Goal: Task Accomplishment & Management: Manage account settings

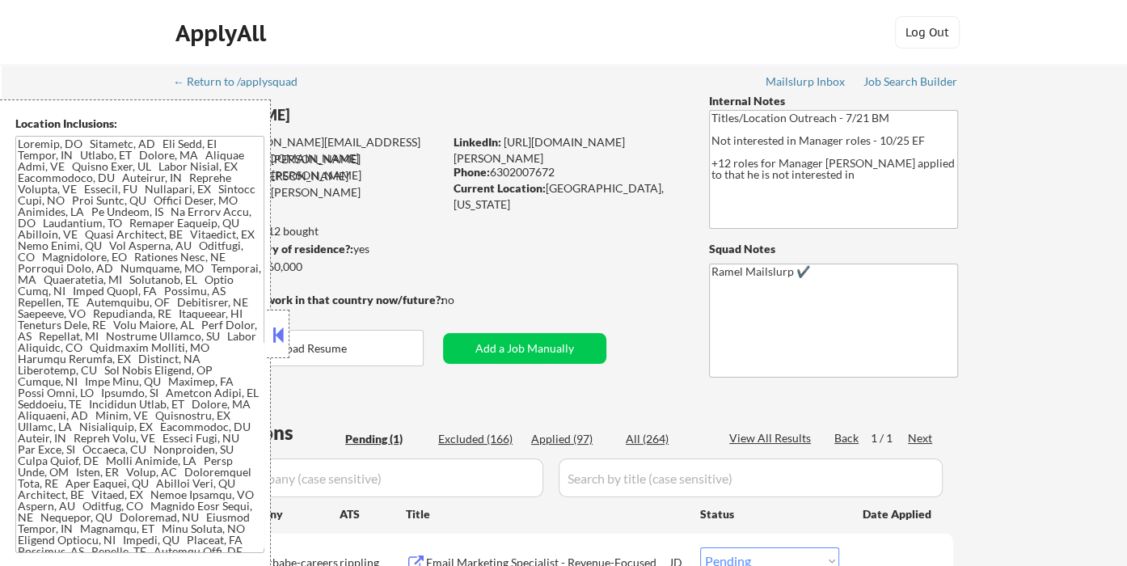
drag, startPoint x: 276, startPoint y: 330, endPoint x: 297, endPoint y: 332, distance: 21.2
click at [276, 330] on button at bounding box center [278, 335] width 18 height 24
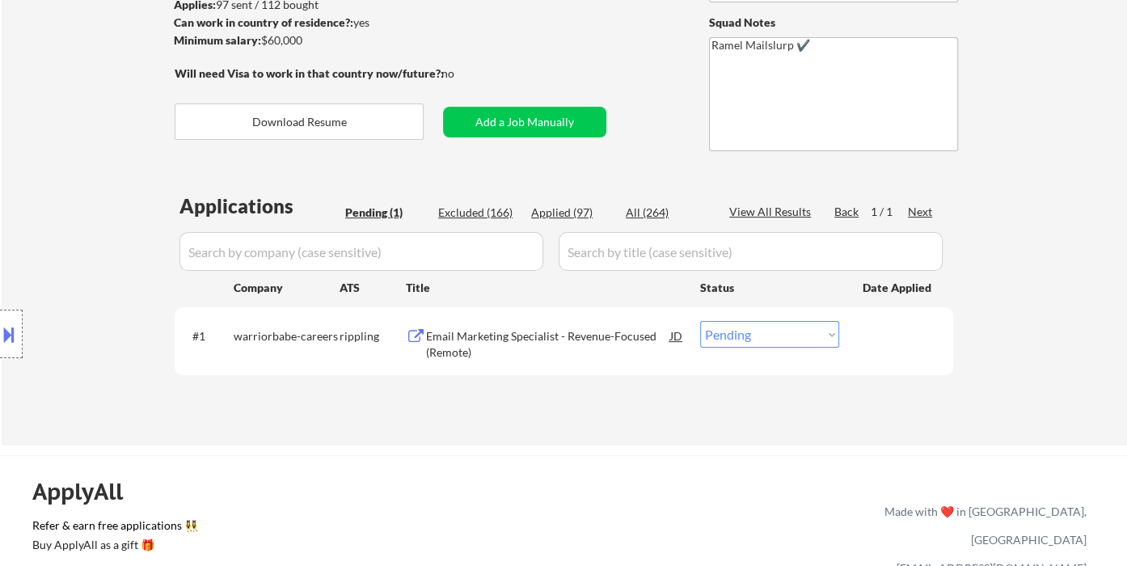
scroll to position [269, 0]
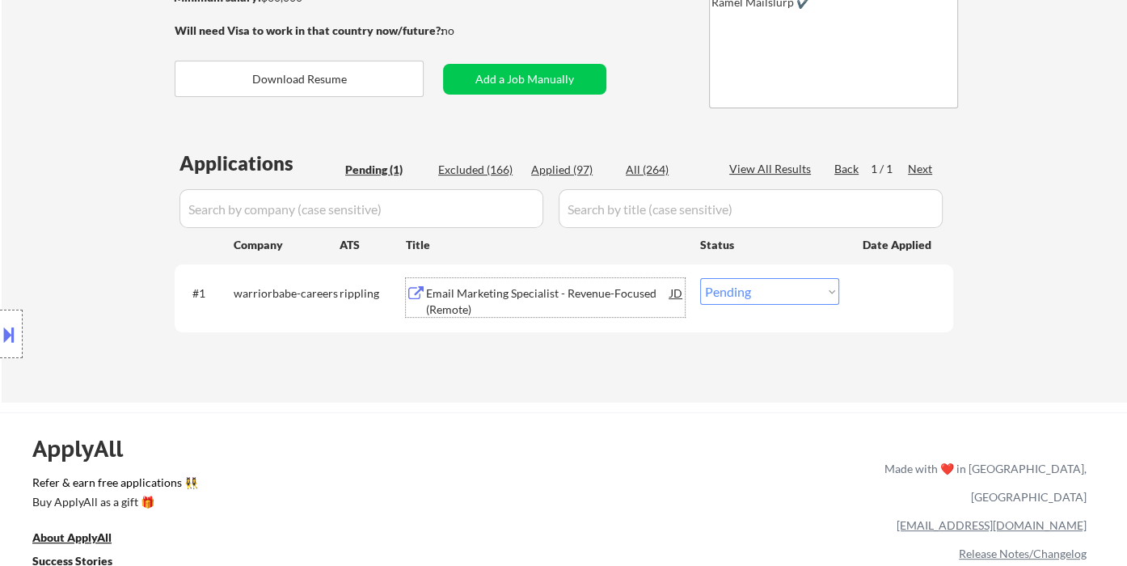
click at [491, 296] on div "Email Marketing Specialist - Revenue-Focused (Remote)" at bounding box center [548, 301] width 244 height 32
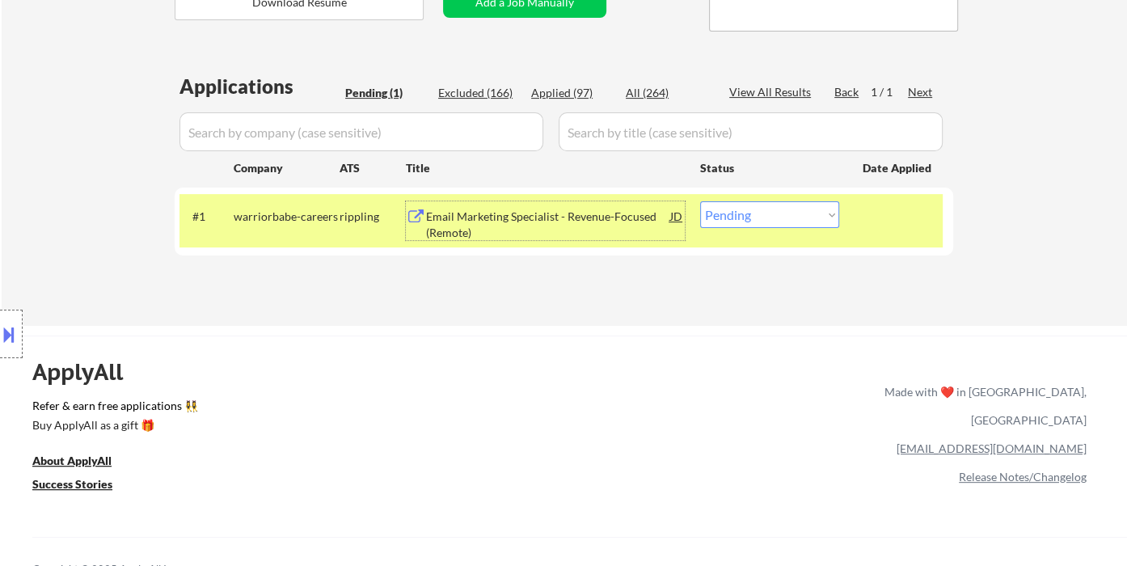
scroll to position [359, 0]
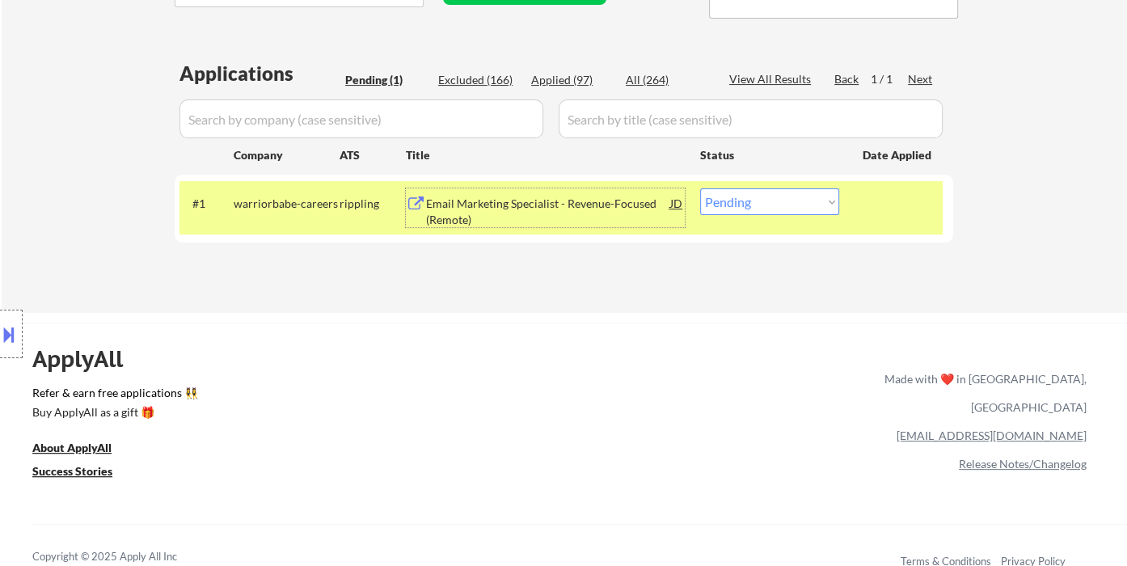
click at [747, 202] on select "Choose an option... Pending Applied Excluded (Questions) Excluded (Expired) Exc…" at bounding box center [769, 201] width 139 height 27
select select ""applied""
click at [700, 188] on select "Choose an option... Pending Applied Excluded (Questions) Excluded (Expired) Exc…" at bounding box center [769, 201] width 139 height 27
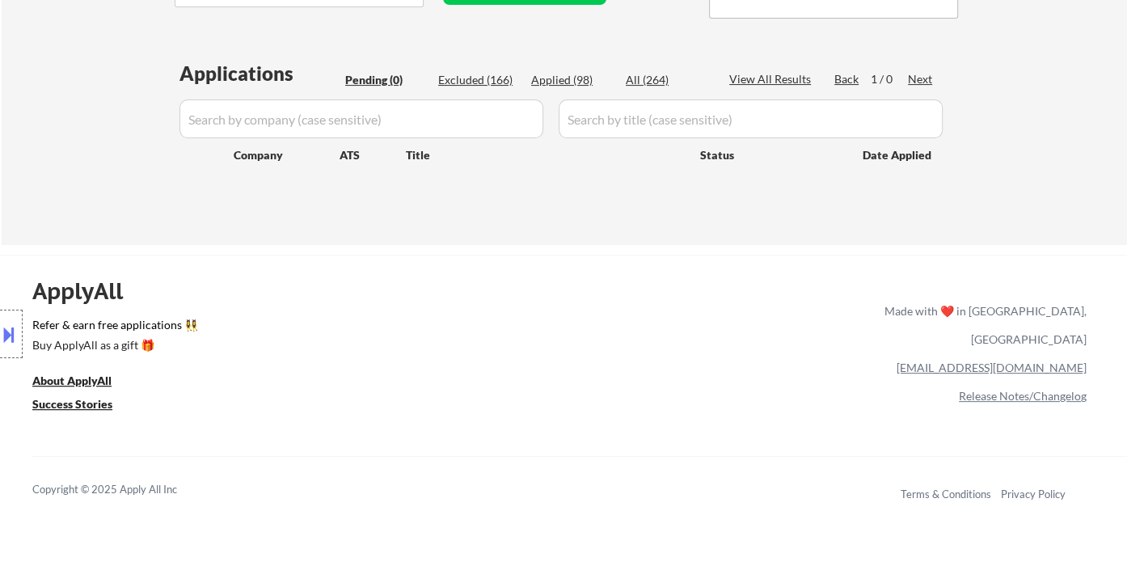
click at [99, 137] on div "Location Inclusions:" at bounding box center [144, 334] width 289 height 470
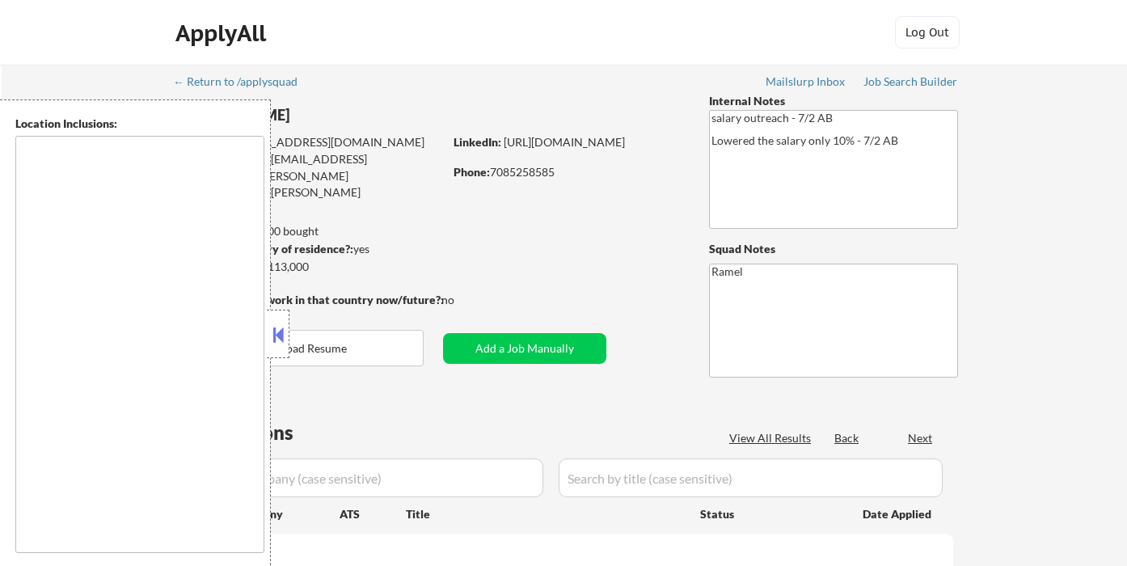
type textarea "Chicago, IL Oak Park, IL Cicero, IL Berwyn, IL Evanston, IL Skokie, IL Oak Lawn…"
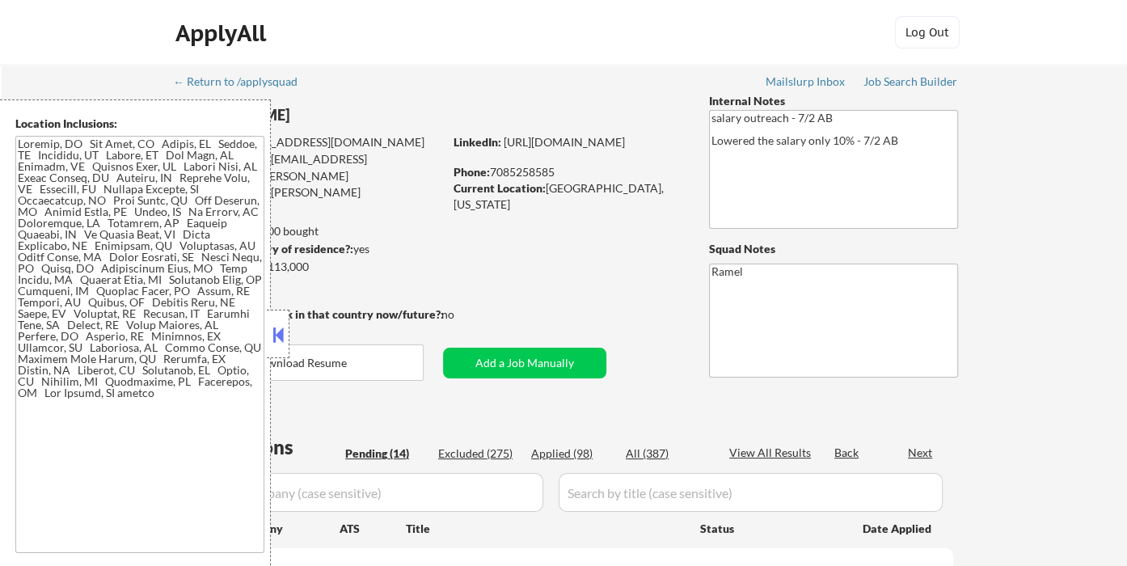
select select ""pending""
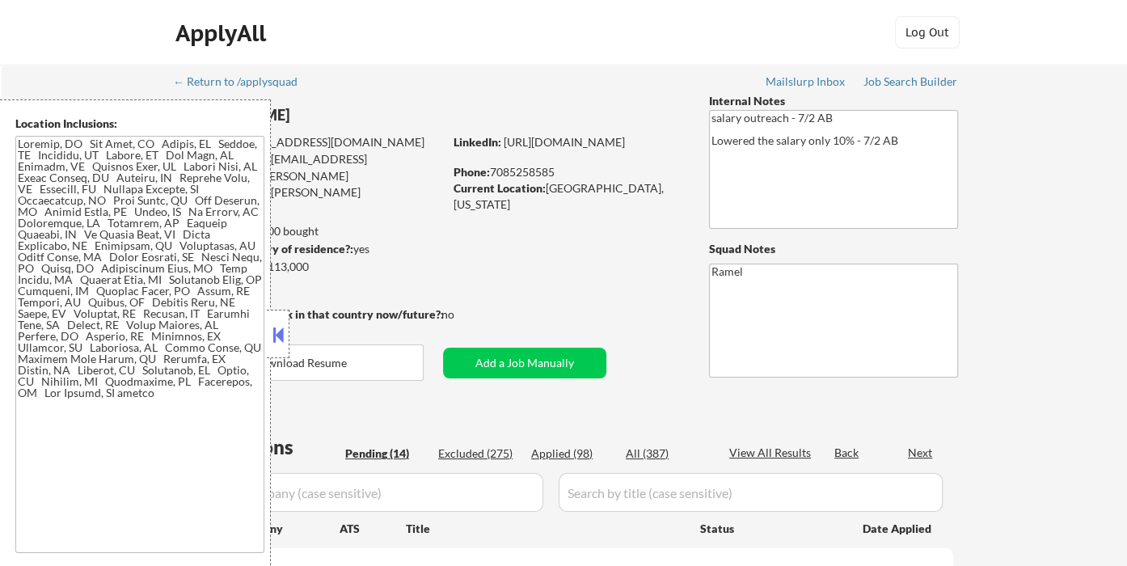
select select ""pending""
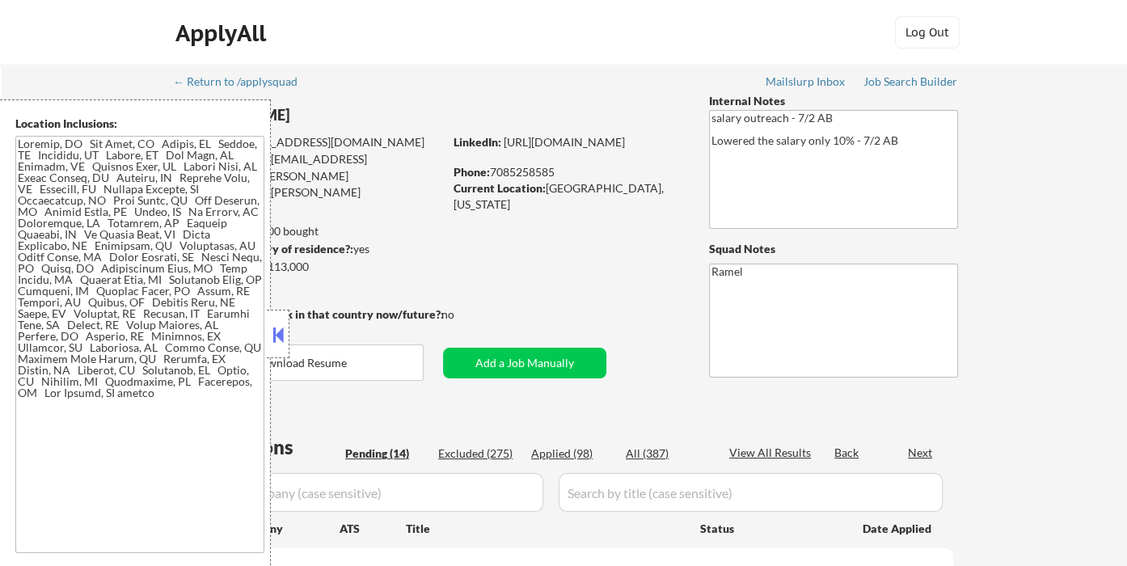
select select ""pending""
drag, startPoint x: 280, startPoint y: 336, endPoint x: 445, endPoint y: 251, distance: 186.6
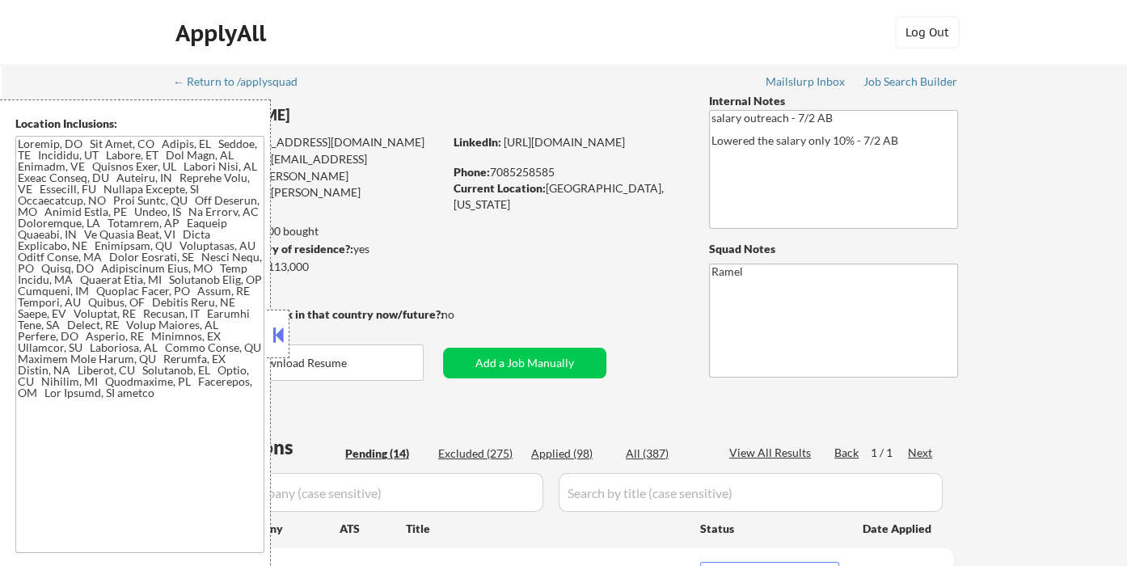
click at [280, 335] on button at bounding box center [278, 335] width 18 height 24
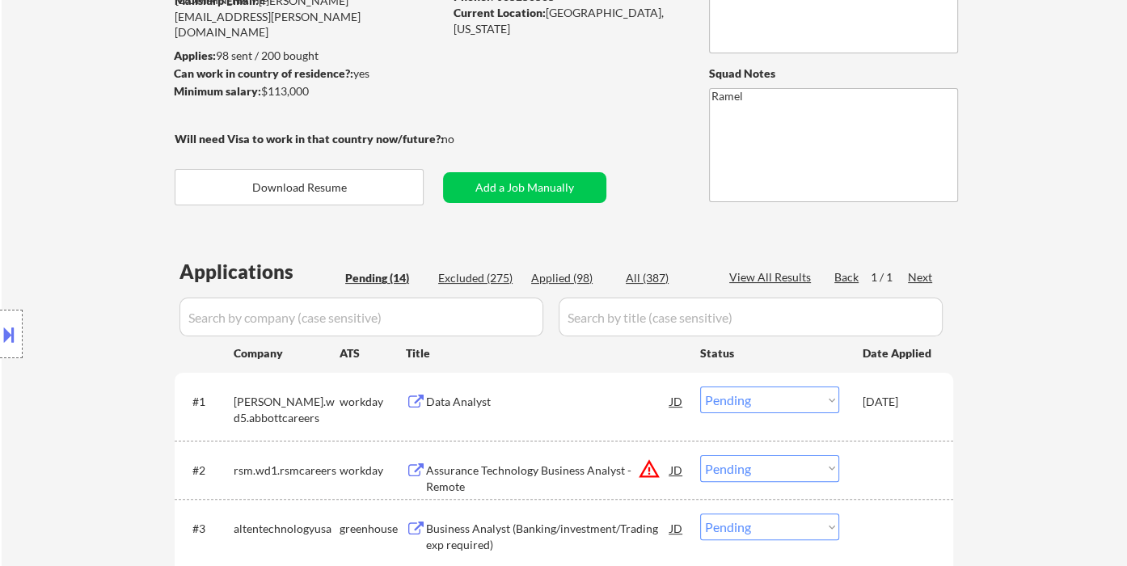
scroll to position [179, 0]
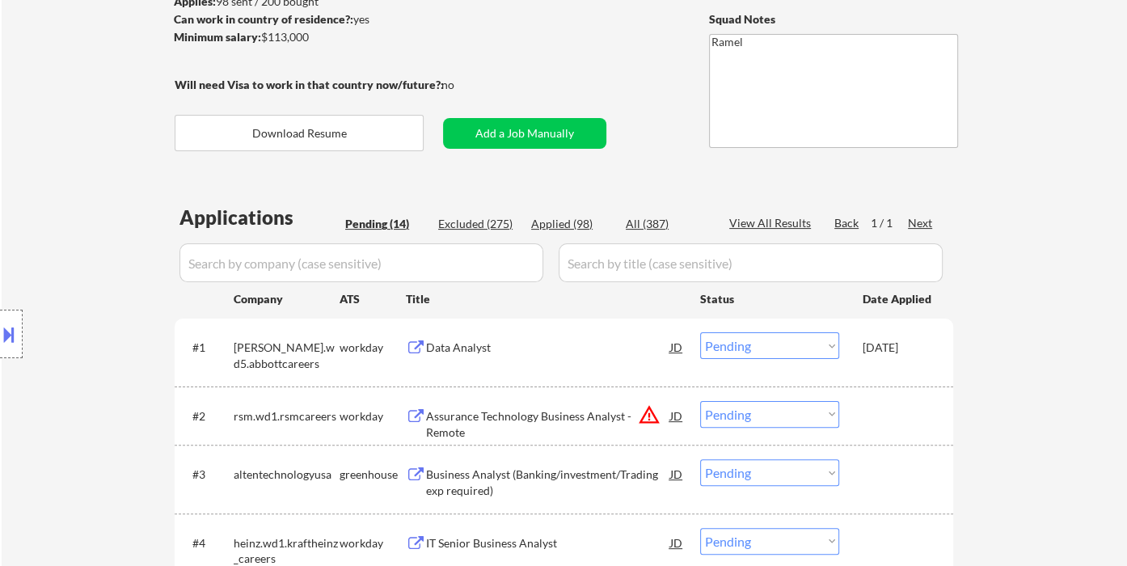
scroll to position [269, 0]
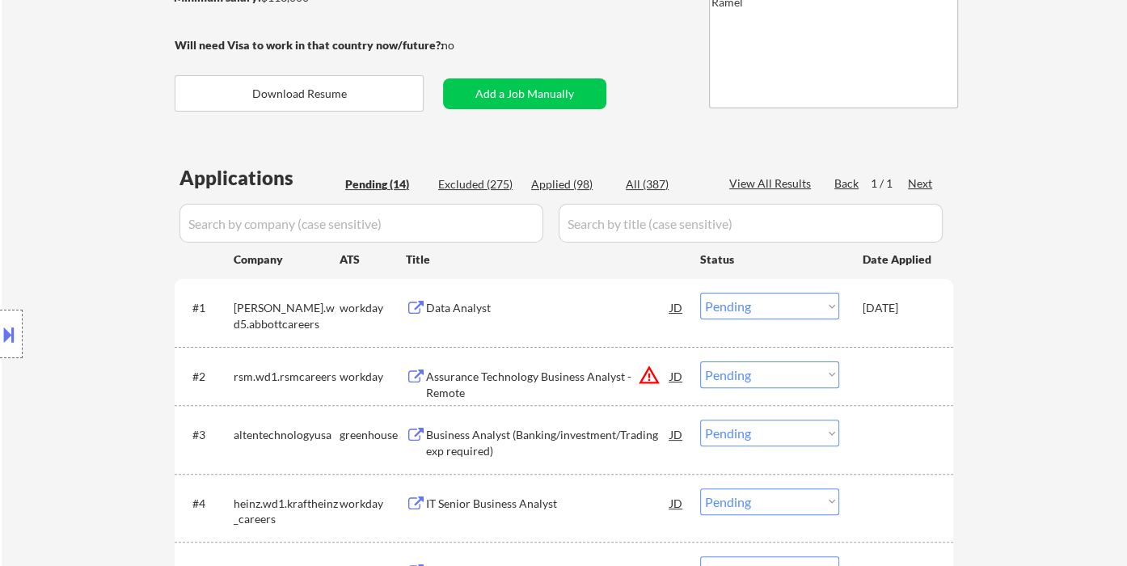
click at [490, 309] on div "Data Analyst" at bounding box center [548, 308] width 244 height 16
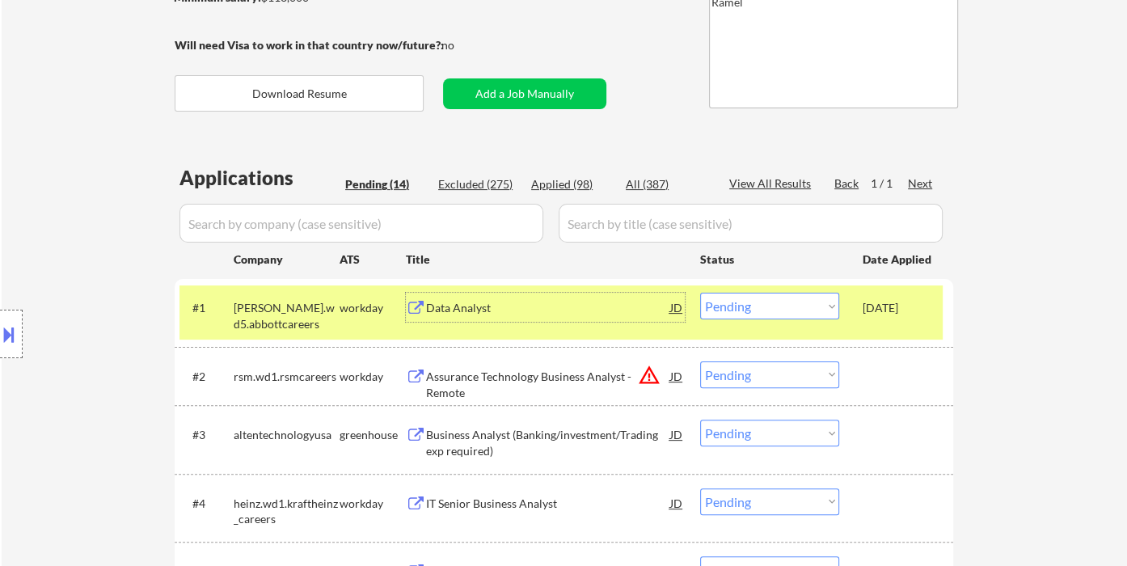
click at [569, 179] on div "Applied (98)" at bounding box center [571, 184] width 81 height 16
select select ""applied""
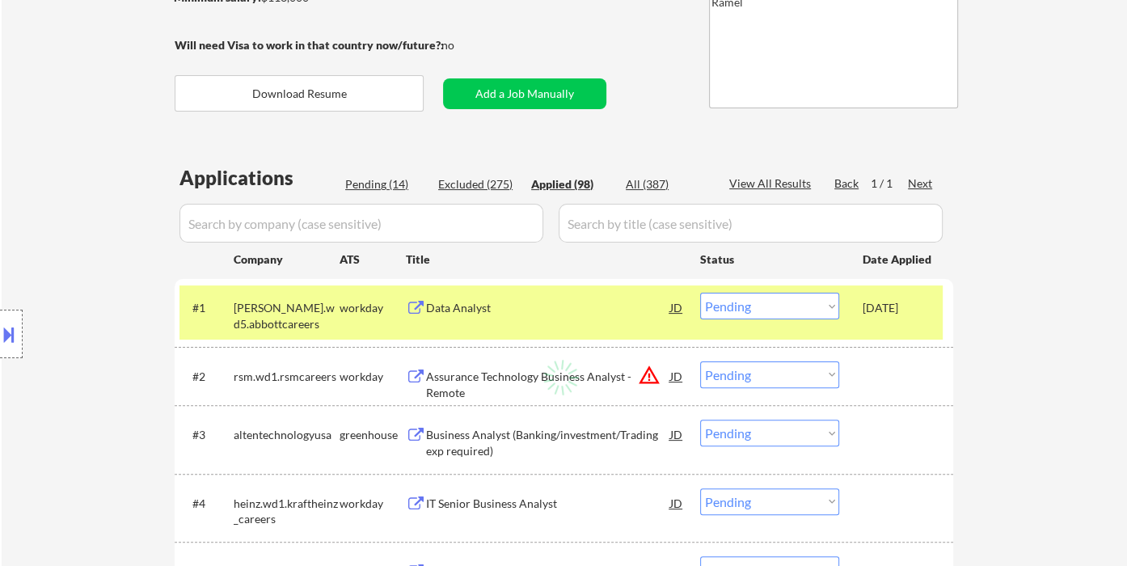
select select ""applied""
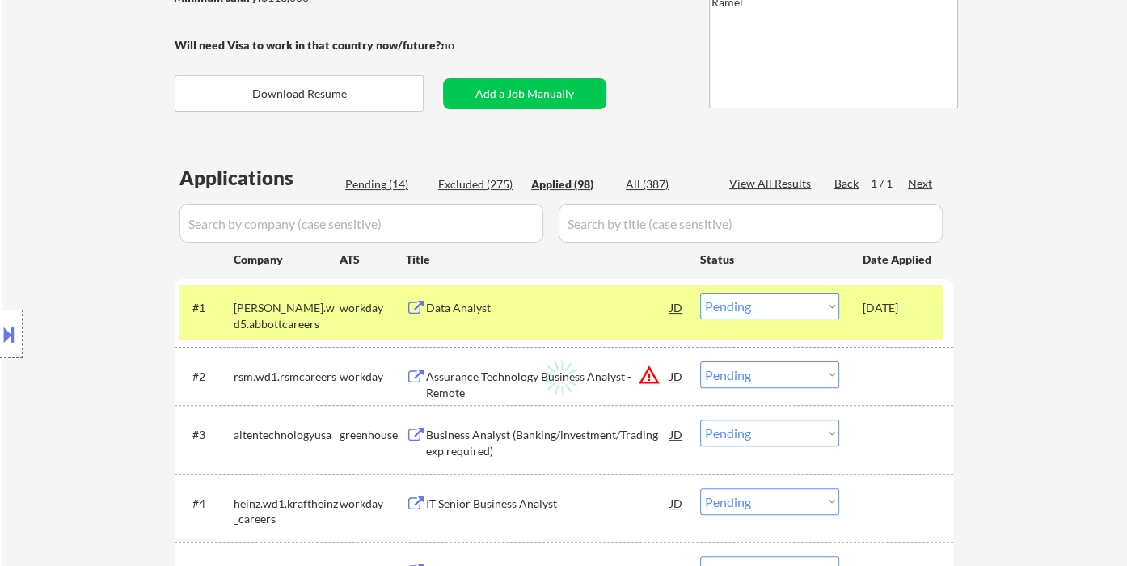
select select ""applied""
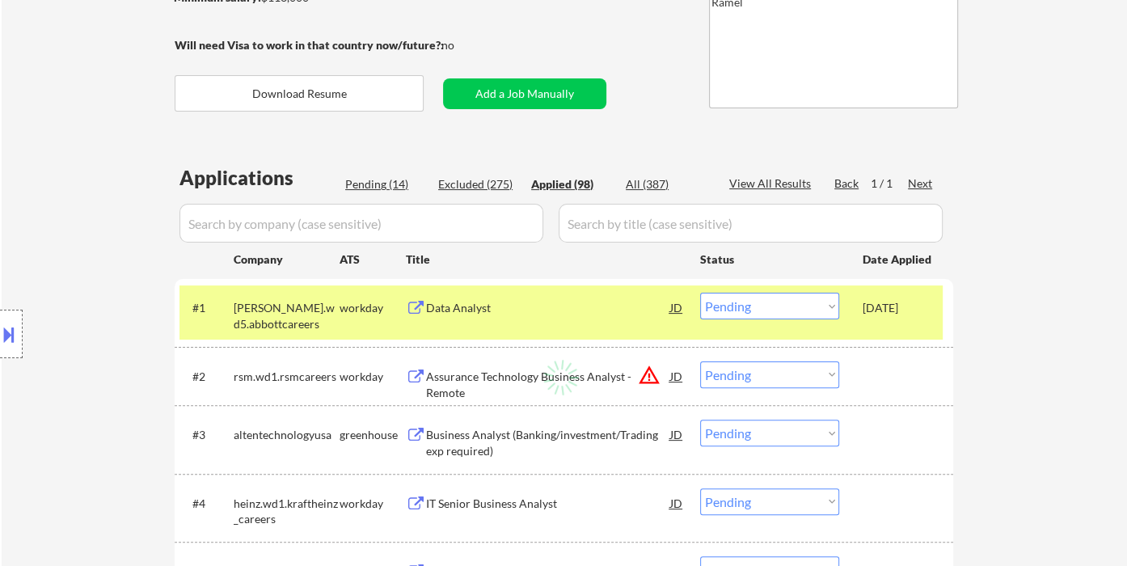
select select ""applied""
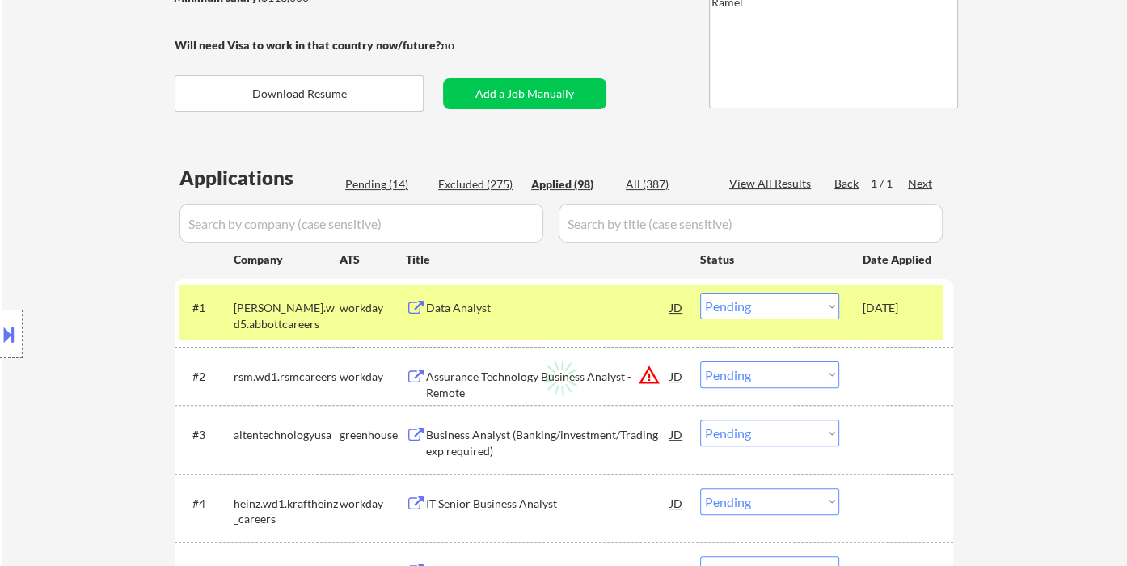
select select ""applied""
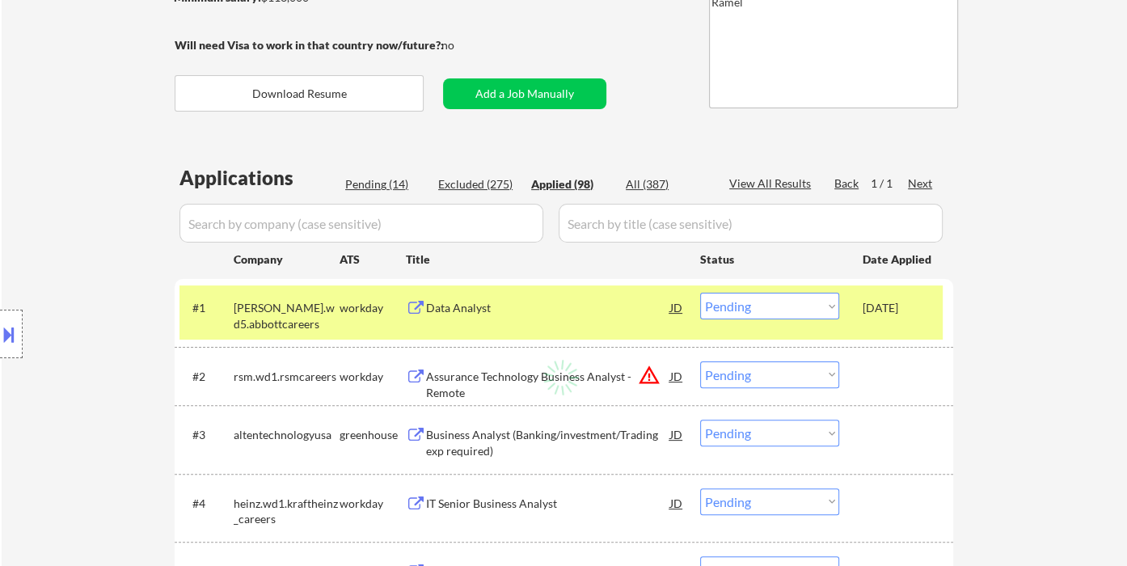
select select ""applied""
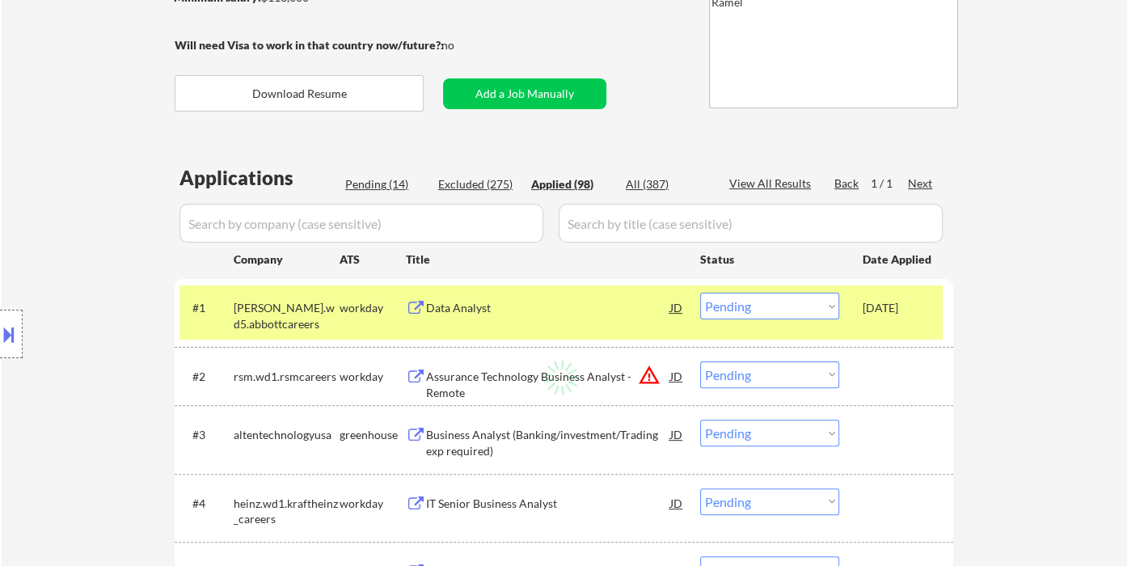
select select ""applied""
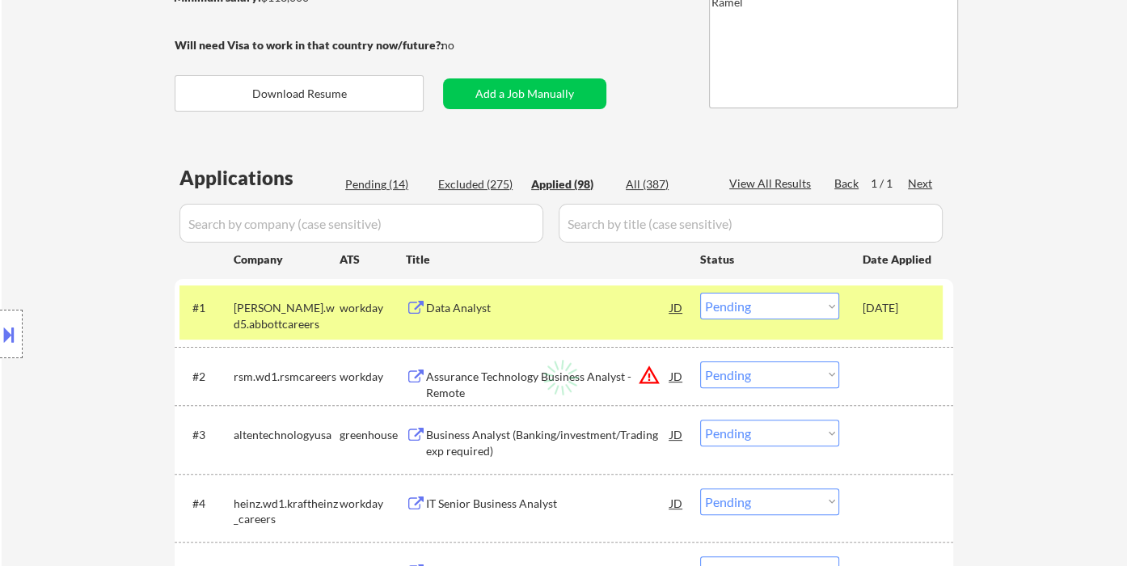
select select ""applied""
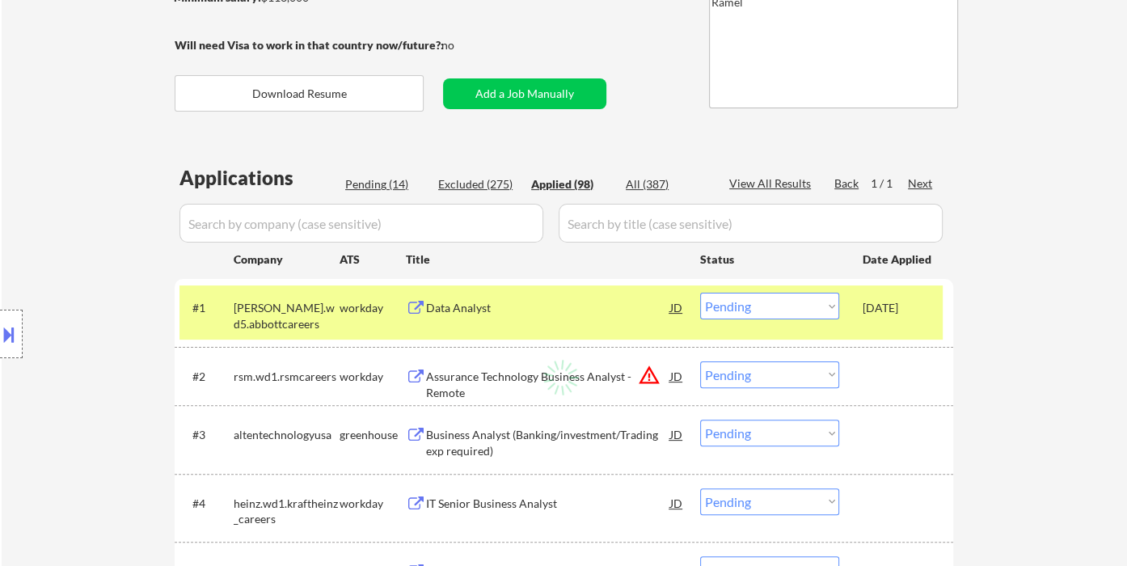
select select ""applied""
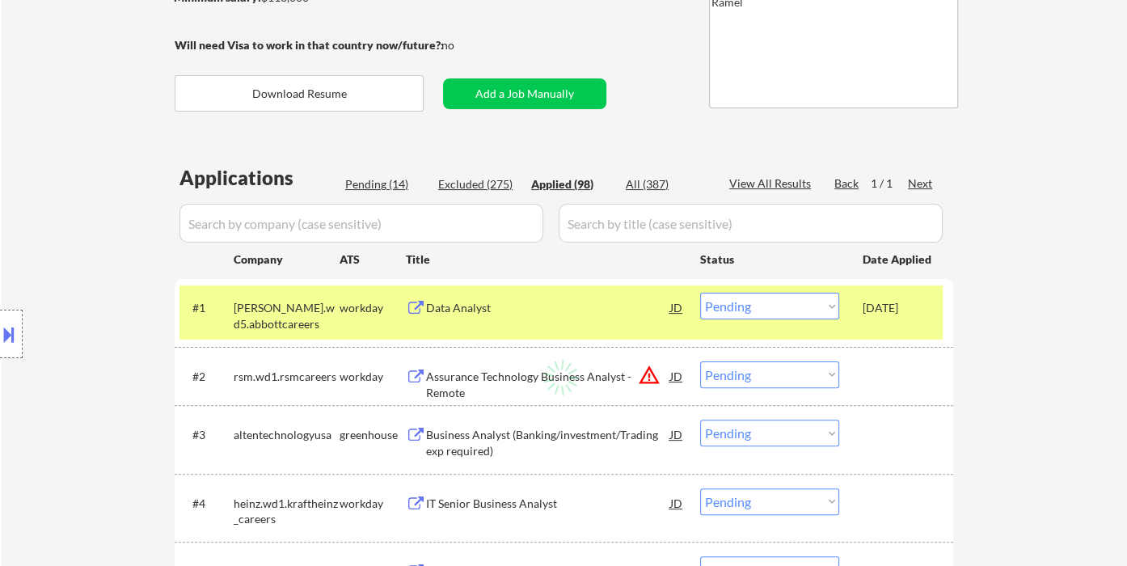
select select ""applied""
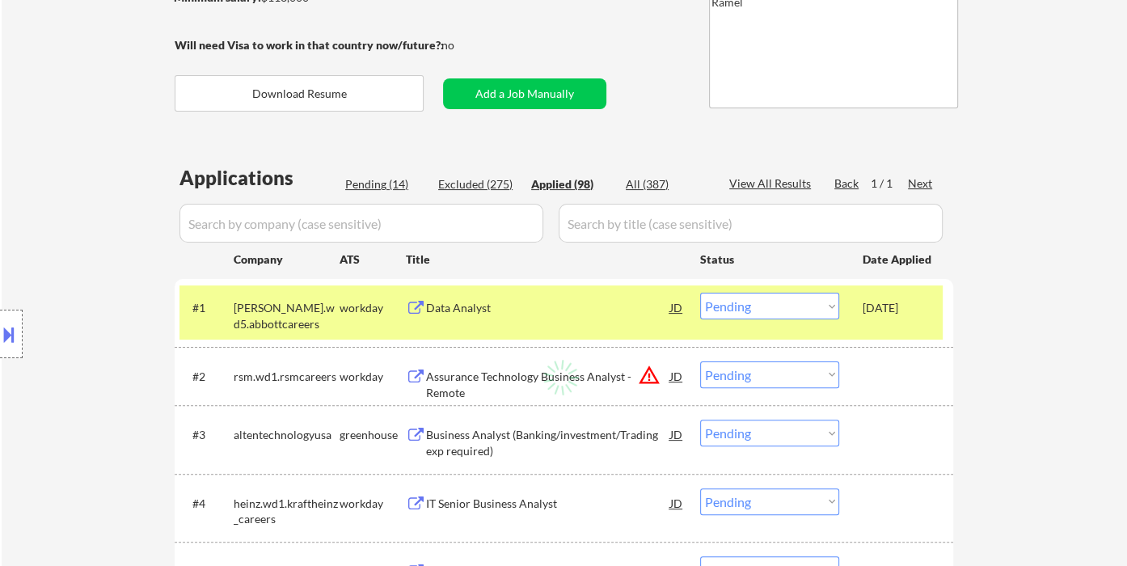
select select ""applied""
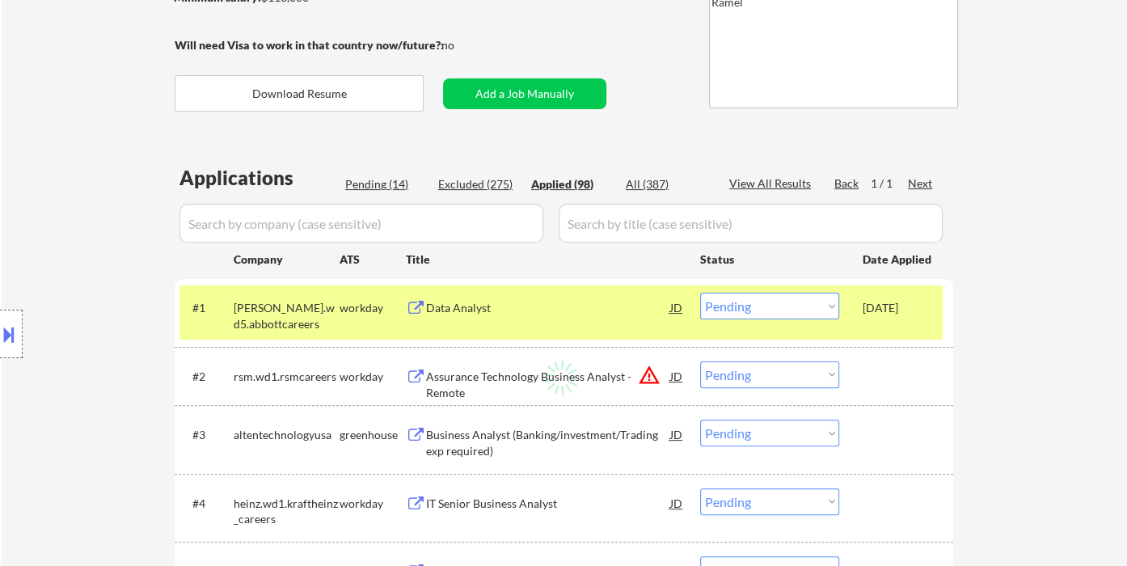
select select ""applied""
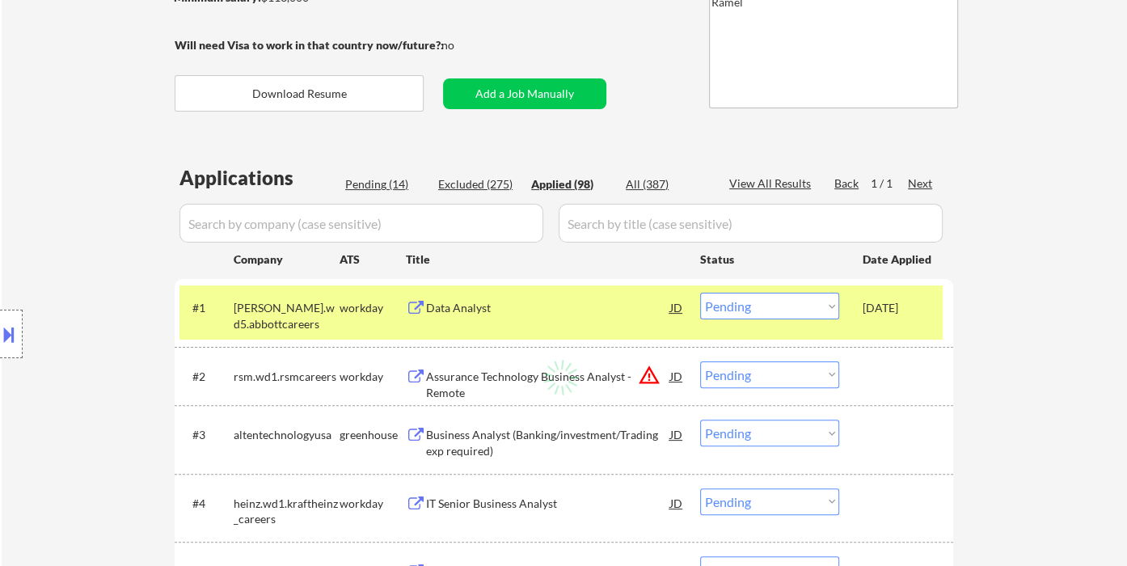
select select ""applied""
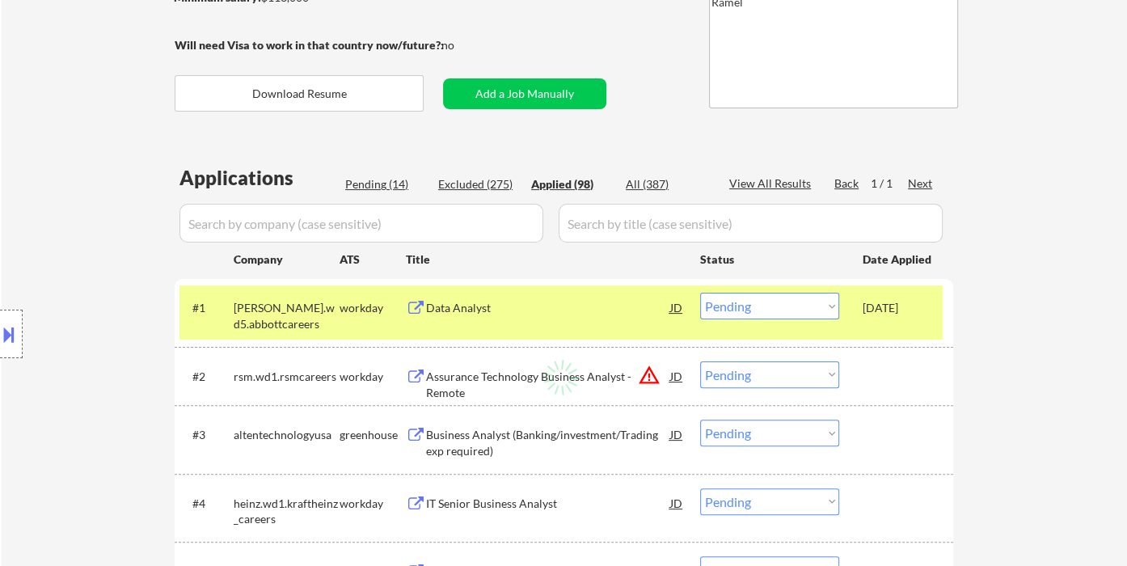
select select ""applied""
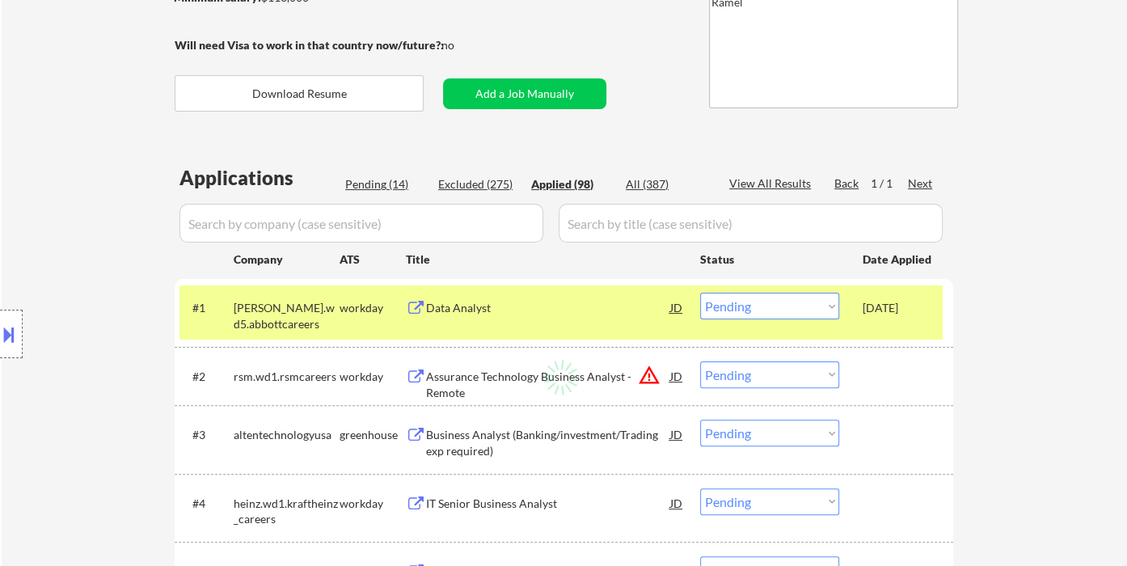
select select ""applied""
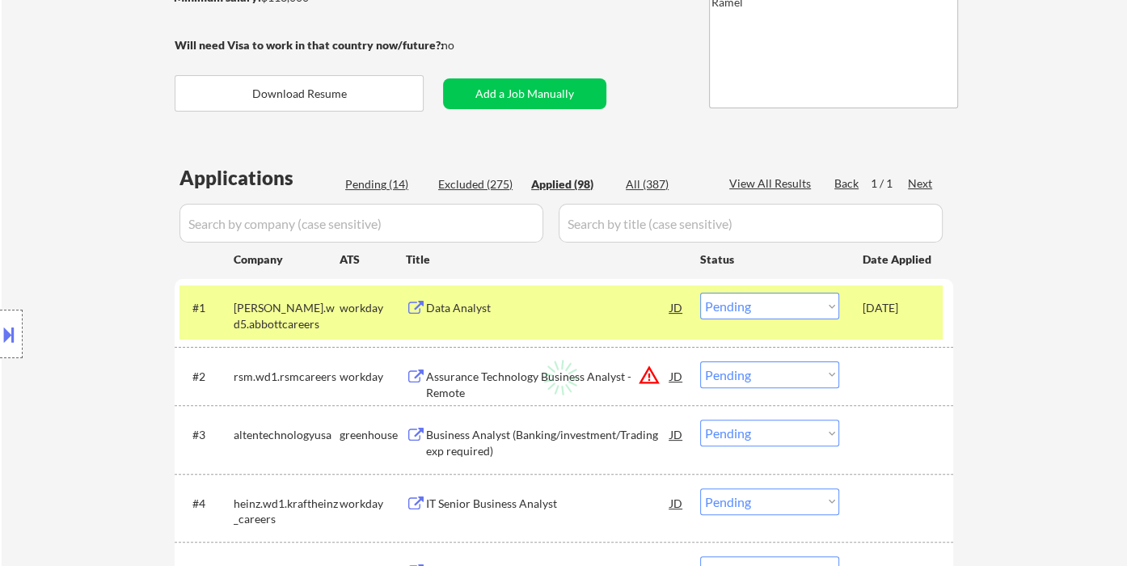
select select ""applied""
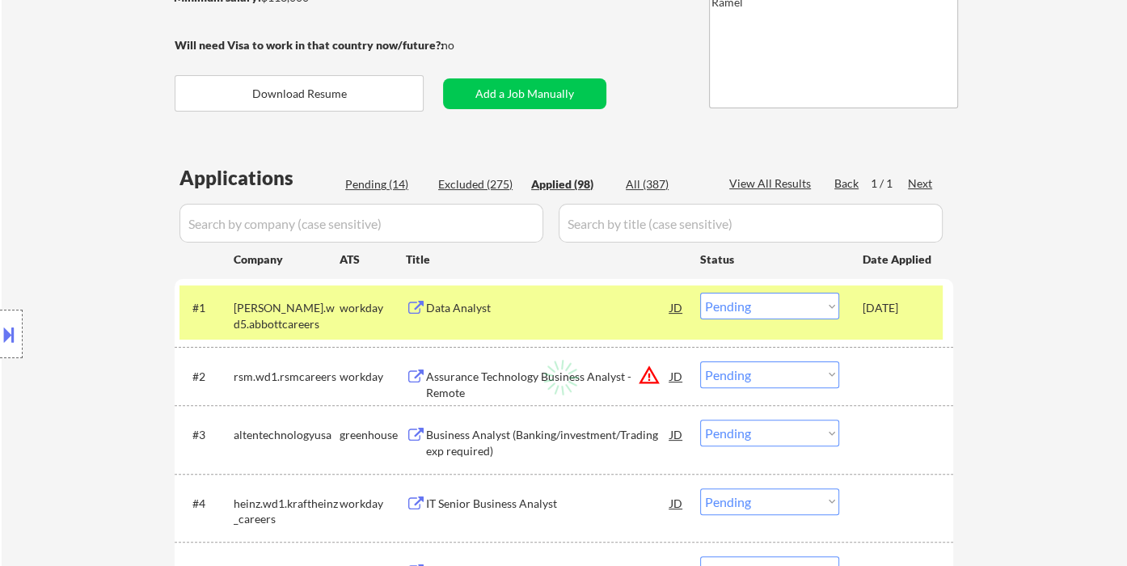
select select ""applied""
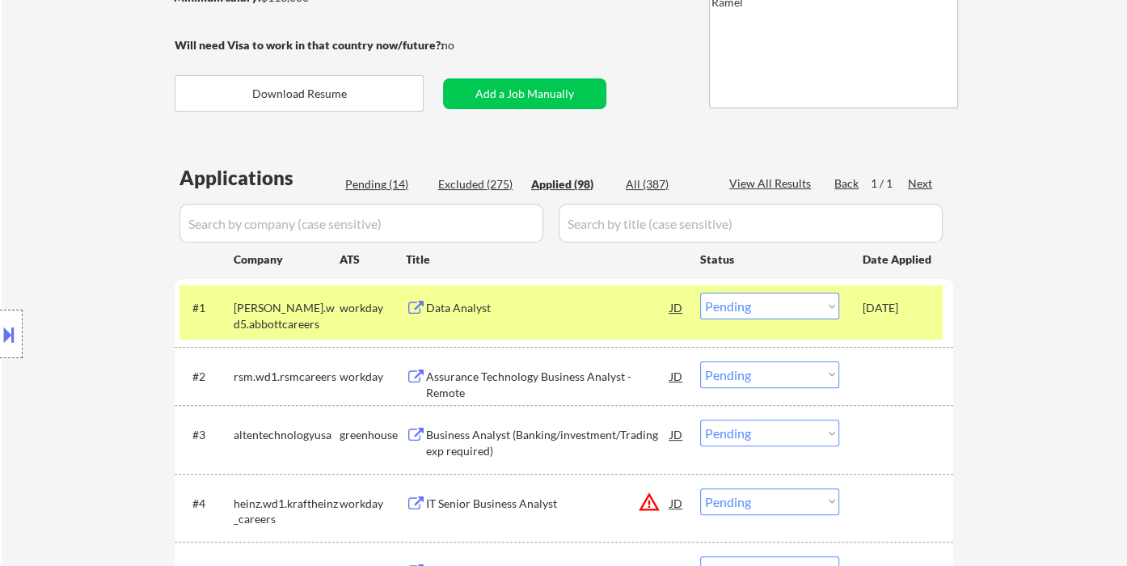
select select ""applied""
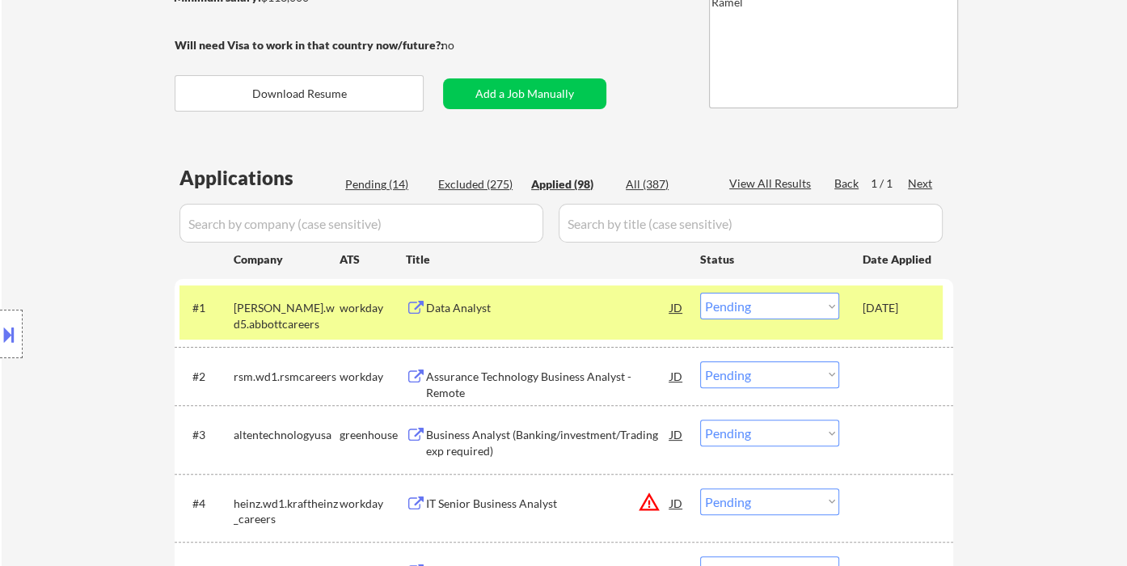
select select ""applied""
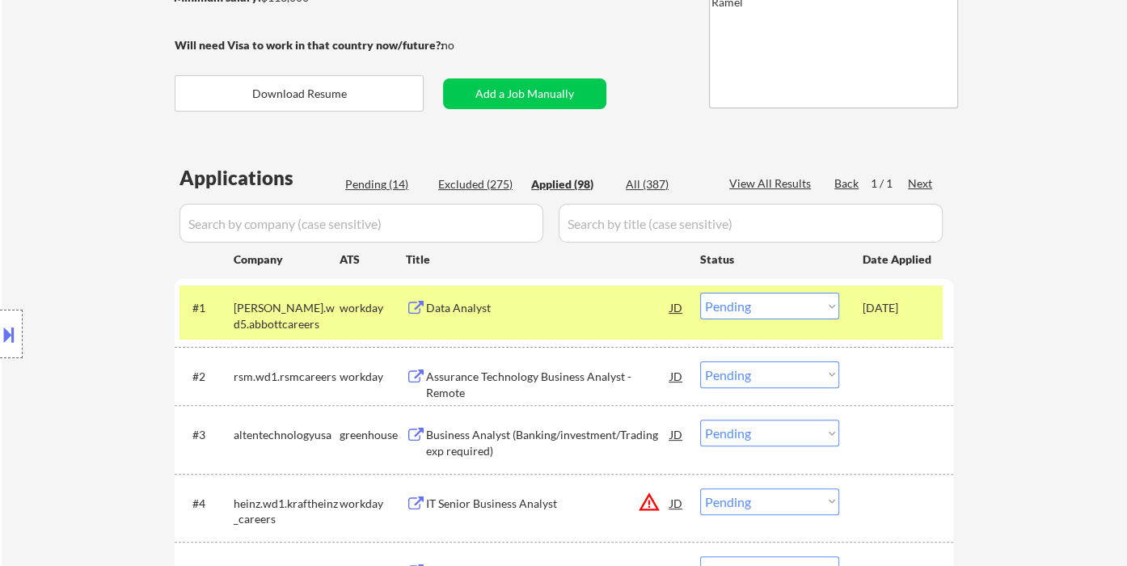
select select ""applied""
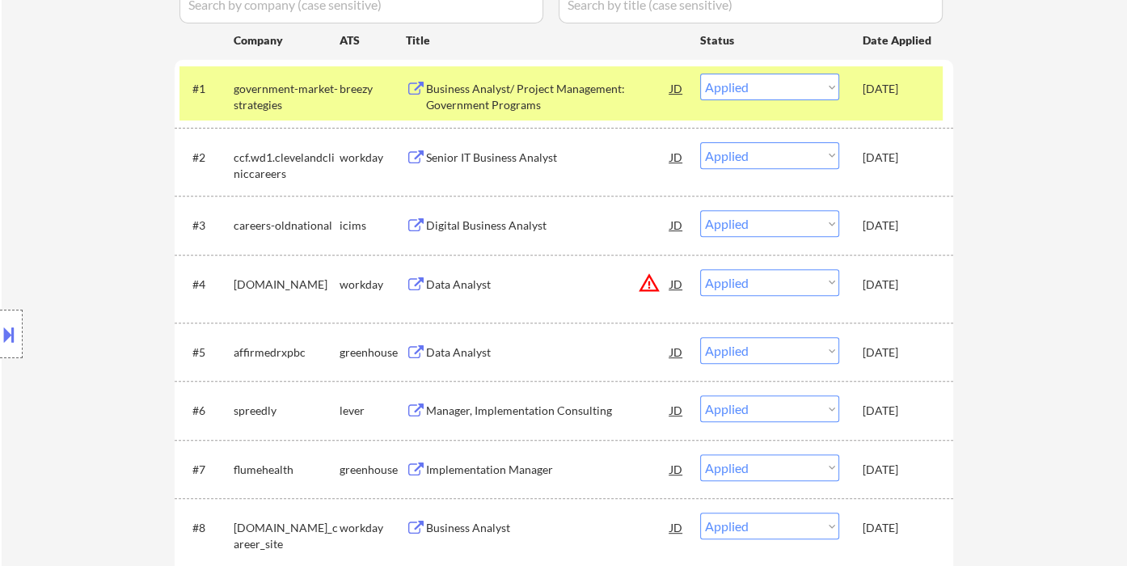
scroll to position [246, 0]
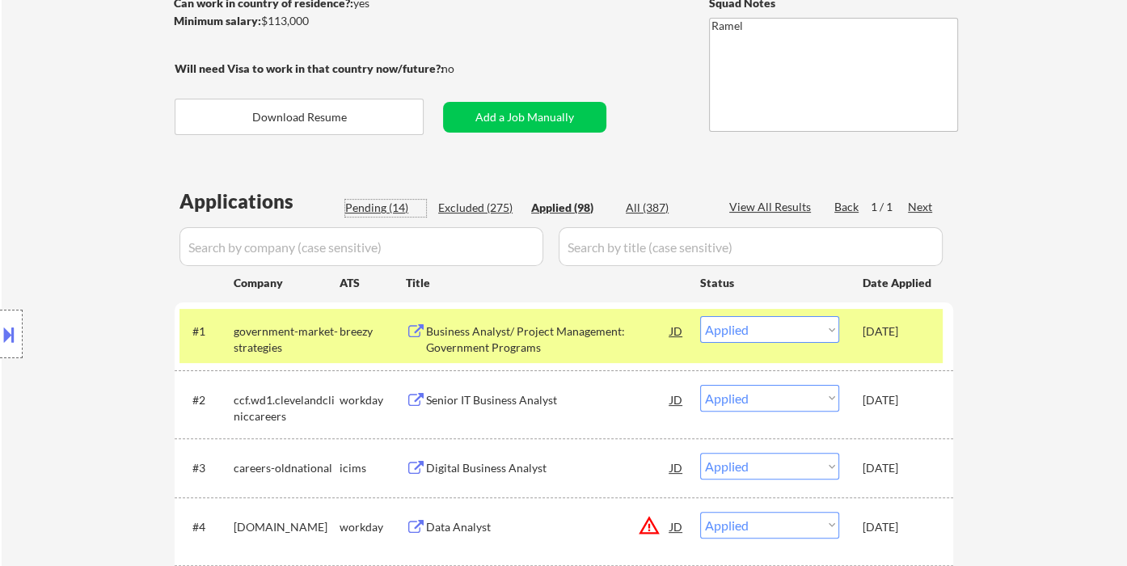
click at [369, 214] on div "Pending (14)" at bounding box center [385, 208] width 81 height 16
select select ""pending""
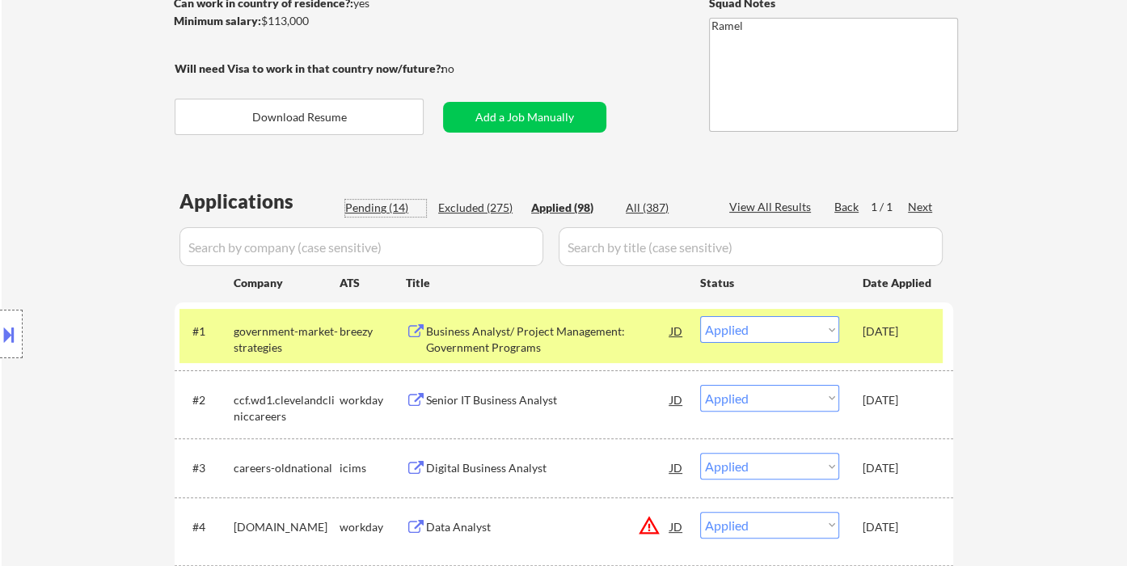
select select ""pending""
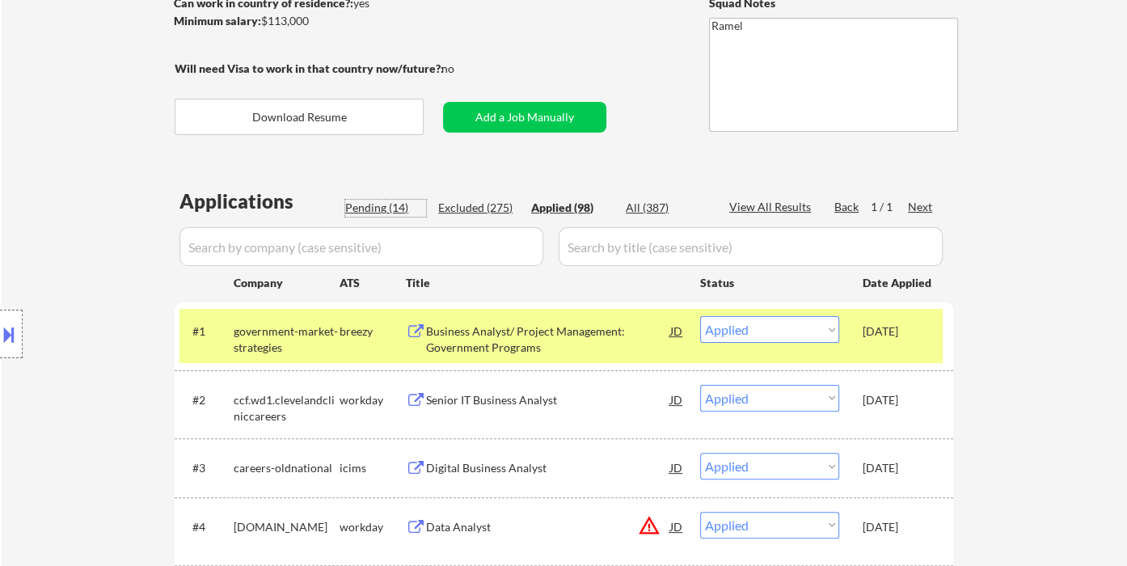
select select ""pending""
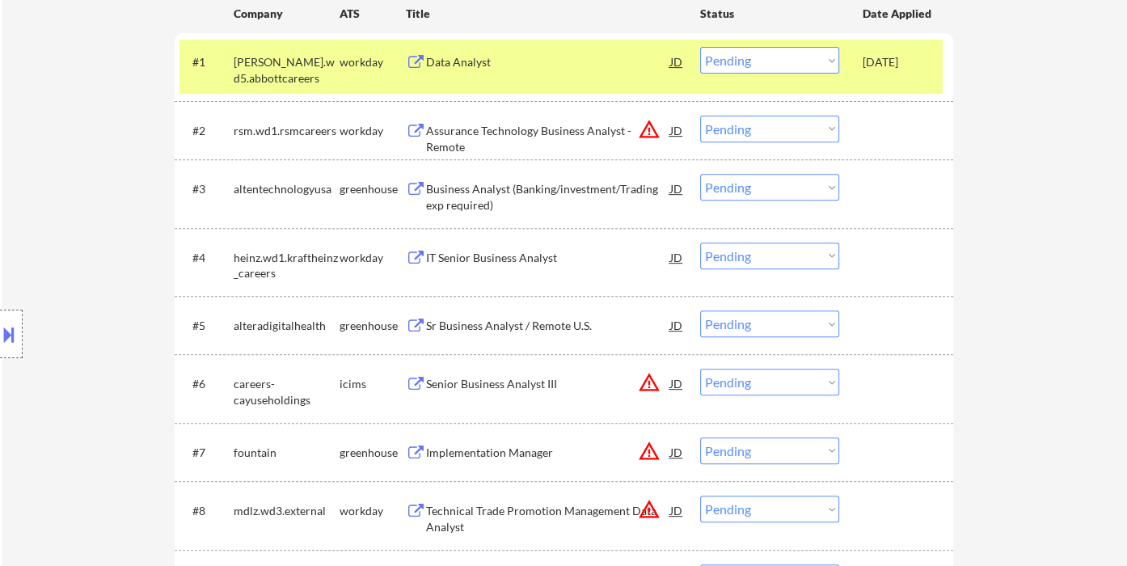
scroll to position [335, 0]
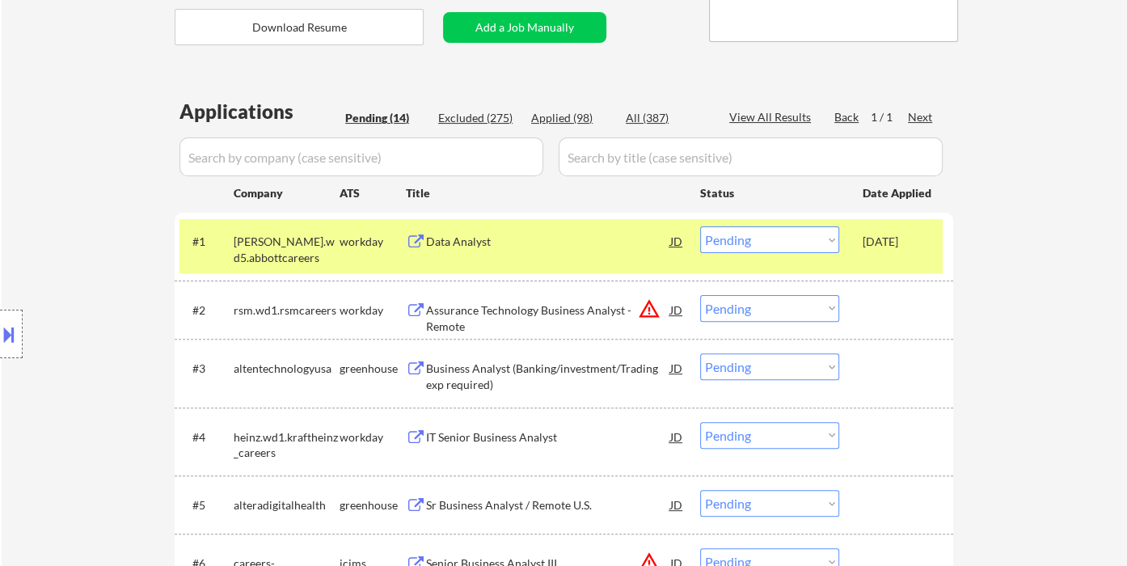
click at [728, 246] on select "Choose an option... Pending Applied Excluded (Questions) Excluded (Expired) Exc…" at bounding box center [769, 239] width 139 height 27
click at [700, 226] on select "Choose an option... Pending Applied Excluded (Questions) Excluded (Expired) Exc…" at bounding box center [769, 239] width 139 height 27
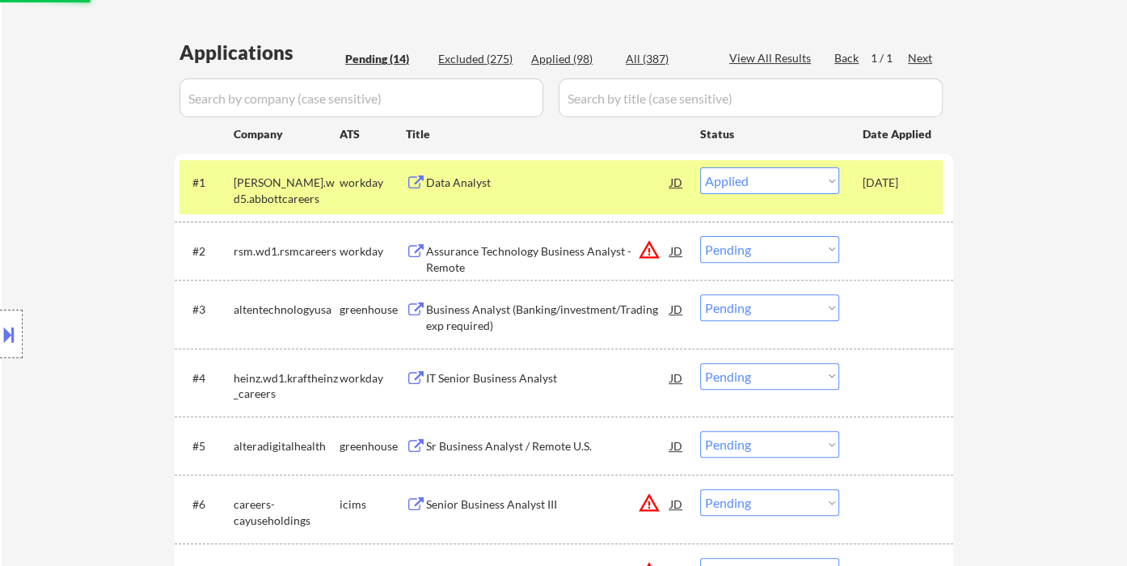
scroll to position [425, 0]
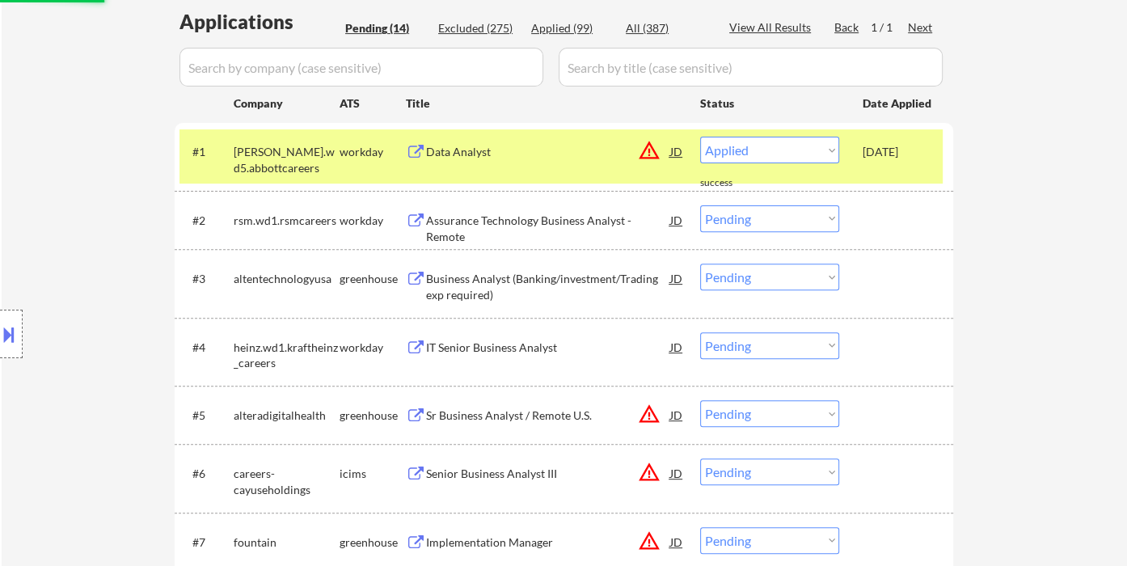
select select ""pending""
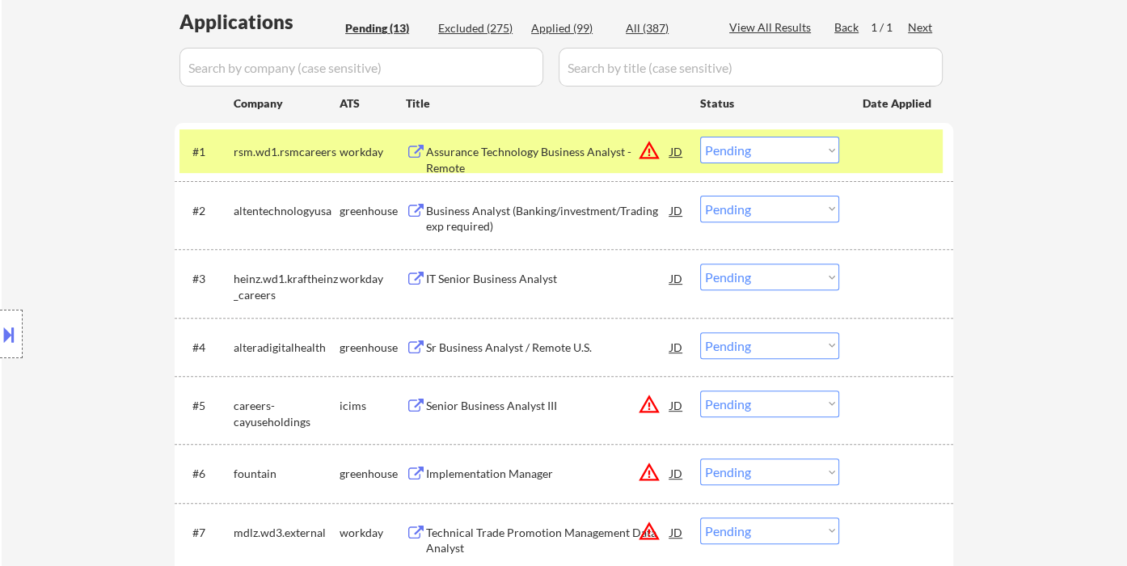
click at [545, 215] on div "Business Analyst (Banking/investment/Trading exp required)" at bounding box center [548, 219] width 244 height 32
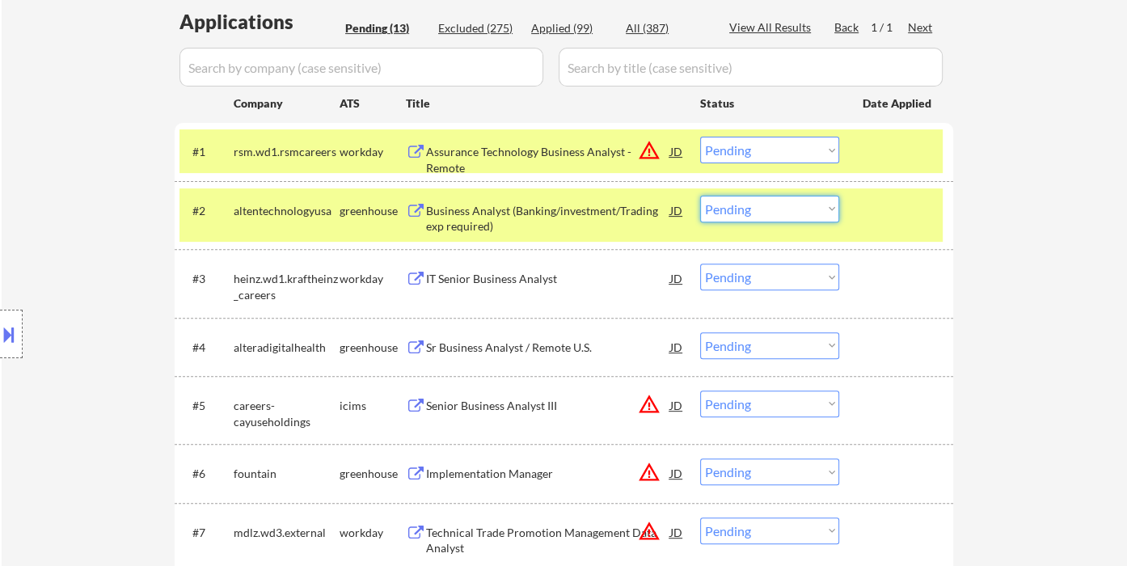
drag, startPoint x: 767, startPoint y: 209, endPoint x: 770, endPoint y: 218, distance: 9.2
click at [767, 209] on select "Choose an option... Pending Applied Excluded (Questions) Excluded (Expired) Exc…" at bounding box center [769, 209] width 139 height 27
click at [700, 196] on select "Choose an option... Pending Applied Excluded (Questions) Excluded (Expired) Exc…" at bounding box center [769, 209] width 139 height 27
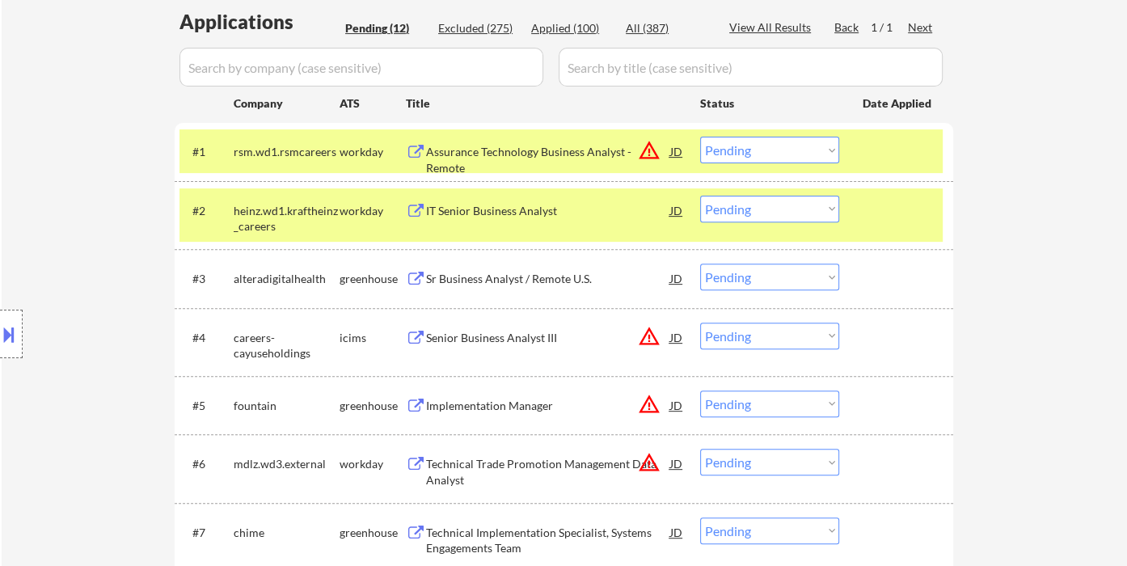
click at [481, 208] on div "IT Senior Business Analyst" at bounding box center [548, 211] width 244 height 16
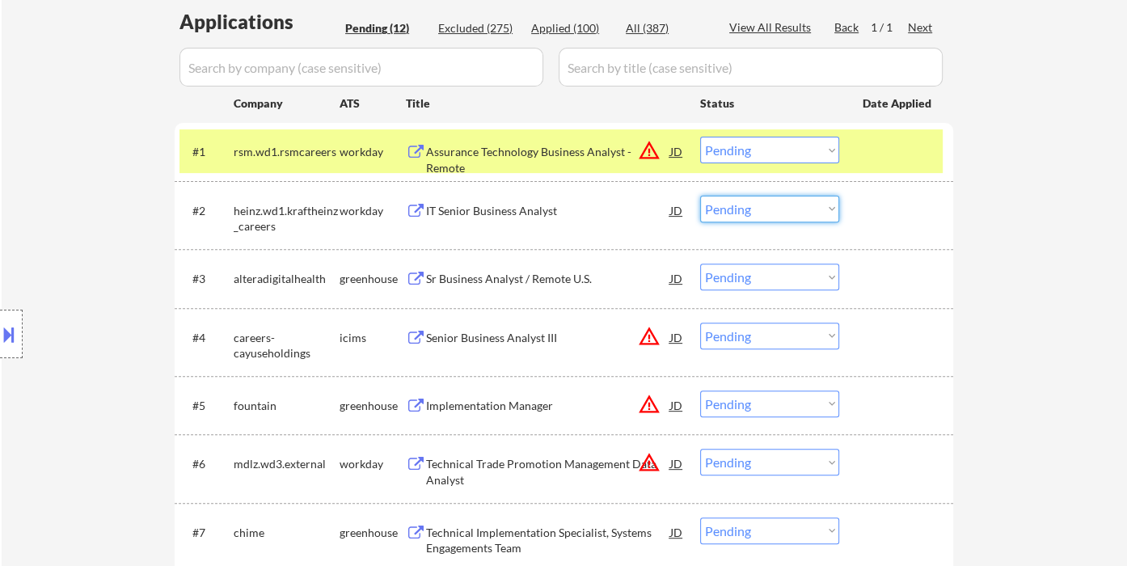
drag, startPoint x: 768, startPoint y: 213, endPoint x: 775, endPoint y: 218, distance: 9.2
click at [768, 213] on select "Choose an option... Pending Applied Excluded (Questions) Excluded (Expired) Exc…" at bounding box center [769, 209] width 139 height 27
click at [700, 196] on select "Choose an option... Pending Applied Excluded (Questions) Excluded (Expired) Exc…" at bounding box center [769, 209] width 139 height 27
click at [530, 278] on div "Sr Business Analyst / Remote U.S." at bounding box center [548, 279] width 244 height 16
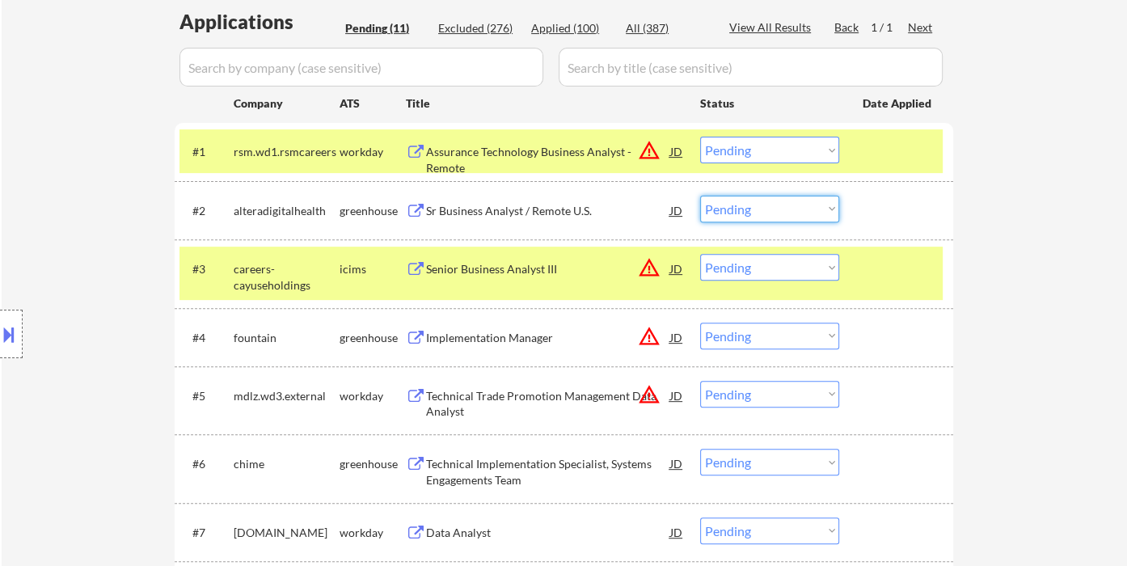
click at [774, 212] on select "Choose an option... Pending Applied Excluded (Questions) Excluded (Expired) Exc…" at bounding box center [769, 209] width 139 height 27
click at [700, 196] on select "Choose an option... Pending Applied Excluded (Questions) Excluded (Expired) Exc…" at bounding box center [769, 209] width 139 height 27
click at [12, 324] on button at bounding box center [9, 334] width 18 height 27
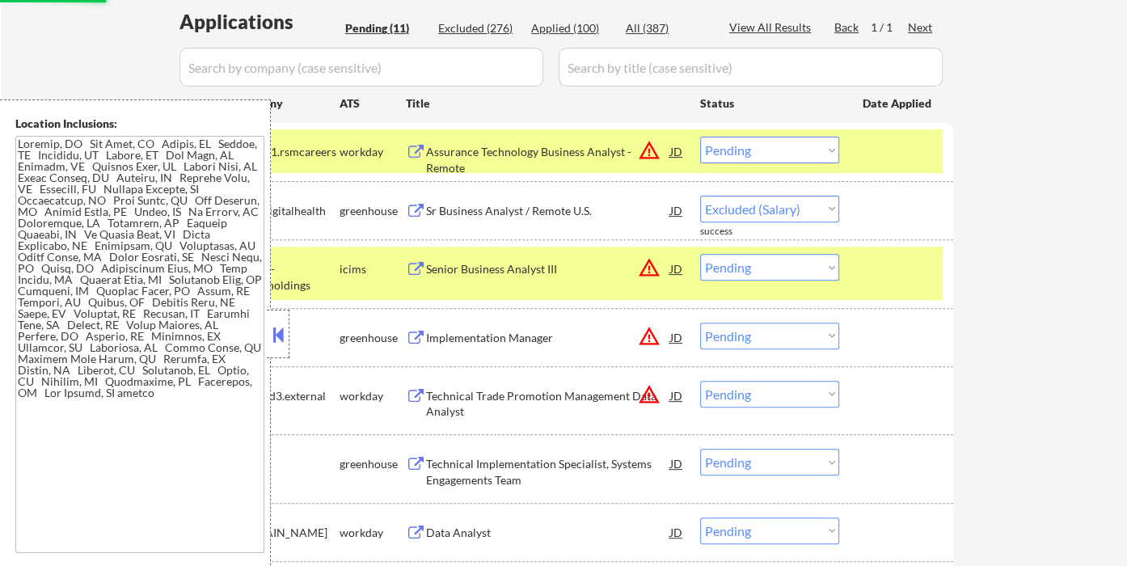
select select ""pending""
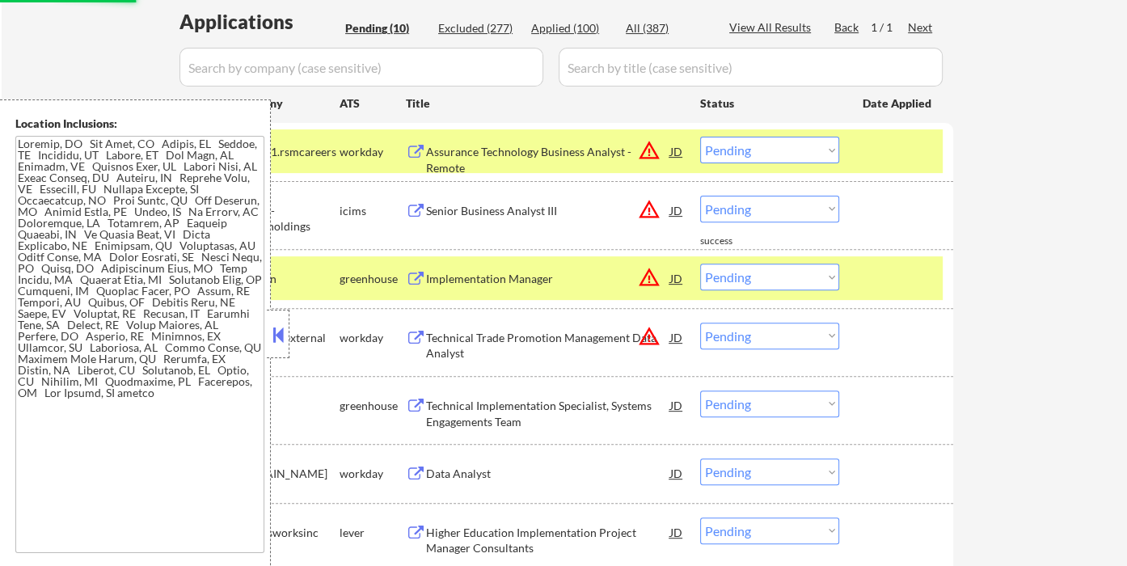
click at [283, 328] on button at bounding box center [278, 335] width 18 height 24
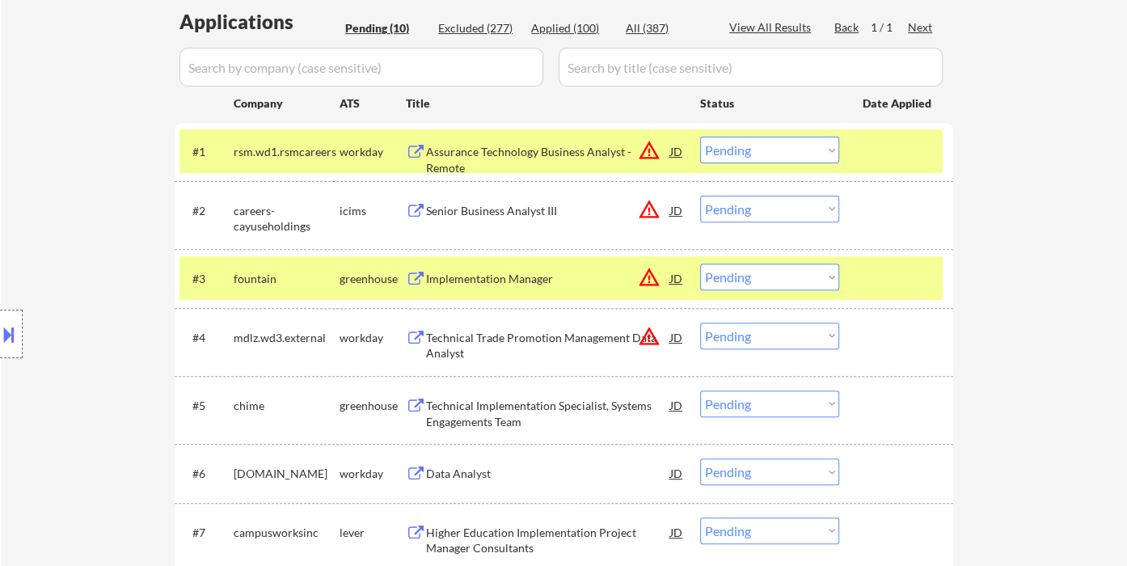
scroll to position [515, 0]
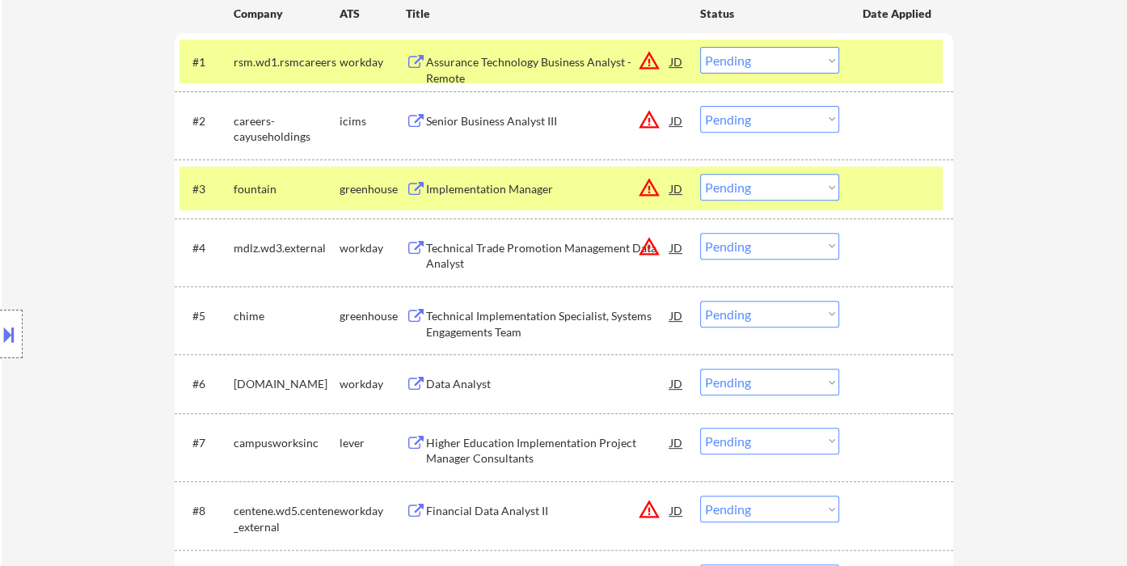
click at [550, 320] on div "Technical Implementation Specialist, Systems Engagements Team" at bounding box center [548, 324] width 244 height 32
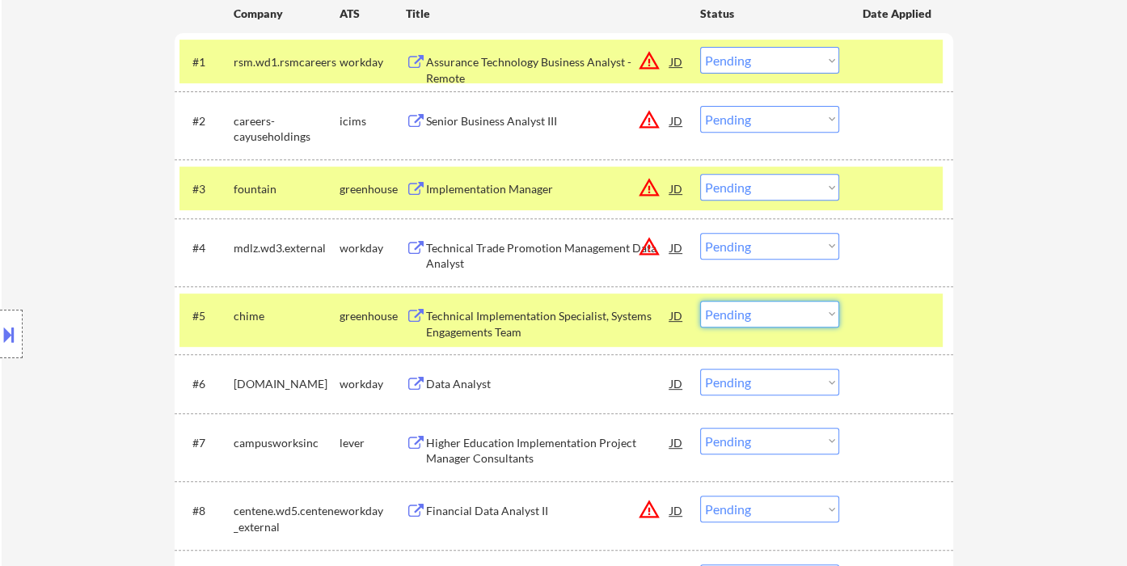
drag, startPoint x: 750, startPoint y: 309, endPoint x: 774, endPoint y: 325, distance: 29.1
click at [750, 309] on select "Choose an option... Pending Applied Excluded (Questions) Excluded (Expired) Exc…" at bounding box center [769, 314] width 139 height 27
click at [700, 301] on select "Choose an option... Pending Applied Excluded (Questions) Excluded (Expired) Exc…" at bounding box center [769, 314] width 139 height 27
click at [461, 381] on div "Data Analyst" at bounding box center [548, 384] width 244 height 16
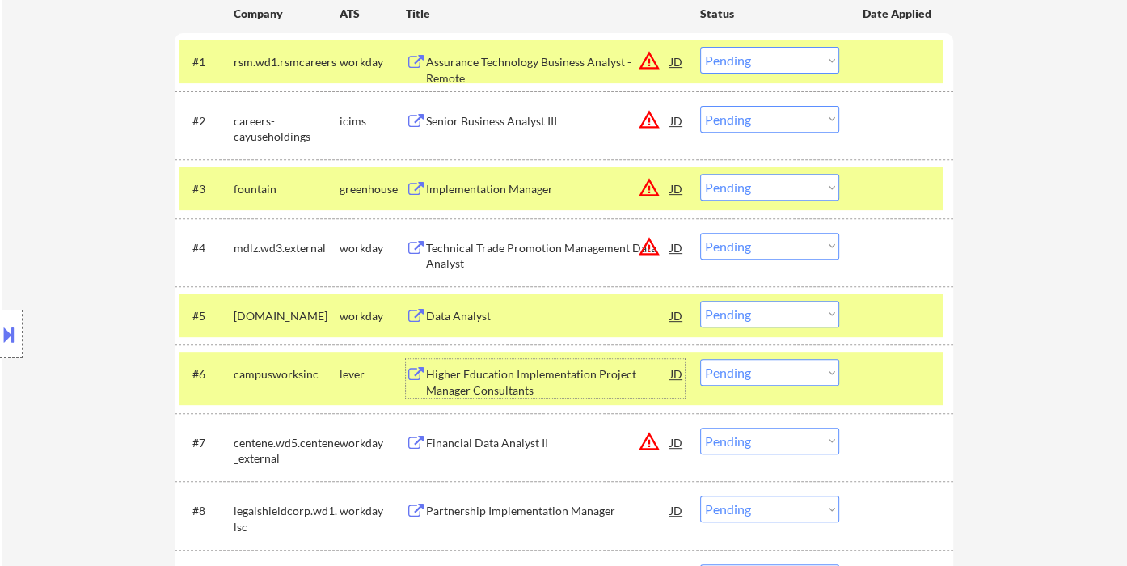
click at [764, 307] on select "Choose an option... Pending Applied Excluded (Questions) Excluded (Expired) Exc…" at bounding box center [769, 314] width 139 height 27
click at [700, 301] on select "Choose an option... Pending Applied Excluded (Questions) Excluded (Expired) Exc…" at bounding box center [769, 314] width 139 height 27
click at [546, 378] on div "Higher Education Implementation Project Manager Consultants" at bounding box center [548, 382] width 244 height 32
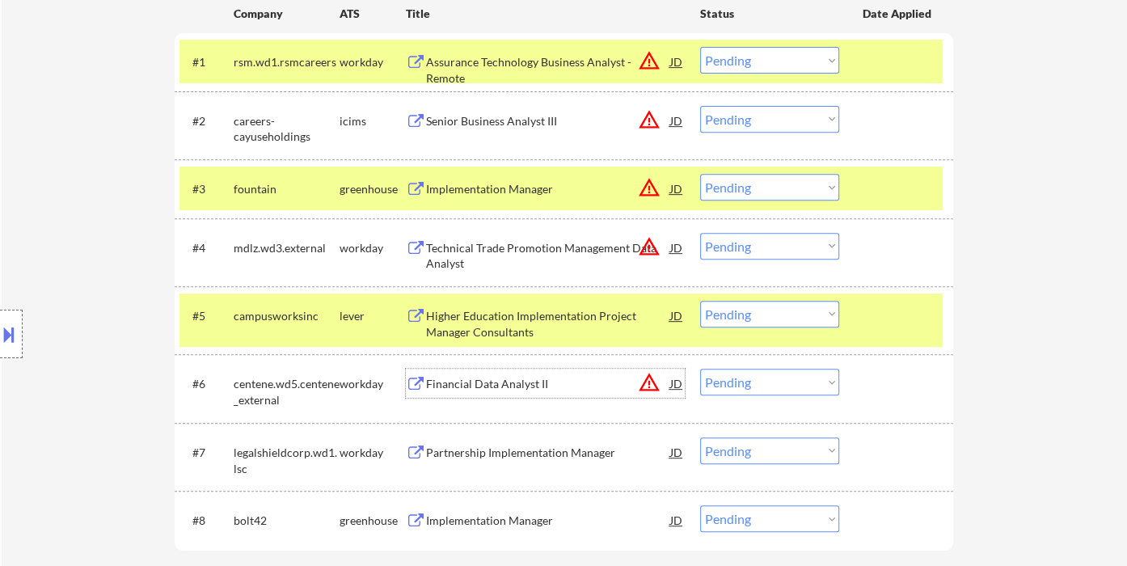
click at [751, 309] on select "Choose an option... Pending Applied Excluded (Questions) Excluded (Expired) Exc…" at bounding box center [769, 314] width 139 height 27
click at [700, 301] on select "Choose an option... Pending Applied Excluded (Questions) Excluded (Expired) Exc…" at bounding box center [769, 314] width 139 height 27
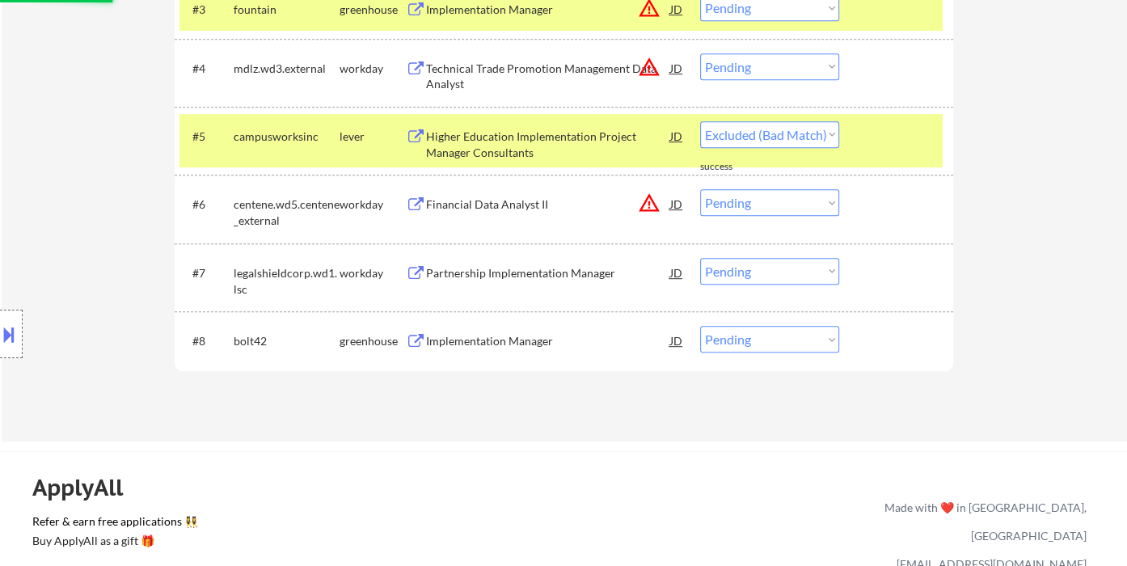
click at [541, 285] on div "Partnership Implementation Manager" at bounding box center [548, 272] width 244 height 29
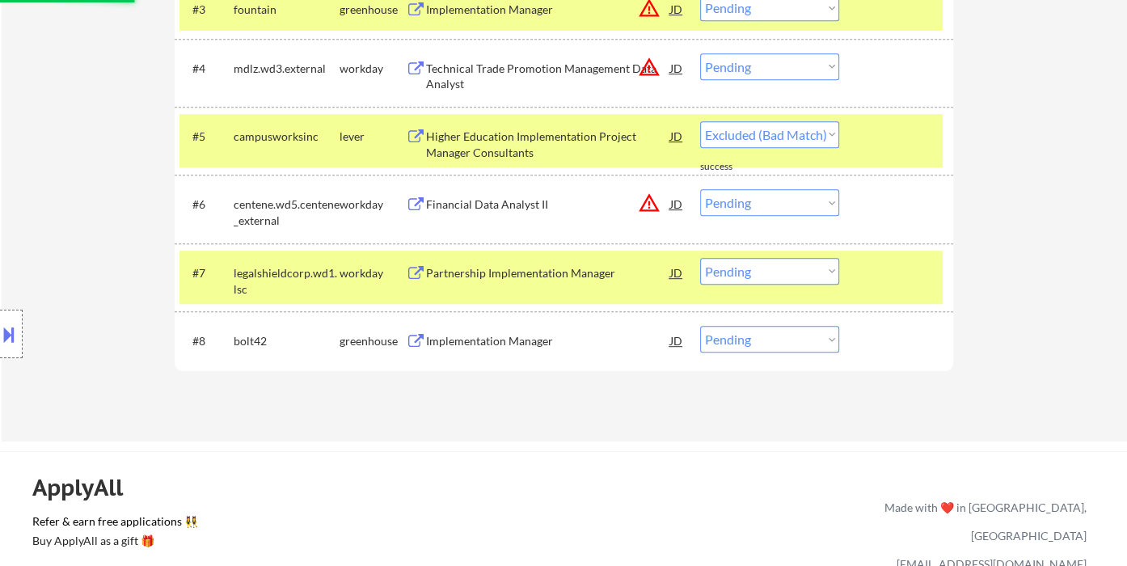
select select ""pending""
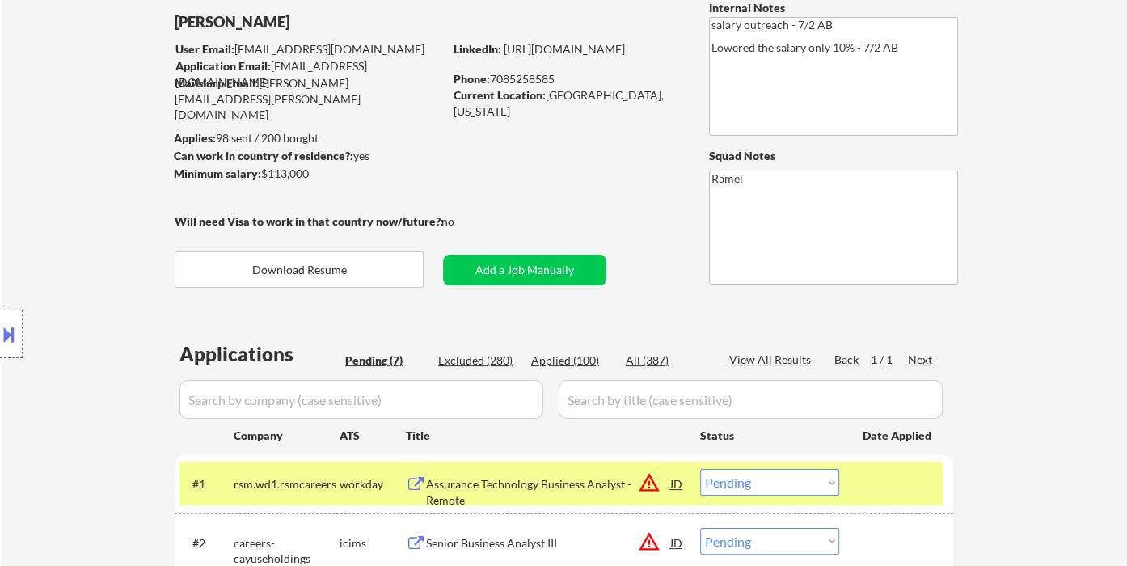
scroll to position [0, 0]
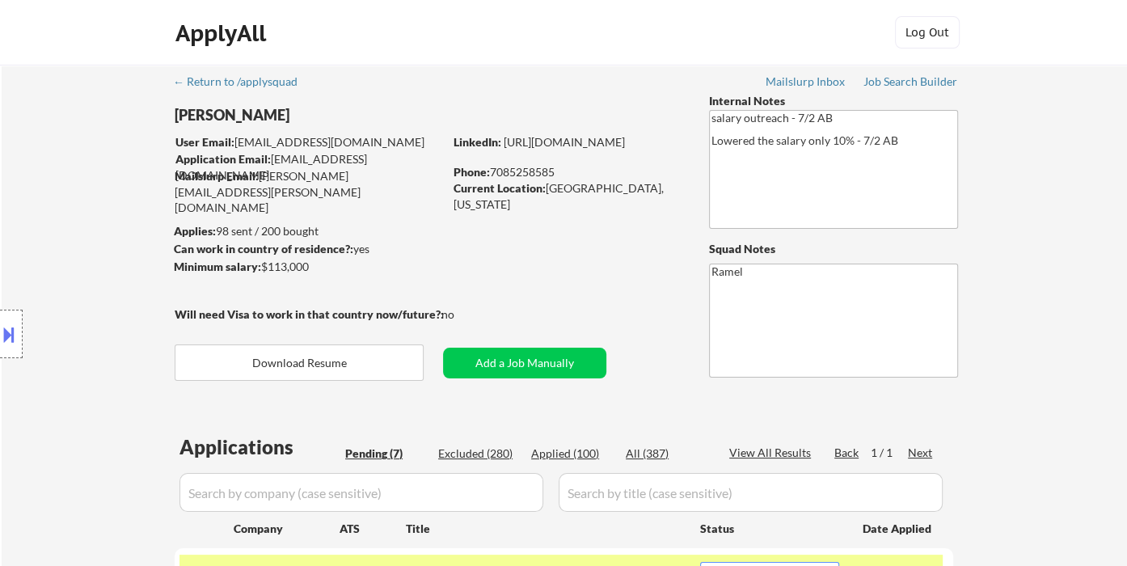
click at [522, 171] on div "Phone: 7085258585" at bounding box center [567, 172] width 229 height 16
copy div "7085258585"
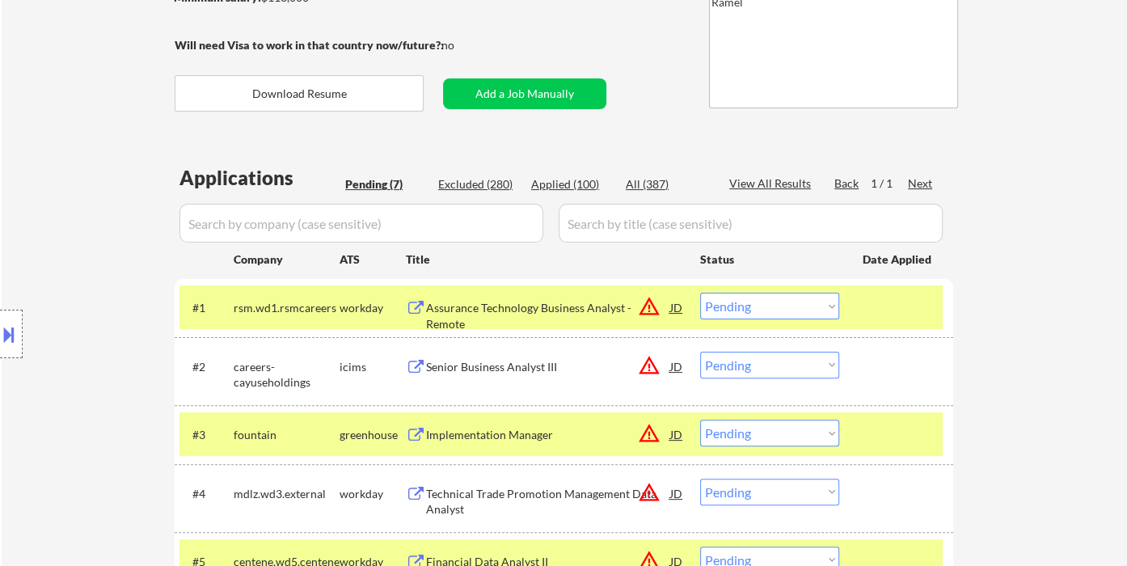
scroll to position [616, 0]
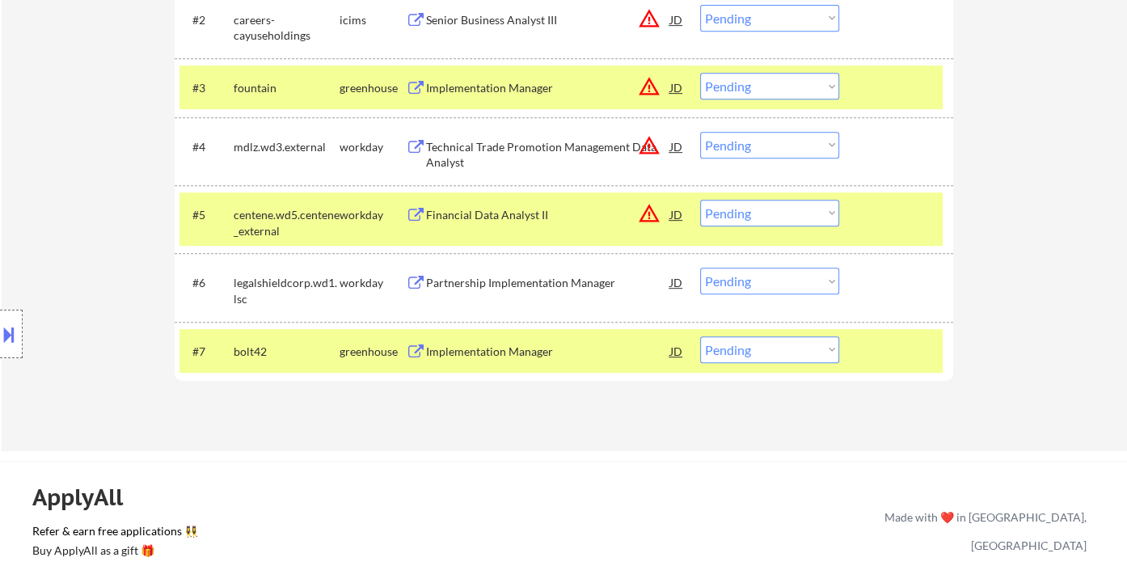
drag, startPoint x: 762, startPoint y: 283, endPoint x: 765, endPoint y: 292, distance: 9.2
click at [762, 283] on select "Choose an option... Pending Applied Excluded (Questions) Excluded (Expired) Exc…" at bounding box center [769, 281] width 139 height 27
click at [700, 268] on select "Choose an option... Pending Applied Excluded (Questions) Excluded (Expired) Exc…" at bounding box center [769, 281] width 139 height 27
click at [498, 348] on div "Implementation Manager" at bounding box center [548, 352] width 244 height 16
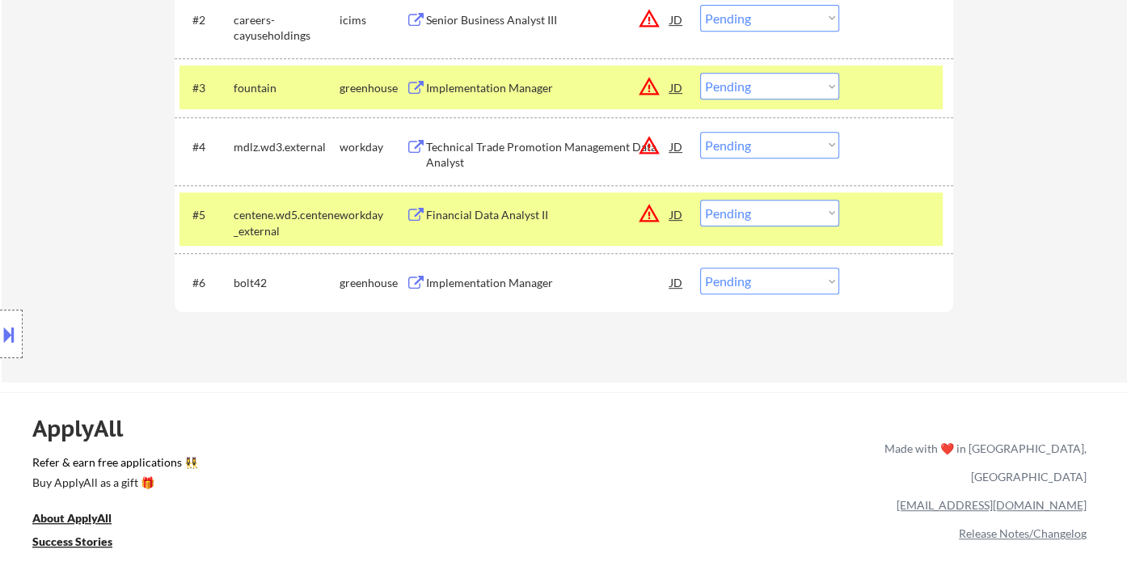
click at [740, 283] on select "Choose an option... Pending Applied Excluded (Questions) Excluded (Expired) Exc…" at bounding box center [769, 281] width 139 height 27
select select ""applied""
click at [700, 268] on select "Choose an option... Pending Applied Excluded (Questions) Excluded (Expired) Exc…" at bounding box center [769, 281] width 139 height 27
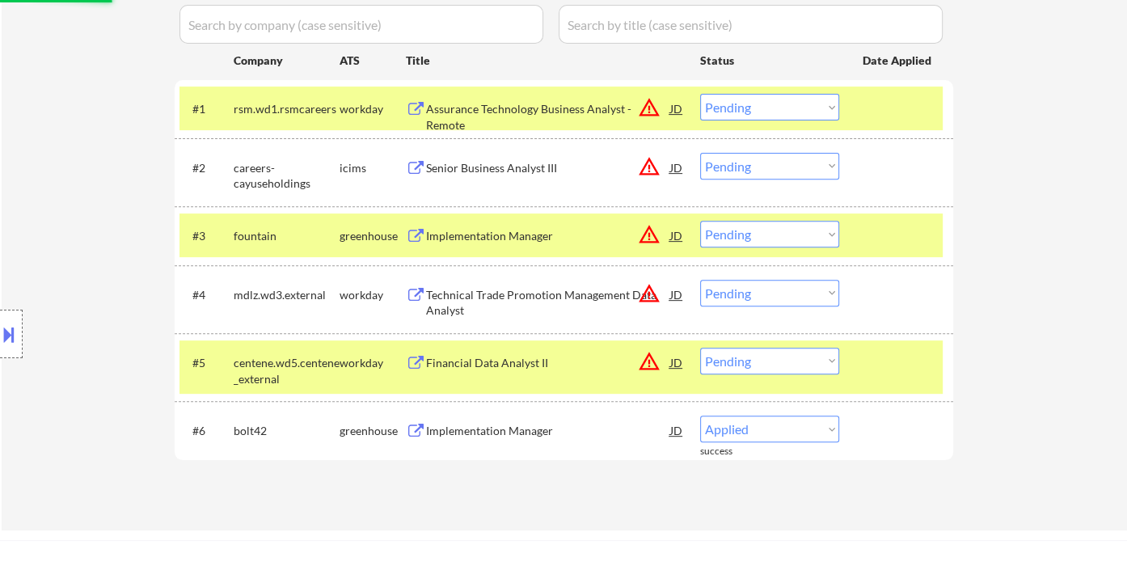
scroll to position [437, 0]
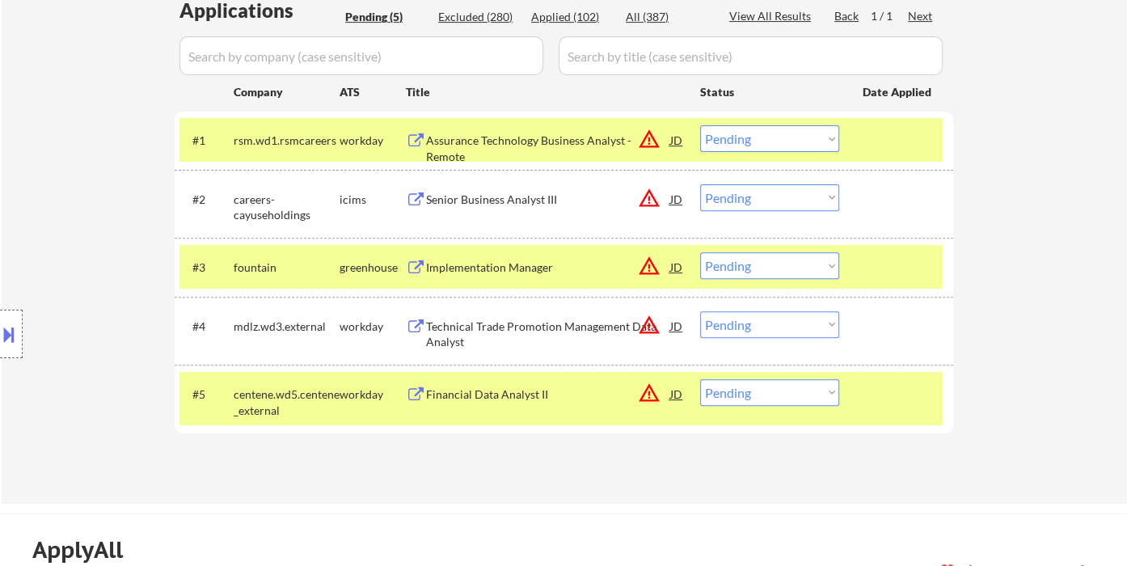
click at [738, 398] on select "Choose an option... Pending Applied Excluded (Questions) Excluded (Expired) Exc…" at bounding box center [769, 392] width 139 height 27
select select ""excluded""
click at [700, 379] on select "Choose an option... Pending Applied Excluded (Questions) Excluded (Expired) Exc…" at bounding box center [769, 392] width 139 height 27
click at [559, 331] on div "Technical Trade Promotion Management Data Analyst" at bounding box center [548, 334] width 244 height 32
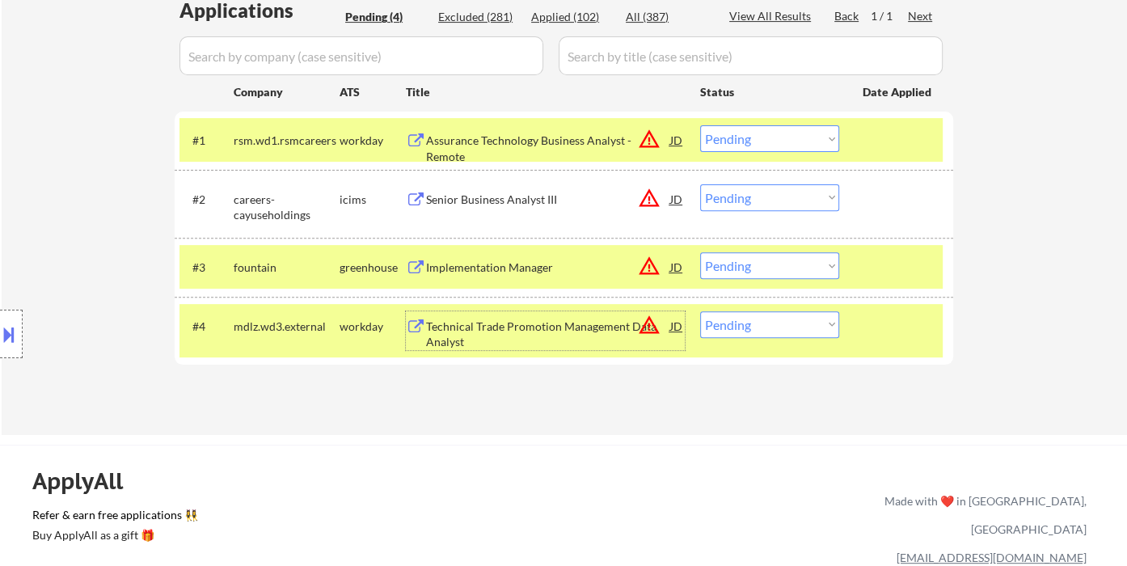
drag, startPoint x: 750, startPoint y: 327, endPoint x: 782, endPoint y: 335, distance: 32.4
click at [750, 327] on select "Choose an option... Pending Applied Excluded (Questions) Excluded (Expired) Exc…" at bounding box center [769, 324] width 139 height 27
select select ""excluded__bad_match_""
click at [700, 311] on select "Choose an option... Pending Applied Excluded (Questions) Excluded (Expired) Exc…" at bounding box center [769, 324] width 139 height 27
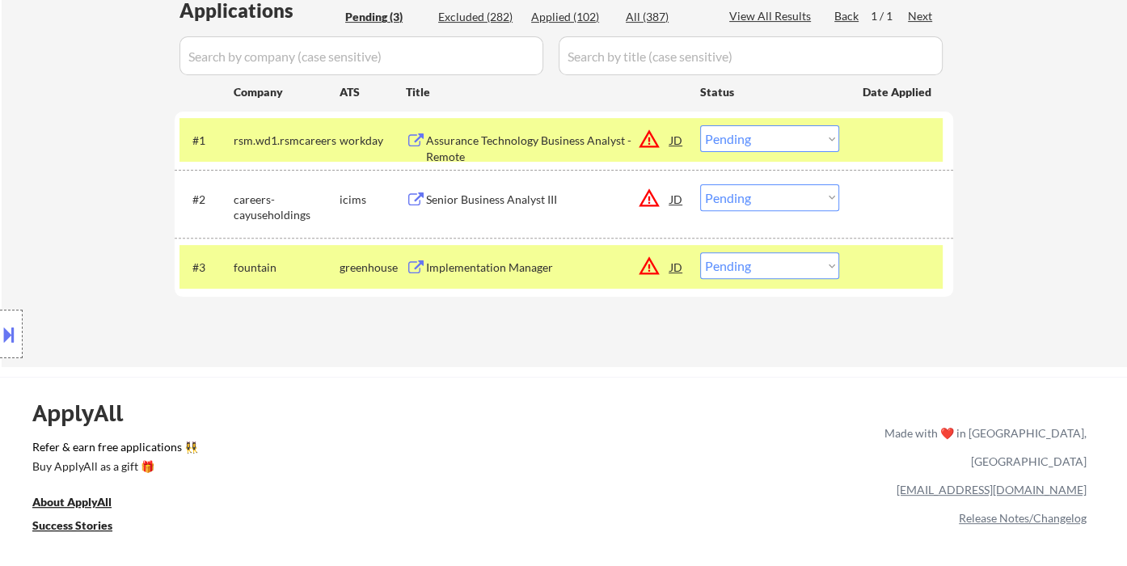
click at [550, 276] on div "Implementation Manager" at bounding box center [548, 266] width 244 height 29
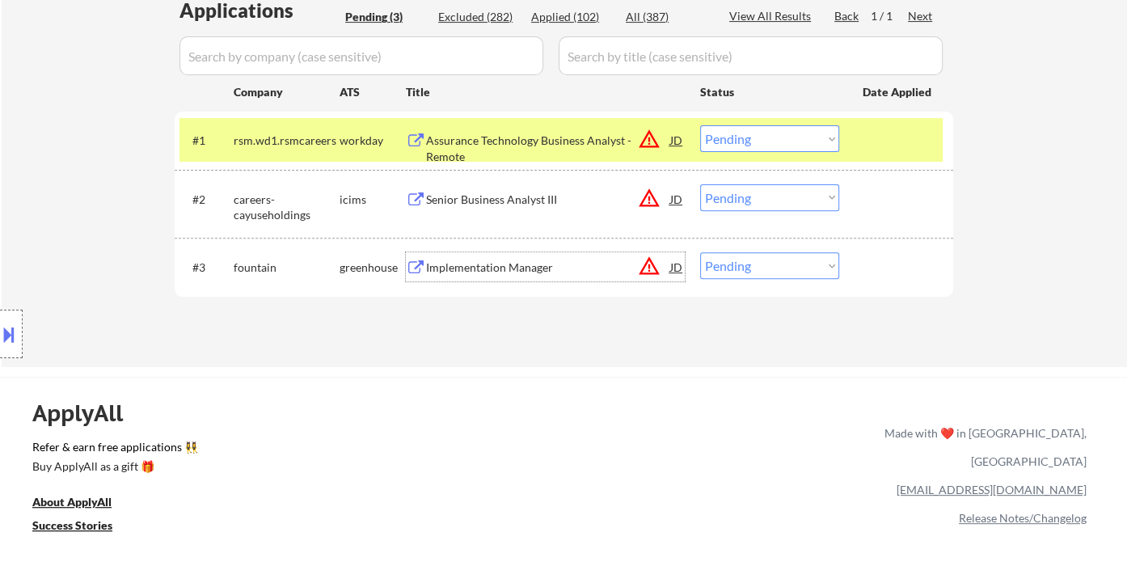
click at [675, 269] on div "JD" at bounding box center [676, 266] width 16 height 29
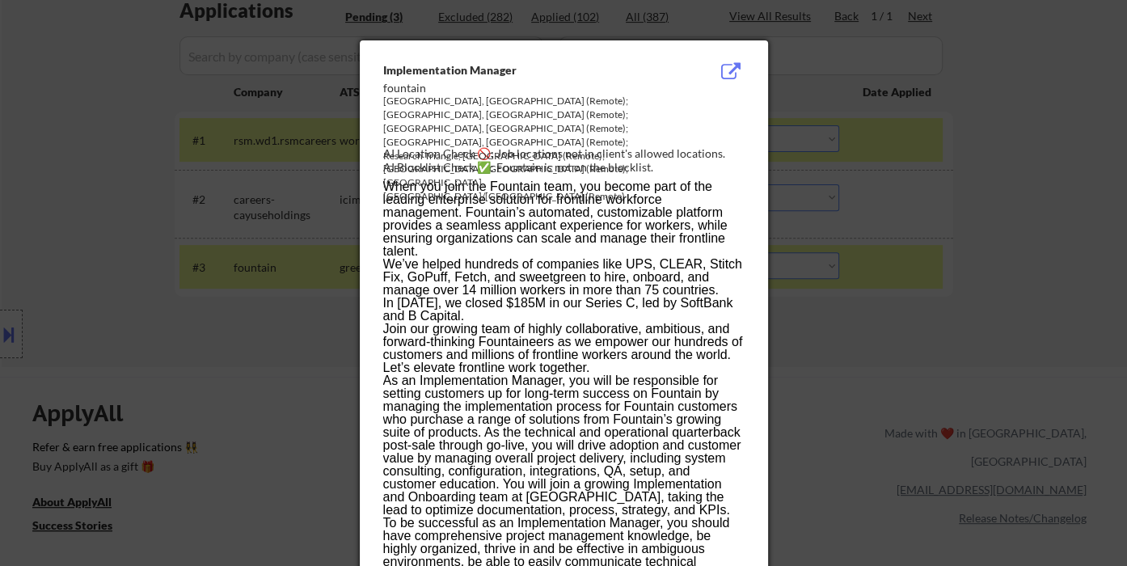
click at [897, 386] on div at bounding box center [563, 283] width 1127 height 566
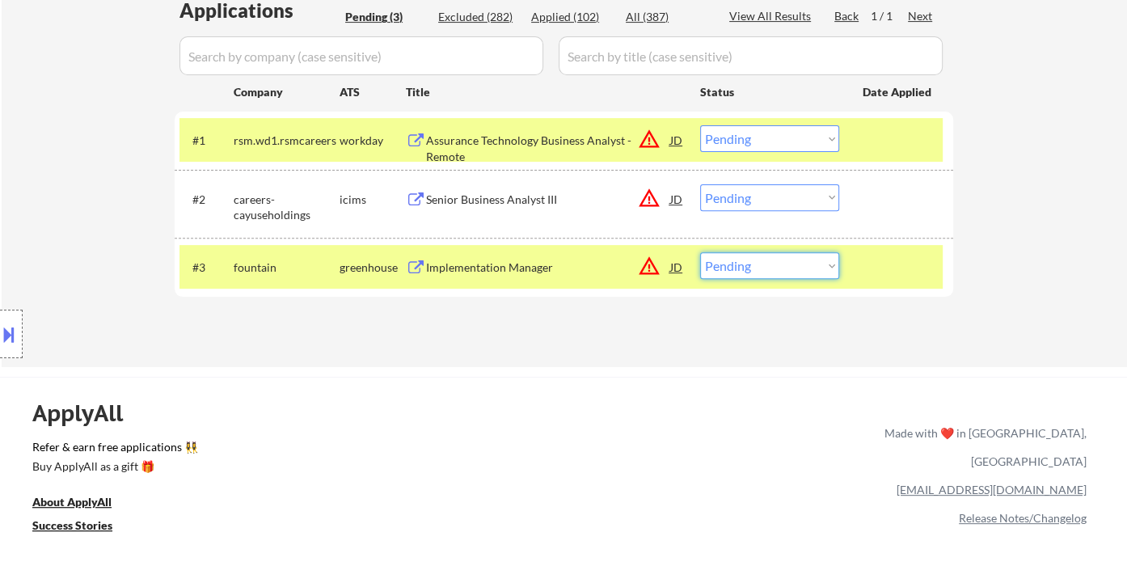
click at [809, 264] on select "Choose an option... Pending Applied Excluded (Questions) Excluded (Expired) Exc…" at bounding box center [769, 265] width 139 height 27
select select ""excluded__location_""
click at [700, 252] on select "Choose an option... Pending Applied Excluded (Questions) Excluded (Expired) Exc…" at bounding box center [769, 265] width 139 height 27
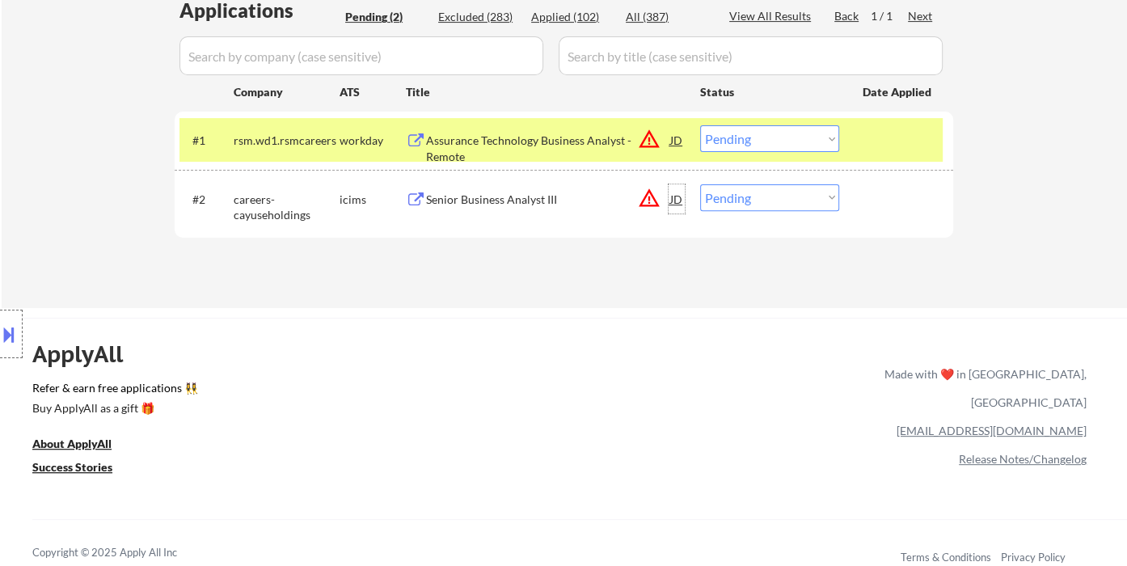
click at [672, 203] on div "JD" at bounding box center [676, 198] width 16 height 29
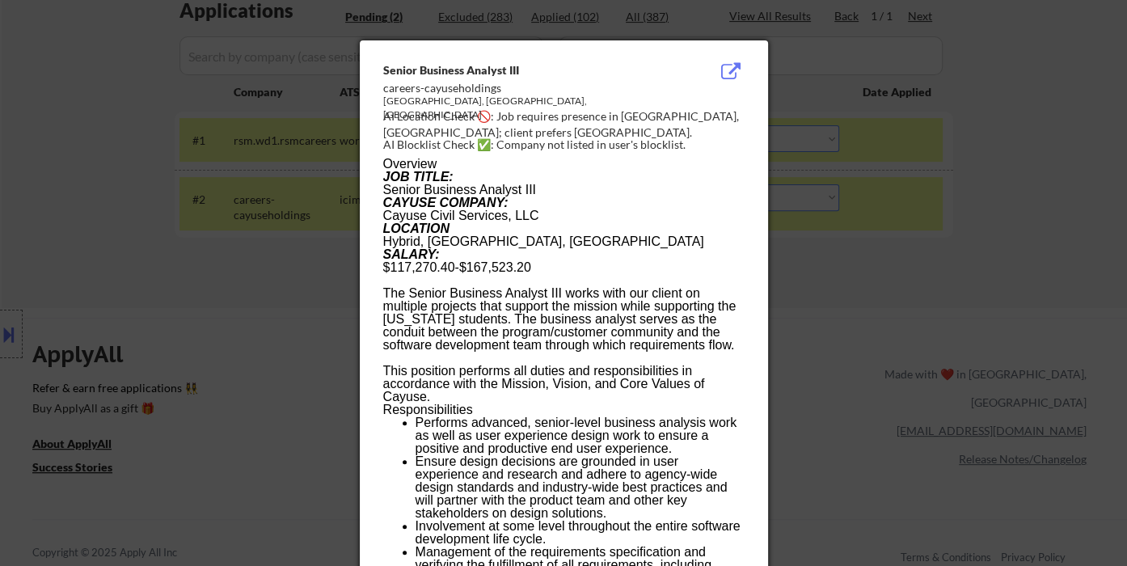
click at [868, 296] on div at bounding box center [563, 283] width 1127 height 566
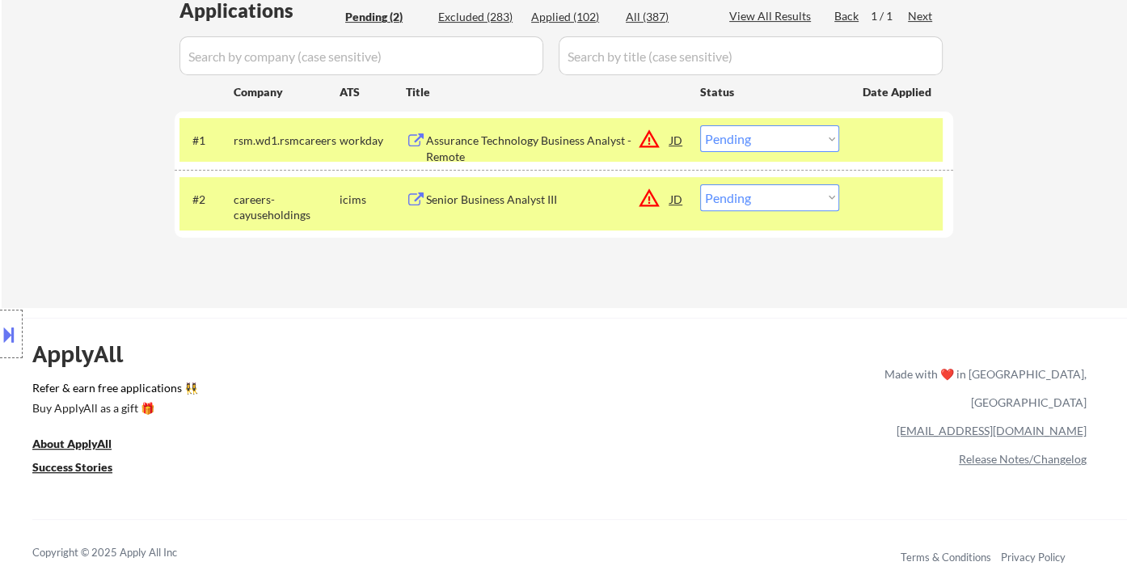
click at [462, 203] on div "Senior Business Analyst III" at bounding box center [548, 200] width 244 height 16
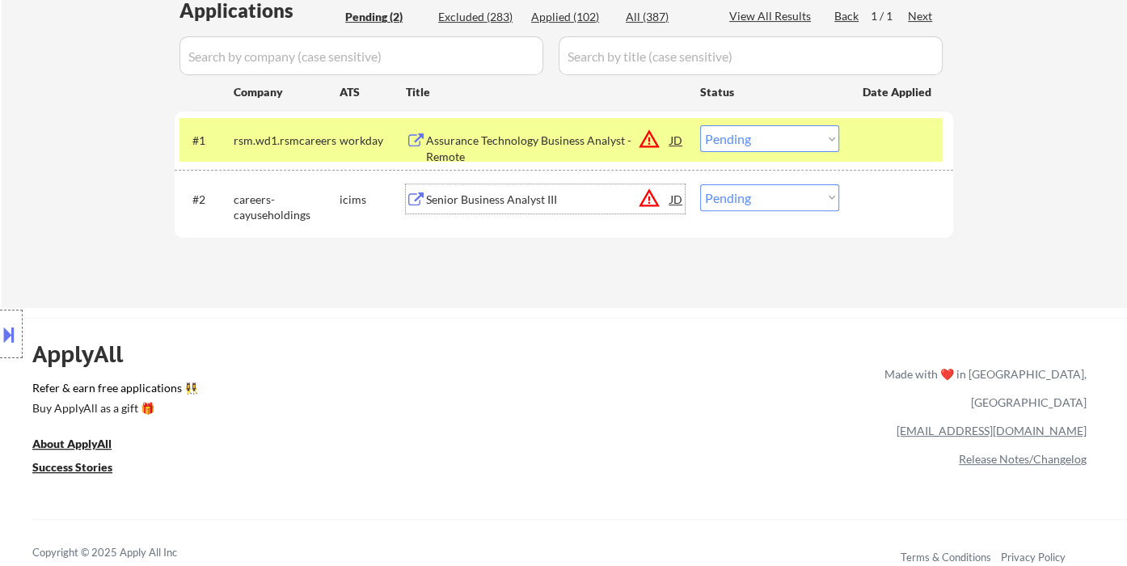
click at [786, 192] on select "Choose an option... Pending Applied Excluded (Questions) Excluded (Expired) Exc…" at bounding box center [769, 197] width 139 height 27
select select ""excluded__location_""
click at [700, 184] on select "Choose an option... Pending Applied Excluded (Questions) Excluded (Expired) Exc…" at bounding box center [769, 197] width 139 height 27
click at [517, 131] on div "Assurance Technology Business Analyst - Remote" at bounding box center [548, 139] width 244 height 29
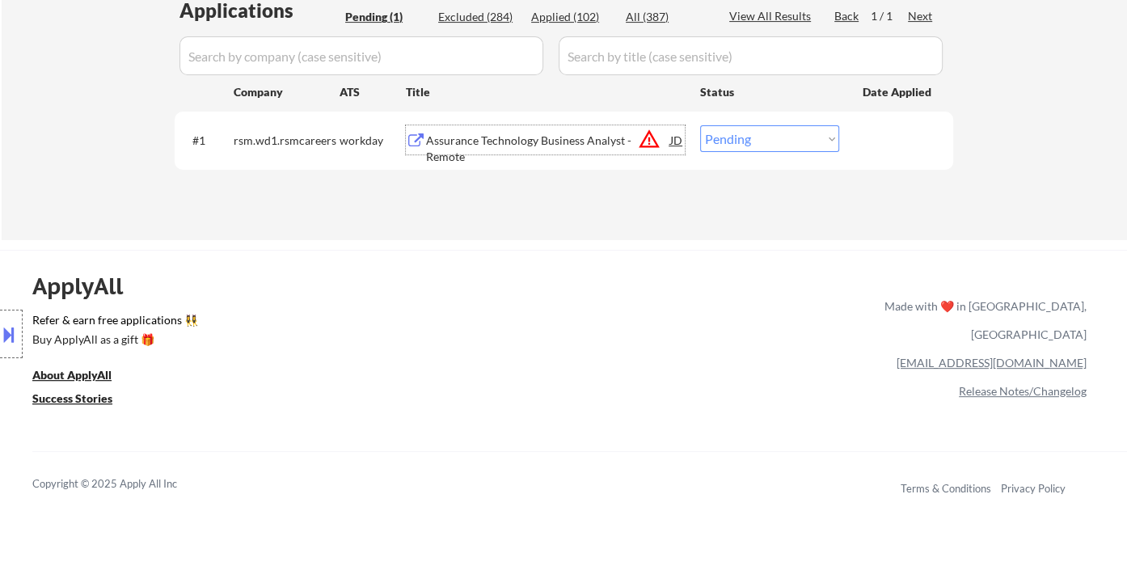
click at [673, 141] on div "JD" at bounding box center [676, 139] width 16 height 29
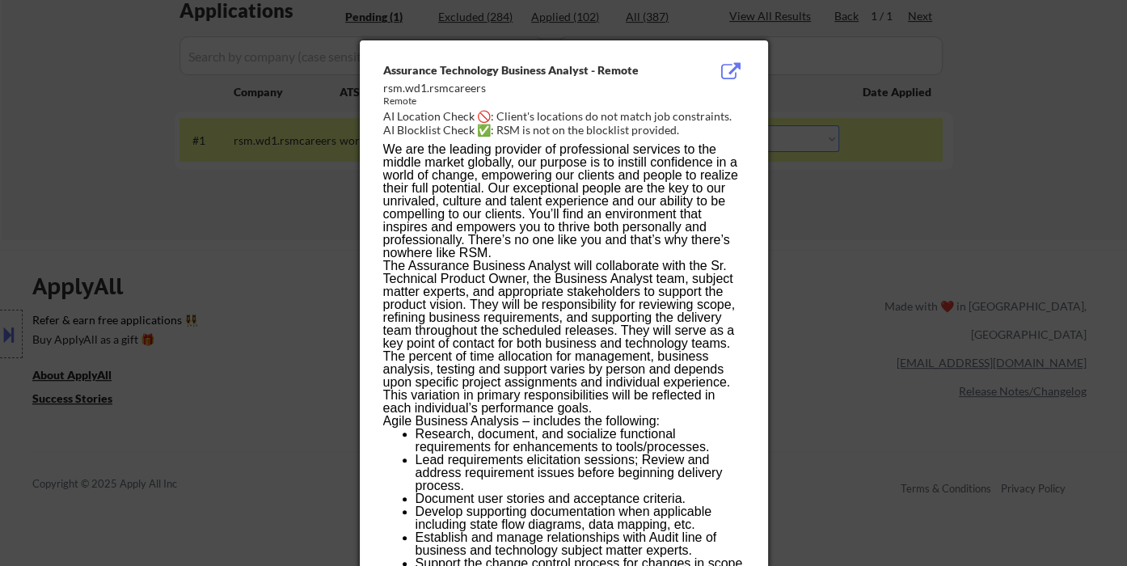
click at [844, 305] on div at bounding box center [563, 283] width 1127 height 566
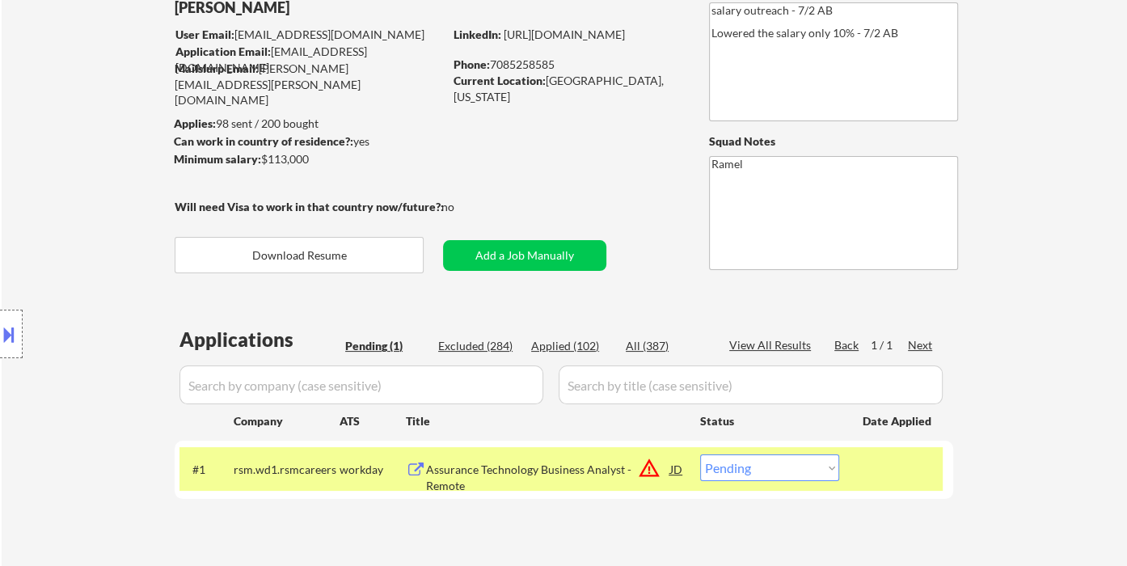
scroll to position [78, 0]
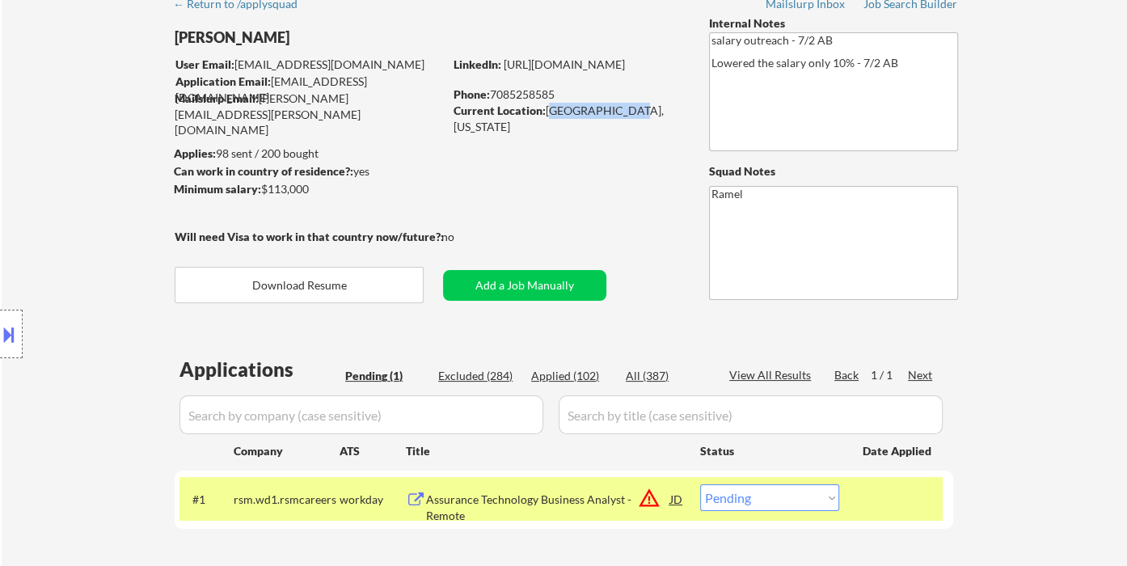
drag, startPoint x: 549, startPoint y: 109, endPoint x: 613, endPoint y: 112, distance: 63.9
click at [613, 112] on div "Current Location: Oak Forest, IL 60452, Illinois" at bounding box center [567, 119] width 229 height 32
copy div "Oak Forest, IL"
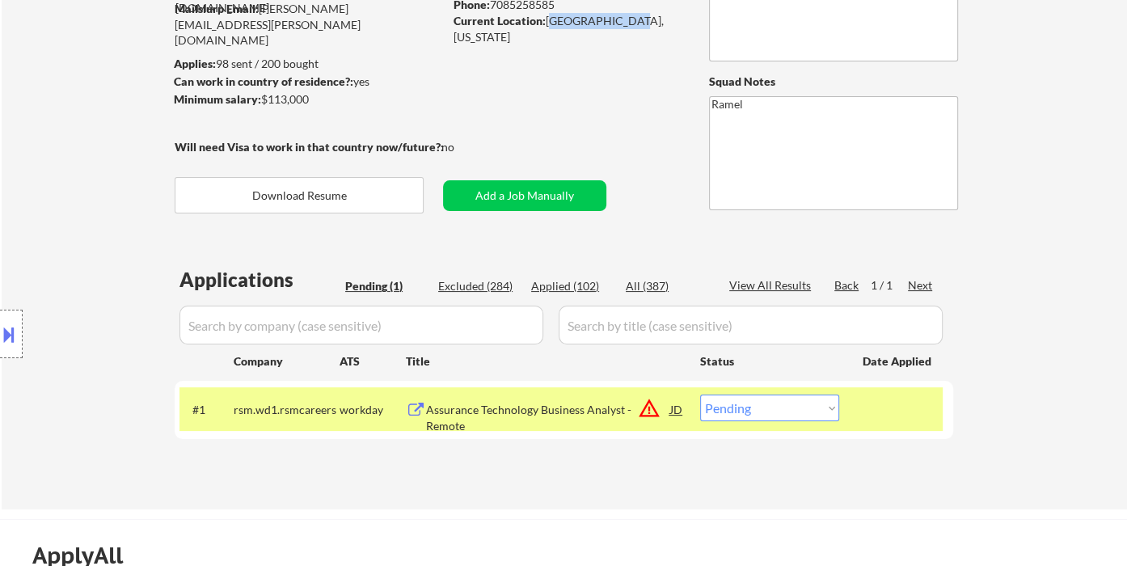
scroll to position [257, 0]
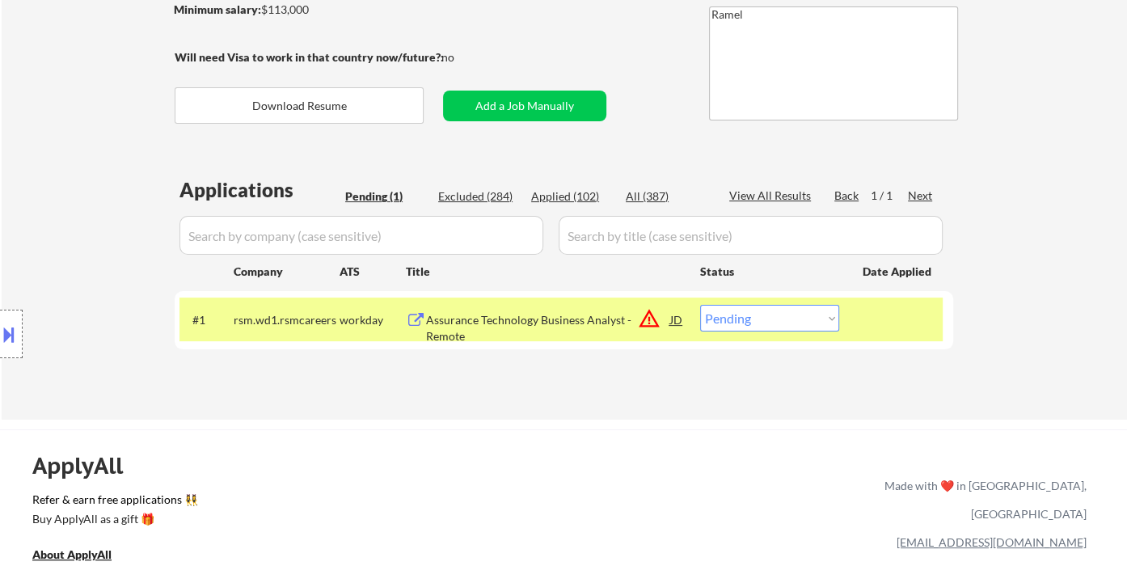
click at [767, 323] on select "Choose an option... Pending Applied Excluded (Questions) Excluded (Expired) Exc…" at bounding box center [769, 318] width 139 height 27
select select ""excluded""
click at [700, 305] on select "Choose an option... Pending Applied Excluded (Questions) Excluded (Expired) Exc…" at bounding box center [769, 318] width 139 height 27
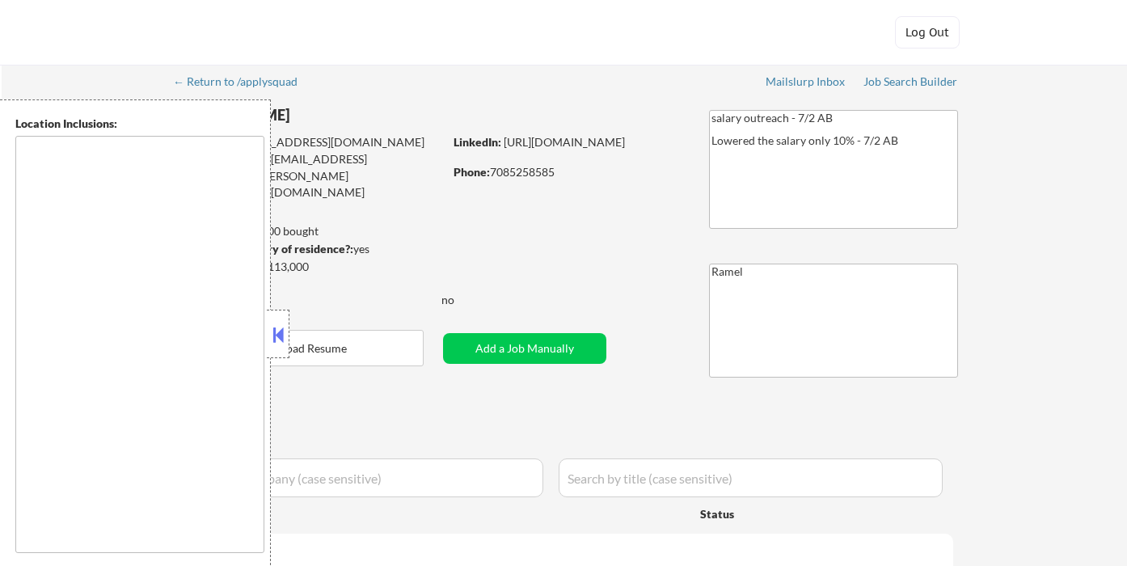
type textarea "[GEOGRAPHIC_DATA], [GEOGRAPHIC_DATA], [GEOGRAPHIC_DATA] [GEOGRAPHIC_DATA], [GEO…"
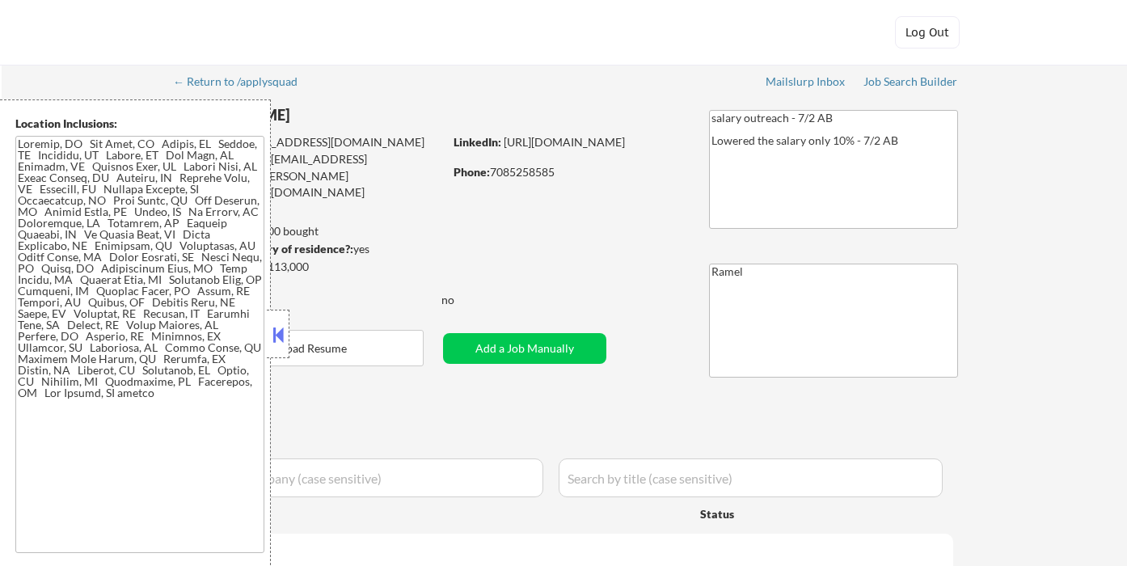
select select ""pending""
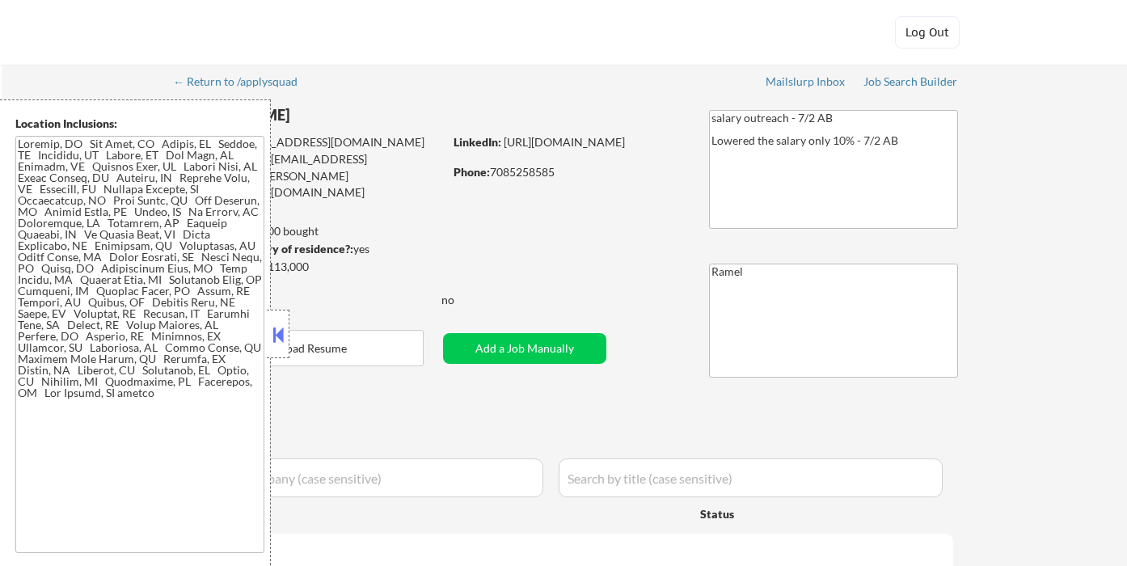
select select ""pending""
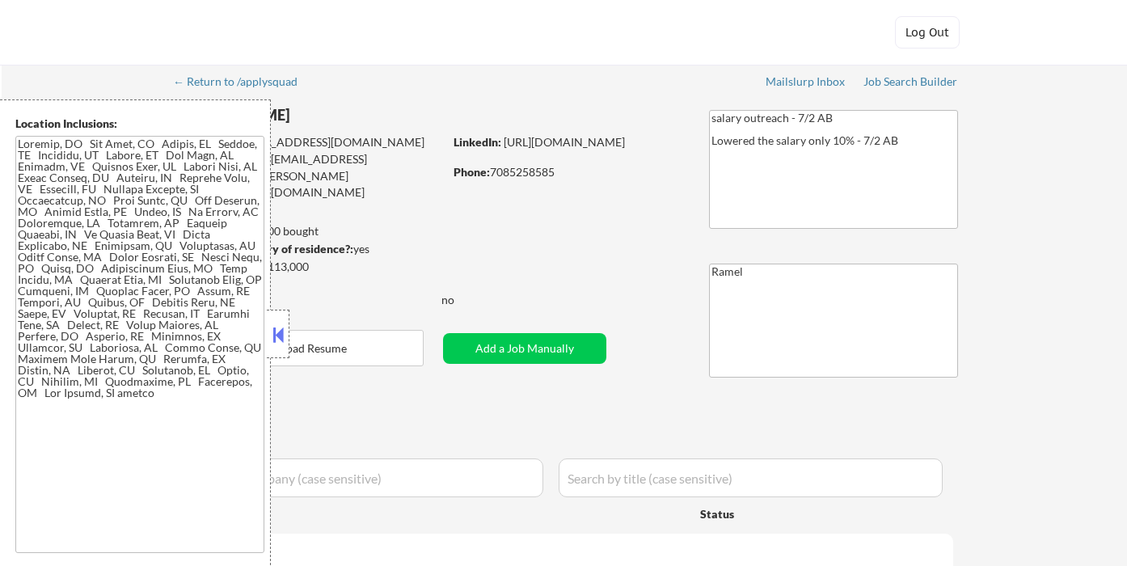
select select ""pending""
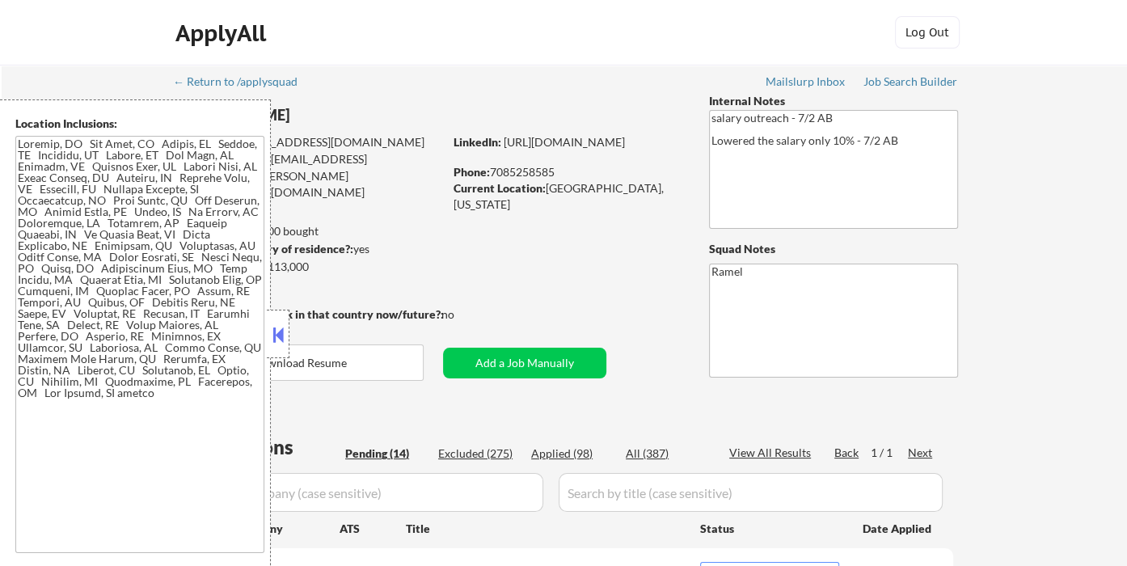
click at [281, 329] on button at bounding box center [278, 335] width 18 height 24
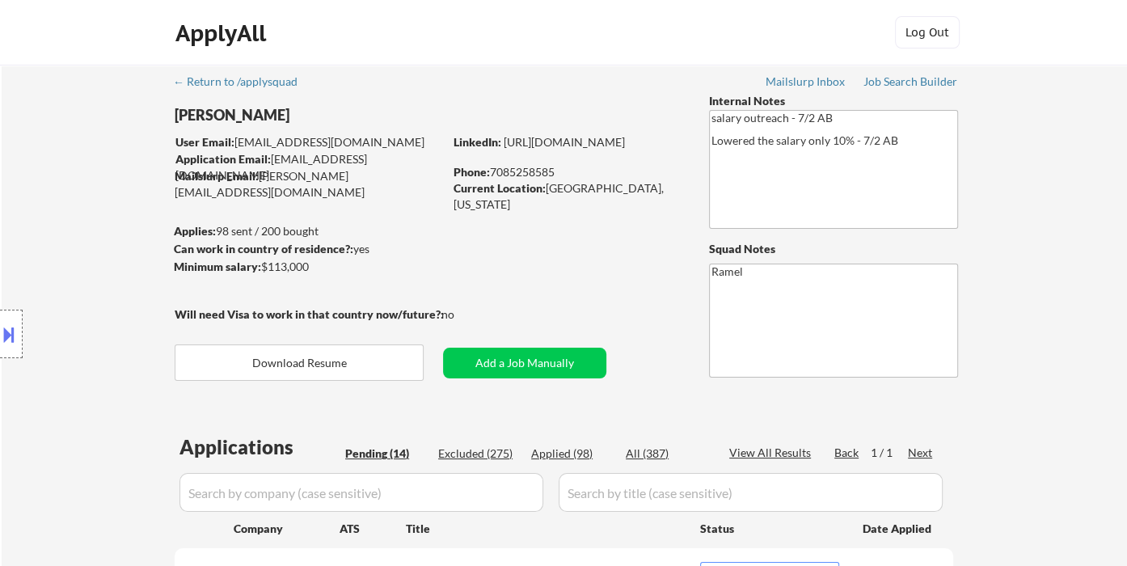
click at [555, 453] on div "Applied (98)" at bounding box center [571, 453] width 81 height 16
select select ""applied""
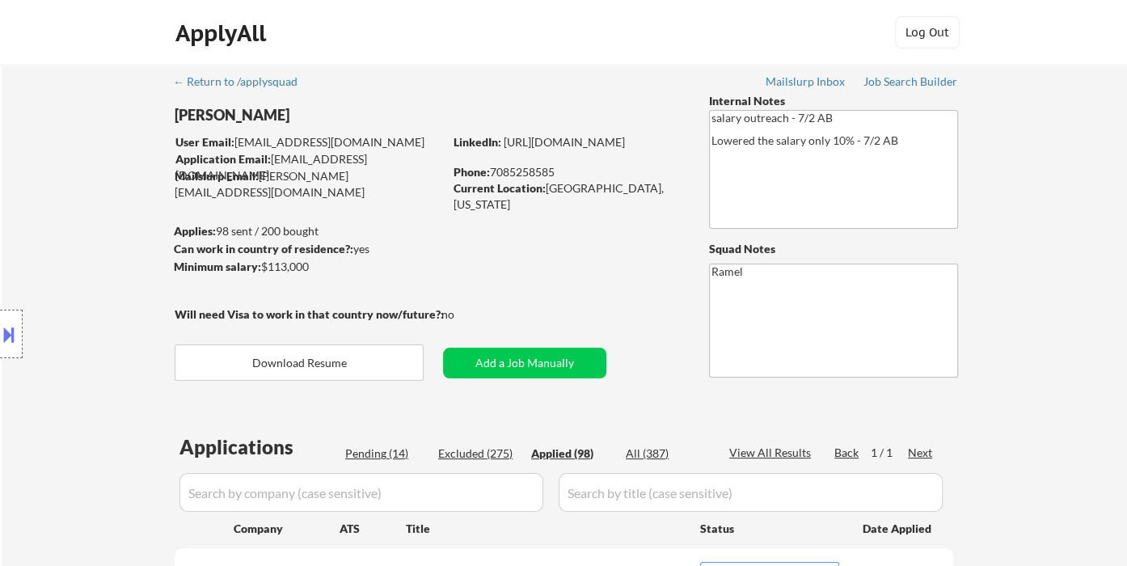
select select ""applied""
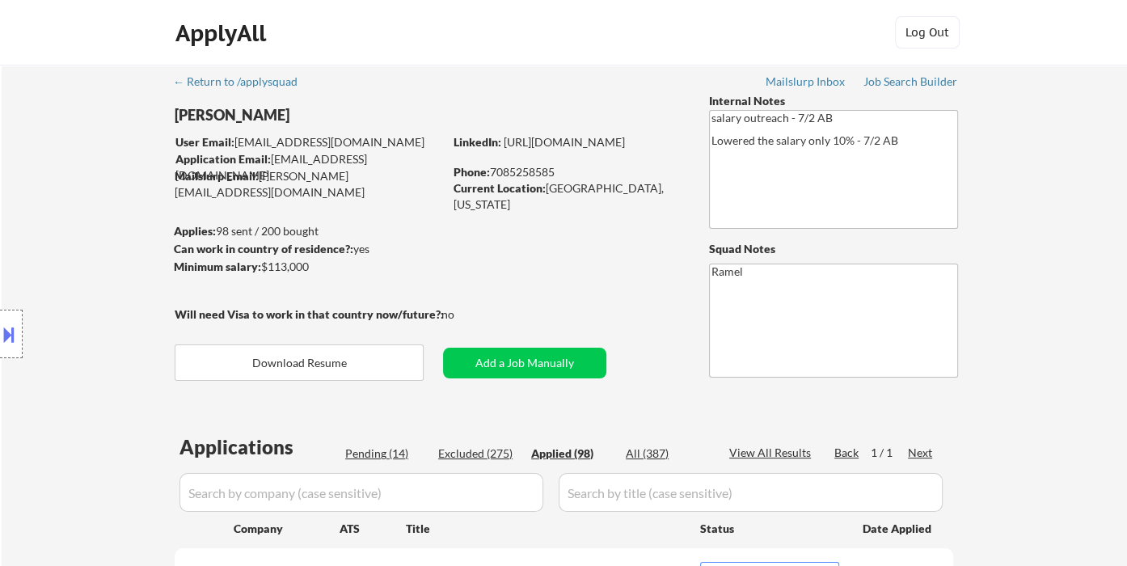
select select ""applied""
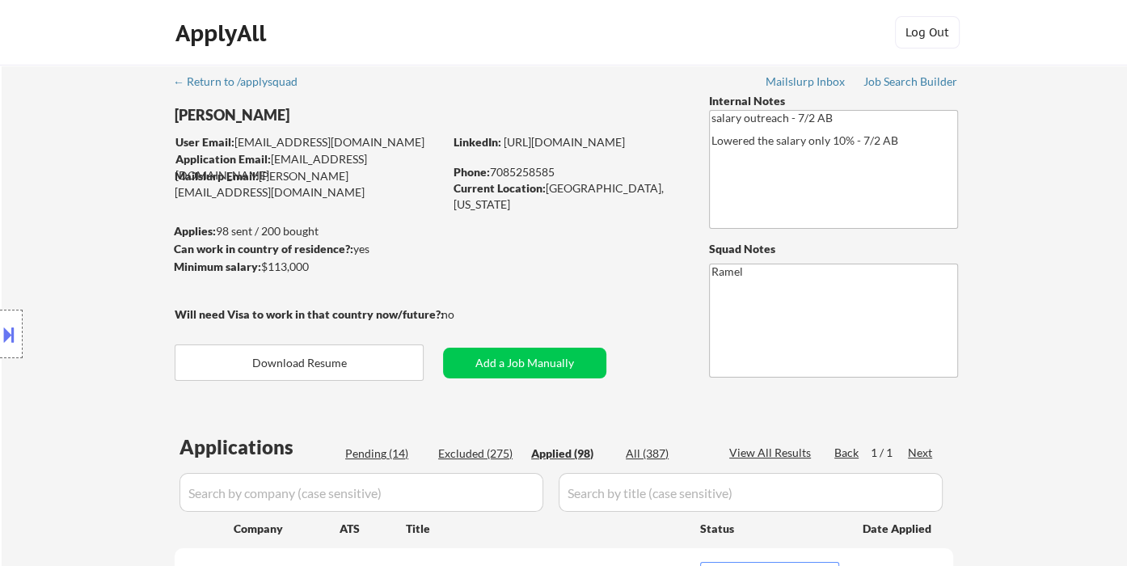
select select ""applied""
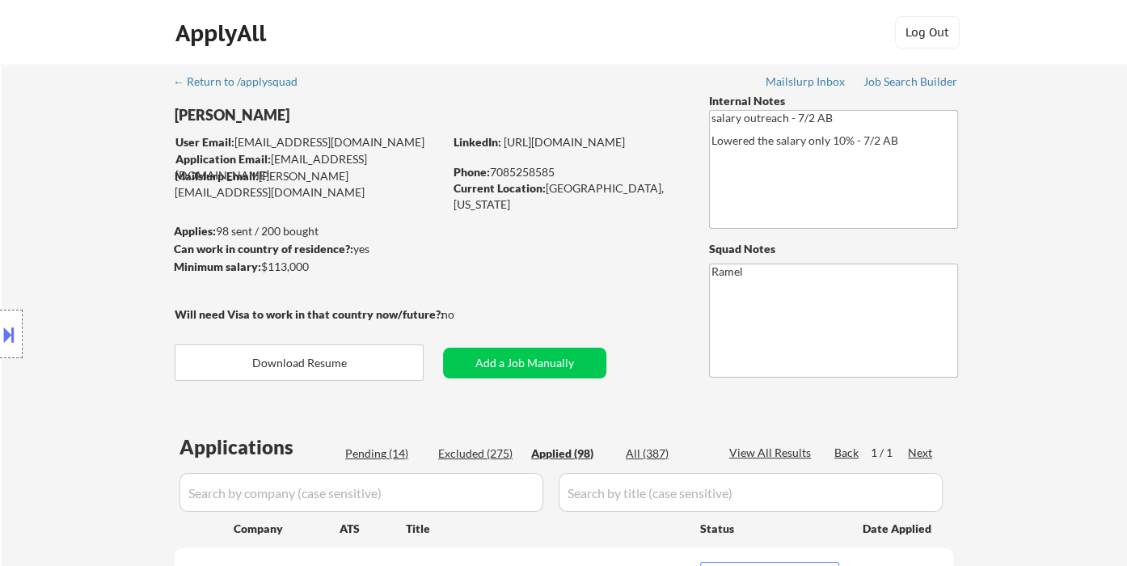
select select ""applied""
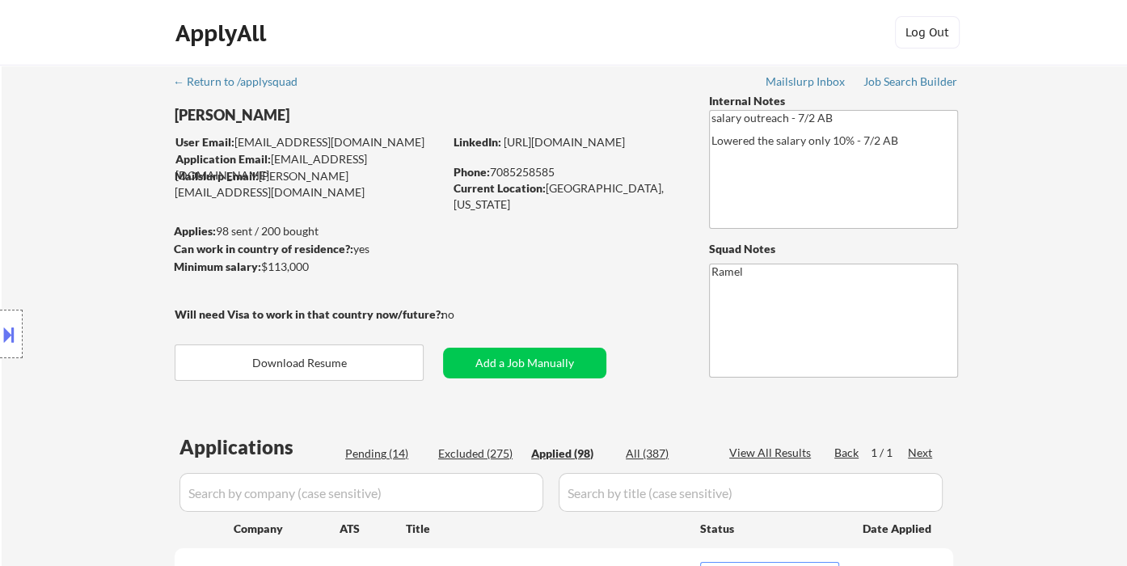
select select ""applied""
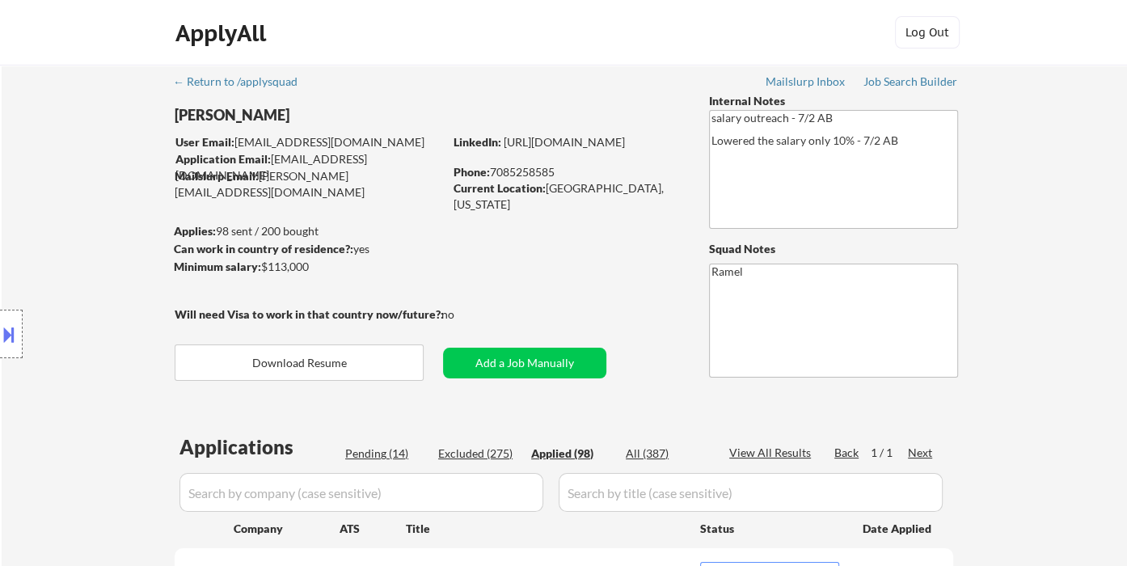
select select ""applied""
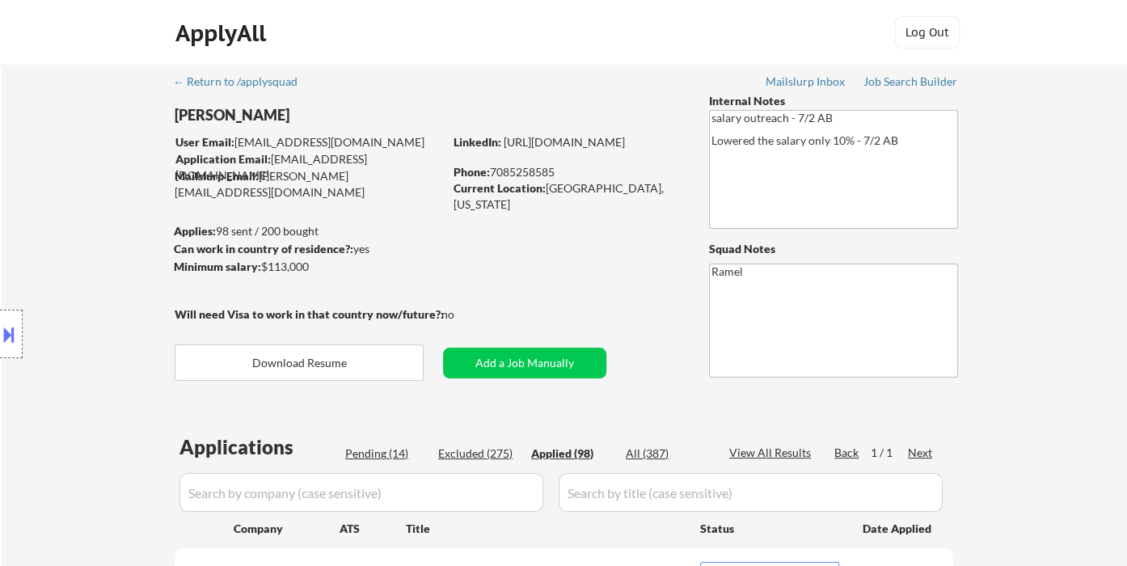
select select ""applied""
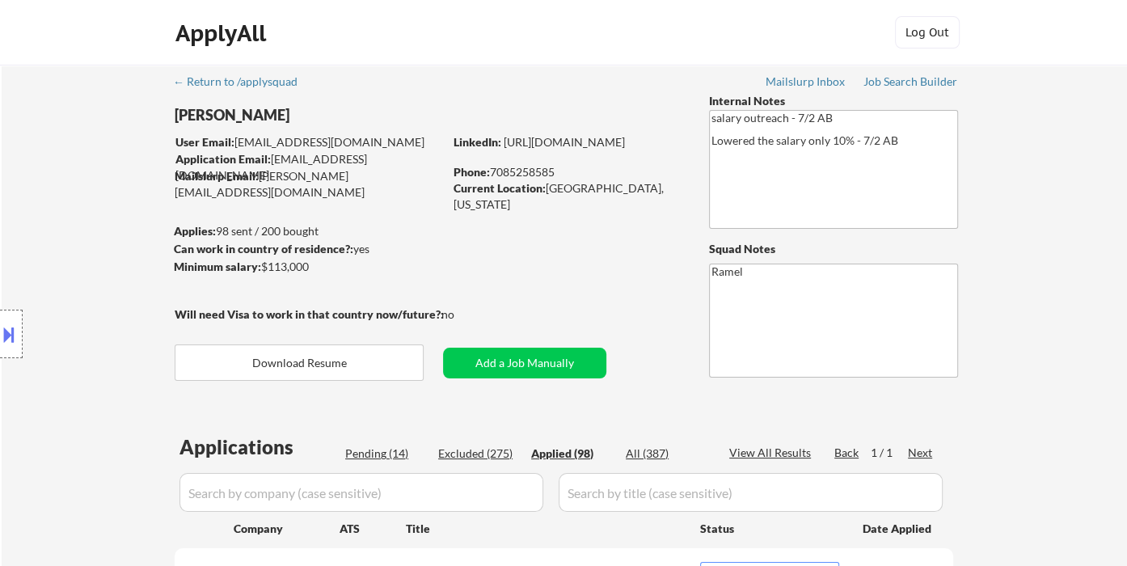
select select ""applied""
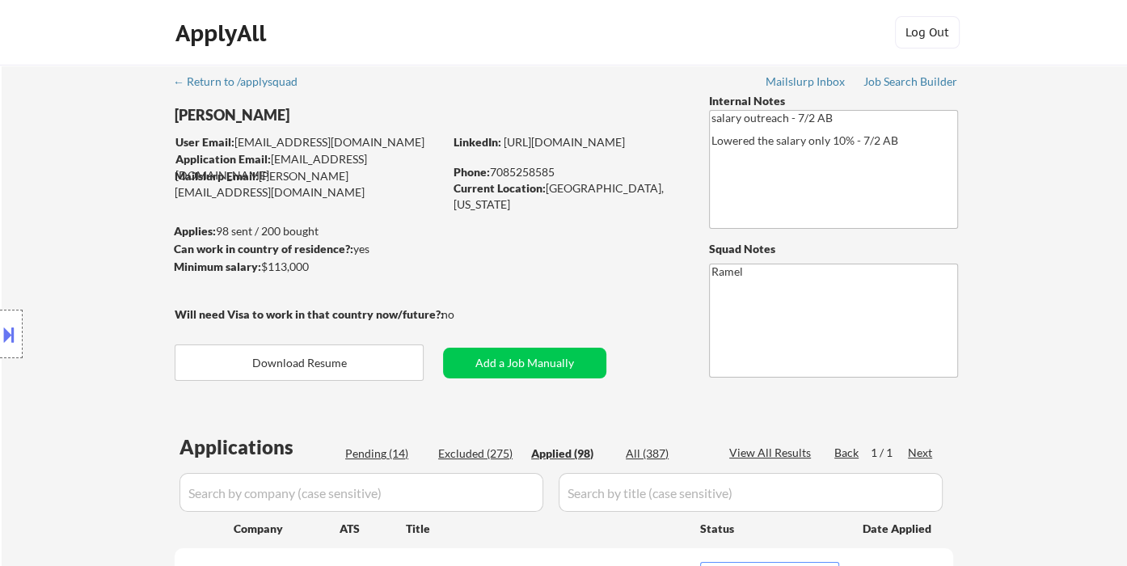
select select ""applied""
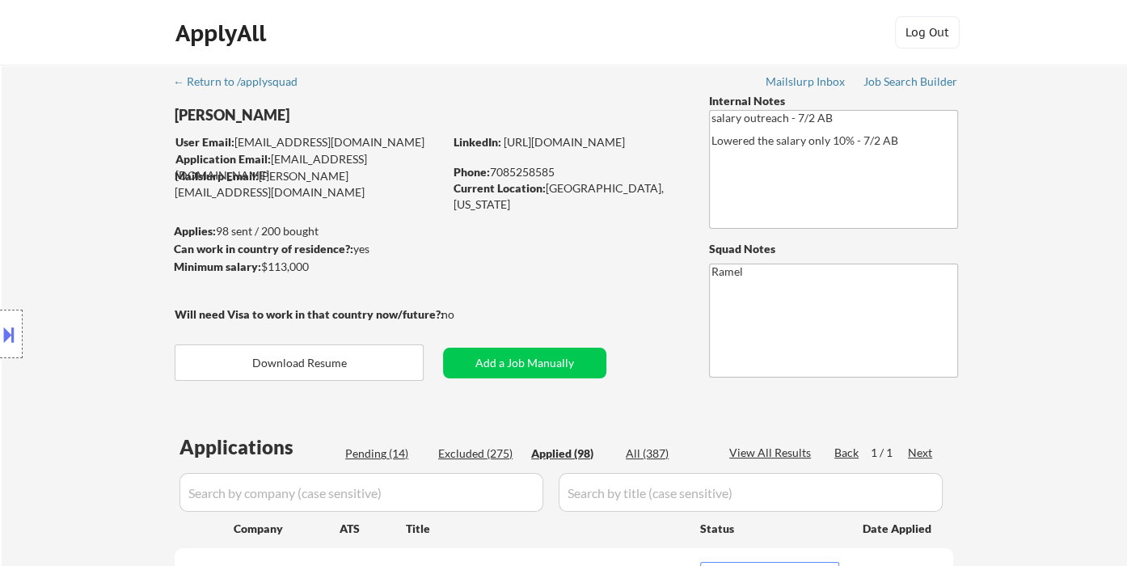
select select ""applied""
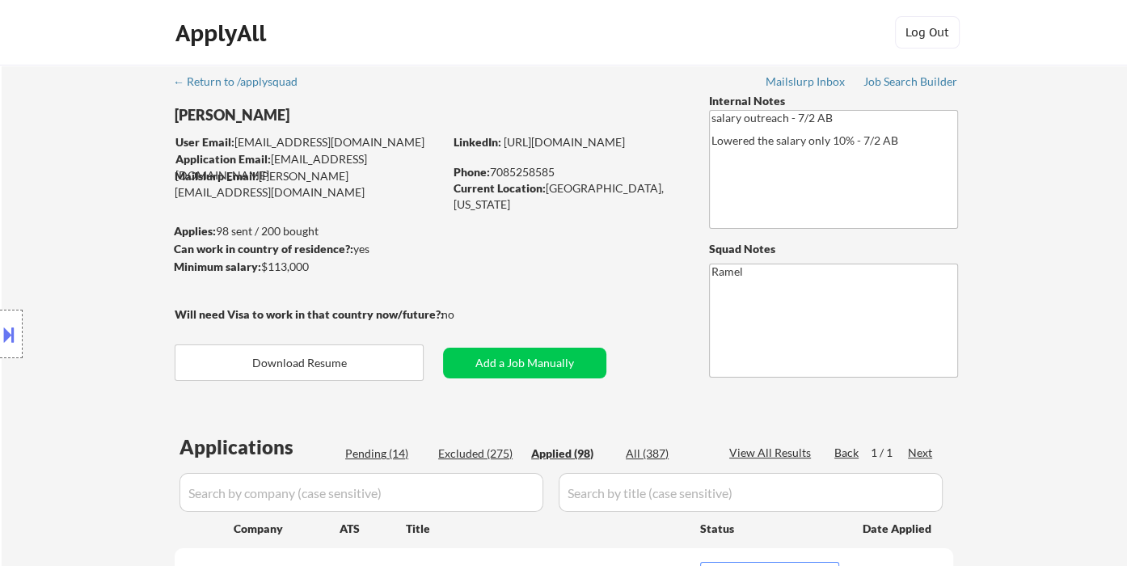
select select ""applied""
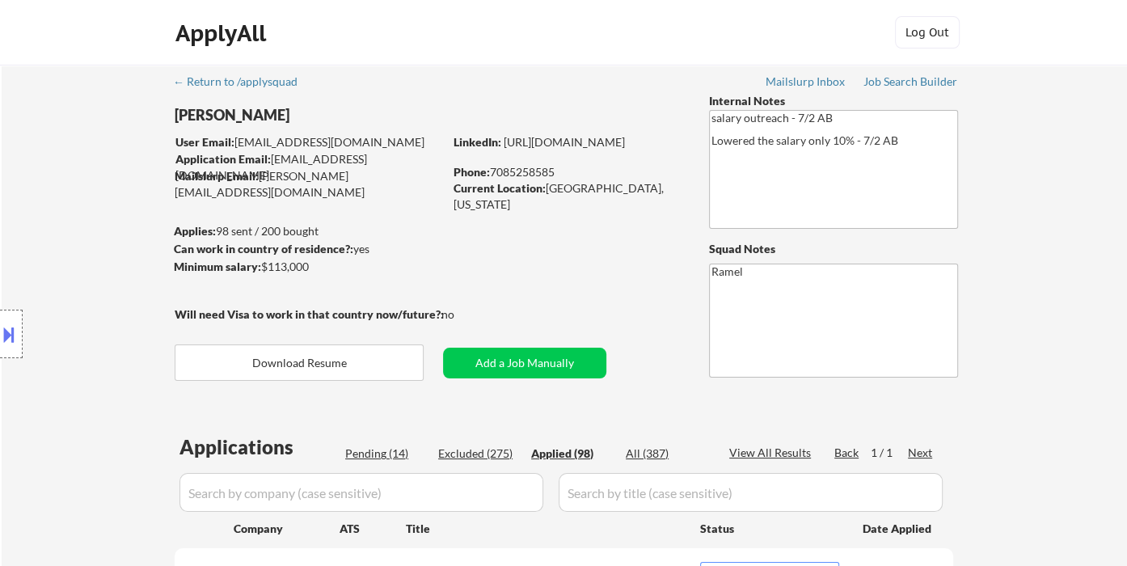
select select ""applied""
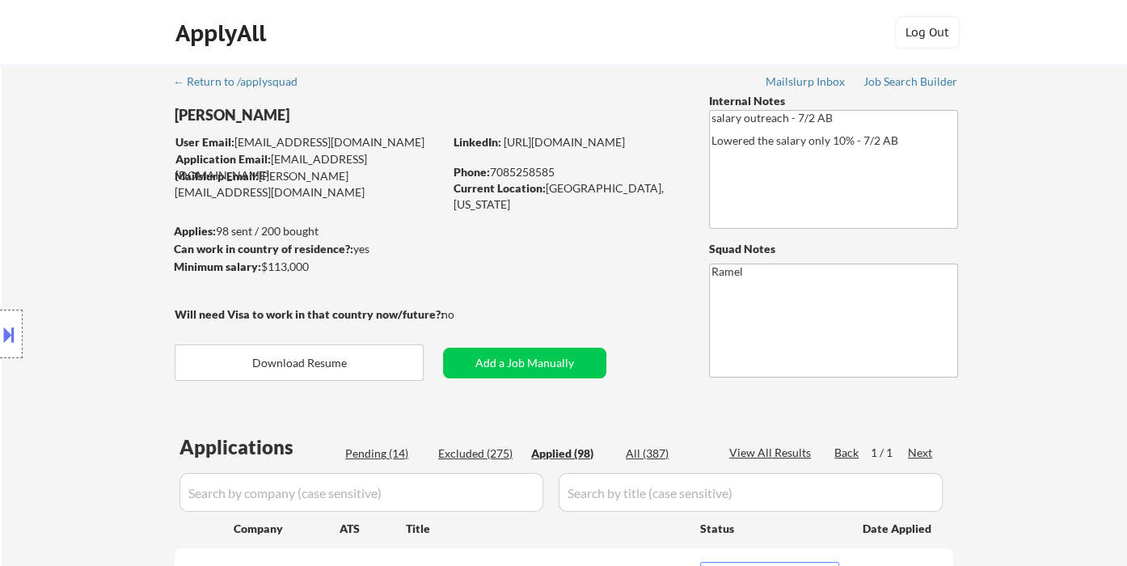
select select ""applied""
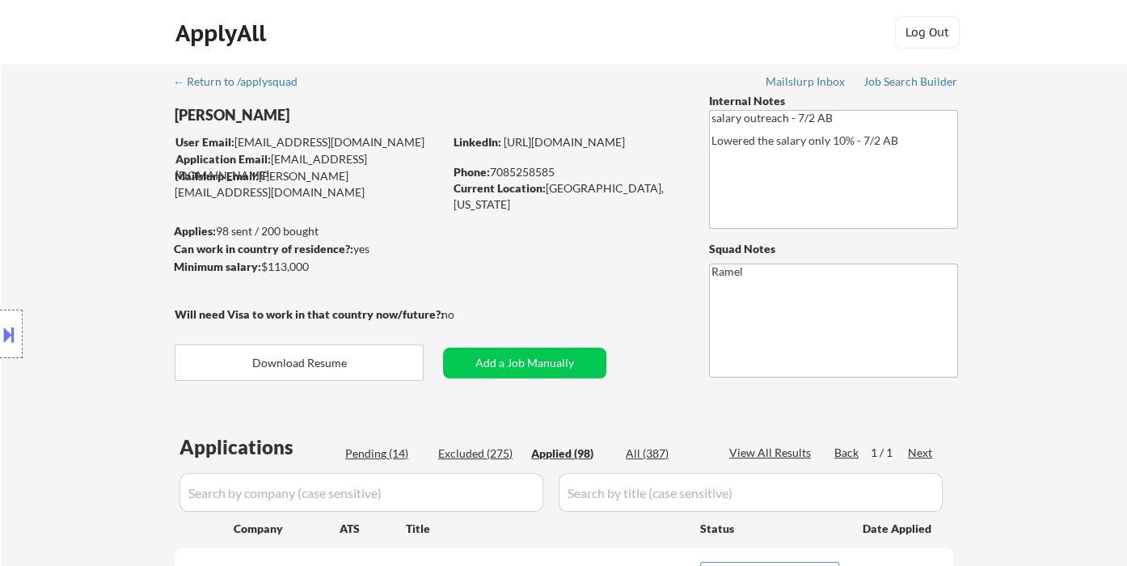
select select ""applied""
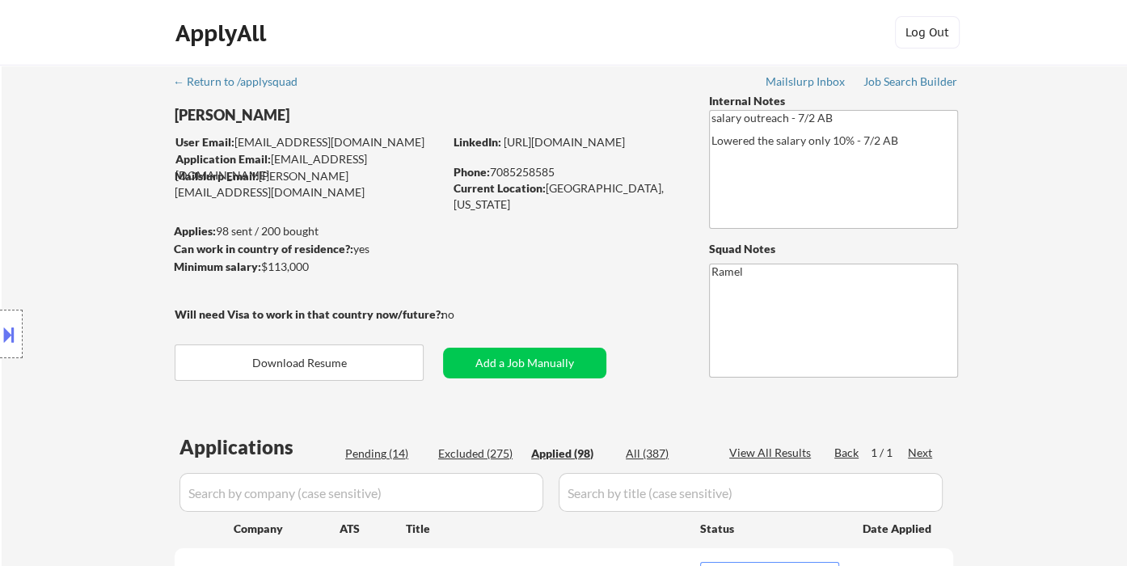
select select ""applied""
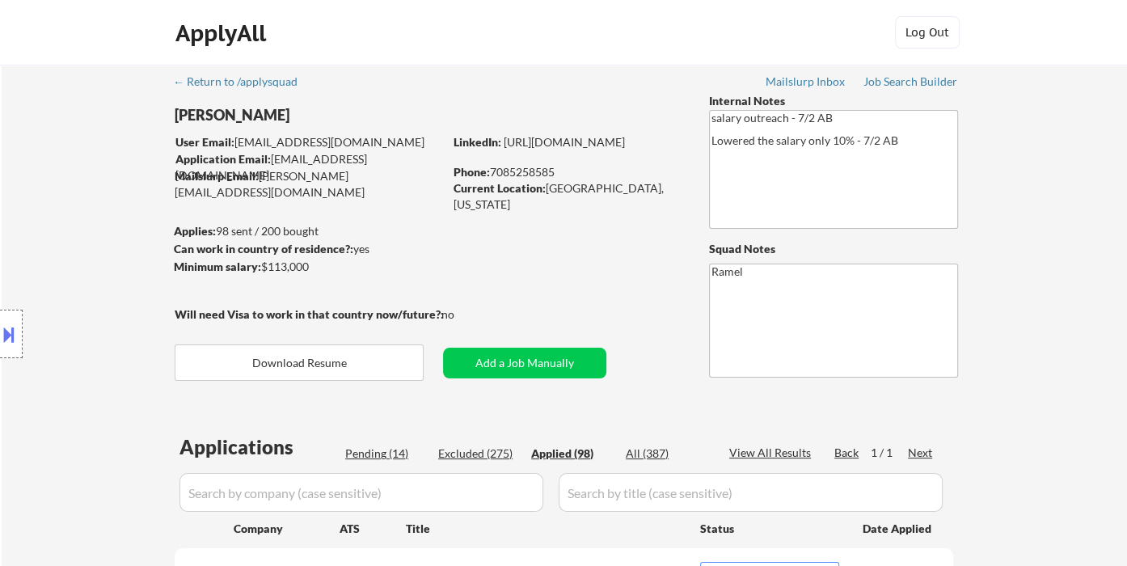
select select ""applied""
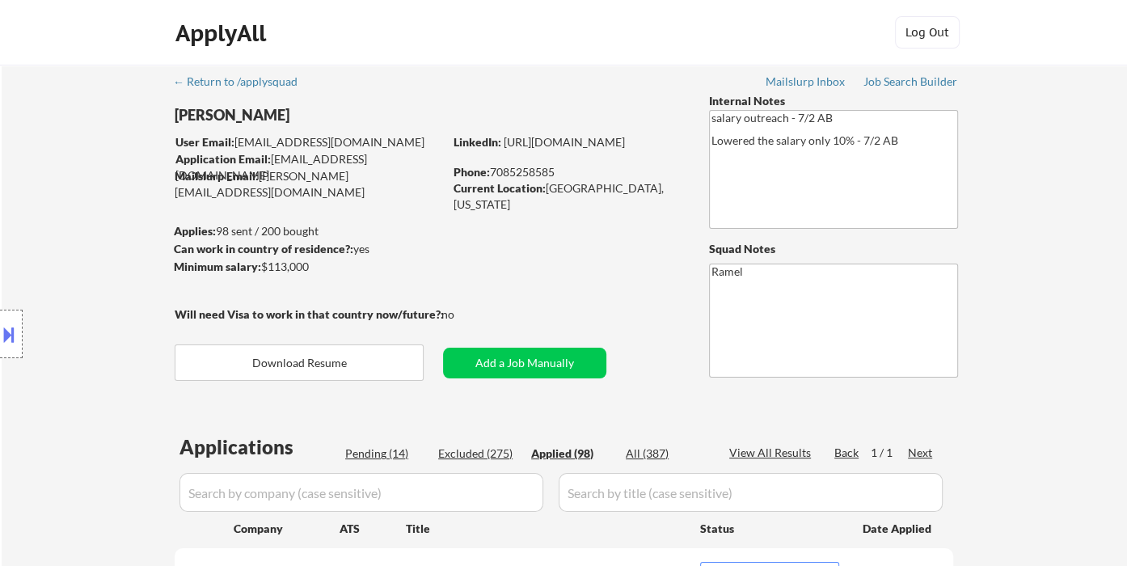
select select ""applied""
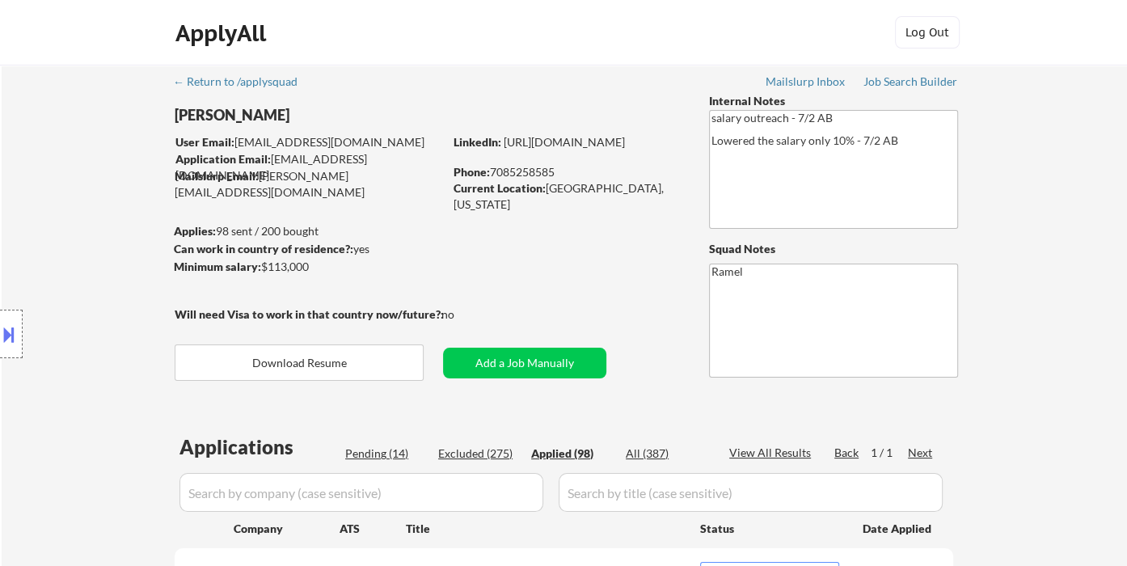
select select ""applied""
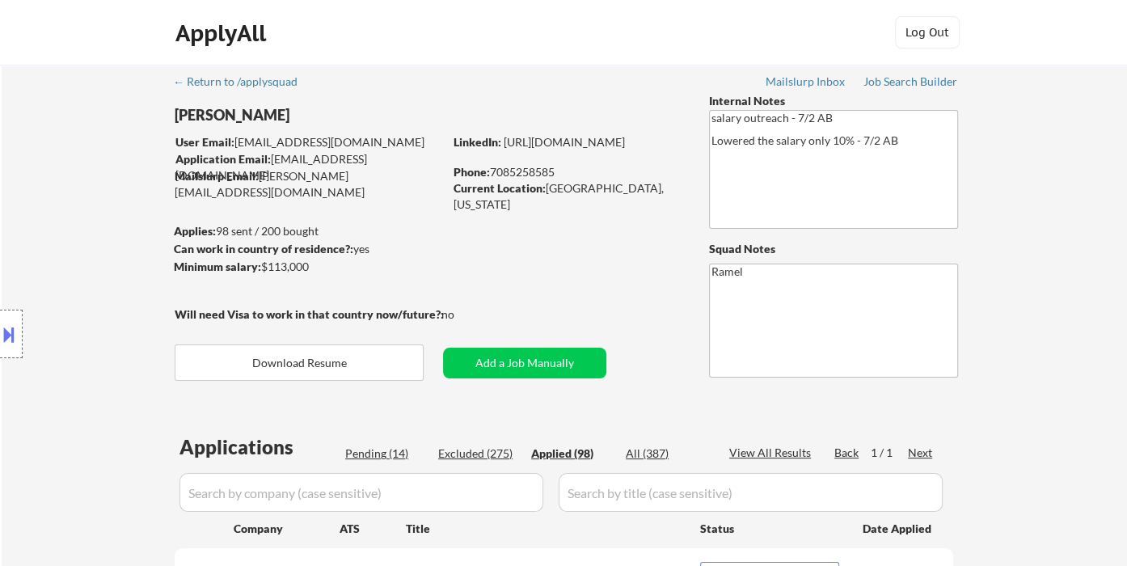
select select ""applied""
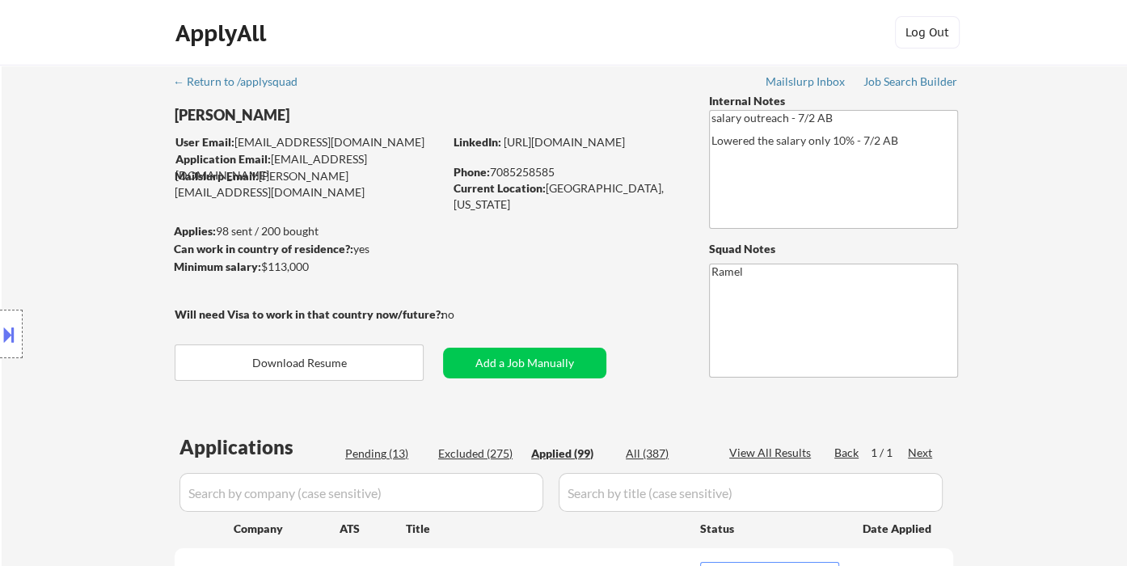
select select ""applied""
click at [524, 171] on div "Phone: 7085258585" at bounding box center [567, 172] width 229 height 16
drag, startPoint x: 550, startPoint y: 185, endPoint x: 614, endPoint y: 189, distance: 64.8
click at [614, 189] on div "Current Location: Oak Forest, IL 60452, Illinois" at bounding box center [567, 196] width 229 height 32
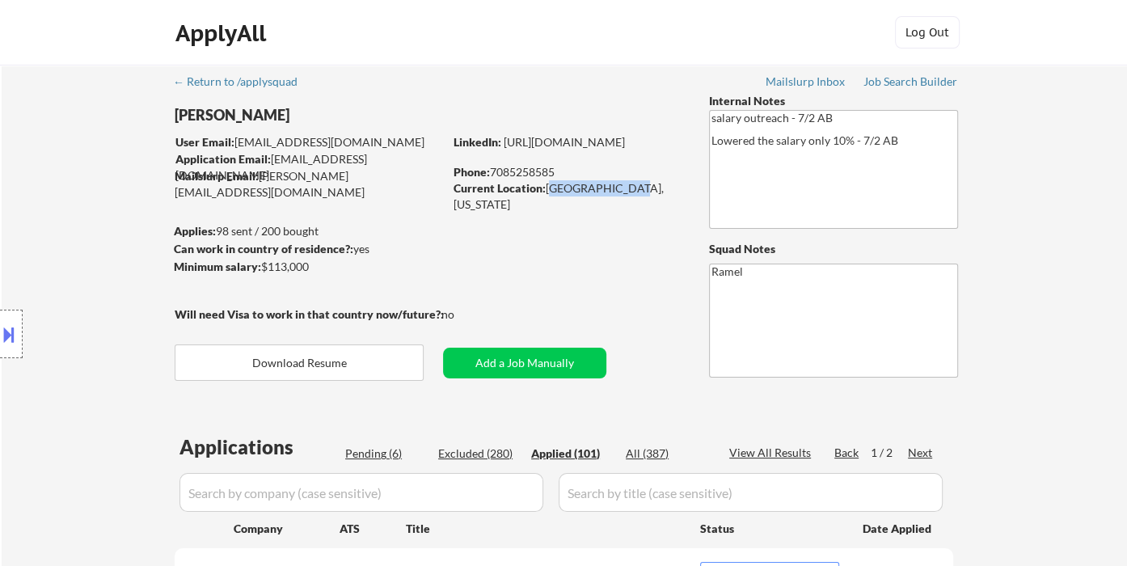
copy div "Oak Forest, IL"
click at [526, 173] on div "Phone: 7085258585" at bounding box center [567, 172] width 229 height 16
copy div "7085258585"
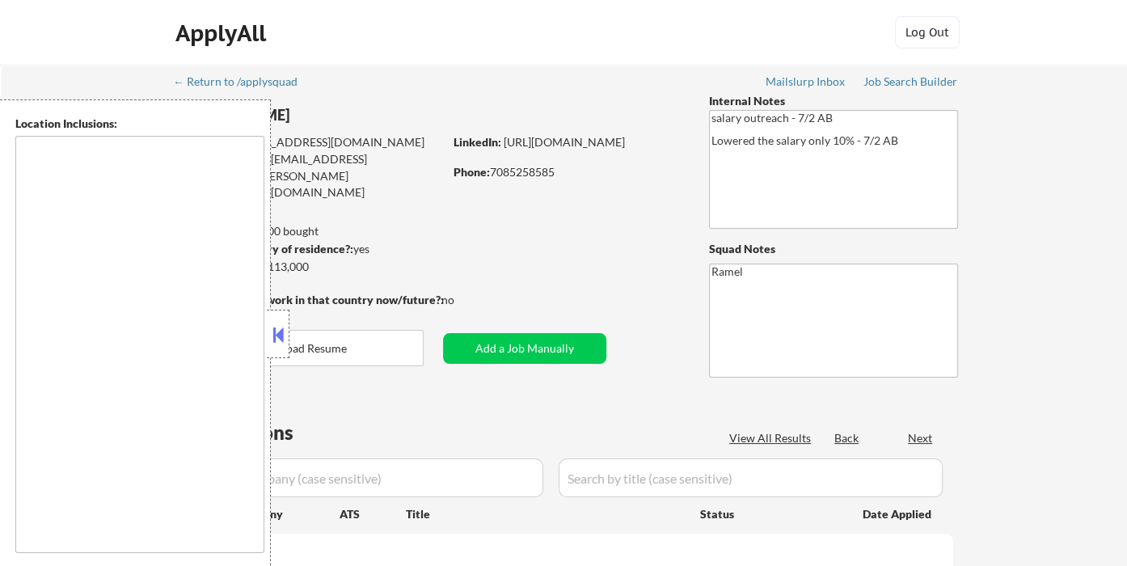
type textarea "[GEOGRAPHIC_DATA], [GEOGRAPHIC_DATA], [GEOGRAPHIC_DATA] [GEOGRAPHIC_DATA], [GEO…"
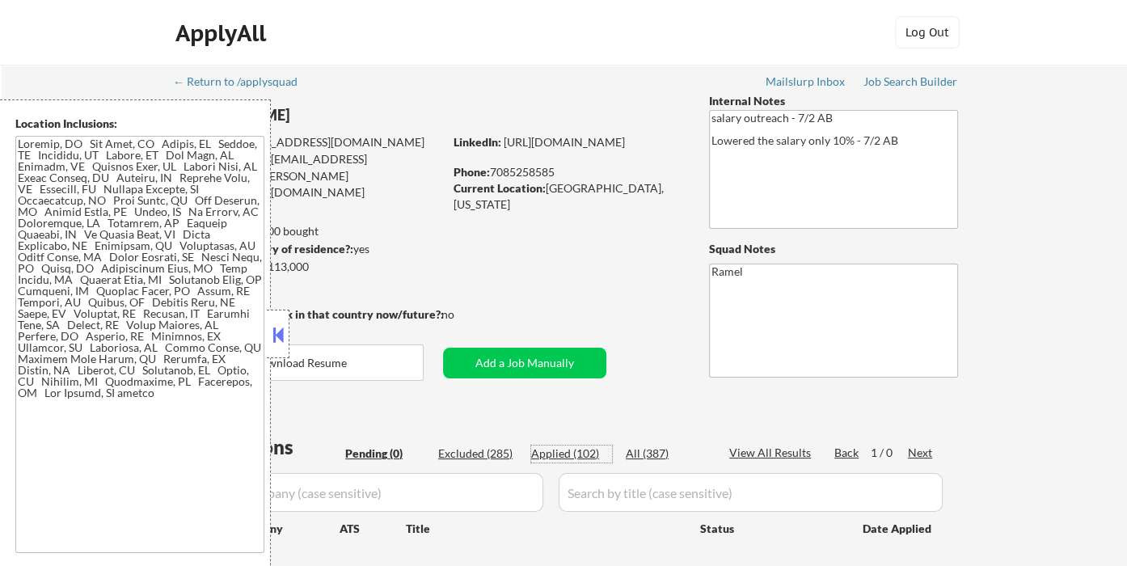
click at [562, 451] on div "Applied (102)" at bounding box center [571, 453] width 81 height 16
select select ""applied""
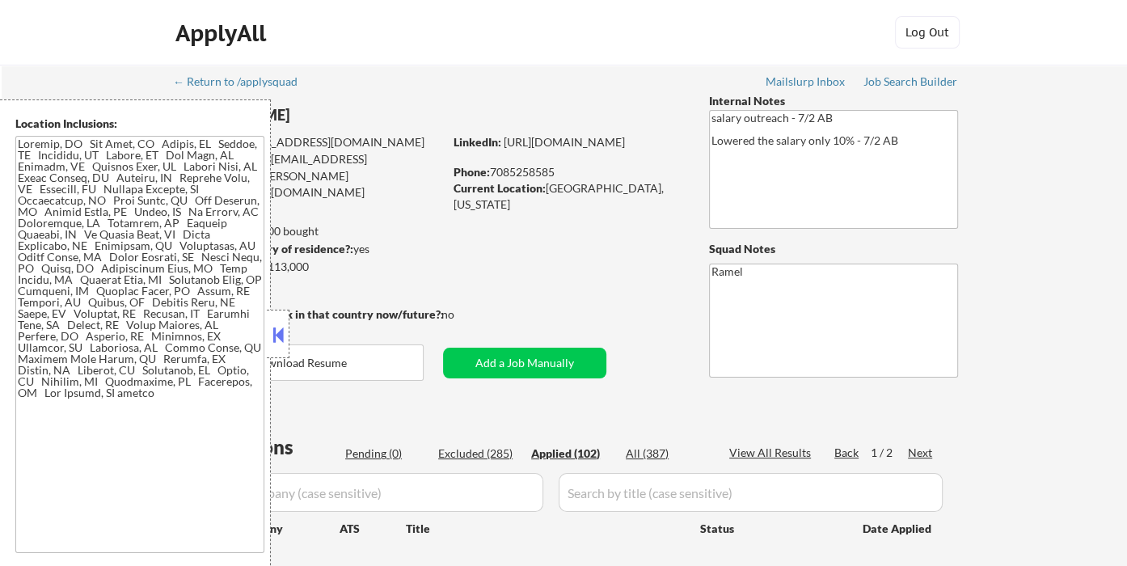
select select ""applied""
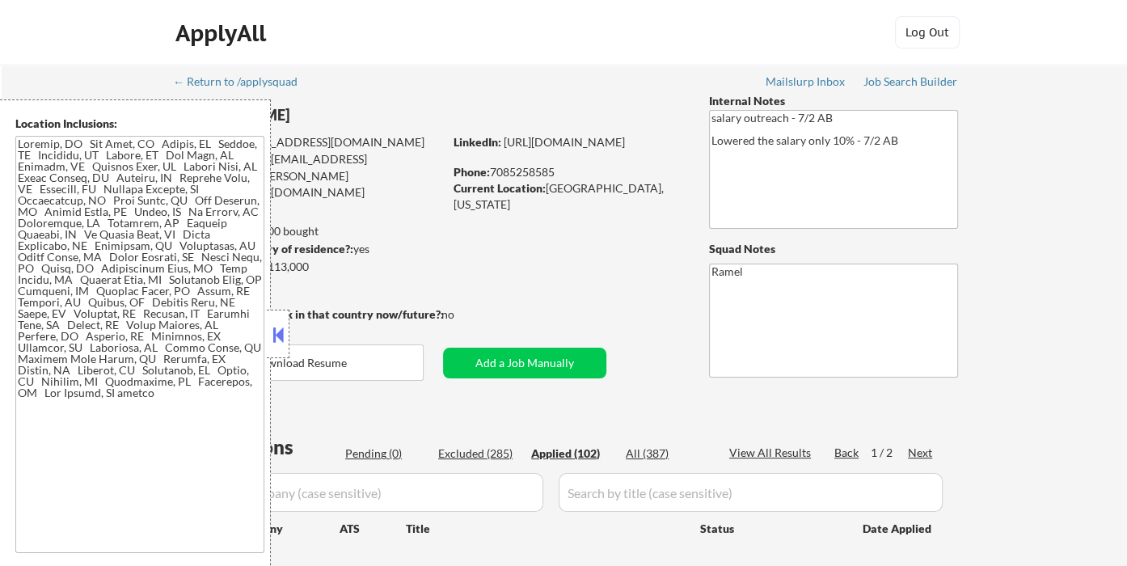
select select ""applied""
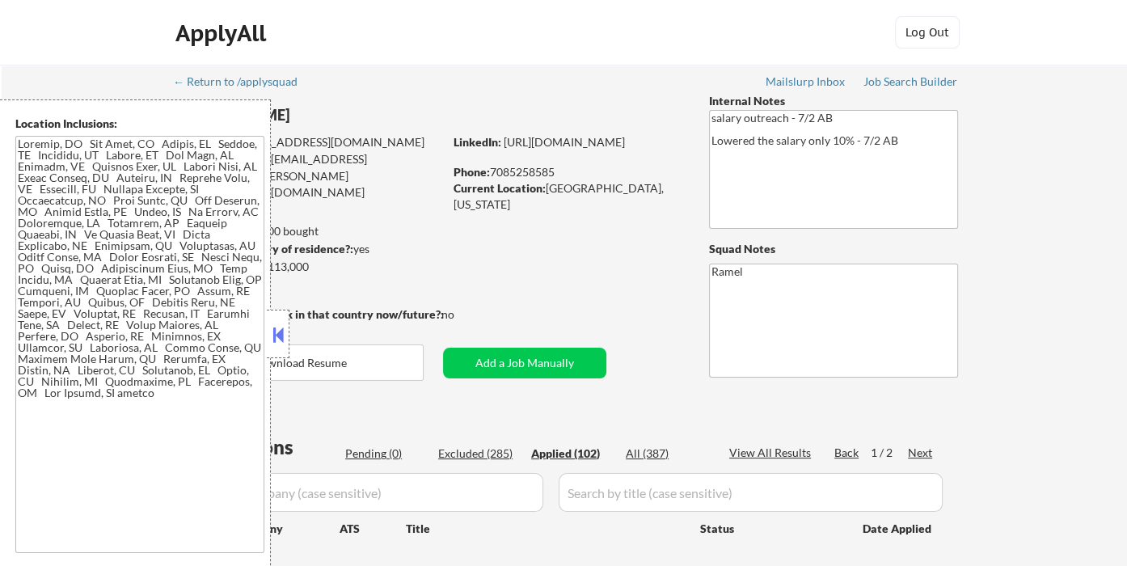
select select ""applied""
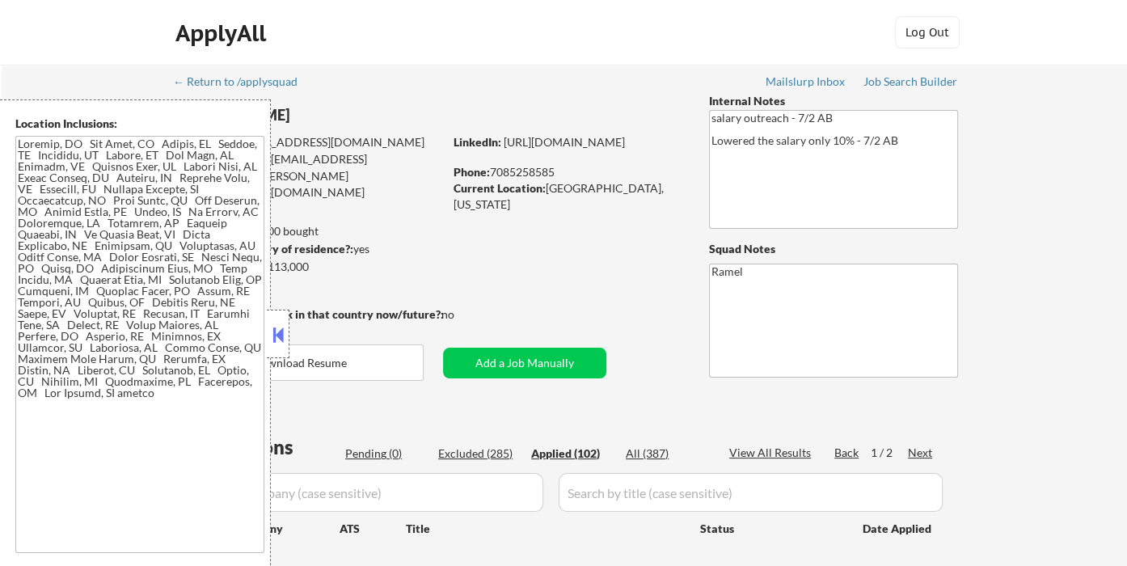
select select ""applied""
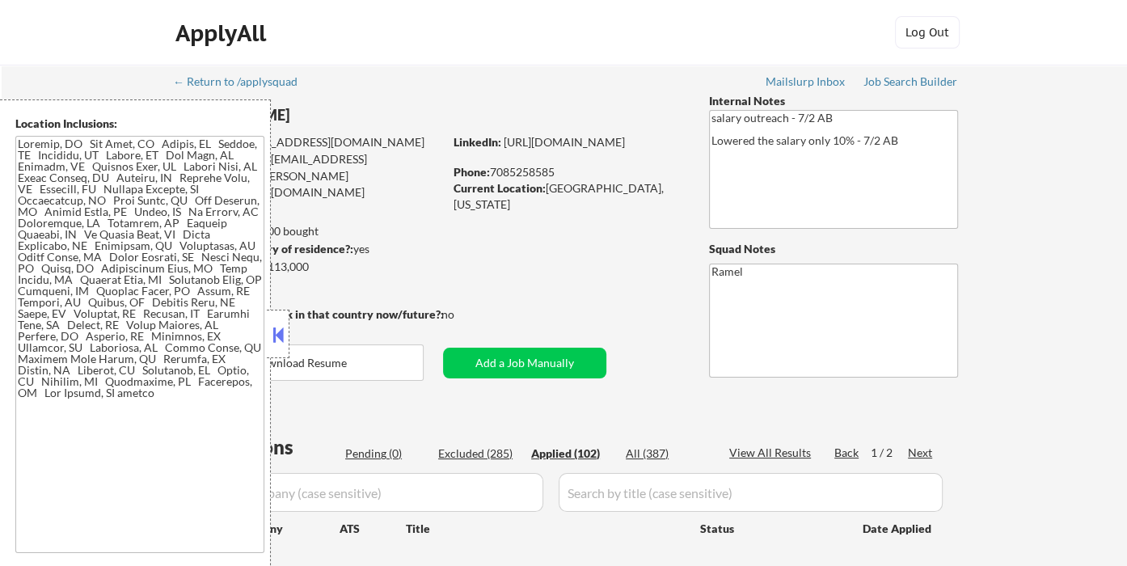
select select ""applied""
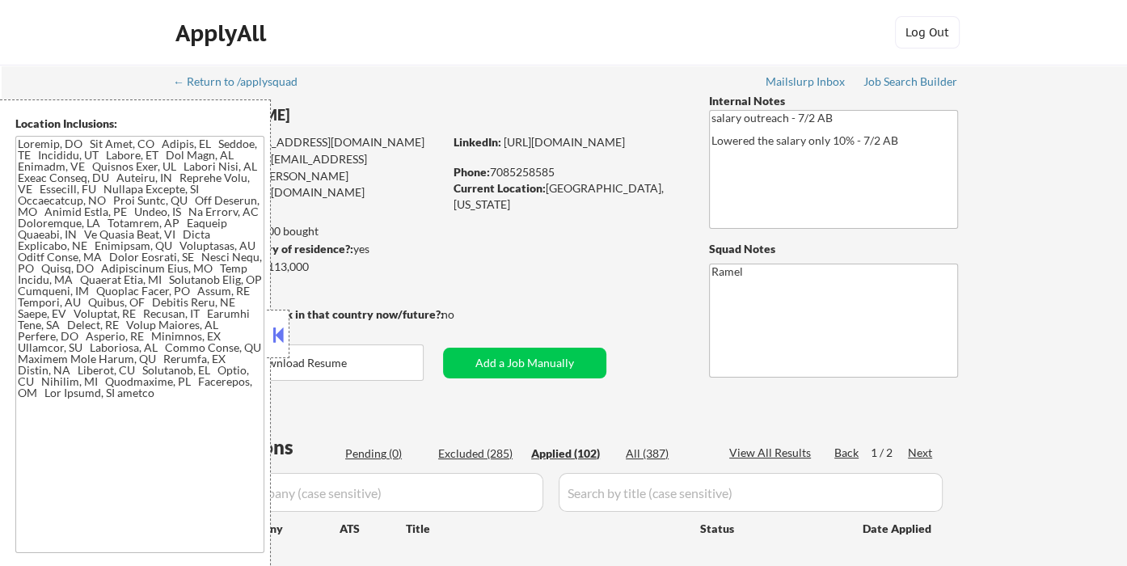
select select ""applied""
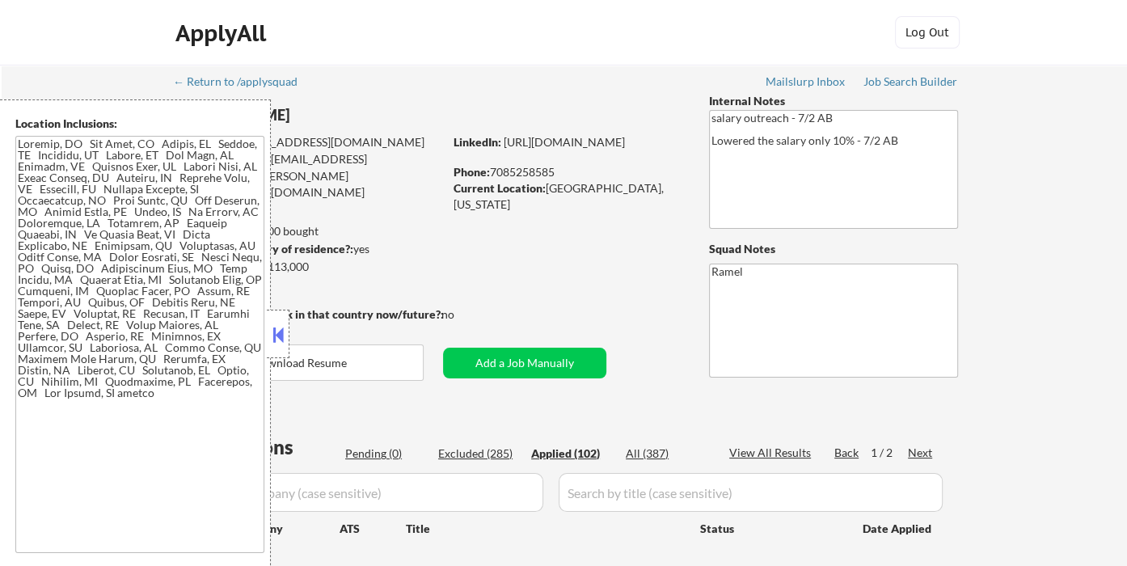
select select ""applied""
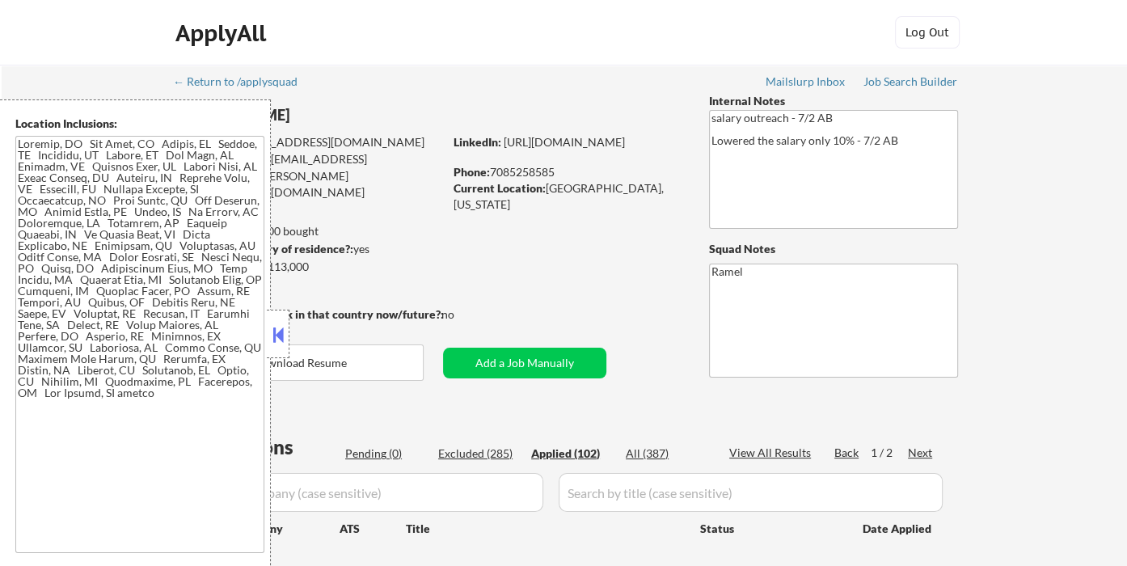
select select ""applied""
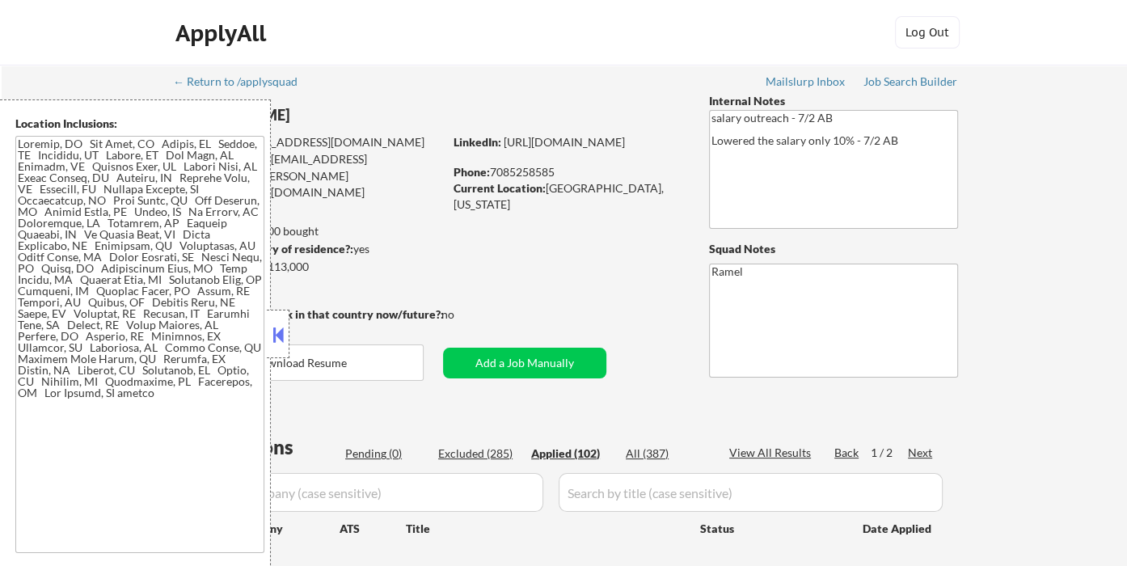
select select ""applied""
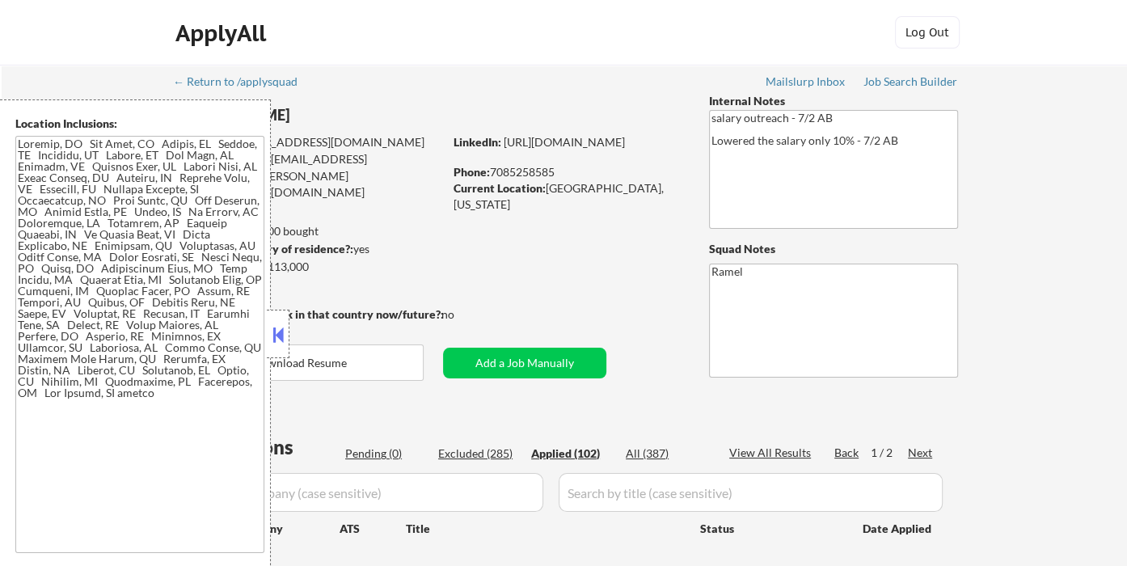
select select ""applied""
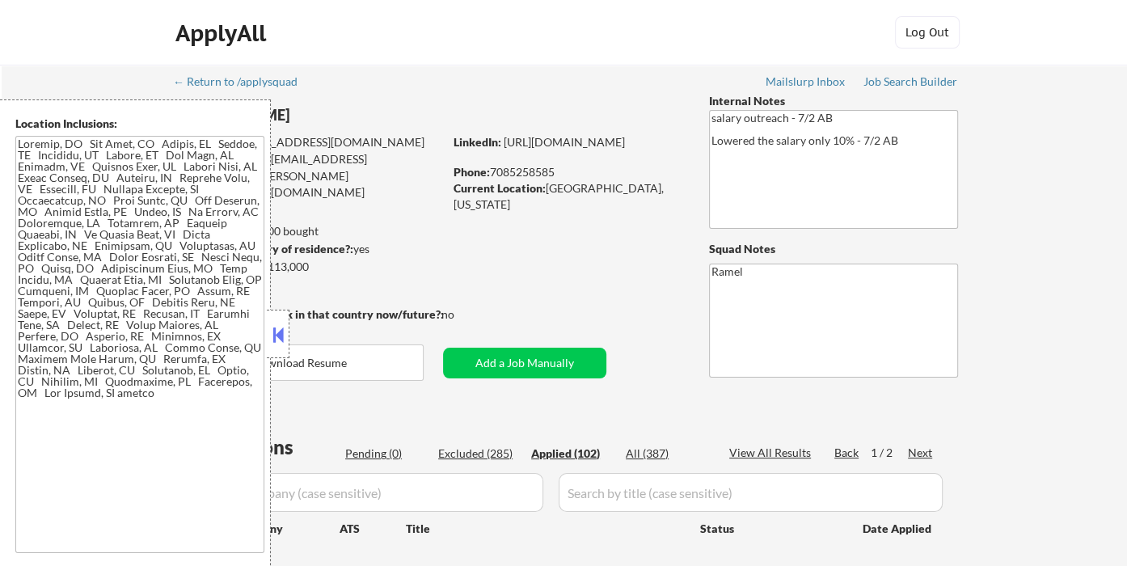
select select ""applied""
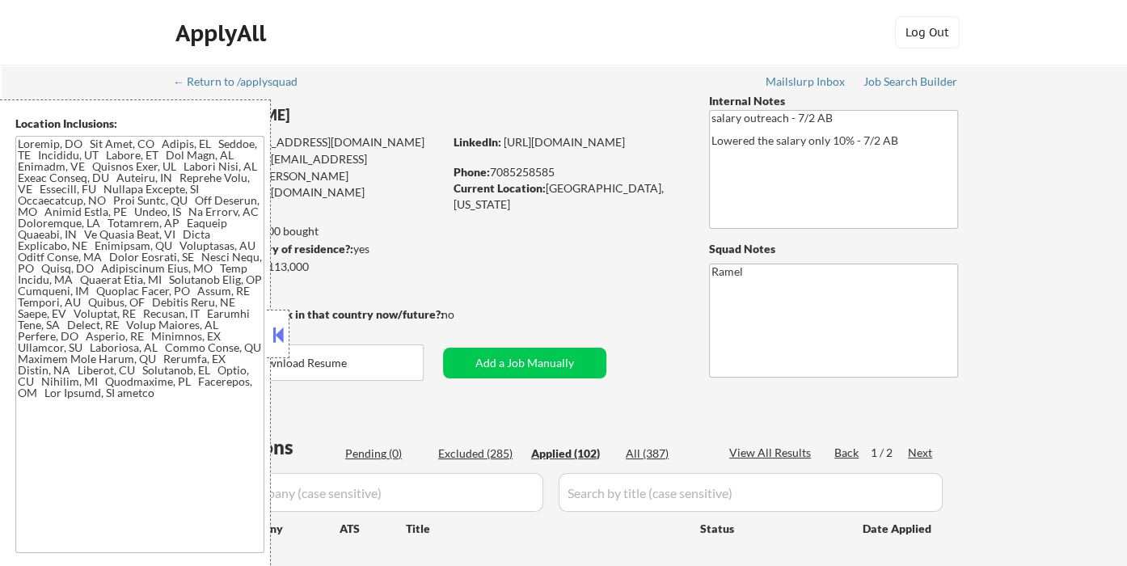
select select ""applied""
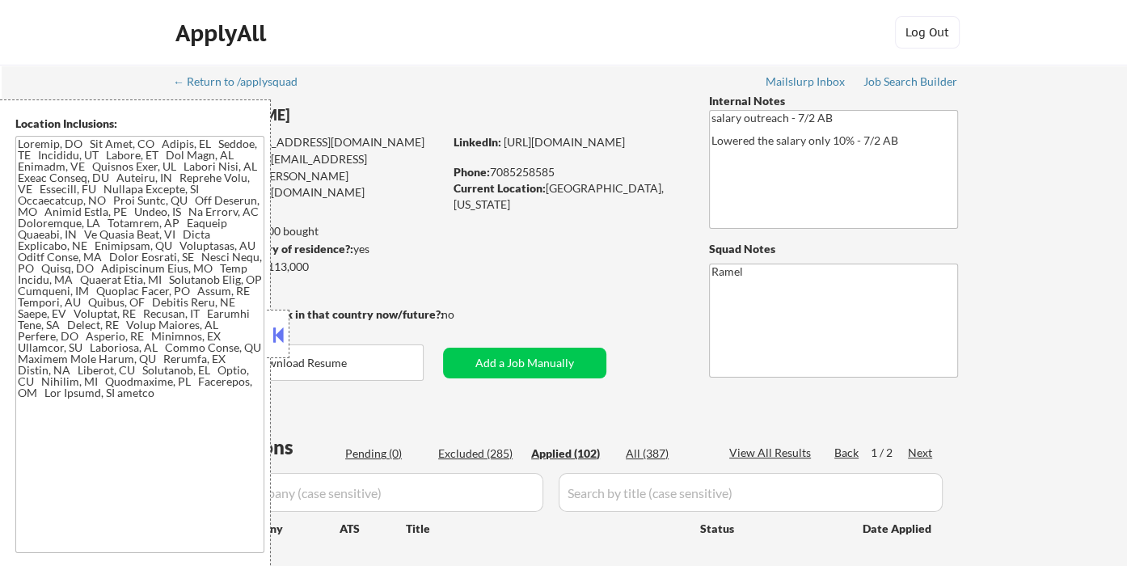
select select ""applied""
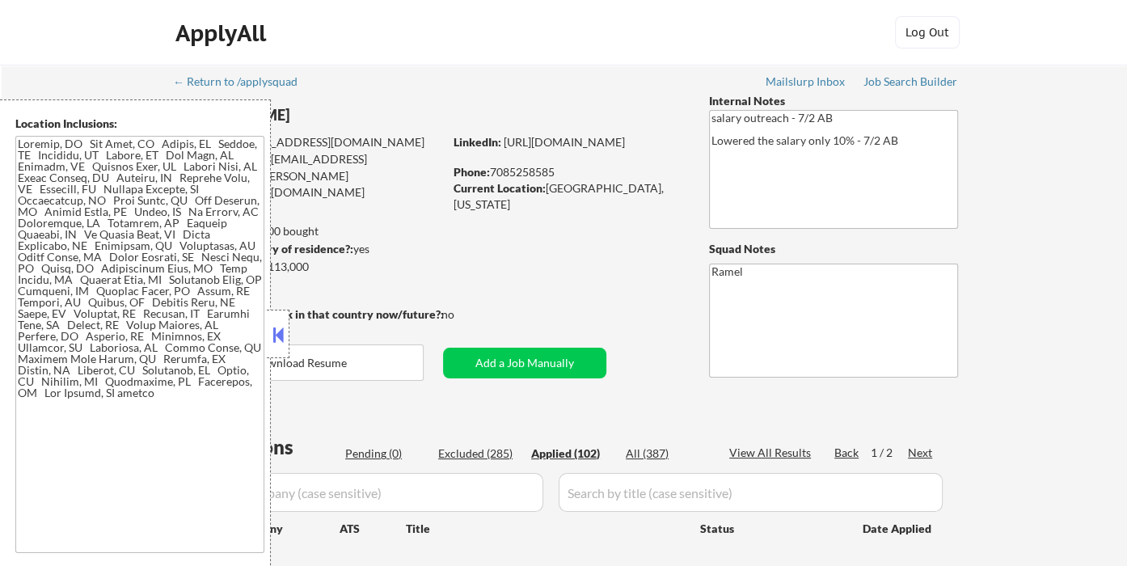
select select ""applied""
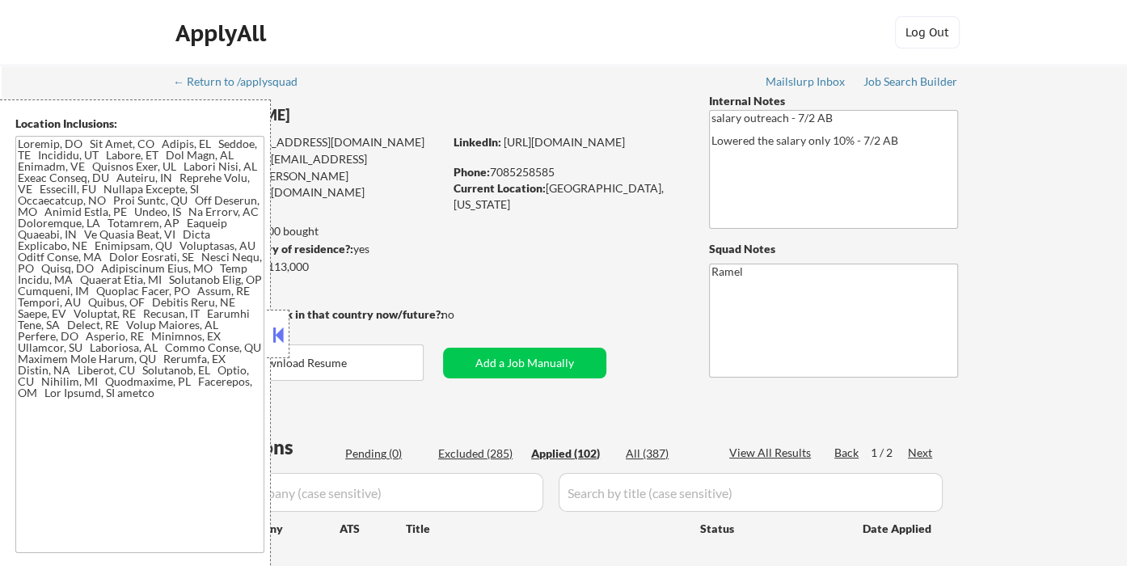
select select ""applied""
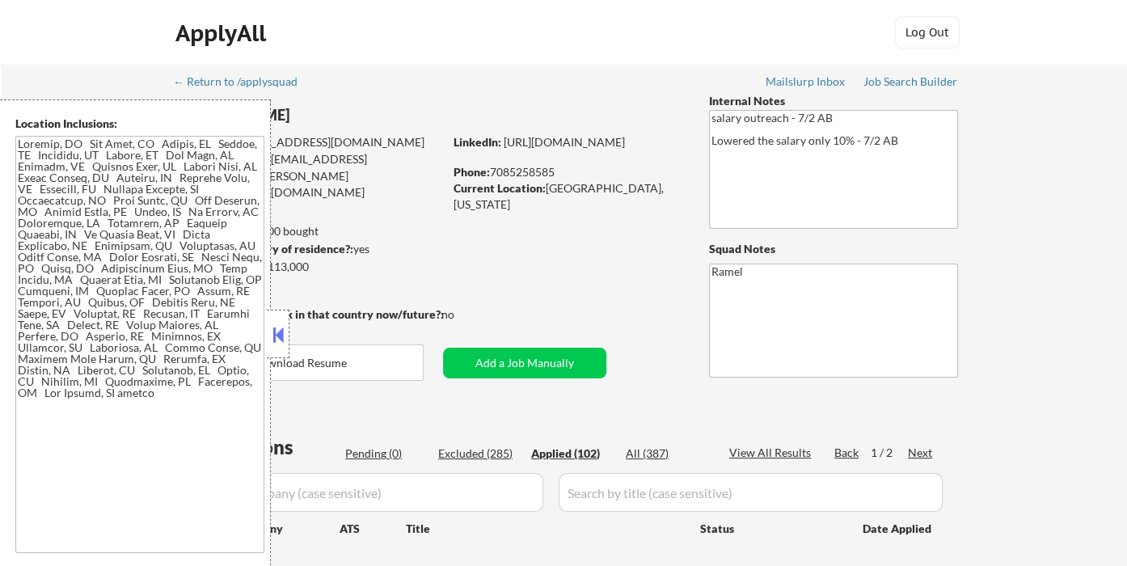
select select ""applied""
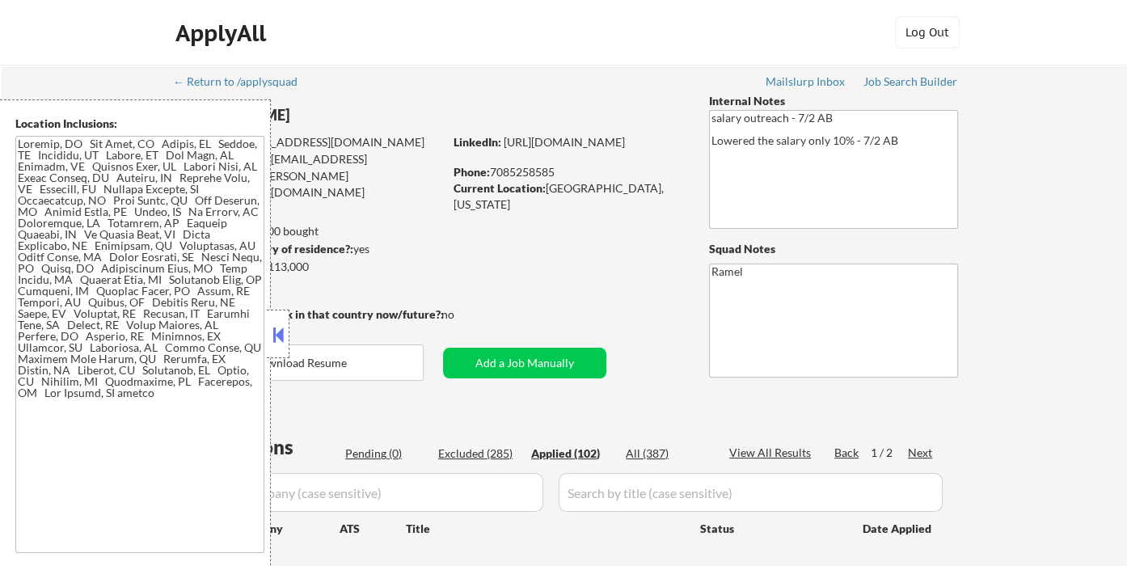
select select ""applied""
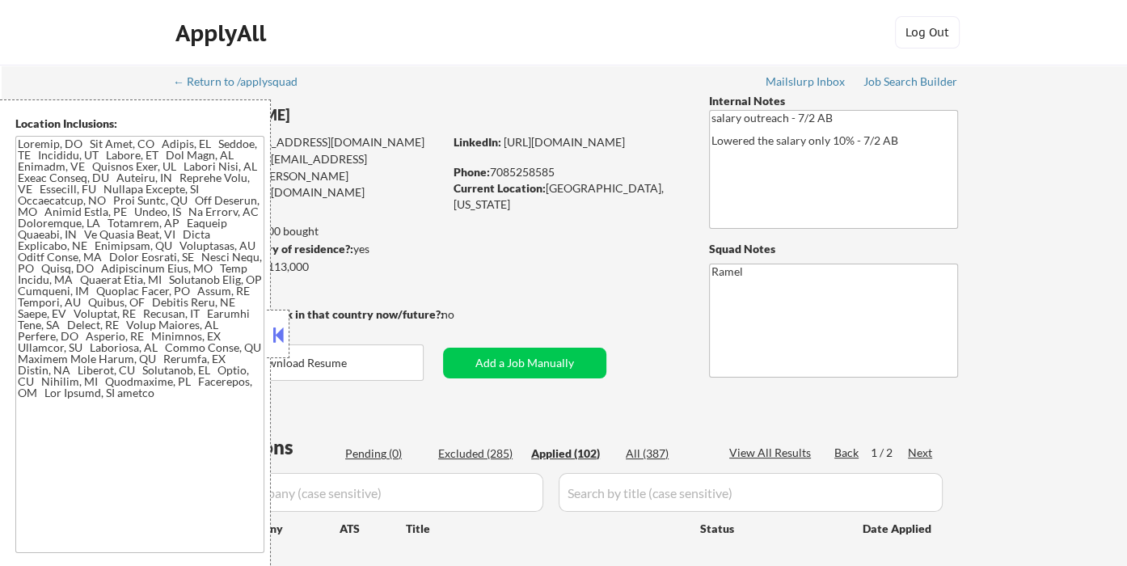
select select ""applied""
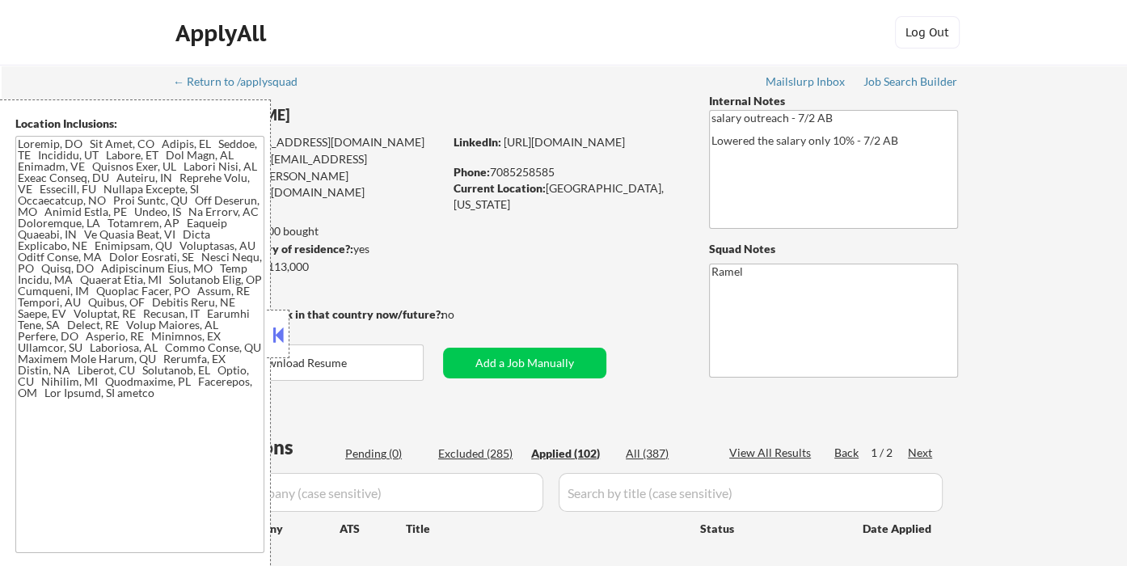
select select ""applied""
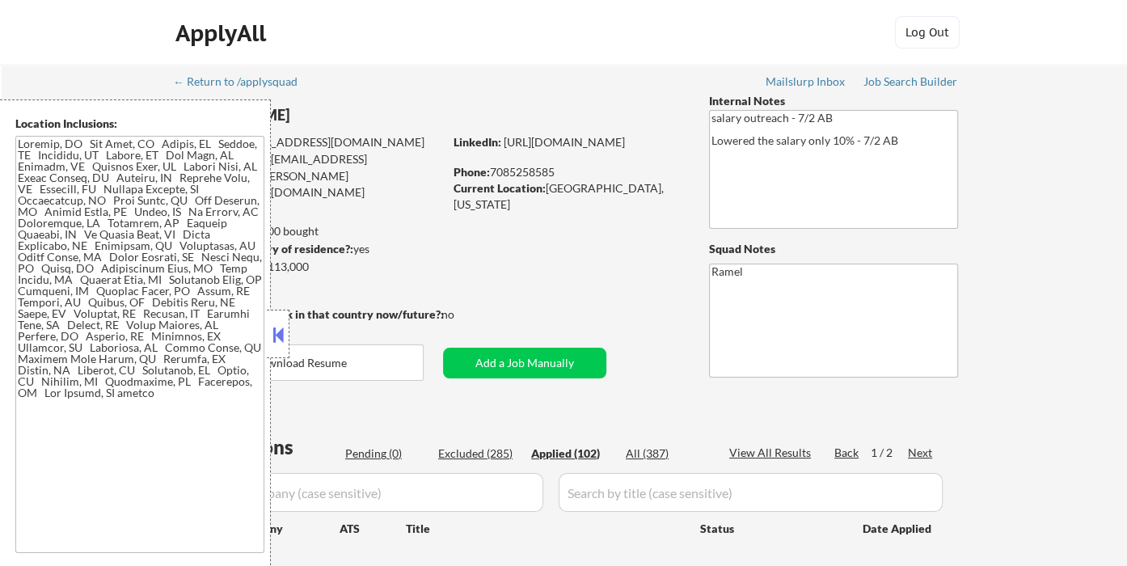
select select ""applied""
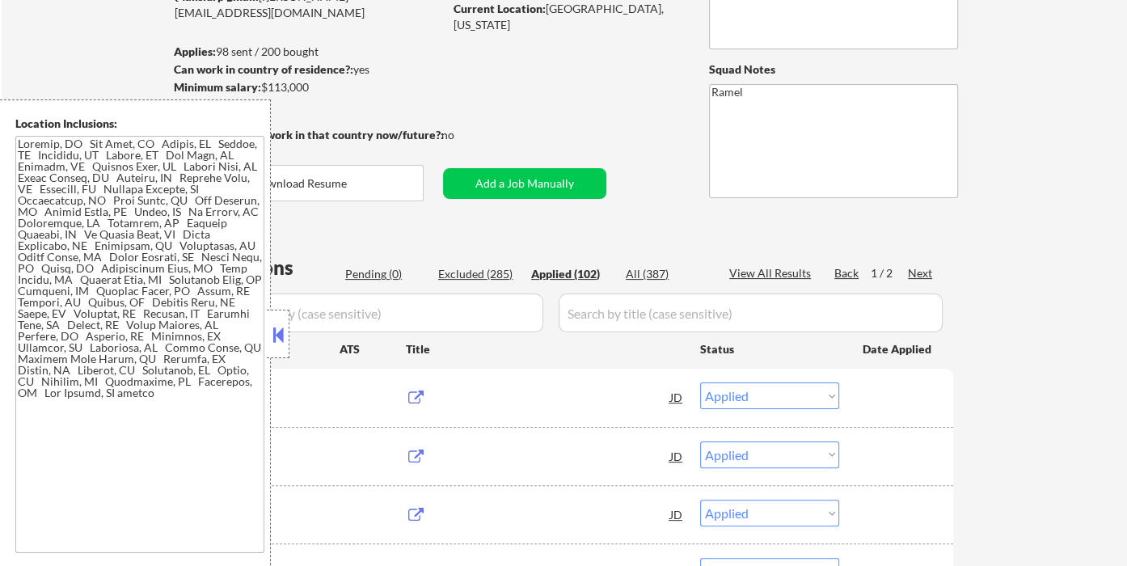
click at [575, 269] on div "Applied (102)" at bounding box center [571, 274] width 81 height 16
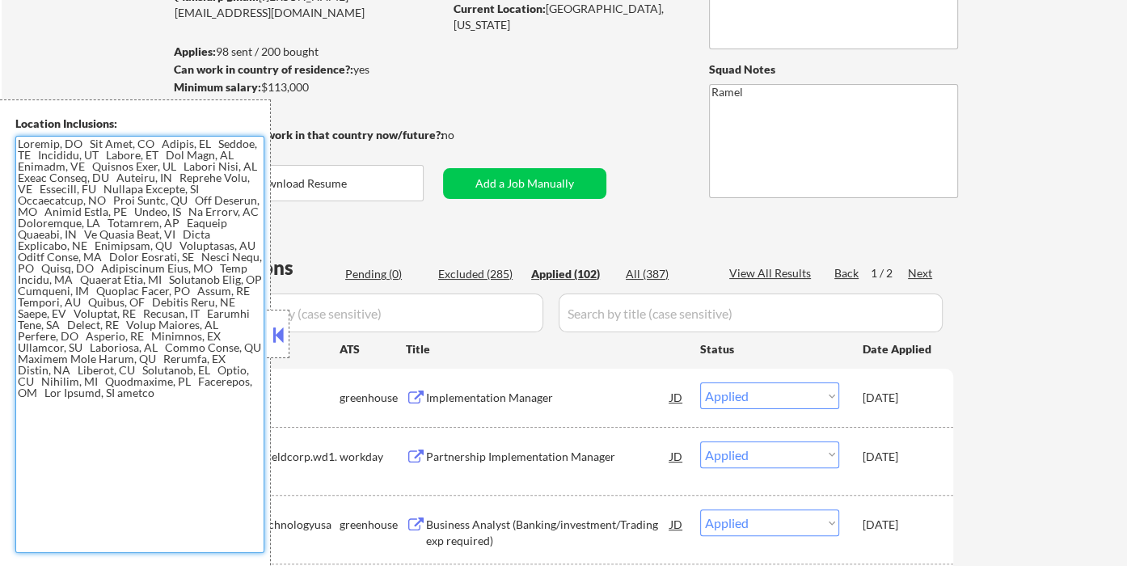
click at [107, 414] on textarea at bounding box center [139, 344] width 249 height 417
click at [274, 337] on button at bounding box center [278, 335] width 18 height 24
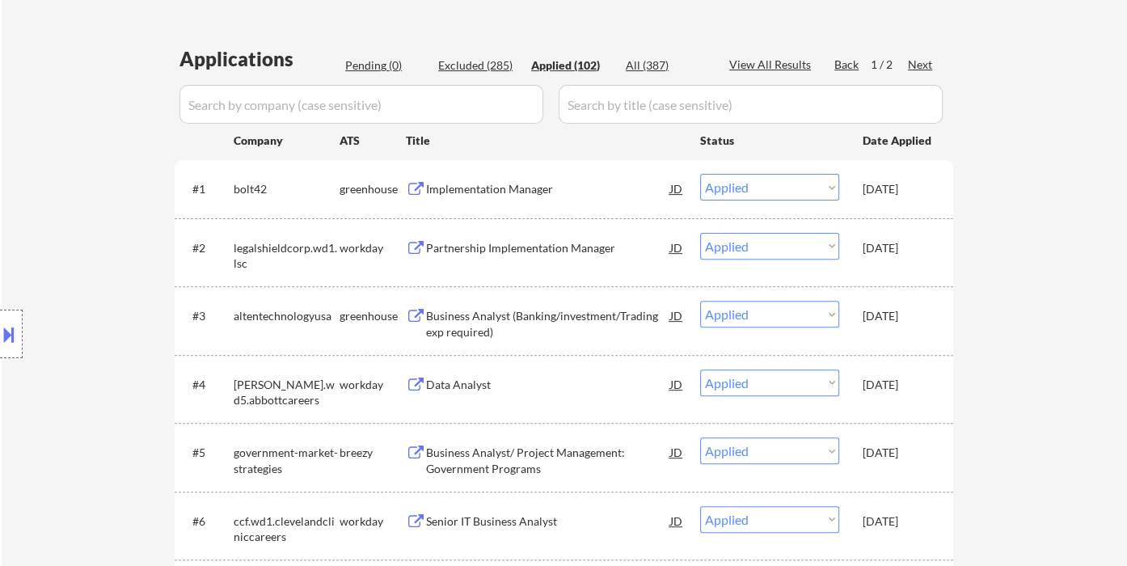
scroll to position [449, 0]
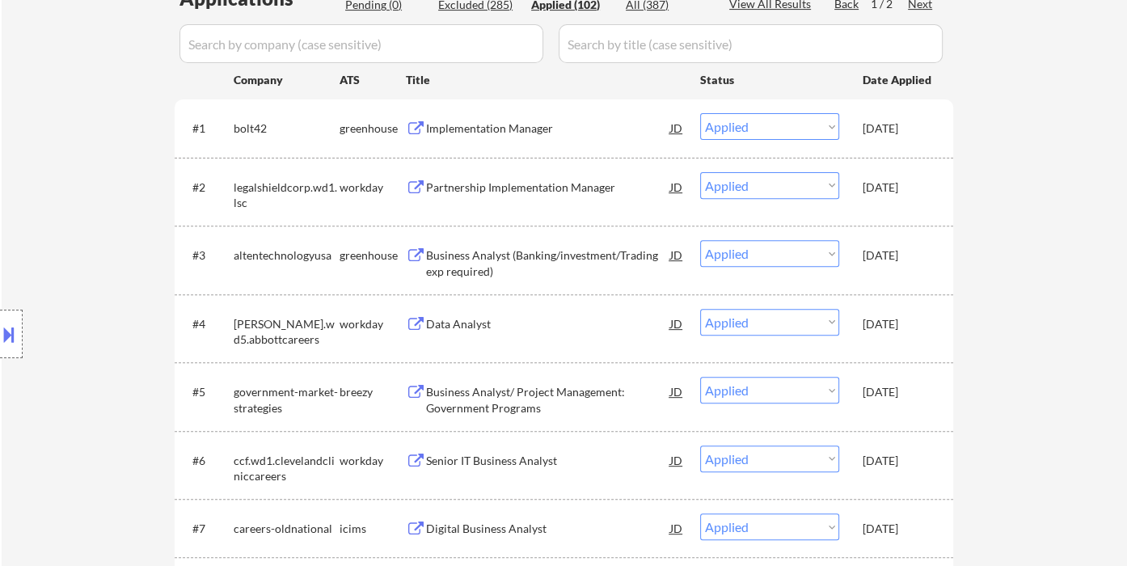
drag, startPoint x: 40, startPoint y: 183, endPoint x: 73, endPoint y: 175, distance: 33.1
click at [42, 183] on div "Location Inclusions:" at bounding box center [144, 334] width 289 height 470
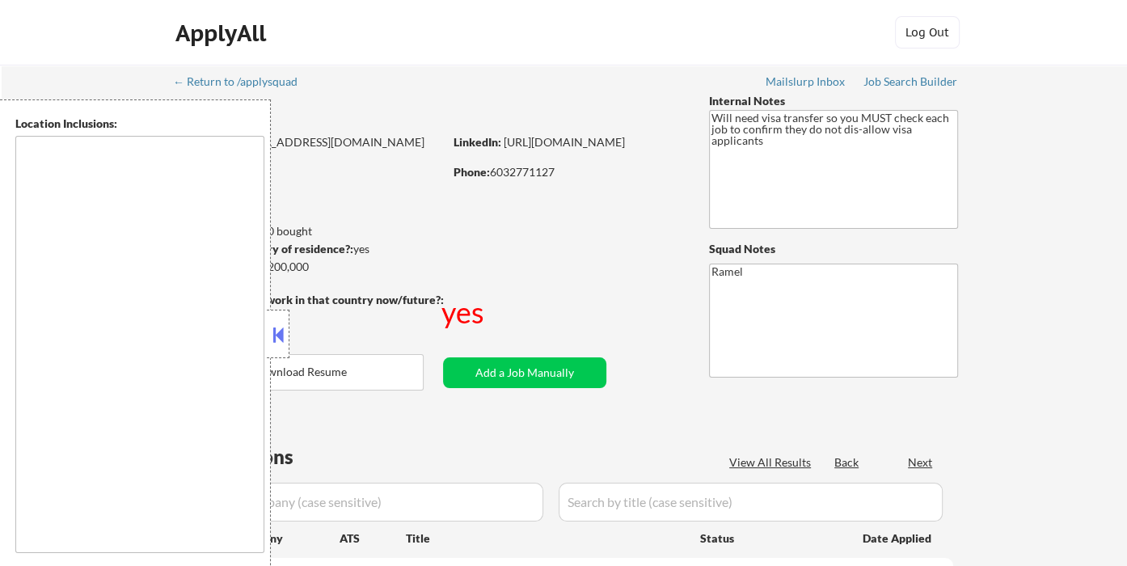
type textarea "[GEOGRAPHIC_DATA], [GEOGRAPHIC_DATA] [GEOGRAPHIC_DATA], [GEOGRAPHIC_DATA] [GEOG…"
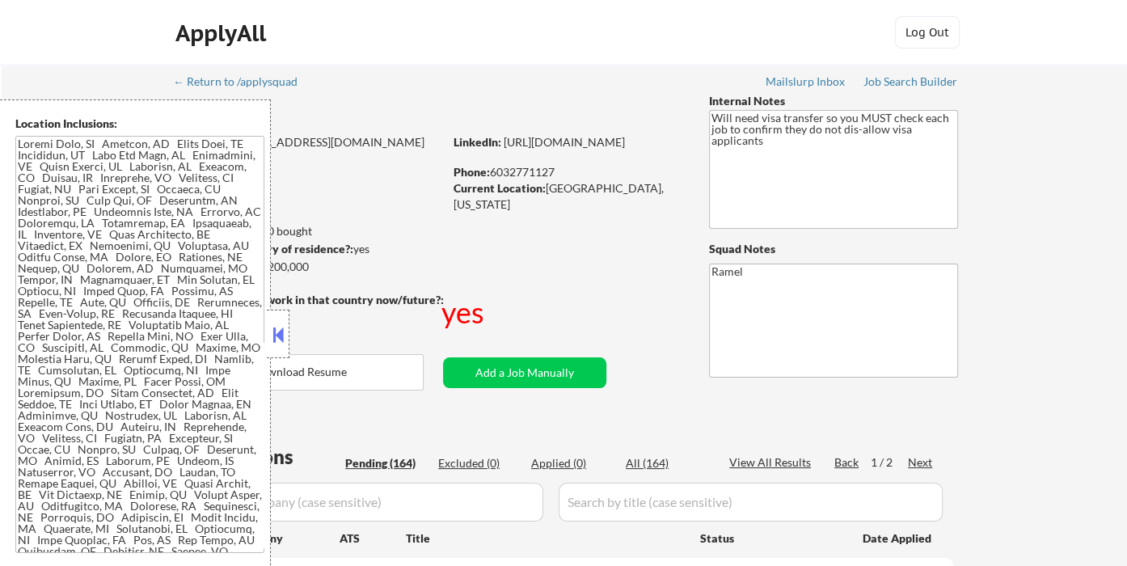
select select ""pending""
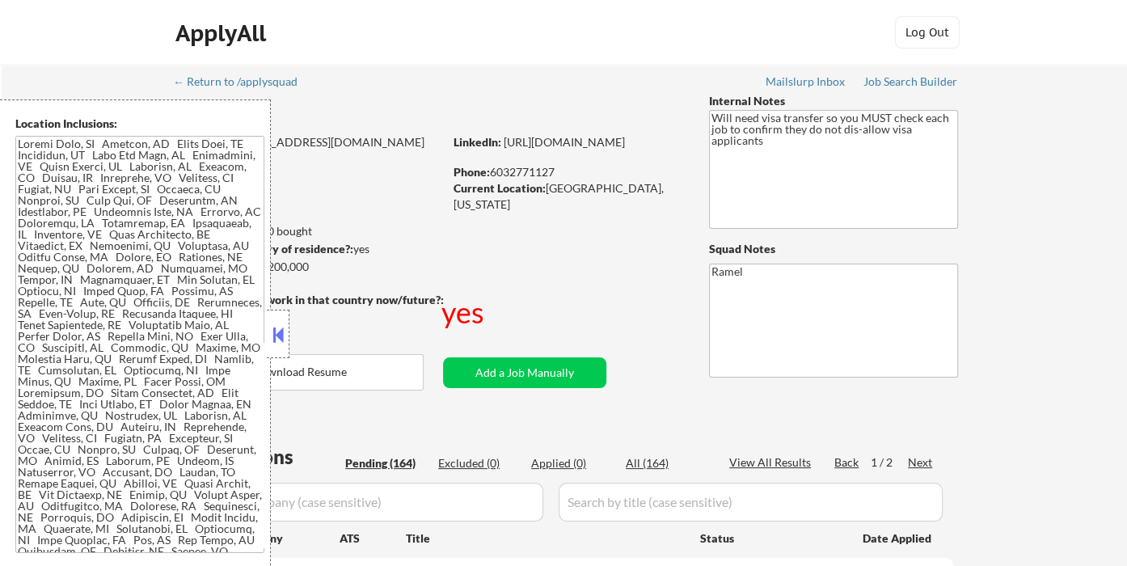
select select ""pending""
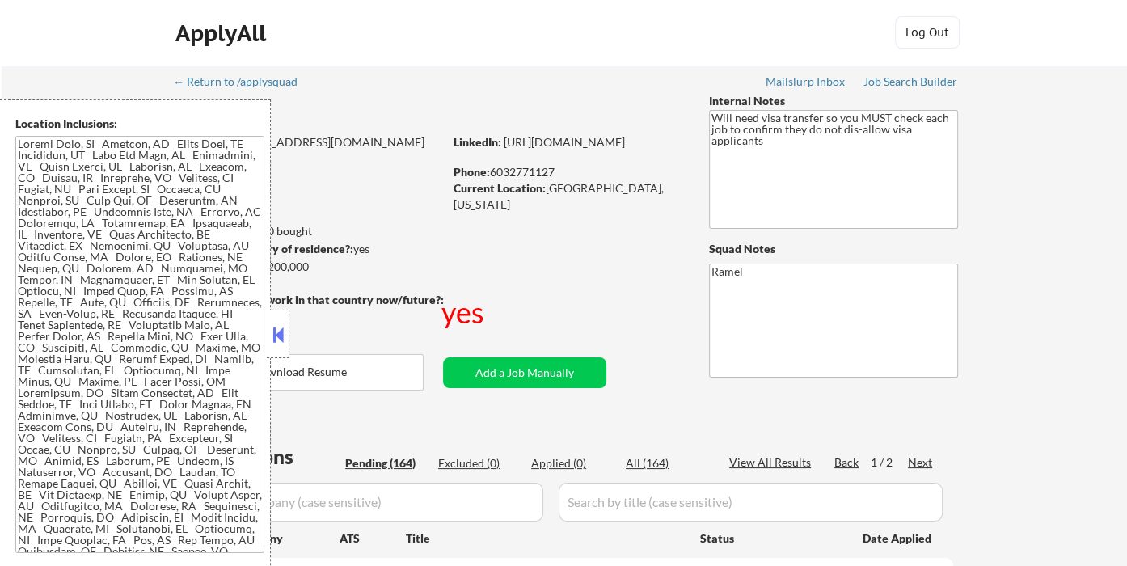
select select ""pending""
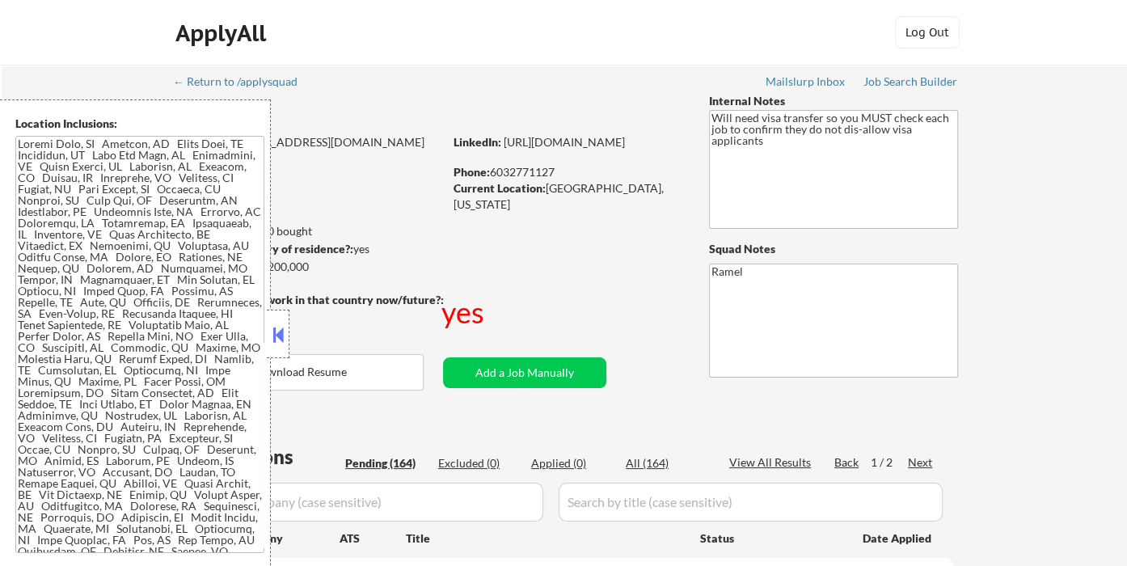
select select ""pending""
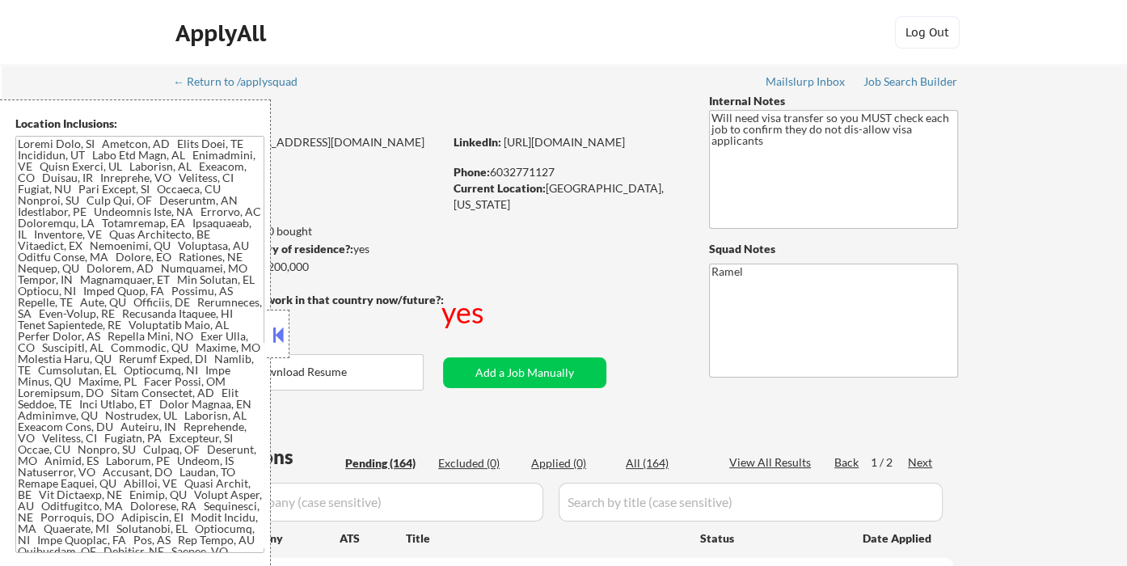
select select ""pending""
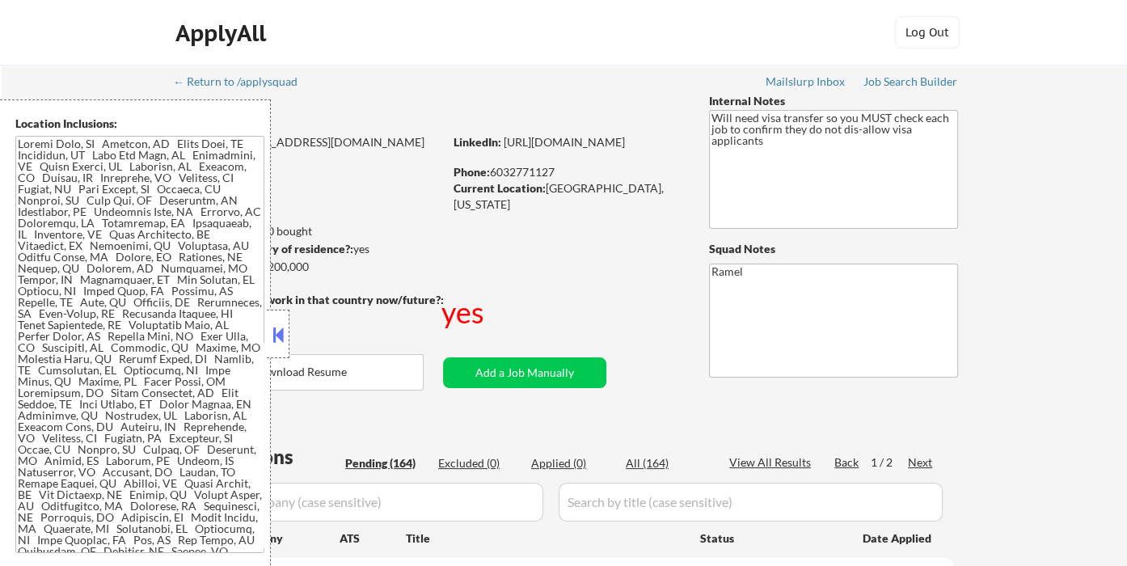
select select ""pending""
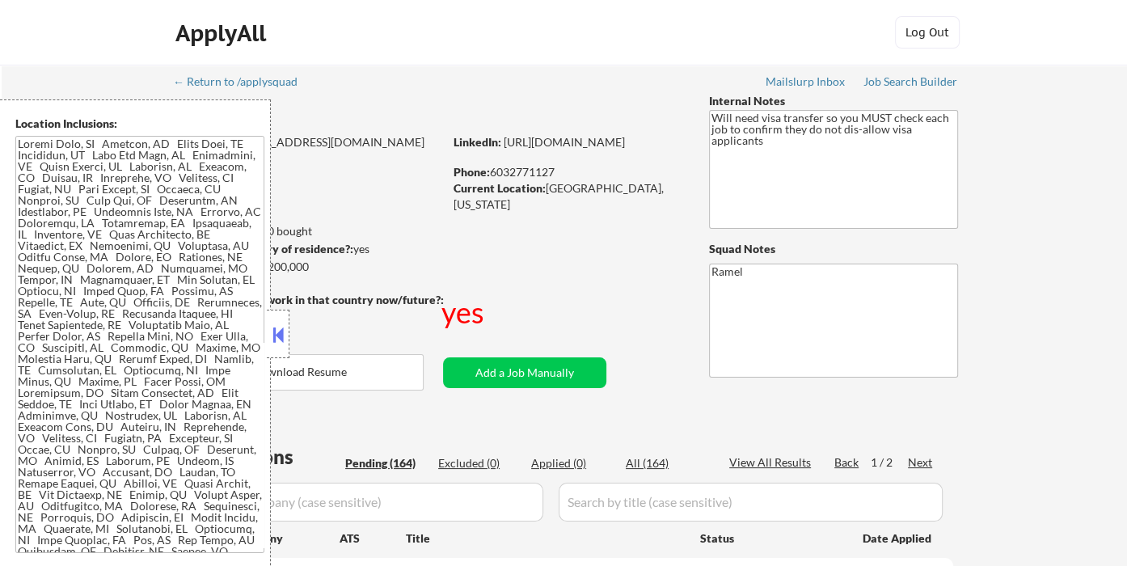
select select ""pending""
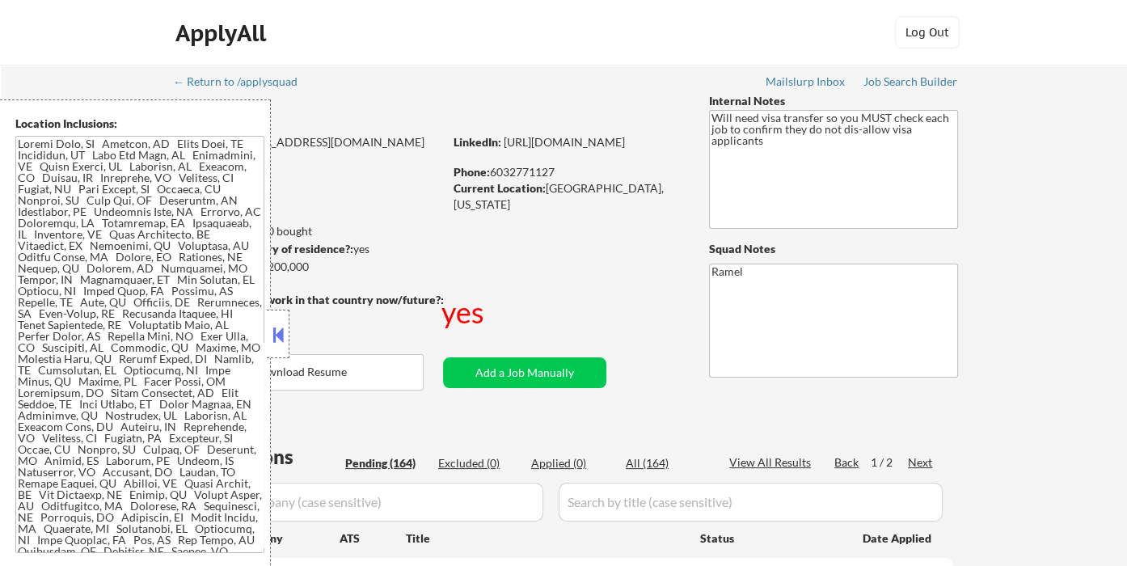
select select ""pending""
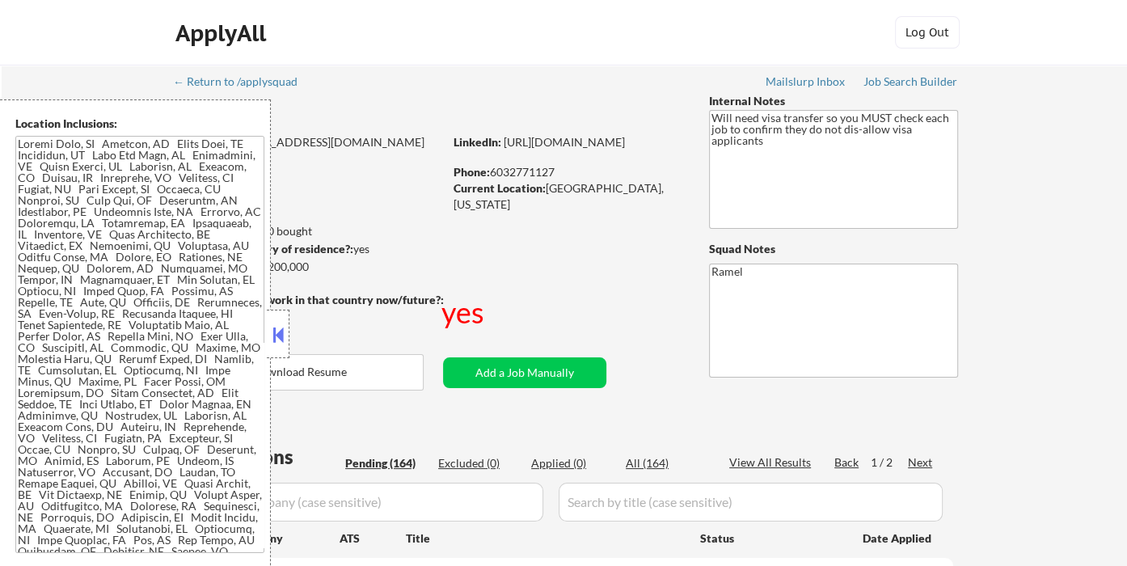
select select ""pending""
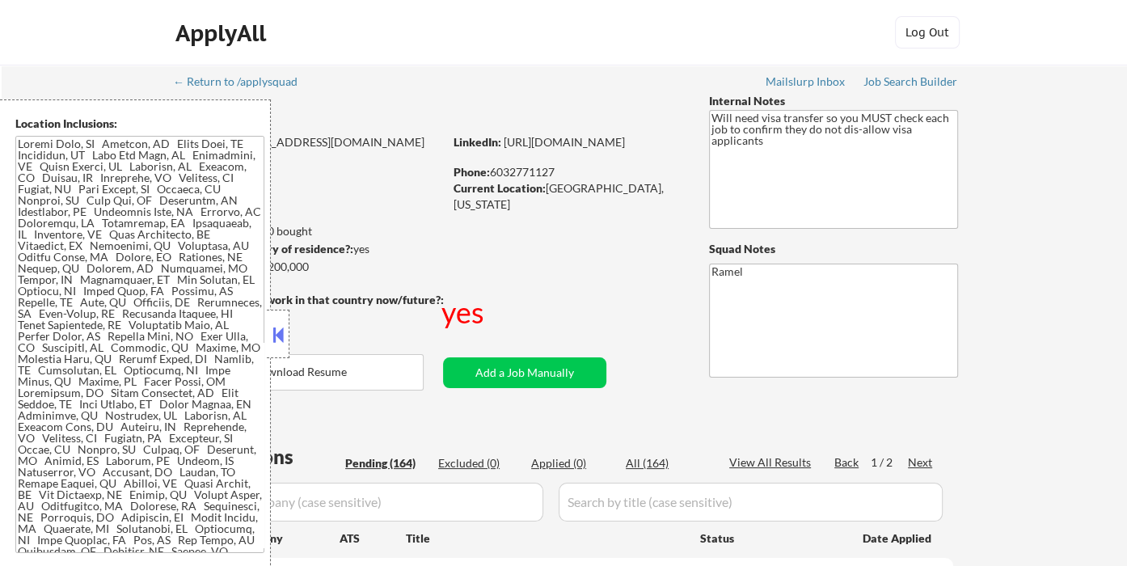
select select ""pending""
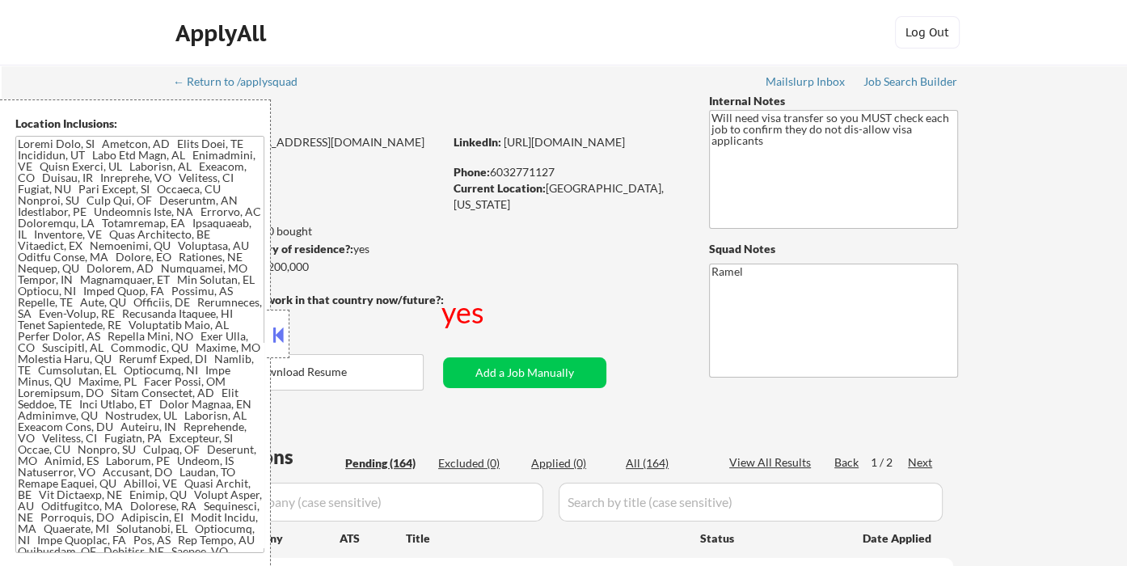
select select ""pending""
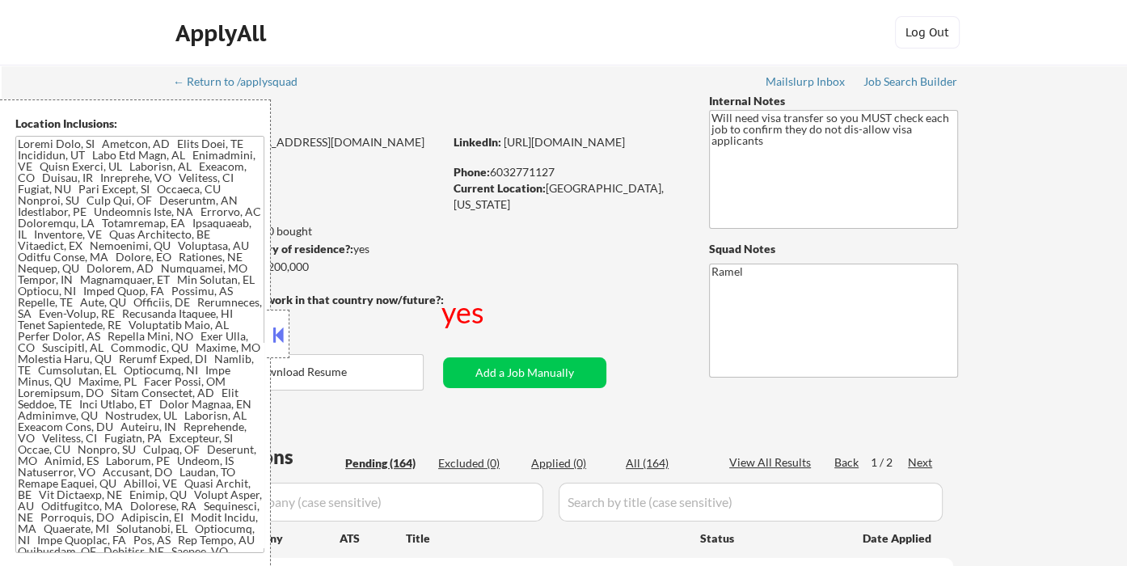
select select ""pending""
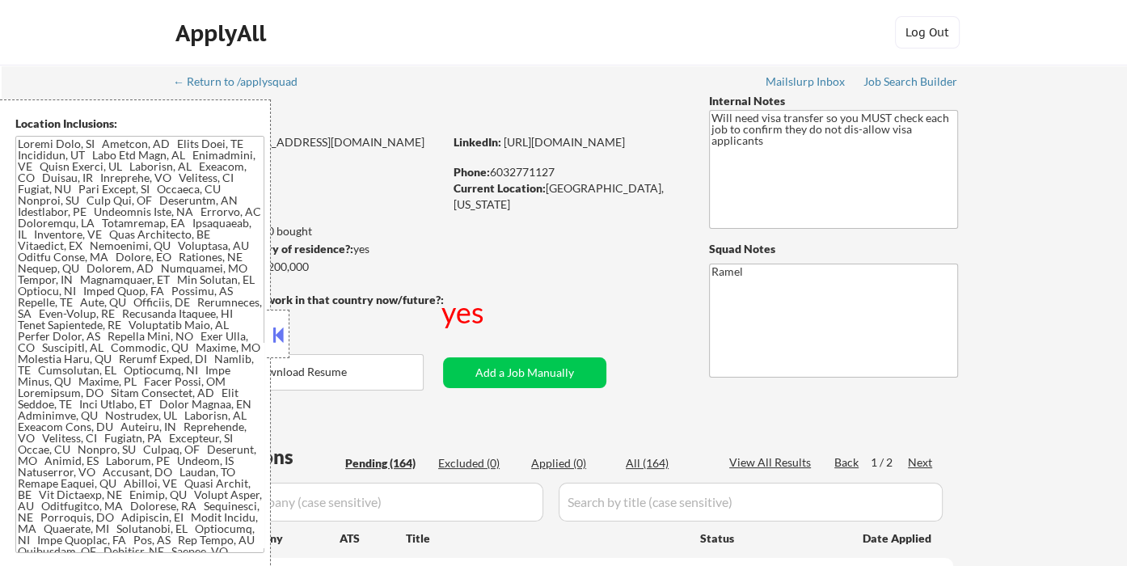
select select ""pending""
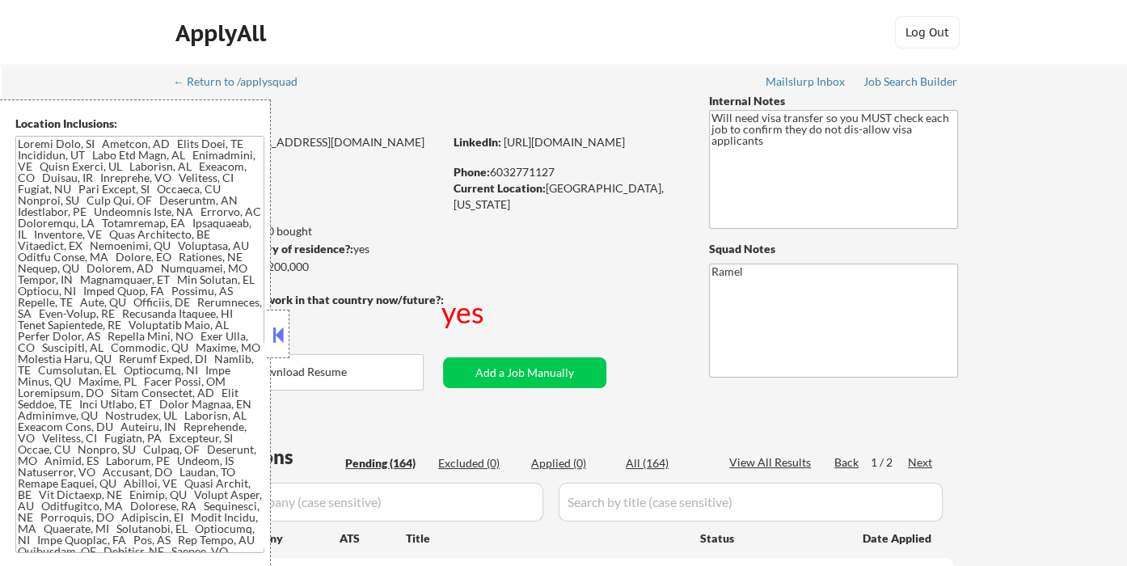
select select ""pending""
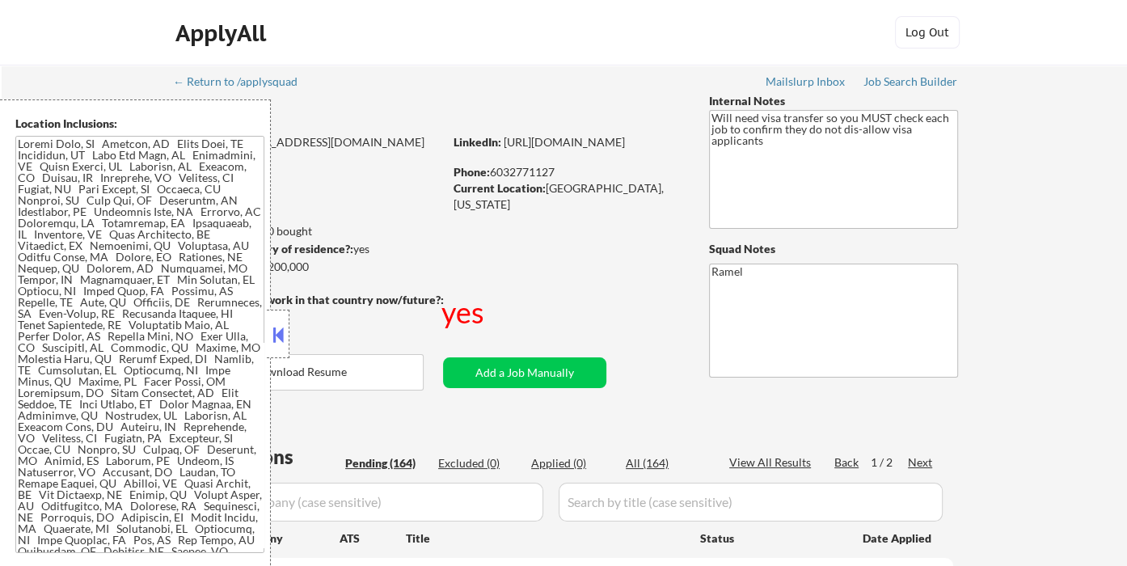
select select ""pending""
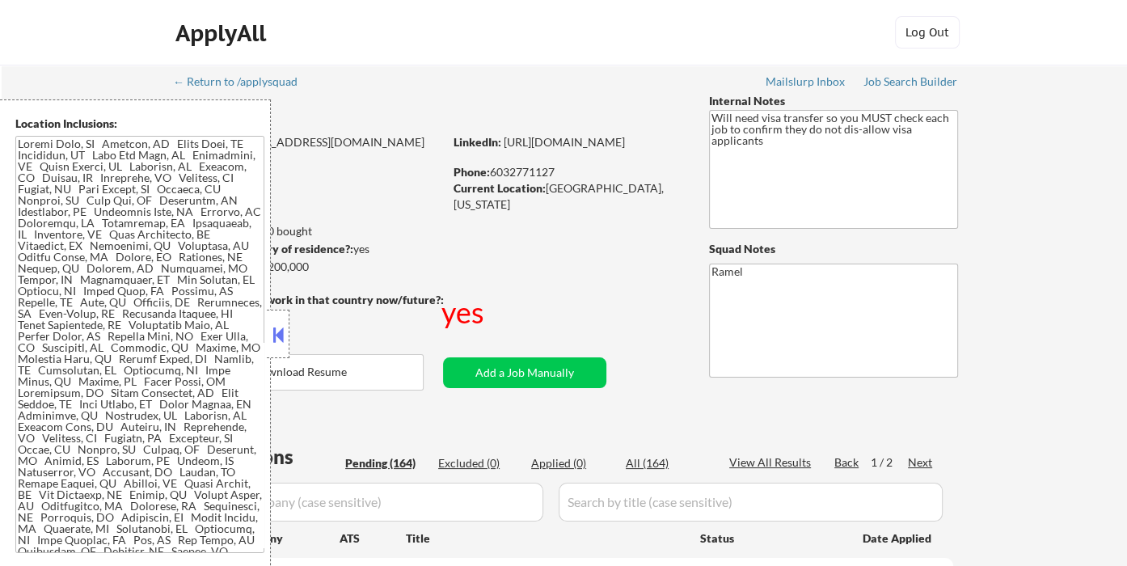
select select ""pending""
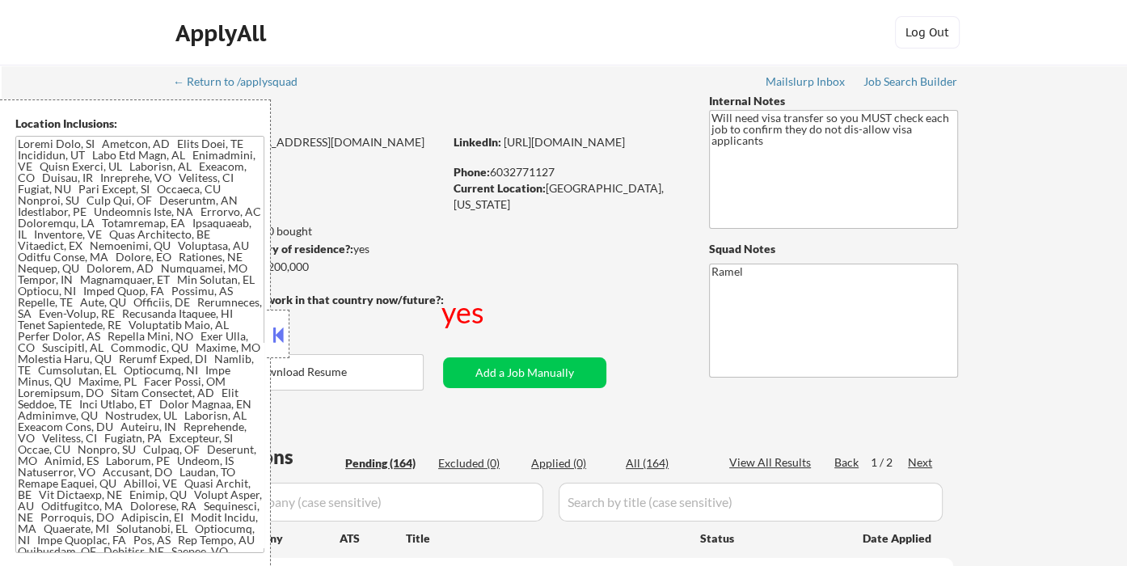
select select ""pending""
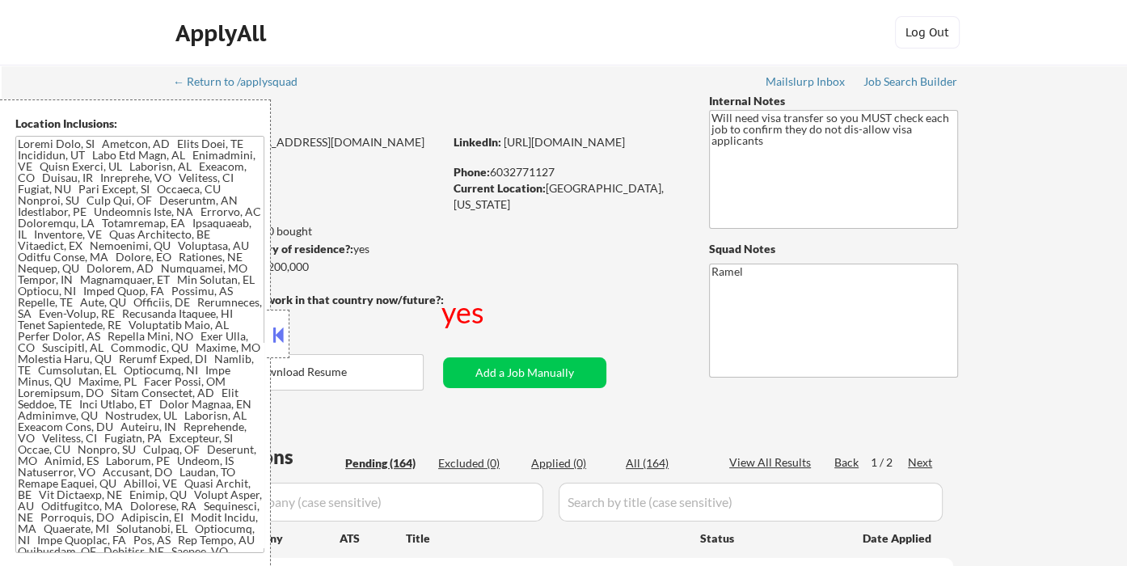
select select ""pending""
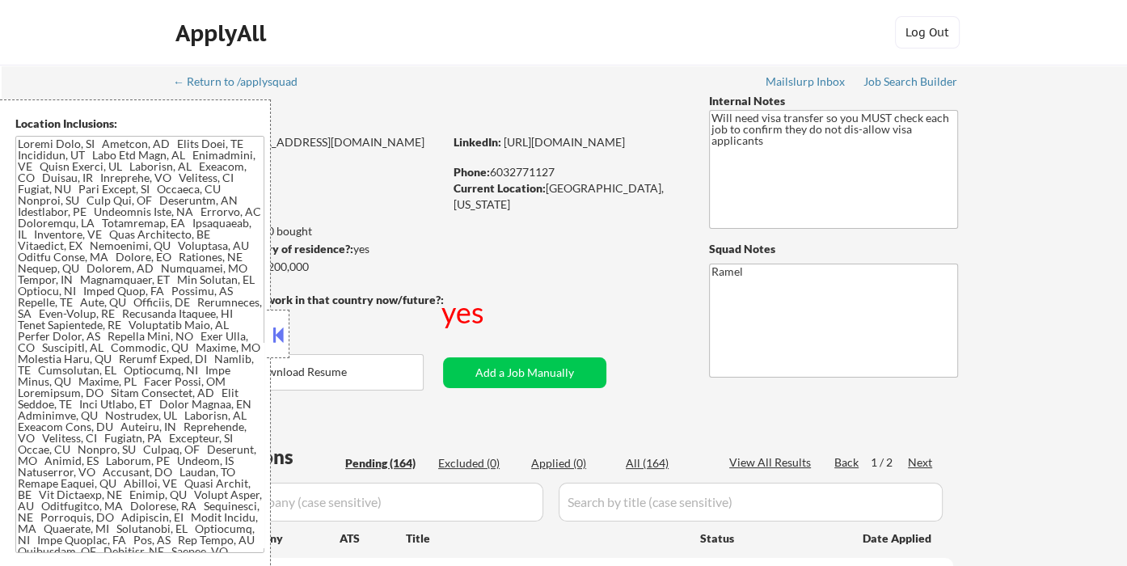
select select ""pending""
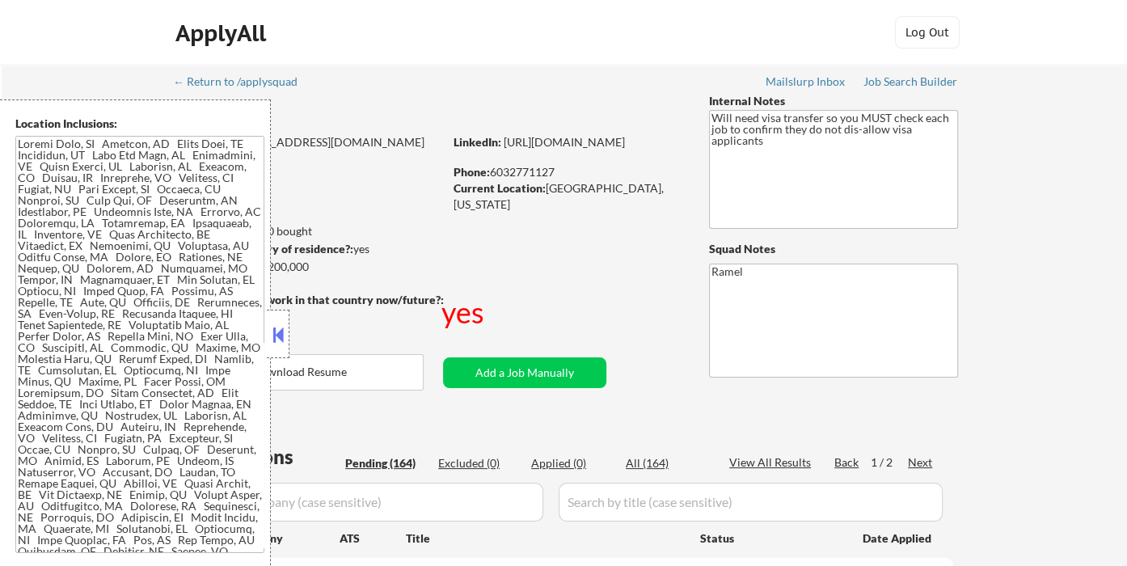
select select ""pending""
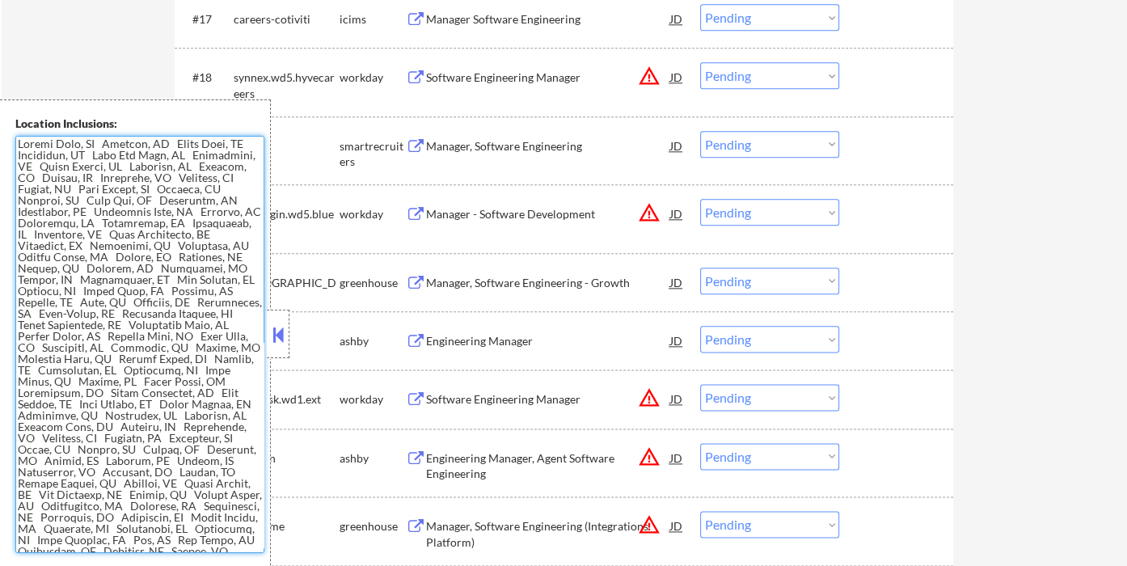
scroll to position [1526, 0]
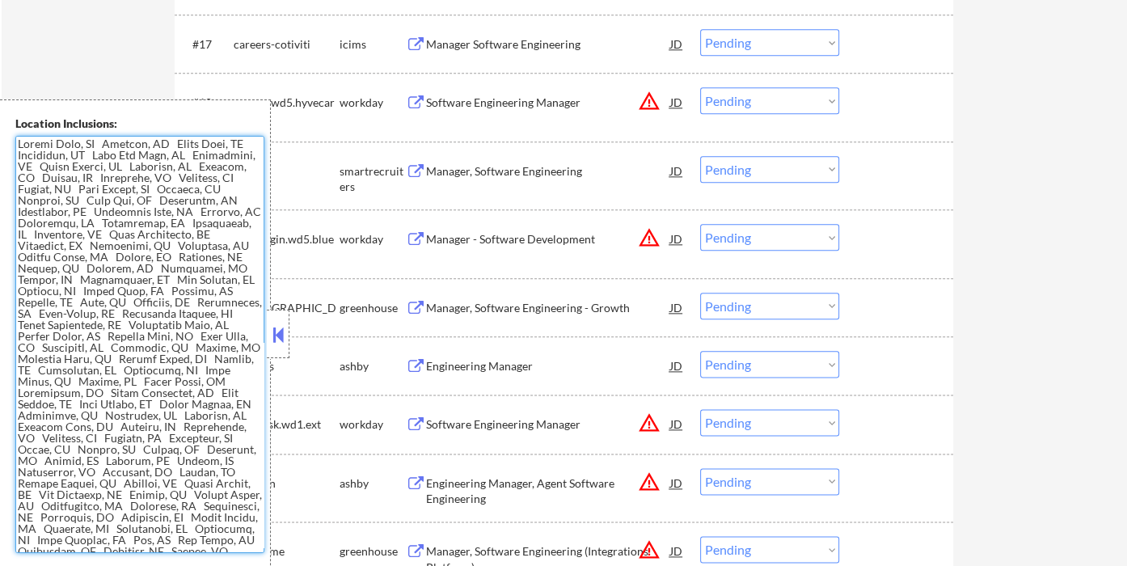
click at [278, 340] on button at bounding box center [278, 335] width 18 height 24
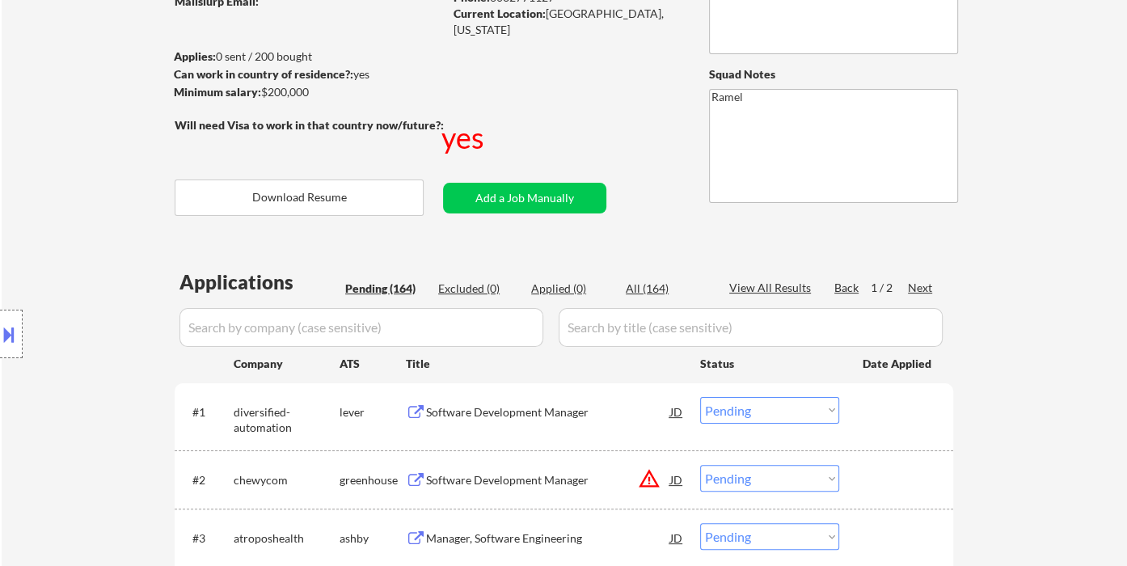
scroll to position [0, 0]
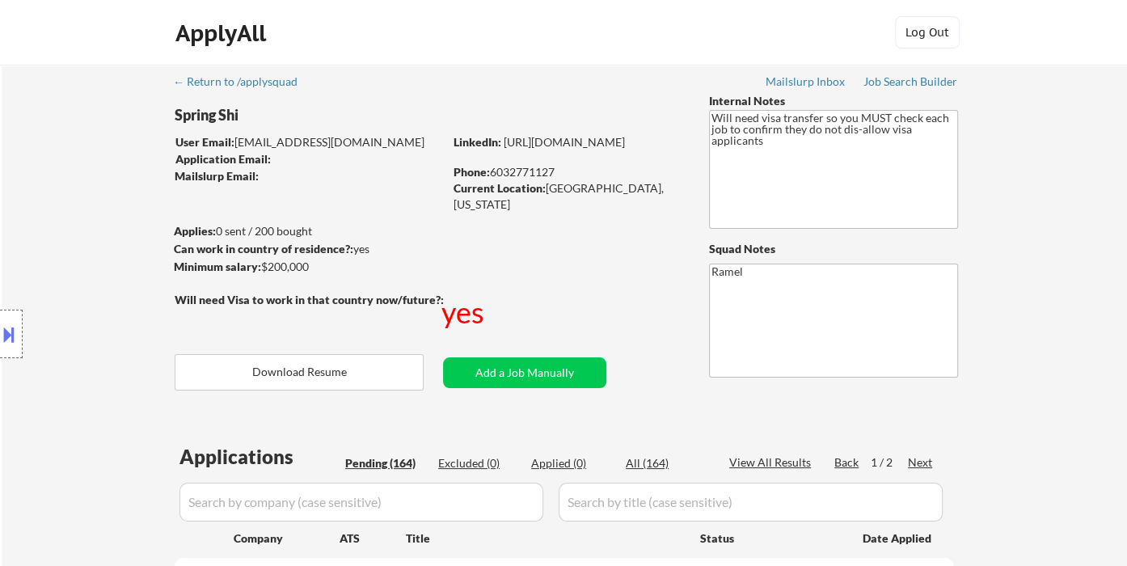
click at [46, 218] on div "Location Inclusions:" at bounding box center [144, 334] width 289 height 470
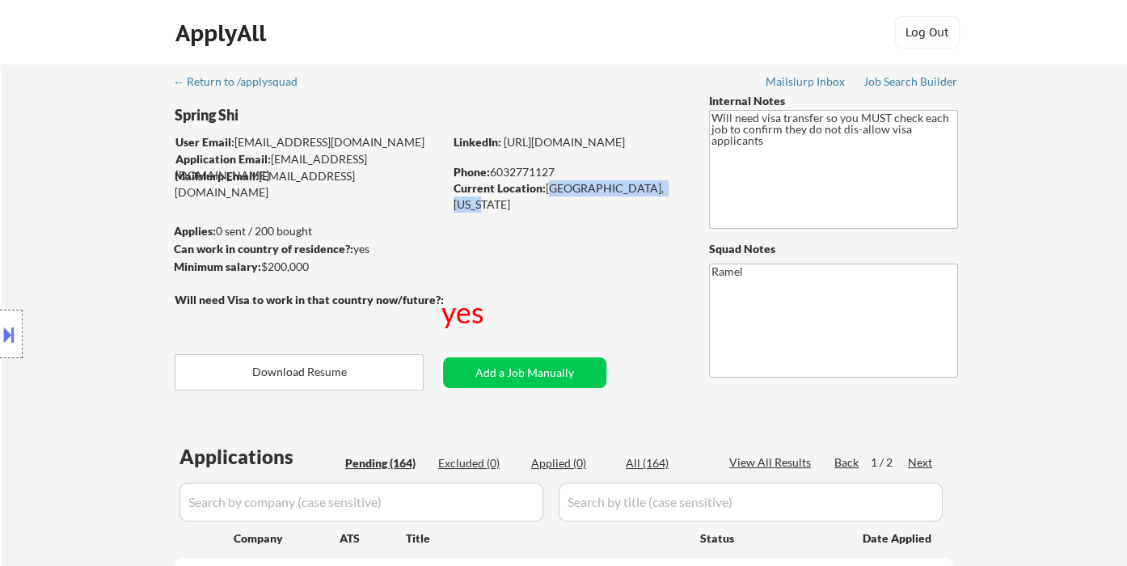
drag, startPoint x: 587, startPoint y: 188, endPoint x: 662, endPoint y: 188, distance: 75.2
click at [662, 188] on div "Current Location: Jersey City, New Jersey" at bounding box center [567, 196] width 229 height 32
copy div "[GEOGRAPHIC_DATA], [US_STATE]"
click at [2, 335] on button at bounding box center [9, 334] width 18 height 27
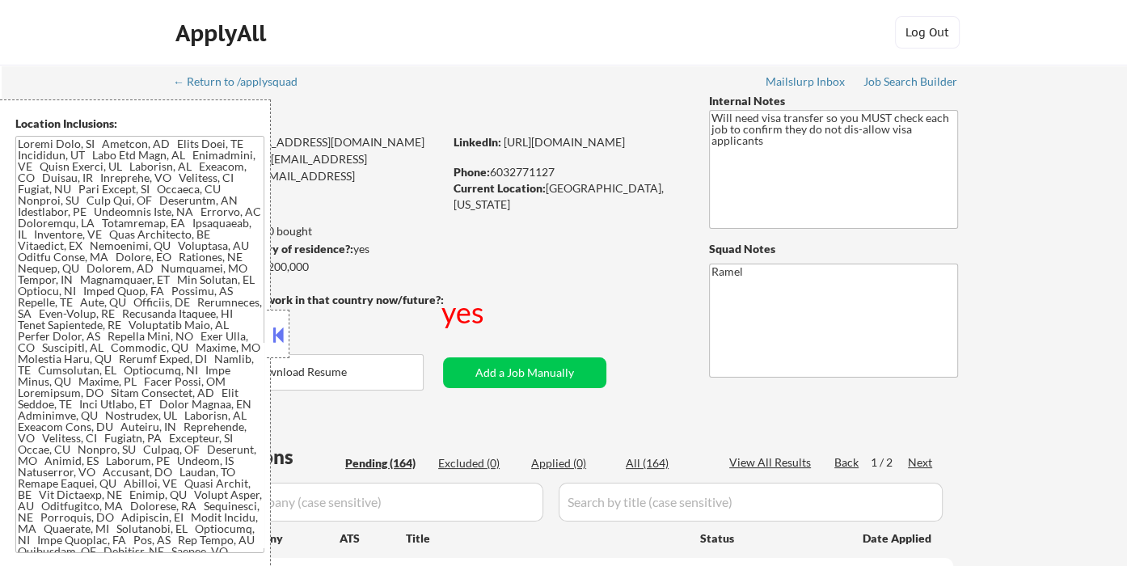
click at [158, 324] on textarea at bounding box center [139, 344] width 249 height 417
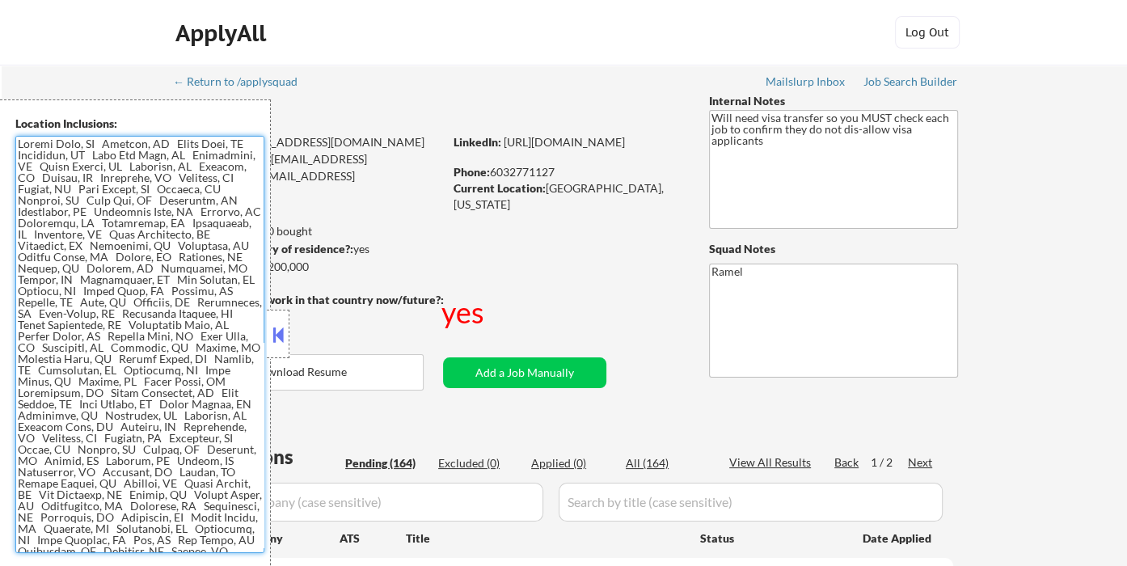
click at [276, 328] on button at bounding box center [278, 335] width 18 height 24
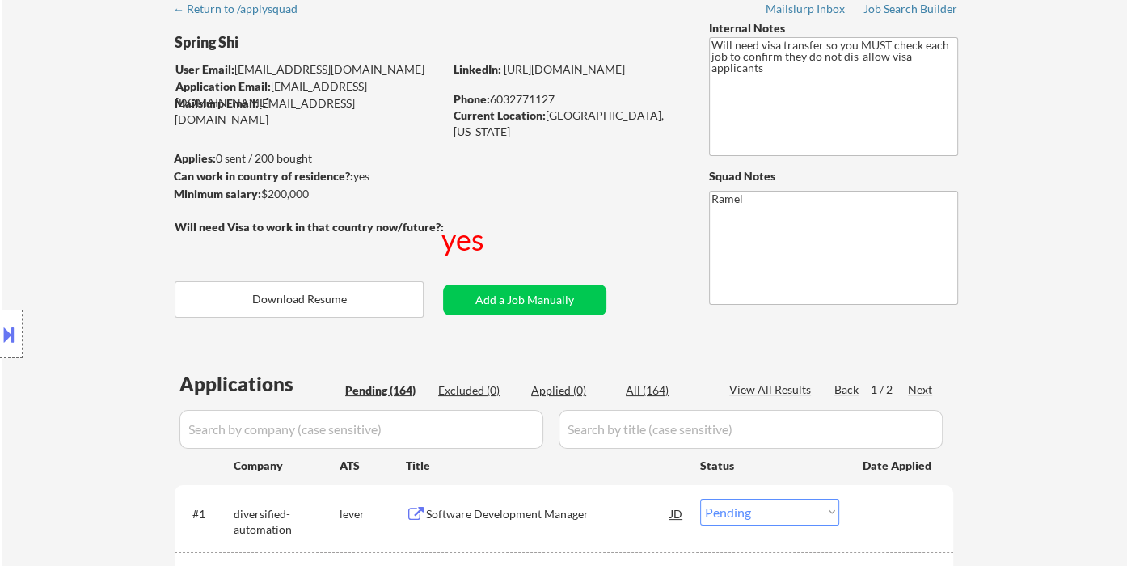
scroll to position [179, 0]
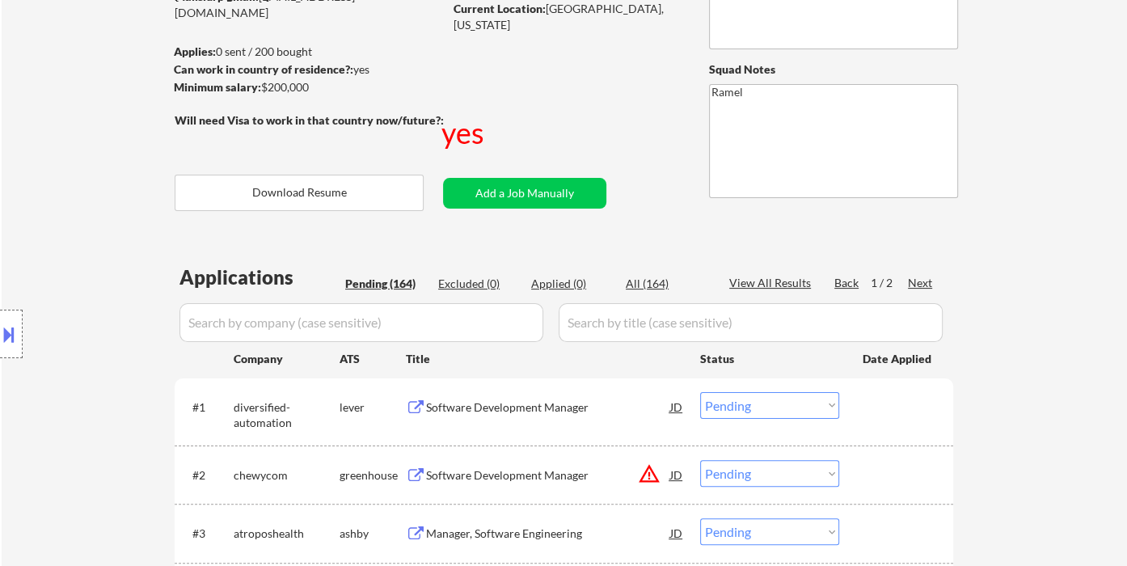
click at [62, 109] on div "Location Inclusions:" at bounding box center [144, 334] width 289 height 470
click at [64, 163] on div "Location Inclusions:" at bounding box center [144, 334] width 289 height 470
click at [76, 167] on div "Location Inclusions:" at bounding box center [144, 334] width 289 height 470
click at [73, 179] on div "Location Inclusions:" at bounding box center [144, 334] width 289 height 470
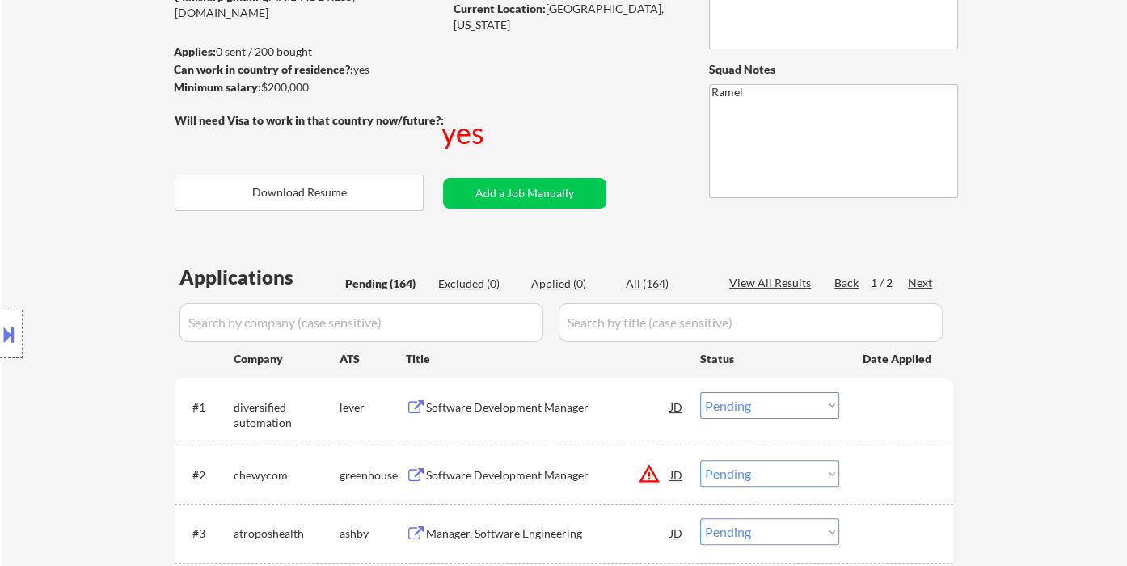
click at [495, 408] on div "Software Development Manager" at bounding box center [548, 407] width 244 height 16
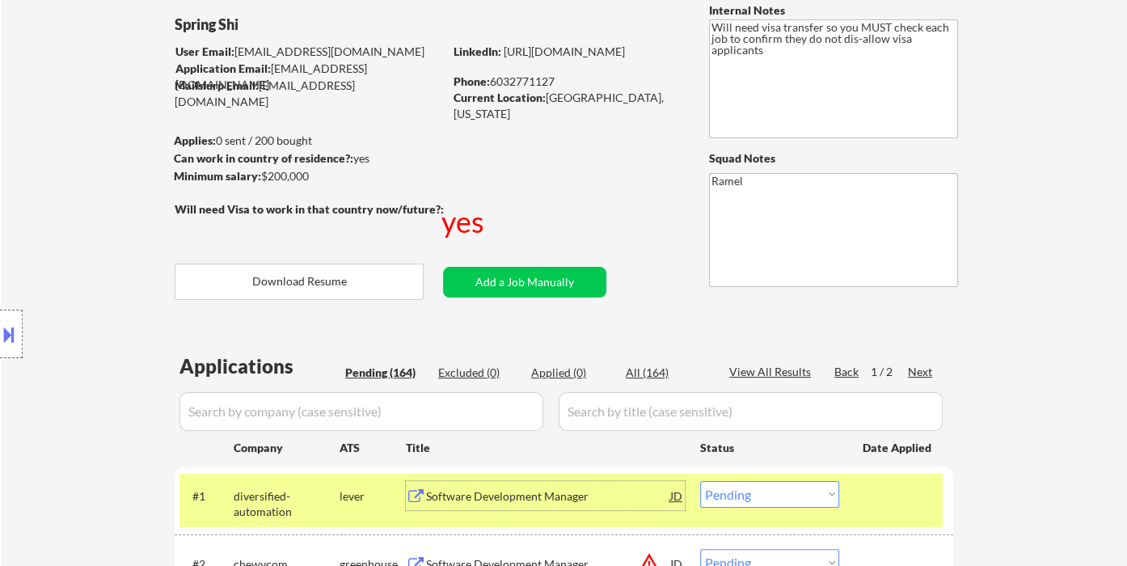
scroll to position [90, 0]
click at [526, 79] on div "Phone: 6032771127" at bounding box center [567, 82] width 229 height 16
copy div "6032771127"
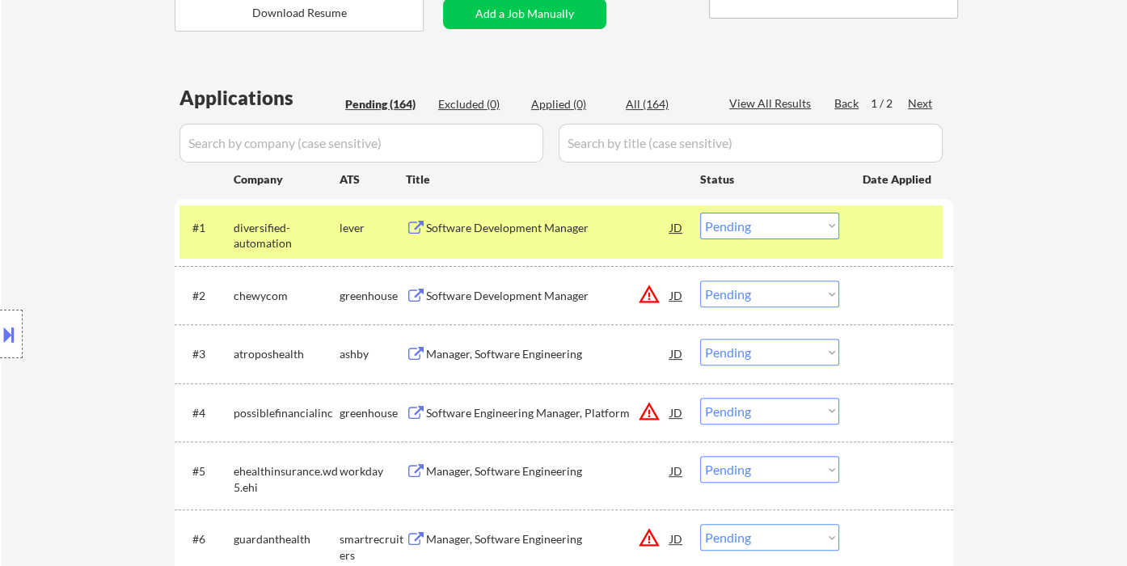
click at [737, 225] on select "Choose an option... Pending Applied Excluded (Questions) Excluded (Expired) Exc…" at bounding box center [769, 226] width 139 height 27
click at [700, 213] on select "Choose an option... Pending Applied Excluded (Questions) Excluded (Expired) Exc…" at bounding box center [769, 226] width 139 height 27
click at [668, 302] on div "JD" at bounding box center [676, 294] width 16 height 29
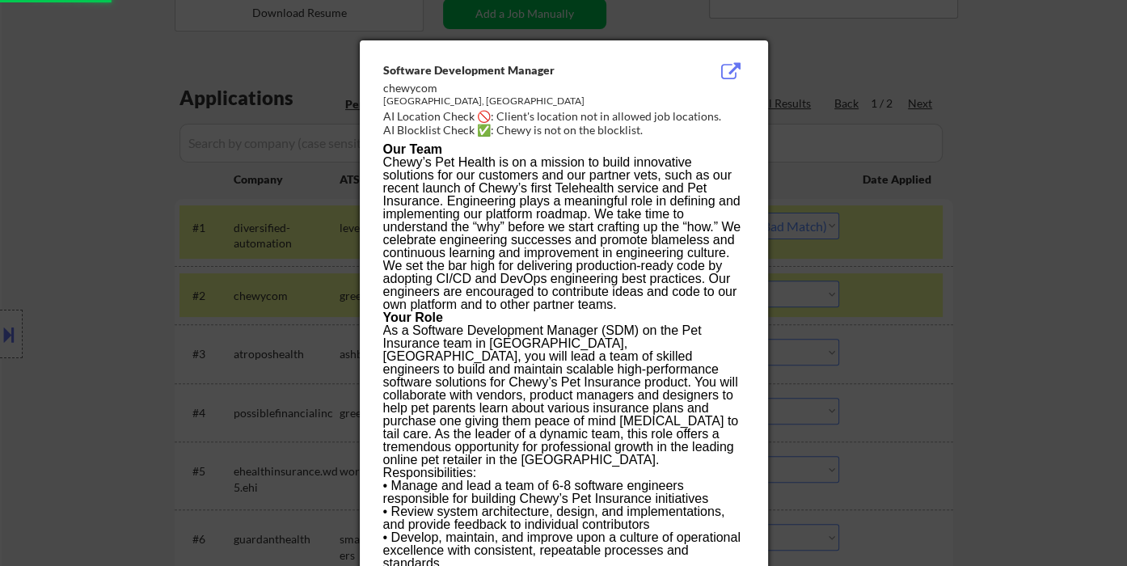
click at [1040, 347] on div at bounding box center [563, 283] width 1127 height 566
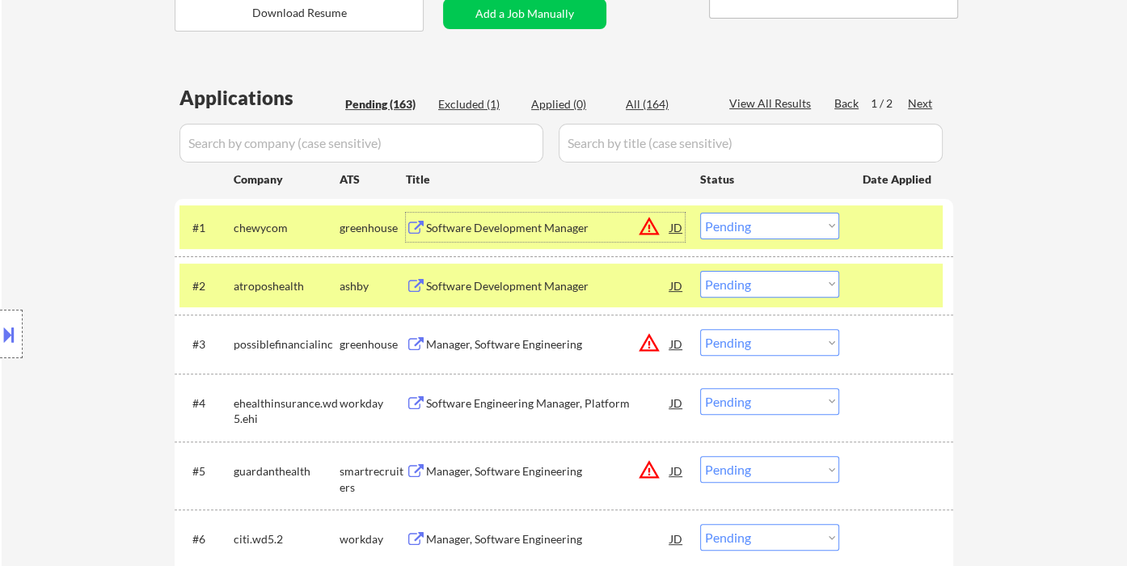
click at [485, 230] on div "Software Development Manager" at bounding box center [548, 228] width 244 height 16
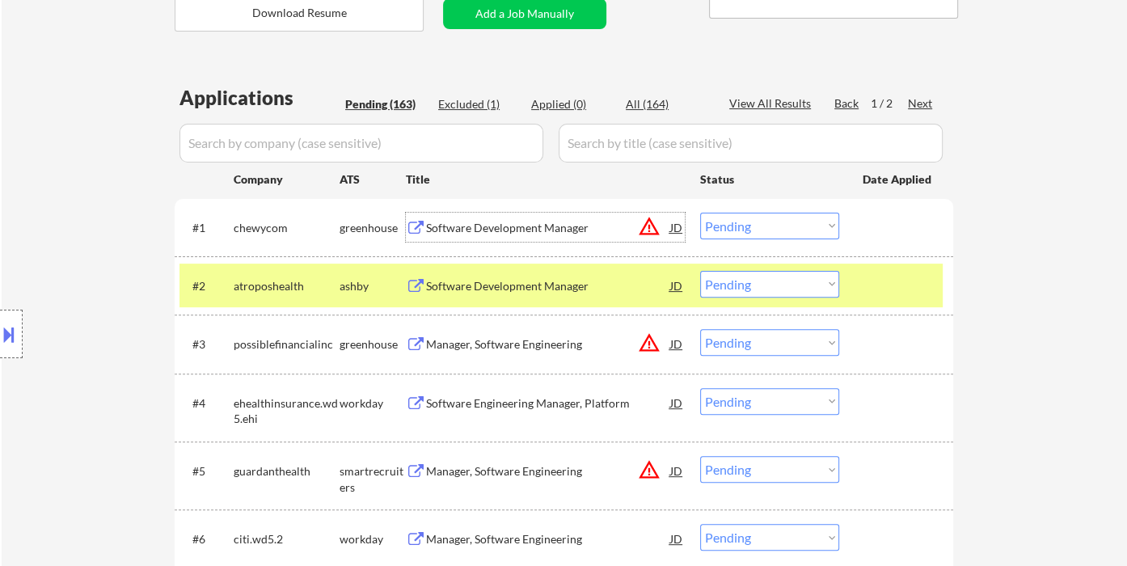
click at [732, 226] on select "Choose an option... Pending Applied Excluded (Questions) Excluded (Expired) Exc…" at bounding box center [769, 226] width 139 height 27
click at [700, 213] on select "Choose an option... Pending Applied Excluded (Questions) Excluded (Expired) Exc…" at bounding box center [769, 226] width 139 height 27
click at [569, 282] on div "Manager, Software Engineering" at bounding box center [548, 286] width 244 height 16
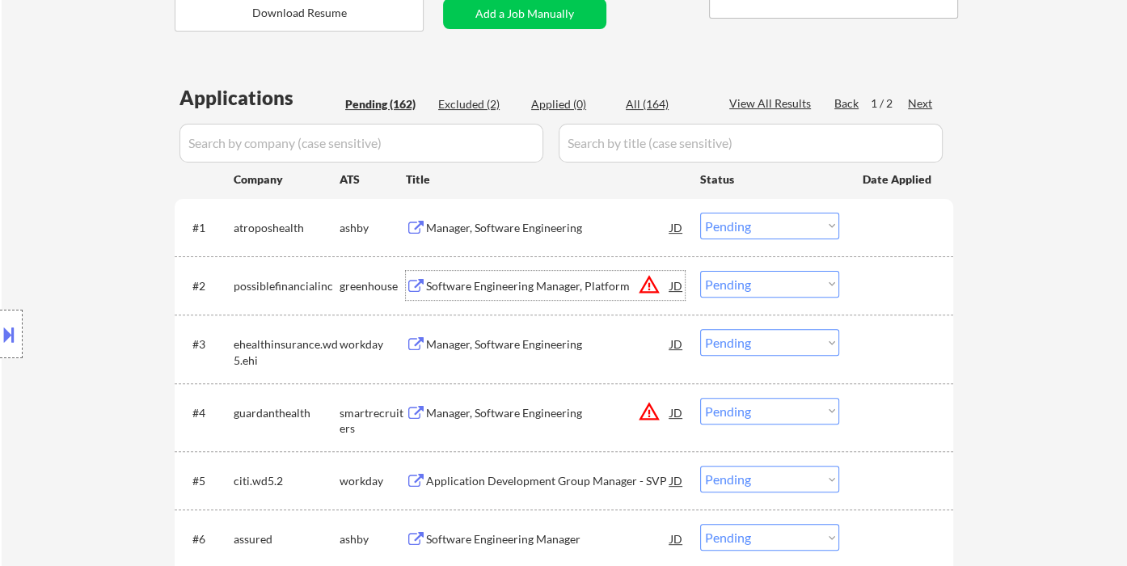
click at [734, 238] on select "Choose an option... Pending Applied Excluded (Questions) Excluded (Expired) Exc…" at bounding box center [769, 226] width 139 height 27
click at [700, 213] on select "Choose an option... Pending Applied Excluded (Questions) Excluded (Expired) Exc…" at bounding box center [769, 226] width 139 height 27
click at [537, 283] on div "Software Engineering Manager, Platform" at bounding box center [548, 286] width 244 height 16
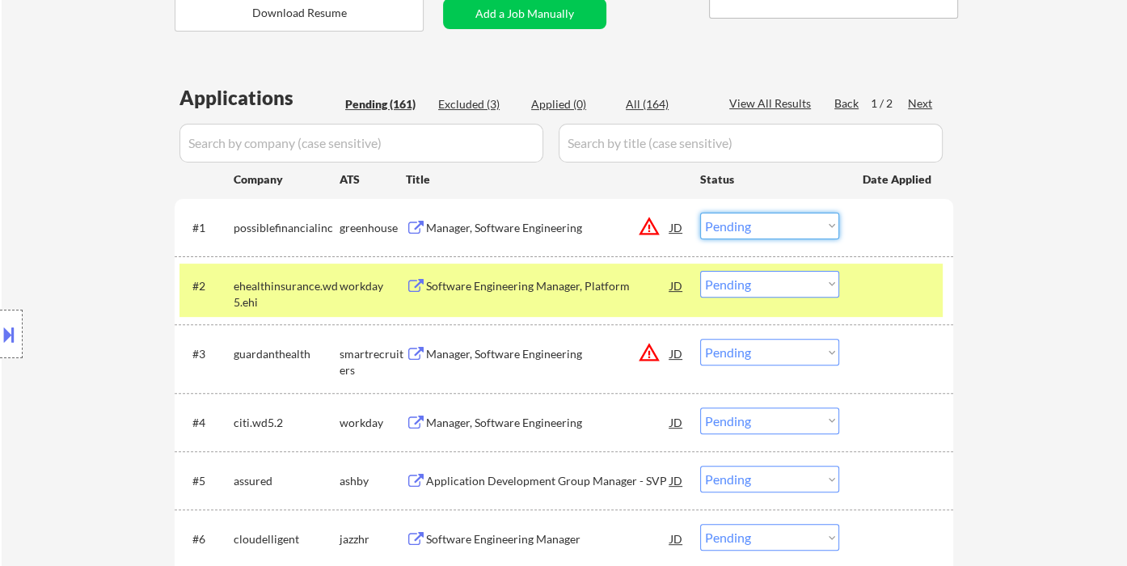
drag, startPoint x: 749, startPoint y: 221, endPoint x: 775, endPoint y: 237, distance: 31.2
click at [749, 221] on select "Choose an option... Pending Applied Excluded (Questions) Excluded (Expired) Exc…" at bounding box center [769, 226] width 139 height 27
drag, startPoint x: 768, startPoint y: 221, endPoint x: 785, endPoint y: 233, distance: 20.4
click at [768, 221] on select "Choose an option... Pending Applied Excluded (Questions) Excluded (Expired) Exc…" at bounding box center [769, 226] width 139 height 27
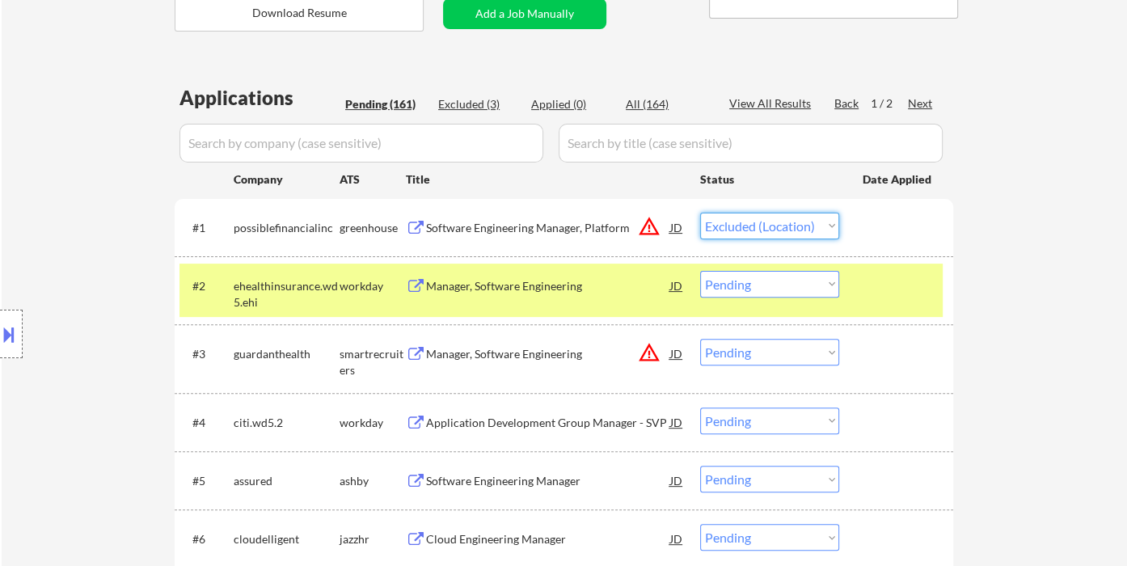
click at [700, 213] on select "Choose an option... Pending Applied Excluded (Questions) Excluded (Expired) Exc…" at bounding box center [769, 226] width 139 height 27
click at [576, 285] on div "Manager, Software Engineering" at bounding box center [548, 286] width 244 height 16
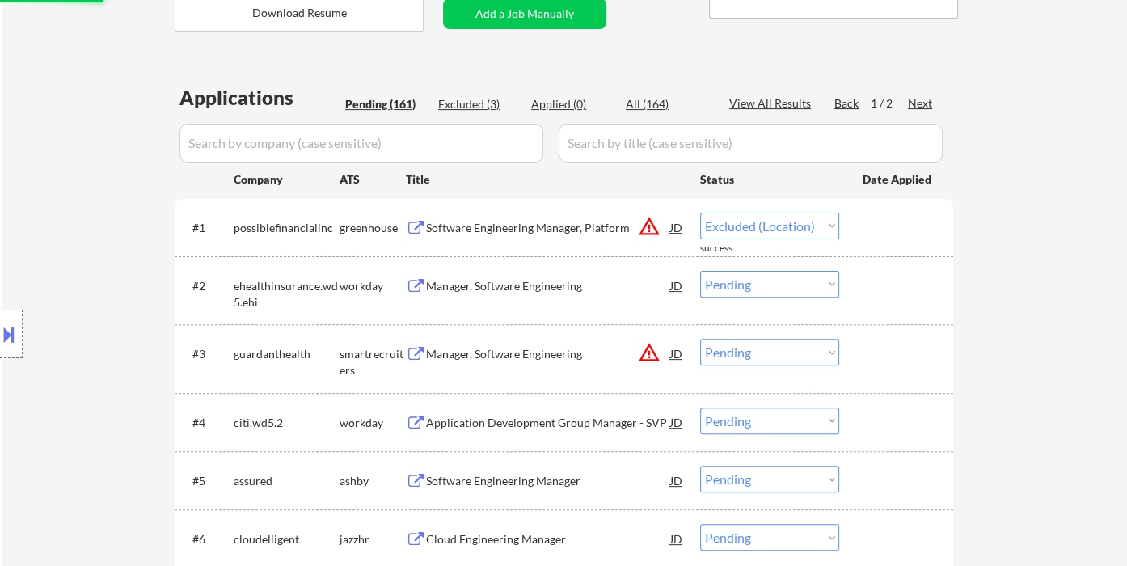
select select ""pending""
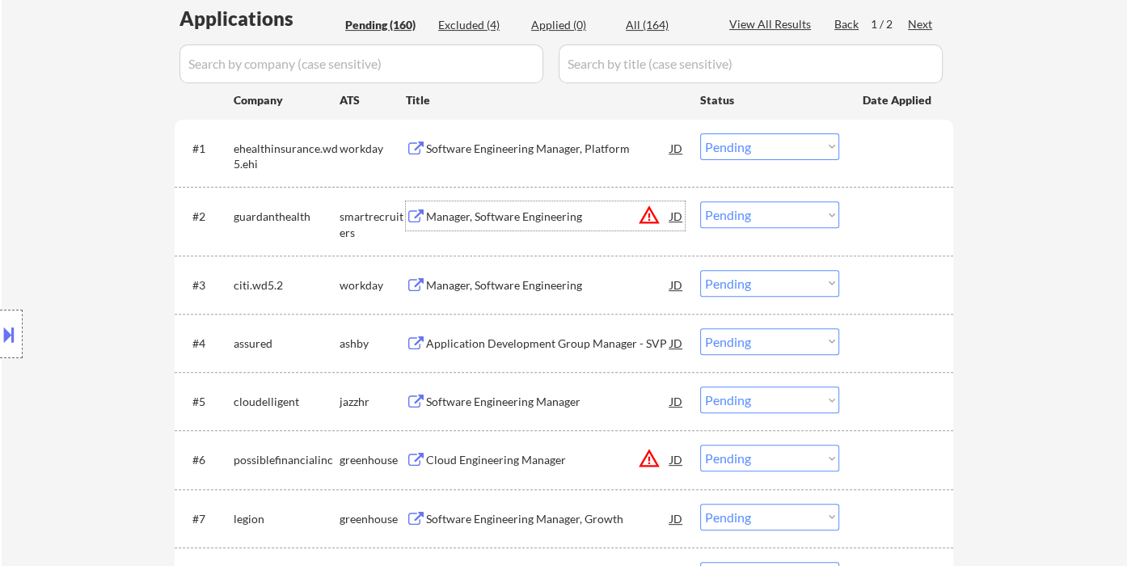
scroll to position [449, 0]
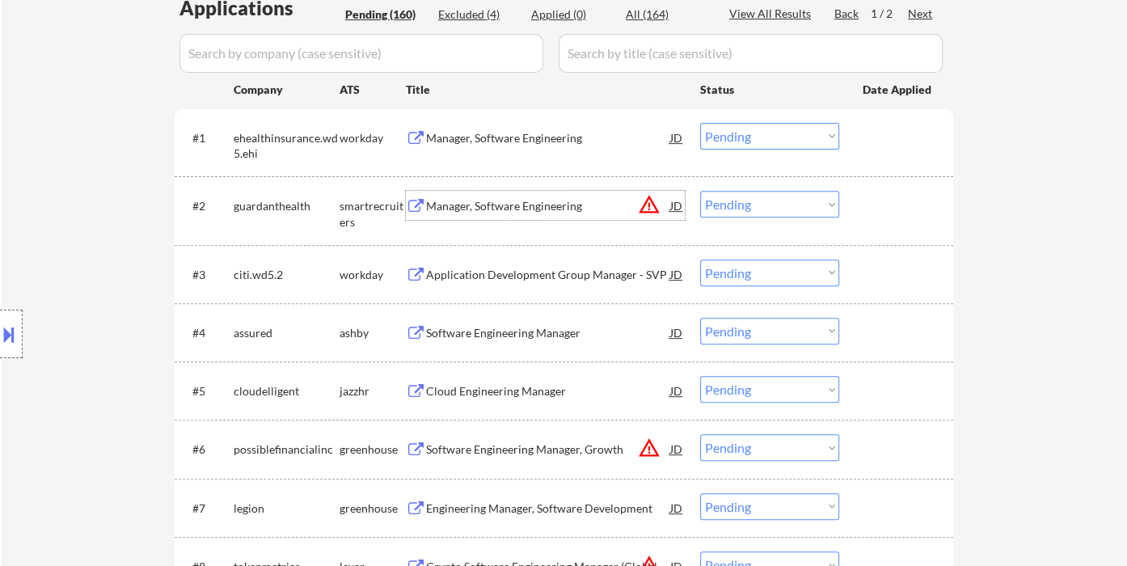
click at [523, 215] on div "Manager, Software Engineering" at bounding box center [548, 205] width 244 height 29
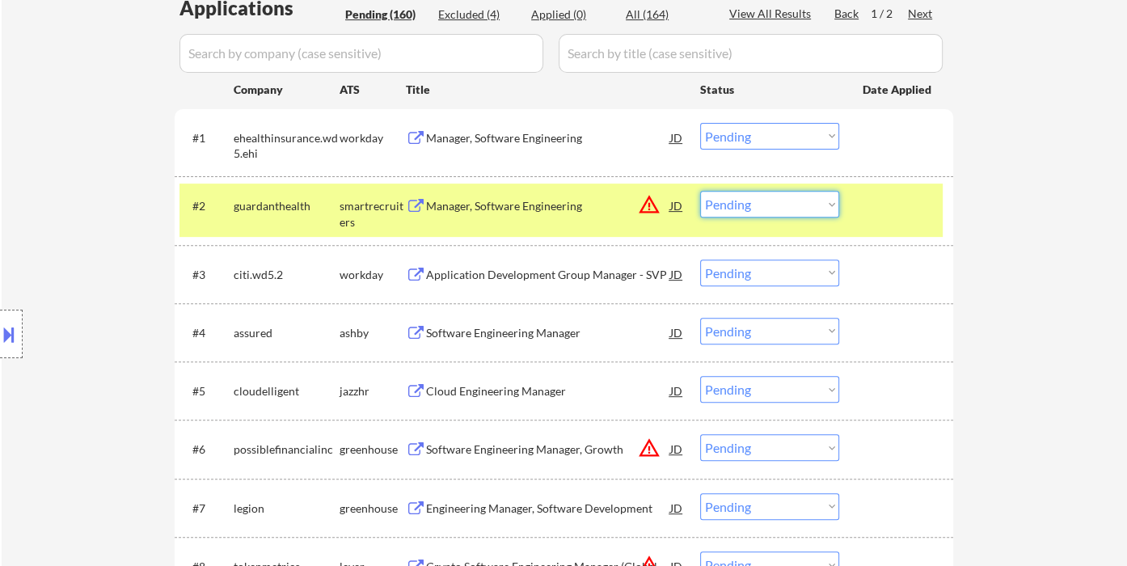
drag, startPoint x: 729, startPoint y: 203, endPoint x: 750, endPoint y: 212, distance: 22.8
click at [729, 203] on select "Choose an option... Pending Applied Excluded (Questions) Excluded (Expired) Exc…" at bounding box center [769, 204] width 139 height 27
click at [700, 191] on select "Choose an option... Pending Applied Excluded (Questions) Excluded (Expired) Exc…" at bounding box center [769, 204] width 139 height 27
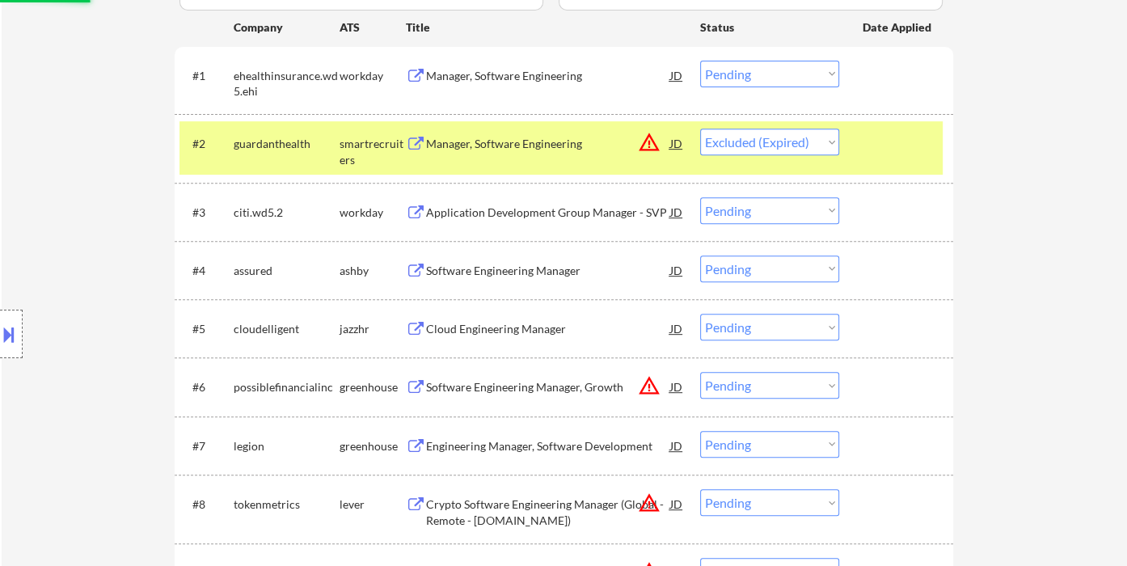
scroll to position [538, 0]
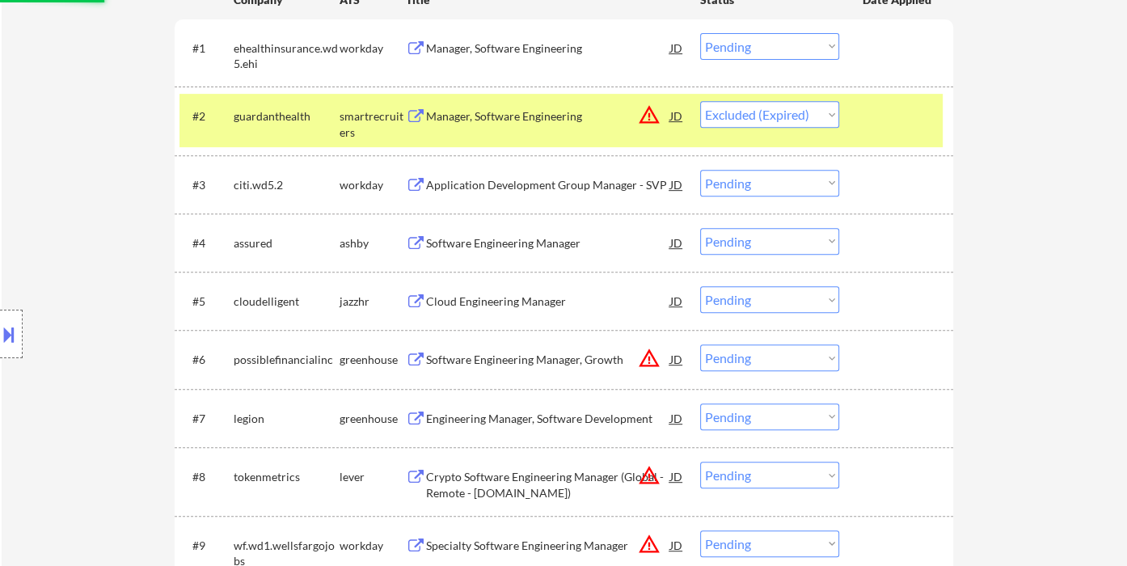
click at [552, 257] on div "#4 assured ashby Software Engineering Manager JD warning_amber Choose an option…" at bounding box center [560, 243] width 763 height 44
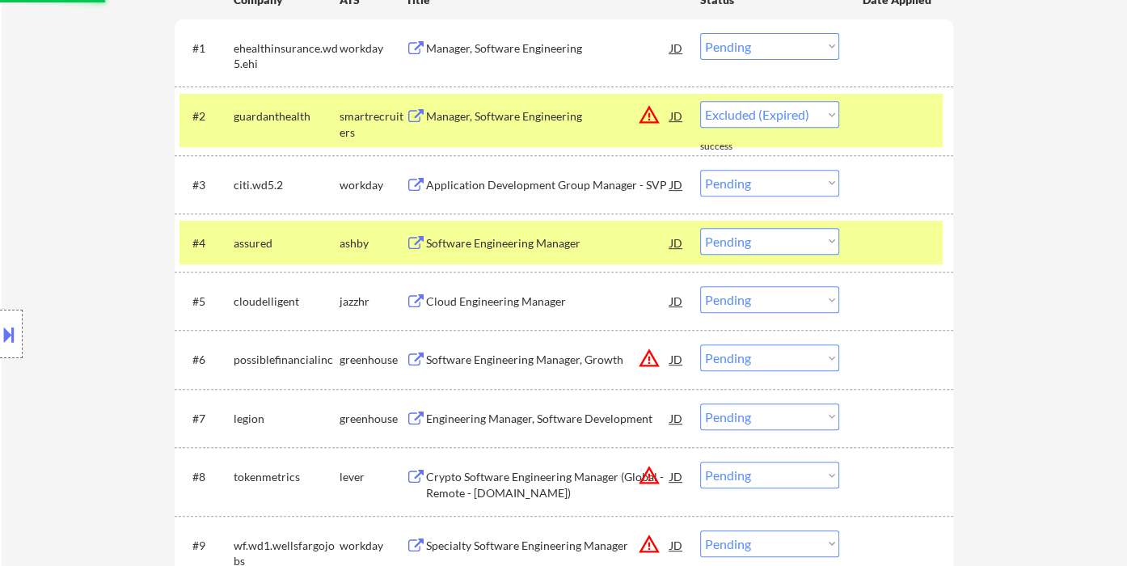
select select ""pending""
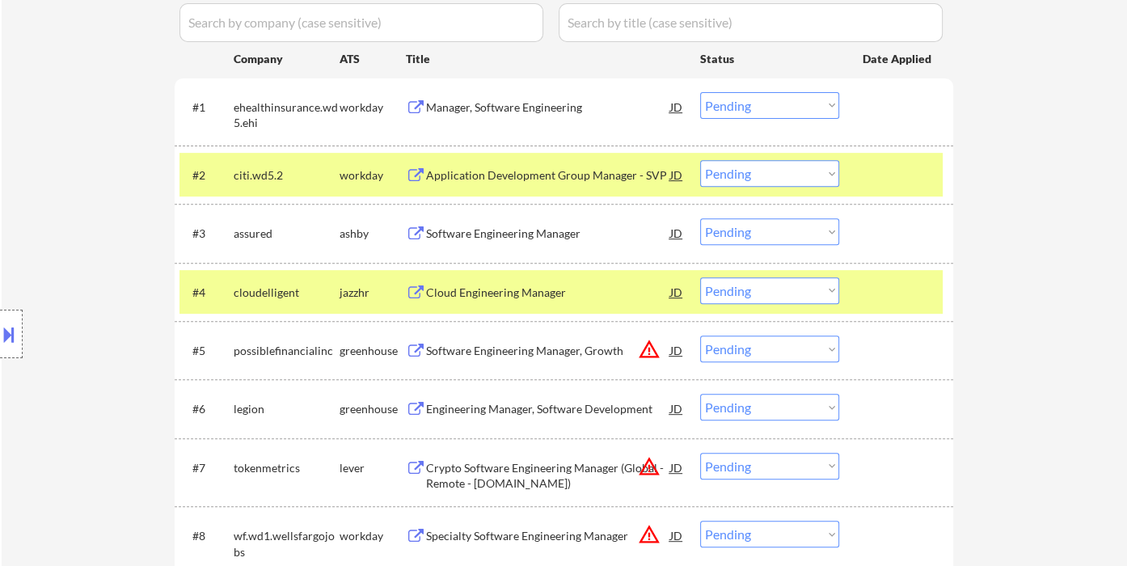
scroll to position [449, 0]
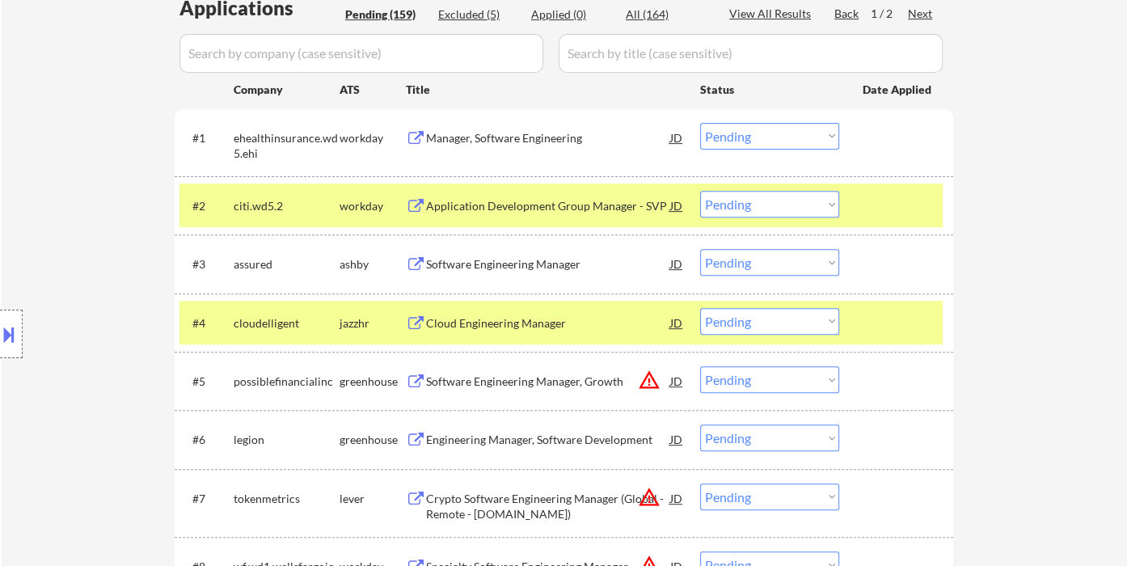
click at [536, 272] on div "Software Engineering Manager" at bounding box center [548, 263] width 244 height 29
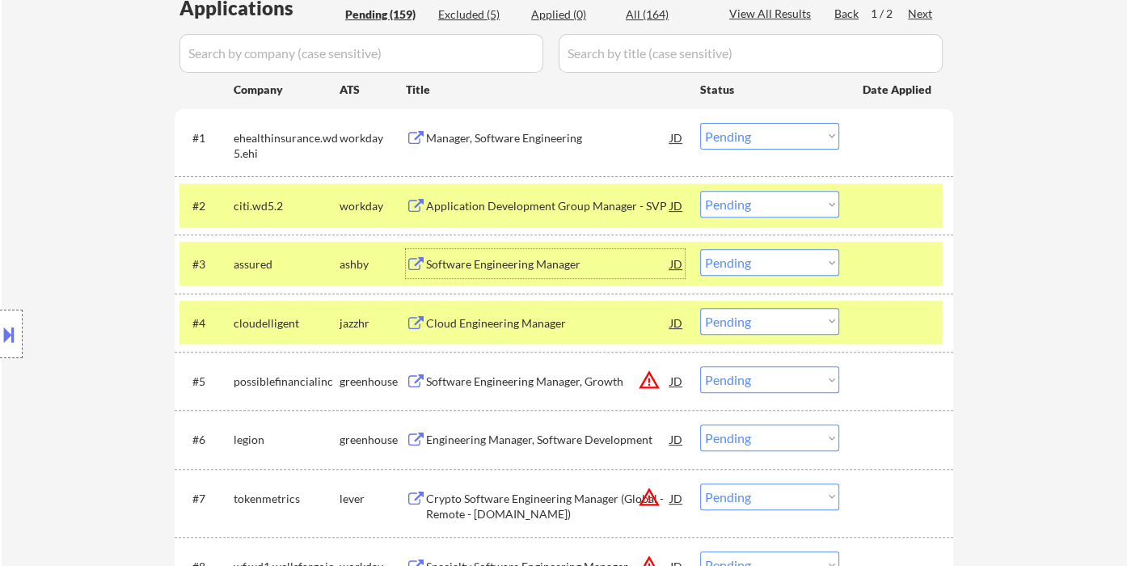
click at [732, 270] on select "Choose an option... Pending Applied Excluded (Questions) Excluded (Expired) Exc…" at bounding box center [769, 262] width 139 height 27
click at [700, 249] on select "Choose an option... Pending Applied Excluded (Questions) Excluded (Expired) Exc…" at bounding box center [769, 262] width 139 height 27
click at [524, 329] on div "Cloud Engineering Manager" at bounding box center [548, 323] width 244 height 16
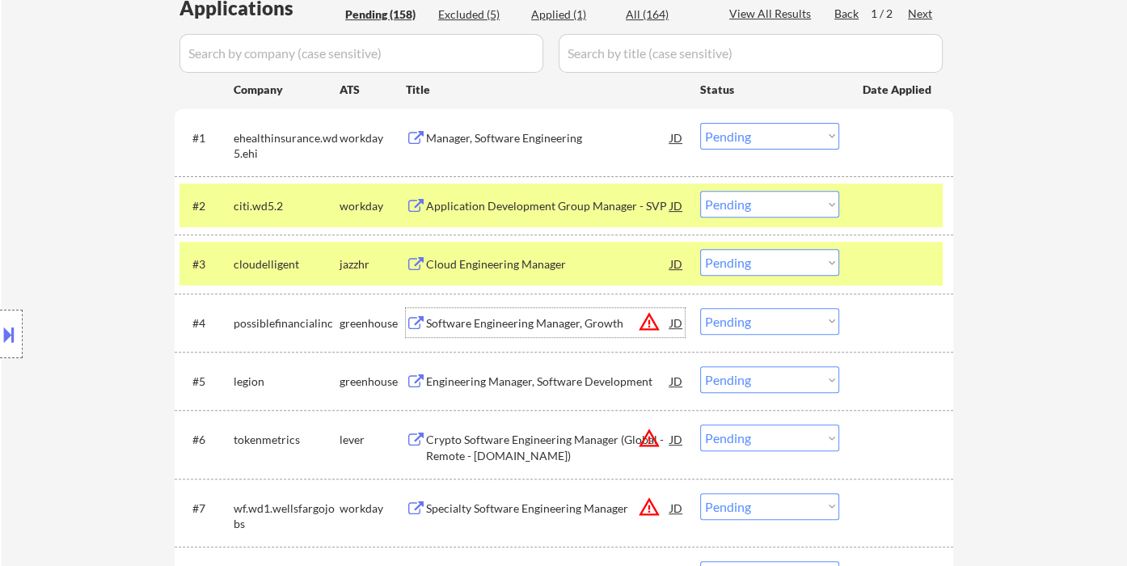
drag, startPoint x: 763, startPoint y: 265, endPoint x: 770, endPoint y: 272, distance: 9.1
click at [763, 265] on select "Choose an option... Pending Applied Excluded (Questions) Excluded (Expired) Exc…" at bounding box center [769, 262] width 139 height 27
click at [700, 249] on select "Choose an option... Pending Applied Excluded (Questions) Excluded (Expired) Exc…" at bounding box center [769, 262] width 139 height 27
click at [536, 377] on div "Engineering Manager, Software Development" at bounding box center [548, 381] width 244 height 16
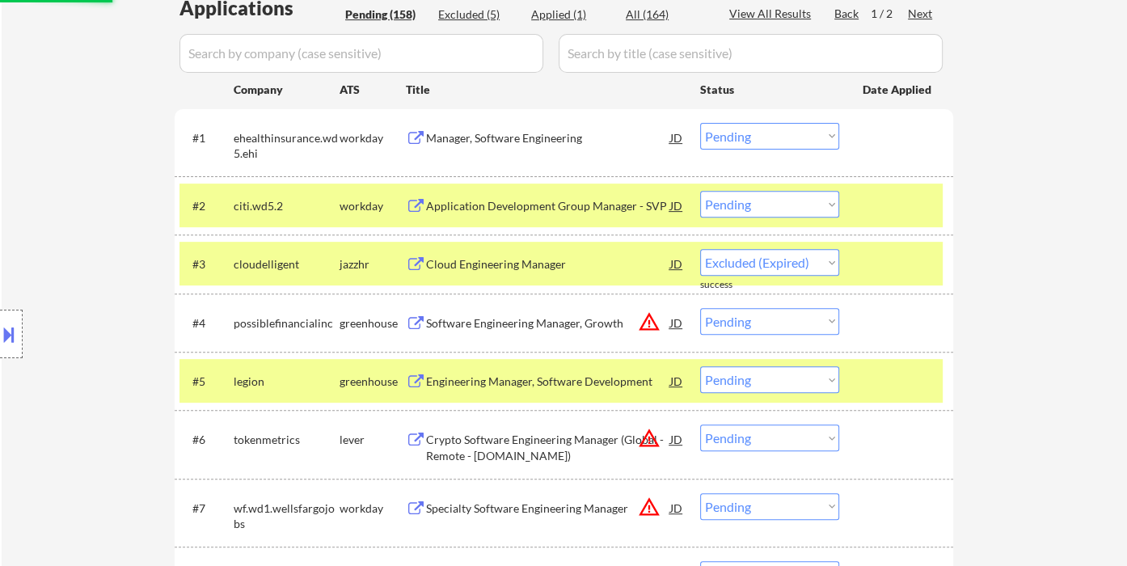
select select ""pending""
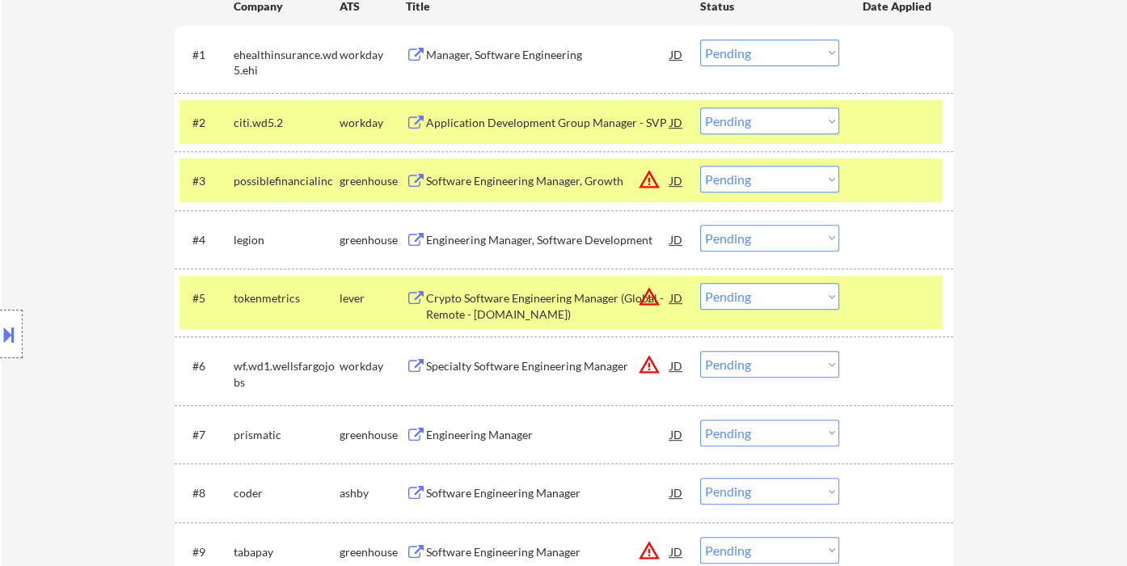
scroll to position [628, 0]
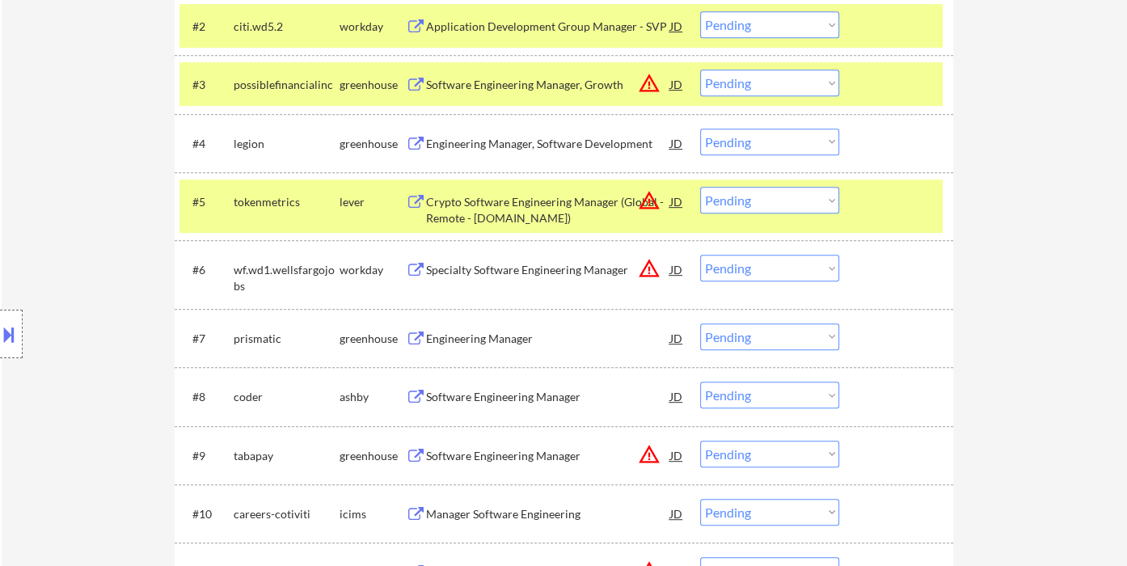
click at [732, 143] on select "Choose an option... Pending Applied Excluded (Questions) Excluded (Expired) Exc…" at bounding box center [769, 142] width 139 height 27
click at [700, 129] on select "Choose an option... Pending Applied Excluded (Questions) Excluded (Expired) Exc…" at bounding box center [769, 142] width 139 height 27
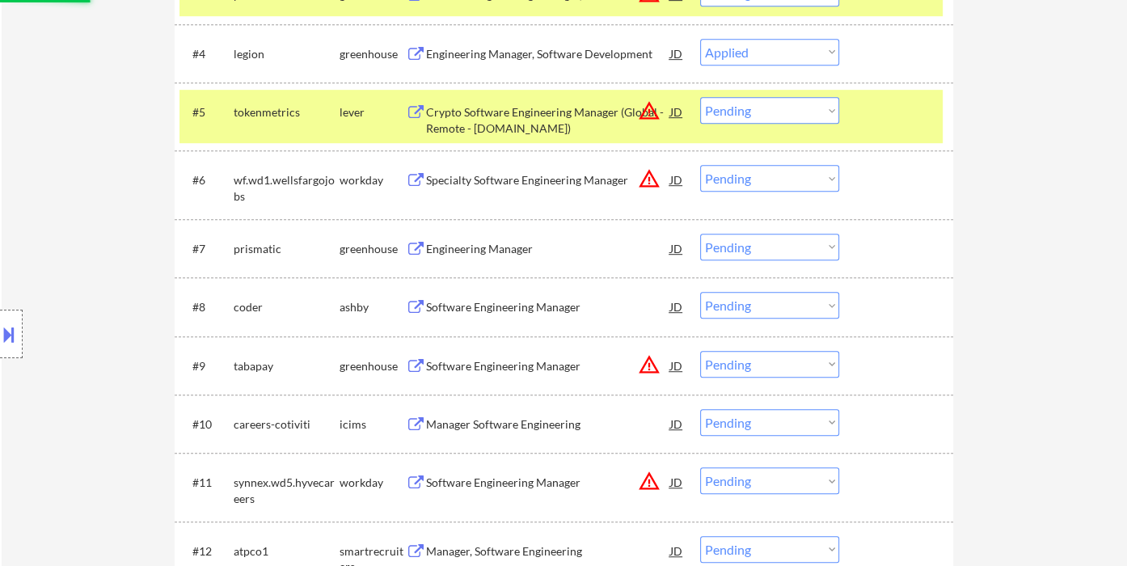
click at [450, 255] on div "Engineering Manager" at bounding box center [548, 249] width 244 height 16
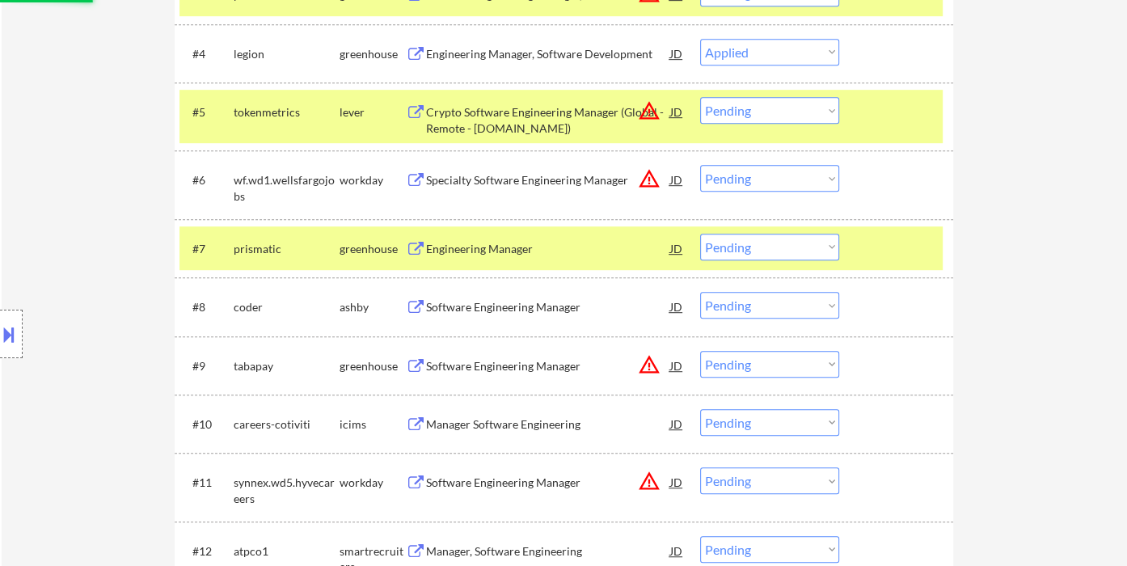
select select ""pending""
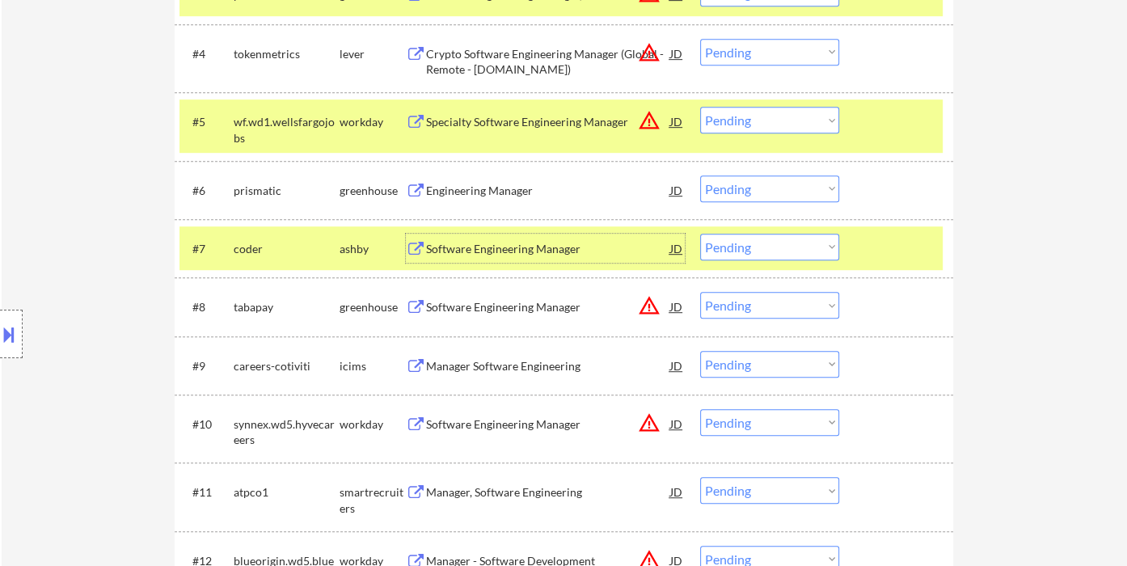
click at [751, 188] on select "Choose an option... Pending Applied Excluded (Questions) Excluded (Expired) Exc…" at bounding box center [769, 188] width 139 height 27
click at [700, 175] on select "Choose an option... Pending Applied Excluded (Questions) Excluded (Expired) Exc…" at bounding box center [769, 188] width 139 height 27
click at [529, 255] on div "Software Engineering Manager" at bounding box center [548, 249] width 244 height 16
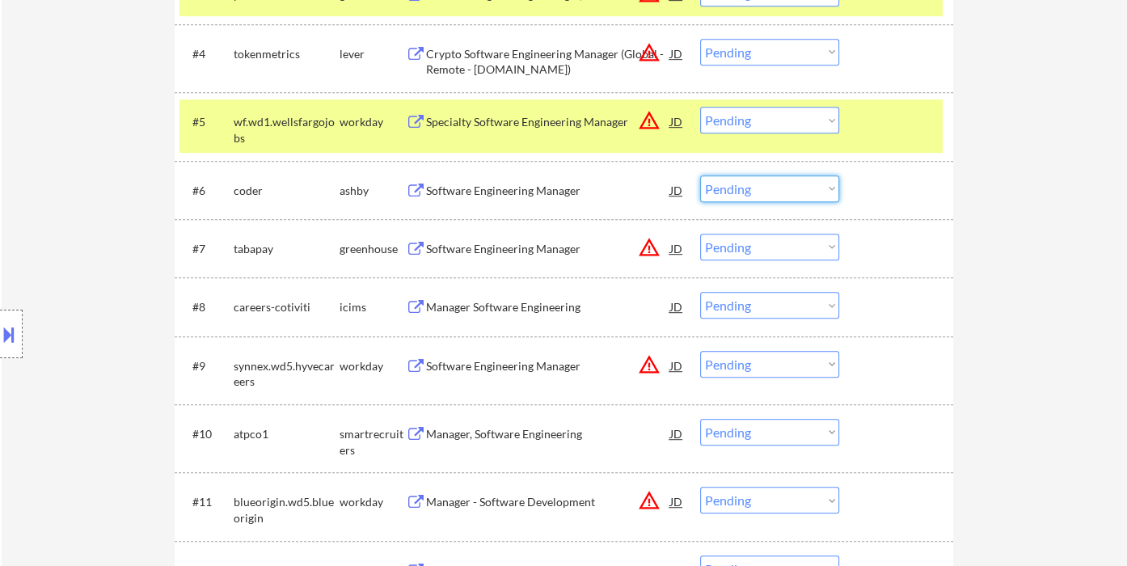
drag, startPoint x: 778, startPoint y: 188, endPoint x: 788, endPoint y: 200, distance: 15.4
click at [778, 188] on select "Choose an option... Pending Applied Excluded (Questions) Excluded (Expired) Exc…" at bounding box center [769, 188] width 139 height 27
click at [700, 175] on select "Choose an option... Pending Applied Excluded (Questions) Excluded (Expired) Exc…" at bounding box center [769, 188] width 139 height 27
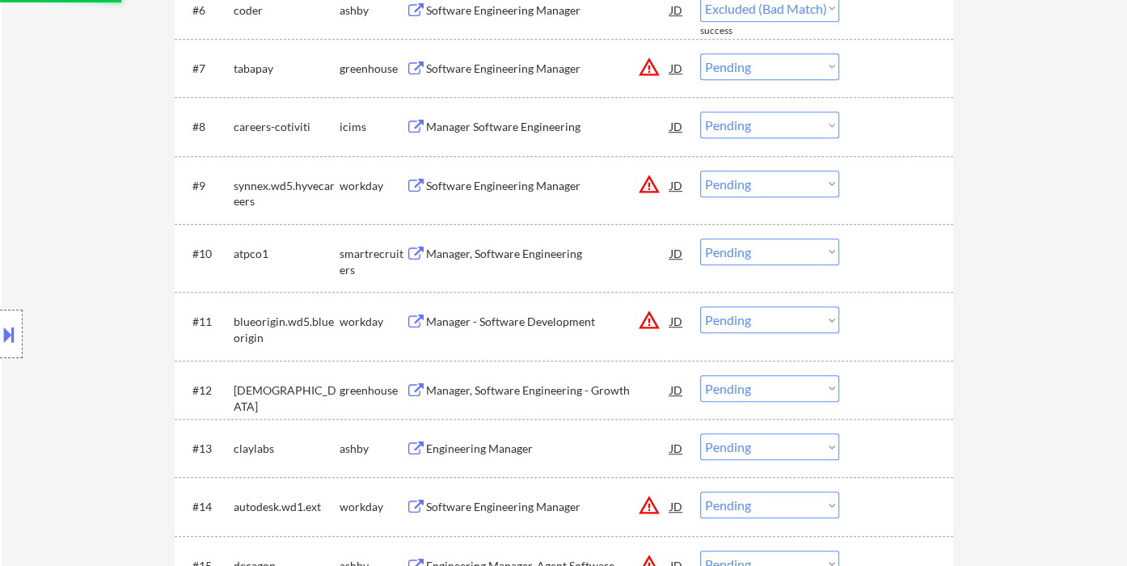
select select ""pending""
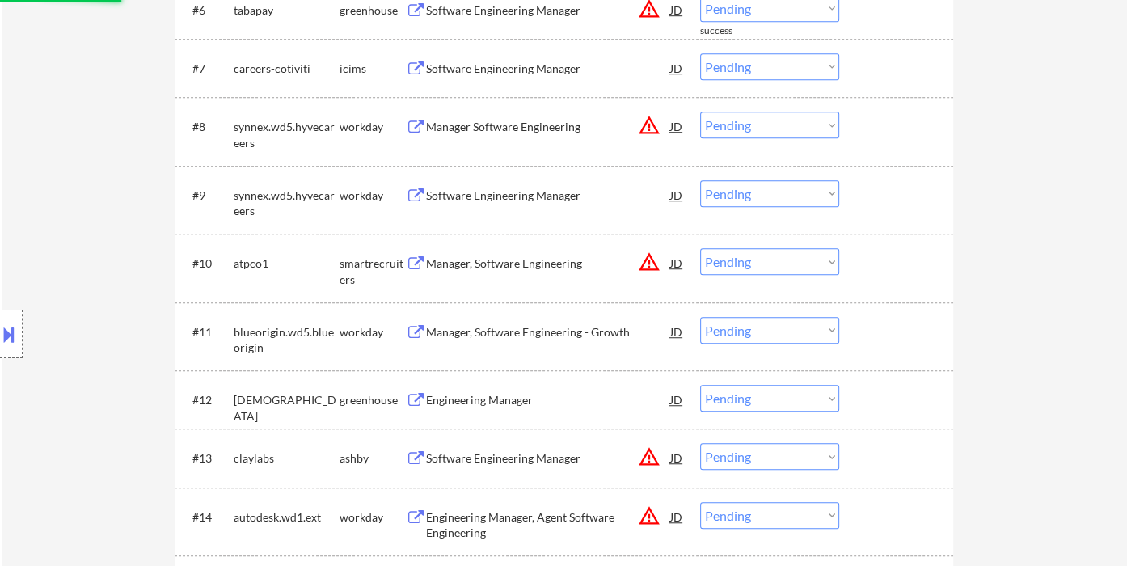
click at [504, 260] on div "Manager, Software Engineering" at bounding box center [548, 263] width 244 height 16
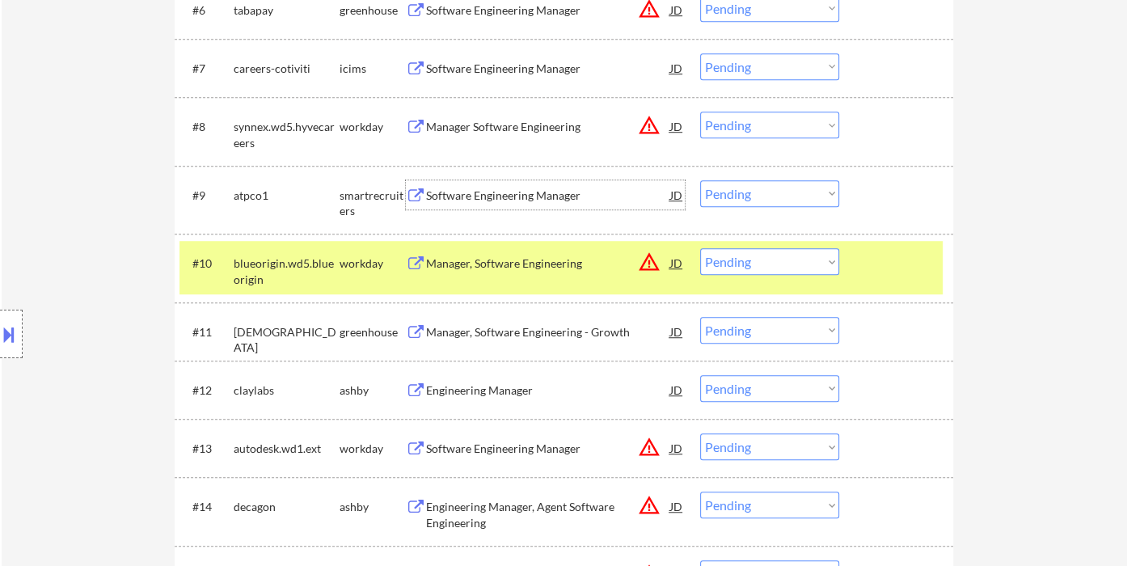
click at [497, 195] on div "Software Engineering Manager" at bounding box center [548, 196] width 244 height 16
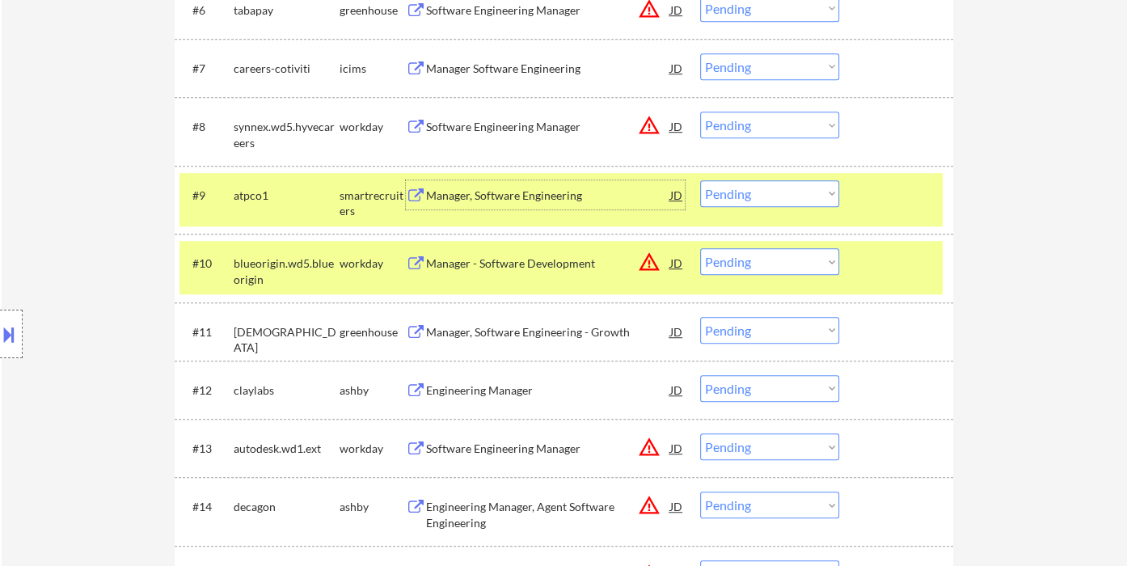
click at [735, 192] on select "Choose an option... Pending Applied Excluded (Questions) Excluded (Expired) Exc…" at bounding box center [769, 193] width 139 height 27
click at [700, 180] on select "Choose an option... Pending Applied Excluded (Questions) Excluded (Expired) Exc…" at bounding box center [769, 193] width 139 height 27
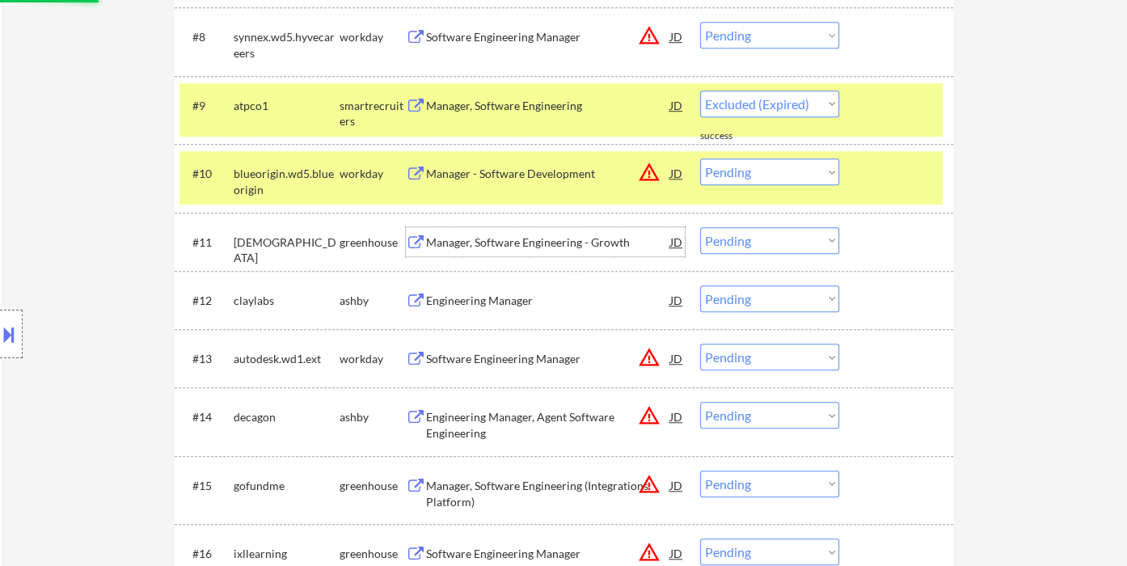
click at [502, 249] on div "Manager, Software Engineering - Growth" at bounding box center [548, 242] width 244 height 16
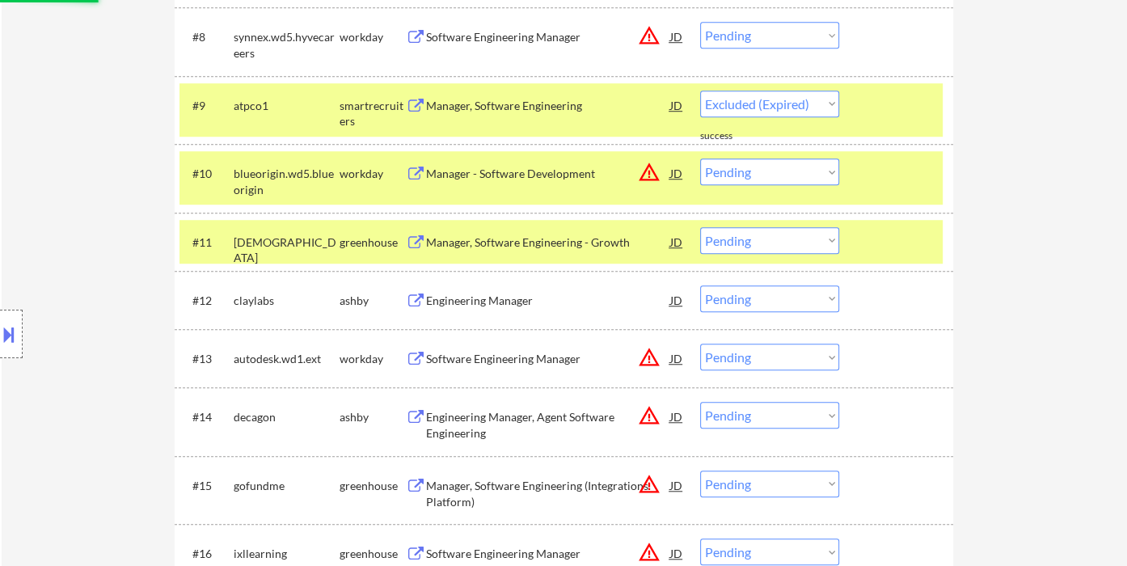
select select ""pending""
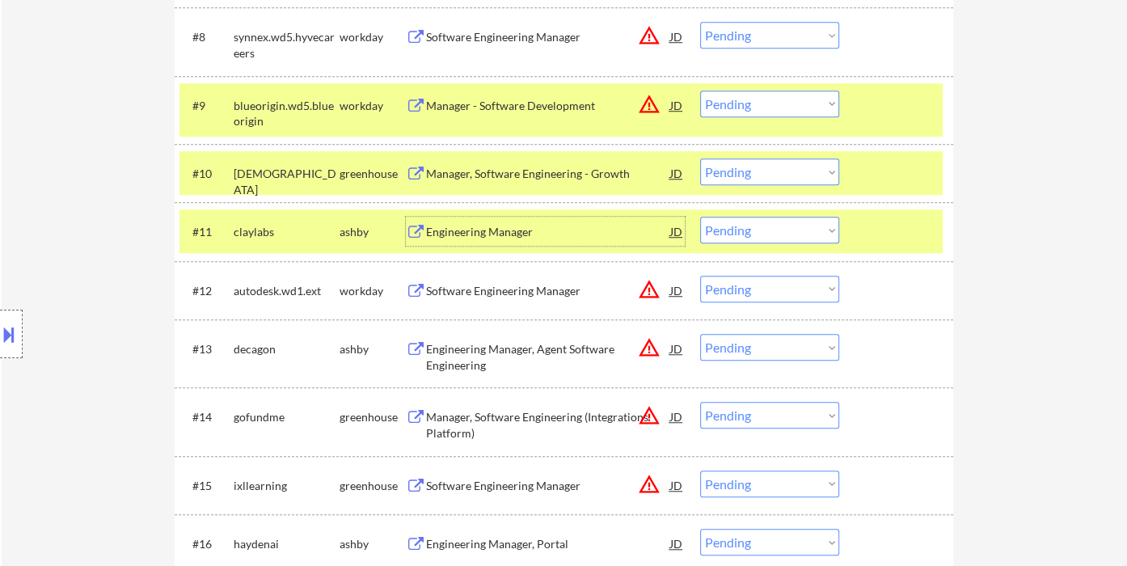
drag, startPoint x: 731, startPoint y: 168, endPoint x: 748, endPoint y: 179, distance: 20.4
click at [731, 168] on select "Choose an option... Pending Applied Excluded (Questions) Excluded (Expired) Exc…" at bounding box center [769, 171] width 139 height 27
click at [700, 158] on select "Choose an option... Pending Applied Excluded (Questions) Excluded (Expired) Exc…" at bounding box center [769, 171] width 139 height 27
click at [503, 233] on div "Engineering Manager" at bounding box center [548, 232] width 244 height 16
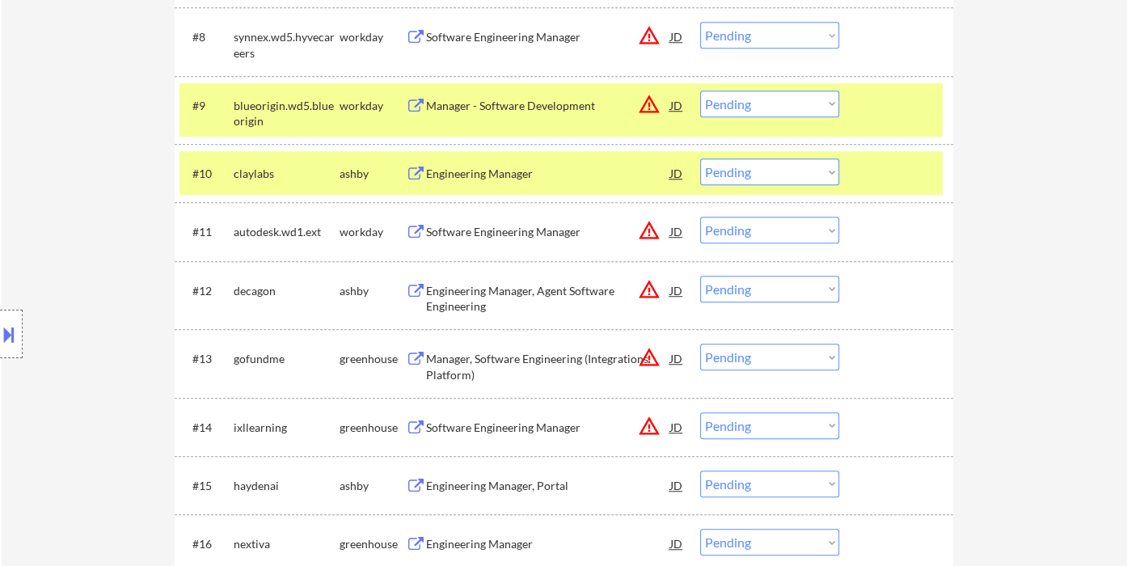
click at [730, 175] on select "Choose an option... Pending Applied Excluded (Questions) Excluded (Expired) Exc…" at bounding box center [769, 171] width 139 height 27
click at [700, 158] on select "Choose an option... Pending Applied Excluded (Questions) Excluded (Expired) Exc…" at bounding box center [769, 171] width 139 height 27
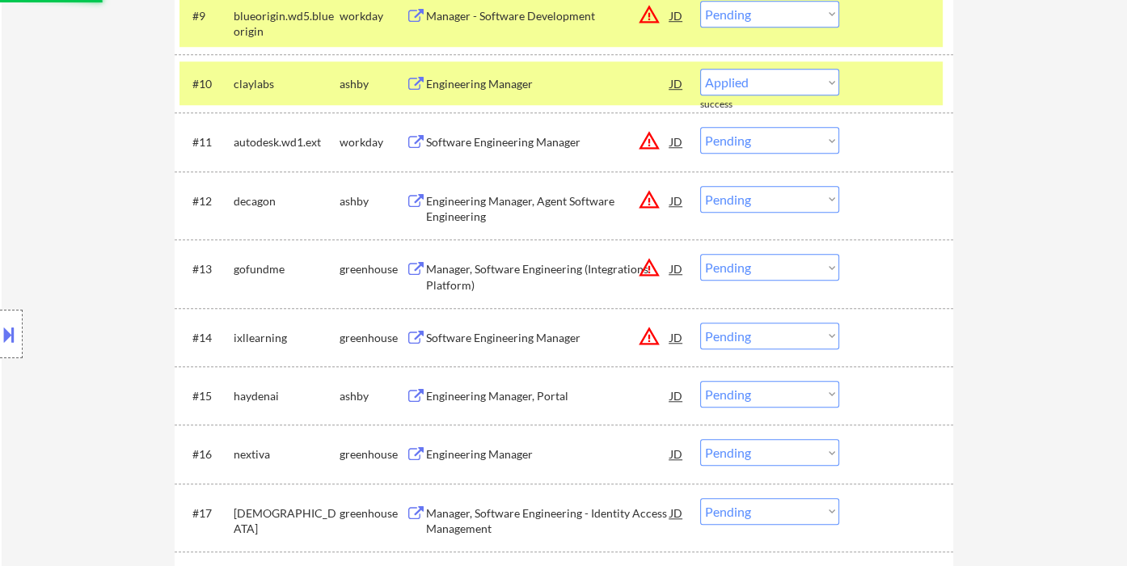
select select ""pending""
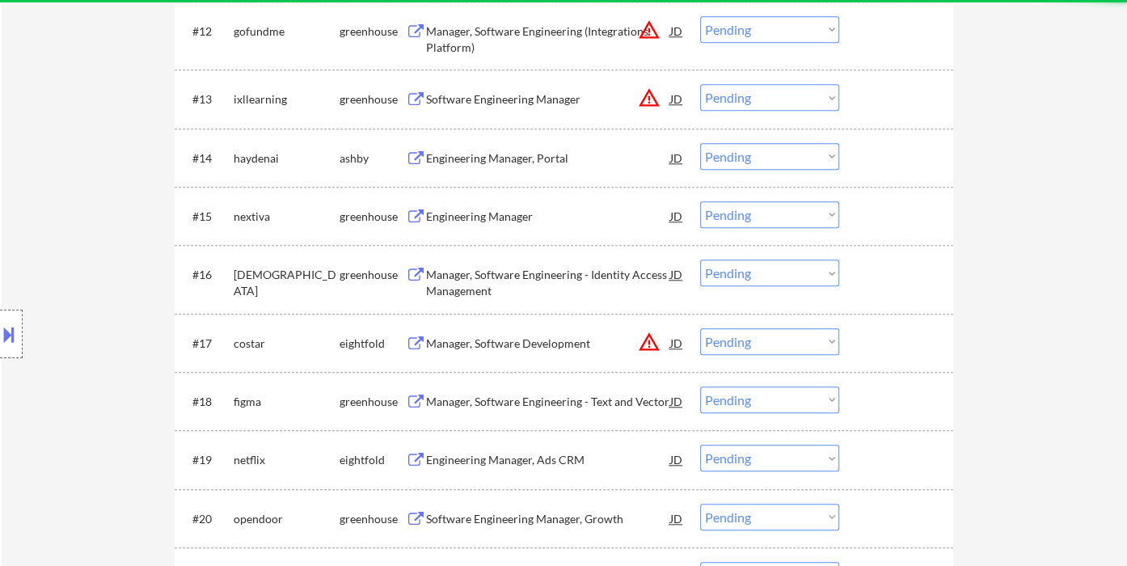
scroll to position [1167, 0]
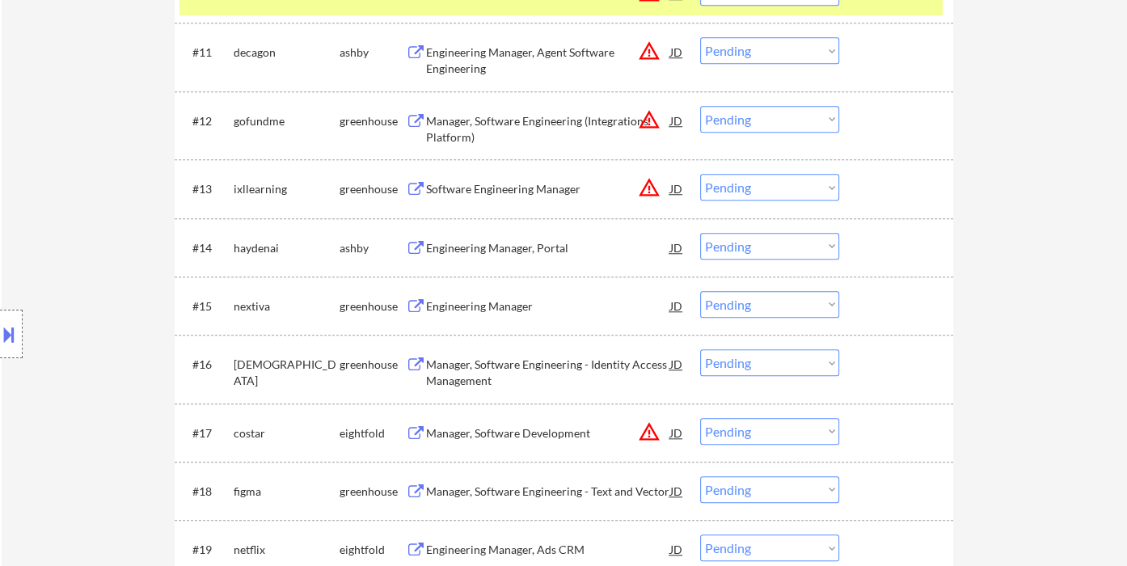
click at [492, 251] on div "Engineering Manager, Portal" at bounding box center [548, 248] width 244 height 16
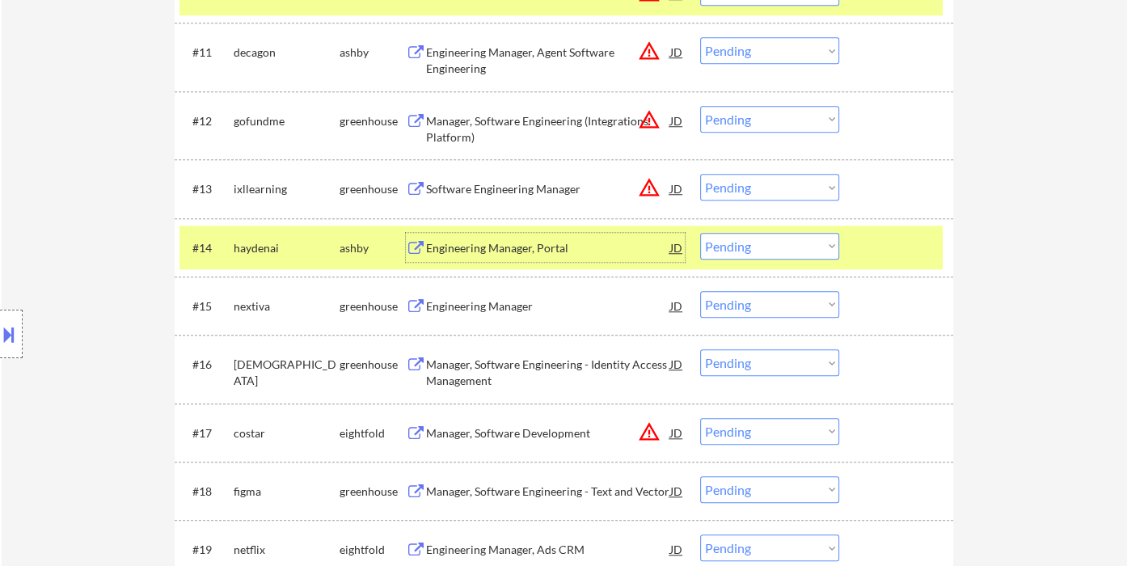
drag, startPoint x: 736, startPoint y: 249, endPoint x: 744, endPoint y: 257, distance: 11.4
click at [736, 249] on select "Choose an option... Pending Applied Excluded (Questions) Excluded (Expired) Exc…" at bounding box center [769, 246] width 139 height 27
click at [700, 233] on select "Choose an option... Pending Applied Excluded (Questions) Excluded (Expired) Exc…" at bounding box center [769, 246] width 139 height 27
click at [500, 302] on div "Engineering Manager" at bounding box center [548, 306] width 244 height 16
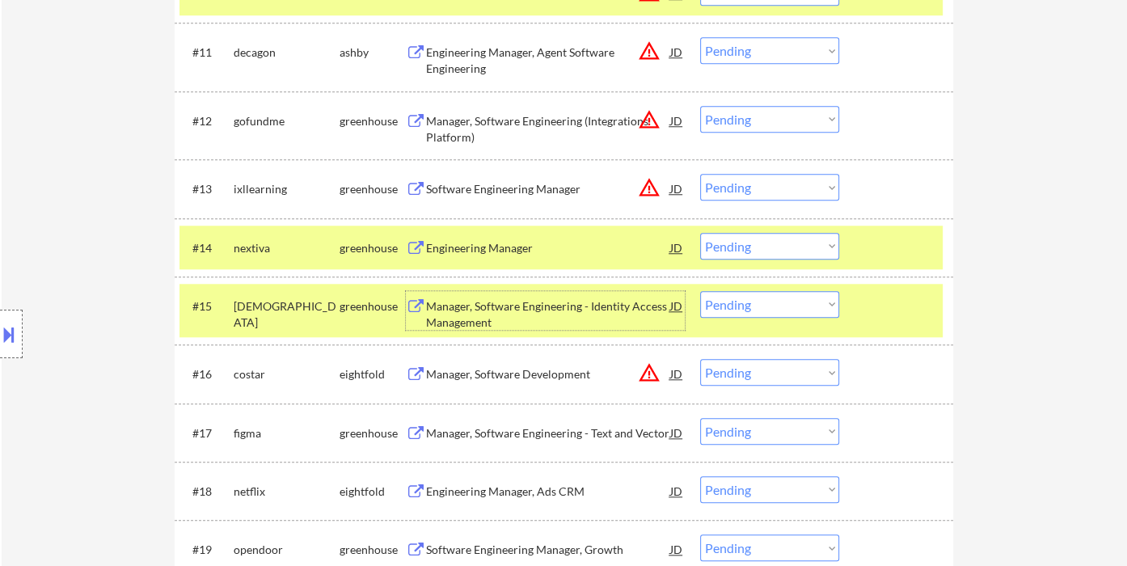
drag, startPoint x: 736, startPoint y: 246, endPoint x: 752, endPoint y: 257, distance: 19.7
click at [736, 246] on select "Choose an option... Pending Applied Excluded (Questions) Excluded (Expired) Exc…" at bounding box center [769, 246] width 139 height 27
click at [700, 233] on select "Choose an option... Pending Applied Excluded (Questions) Excluded (Expired) Exc…" at bounding box center [769, 246] width 139 height 27
select select ""pending""
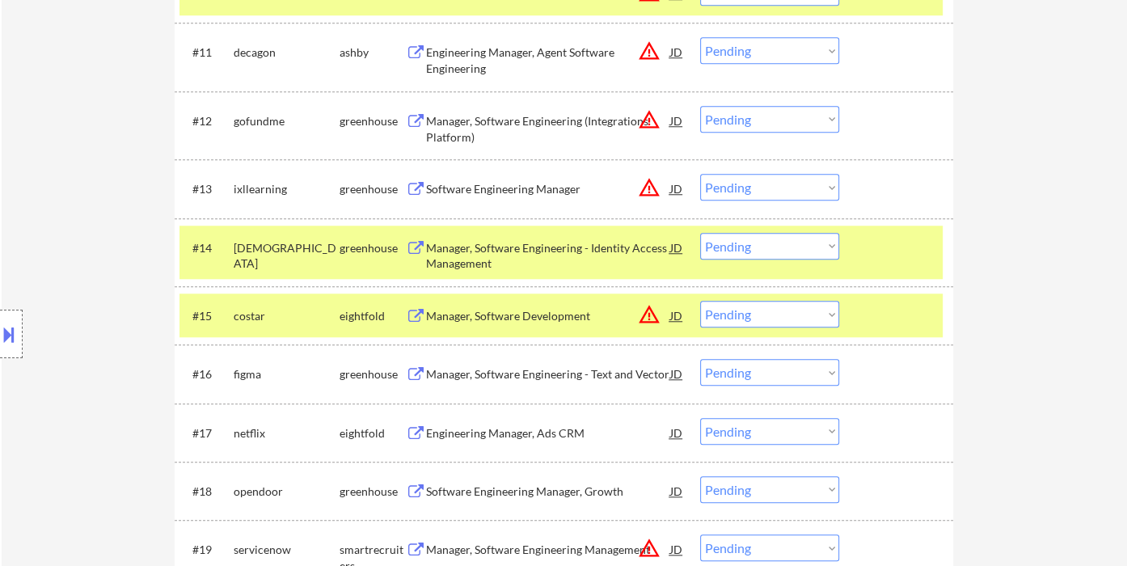
drag, startPoint x: 84, startPoint y: 193, endPoint x: 103, endPoint y: 178, distance: 24.7
click at [84, 193] on div "Location Inclusions:" at bounding box center [144, 334] width 289 height 470
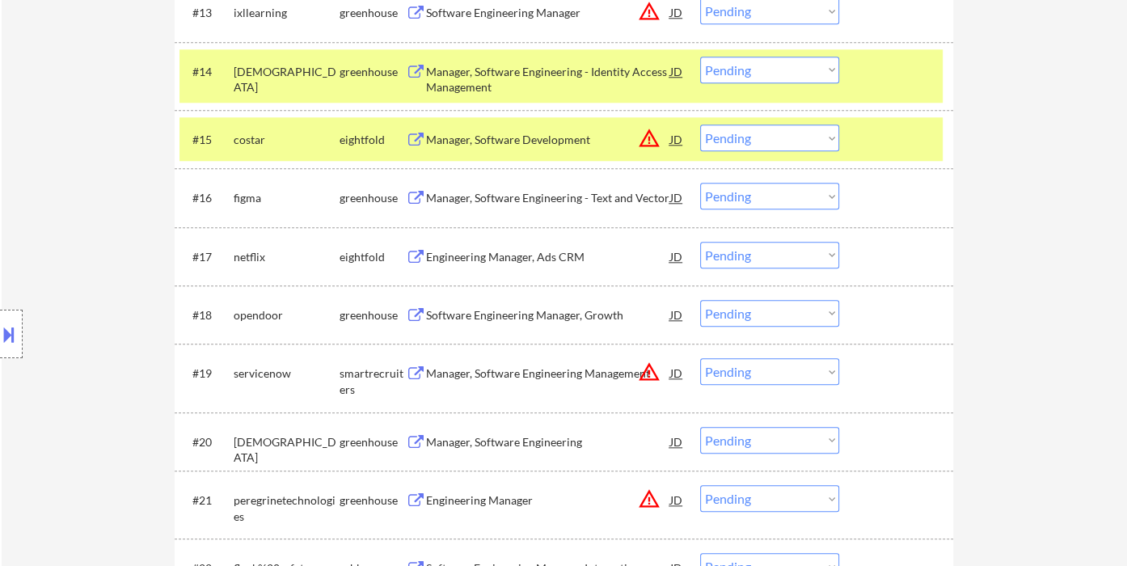
scroll to position [1347, 0]
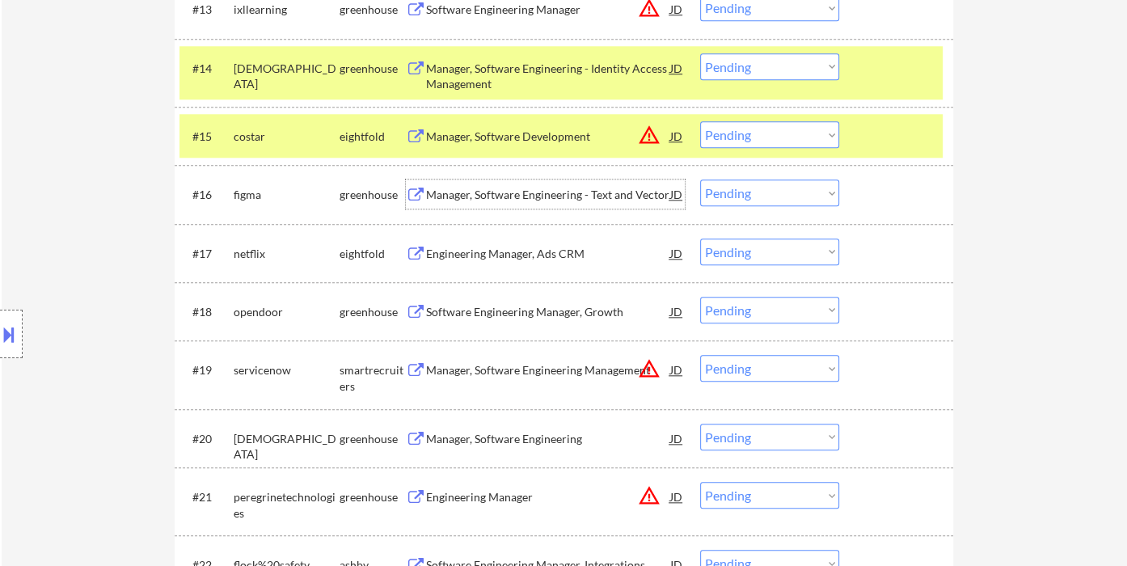
click at [608, 200] on div "Manager, Software Engineering - Text and Vector" at bounding box center [548, 195] width 244 height 16
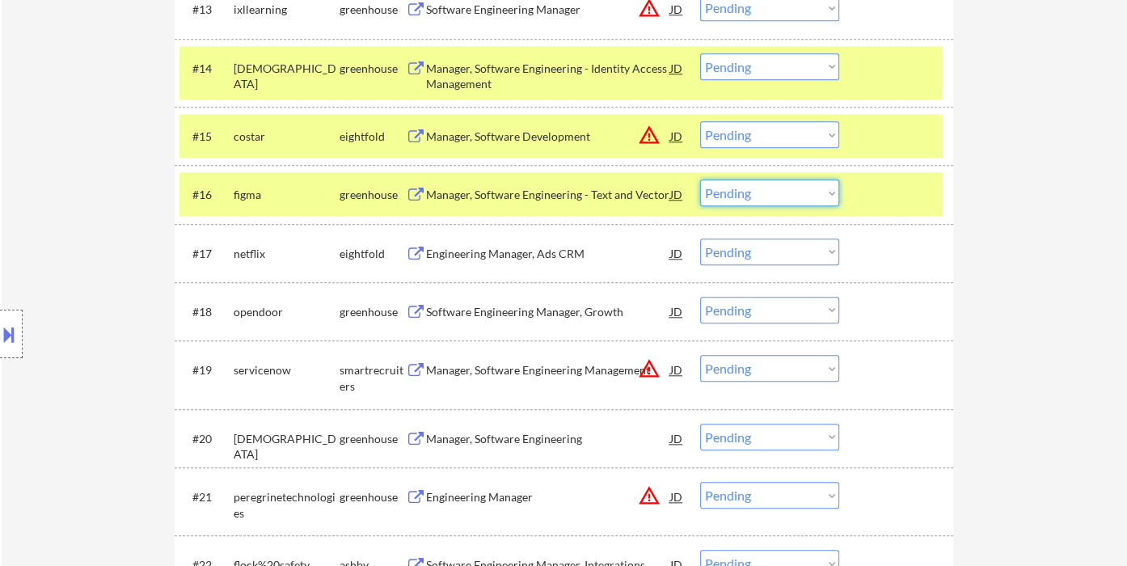
click at [817, 191] on select "Choose an option... Pending Applied Excluded (Questions) Excluded (Expired) Exc…" at bounding box center [769, 192] width 139 height 27
click at [700, 179] on select "Choose an option... Pending Applied Excluded (Questions) Excluded (Expired) Exc…" at bounding box center [769, 192] width 139 height 27
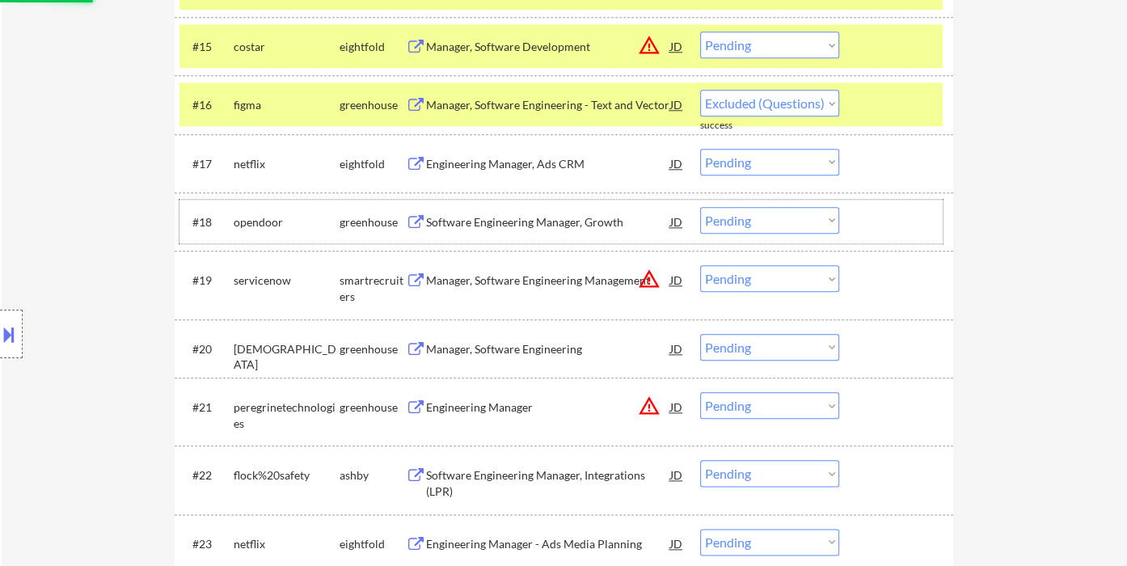
click at [467, 235] on div "#18 opendoor greenhouse Software Engineering Manager, Growth JD warning_amber C…" at bounding box center [560, 222] width 763 height 44
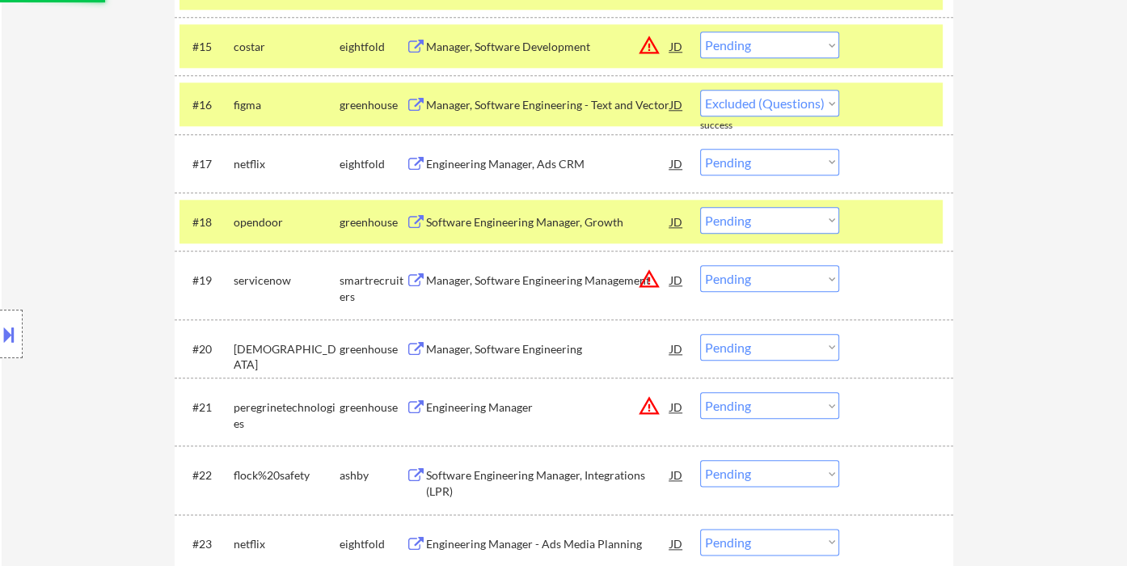
select select ""pending""
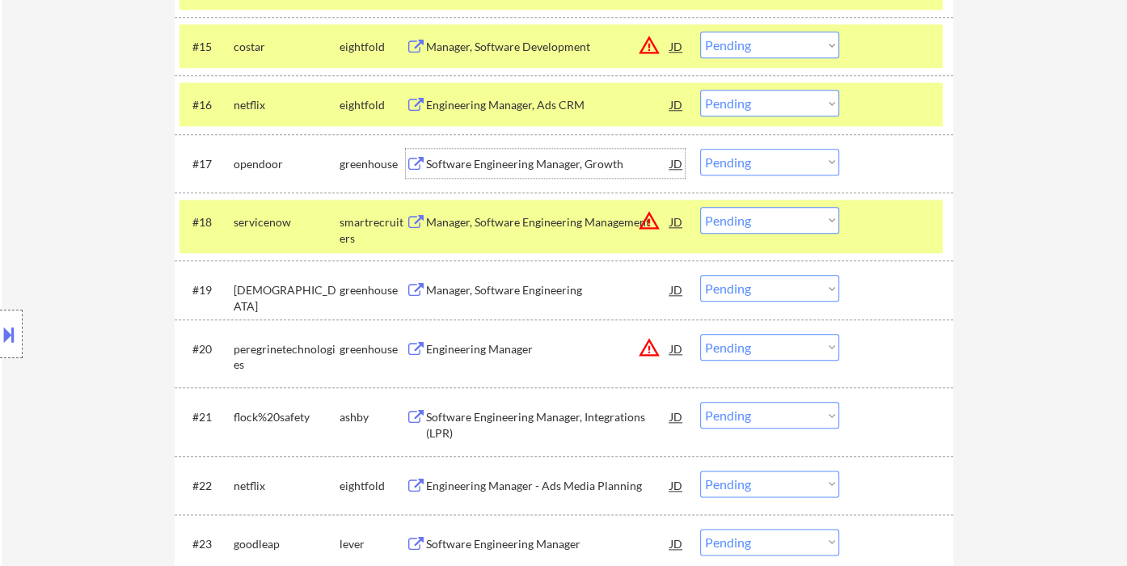
click at [464, 165] on div "Software Engineering Manager, Growth" at bounding box center [548, 164] width 244 height 16
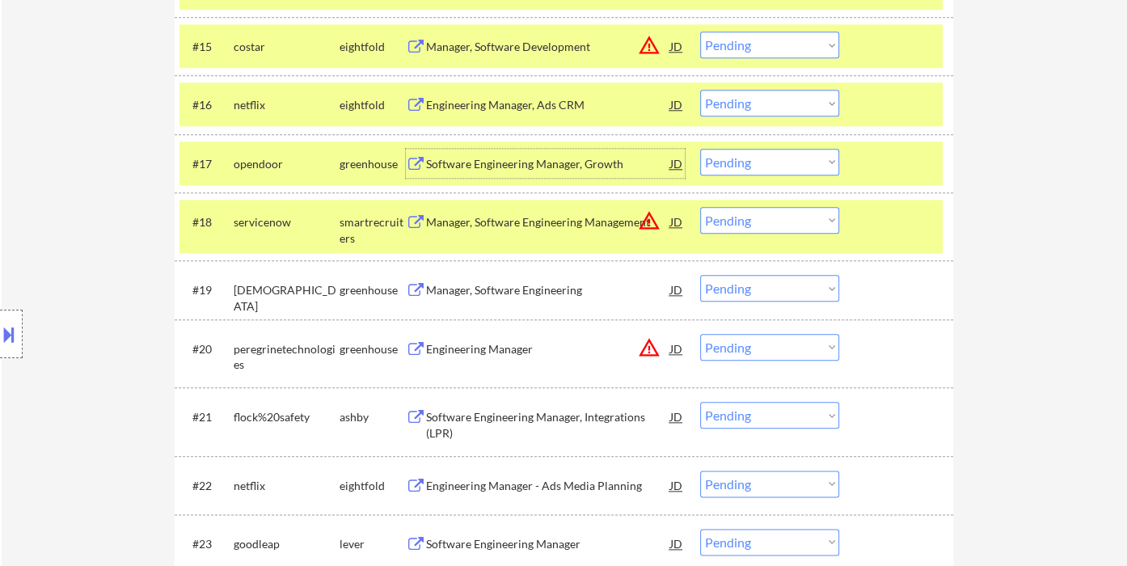
click at [736, 161] on select "Choose an option... Pending Applied Excluded (Questions) Excluded (Expired) Exc…" at bounding box center [769, 162] width 139 height 27
click at [700, 149] on select "Choose an option... Pending Applied Excluded (Questions) Excluded (Expired) Exc…" at bounding box center [769, 162] width 139 height 27
click at [496, 289] on div "Manager, Software Engineering" at bounding box center [548, 290] width 244 height 16
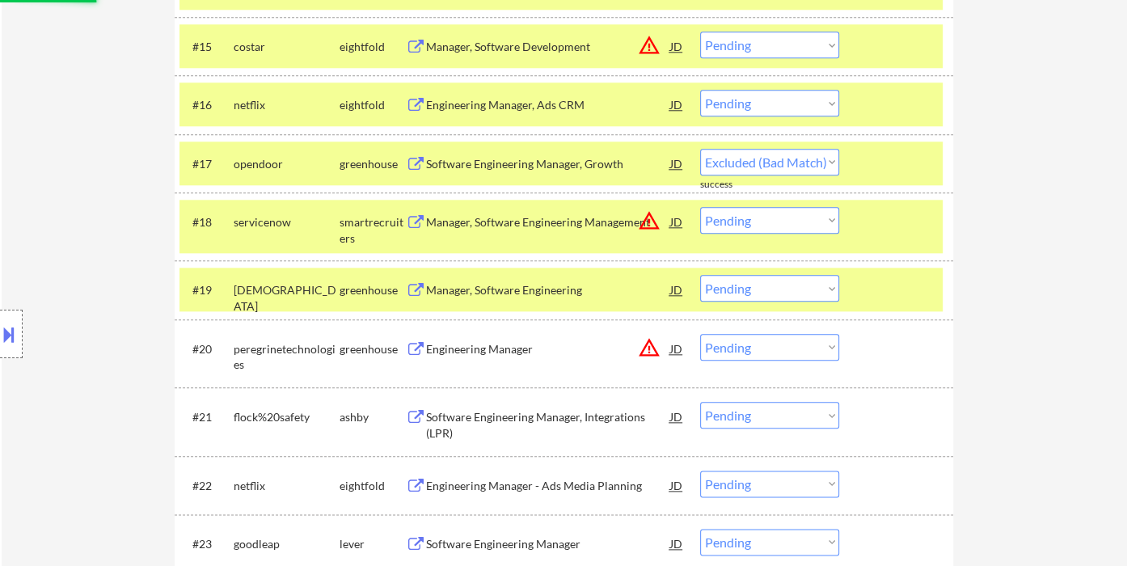
select select ""pending""
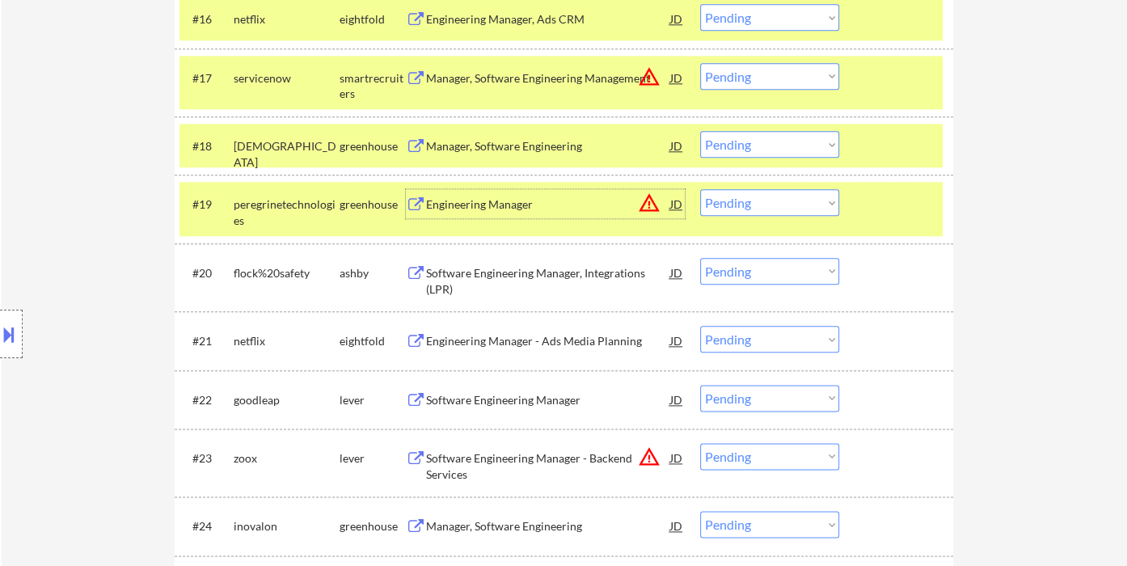
scroll to position [1526, 0]
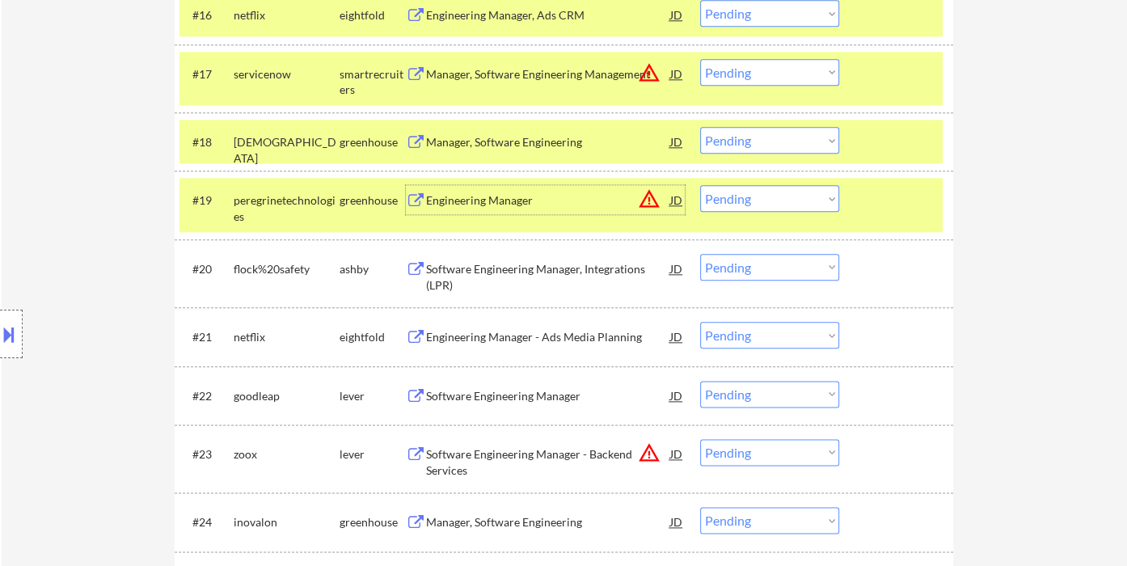
click at [475, 280] on div "Software Engineering Manager, Integrations (LPR)" at bounding box center [548, 277] width 244 height 32
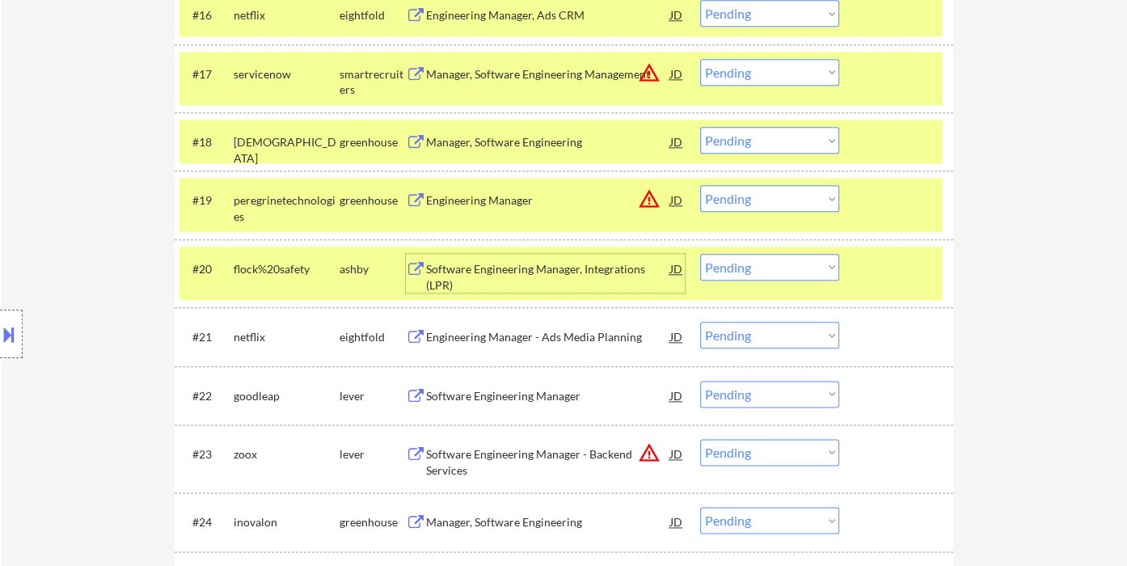
click at [737, 269] on select "Choose an option... Pending Applied Excluded (Questions) Excluded (Expired) Exc…" at bounding box center [769, 267] width 139 height 27
click at [700, 254] on select "Choose an option... Pending Applied Excluded (Questions) Excluded (Expired) Exc…" at bounding box center [769, 267] width 139 height 27
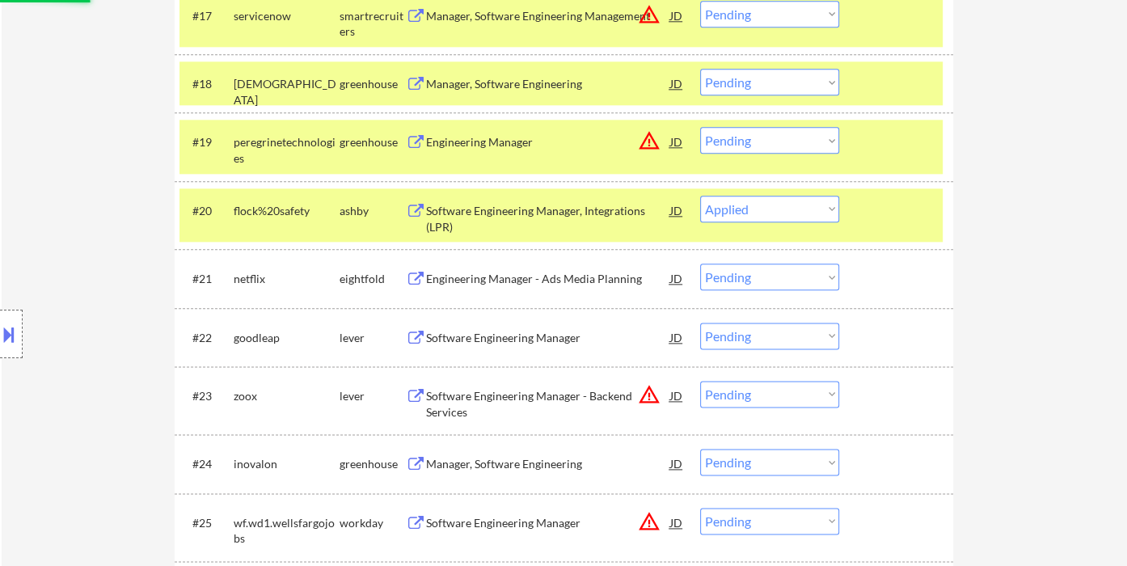
scroll to position [1617, 0]
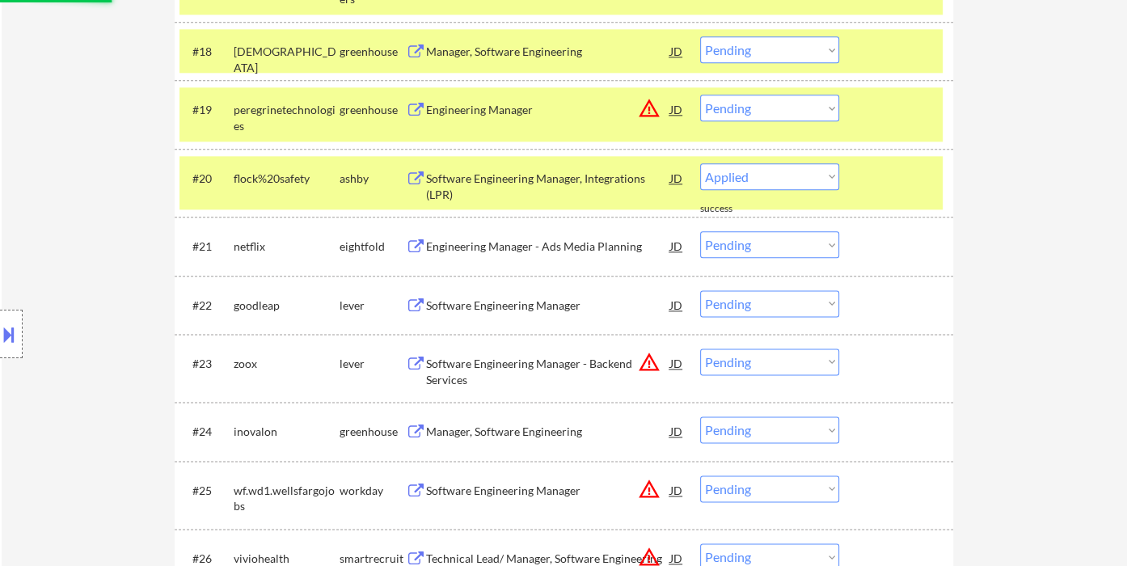
click at [535, 319] on div "#22 goodleap lever Software Engineering Manager JD warning_amber Choose an opti…" at bounding box center [560, 305] width 763 height 44
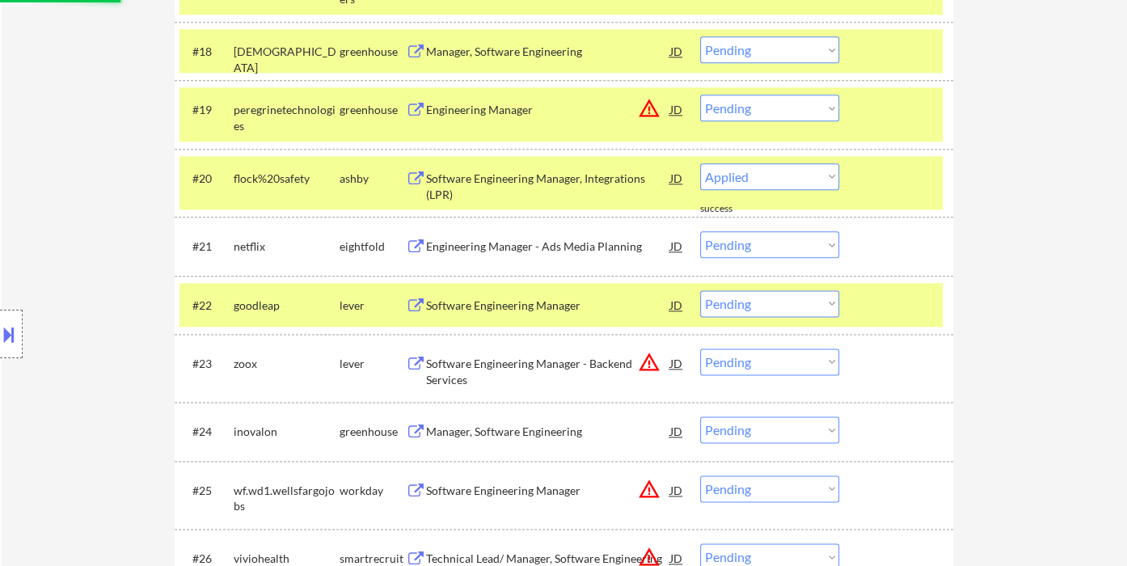
select select ""pending""
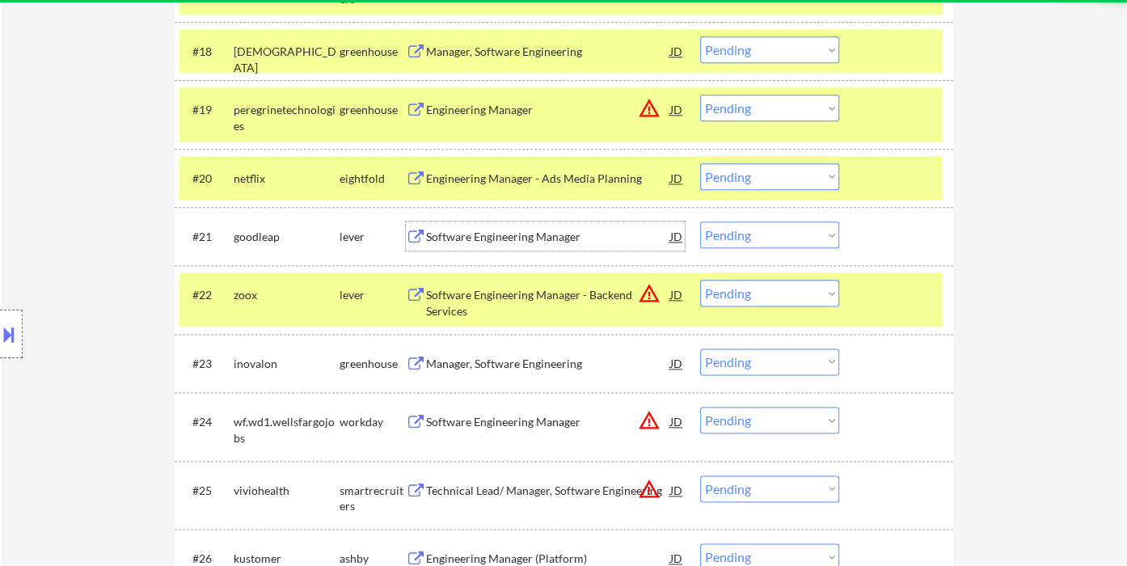
click at [483, 238] on div "Software Engineering Manager" at bounding box center [548, 237] width 244 height 16
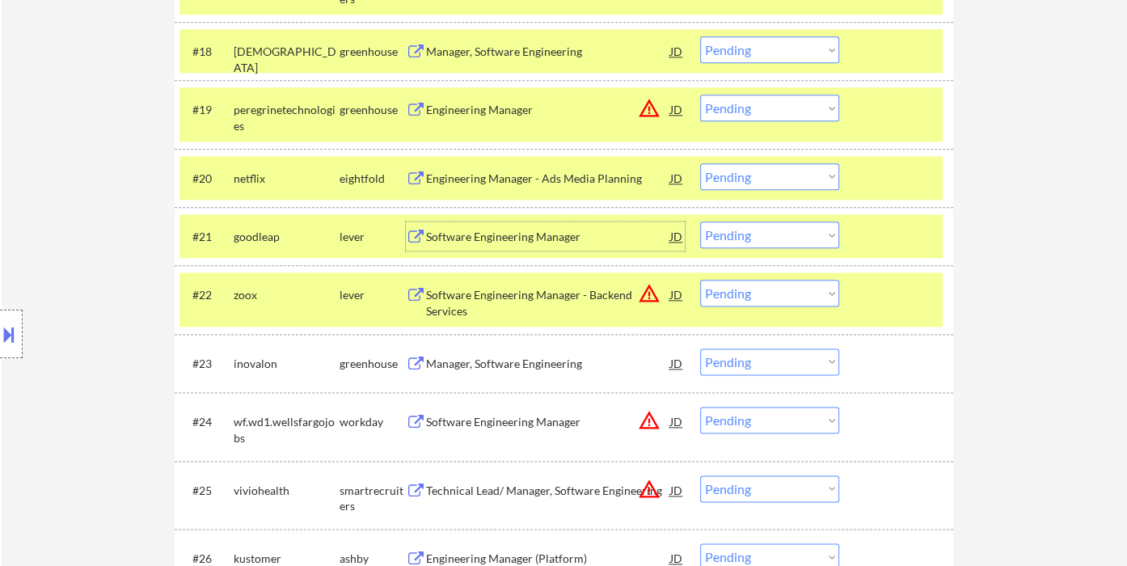
click at [757, 225] on select "Choose an option... Pending Applied Excluded (Questions) Excluded (Expired) Exc…" at bounding box center [769, 234] width 139 height 27
click at [700, 221] on select "Choose an option... Pending Applied Excluded (Questions) Excluded (Expired) Exc…" at bounding box center [769, 234] width 139 height 27
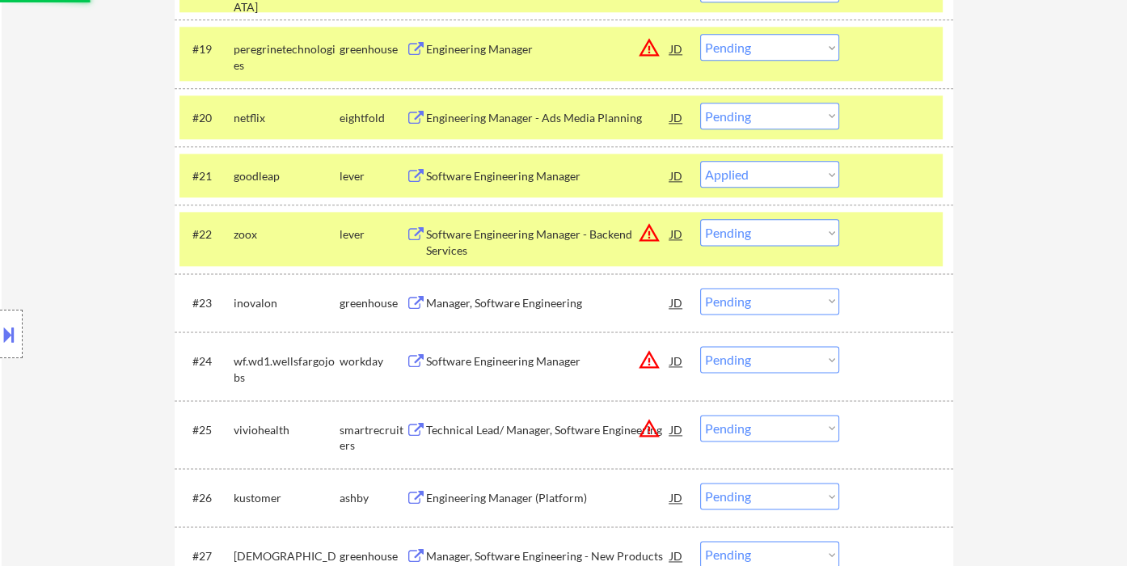
scroll to position [1706, 0]
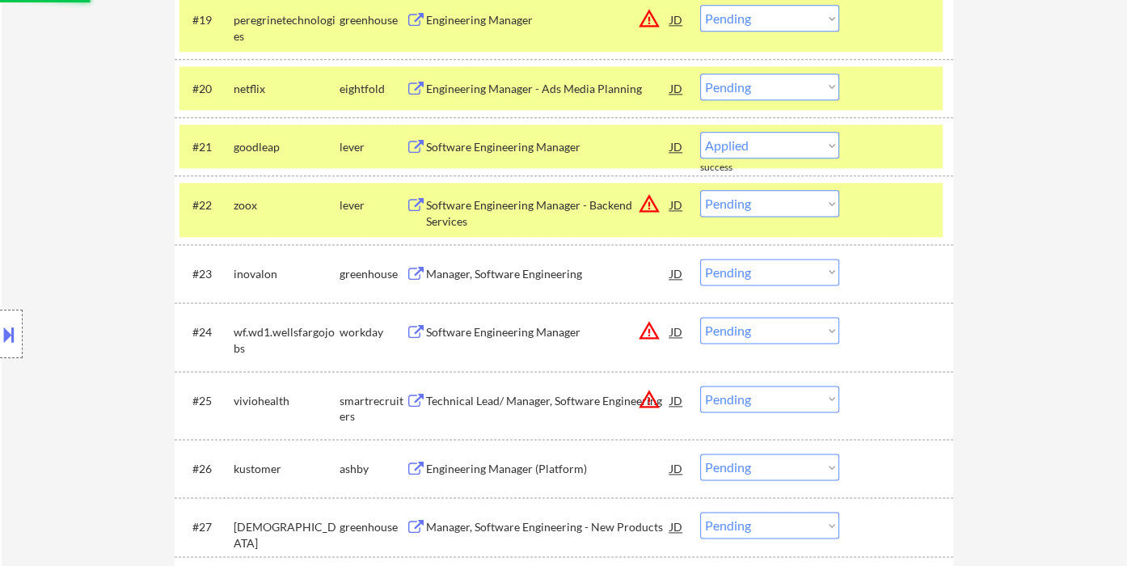
click at [469, 275] on div "Manager, Software Engineering" at bounding box center [548, 274] width 244 height 16
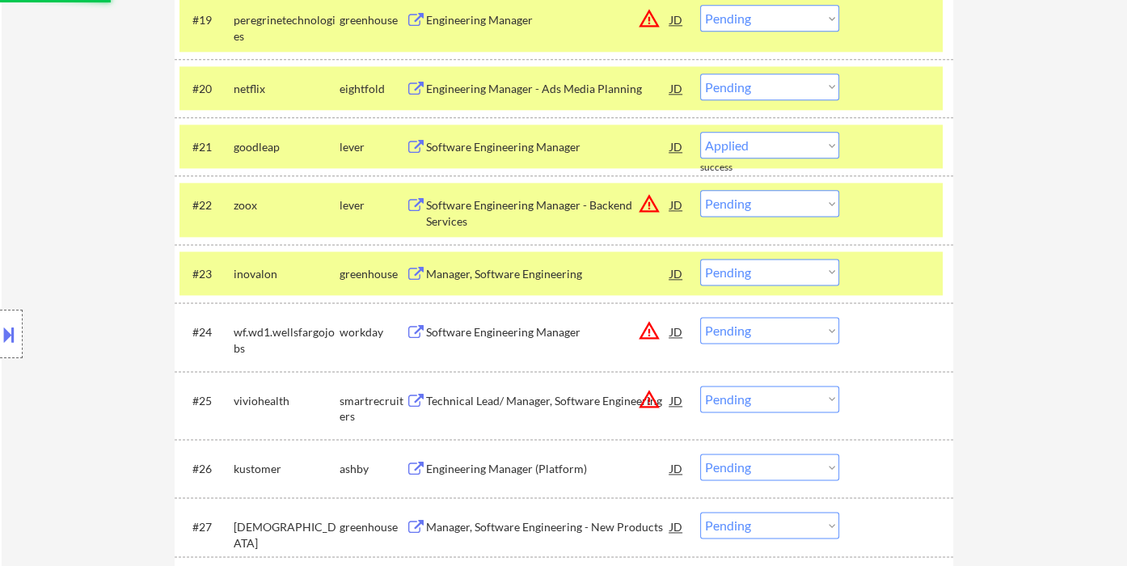
select select ""pending""
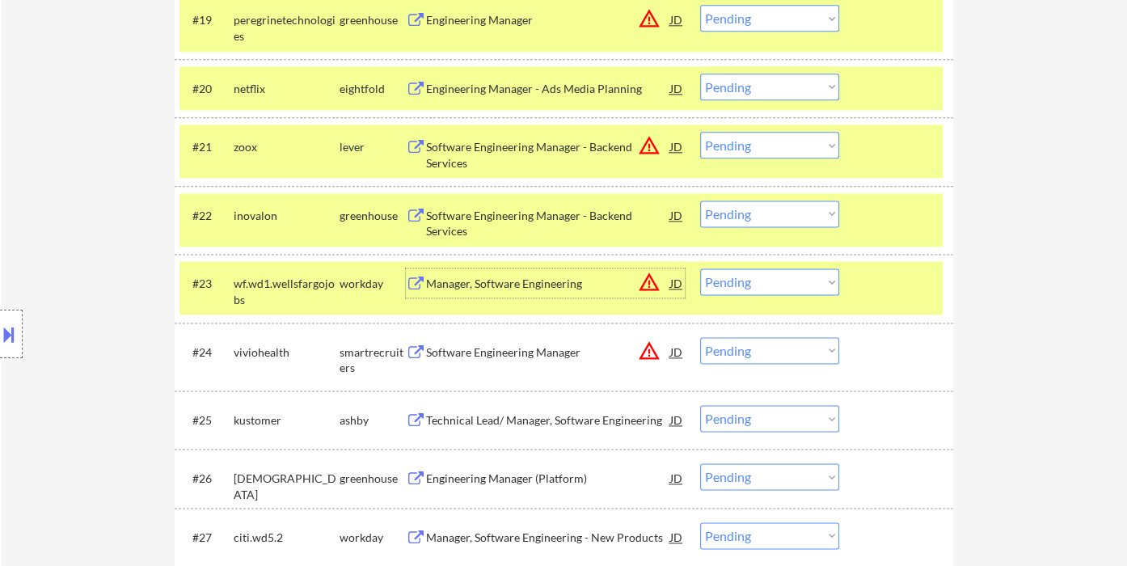
click at [722, 205] on select "Choose an option... Pending Applied Excluded (Questions) Excluded (Expired) Exc…" at bounding box center [769, 213] width 139 height 27
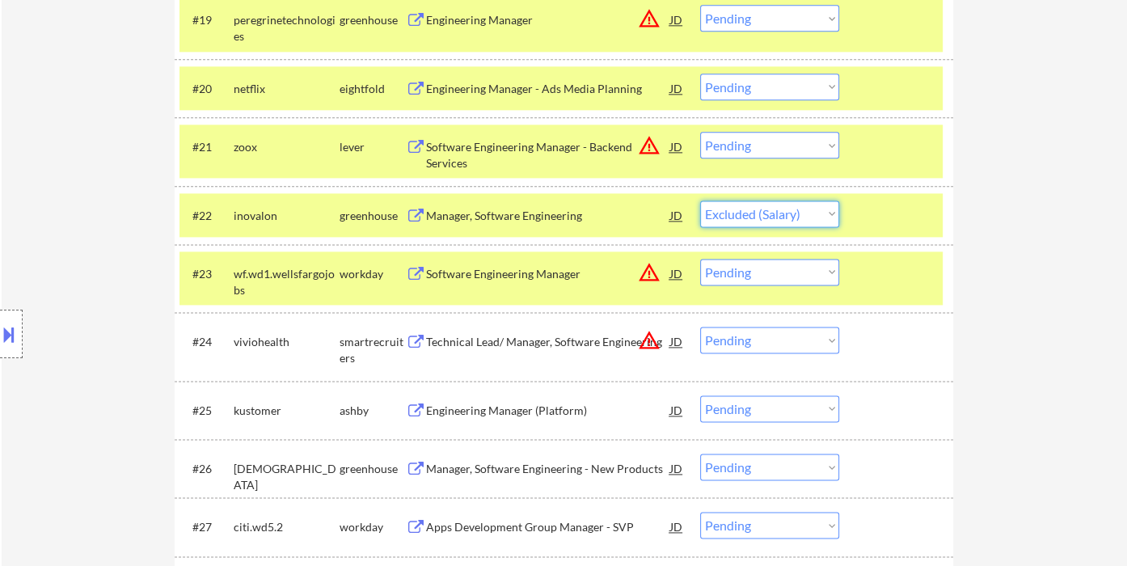
click at [700, 200] on select "Choose an option... Pending Applied Excluded (Questions) Excluded (Expired) Exc…" at bounding box center [769, 213] width 139 height 27
click at [530, 416] on div "Engineering Manager (Platform)" at bounding box center [548, 411] width 244 height 16
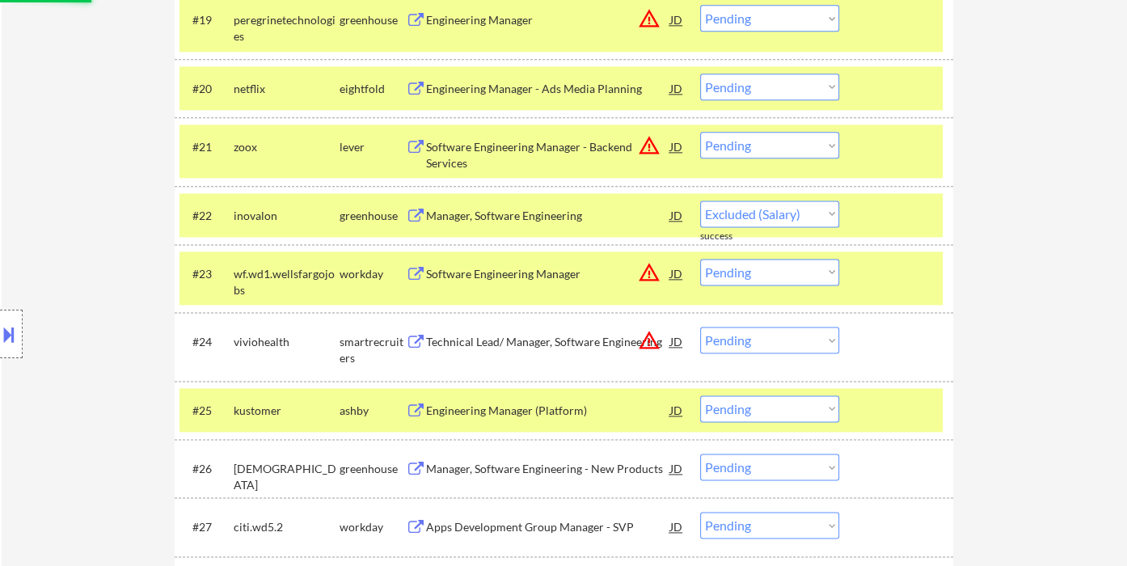
select select ""pending""
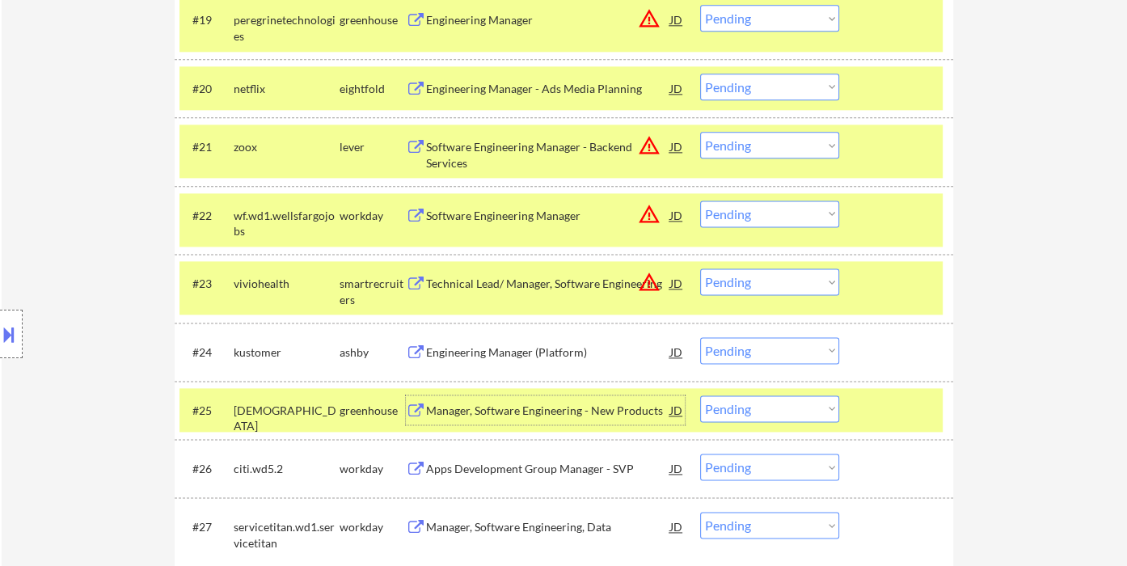
drag, startPoint x: 750, startPoint y: 348, endPoint x: 758, endPoint y: 358, distance: 13.3
click at [750, 348] on select "Choose an option... Pending Applied Excluded (Questions) Excluded (Expired) Exc…" at bounding box center [769, 350] width 139 height 27
click at [700, 337] on select "Choose an option... Pending Applied Excluded (Questions) Excluded (Expired) Exc…" at bounding box center [769, 350] width 139 height 27
click at [511, 410] on div "Manager, Software Engineering - New Products" at bounding box center [548, 411] width 244 height 16
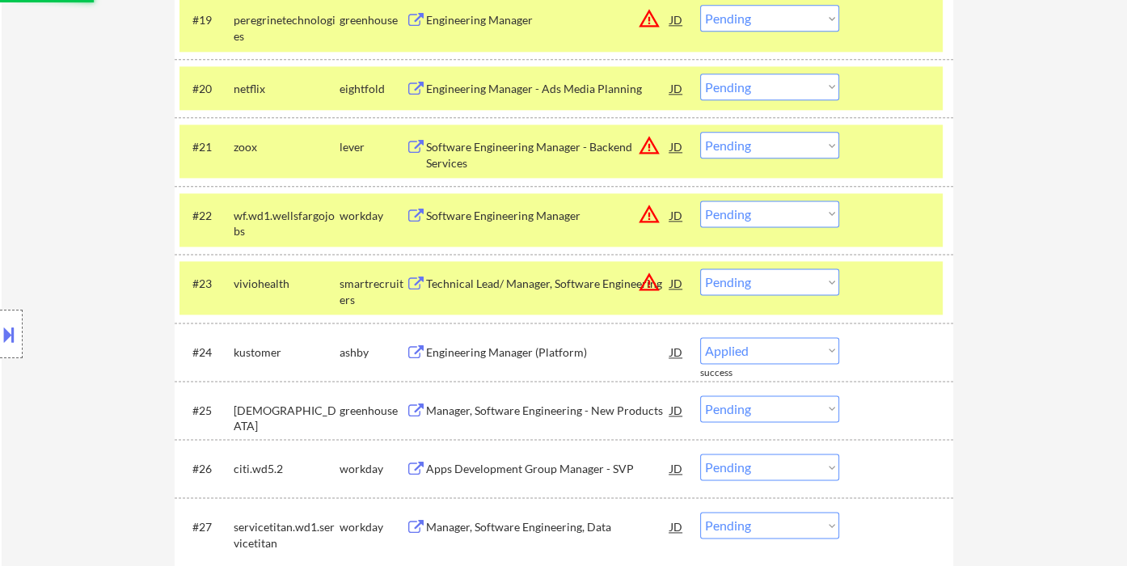
select select ""pending""
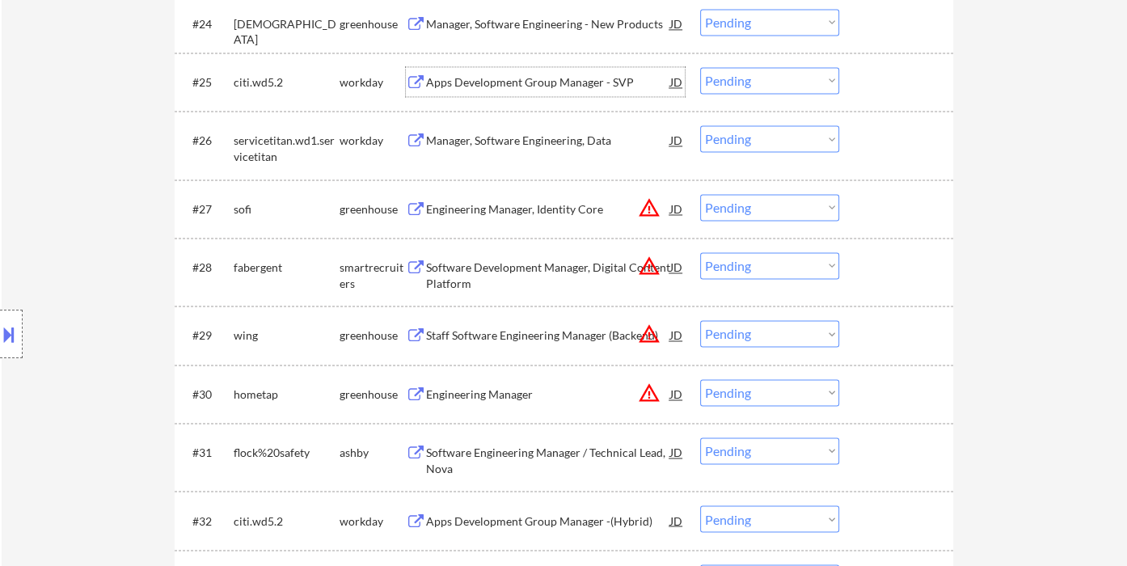
scroll to position [2065, 0]
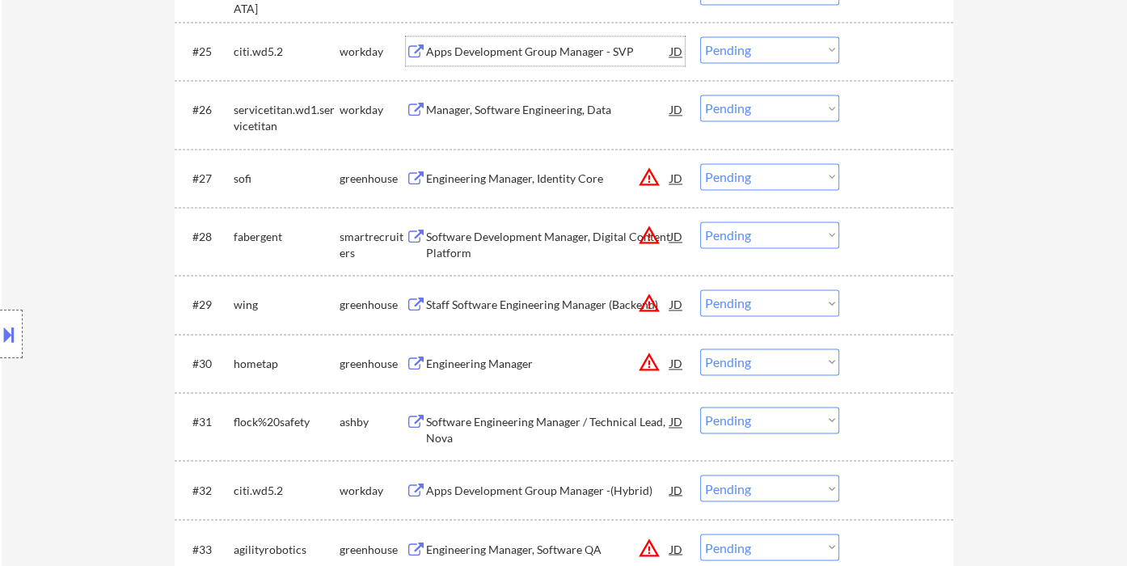
click at [670, 364] on div "JD" at bounding box center [676, 362] width 16 height 29
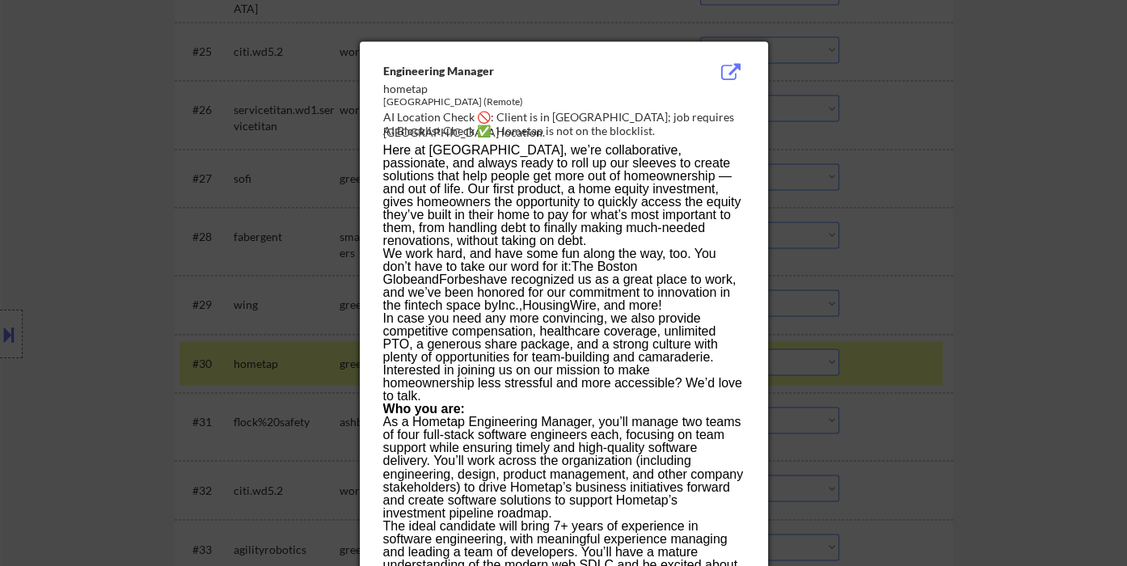
click at [1016, 354] on div at bounding box center [563, 283] width 1127 height 566
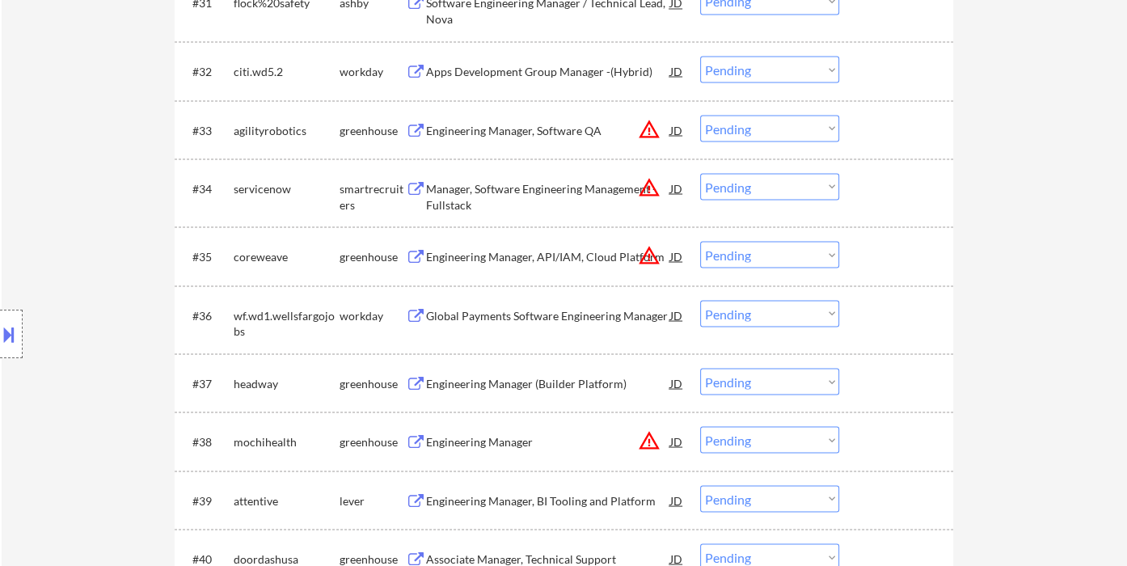
scroll to position [2515, 0]
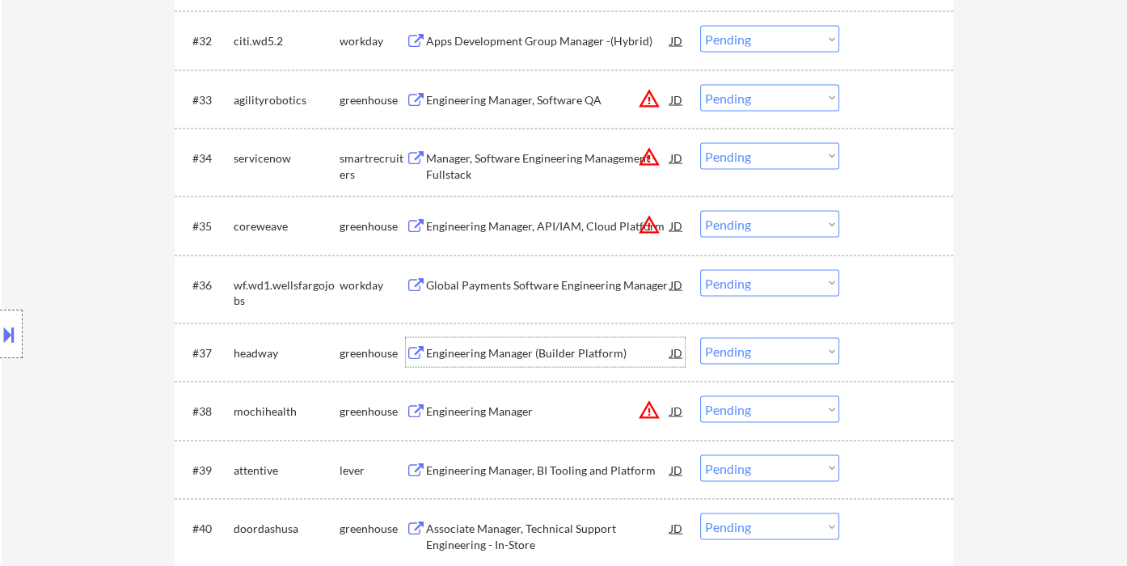
click at [501, 352] on div "Engineering Manager (Builder Platform)" at bounding box center [548, 352] width 244 height 16
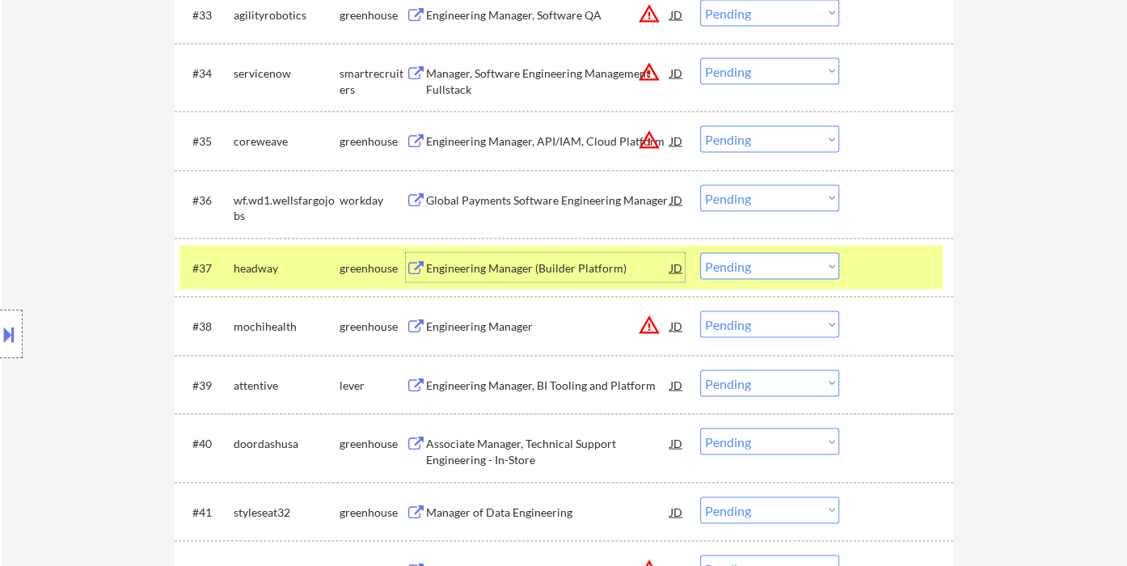
scroll to position [2694, 0]
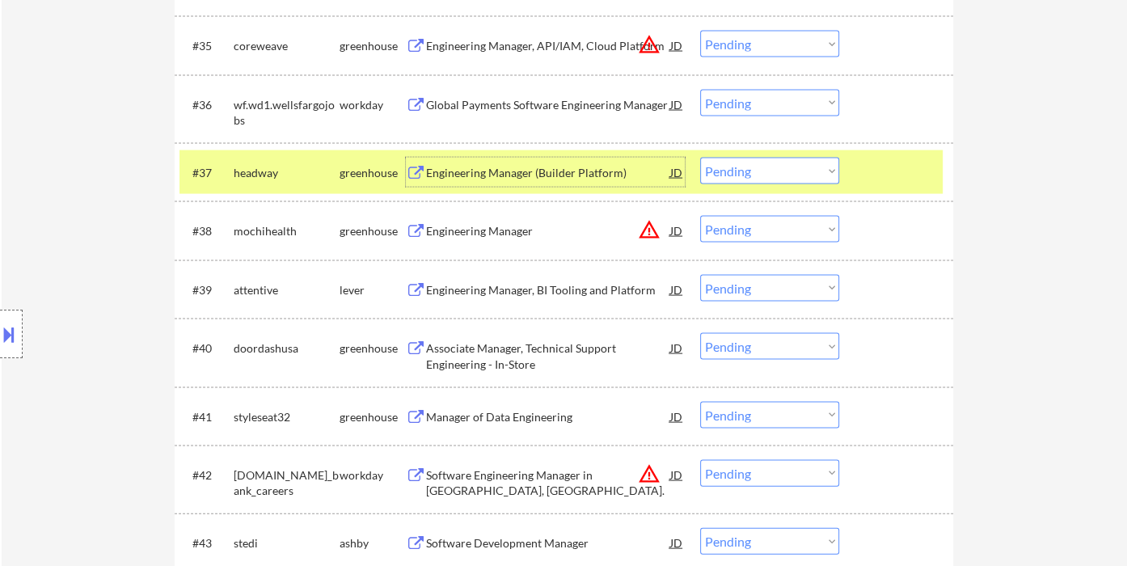
click at [751, 156] on div "#37 headway greenhouse Engineering Manager (Builder Platform) JD warning_amber …" at bounding box center [560, 172] width 763 height 44
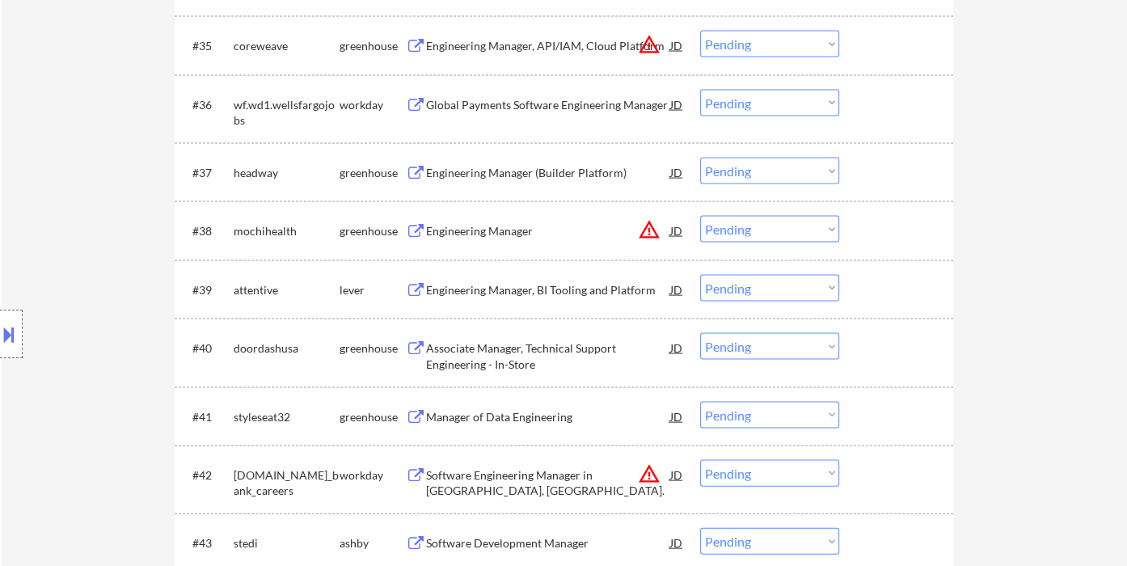
click at [753, 177] on select "Choose an option... Pending Applied Excluded (Questions) Excluded (Expired) Exc…" at bounding box center [769, 171] width 139 height 27
click at [700, 158] on select "Choose an option... Pending Applied Excluded (Questions) Excluded (Expired) Exc…" at bounding box center [769, 171] width 139 height 27
select select ""pending""
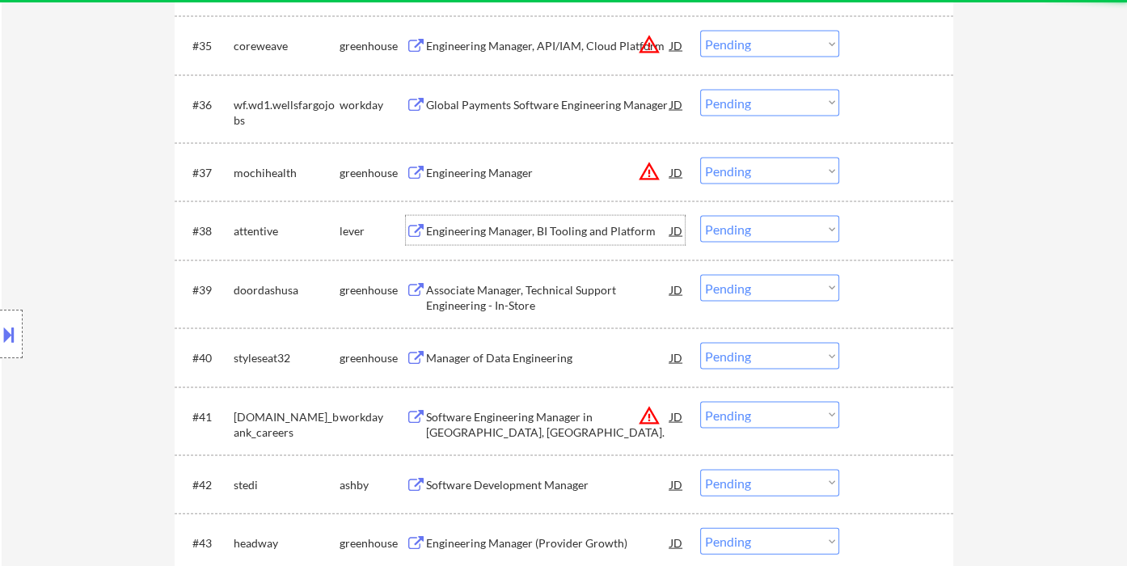
click at [496, 240] on div "Engineering Manager, BI Tooling and Platform" at bounding box center [548, 230] width 244 height 29
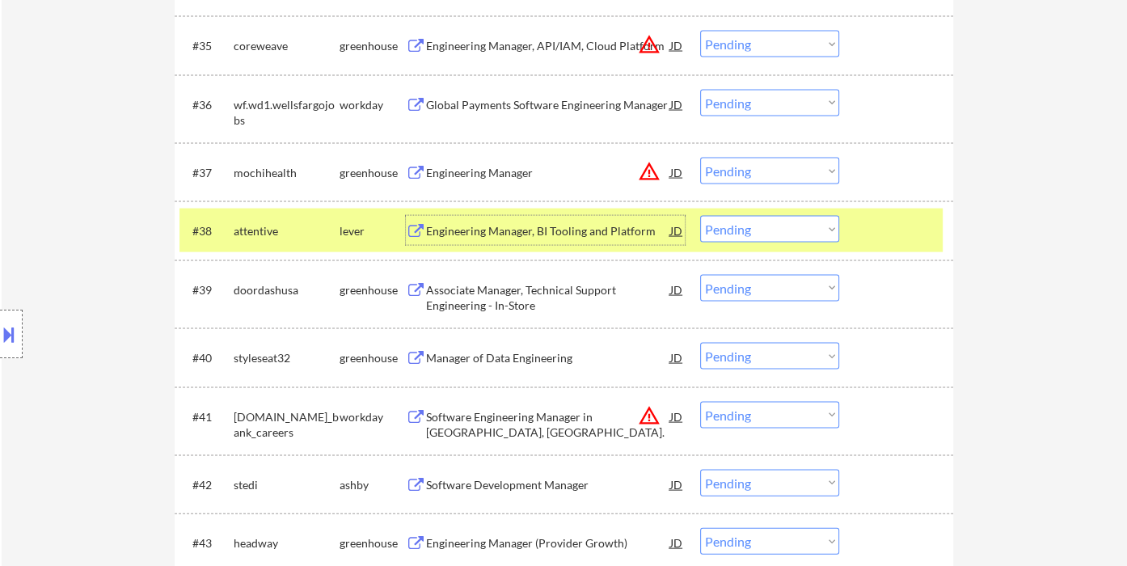
drag, startPoint x: 725, startPoint y: 226, endPoint x: 744, endPoint y: 238, distance: 22.2
click at [726, 226] on select "Choose an option... Pending Applied Excluded (Questions) Excluded (Expired) Exc…" at bounding box center [769, 229] width 139 height 27
click at [700, 216] on select "Choose an option... Pending Applied Excluded (Questions) Excluded (Expired) Exc…" at bounding box center [769, 229] width 139 height 27
click at [542, 302] on div "Associate Manager, Technical Support Engineering - In-Store" at bounding box center [548, 298] width 244 height 32
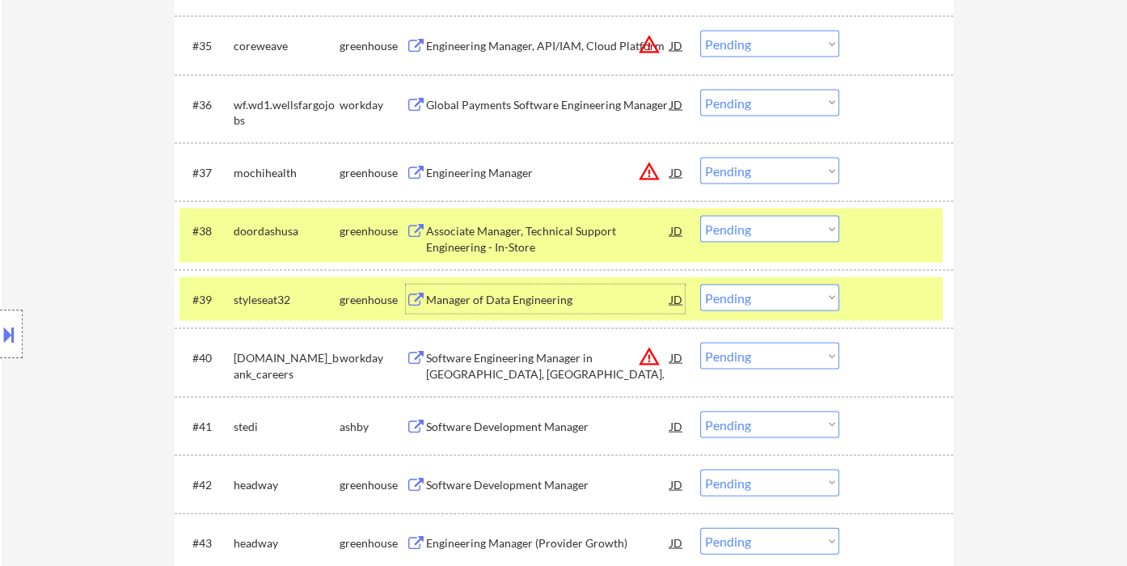
click at [770, 237] on select "Choose an option... Pending Applied Excluded (Questions) Excluded (Expired) Exc…" at bounding box center [769, 229] width 139 height 27
click at [700, 216] on select "Choose an option... Pending Applied Excluded (Questions) Excluded (Expired) Exc…" at bounding box center [769, 229] width 139 height 27
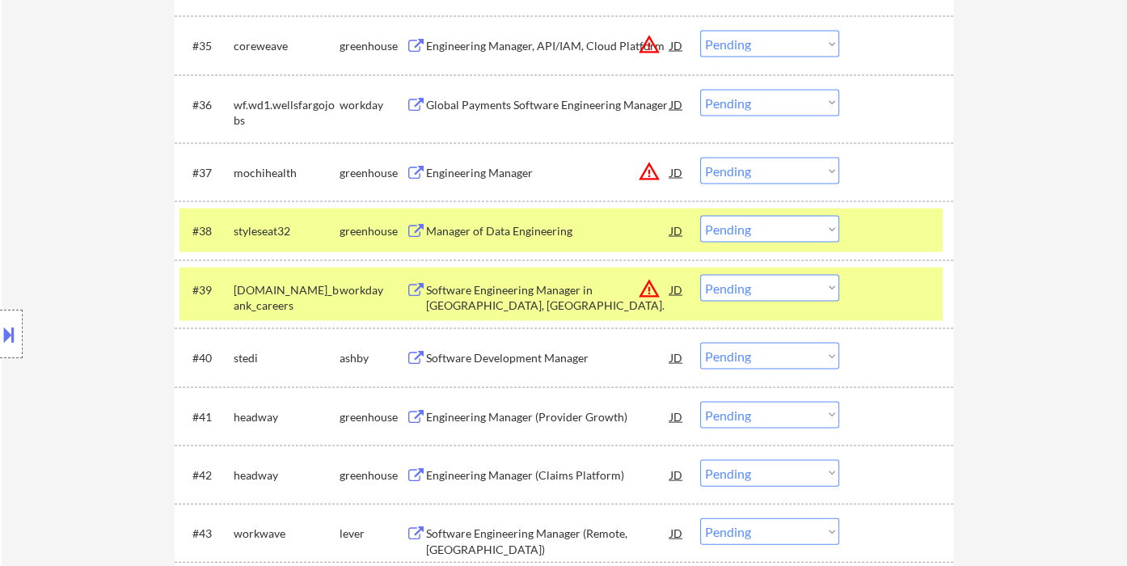
click at [524, 234] on div "Manager of Data Engineering" at bounding box center [548, 231] width 244 height 16
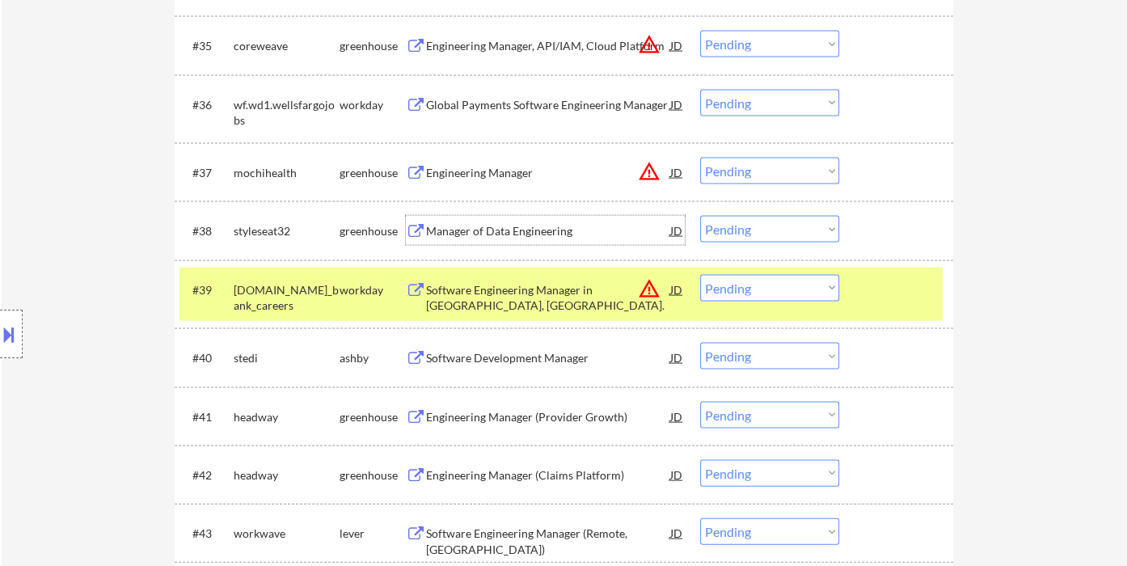
drag, startPoint x: 749, startPoint y: 231, endPoint x: 749, endPoint y: 240, distance: 8.9
click at [749, 231] on select "Choose an option... Pending Applied Excluded (Questions) Excluded (Expired) Exc…" at bounding box center [769, 229] width 139 height 27
click at [700, 216] on select "Choose an option... Pending Applied Excluded (Questions) Excluded (Expired) Exc…" at bounding box center [769, 229] width 139 height 27
click at [553, 364] on div "Software Development Manager" at bounding box center [548, 358] width 244 height 16
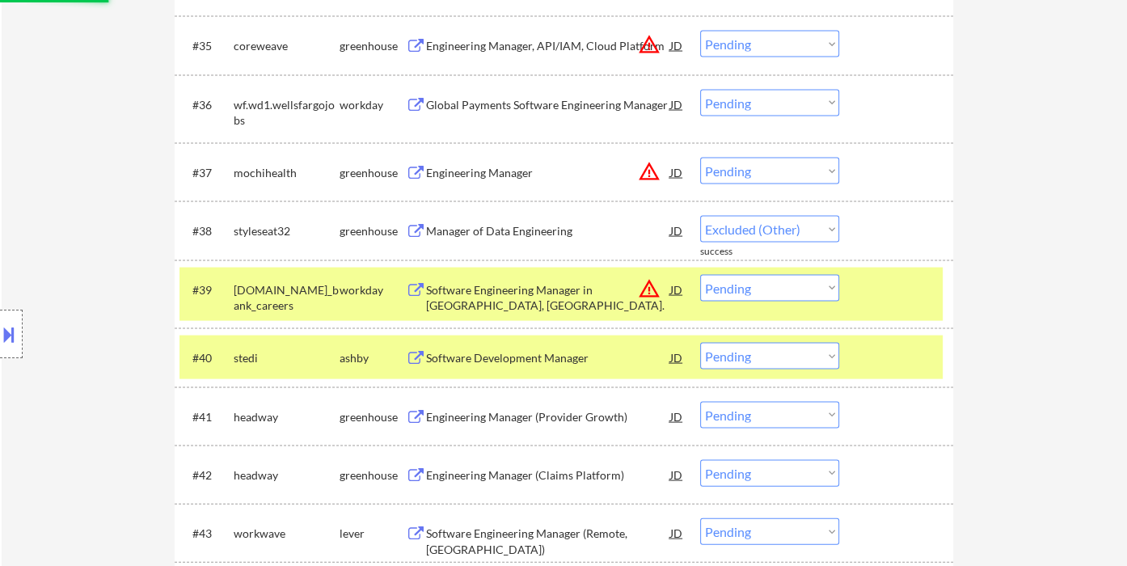
select select ""pending""
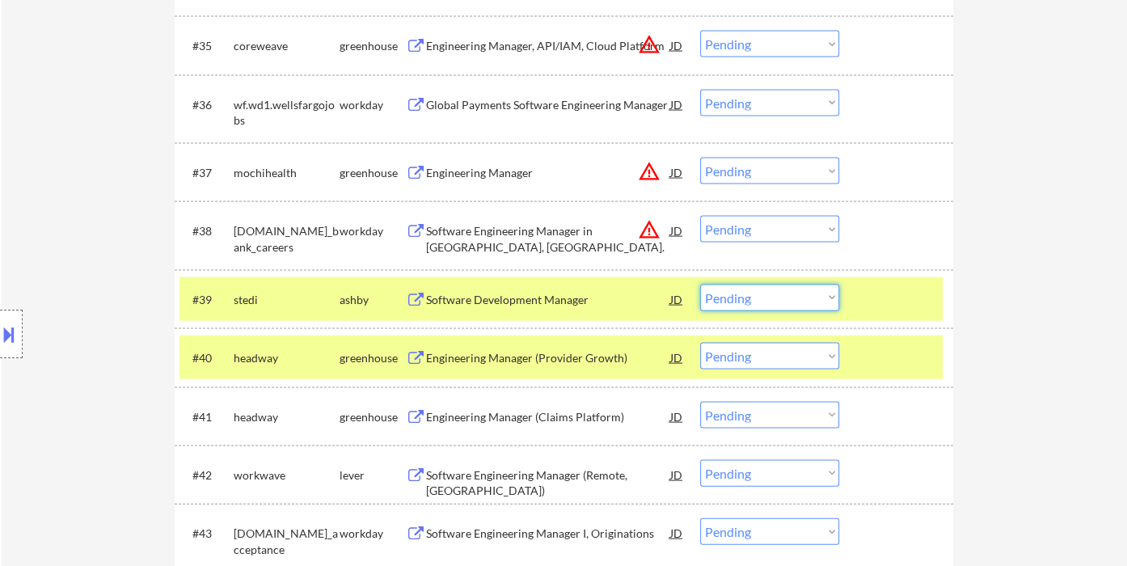
drag, startPoint x: 735, startPoint y: 297, endPoint x: 758, endPoint y: 306, distance: 25.4
click at [736, 297] on select "Choose an option... Pending Applied Excluded (Questions) Excluded (Expired) Exc…" at bounding box center [769, 298] width 139 height 27
click at [700, 285] on select "Choose an option... Pending Applied Excluded (Questions) Excluded (Expired) Exc…" at bounding box center [769, 298] width 139 height 27
click at [557, 362] on div "Engineering Manager (Provider Growth)" at bounding box center [548, 358] width 244 height 16
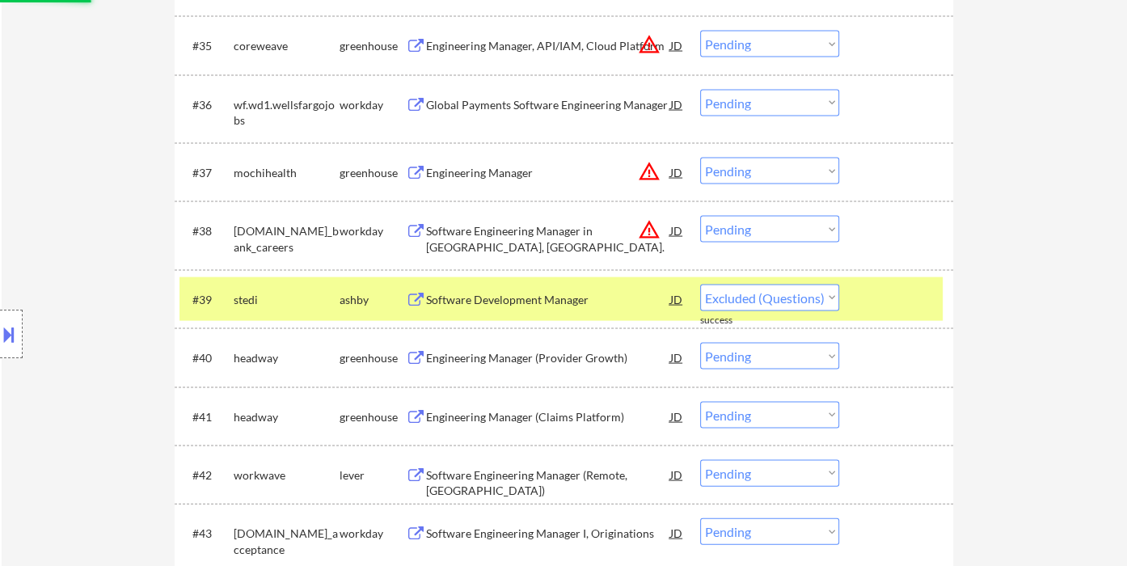
select select ""pending""
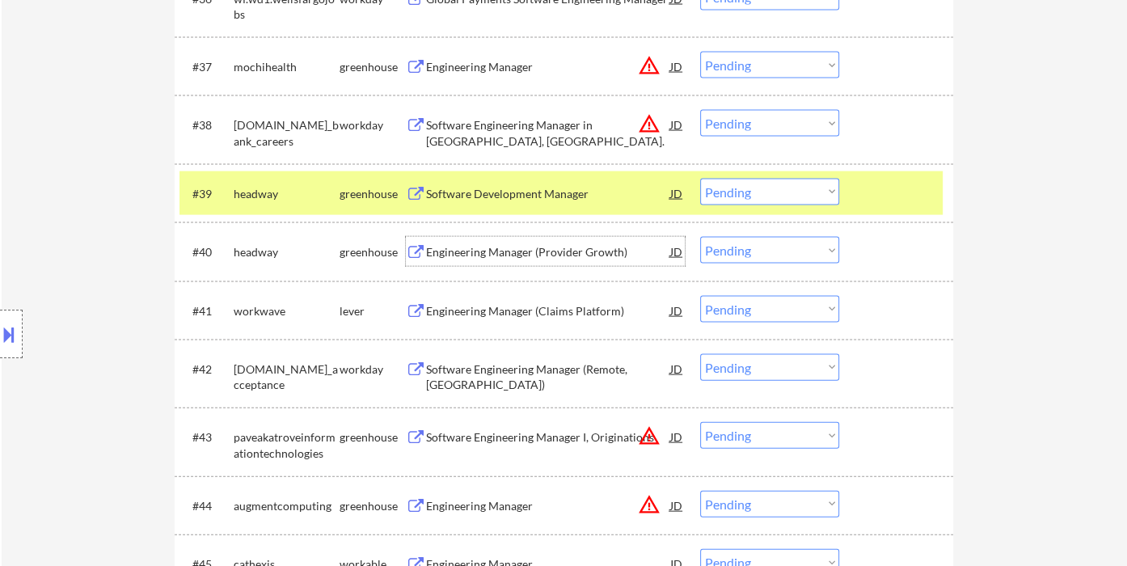
scroll to position [2874, 0]
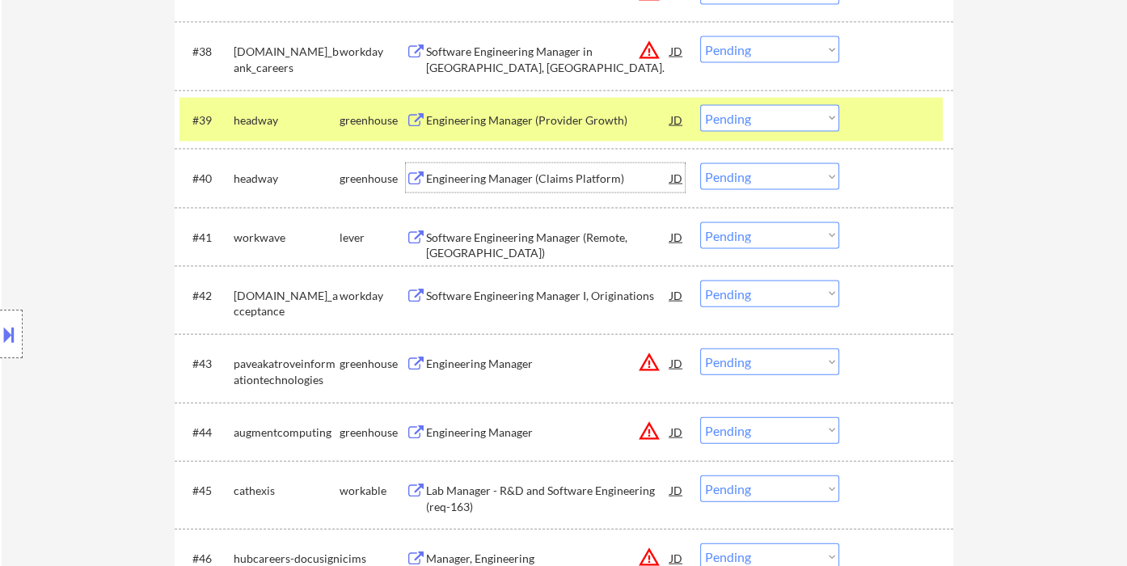
click at [476, 238] on div "Software Engineering Manager (Remote, US)" at bounding box center [548, 246] width 244 height 32
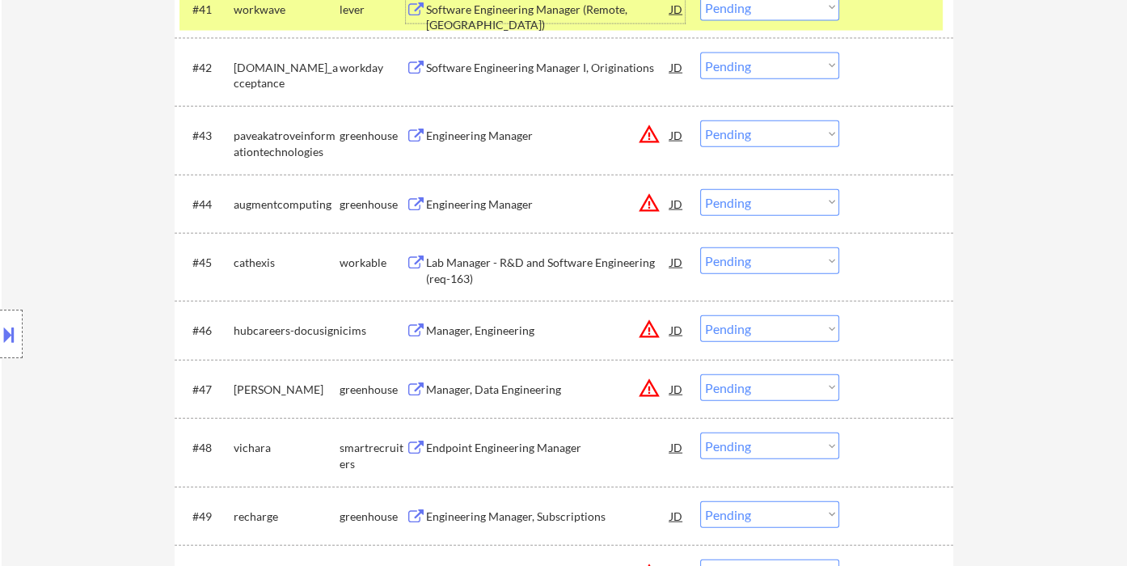
scroll to position [3143, 0]
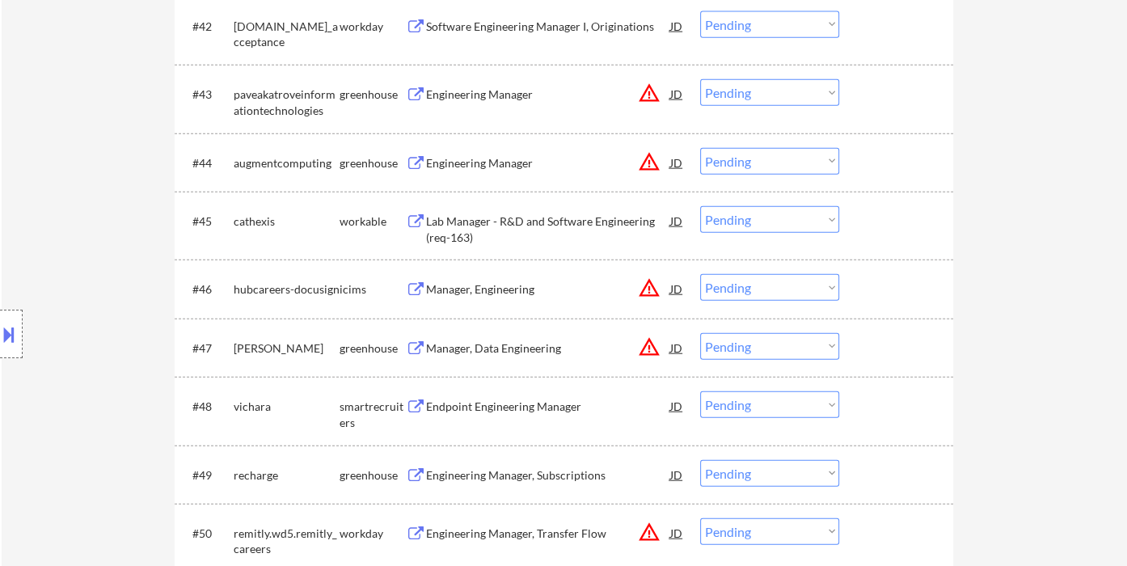
click at [535, 226] on div "Lab Manager - R&D and Software Engineering (req-163)" at bounding box center [548, 229] width 244 height 32
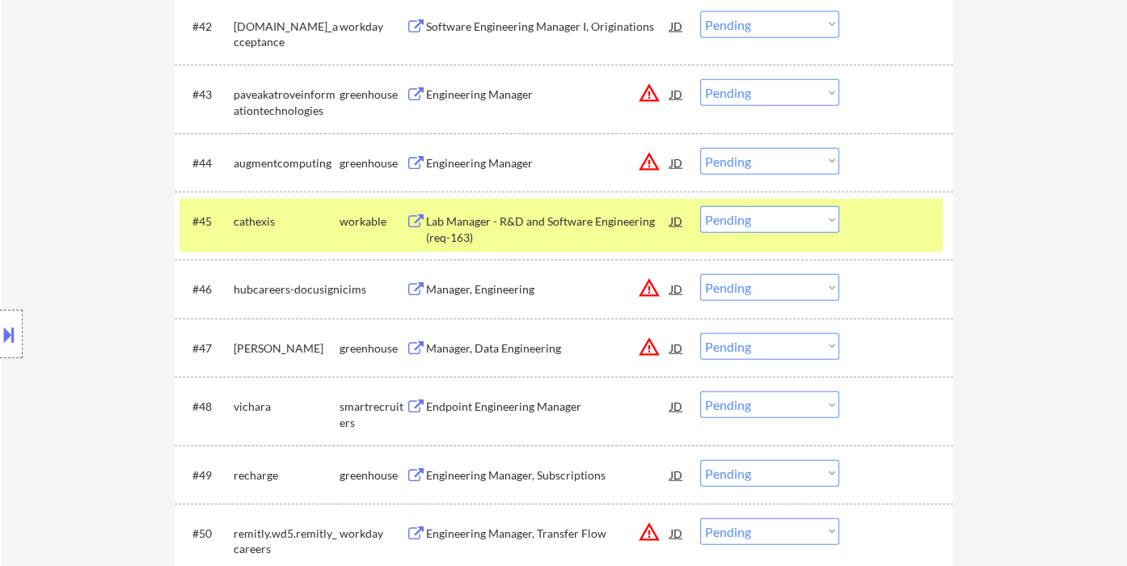
scroll to position [2828, 0]
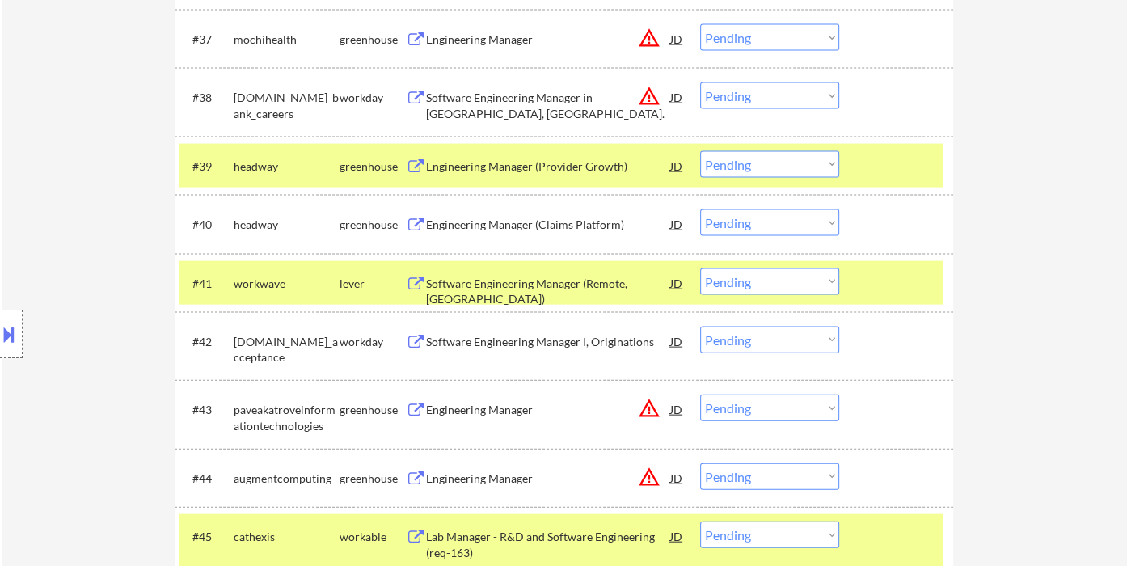
click at [732, 283] on select "Choose an option... Pending Applied Excluded (Questions) Excluded (Expired) Exc…" at bounding box center [769, 281] width 139 height 27
click at [700, 268] on select "Choose an option... Pending Applied Excluded (Questions) Excluded (Expired) Exc…" at bounding box center [769, 281] width 139 height 27
select select ""pending""
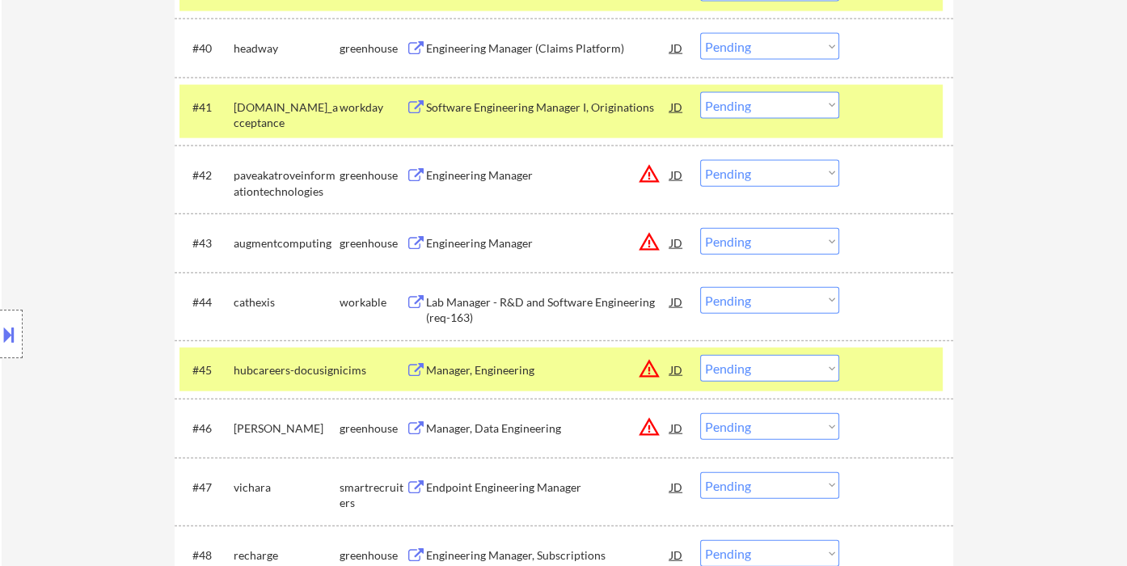
scroll to position [3007, 0]
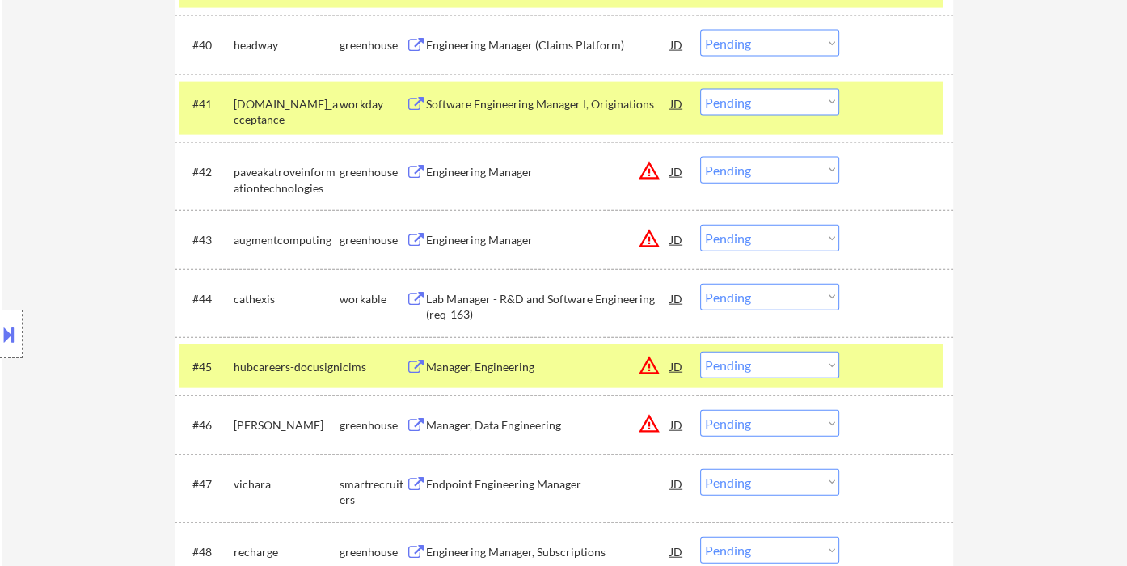
click at [745, 297] on select "Choose an option... Pending Applied Excluded (Questions) Excluded (Expired) Exc…" at bounding box center [769, 297] width 139 height 27
click at [700, 284] on select "Choose an option... Pending Applied Excluded (Questions) Excluded (Expired) Exc…" at bounding box center [769, 297] width 139 height 27
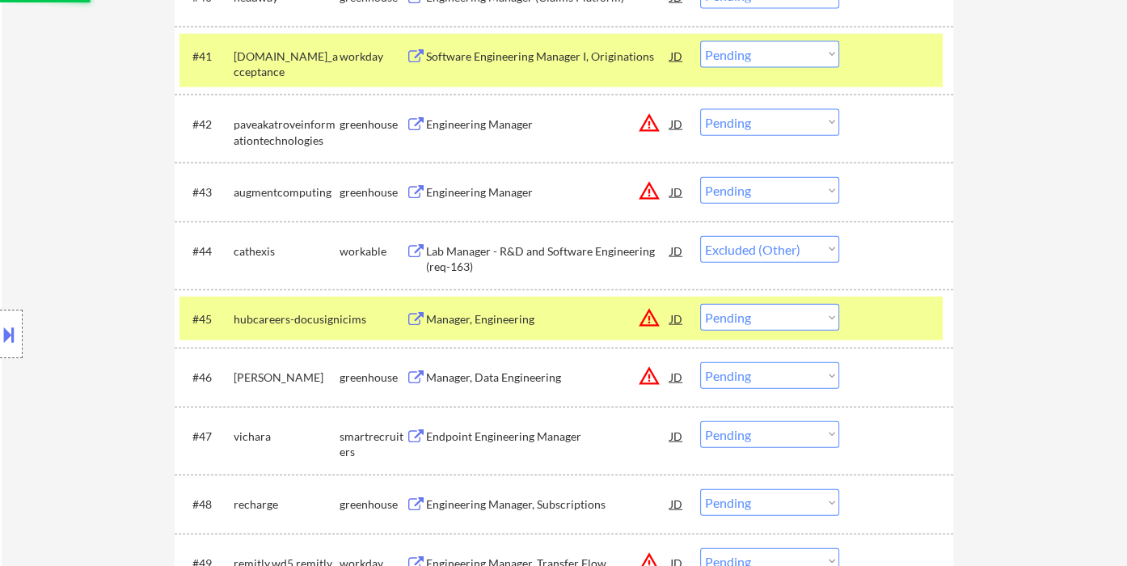
scroll to position [3098, 0]
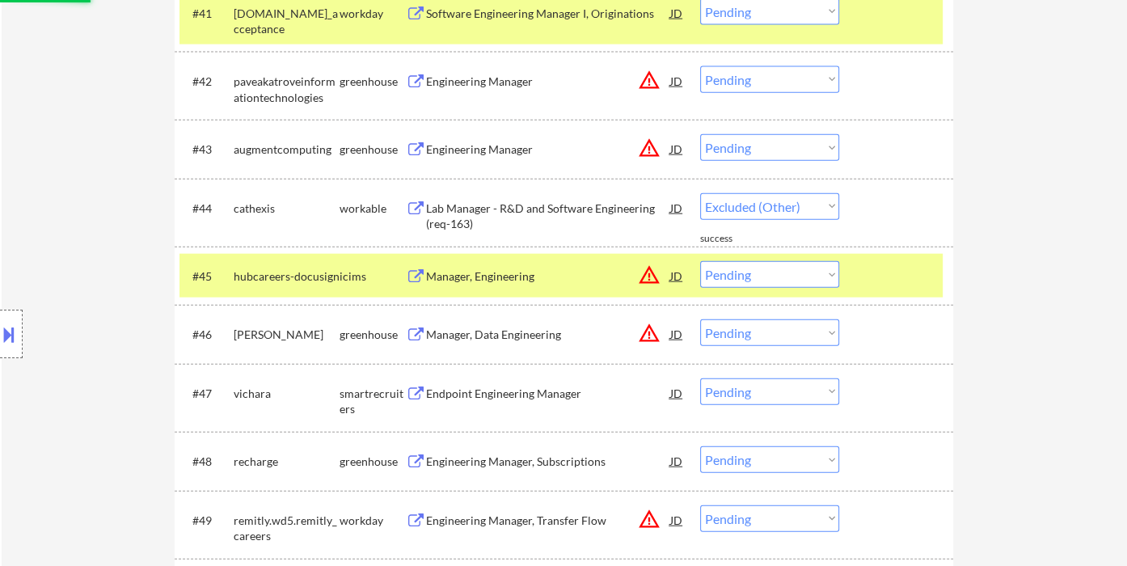
select select ""pending""
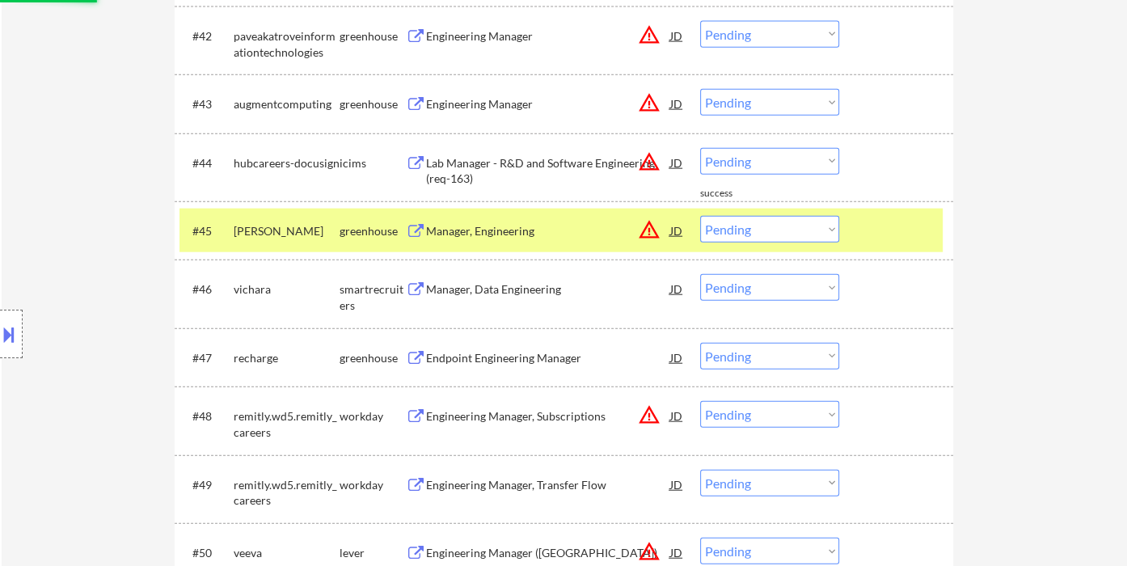
scroll to position [3187, 0]
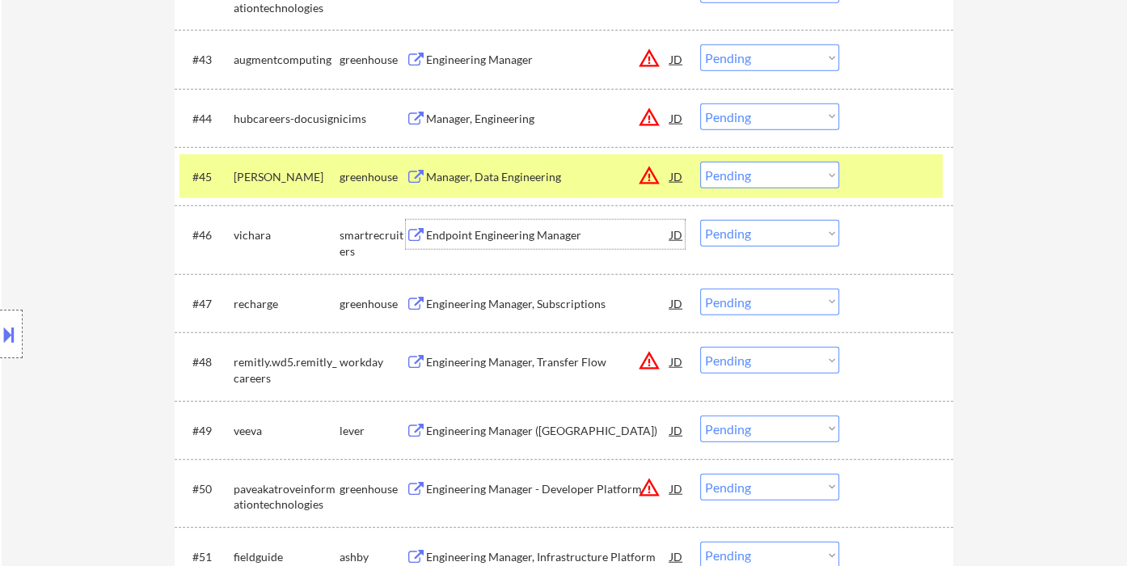
click at [481, 236] on div "Endpoint Engineering Manager" at bounding box center [548, 235] width 244 height 16
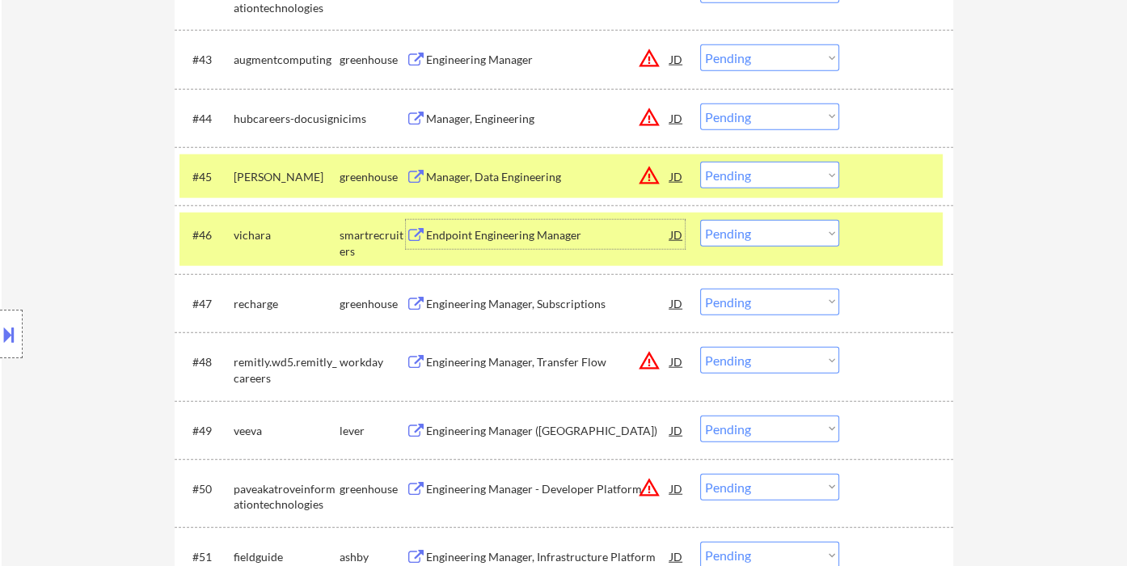
click at [776, 238] on select "Choose an option... Pending Applied Excluded (Questions) Excluded (Expired) Exc…" at bounding box center [769, 233] width 139 height 27
click at [700, 220] on select "Choose an option... Pending Applied Excluded (Questions) Excluded (Expired) Exc…" at bounding box center [769, 233] width 139 height 27
click at [506, 296] on div "Engineering Manager, Subscriptions" at bounding box center [548, 304] width 244 height 16
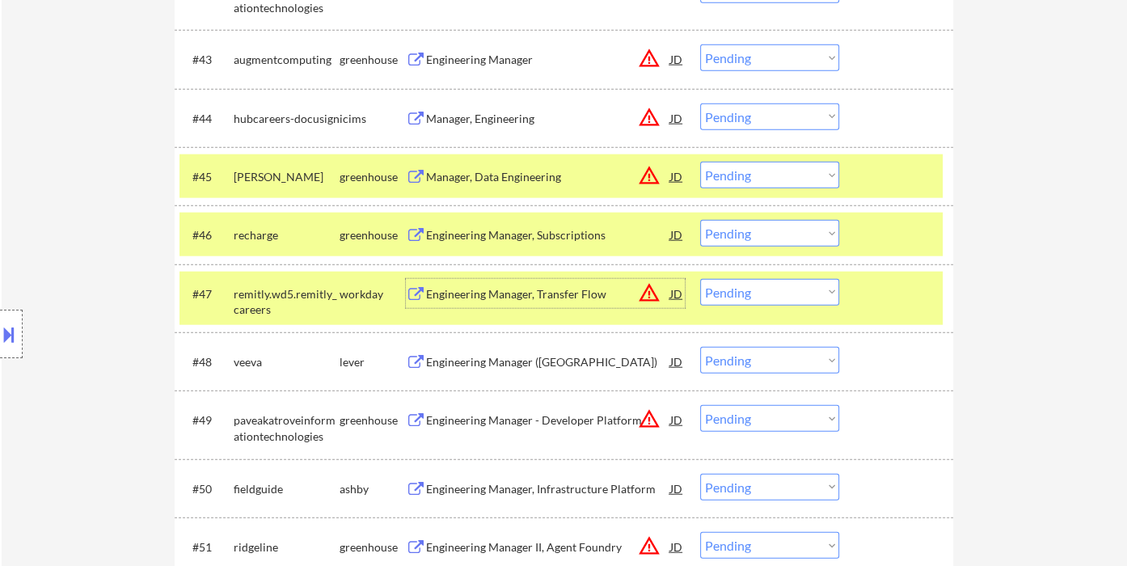
drag, startPoint x: 757, startPoint y: 238, endPoint x: 763, endPoint y: 244, distance: 9.1
click at [757, 238] on select "Choose an option... Pending Applied Excluded (Questions) Excluded (Expired) Exc…" at bounding box center [769, 233] width 139 height 27
click at [700, 220] on select "Choose an option... Pending Applied Excluded (Questions) Excluded (Expired) Exc…" at bounding box center [769, 233] width 139 height 27
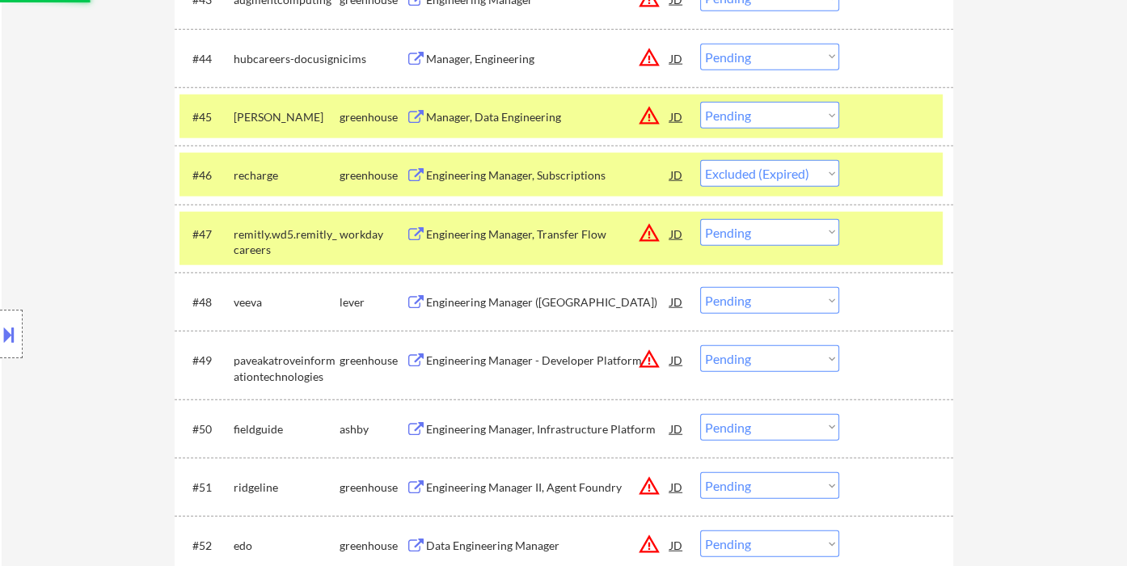
scroll to position [3277, 0]
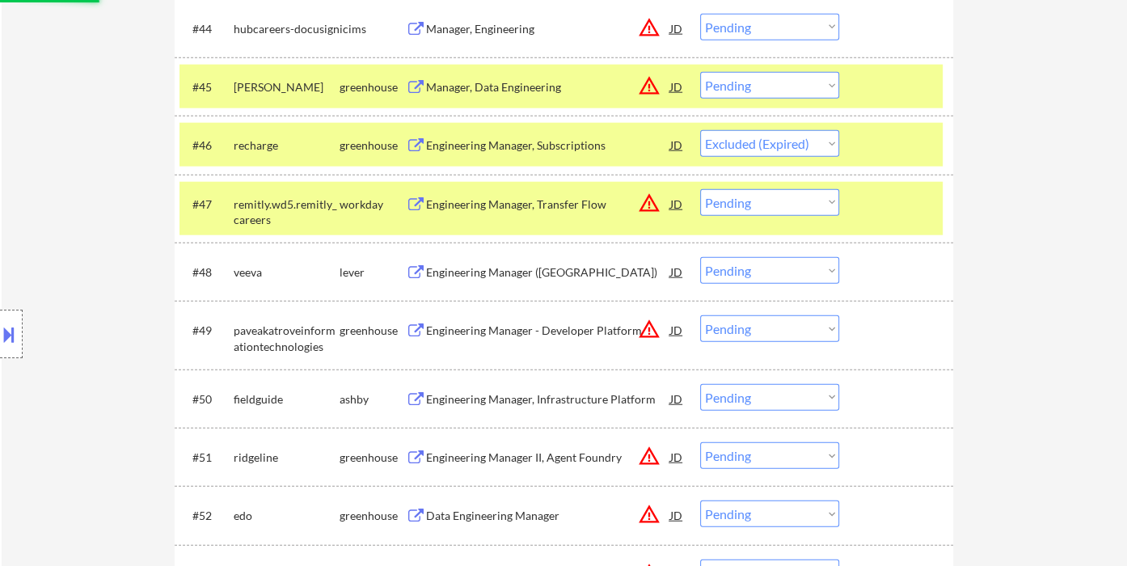
click at [576, 270] on div "Engineering Manager ([GEOGRAPHIC_DATA])" at bounding box center [548, 272] width 244 height 16
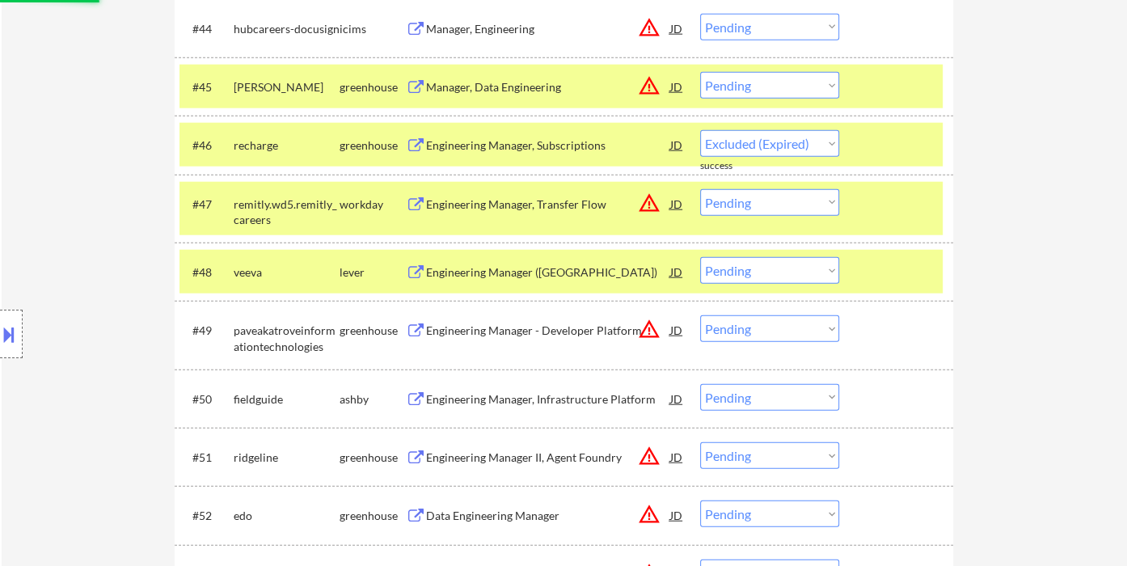
select select ""pending""
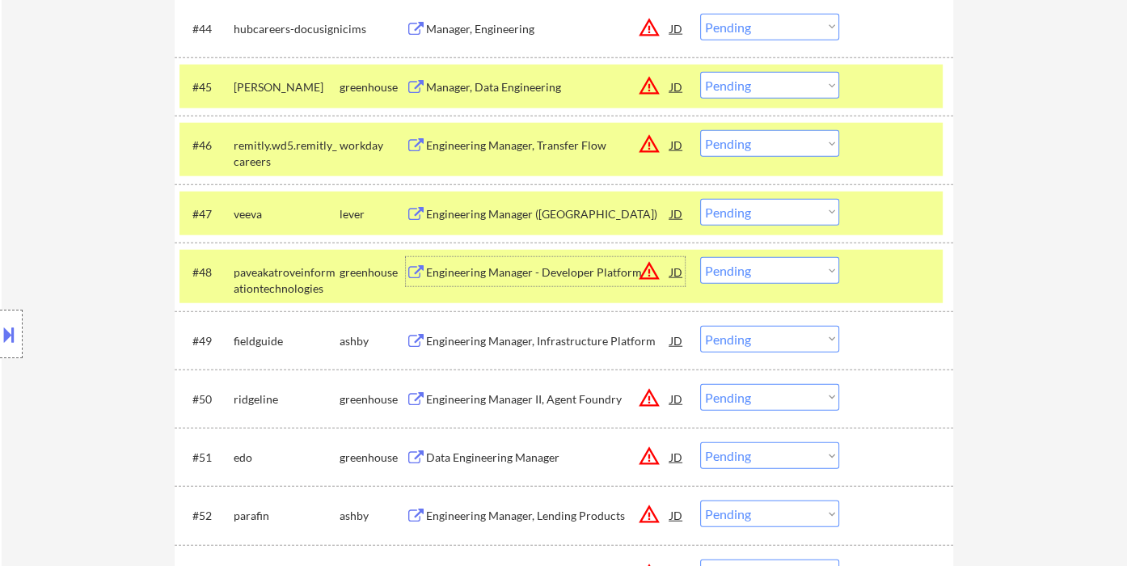
scroll to position [3367, 0]
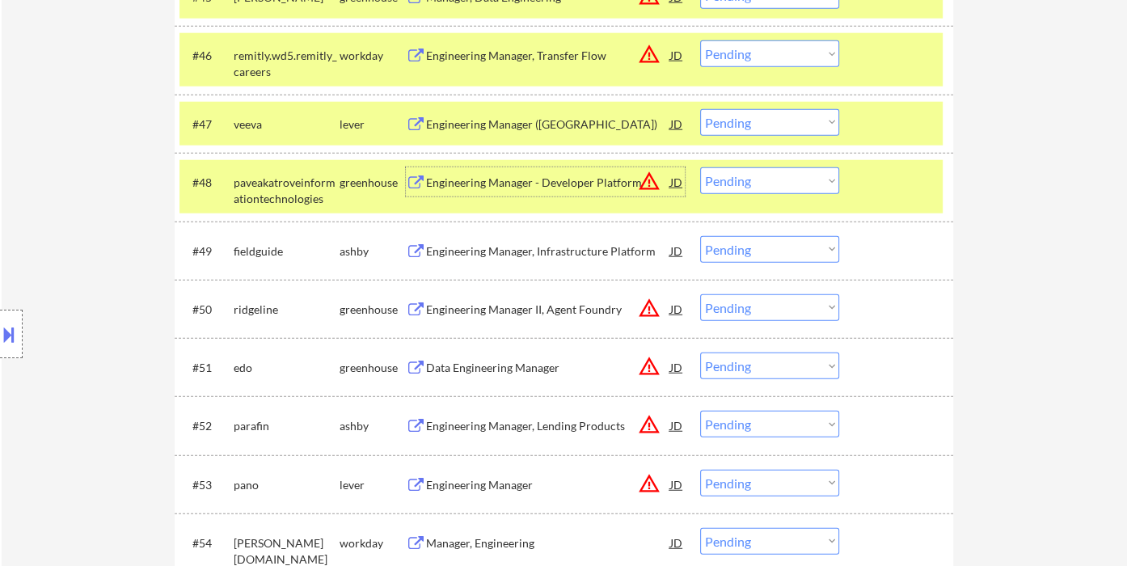
click at [533, 247] on div "Engineering Manager, Infrastructure Platform" at bounding box center [548, 251] width 244 height 16
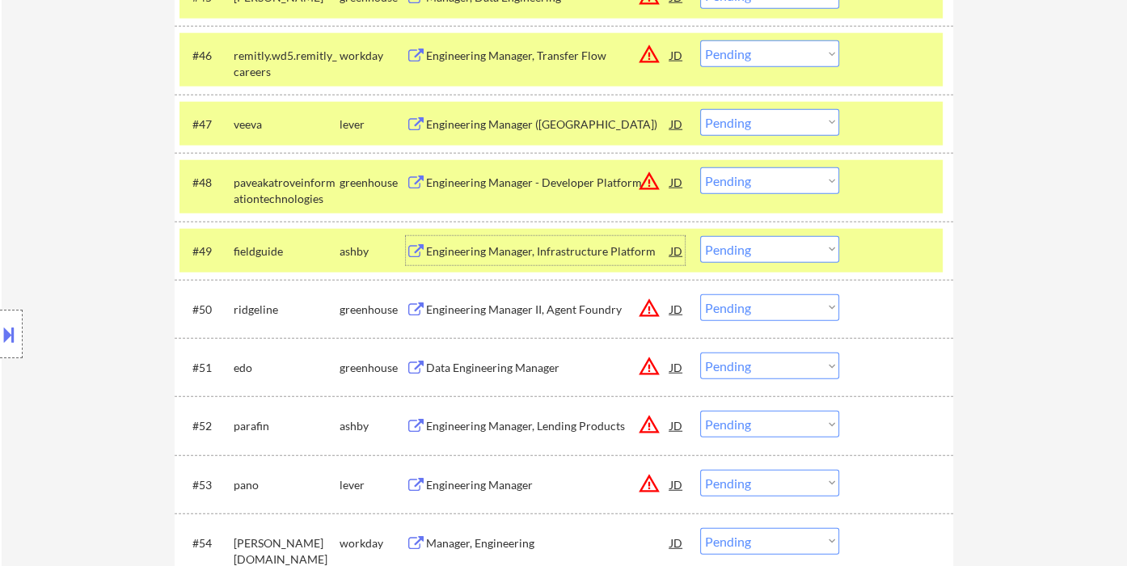
click at [775, 248] on select "Choose an option... Pending Applied Excluded (Questions) Excluded (Expired) Exc…" at bounding box center [769, 249] width 139 height 27
click at [700, 236] on select "Choose an option... Pending Applied Excluded (Questions) Excluded (Expired) Exc…" at bounding box center [769, 249] width 139 height 27
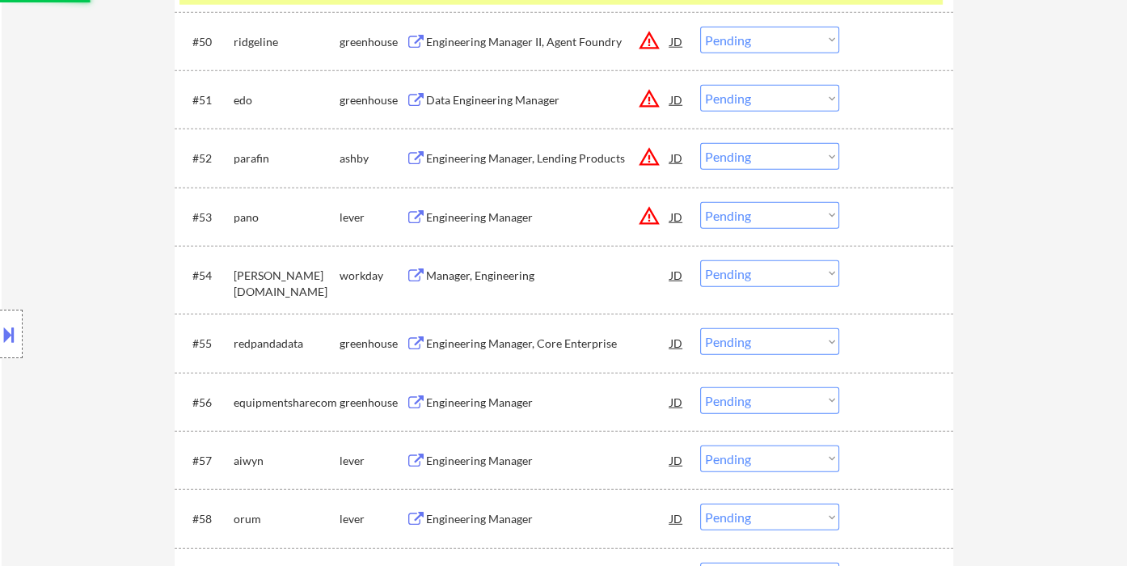
scroll to position [3636, 0]
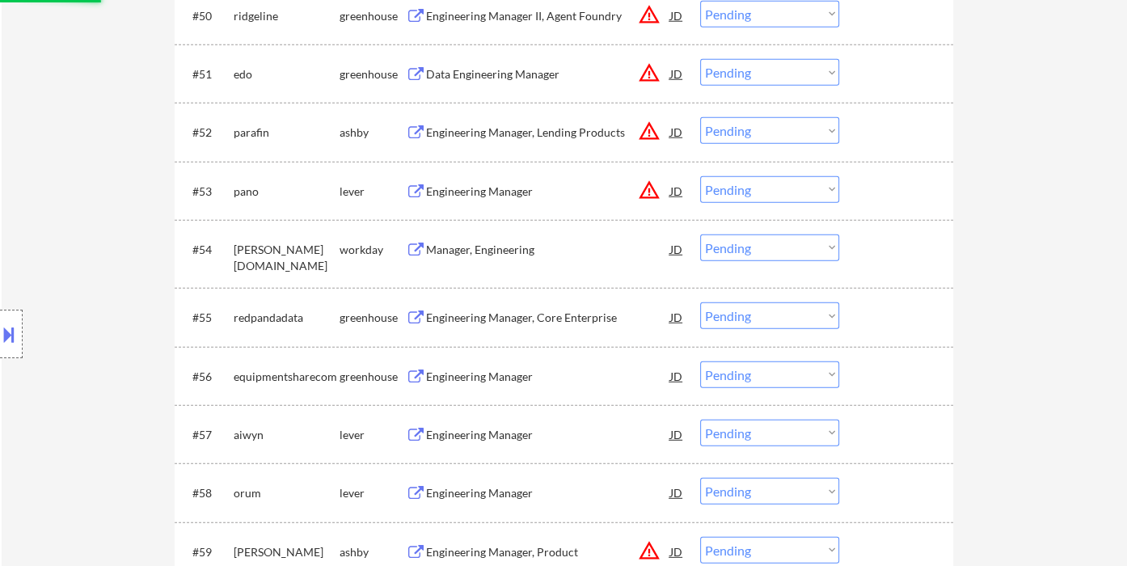
select select ""pending""
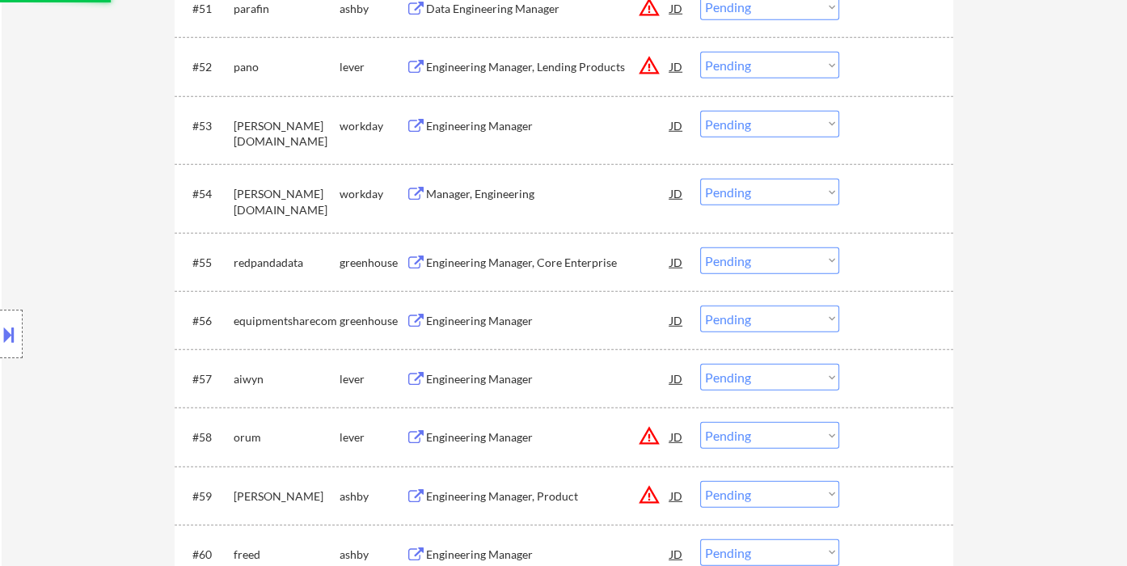
click at [512, 255] on div "Engineering Manager, Core Enterprise" at bounding box center [548, 263] width 244 height 16
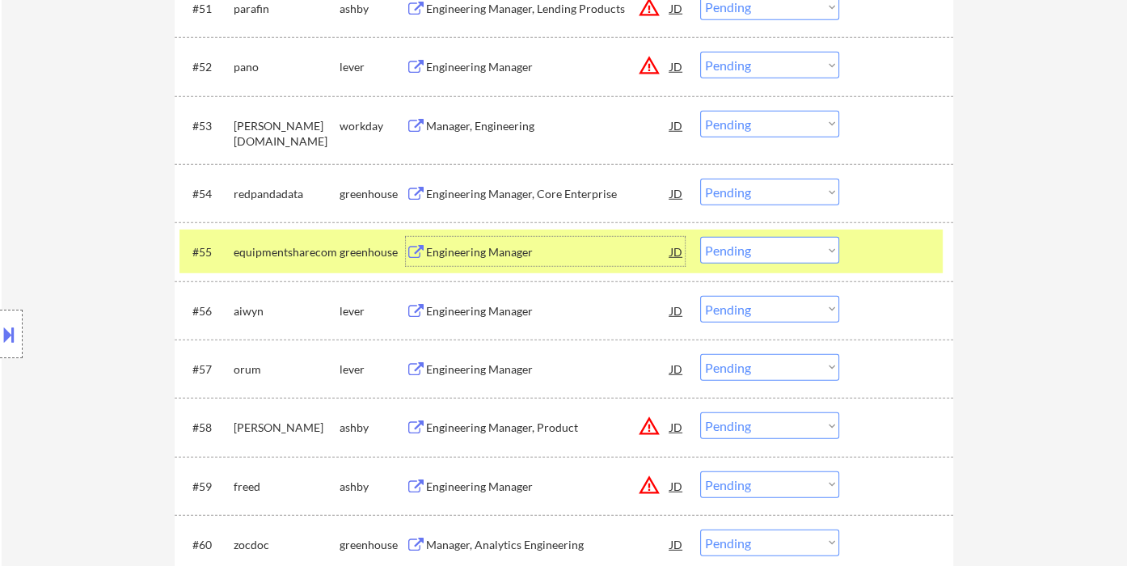
drag, startPoint x: 728, startPoint y: 247, endPoint x: 736, endPoint y: 251, distance: 9.8
click at [728, 247] on select "Choose an option... Pending Applied Excluded (Questions) Excluded (Expired) Exc…" at bounding box center [769, 250] width 139 height 27
click at [700, 237] on select "Choose an option... Pending Applied Excluded (Questions) Excluded (Expired) Exc…" at bounding box center [769, 250] width 139 height 27
click at [517, 308] on div "Engineering Manager" at bounding box center [548, 311] width 244 height 16
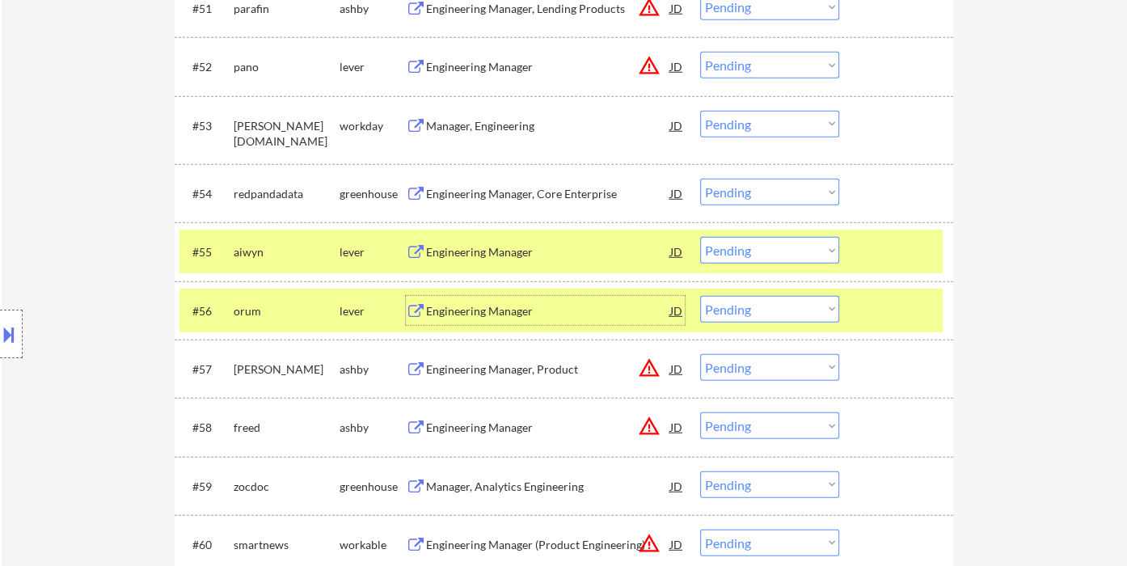
click at [754, 245] on select "Choose an option... Pending Applied Excluded (Questions) Excluded (Expired) Exc…" at bounding box center [769, 250] width 139 height 27
click at [700, 237] on select "Choose an option... Pending Applied Excluded (Questions) Excluded (Expired) Exc…" at bounding box center [769, 250] width 139 height 27
click at [525, 320] on div "Engineering Manager" at bounding box center [548, 310] width 244 height 29
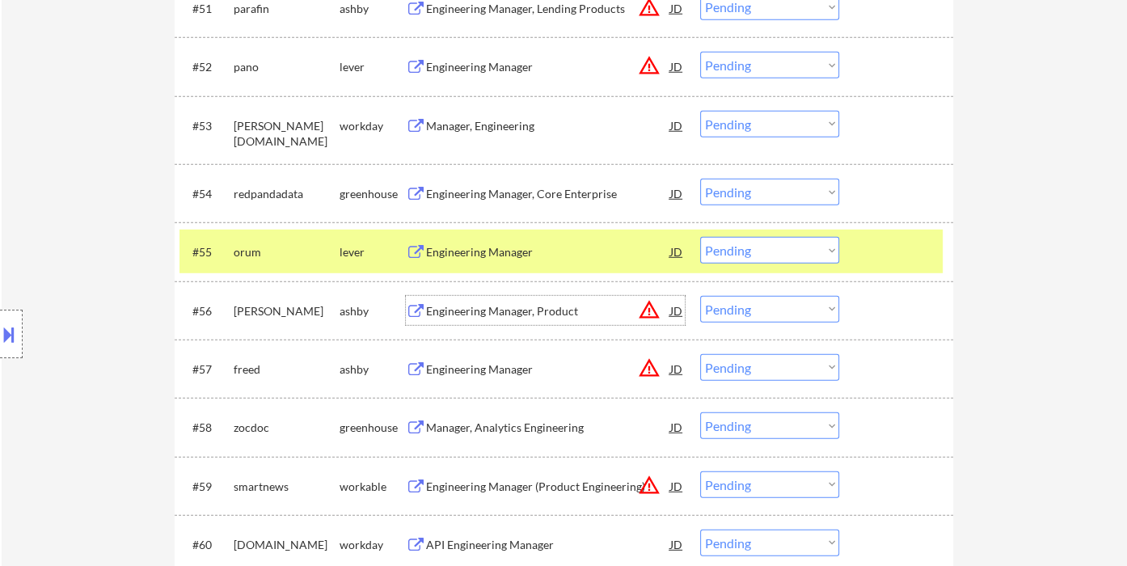
click at [763, 245] on select "Choose an option... Pending Applied Excluded (Questions) Excluded (Expired) Exc…" at bounding box center [769, 250] width 139 height 27
click at [700, 237] on select "Choose an option... Pending Applied Excluded (Questions) Excluded (Expired) Exc…" at bounding box center [769, 250] width 139 height 27
click at [538, 192] on div "Engineering Manager, Core Enterprise" at bounding box center [548, 194] width 244 height 16
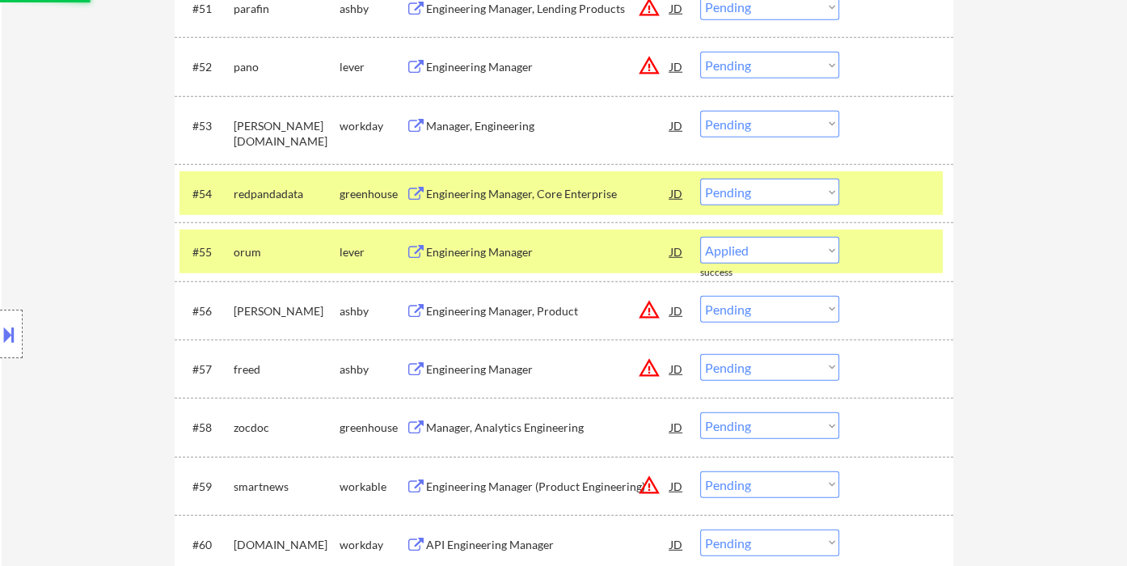
select select ""pending""
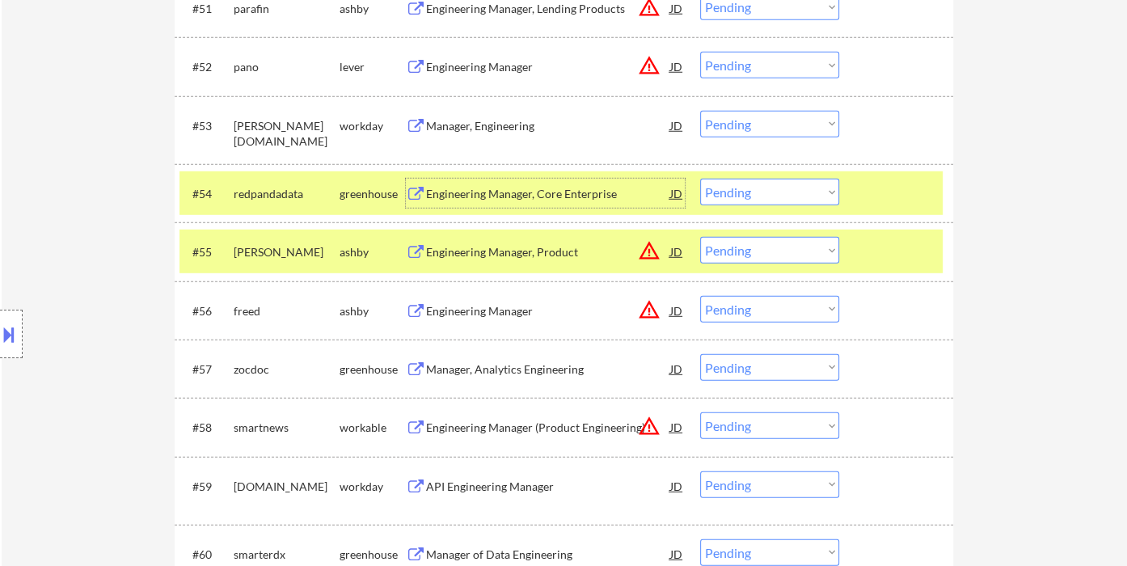
click at [757, 187] on select "Choose an option... Pending Applied Excluded (Questions) Excluded (Expired) Exc…" at bounding box center [769, 192] width 139 height 27
click at [700, 179] on select "Choose an option... Pending Applied Excluded (Questions) Excluded (Expired) Exc…" at bounding box center [769, 192] width 139 height 27
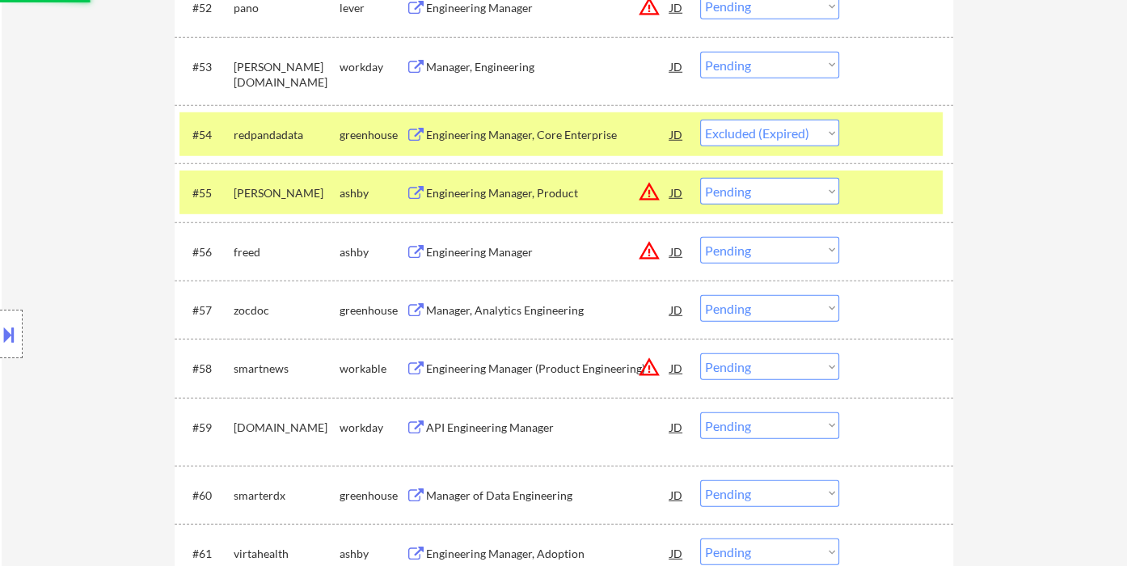
scroll to position [3815, 0]
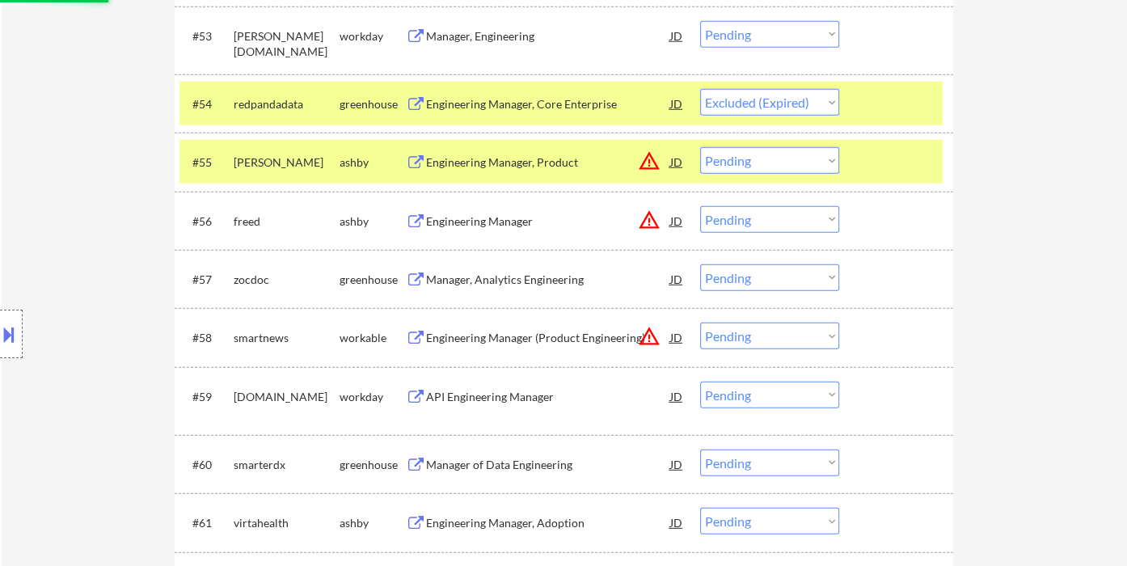
click at [578, 285] on div "Manager, Analytics Engineering" at bounding box center [548, 280] width 244 height 16
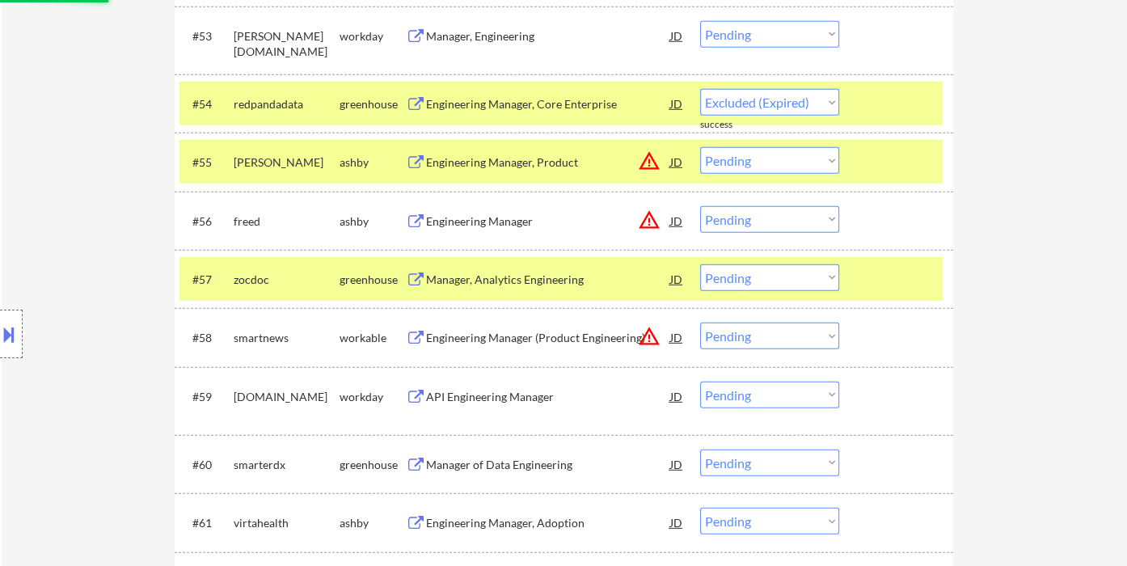
select select ""pending""
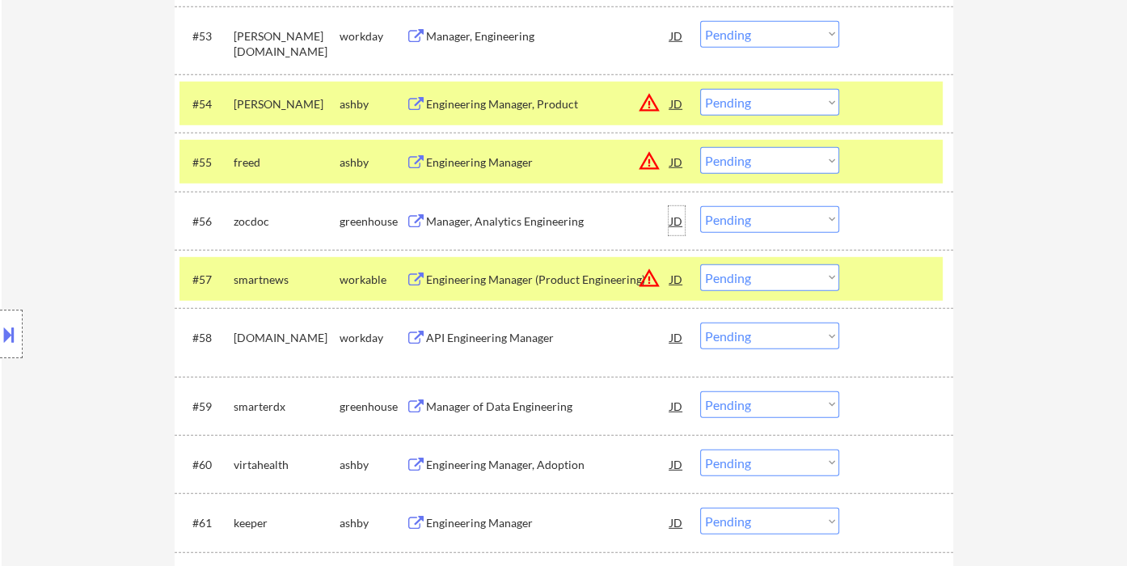
click at [678, 222] on div "JD" at bounding box center [676, 220] width 16 height 29
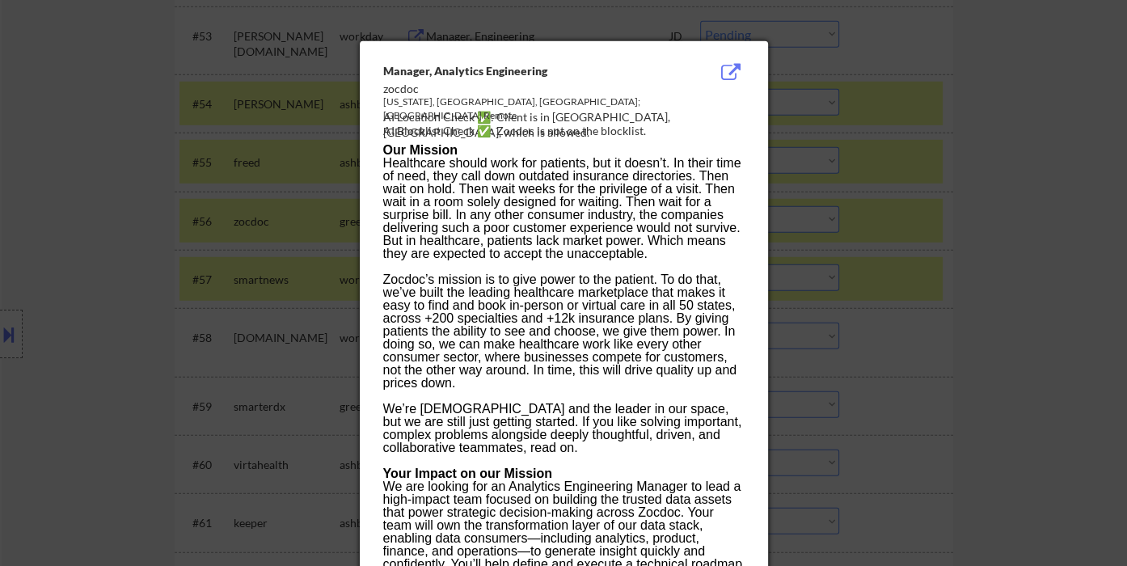
click at [547, 206] on span "Healthcare should work for patients, but it doesn’t. In their time of need, the…" at bounding box center [562, 208] width 358 height 104
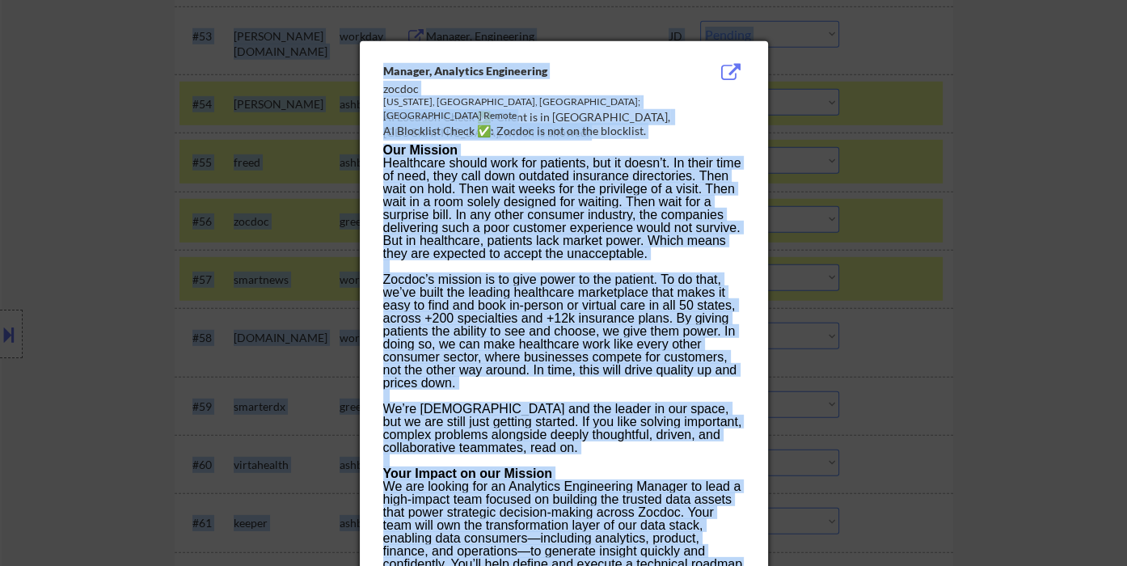
copy body "Spring Shi User Email: springshipeiyu@gmail.com Application Email: springshipei…"
click at [534, 162] on span "Healthcare should work for patients, but it doesn’t. In their time of need, the…" at bounding box center [562, 208] width 358 height 104
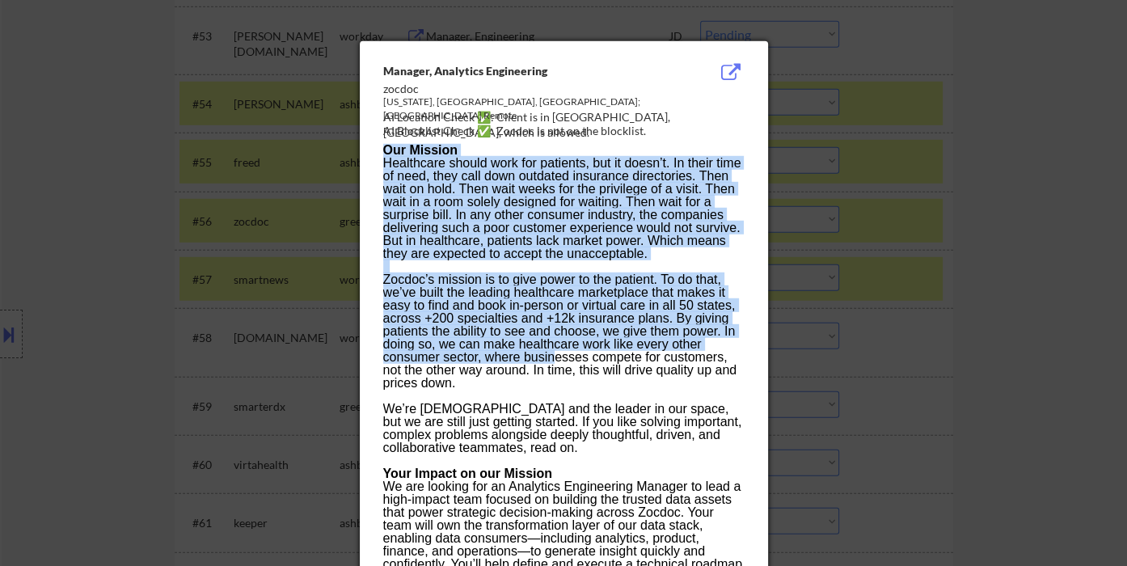
drag, startPoint x: 377, startPoint y: 66, endPoint x: 551, endPoint y: 352, distance: 335.2
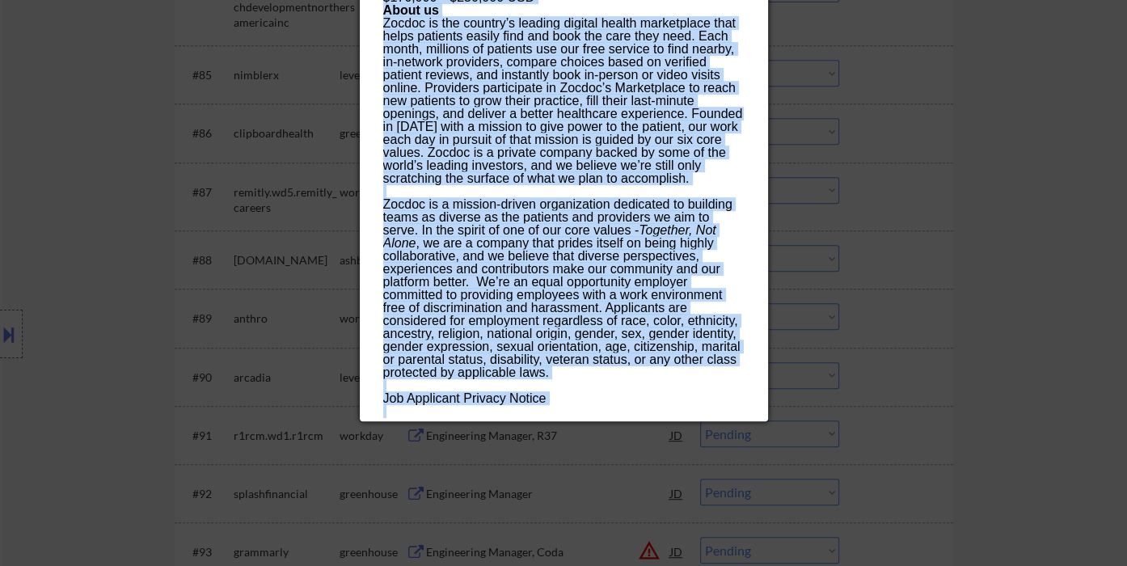
scroll to position [5702, 0]
drag, startPoint x: 382, startPoint y: 65, endPoint x: 571, endPoint y: 401, distance: 385.8
copy div "Manager, Analytics Engineering zocdoc New York, NY, United States; USA Remote A…"
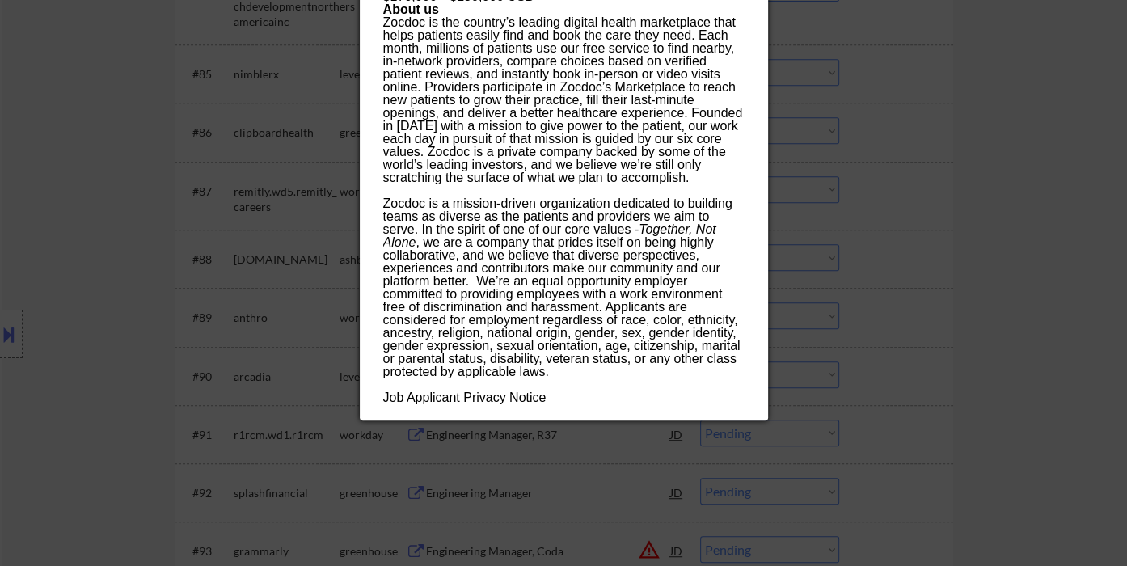
click at [943, 259] on div at bounding box center [563, 283] width 1127 height 566
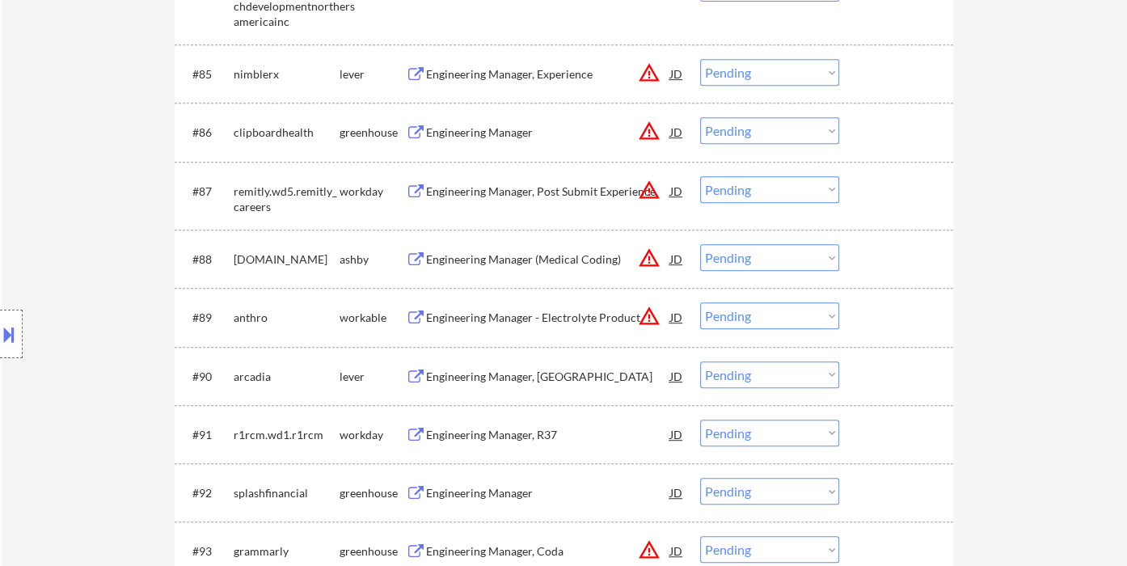
scroll to position [3753, 0]
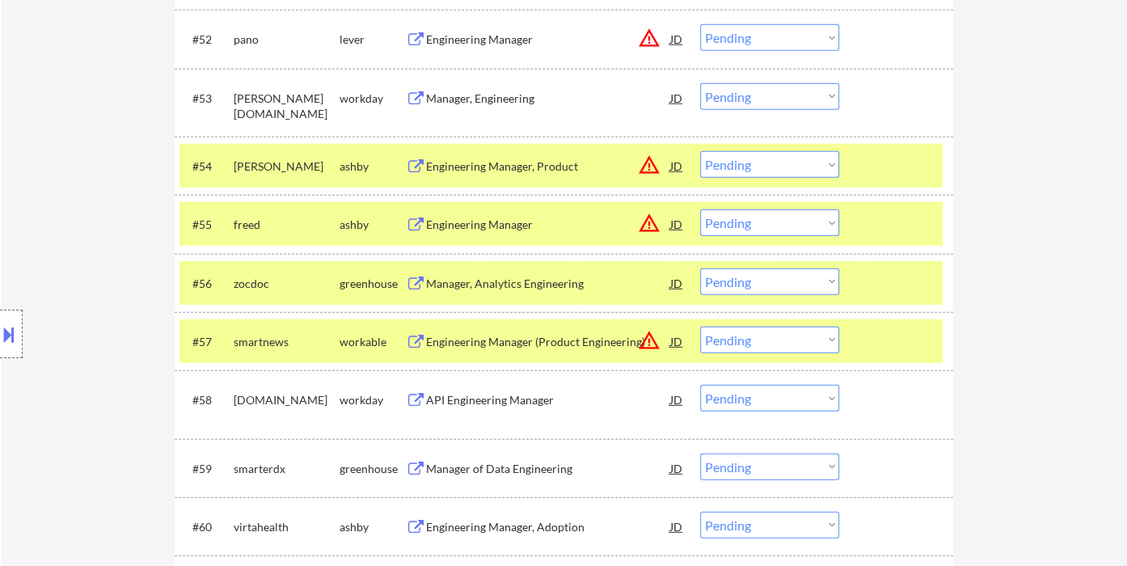
click at [747, 281] on select "Choose an option... Pending Applied Excluded (Questions) Excluded (Expired) Exc…" at bounding box center [769, 281] width 139 height 27
click at [700, 268] on select "Choose an option... Pending Applied Excluded (Questions) Excluded (Expired) Exc…" at bounding box center [769, 281] width 139 height 27
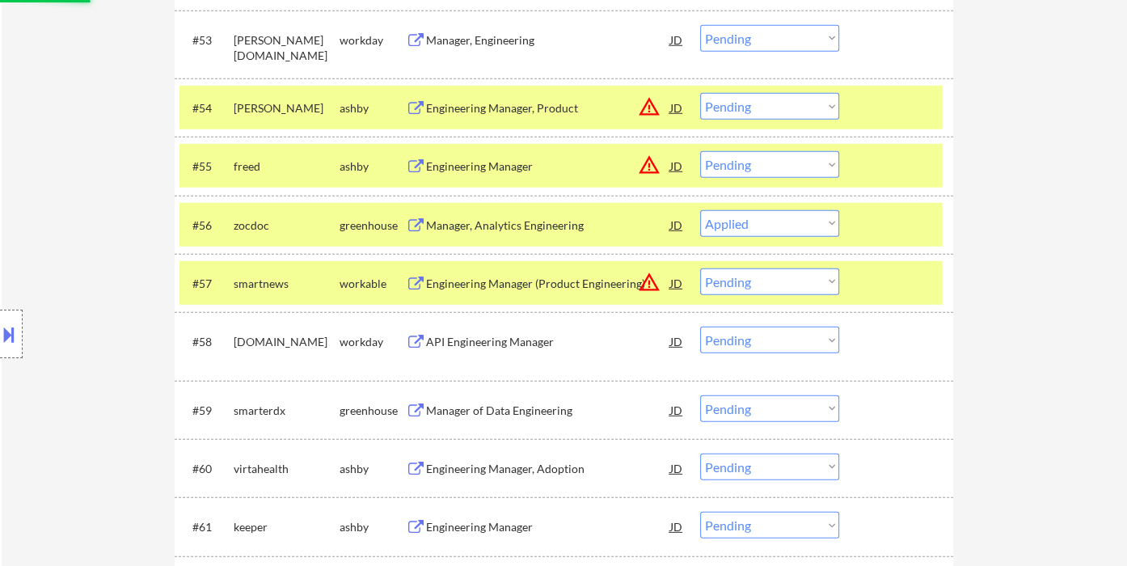
scroll to position [3843, 0]
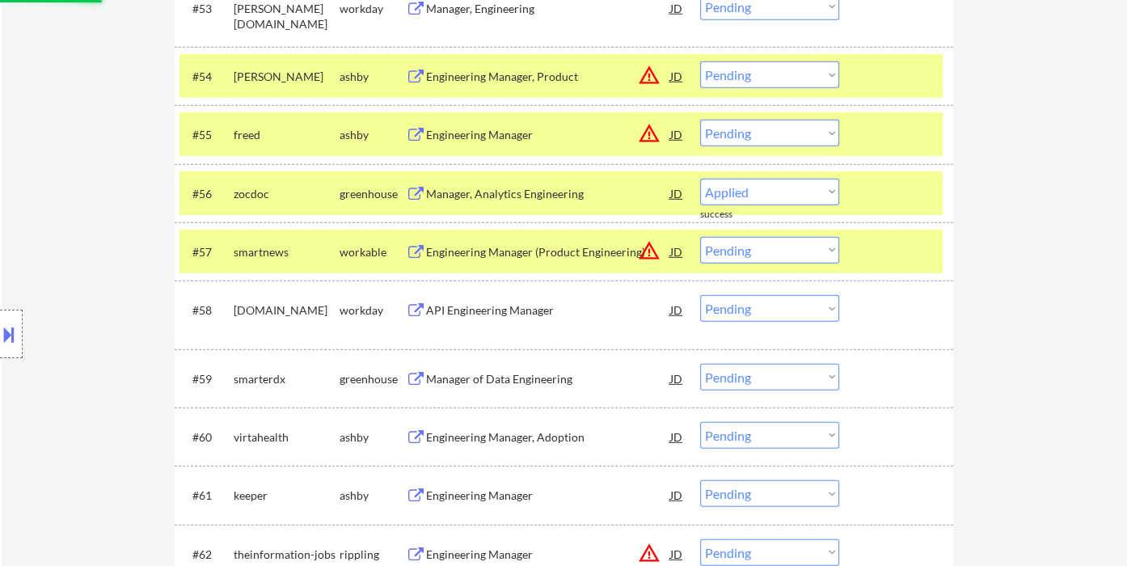
click at [528, 383] on div "Manager of Data Engineering" at bounding box center [548, 379] width 244 height 16
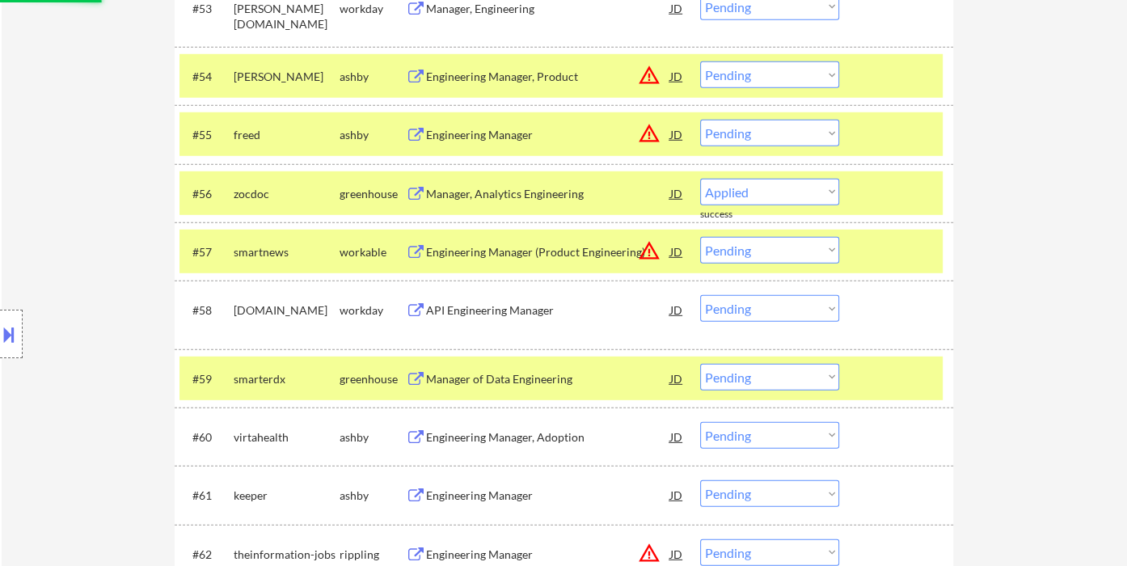
select select ""pending""
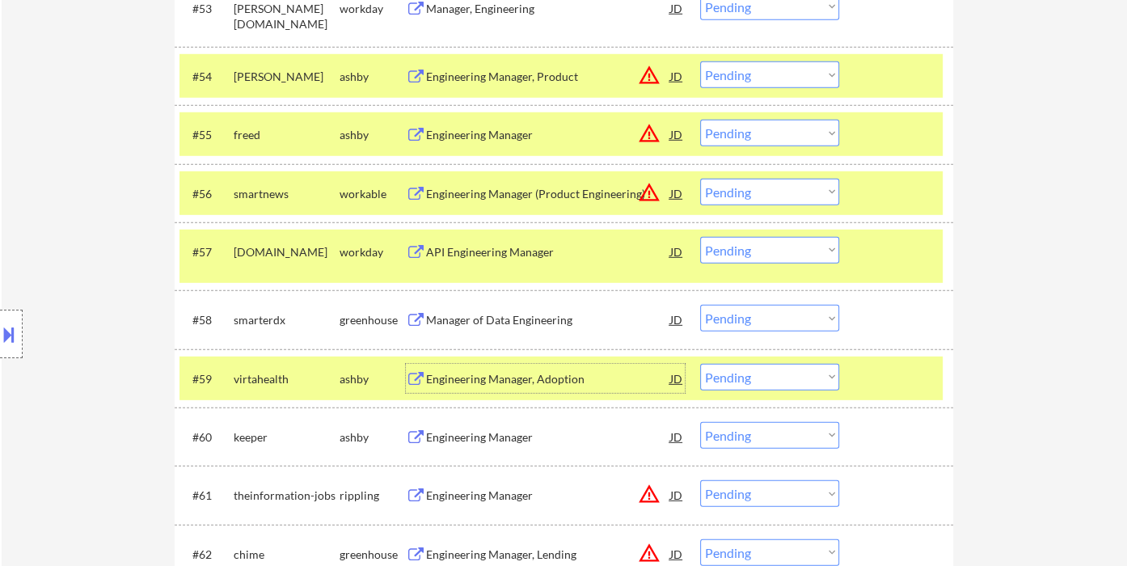
click at [733, 314] on select "Choose an option... Pending Applied Excluded (Questions) Excluded (Expired) Exc…" at bounding box center [769, 318] width 139 height 27
click at [700, 305] on select "Choose an option... Pending Applied Excluded (Questions) Excluded (Expired) Exc…" at bounding box center [769, 318] width 139 height 27
click at [539, 377] on div "Engineering Manager, Adoption" at bounding box center [548, 379] width 244 height 16
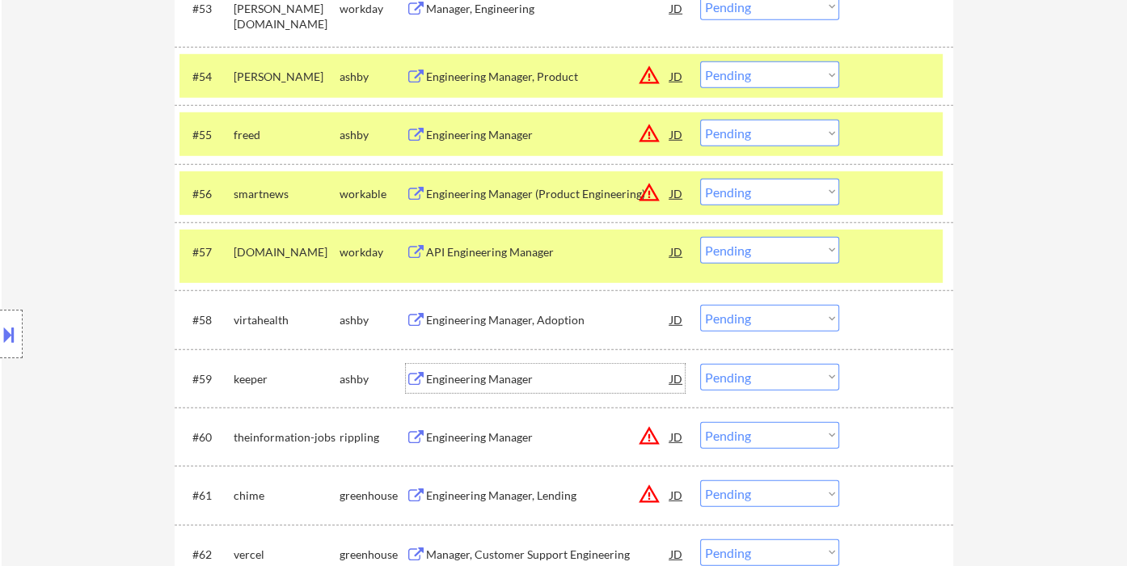
click at [739, 316] on select "Choose an option... Pending Applied Excluded (Questions) Excluded (Expired) Exc…" at bounding box center [769, 318] width 139 height 27
drag, startPoint x: 772, startPoint y: 320, endPoint x: 770, endPoint y: 328, distance: 8.4
click at [772, 320] on select "Choose an option... Pending Applied Excluded (Questions) Excluded (Expired) Exc…" at bounding box center [769, 318] width 139 height 27
click at [700, 305] on select "Choose an option... Pending Applied Excluded (Questions) Excluded (Expired) Exc…" at bounding box center [769, 318] width 139 height 27
click at [534, 377] on div "Engineering Manager" at bounding box center [548, 379] width 244 height 16
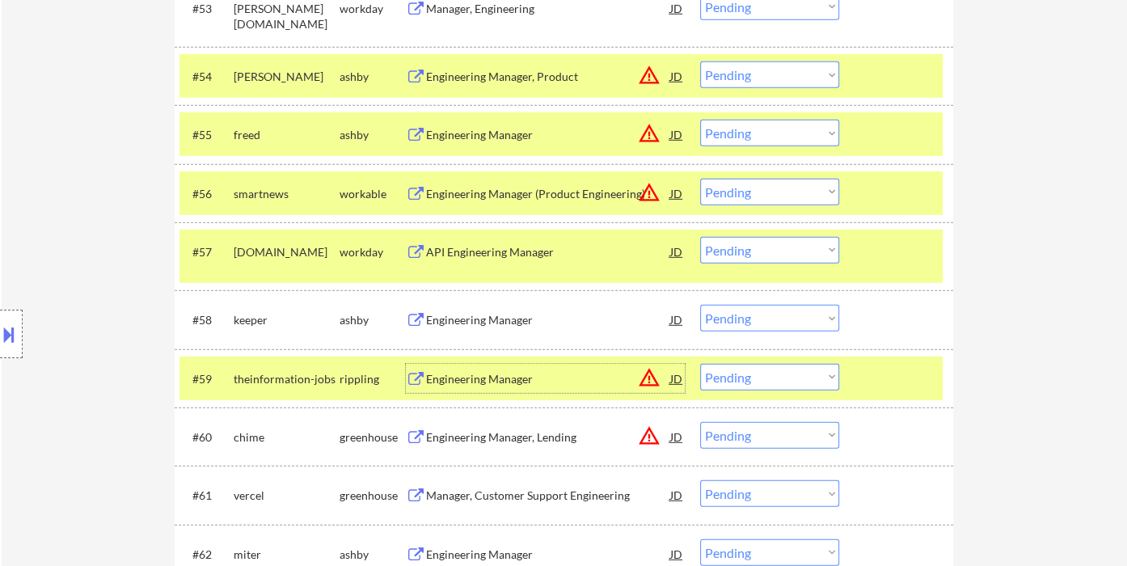
click at [781, 322] on select "Choose an option... Pending Applied Excluded (Questions) Excluded (Expired) Exc…" at bounding box center [769, 318] width 139 height 27
click at [700, 305] on select "Choose an option... Pending Applied Excluded (Questions) Excluded (Expired) Exc…" at bounding box center [769, 318] width 139 height 27
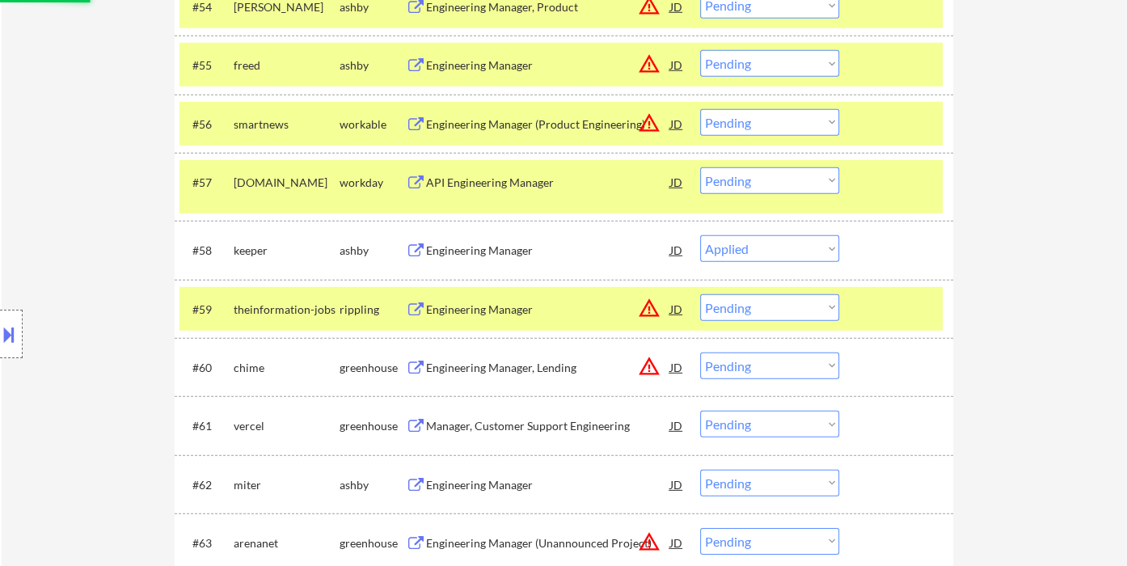
scroll to position [4022, 0]
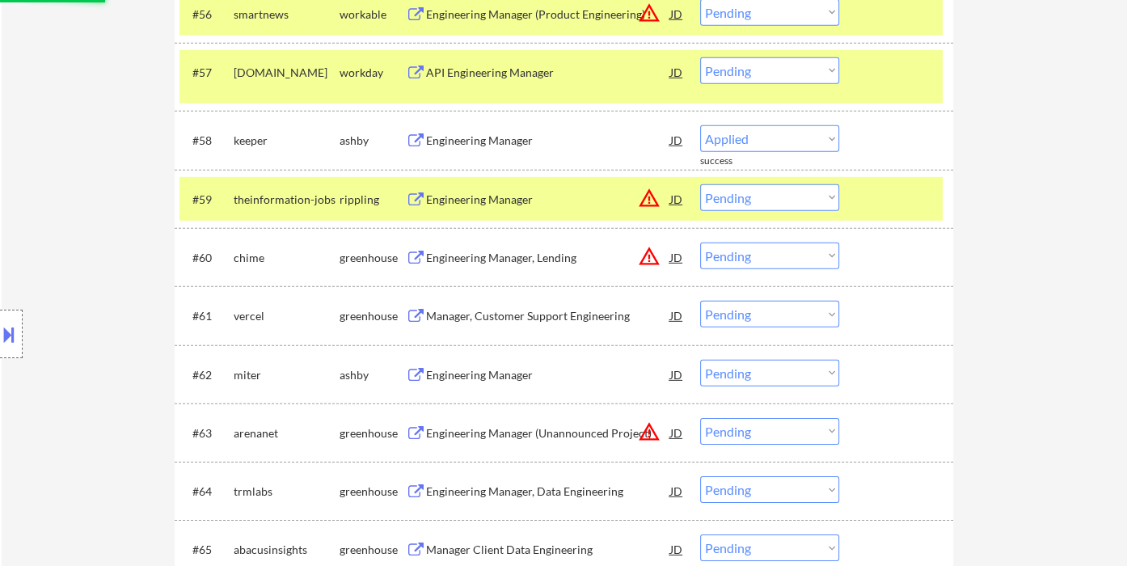
click at [530, 323] on div "Manager, Customer Support Engineering" at bounding box center [548, 315] width 244 height 29
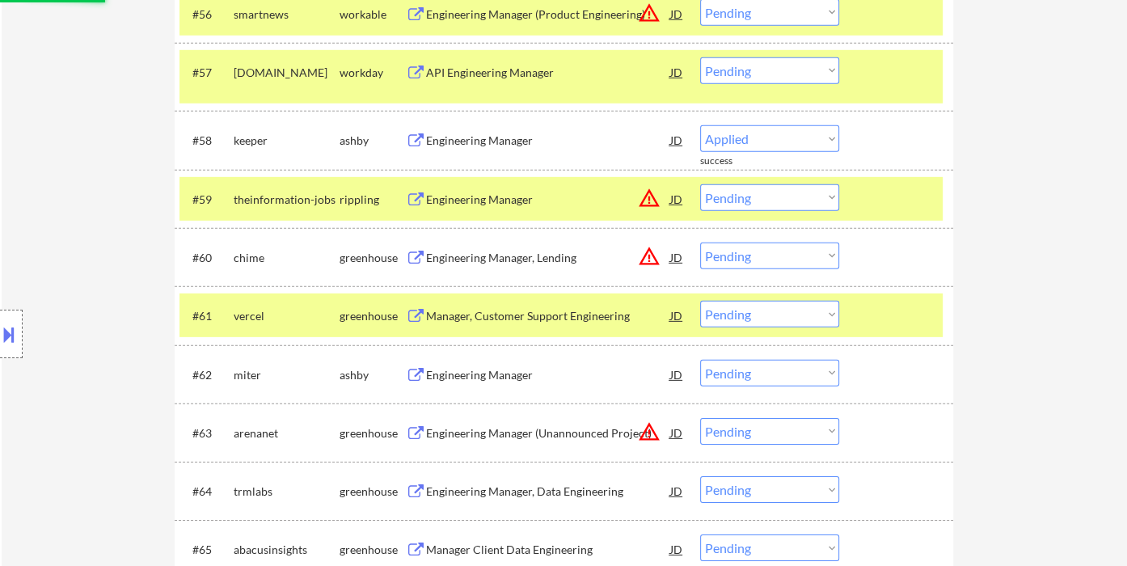
select select ""pending""
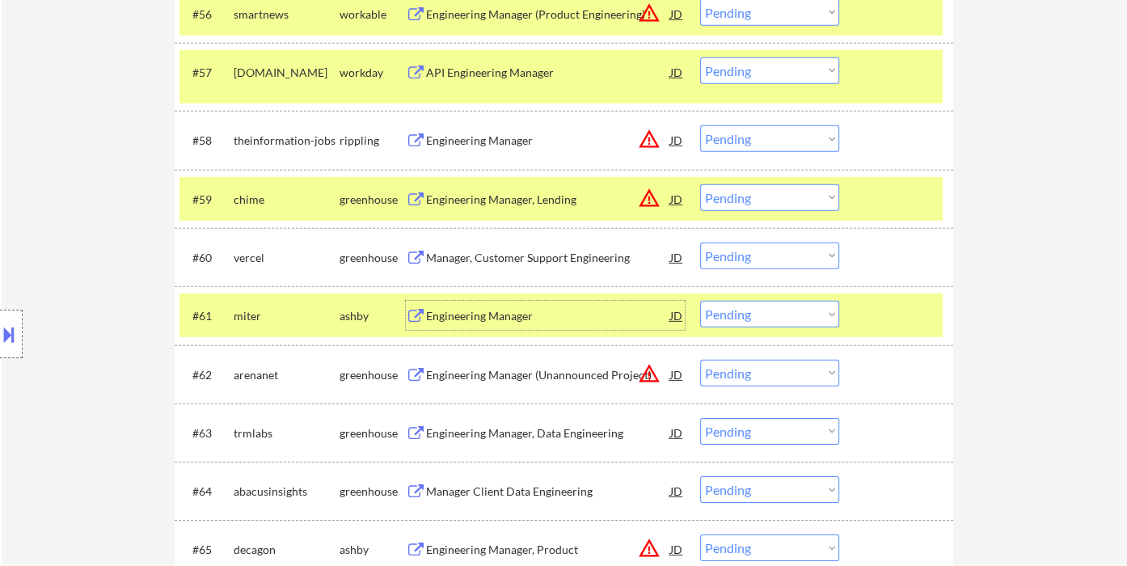
click at [774, 257] on select "Choose an option... Pending Applied Excluded (Questions) Excluded (Expired) Exc…" at bounding box center [769, 256] width 139 height 27
click at [700, 243] on select "Choose an option... Pending Applied Excluded (Questions) Excluded (Expired) Exc…" at bounding box center [769, 256] width 139 height 27
click at [523, 314] on div "Engineering Manager" at bounding box center [548, 316] width 244 height 16
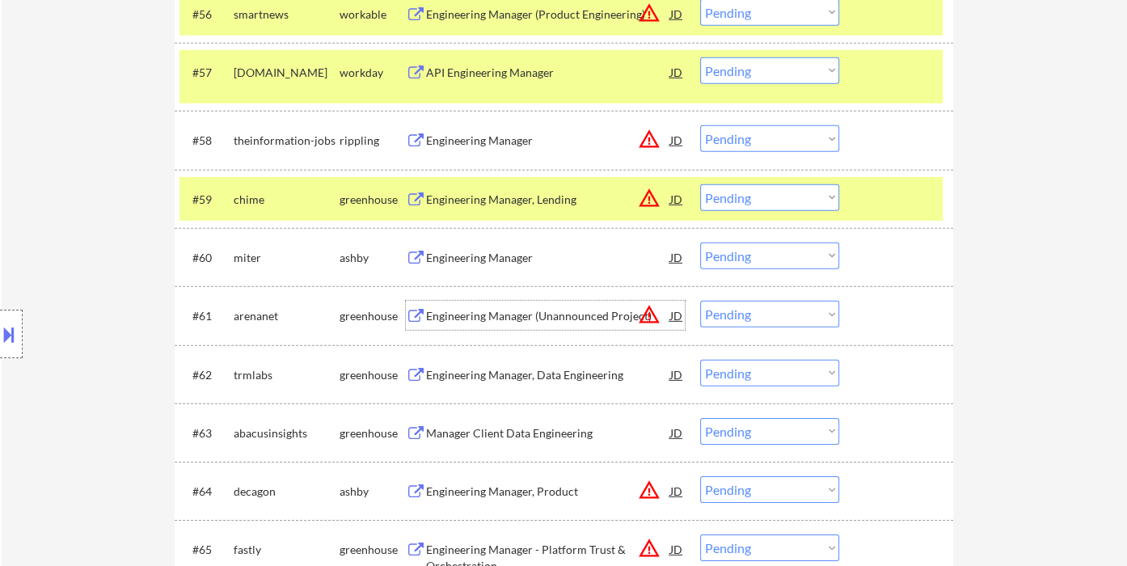
click at [766, 260] on select "Choose an option... Pending Applied Excluded (Questions) Excluded (Expired) Exc…" at bounding box center [769, 256] width 139 height 27
click at [700, 243] on select "Choose an option... Pending Applied Excluded (Questions) Excluded (Expired) Exc…" at bounding box center [769, 256] width 139 height 27
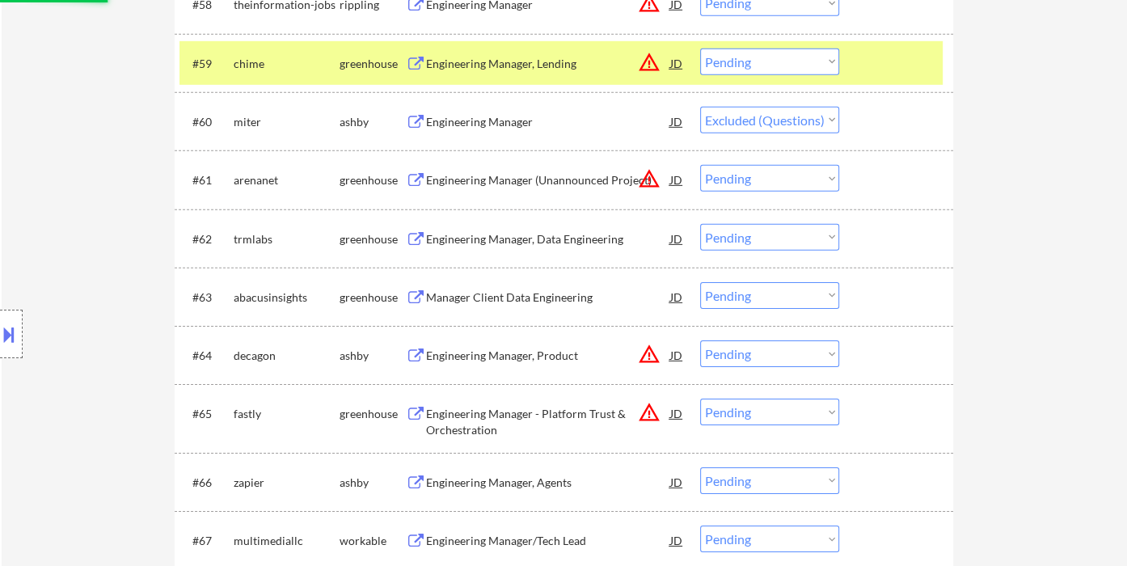
scroll to position [4203, 0]
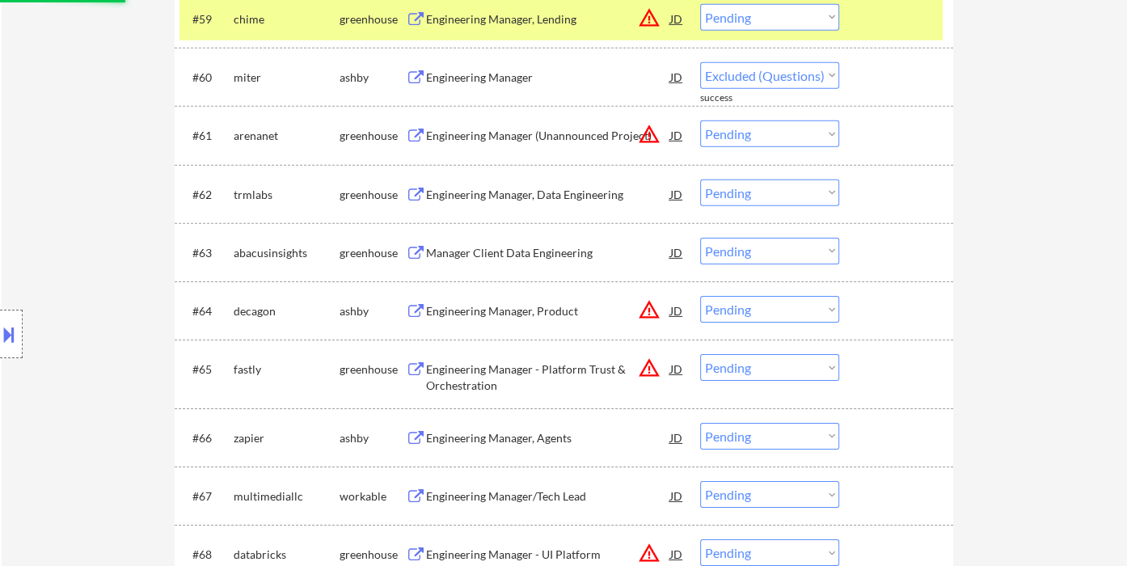
click at [499, 187] on div "Engineering Manager, Data Engineering" at bounding box center [548, 195] width 244 height 16
select select ""pending""
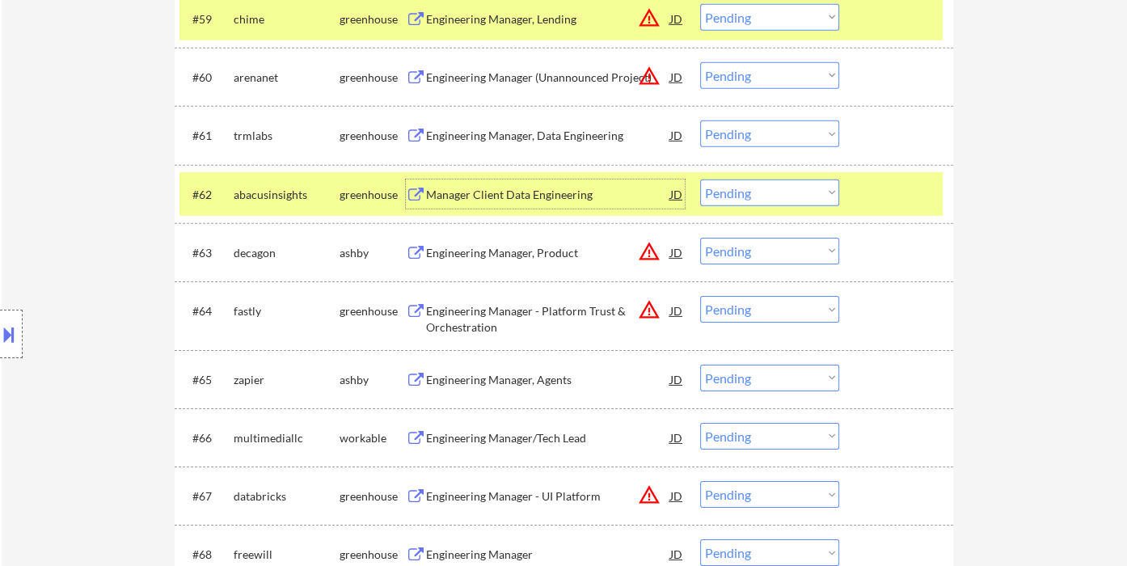
scroll to position [4292, 0]
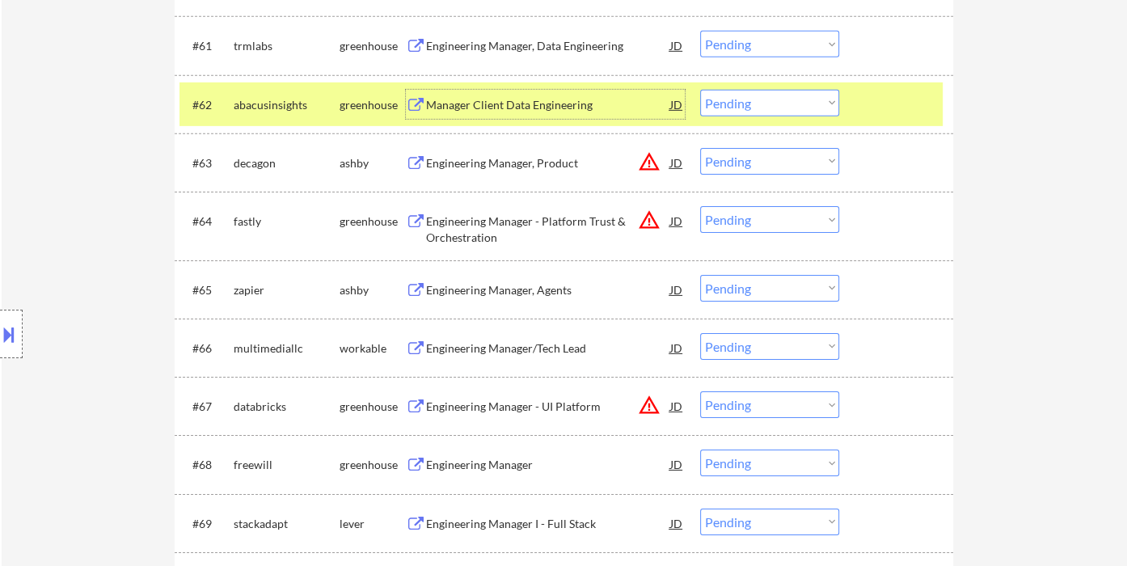
click at [539, 296] on div "Engineering Manager, Agents" at bounding box center [548, 290] width 244 height 16
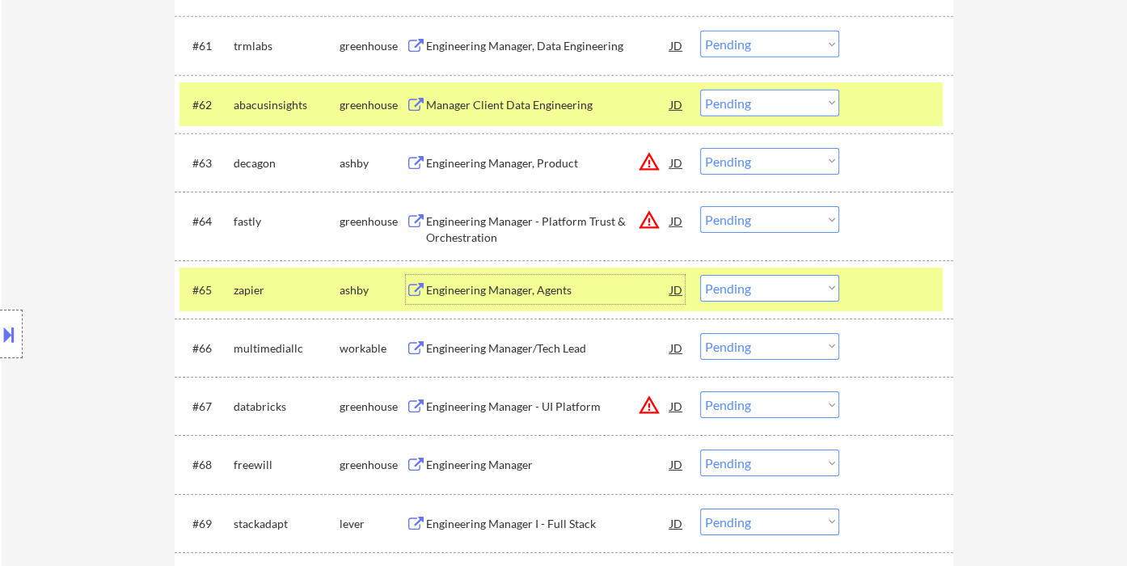
click at [767, 296] on select "Choose an option... Pending Applied Excluded (Questions) Excluded (Expired) Exc…" at bounding box center [769, 288] width 139 height 27
click at [700, 275] on select "Choose an option... Pending Applied Excluded (Questions) Excluded (Expired) Exc…" at bounding box center [769, 288] width 139 height 27
click at [534, 348] on div "Engineering Manager/Tech Lead" at bounding box center [548, 348] width 244 height 16
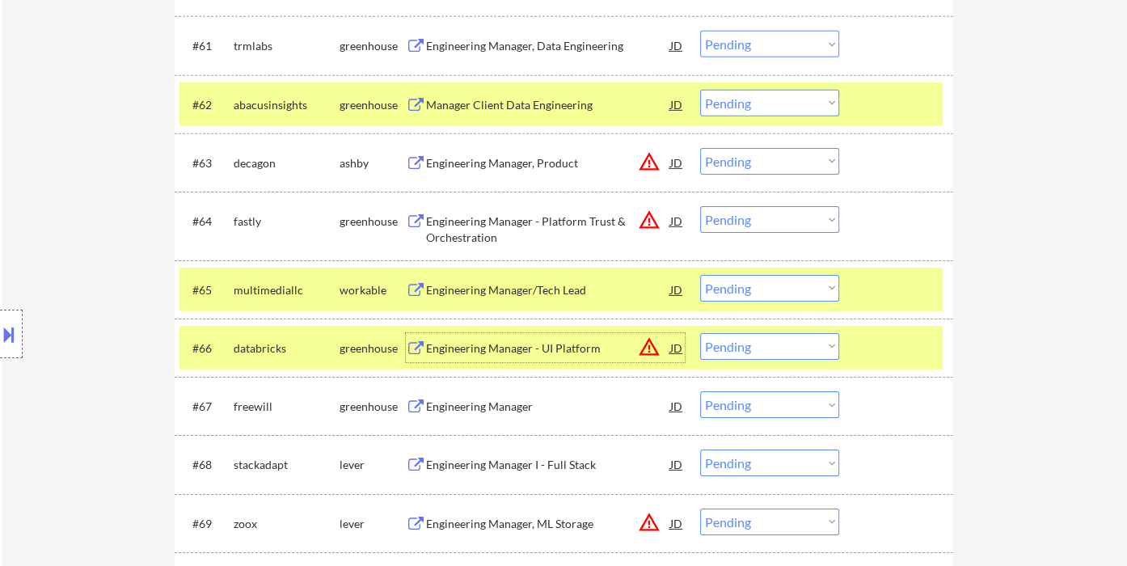
drag, startPoint x: 748, startPoint y: 288, endPoint x: 770, endPoint y: 299, distance: 24.6
click at [748, 288] on select "Choose an option... Pending Applied Excluded (Questions) Excluded (Expired) Exc…" at bounding box center [769, 288] width 139 height 27
click at [700, 275] on select "Choose an option... Pending Applied Excluded (Questions) Excluded (Expired) Exc…" at bounding box center [769, 288] width 139 height 27
click at [515, 411] on div "Engineering Manager" at bounding box center [548, 407] width 244 height 16
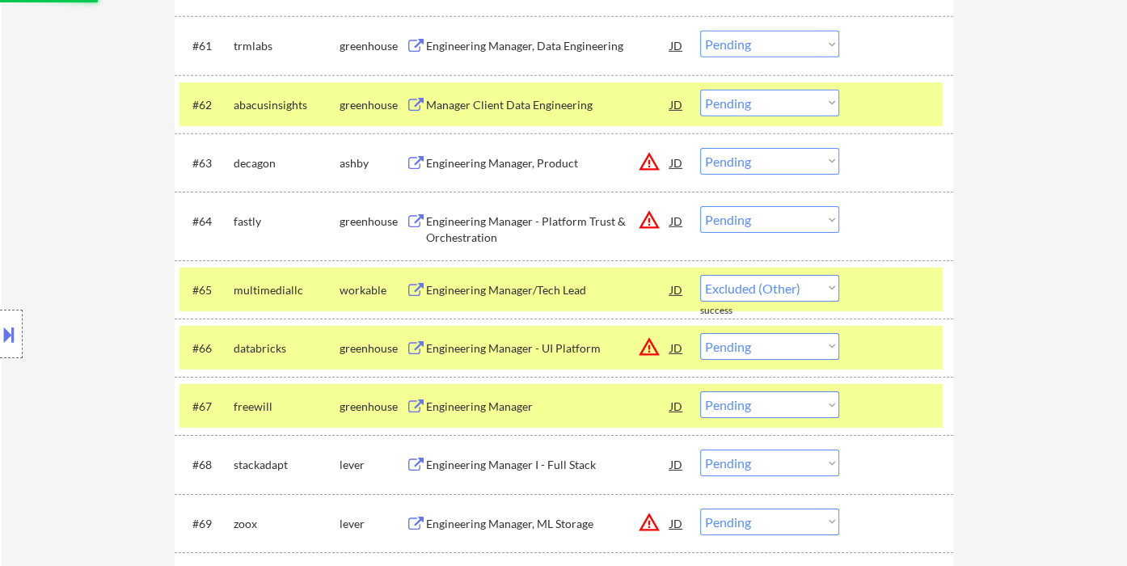
select select ""pending""
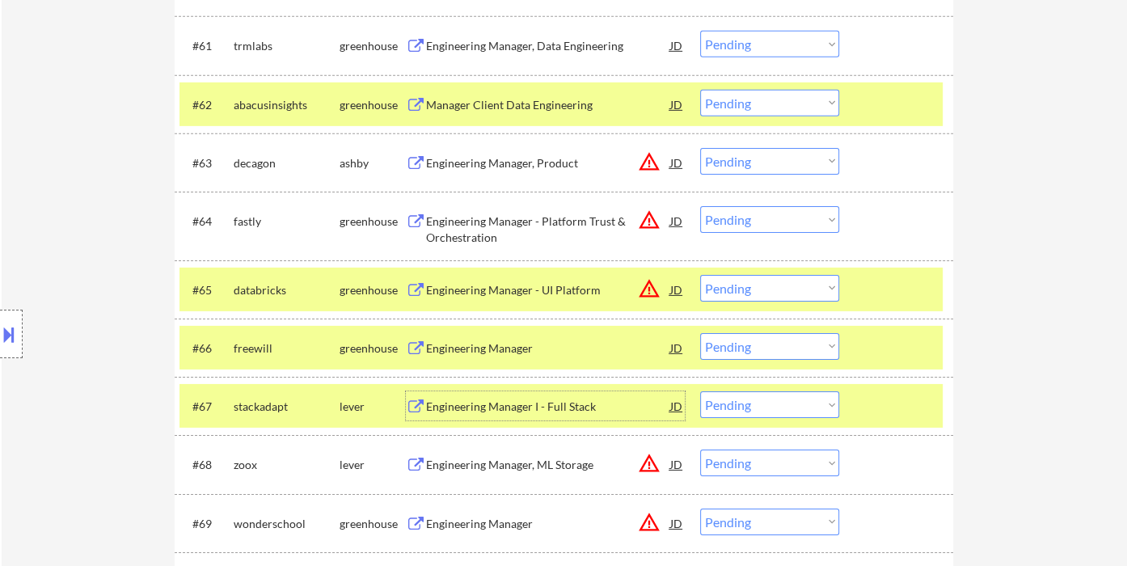
click at [760, 343] on select "Choose an option... Pending Applied Excluded (Questions) Excluded (Expired) Exc…" at bounding box center [769, 346] width 139 height 27
click at [700, 333] on select "Choose an option... Pending Applied Excluded (Questions) Excluded (Expired) Exc…" at bounding box center [769, 346] width 139 height 27
click at [547, 407] on div "Engineering Manager I - Full Stack" at bounding box center [548, 407] width 244 height 16
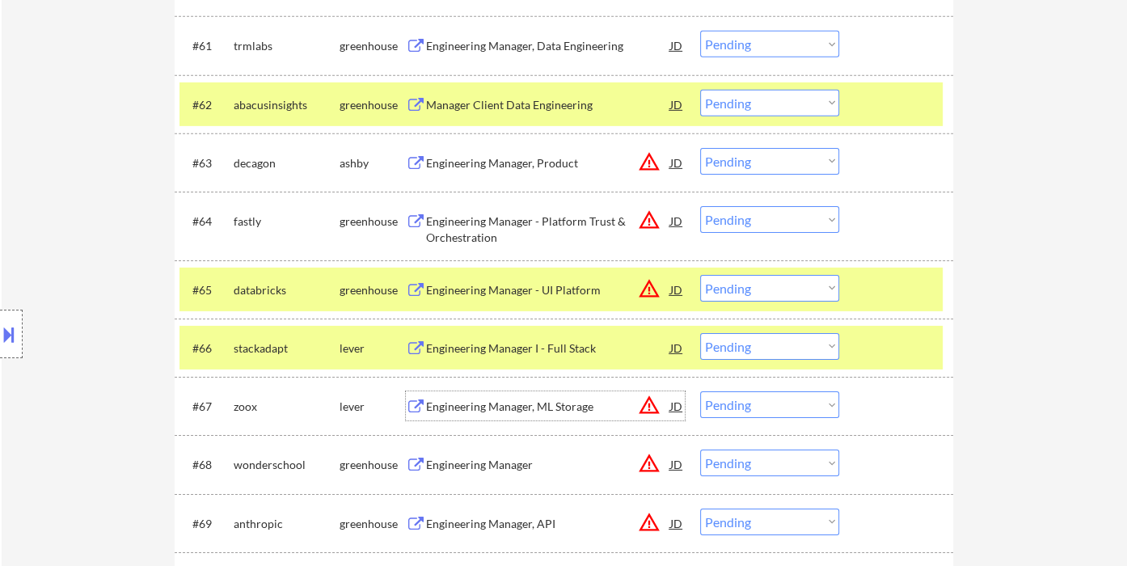
drag, startPoint x: 767, startPoint y: 348, endPoint x: 789, endPoint y: 356, distance: 23.6
click at [767, 348] on select "Choose an option... Pending Applied Excluded (Questions) Excluded (Expired) Exc…" at bounding box center [769, 346] width 139 height 27
click at [700, 333] on select "Choose an option... Pending Applied Excluded (Questions) Excluded (Expired) Exc…" at bounding box center [769, 346] width 139 height 27
select select ""pending""
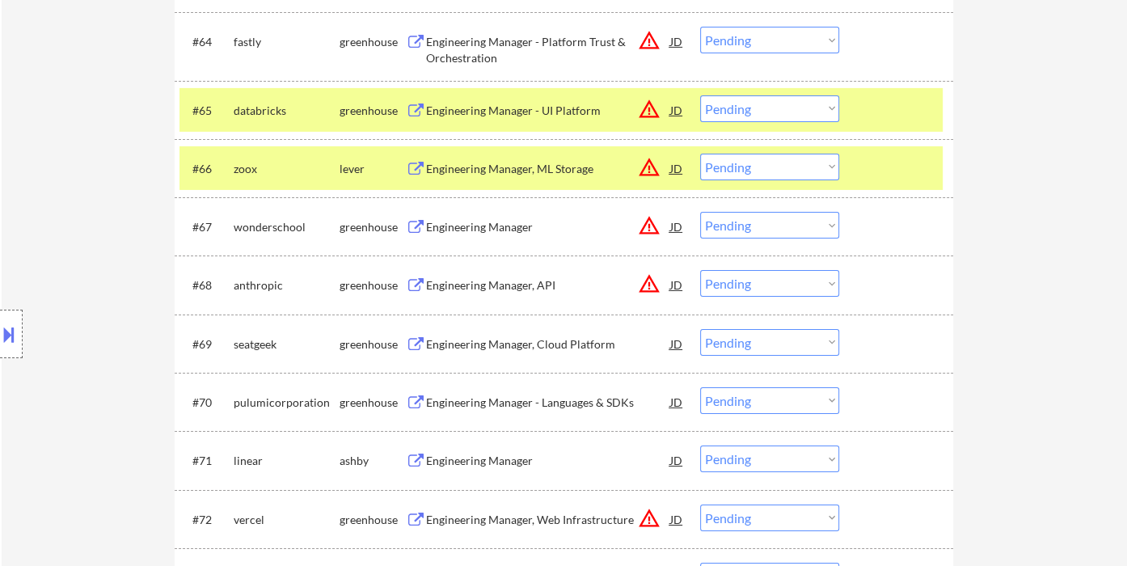
click at [583, 351] on div "Engineering Manager, Cloud Platform" at bounding box center [548, 344] width 244 height 16
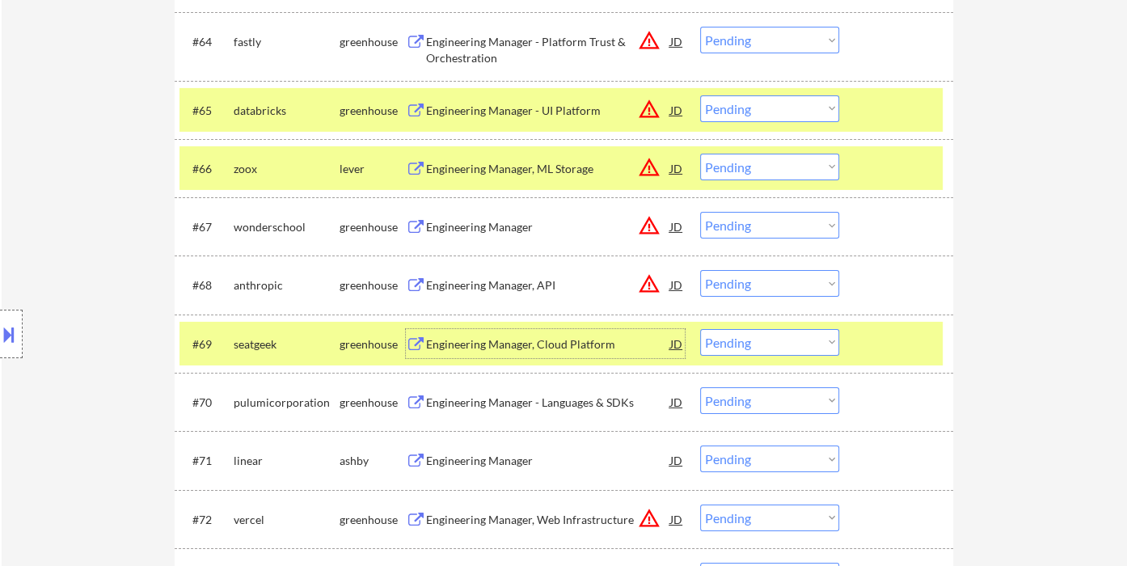
click at [776, 341] on select "Choose an option... Pending Applied Excluded (Questions) Excluded (Expired) Exc…" at bounding box center [769, 342] width 139 height 27
click at [700, 329] on select "Choose an option... Pending Applied Excluded (Questions) Excluded (Expired) Exc…" at bounding box center [769, 342] width 139 height 27
click at [534, 400] on div "Engineering Manager - Languages & SDKs" at bounding box center [548, 402] width 244 height 16
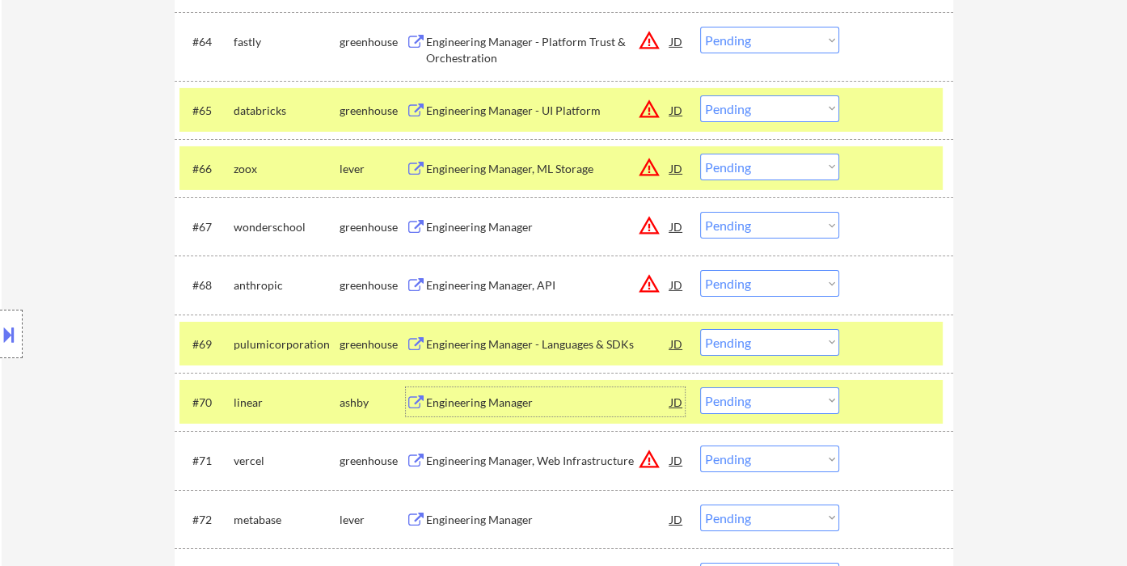
click at [773, 343] on select "Choose an option... Pending Applied Excluded (Questions) Excluded (Expired) Exc…" at bounding box center [769, 342] width 139 height 27
click at [700, 329] on select "Choose an option... Pending Applied Excluded (Questions) Excluded (Expired) Exc…" at bounding box center [769, 342] width 139 height 27
click at [514, 403] on div "Engineering Manager" at bounding box center [548, 402] width 244 height 16
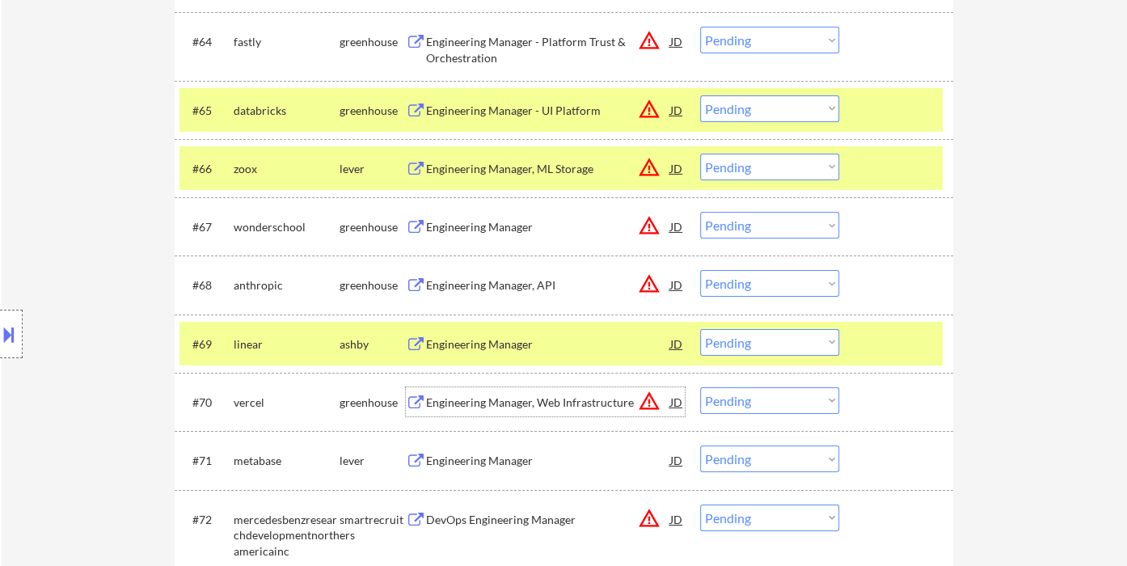
drag, startPoint x: 782, startPoint y: 341, endPoint x: 787, endPoint y: 350, distance: 9.8
click at [782, 341] on select "Choose an option... Pending Applied Excluded (Questions) Excluded (Expired) Exc…" at bounding box center [769, 342] width 139 height 27
click at [700, 329] on select "Choose an option... Pending Applied Excluded (Questions) Excluded (Expired) Exc…" at bounding box center [769, 342] width 139 height 27
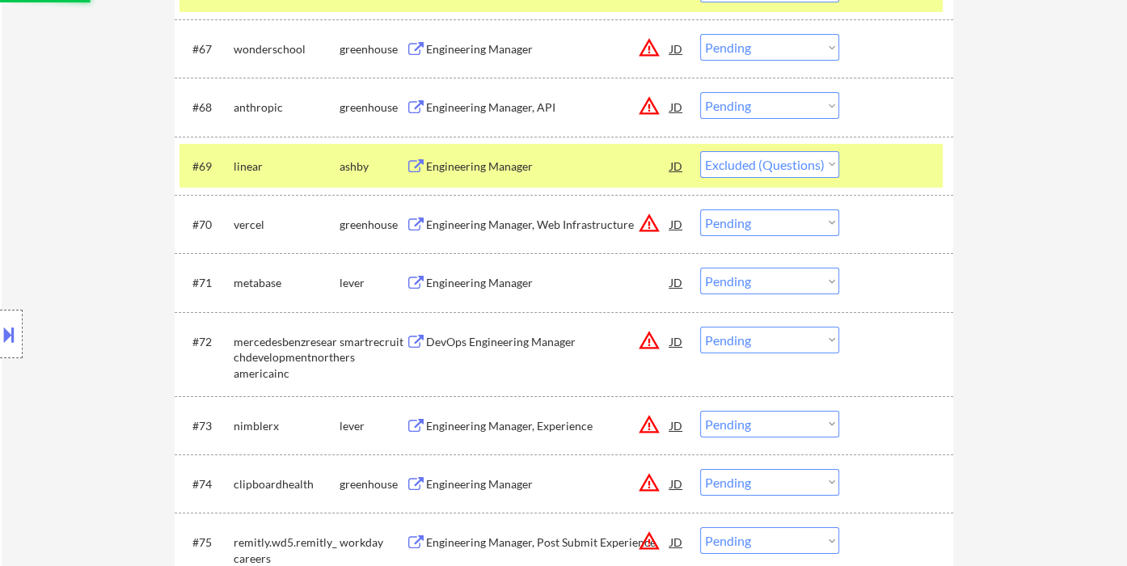
scroll to position [4651, 0]
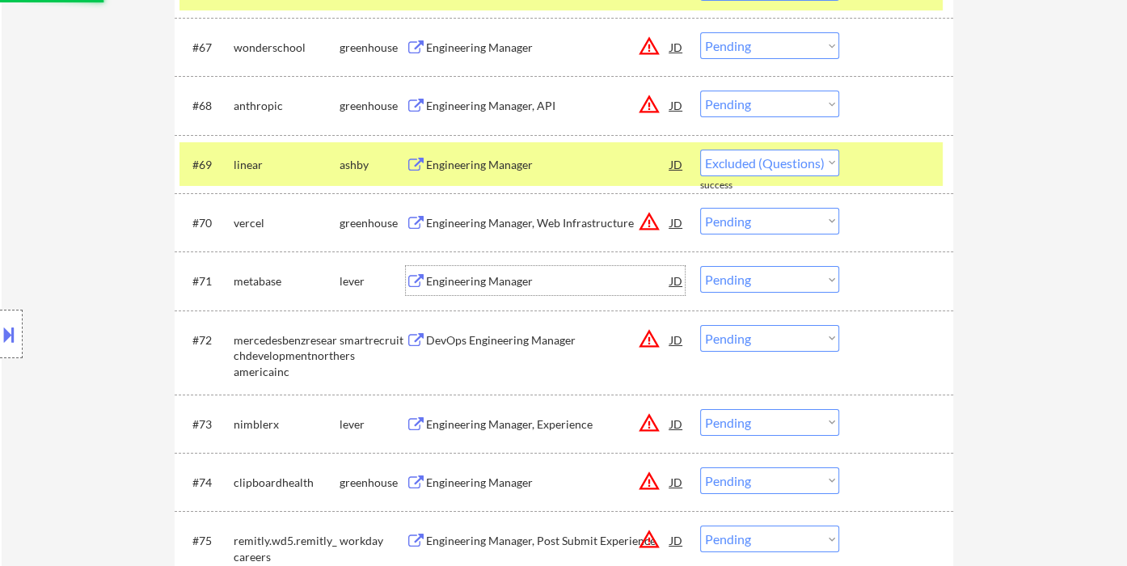
click at [479, 283] on div "Engineering Manager" at bounding box center [548, 281] width 244 height 16
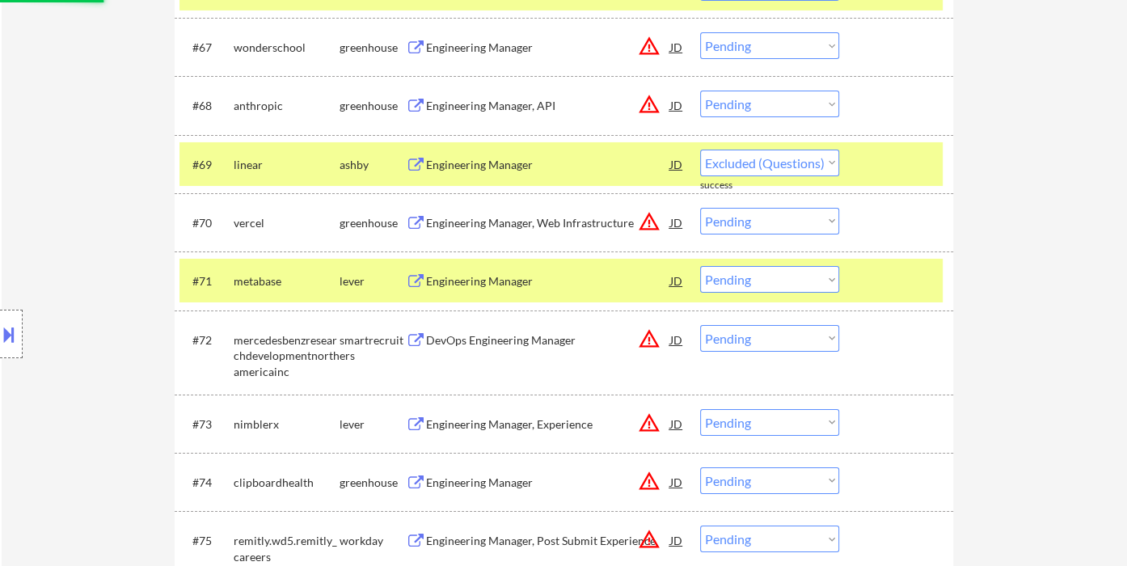
select select ""pending""
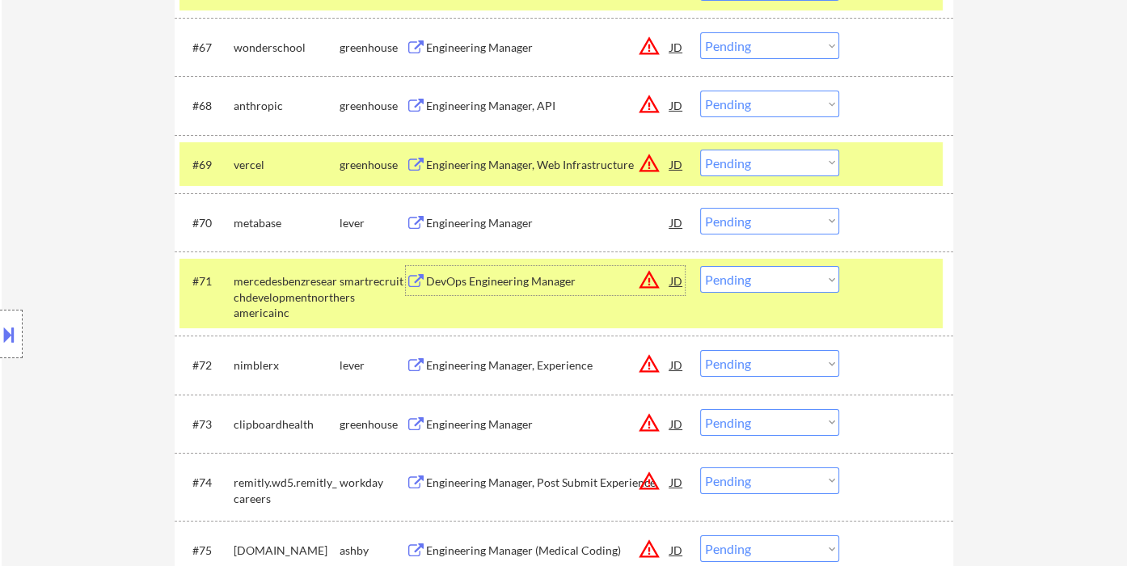
click at [761, 219] on select "Choose an option... Pending Applied Excluded (Questions) Excluded (Expired) Exc…" at bounding box center [769, 221] width 139 height 27
click at [700, 208] on select "Choose an option... Pending Applied Excluded (Questions) Excluded (Expired) Exc…" at bounding box center [769, 221] width 139 height 27
select select ""pending""
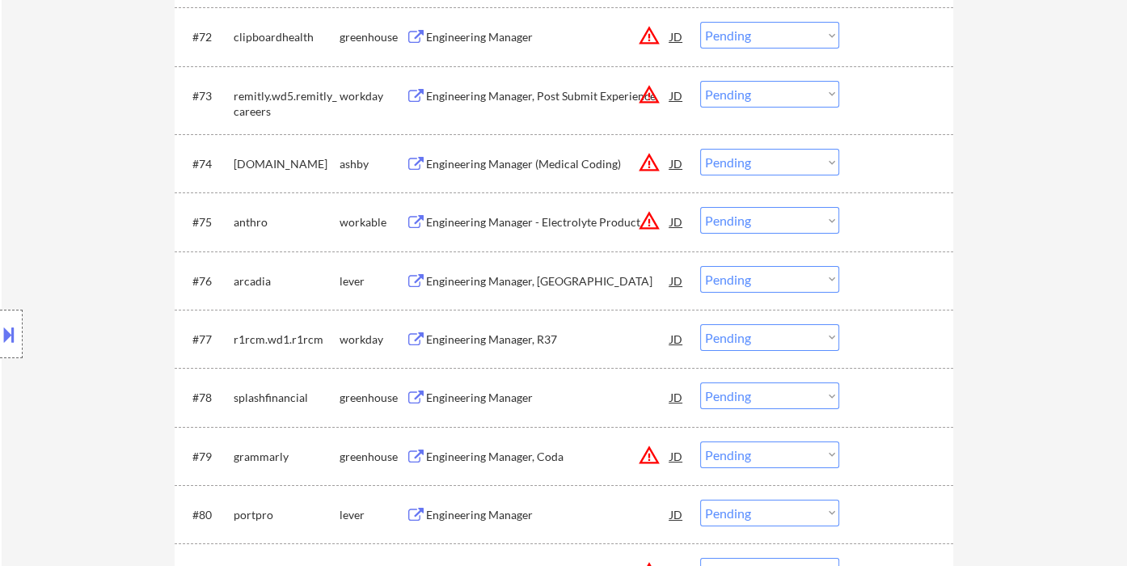
scroll to position [5011, 0]
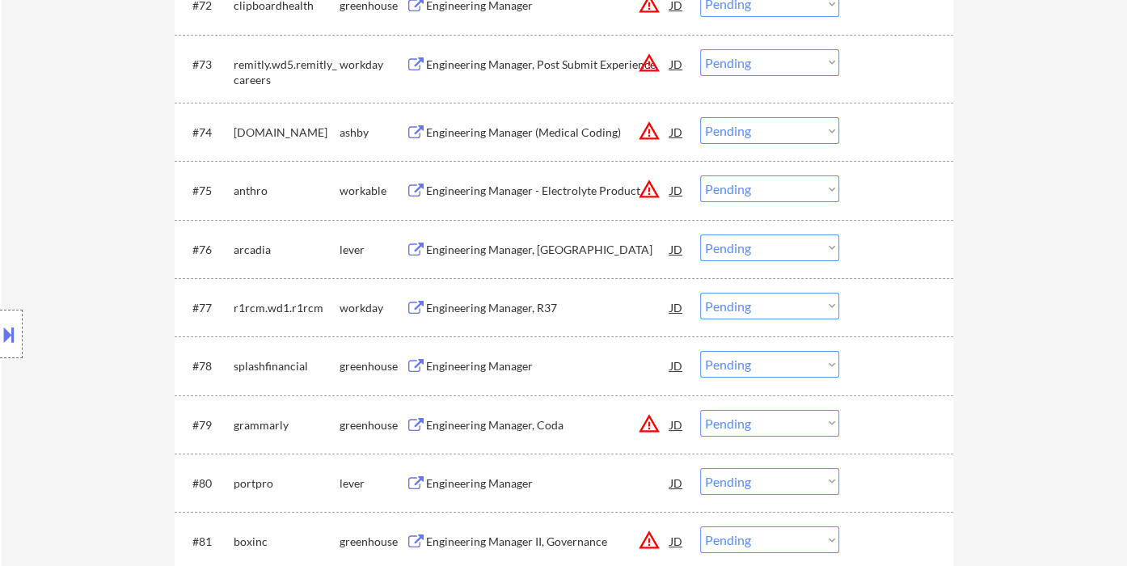
click at [498, 251] on div "Engineering Manager, Gateway" at bounding box center [548, 250] width 244 height 16
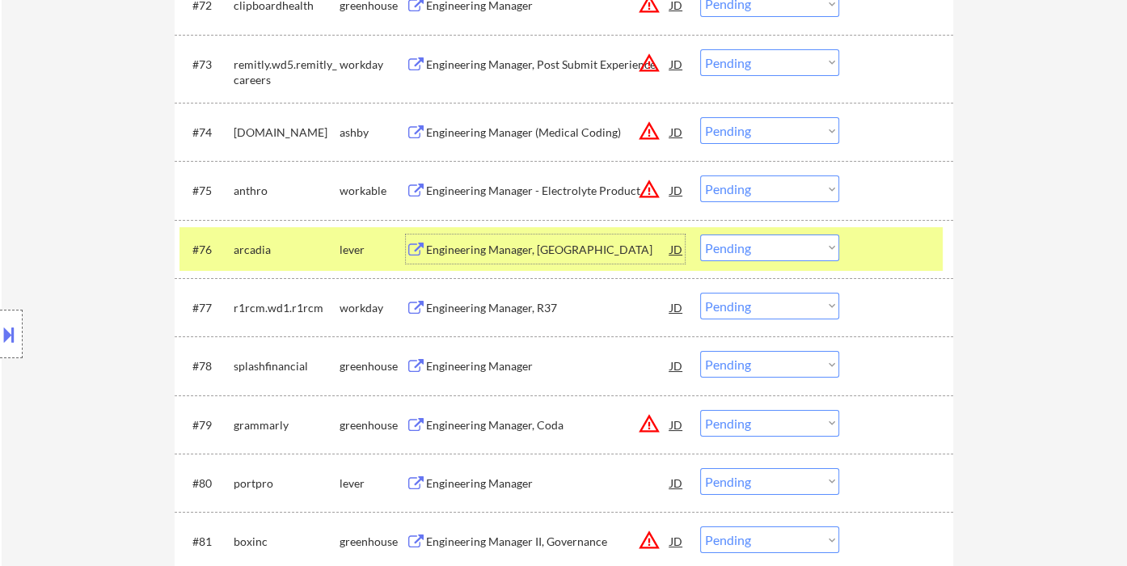
click at [740, 251] on select "Choose an option... Pending Applied Excluded (Questions) Excluded (Expired) Exc…" at bounding box center [769, 247] width 139 height 27
click at [700, 234] on select "Choose an option... Pending Applied Excluded (Questions) Excluded (Expired) Exc…" at bounding box center [769, 247] width 139 height 27
click at [508, 370] on div "Engineering Manager" at bounding box center [548, 366] width 244 height 16
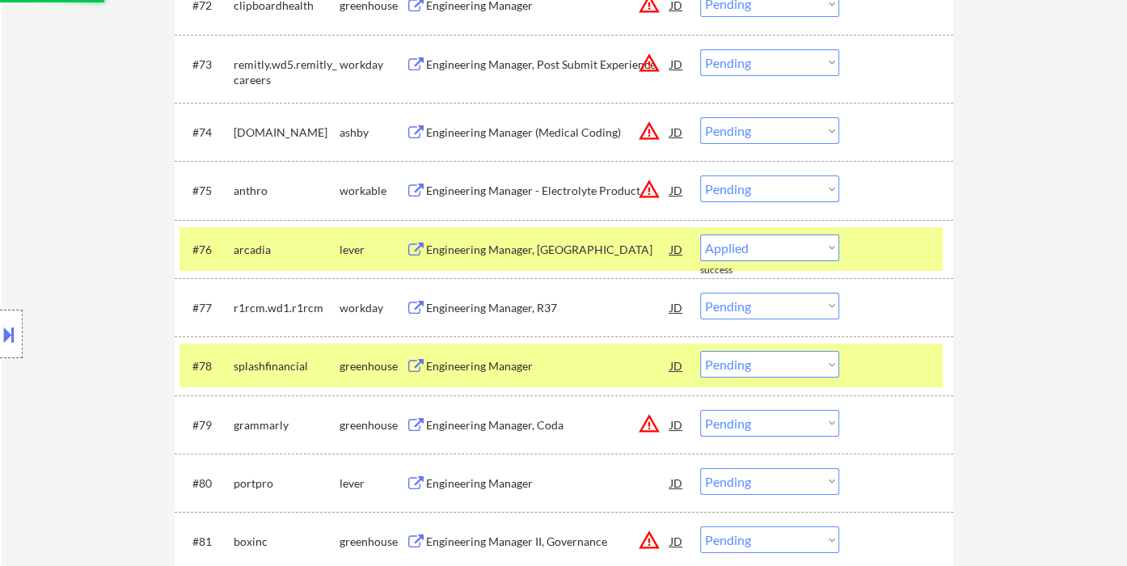
select select ""pending""
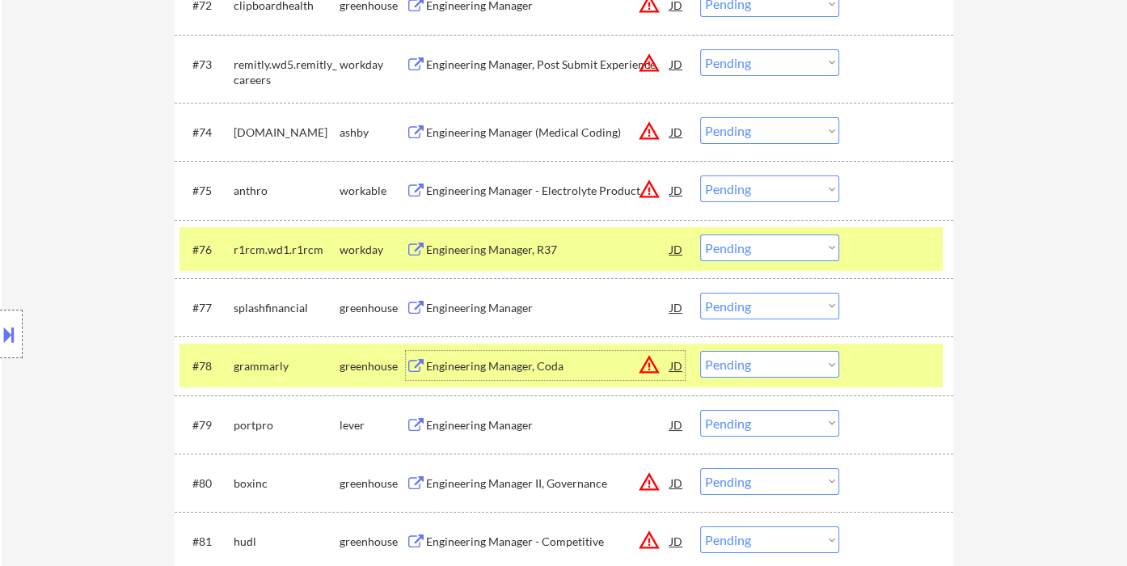
click at [718, 307] on select "Choose an option... Pending Applied Excluded (Questions) Excluded (Expired) Exc…" at bounding box center [769, 306] width 139 height 27
click at [700, 293] on select "Choose an option... Pending Applied Excluded (Questions) Excluded (Expired) Exc…" at bounding box center [769, 306] width 139 height 27
click at [511, 436] on div "Engineering Manager" at bounding box center [548, 424] width 244 height 29
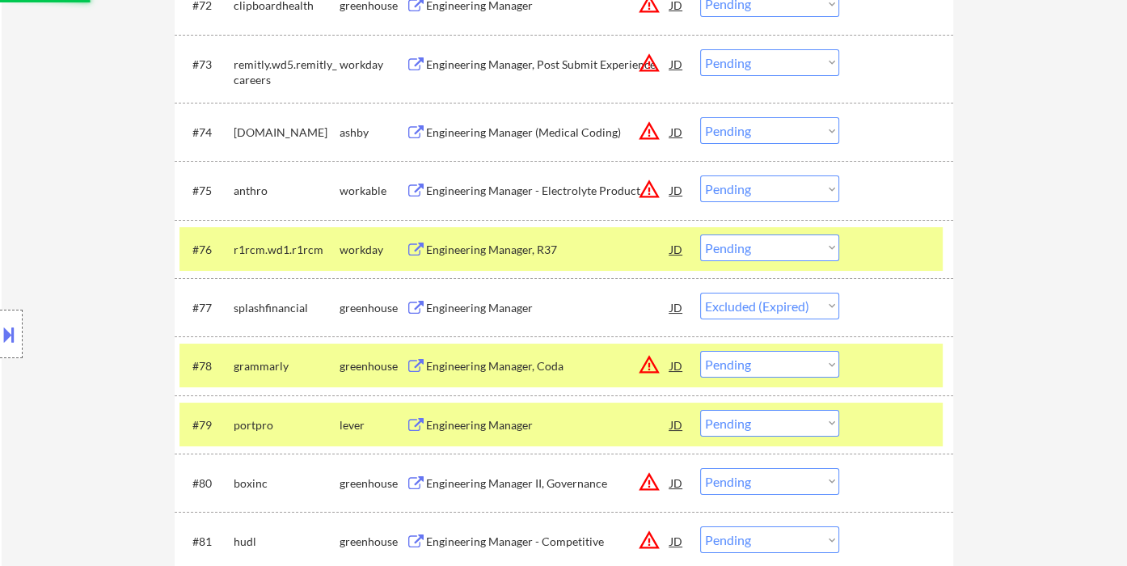
select select ""pending""
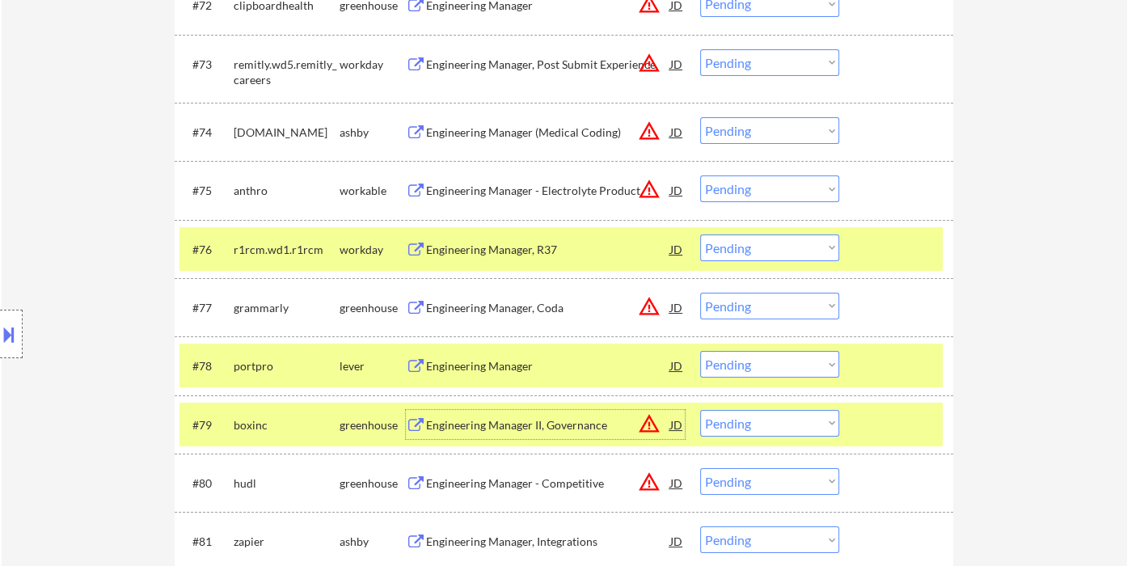
click at [741, 362] on select "Choose an option... Pending Applied Excluded (Questions) Excluded (Expired) Exc…" at bounding box center [769, 364] width 139 height 27
click at [700, 351] on select "Choose an option... Pending Applied Excluded (Questions) Excluded (Expired) Exc…" at bounding box center [769, 364] width 139 height 27
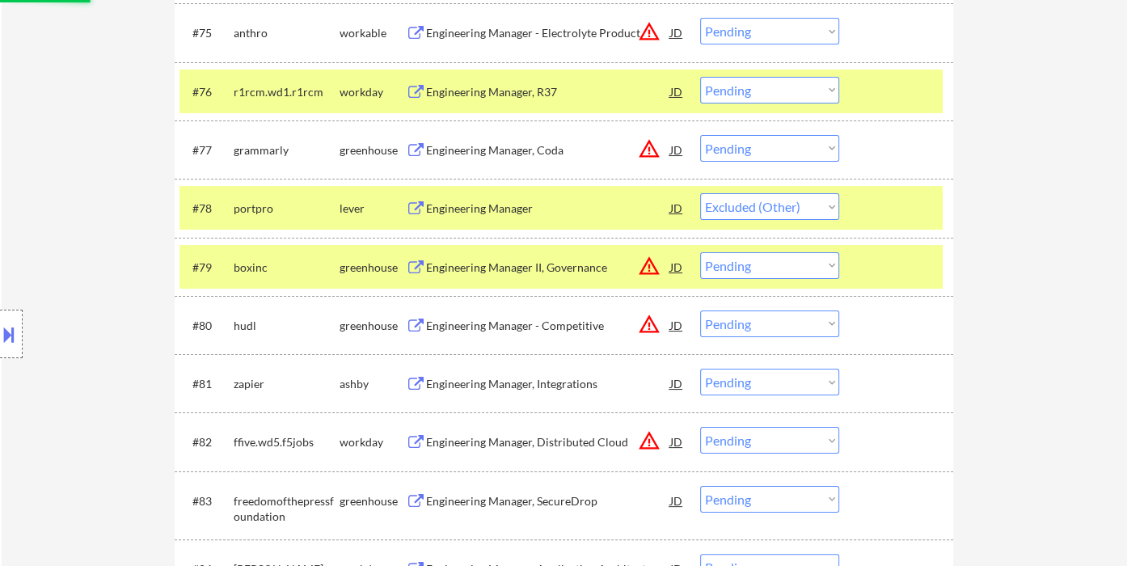
scroll to position [5190, 0]
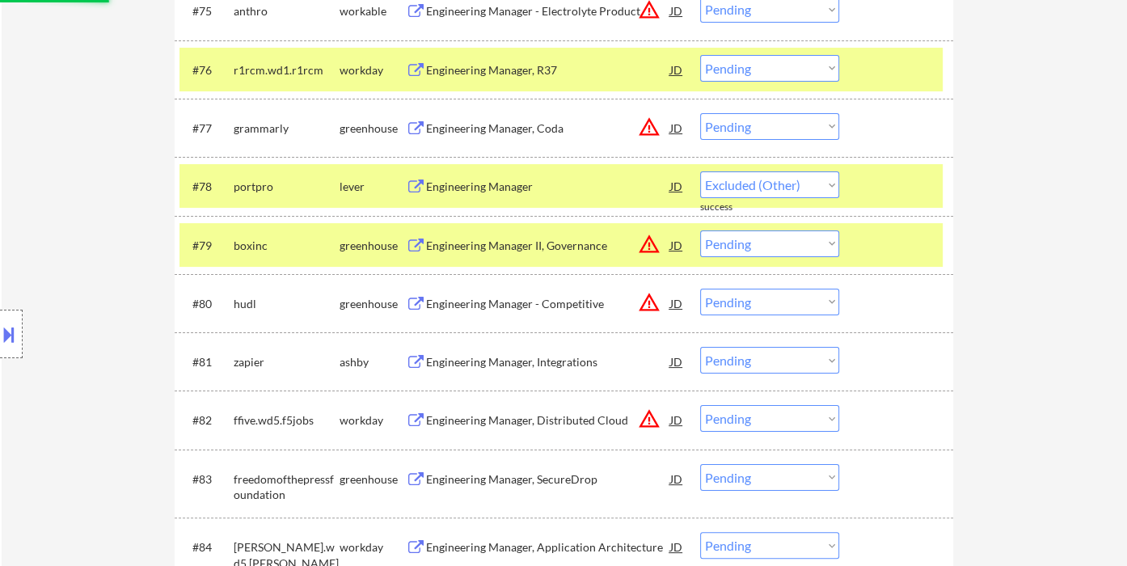
click at [493, 365] on div "Engineering Manager, Integrations" at bounding box center [548, 362] width 244 height 16
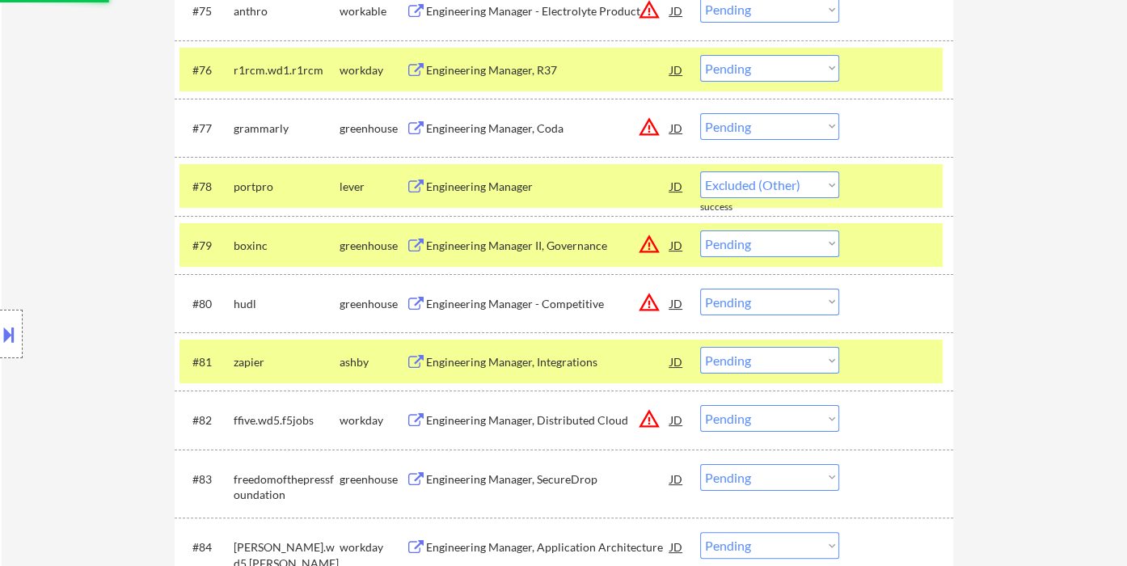
select select ""pending""
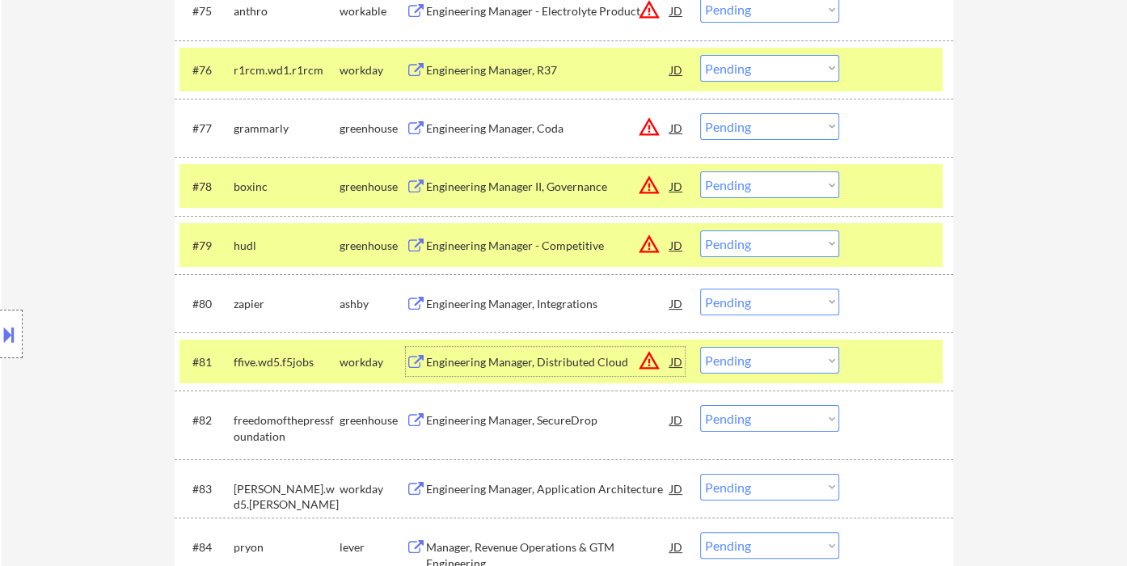
drag, startPoint x: 757, startPoint y: 305, endPoint x: 769, endPoint y: 312, distance: 13.5
click at [758, 305] on select "Choose an option... Pending Applied Excluded (Questions) Excluded (Expired) Exc…" at bounding box center [769, 302] width 139 height 27
click at [700, 289] on select "Choose an option... Pending Applied Excluded (Questions) Excluded (Expired) Exc…" at bounding box center [769, 302] width 139 height 27
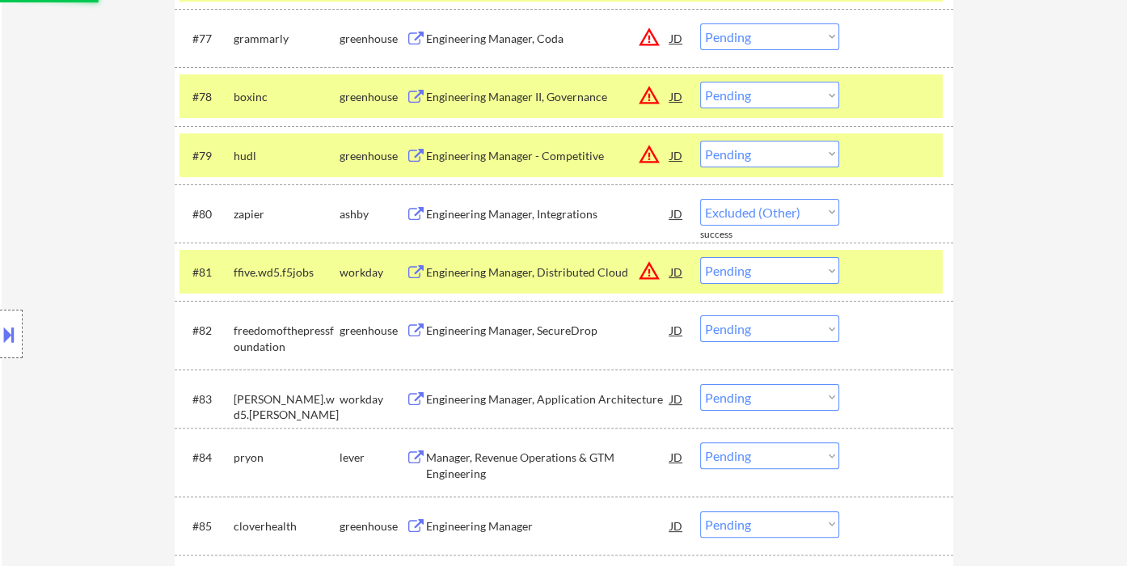
click at [516, 338] on div "Engineering Manager, SecureDrop" at bounding box center [548, 329] width 244 height 29
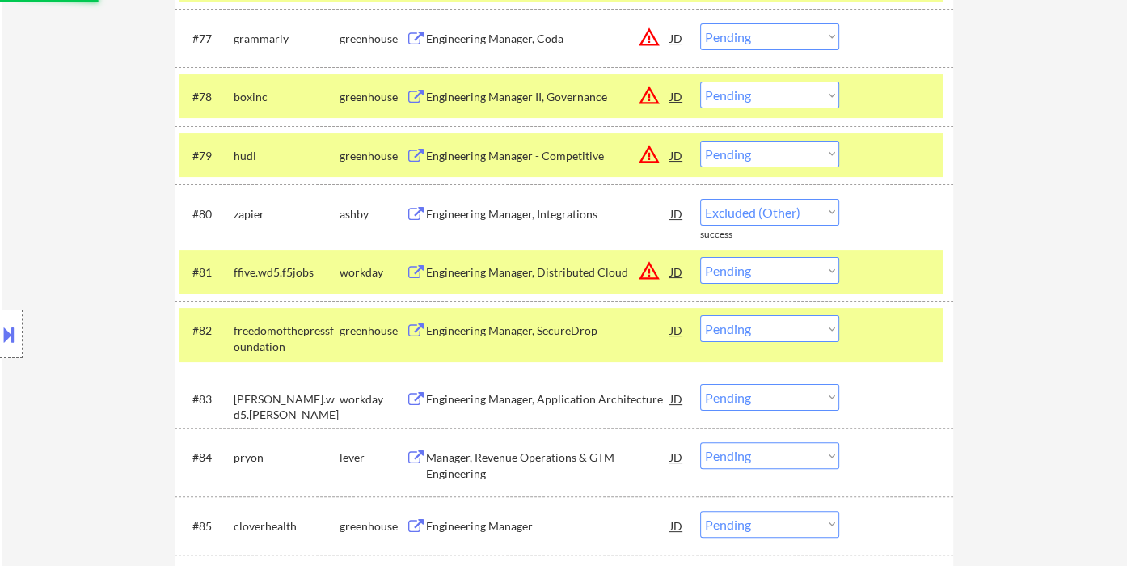
select select ""pending""
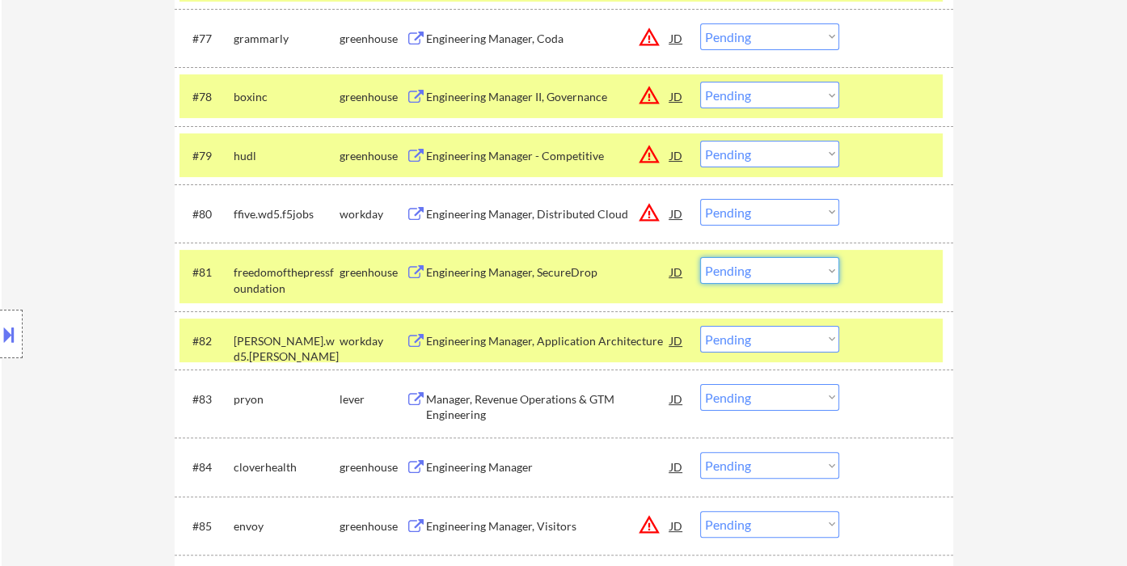
click at [744, 274] on select "Choose an option... Pending Applied Excluded (Questions) Excluded (Expired) Exc…" at bounding box center [769, 270] width 139 height 27
click at [700, 257] on select "Choose an option... Pending Applied Excluded (Questions) Excluded (Expired) Exc…" at bounding box center [769, 270] width 139 height 27
click at [506, 401] on div "Manager, Revenue Operations & GTM Engineering" at bounding box center [548, 407] width 244 height 32
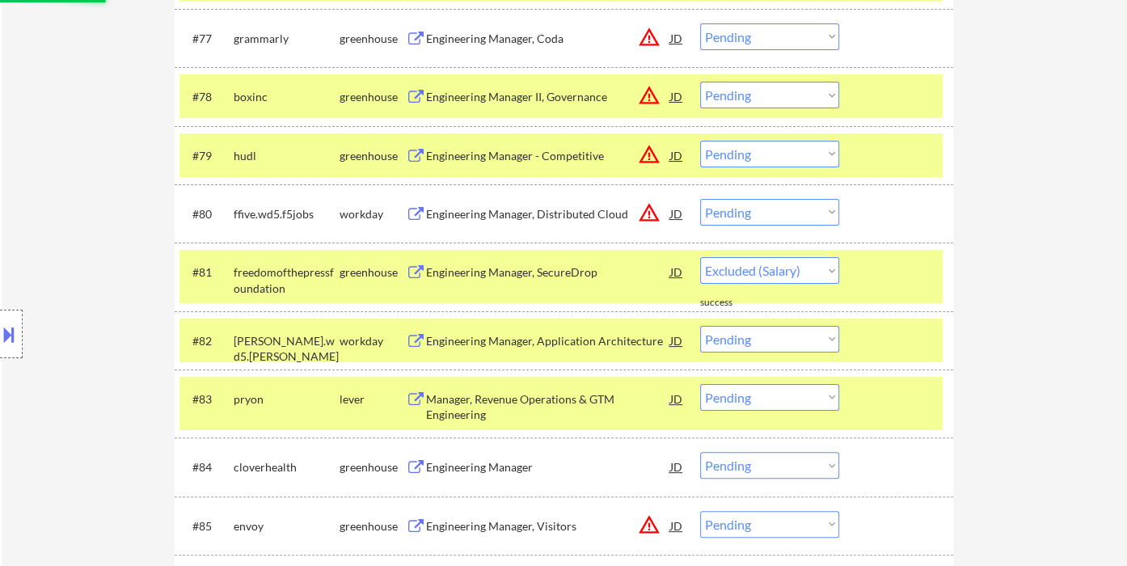
select select ""pending""
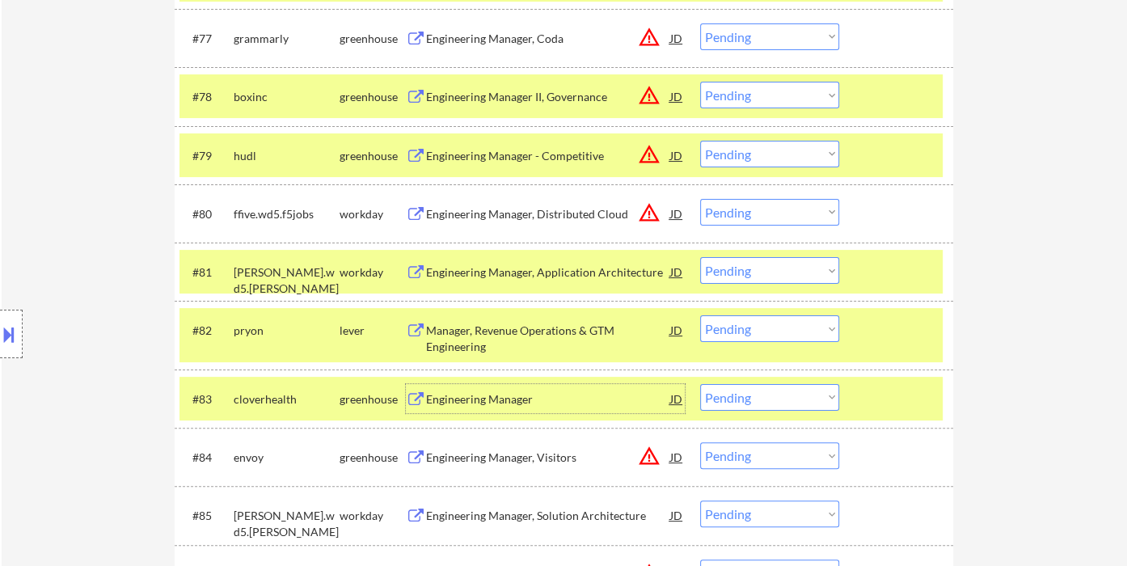
click at [740, 334] on select "Choose an option... Pending Applied Excluded (Questions) Excluded (Expired) Exc…" at bounding box center [769, 328] width 139 height 27
click at [700, 315] on select "Choose an option... Pending Applied Excluded (Questions) Excluded (Expired) Exc…" at bounding box center [769, 328] width 139 height 27
click at [502, 402] on div "Engineering Manager" at bounding box center [548, 399] width 244 height 16
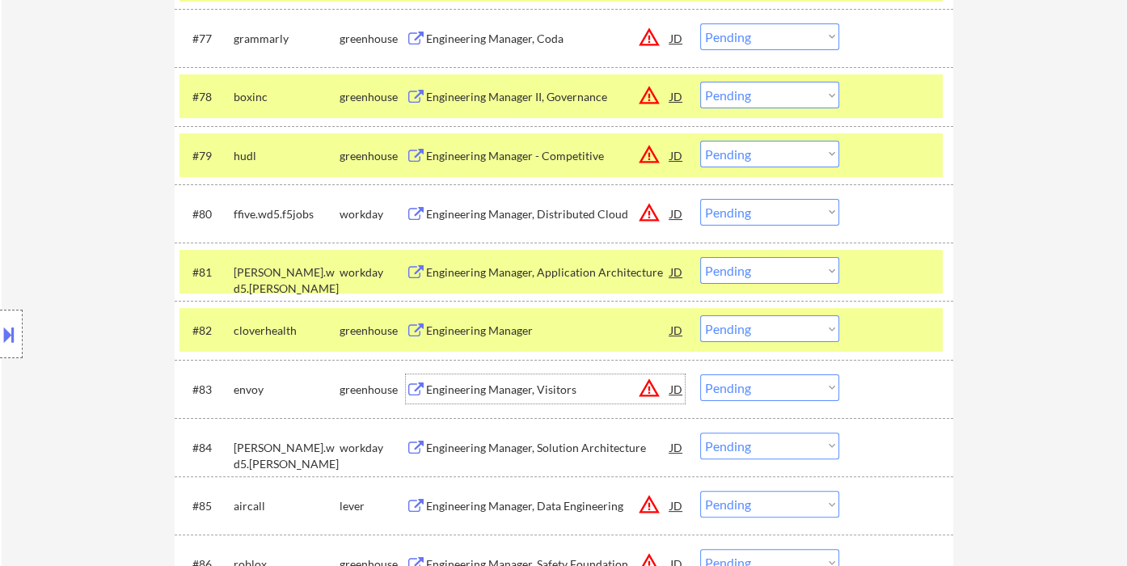
click at [757, 336] on select "Choose an option... Pending Applied Excluded (Questions) Excluded (Expired) Exc…" at bounding box center [769, 328] width 139 height 27
click at [700, 315] on select "Choose an option... Pending Applied Excluded (Questions) Excluded (Expired) Exc…" at bounding box center [769, 328] width 139 height 27
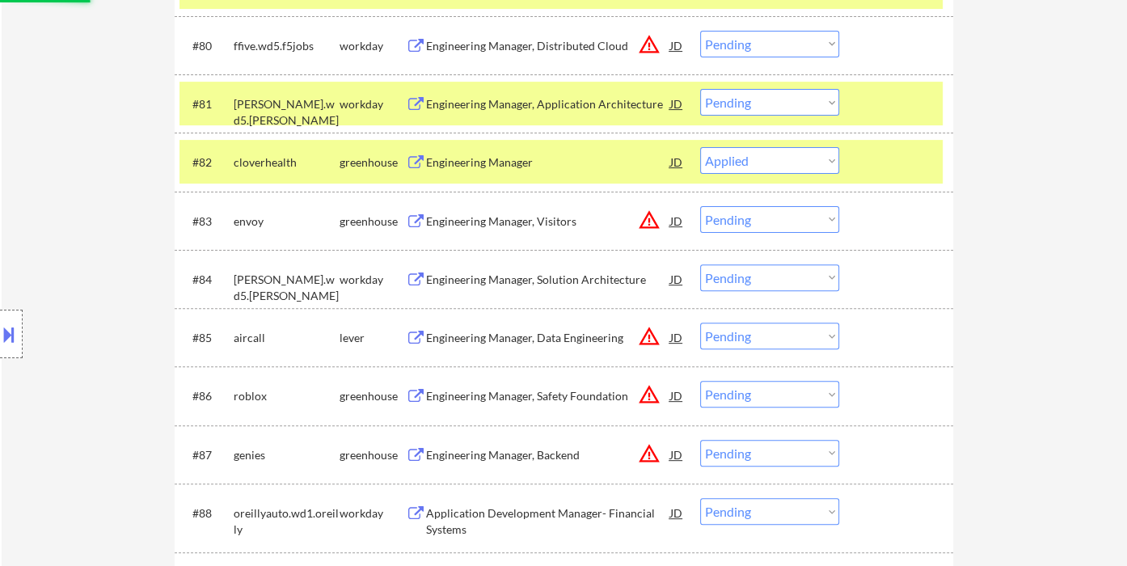
scroll to position [5460, 0]
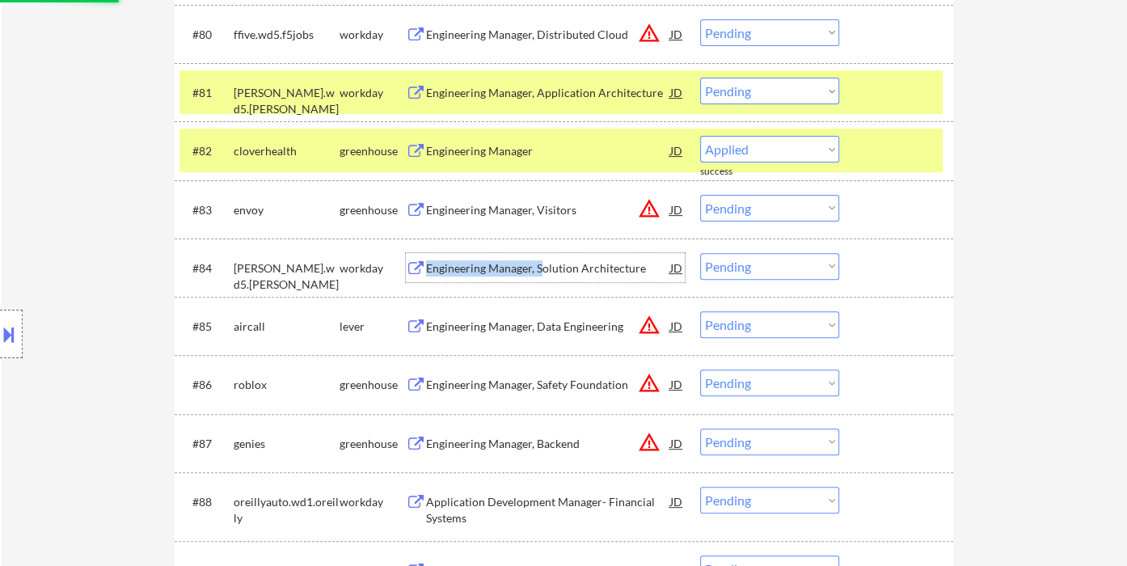
drag, startPoint x: 540, startPoint y: 272, endPoint x: 523, endPoint y: 280, distance: 18.8
click at [480, 283] on div "#84 hagerty.wd5.hagerty workday Engineering Manager, Solution Architecture JD w…" at bounding box center [560, 268] width 763 height 44
select select ""pending""
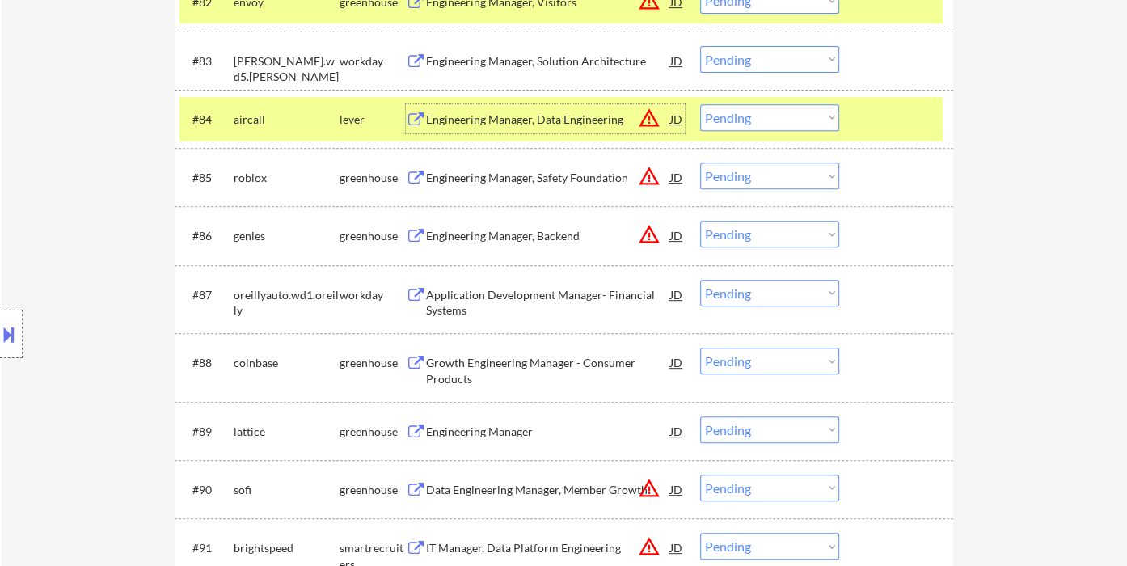
scroll to position [5639, 0]
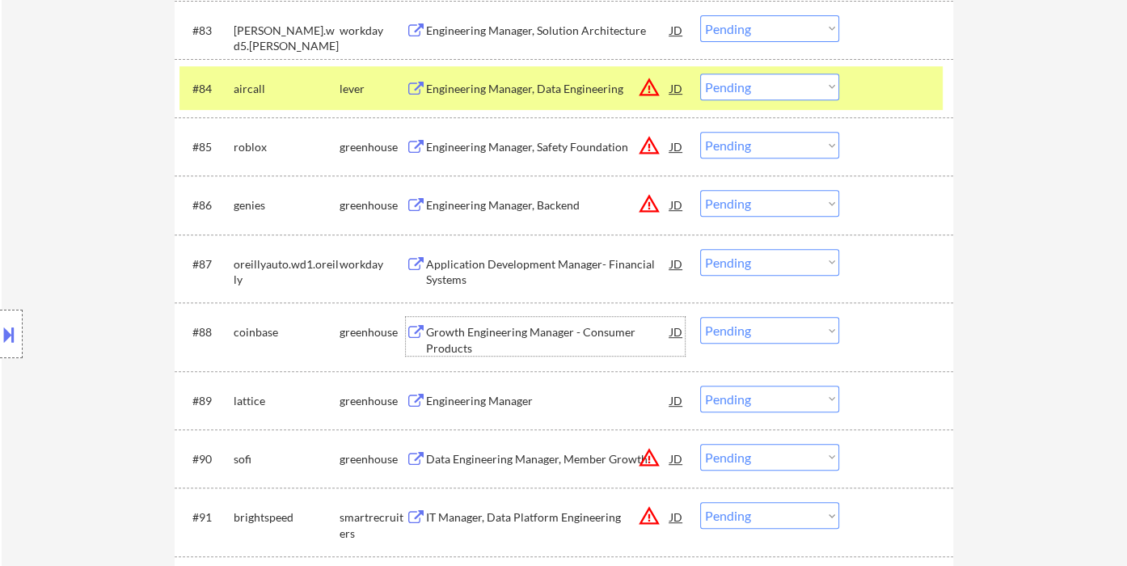
click at [542, 327] on div "Growth Engineering Manager - Consumer Products" at bounding box center [548, 340] width 244 height 32
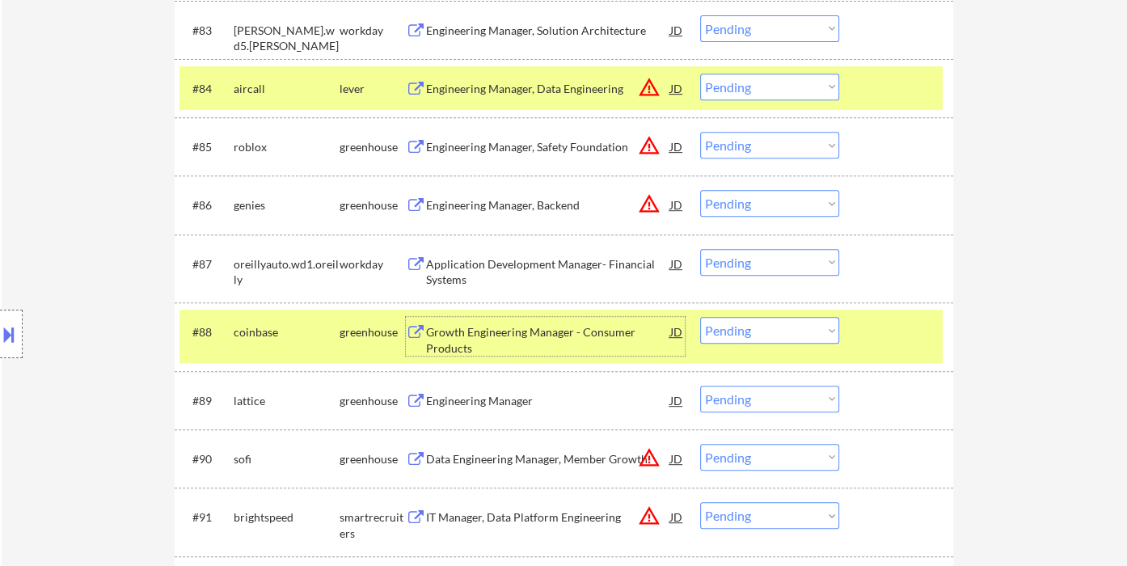
click at [774, 334] on select "Choose an option... Pending Applied Excluded (Questions) Excluded (Expired) Exc…" at bounding box center [769, 330] width 139 height 27
click at [700, 317] on select "Choose an option... Pending Applied Excluded (Questions) Excluded (Expired) Exc…" at bounding box center [769, 330] width 139 height 27
click at [512, 396] on div "Engineering Manager" at bounding box center [548, 401] width 244 height 16
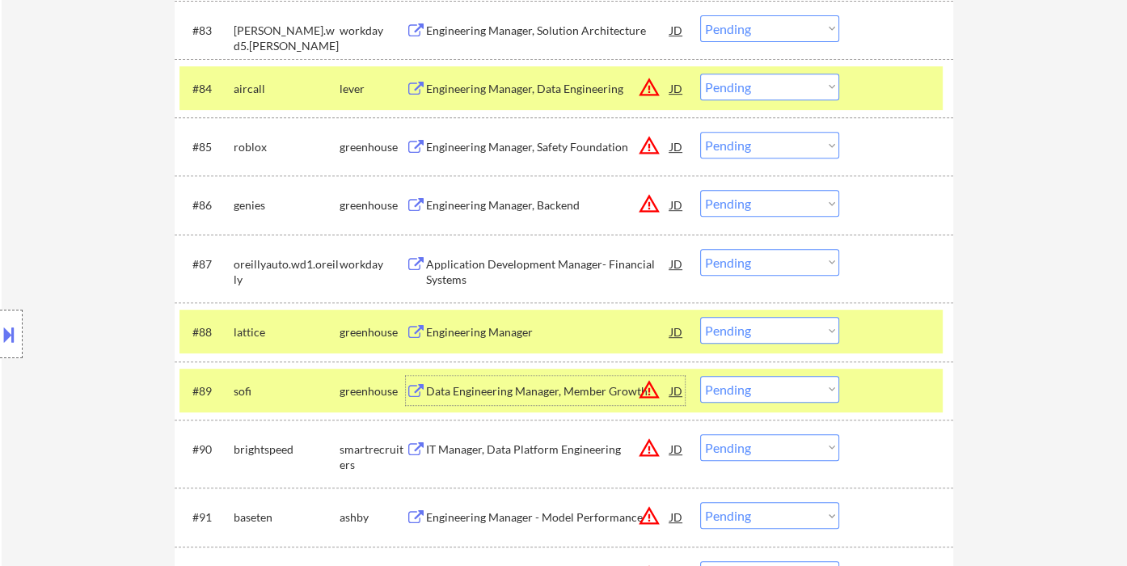
click at [728, 332] on select "Choose an option... Pending Applied Excluded (Questions) Excluded (Expired) Exc…" at bounding box center [769, 330] width 139 height 27
click at [700, 317] on select "Choose an option... Pending Applied Excluded (Questions) Excluded (Expired) Exc…" at bounding box center [769, 330] width 139 height 27
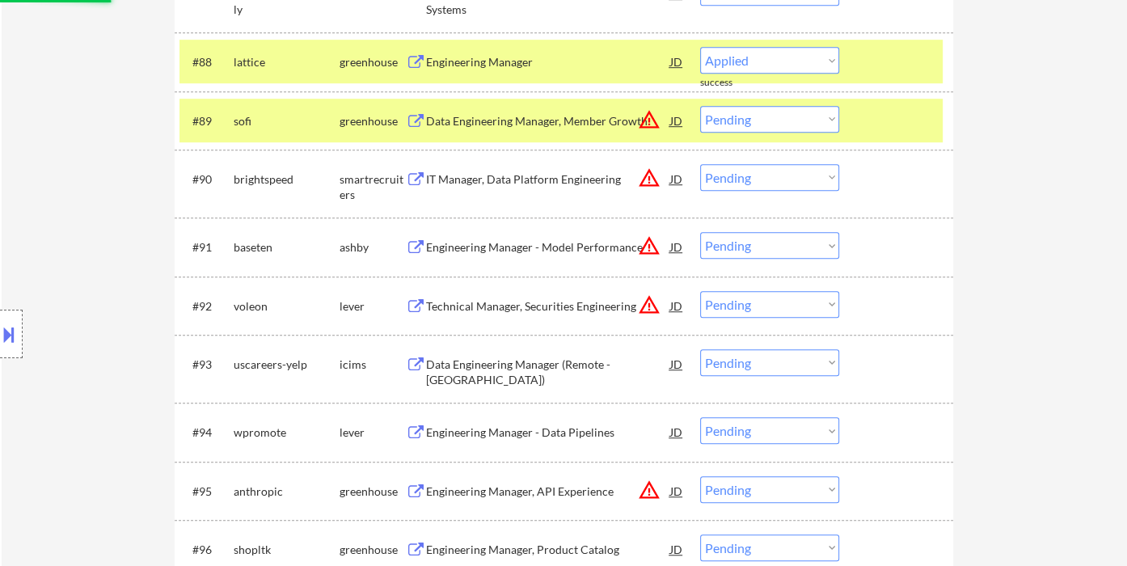
select select ""pending""
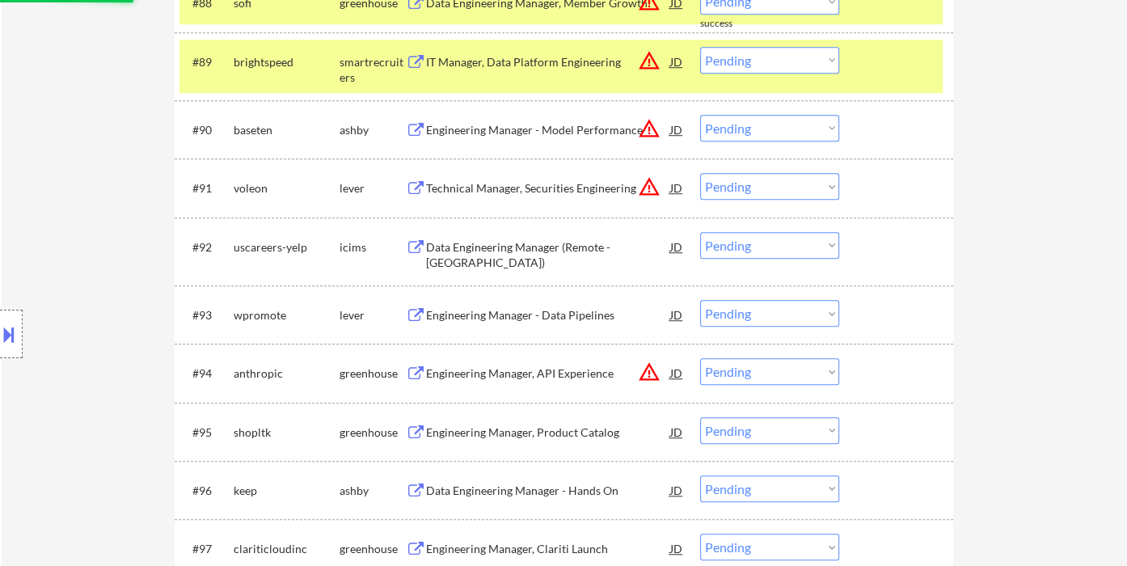
scroll to position [5999, 0]
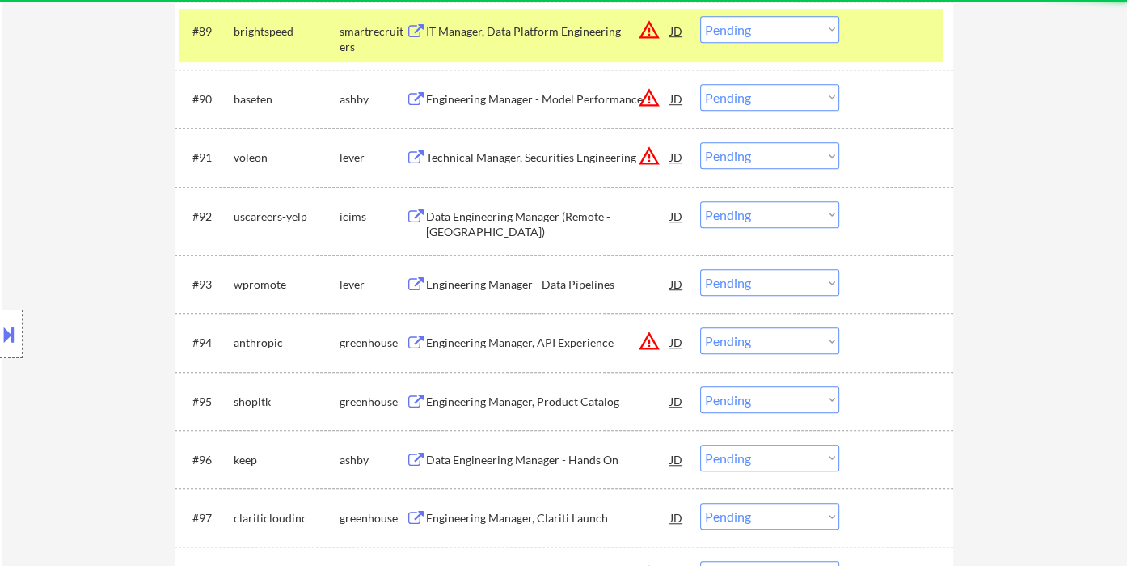
click at [542, 291] on div "Engineering Manager - Data Pipelines" at bounding box center [548, 284] width 244 height 16
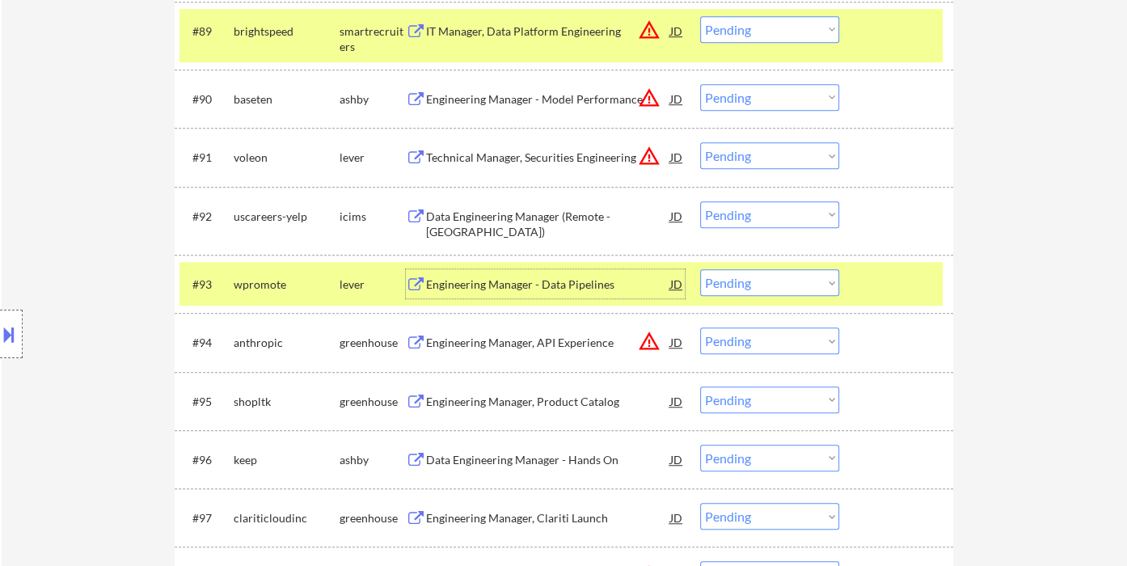
click at [776, 282] on select "Choose an option... Pending Applied Excluded (Questions) Excluded (Expired) Exc…" at bounding box center [769, 282] width 139 height 27
click at [700, 269] on select "Choose an option... Pending Applied Excluded (Questions) Excluded (Expired) Exc…" at bounding box center [769, 282] width 139 height 27
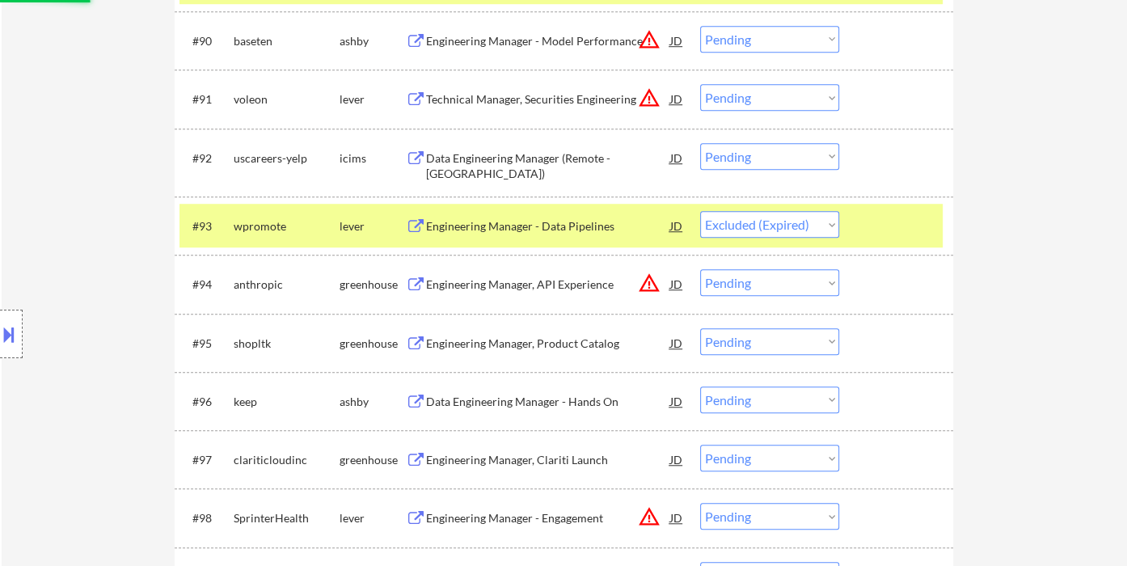
scroll to position [6088, 0]
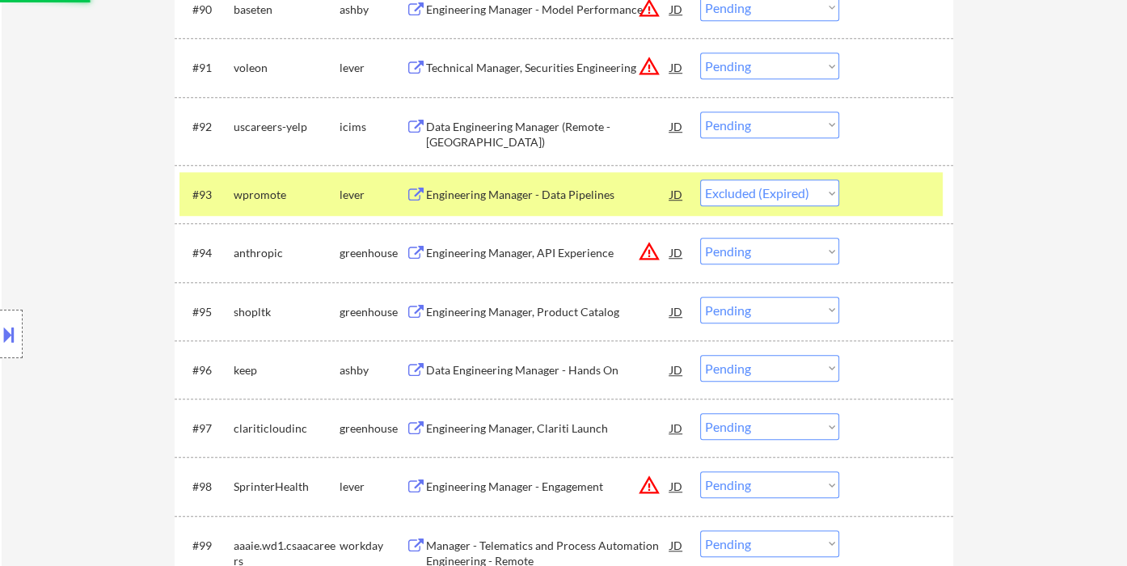
click at [534, 320] on div "Engineering Manager, Product Catalog" at bounding box center [548, 311] width 244 height 29
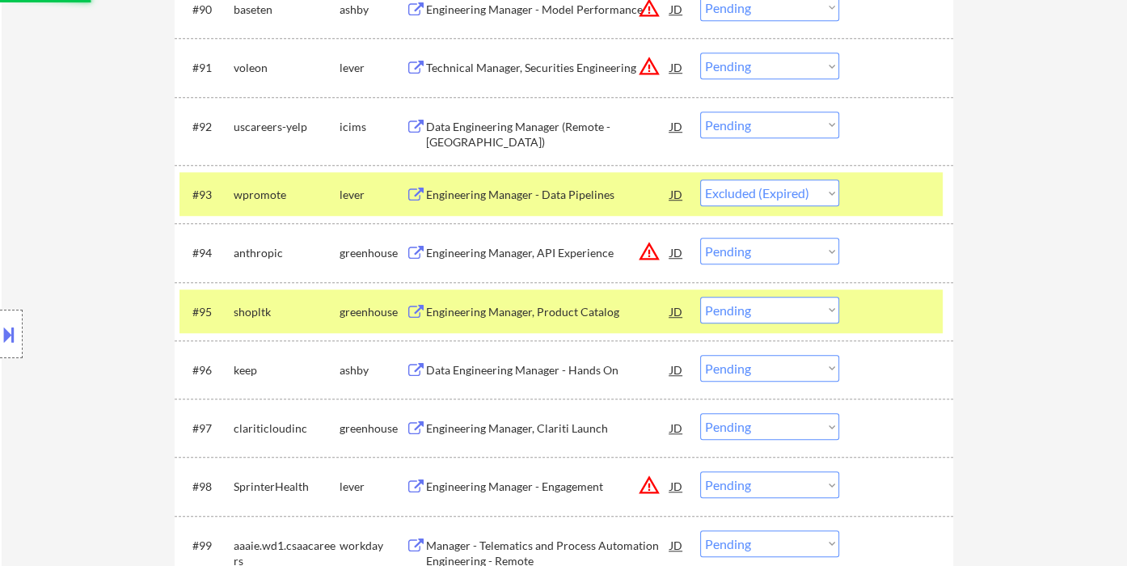
select select ""pending""
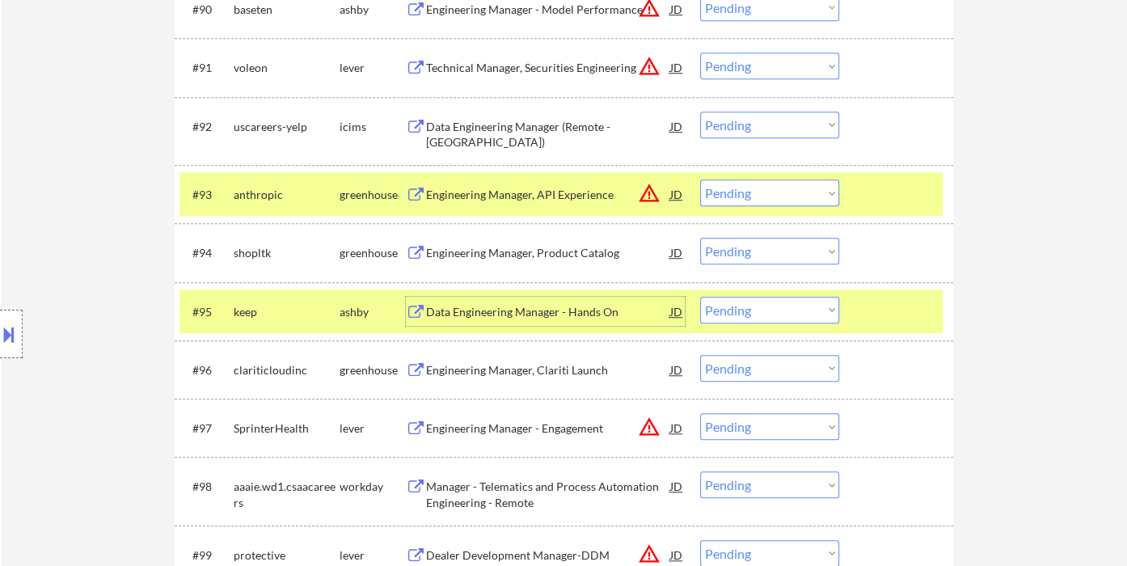
drag, startPoint x: 726, startPoint y: 251, endPoint x: 744, endPoint y: 259, distance: 19.5
click at [726, 251] on select "Choose an option... Pending Applied Excluded (Questions) Excluded (Expired) Exc…" at bounding box center [769, 251] width 139 height 27
click at [700, 238] on select "Choose an option... Pending Applied Excluded (Questions) Excluded (Expired) Exc…" at bounding box center [769, 251] width 139 height 27
click at [514, 315] on div "Data Engineering Manager - Hands On" at bounding box center [548, 312] width 244 height 16
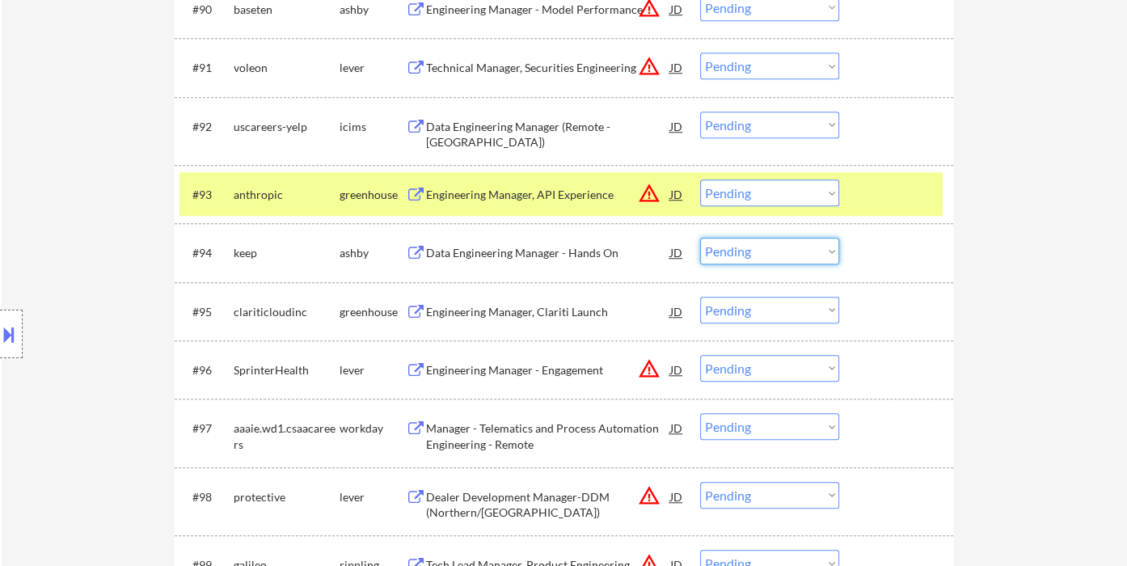
click at [766, 254] on select "Choose an option... Pending Applied Excluded (Questions) Excluded (Expired) Exc…" at bounding box center [769, 251] width 139 height 27
click at [700, 238] on select "Choose an option... Pending Applied Excluded (Questions) Excluded (Expired) Exc…" at bounding box center [769, 251] width 139 height 27
click at [507, 309] on div "Engineering Manager, Clariti Launch" at bounding box center [548, 312] width 244 height 16
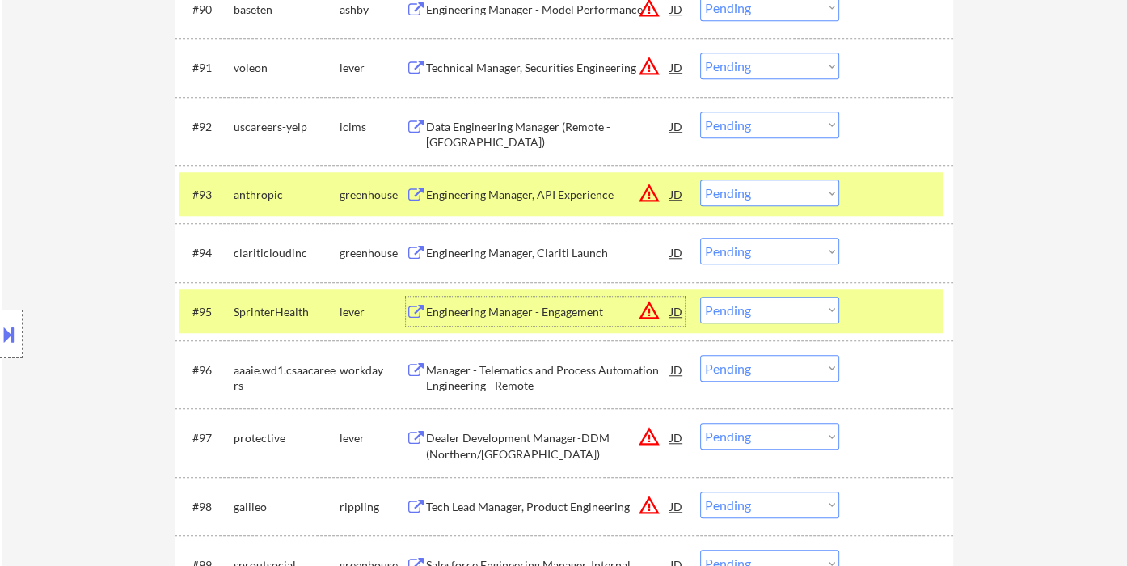
click at [774, 247] on select "Choose an option... Pending Applied Excluded (Questions) Excluded (Expired) Exc…" at bounding box center [769, 251] width 139 height 27
click at [700, 238] on select "Choose an option... Pending Applied Excluded (Questions) Excluded (Expired) Exc…" at bounding box center [769, 251] width 139 height 27
select select ""pending""
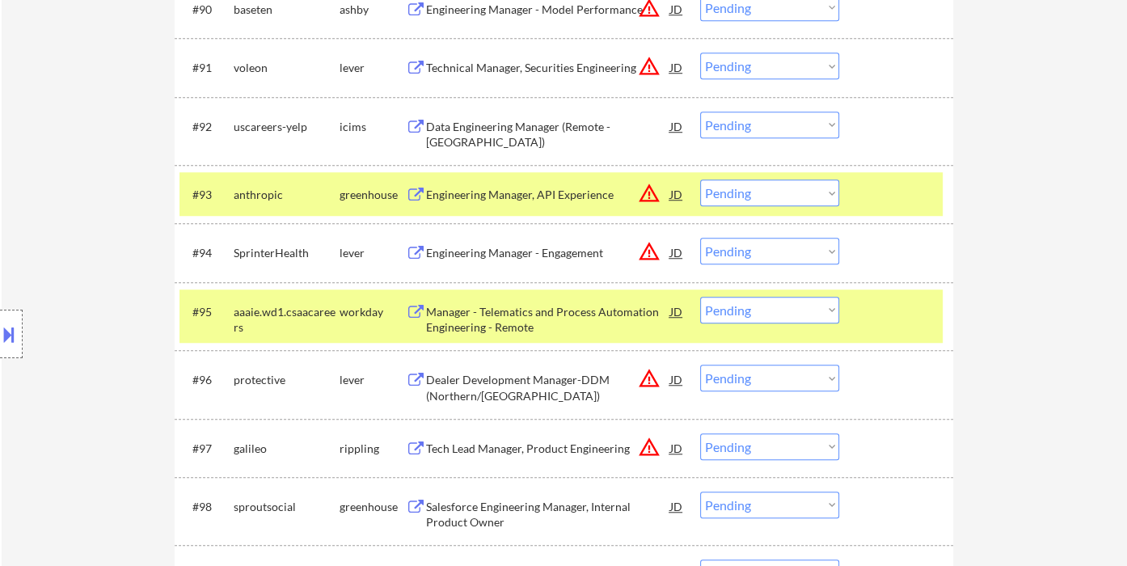
click at [63, 147] on div "Location Inclusions:" at bounding box center [144, 334] width 289 height 470
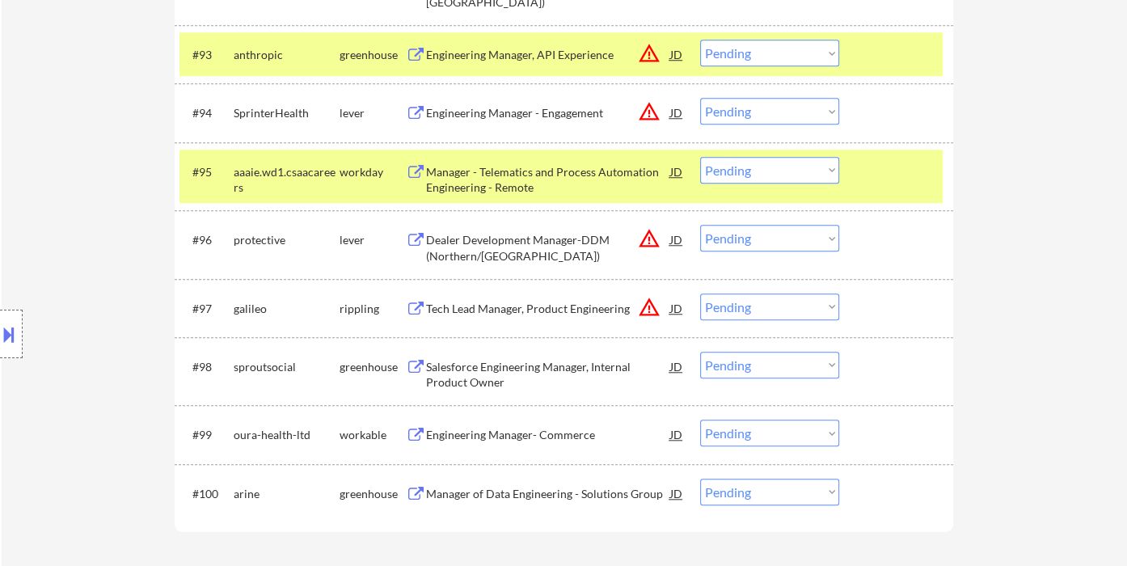
scroll to position [6268, 0]
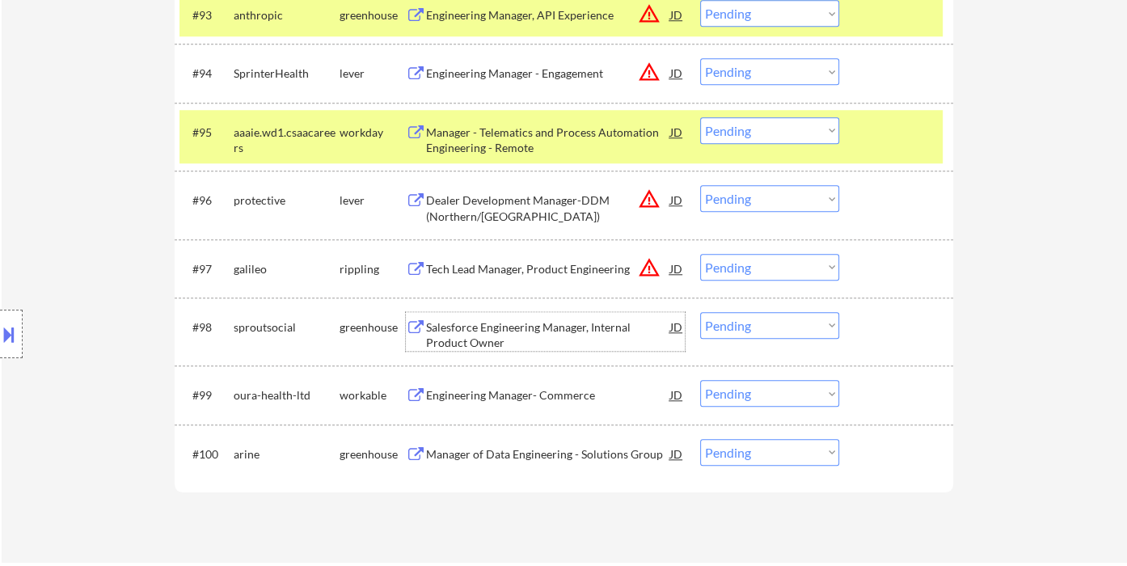
click at [542, 327] on div "Salesforce Engineering Manager, Internal Product Owner" at bounding box center [548, 335] width 244 height 32
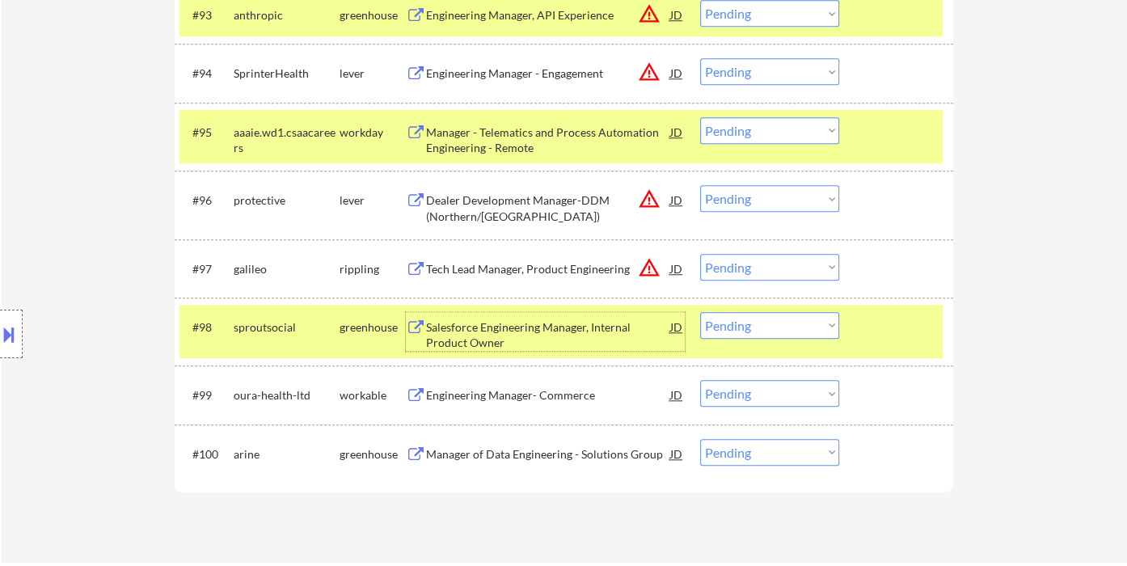
click at [780, 331] on select "Choose an option... Pending Applied Excluded (Questions) Excluded (Expired) Exc…" at bounding box center [769, 325] width 139 height 27
click at [700, 312] on select "Choose an option... Pending Applied Excluded (Questions) Excluded (Expired) Exc…" at bounding box center [769, 325] width 139 height 27
click at [524, 394] on div "Engineering Manager- Commerce" at bounding box center [548, 395] width 244 height 16
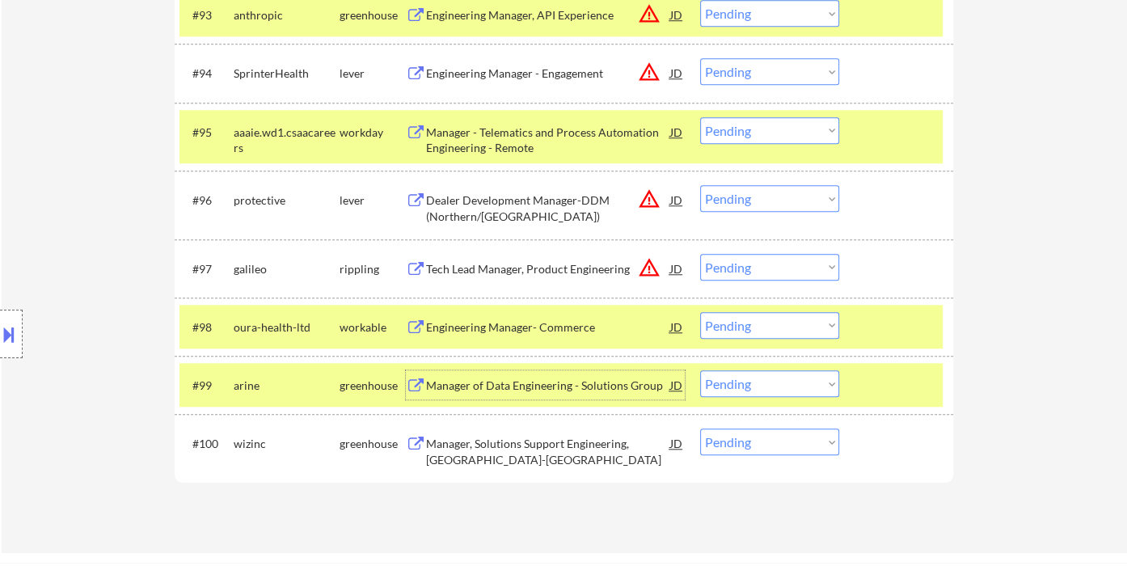
click at [785, 322] on select "Choose an option... Pending Applied Excluded (Questions) Excluded (Expired) Exc…" at bounding box center [769, 325] width 139 height 27
click at [700, 312] on select "Choose an option... Pending Applied Excluded (Questions) Excluded (Expired) Exc…" at bounding box center [769, 325] width 139 height 27
click at [597, 390] on div "Manager of Data Engineering - Solutions Group" at bounding box center [548, 385] width 244 height 16
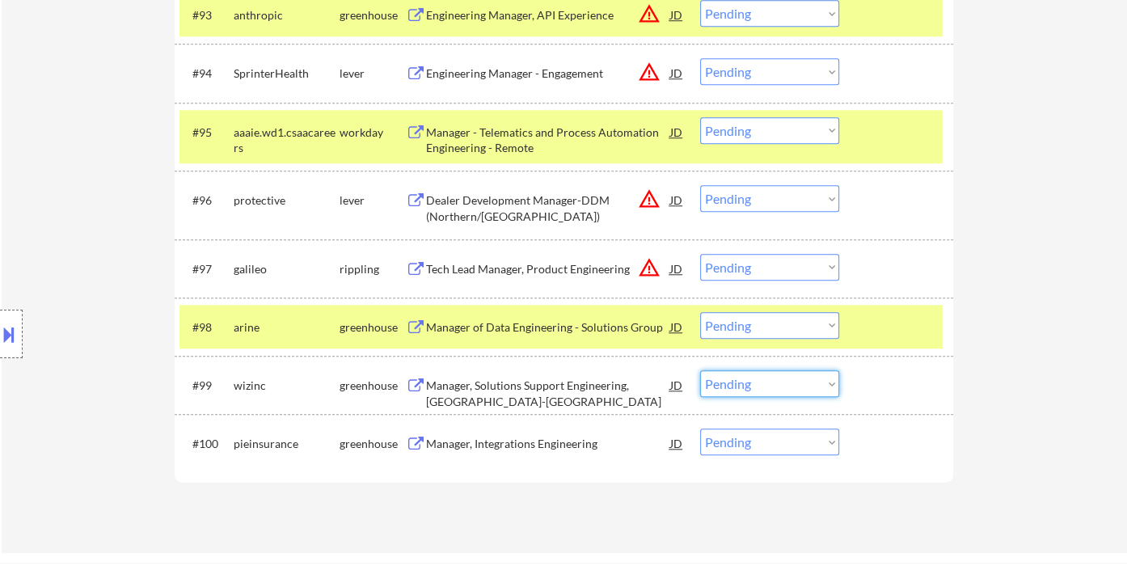
click at [757, 393] on select "Choose an option... Pending Applied Excluded (Questions) Excluded (Expired) Exc…" at bounding box center [769, 383] width 139 height 27
click at [778, 322] on select "Choose an option... Pending Applied Excluded (Questions) Excluded (Expired) Exc…" at bounding box center [769, 325] width 139 height 27
click at [700, 312] on select "Choose an option... Pending Applied Excluded (Questions) Excluded (Expired) Exc…" at bounding box center [769, 325] width 139 height 27
click at [563, 388] on div "Manager, Solutions Support Engineering, US-East" at bounding box center [548, 393] width 244 height 32
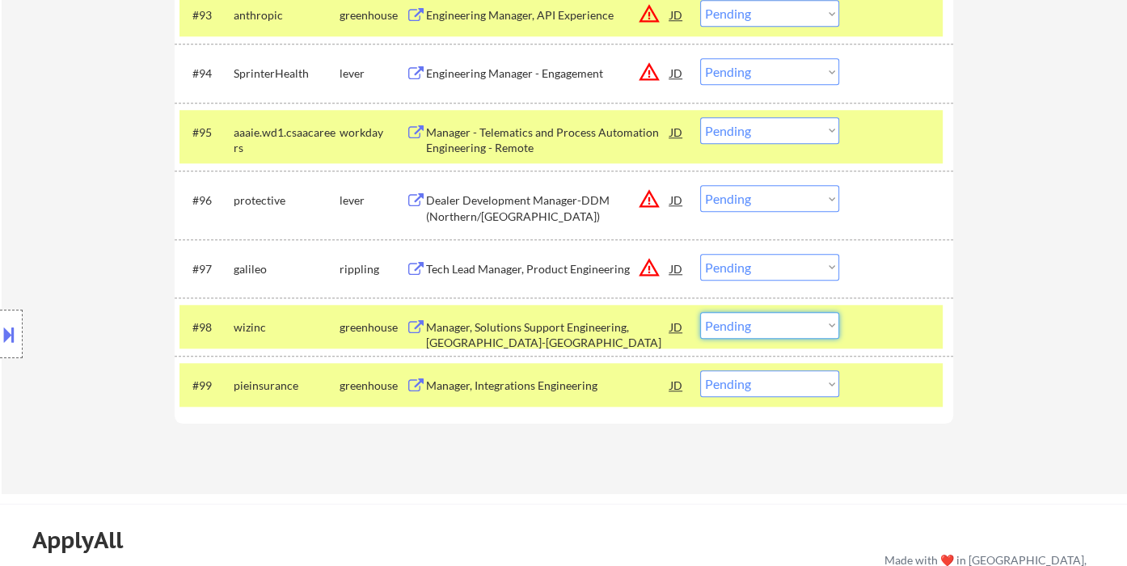
click at [786, 330] on select "Choose an option... Pending Applied Excluded (Questions) Excluded (Expired) Exc…" at bounding box center [769, 325] width 139 height 27
click at [700, 312] on select "Choose an option... Pending Applied Excluded (Questions) Excluded (Expired) Exc…" at bounding box center [769, 325] width 139 height 27
click at [543, 381] on div "Manager, Integrations Engineering" at bounding box center [548, 385] width 244 height 16
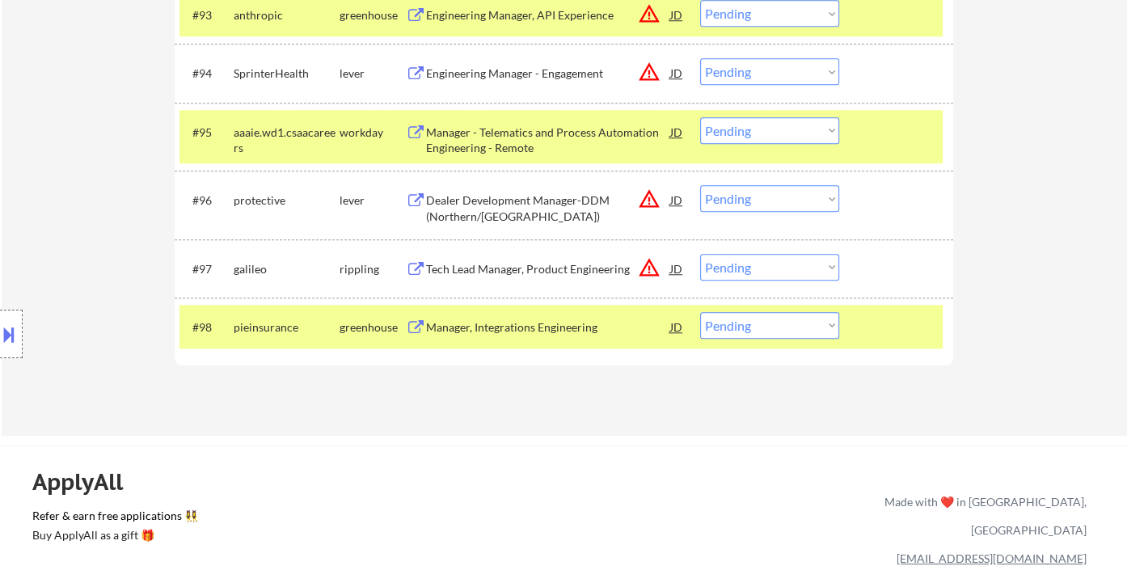
drag, startPoint x: 771, startPoint y: 325, endPoint x: 776, endPoint y: 336, distance: 12.3
click at [772, 324] on select "Choose an option... Pending Applied Excluded (Questions) Excluded (Expired) Exc…" at bounding box center [769, 325] width 139 height 27
select select ""excluded__salary_""
click at [700, 312] on select "Choose an option... Pending Applied Excluded (Questions) Excluded (Expired) Exc…" at bounding box center [769, 325] width 139 height 27
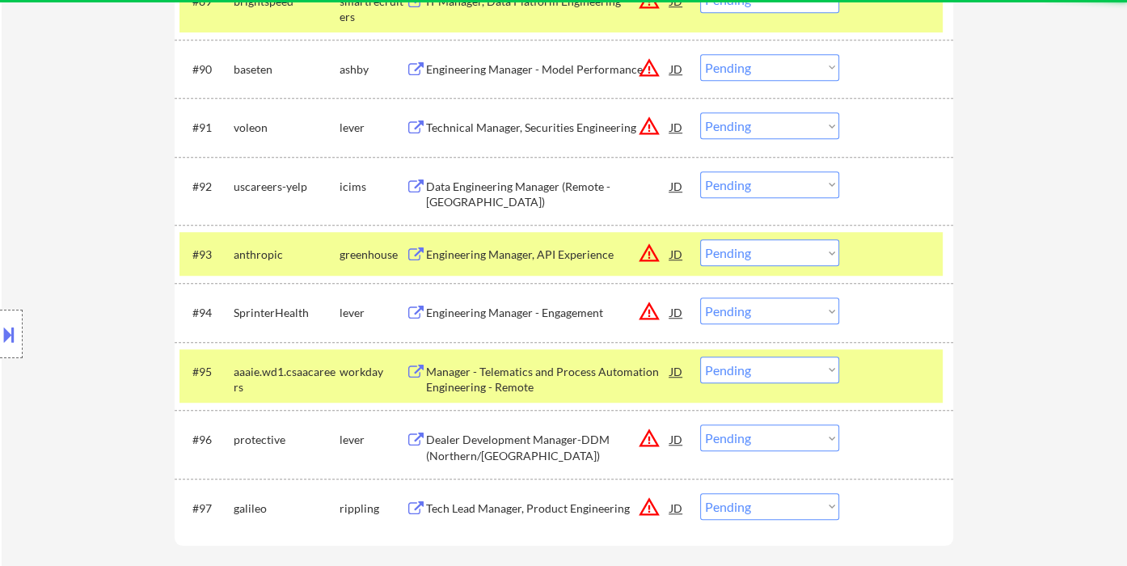
scroll to position [6178, 0]
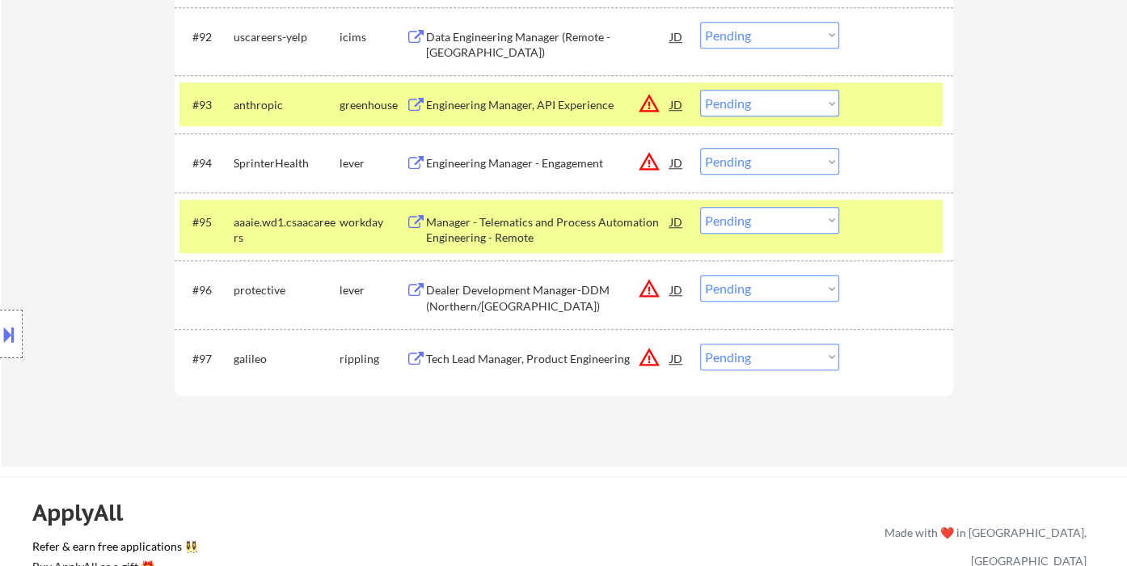
click at [563, 371] on div "Tech Lead Manager, Product Engineering" at bounding box center [548, 358] width 244 height 29
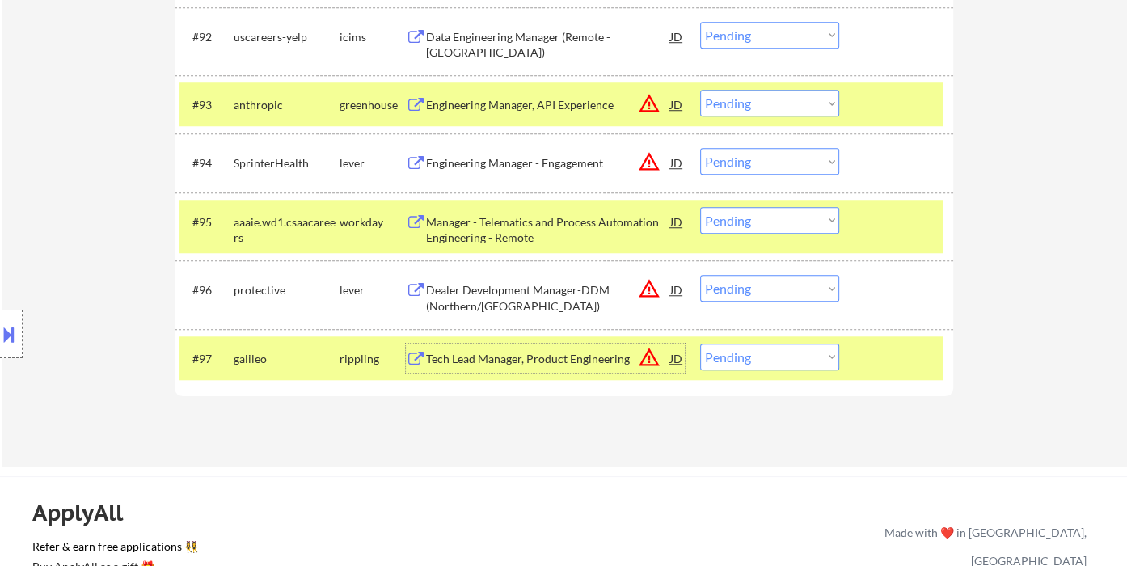
click at [18, 328] on div at bounding box center [11, 334] width 23 height 49
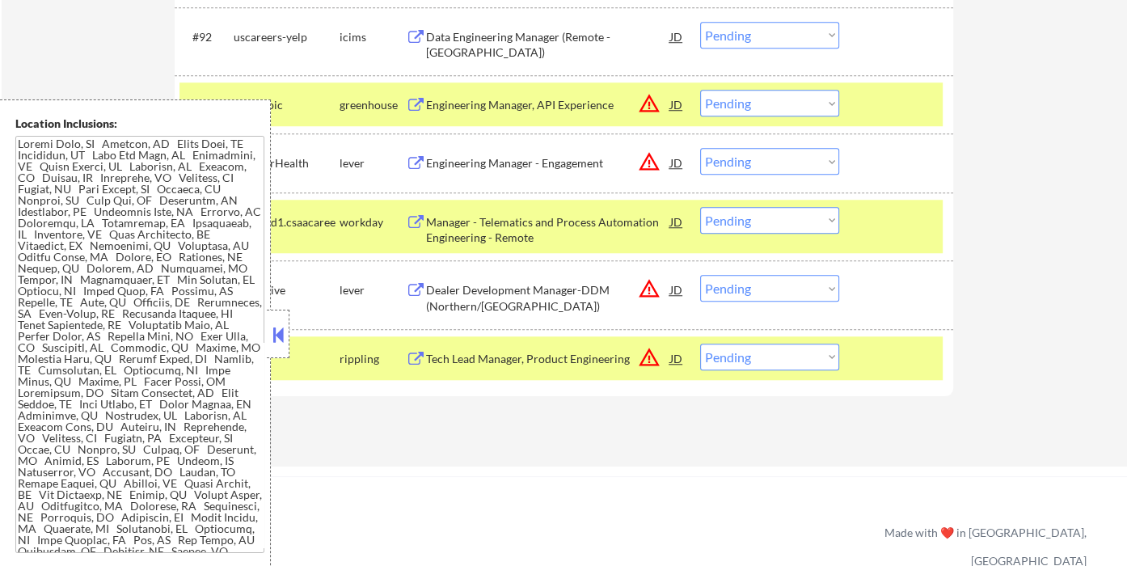
scroll to position [356, 0]
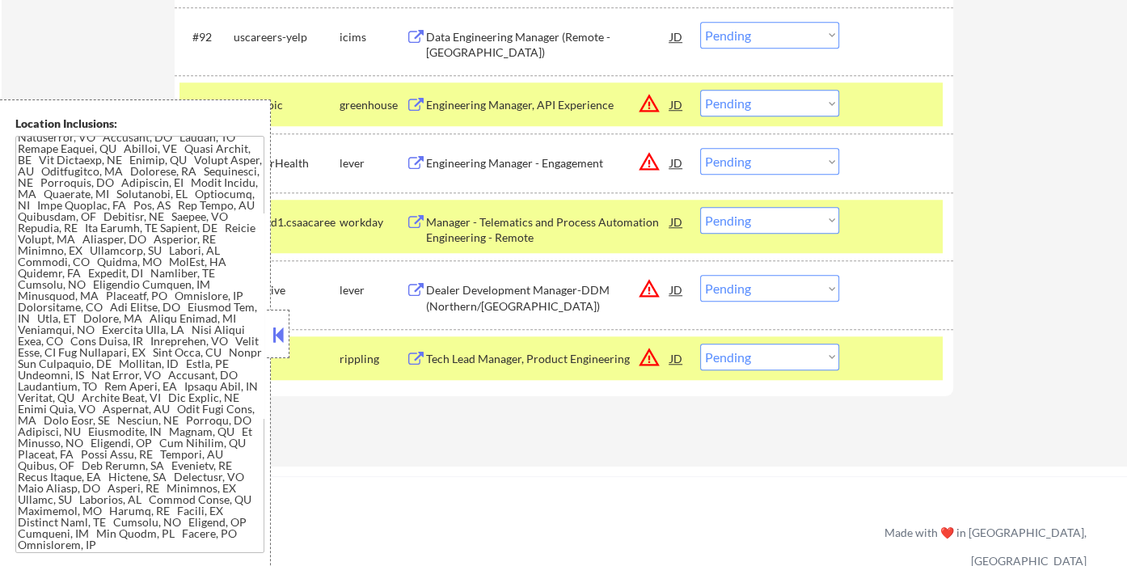
click at [278, 335] on button at bounding box center [278, 335] width 18 height 24
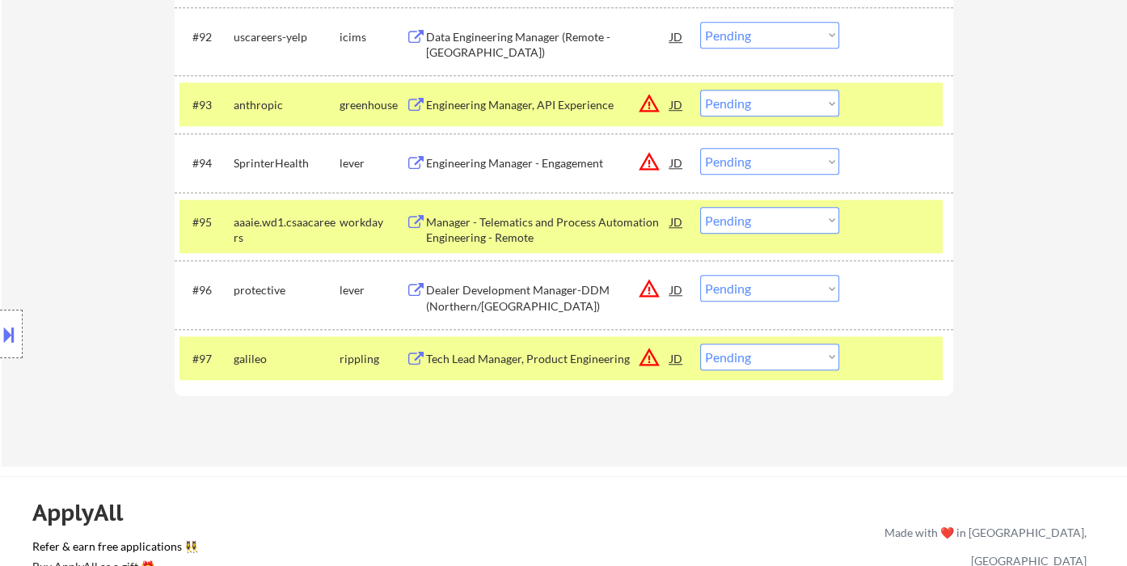
click at [84, 186] on div "Location Inclusions:" at bounding box center [144, 334] width 289 height 470
click at [753, 358] on select "Choose an option... Pending Applied Excluded (Questions) Excluded (Expired) Exc…" at bounding box center [769, 357] width 139 height 27
select select ""excluded__bad_match_""
click at [700, 344] on select "Choose an option... Pending Applied Excluded (Questions) Excluded (Expired) Exc…" at bounding box center [769, 357] width 139 height 27
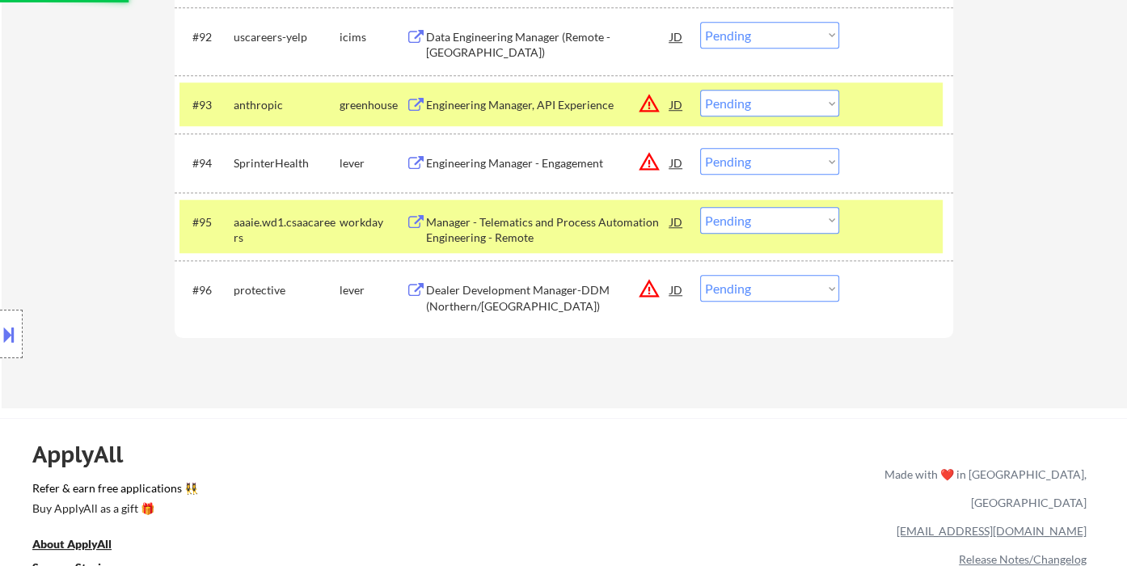
click at [550, 296] on div "Dealer Development Manager-DDM (Northern/[GEOGRAPHIC_DATA])" at bounding box center [548, 298] width 244 height 32
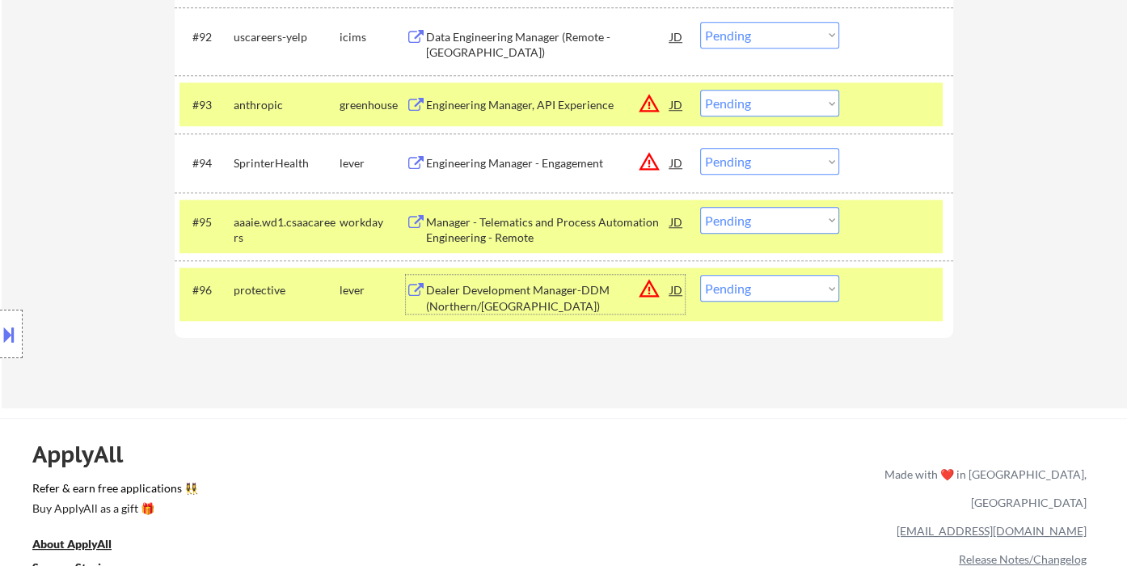
click at [770, 287] on select "Choose an option... Pending Applied Excluded (Questions) Excluded (Expired) Exc…" at bounding box center [769, 288] width 139 height 27
select select ""excluded__bad_match_""
click at [700, 275] on select "Choose an option... Pending Applied Excluded (Questions) Excluded (Expired) Exc…" at bounding box center [769, 288] width 139 height 27
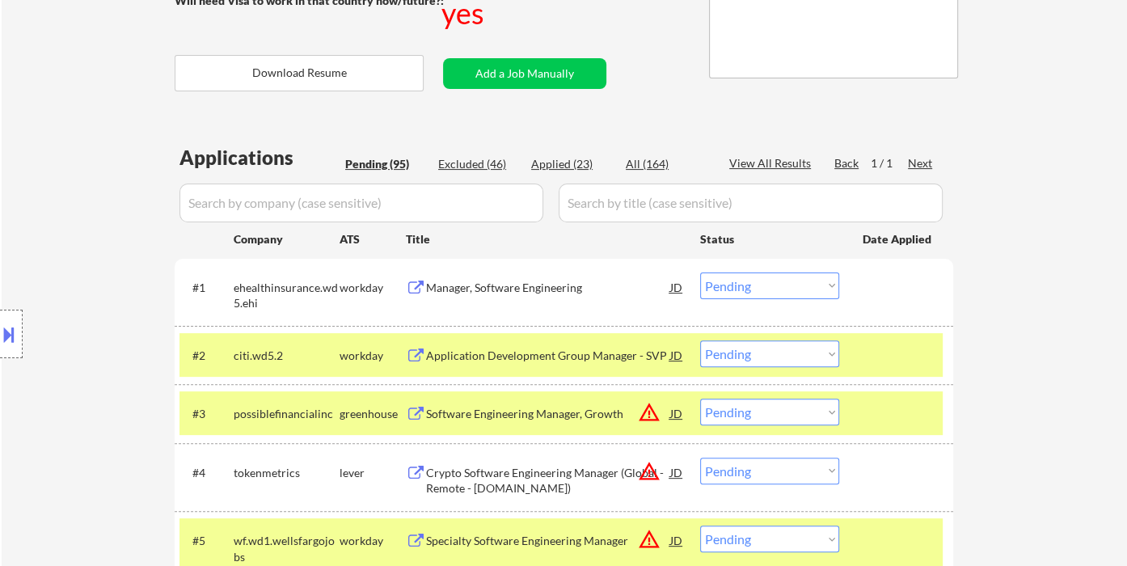
scroll to position [340, 0]
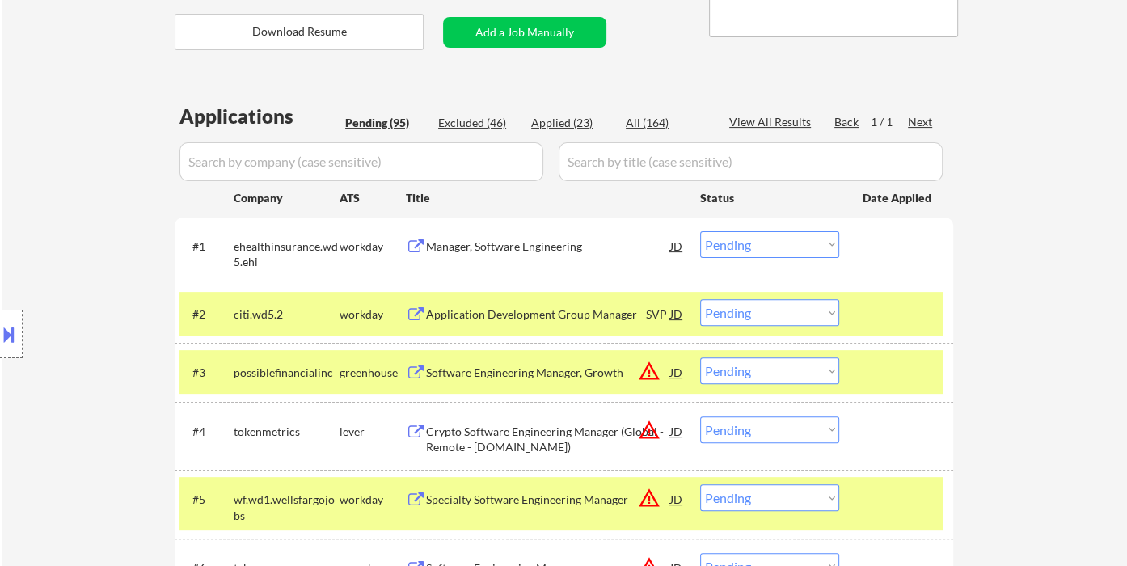
click at [512, 251] on div "Manager, Software Engineering" at bounding box center [548, 246] width 244 height 16
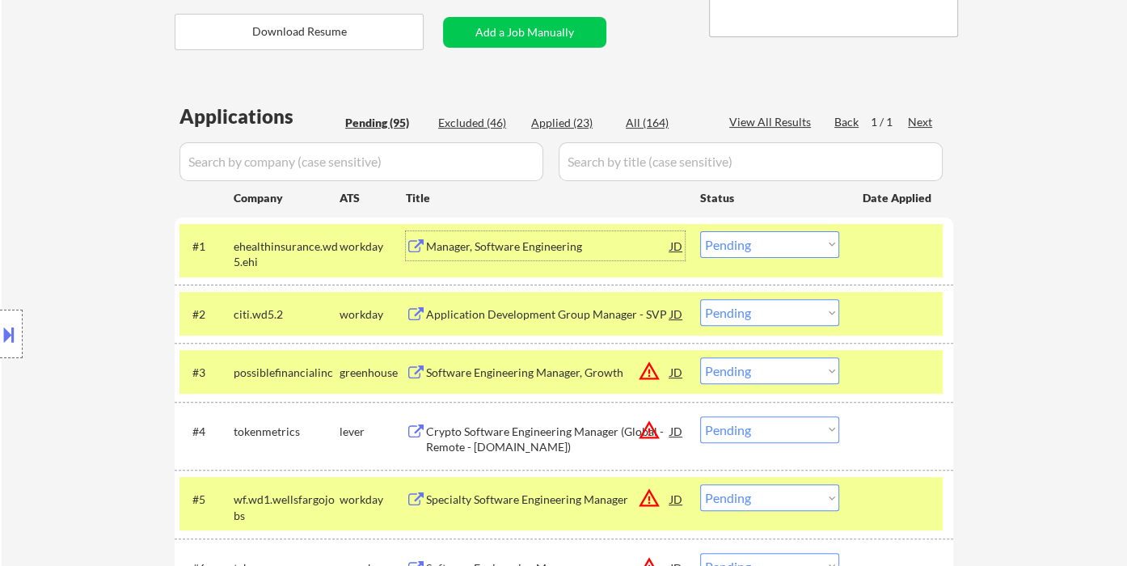
click at [743, 242] on select "Choose an option... Pending Applied Excluded (Questions) Excluded (Expired) Exc…" at bounding box center [769, 244] width 139 height 27
click at [700, 231] on select "Choose an option... Pending Applied Excluded (Questions) Excluded (Expired) Exc…" at bounding box center [769, 244] width 139 height 27
click at [505, 318] on div "Application Development Group Manager - SVP" at bounding box center [548, 314] width 244 height 16
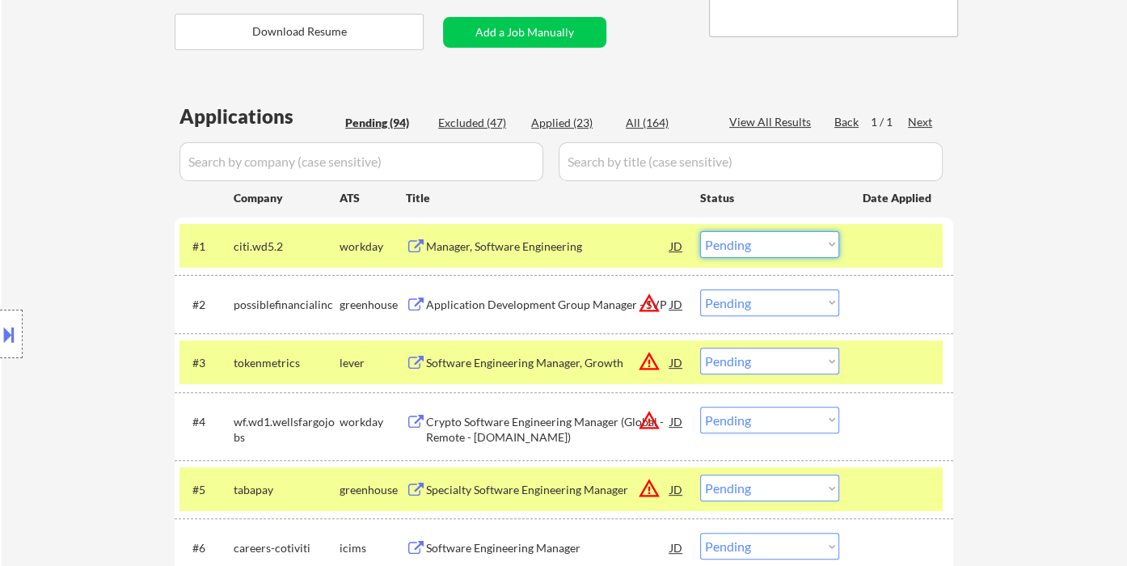
drag, startPoint x: 727, startPoint y: 244, endPoint x: 736, endPoint y: 249, distance: 10.1
click at [727, 244] on select "Choose an option... Pending Applied Excluded (Questions) Excluded (Expired) Exc…" at bounding box center [769, 244] width 139 height 27
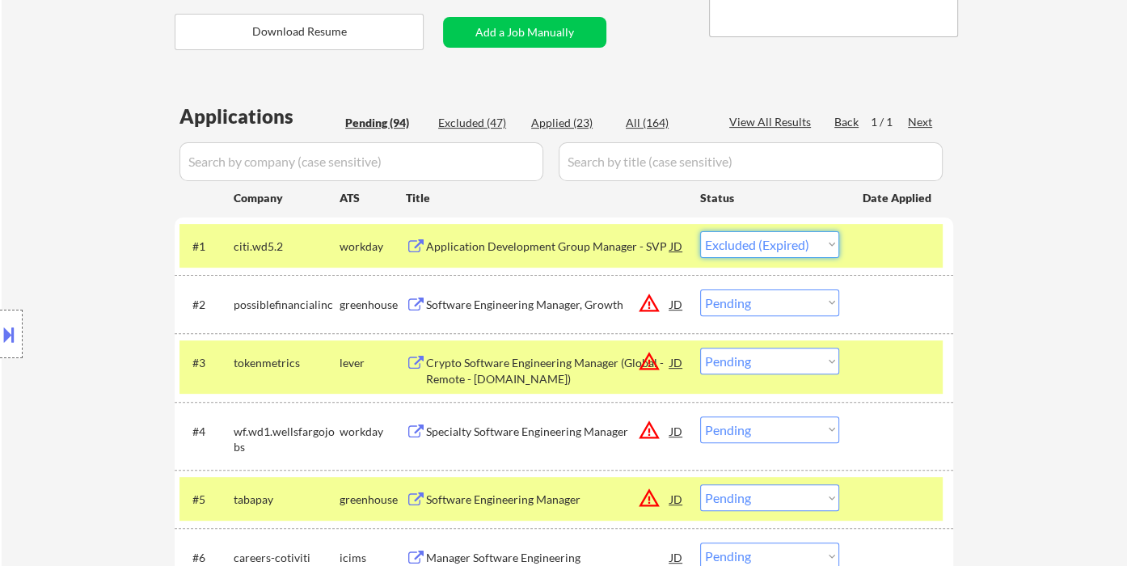
click at [700, 231] on select "Choose an option... Pending Applied Excluded (Questions) Excluded (Expired) Exc…" at bounding box center [769, 244] width 139 height 27
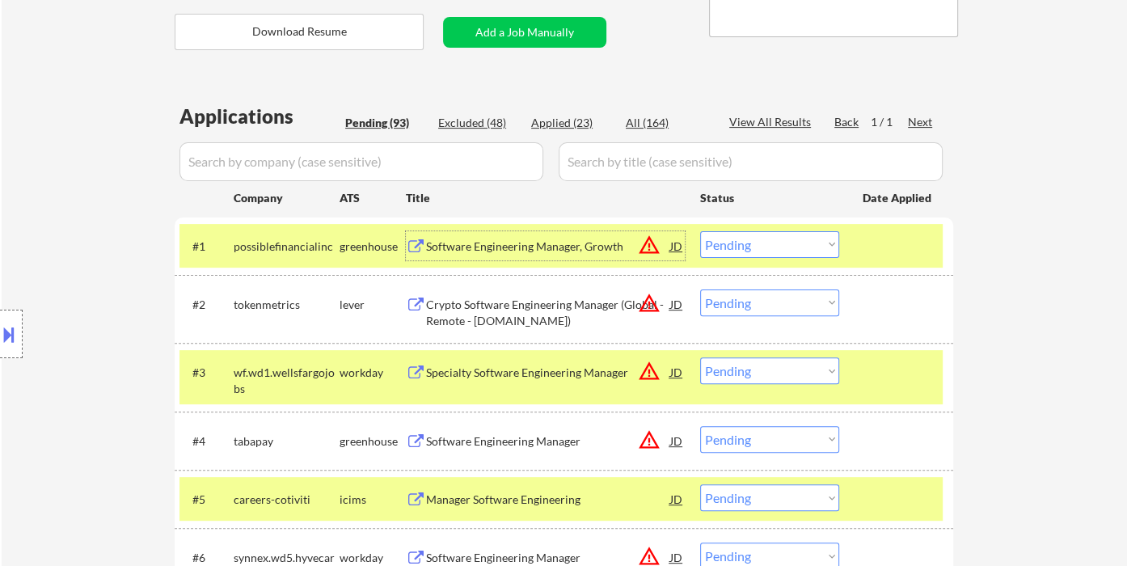
click at [546, 247] on div "Software Engineering Manager, Growth" at bounding box center [548, 246] width 244 height 16
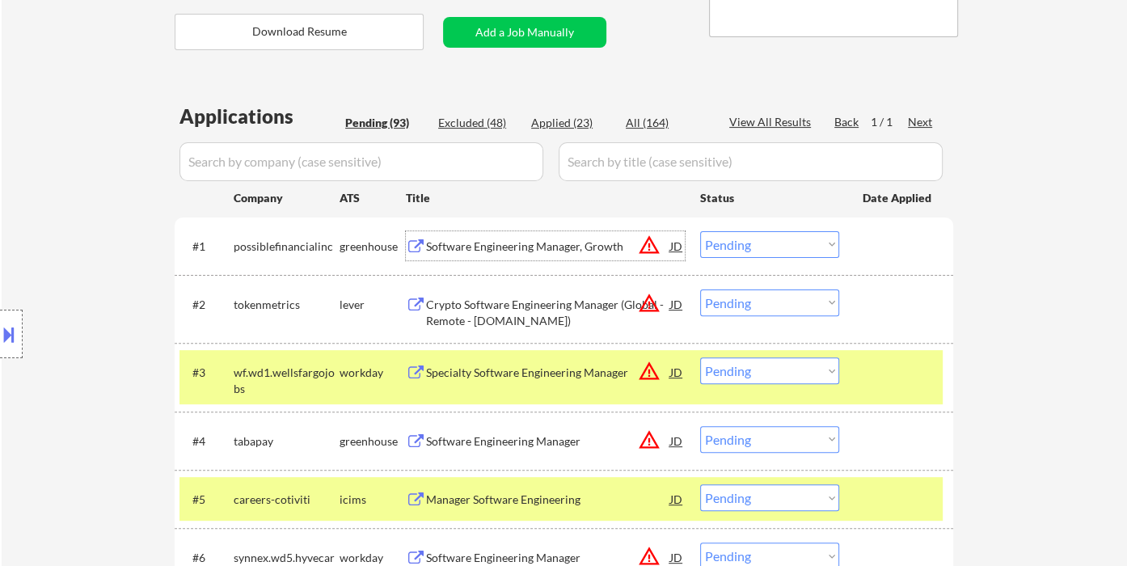
click at [27, 331] on div "Location Inclusions:" at bounding box center [144, 334] width 289 height 470
click at [19, 335] on div at bounding box center [11, 334] width 23 height 49
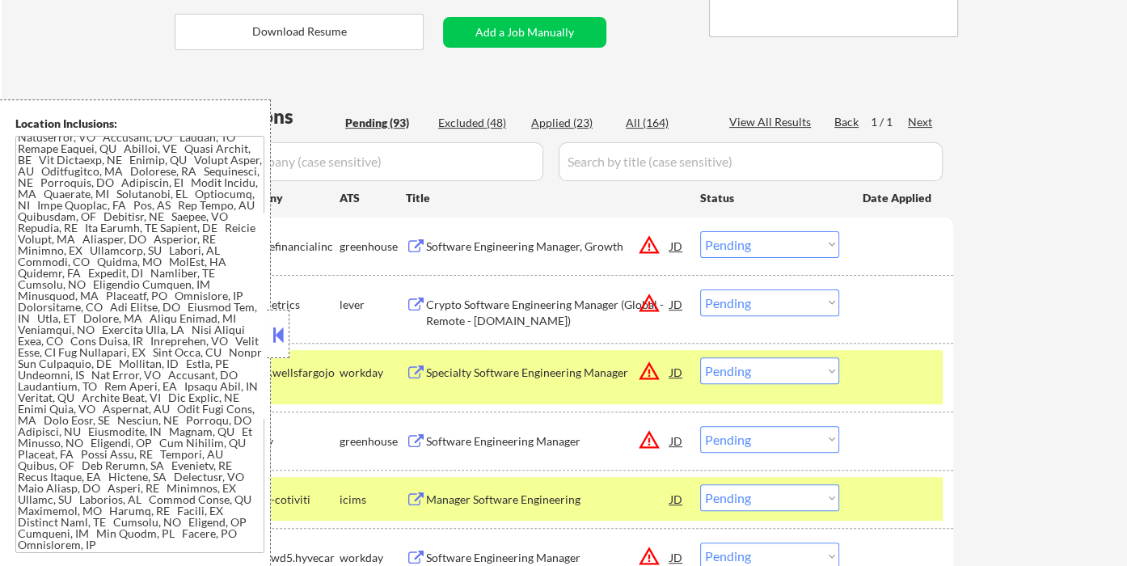
click at [287, 341] on div at bounding box center [278, 334] width 23 height 49
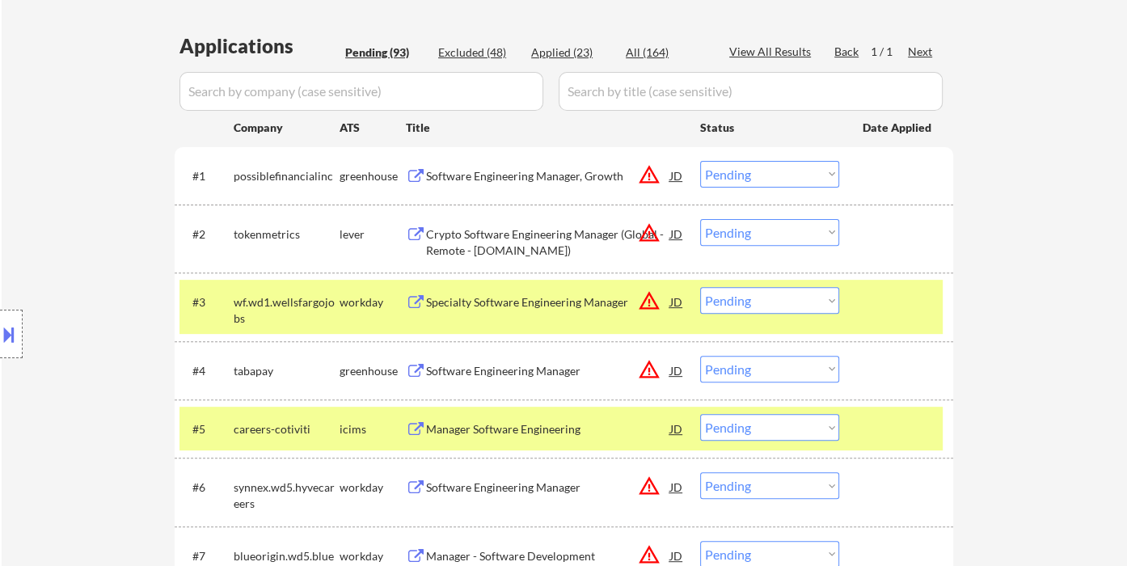
scroll to position [430, 0]
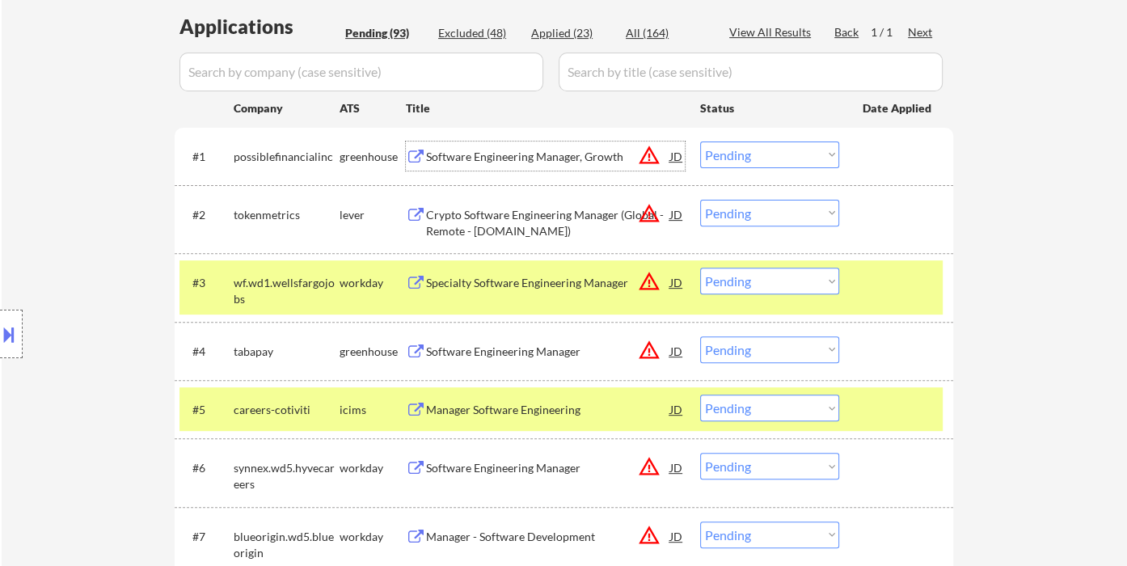
click at [504, 157] on div "Software Engineering Manager, Growth" at bounding box center [548, 157] width 244 height 16
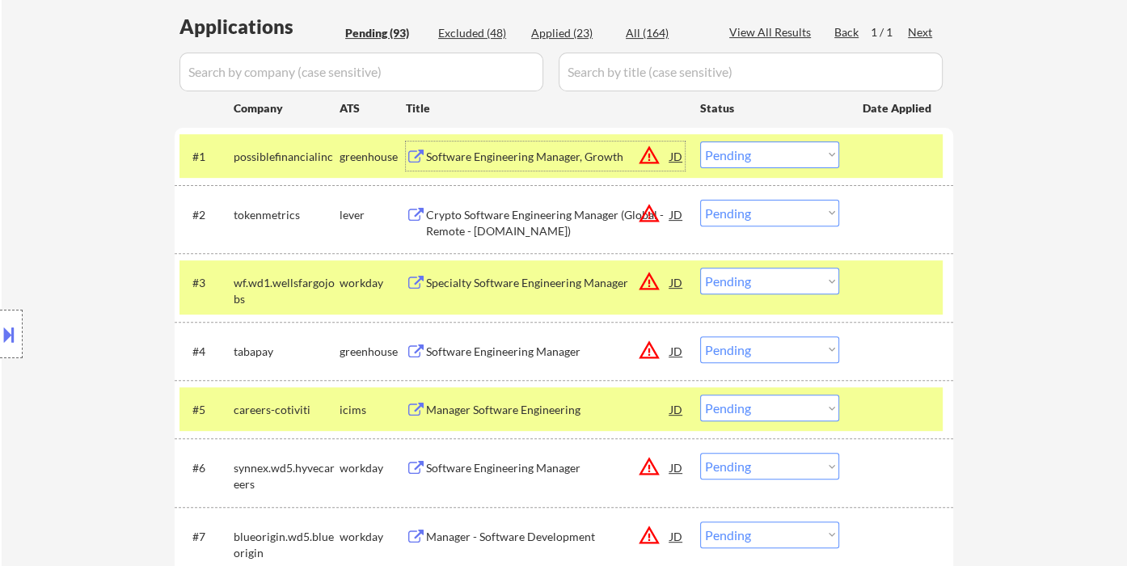
click at [781, 158] on select "Choose an option... Pending Applied Excluded (Questions) Excluded (Expired) Exc…" at bounding box center [769, 154] width 139 height 27
click at [700, 141] on select "Choose an option... Pending Applied Excluded (Questions) Excluded (Expired) Exc…" at bounding box center [769, 154] width 139 height 27
click at [530, 226] on div "Crypto Software Engineering Manager (Global - Remote - Non.US)" at bounding box center [548, 223] width 244 height 32
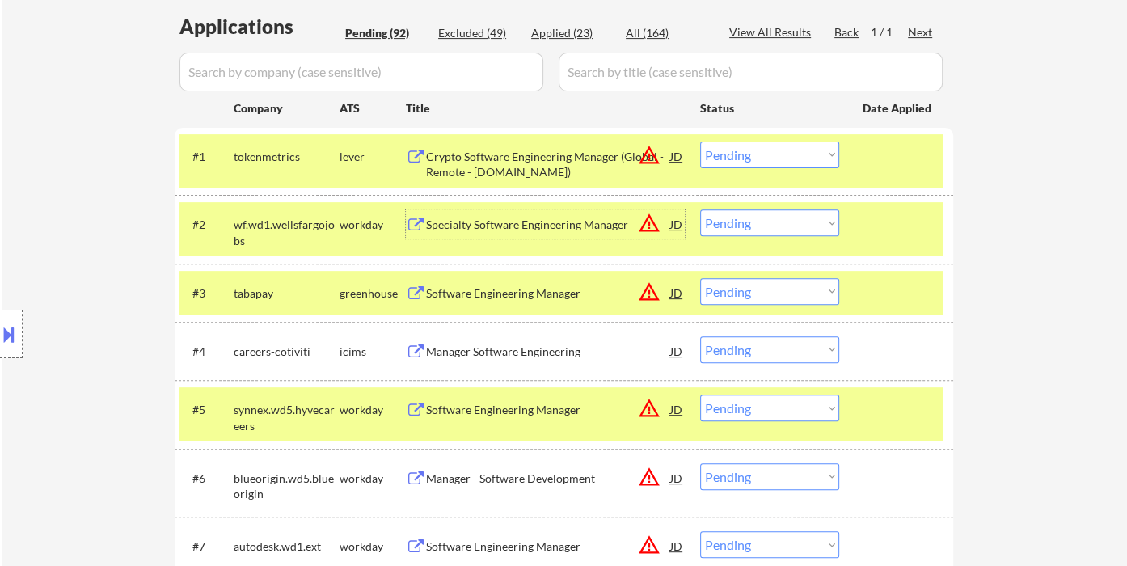
click at [781, 151] on select "Choose an option... Pending Applied Excluded (Questions) Excluded (Expired) Exc…" at bounding box center [769, 154] width 139 height 27
click at [700, 141] on select "Choose an option... Pending Applied Excluded (Questions) Excluded (Expired) Exc…" at bounding box center [769, 154] width 139 height 27
click at [466, 217] on div "Specialty Software Engineering Manager" at bounding box center [548, 225] width 244 height 16
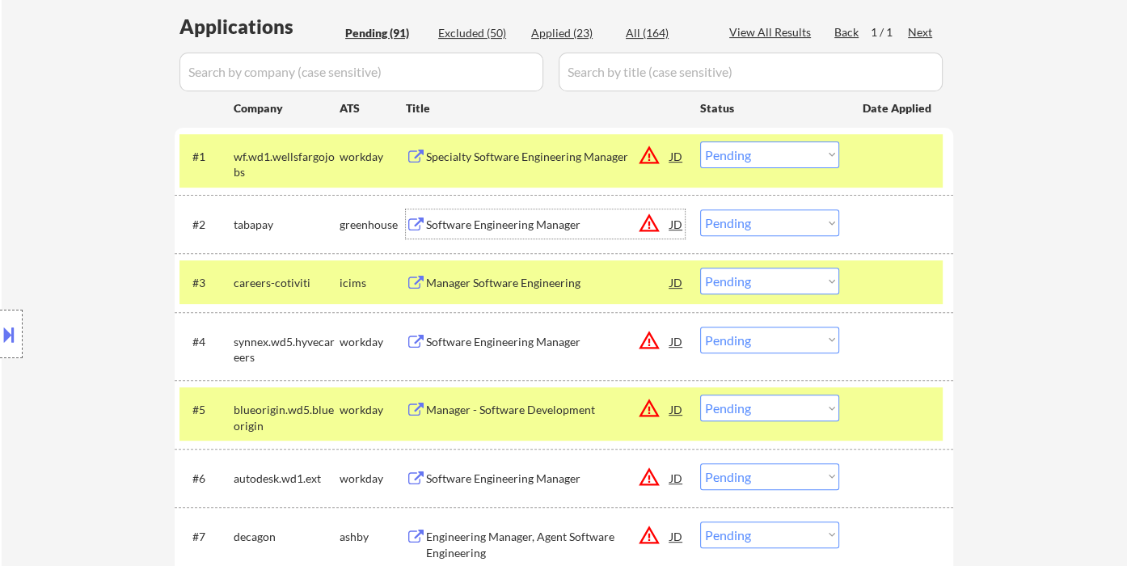
click at [744, 156] on select "Choose an option... Pending Applied Excluded (Questions) Excluded (Expired) Exc…" at bounding box center [769, 154] width 139 height 27
click at [700, 141] on select "Choose an option... Pending Applied Excluded (Questions) Excluded (Expired) Exc…" at bounding box center [769, 154] width 139 height 27
click at [480, 217] on div "Software Engineering Manager" at bounding box center [548, 225] width 244 height 16
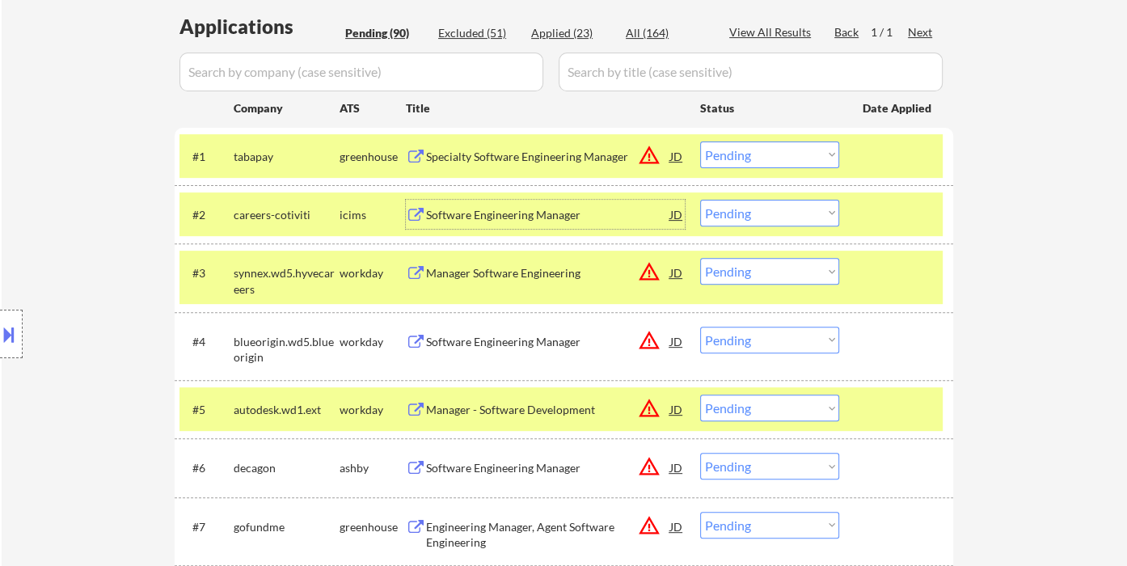
drag, startPoint x: 753, startPoint y: 158, endPoint x: 764, endPoint y: 163, distance: 11.6
click at [753, 158] on select "Choose an option... Pending Applied Excluded (Questions) Excluded (Expired) Exc…" at bounding box center [769, 154] width 139 height 27
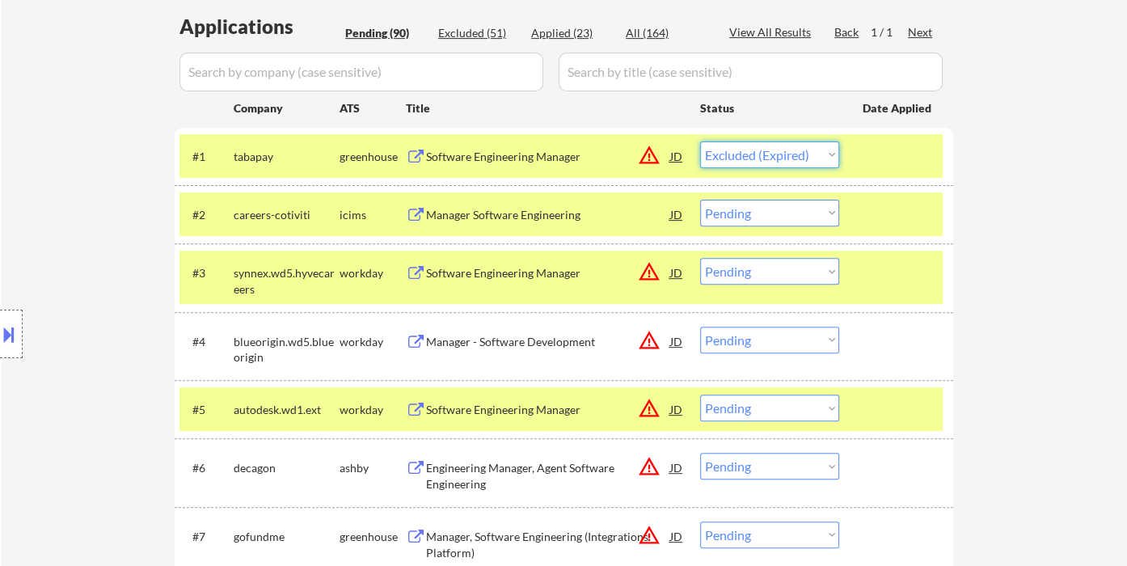
click at [700, 141] on select "Choose an option... Pending Applied Excluded (Questions) Excluded (Expired) Exc…" at bounding box center [769, 154] width 139 height 27
select select ""pending""
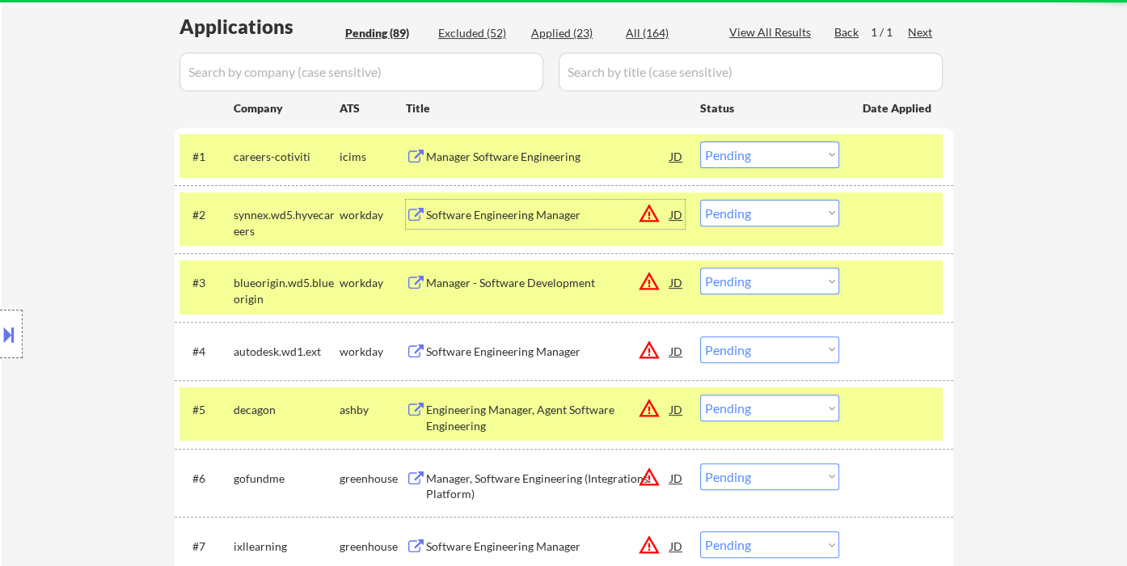
click at [555, 218] on div "Software Engineering Manager" at bounding box center [548, 215] width 244 height 16
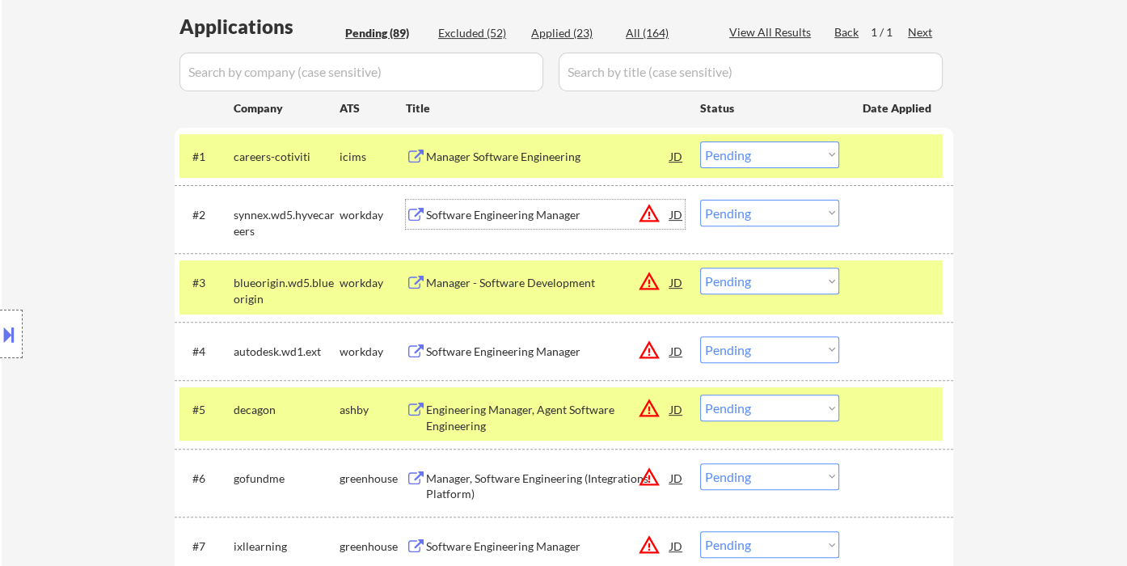
drag, startPoint x: 762, startPoint y: 205, endPoint x: 770, endPoint y: 212, distance: 9.7
click at [762, 205] on select "Choose an option... Pending Applied Excluded (Questions) Excluded (Expired) Exc…" at bounding box center [769, 213] width 139 height 27
click at [700, 200] on select "Choose an option... Pending Applied Excluded (Questions) Excluded (Expired) Exc…" at bounding box center [769, 213] width 139 height 27
click at [528, 285] on div "Manager - Software Development" at bounding box center [548, 283] width 244 height 16
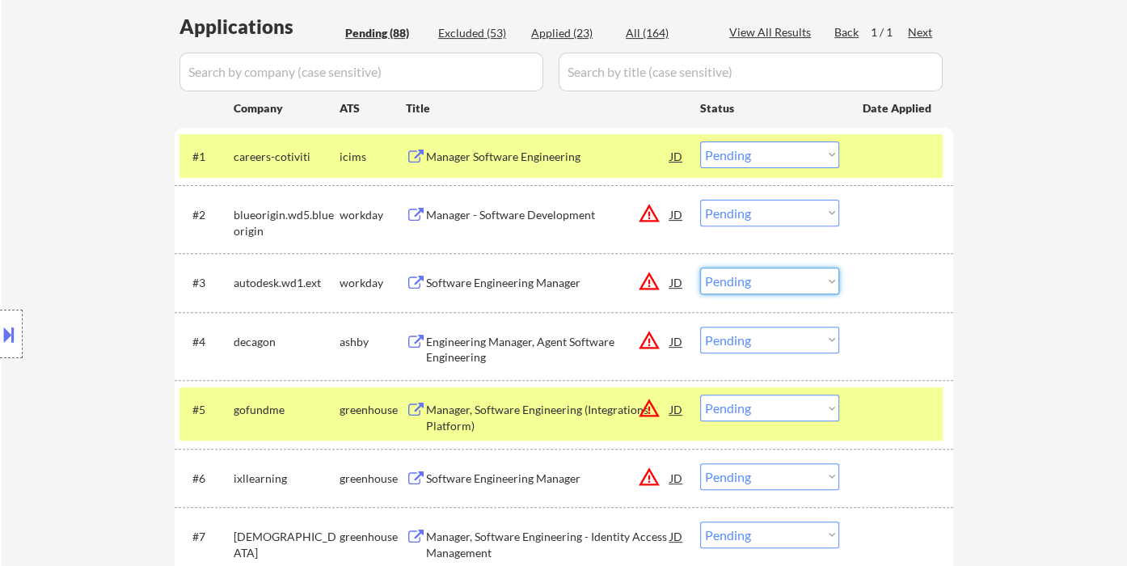
click at [730, 285] on select "Choose an option... Pending Applied Excluded (Questions) Excluded (Expired) Exc…" at bounding box center [769, 281] width 139 height 27
click at [735, 211] on select "Choose an option... Pending Applied Excluded (Questions) Excluded (Expired) Exc…" at bounding box center [769, 213] width 139 height 27
drag, startPoint x: 770, startPoint y: 210, endPoint x: 776, endPoint y: 223, distance: 14.5
click at [770, 210] on select "Choose an option... Pending Applied Excluded (Questions) Excluded (Expired) Exc…" at bounding box center [769, 213] width 139 height 27
click at [700, 200] on select "Choose an option... Pending Applied Excluded (Questions) Excluded (Expired) Exc…" at bounding box center [769, 213] width 139 height 27
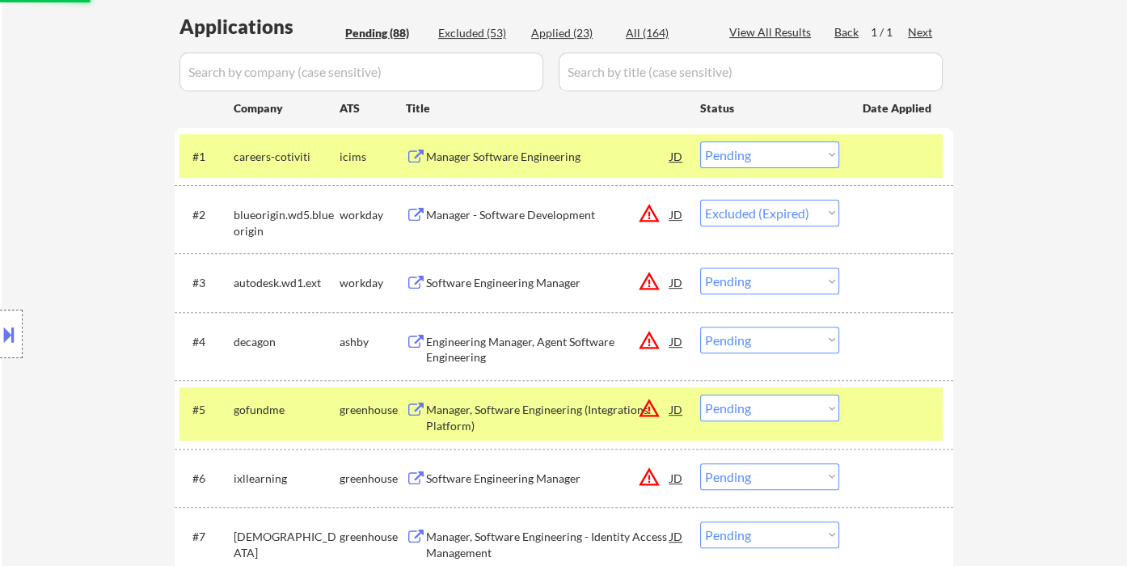
click at [541, 296] on div "#3 autodesk.wd1.ext workday Software Engineering Manager JD warning_amber Choos…" at bounding box center [560, 282] width 763 height 44
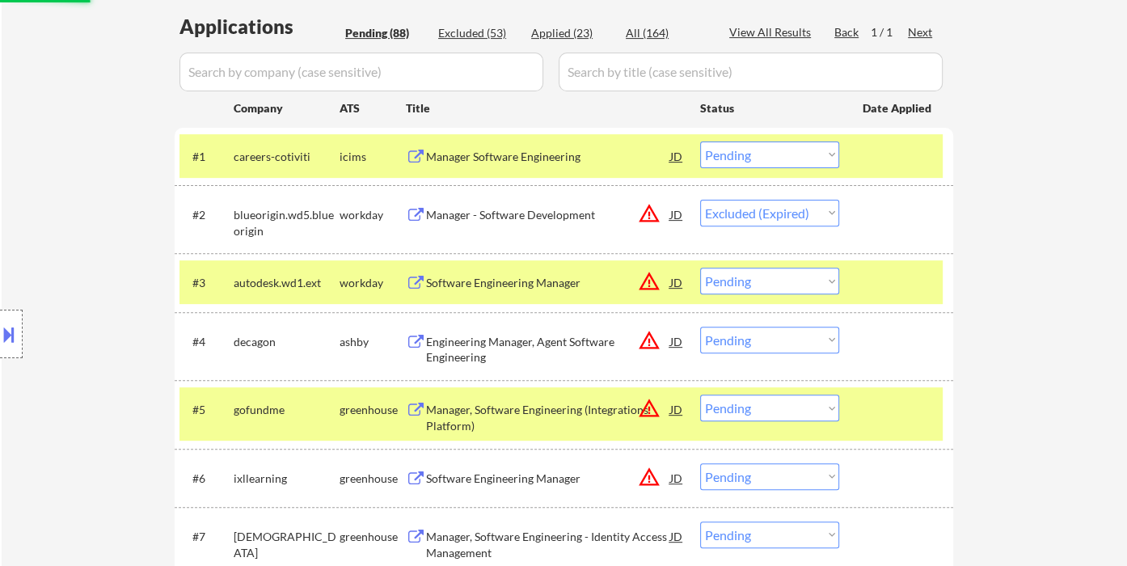
click at [543, 291] on div "Software Engineering Manager" at bounding box center [548, 282] width 244 height 29
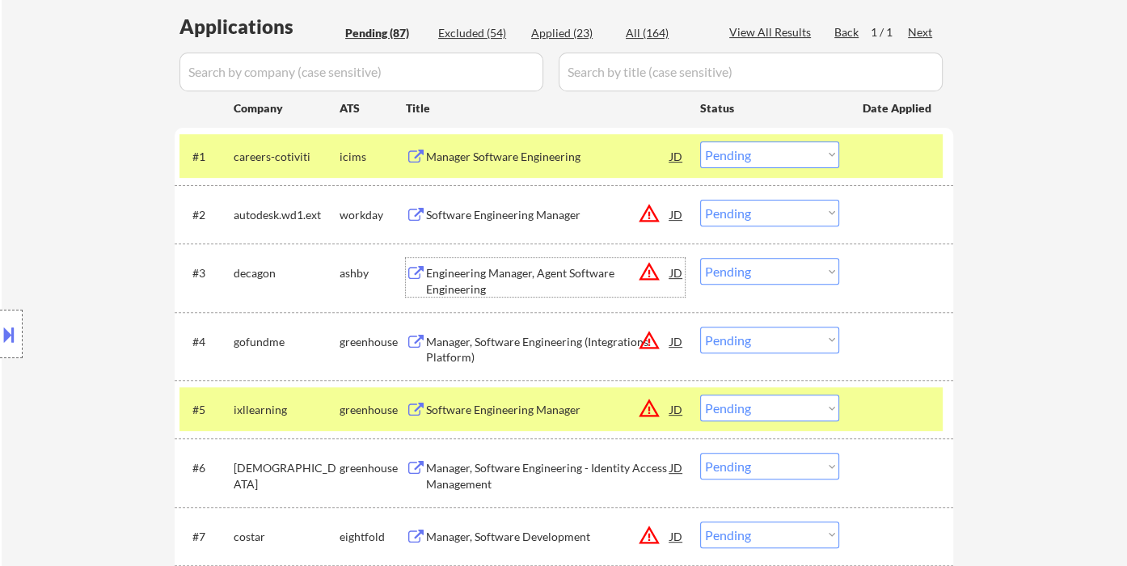
click at [16, 331] on button at bounding box center [9, 334] width 18 height 27
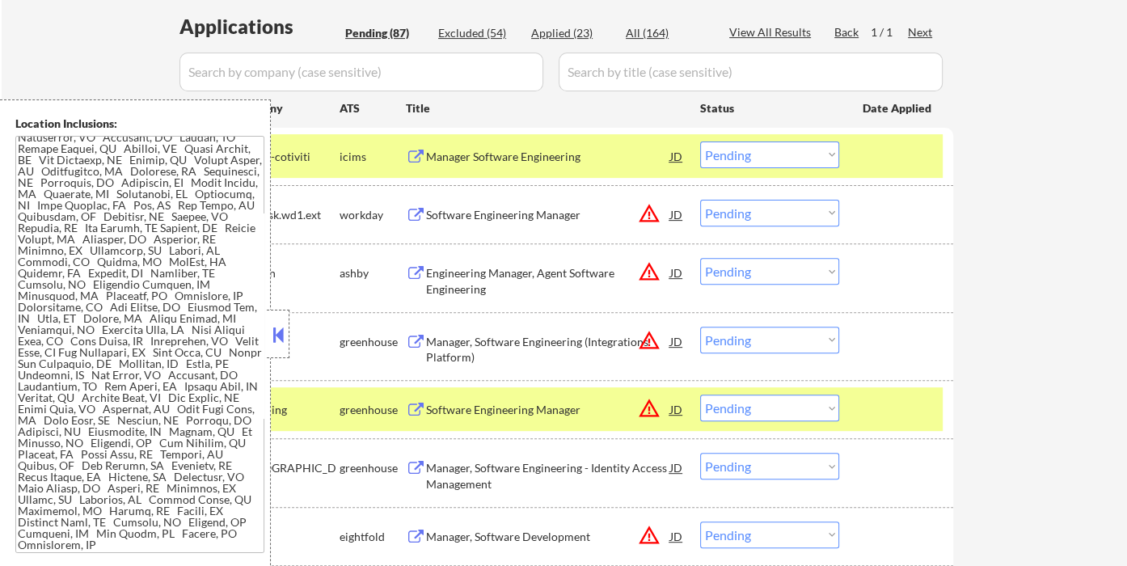
scroll to position [2126, 0]
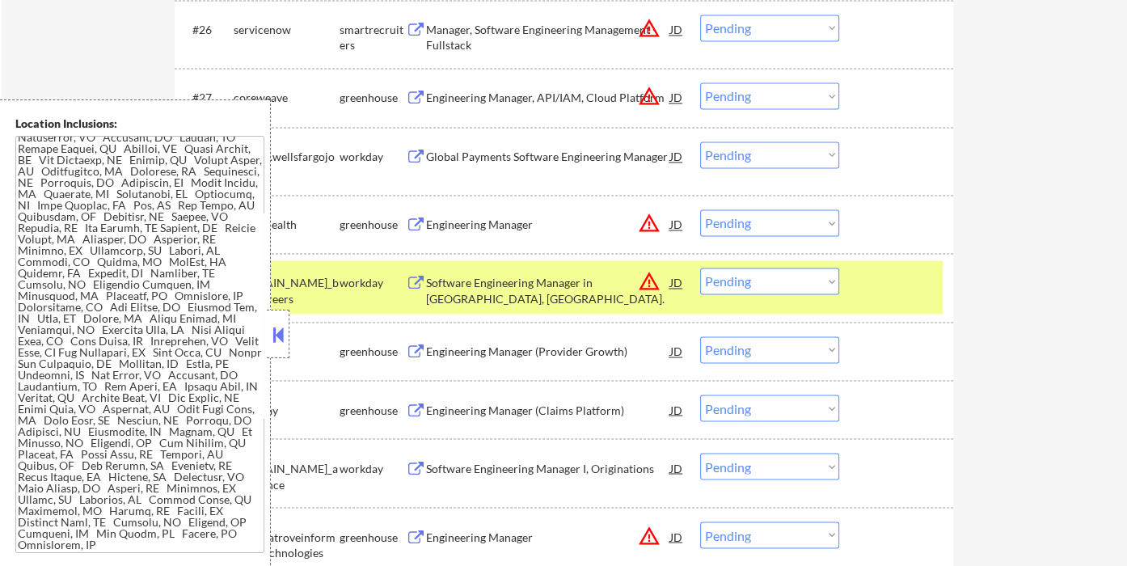
click at [276, 340] on button at bounding box center [278, 335] width 18 height 24
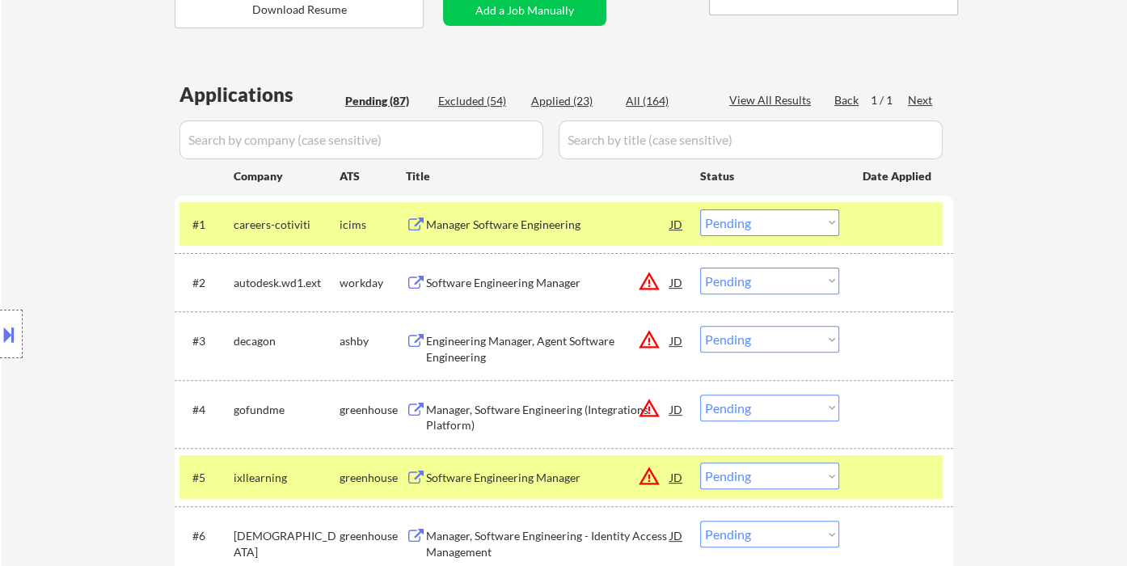
drag, startPoint x: 771, startPoint y: 276, endPoint x: 770, endPoint y: 289, distance: 12.2
click at [771, 276] on select "Choose an option... Pending Applied Excluded (Questions) Excluded (Expired) Exc…" at bounding box center [769, 281] width 139 height 27
click at [700, 268] on select "Choose an option... Pending Applied Excluded (Questions) Excluded (Expired) Exc…" at bounding box center [769, 281] width 139 height 27
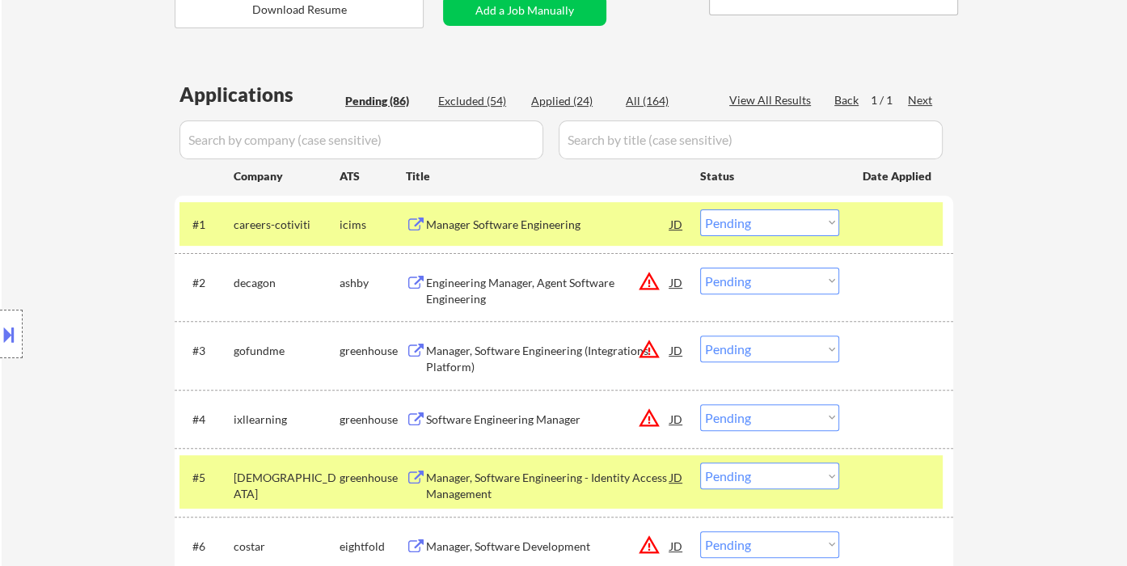
click at [517, 286] on div "Engineering Manager, Agent Software Engineering" at bounding box center [548, 291] width 244 height 32
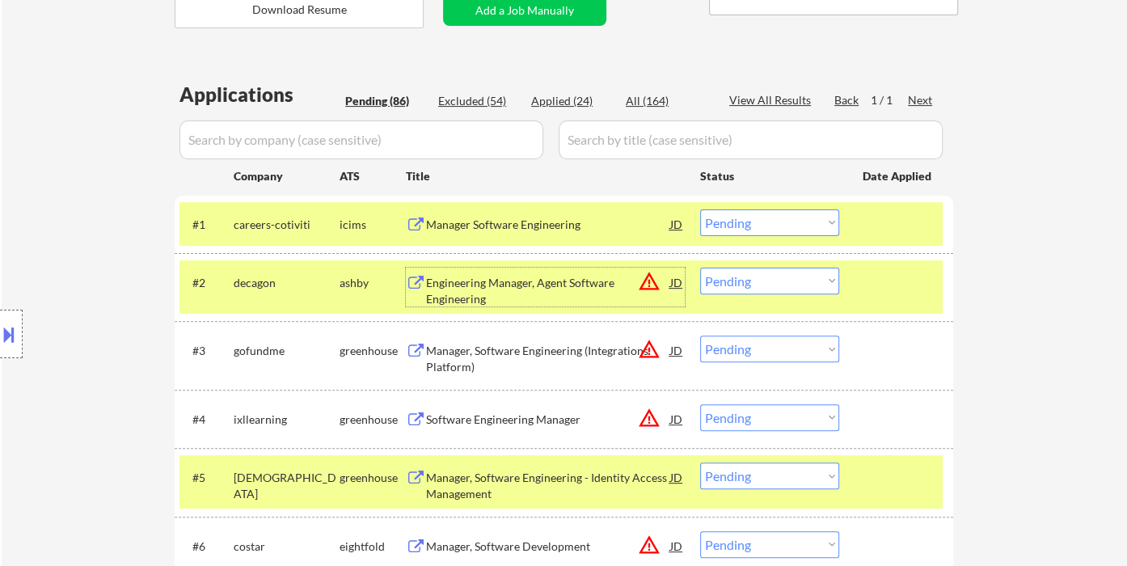
click at [744, 276] on select "Choose an option... Pending Applied Excluded (Questions) Excluded (Expired) Exc…" at bounding box center [769, 281] width 139 height 27
click at [700, 268] on select "Choose an option... Pending Applied Excluded (Questions) Excluded (Expired) Exc…" at bounding box center [769, 281] width 139 height 27
click at [534, 359] on div "Manager, Software Engineering (Integrations Platform)" at bounding box center [548, 359] width 244 height 32
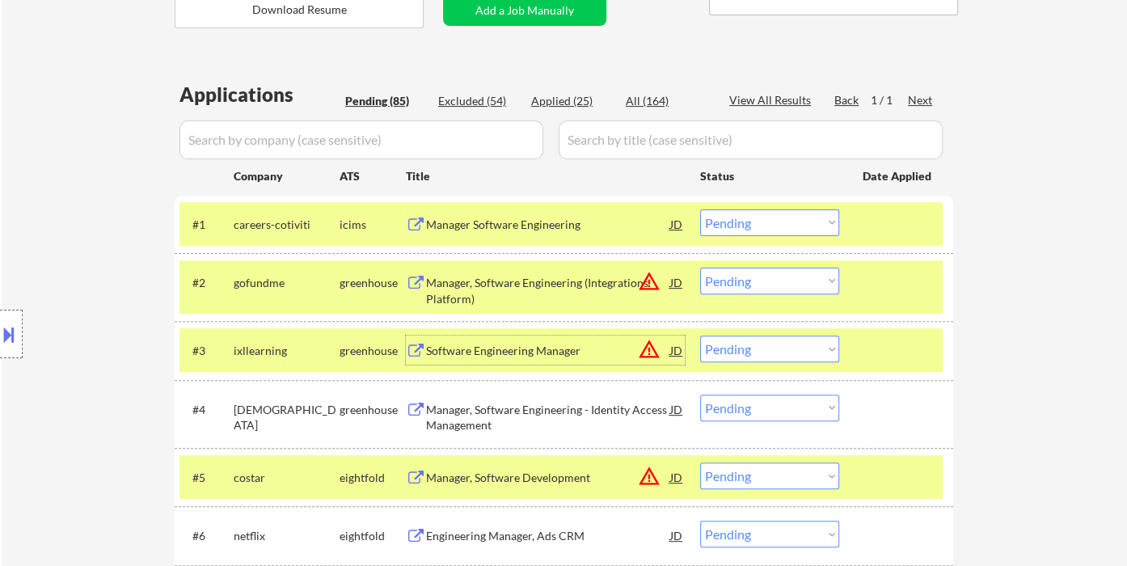
drag, startPoint x: 792, startPoint y: 276, endPoint x: 792, endPoint y: 291, distance: 14.6
click at [792, 276] on select "Choose an option... Pending Applied Excluded (Questions) Excluded (Expired) Exc…" at bounding box center [769, 281] width 139 height 27
click at [700, 268] on select "Choose an option... Pending Applied Excluded (Questions) Excluded (Expired) Exc…" at bounding box center [769, 281] width 139 height 27
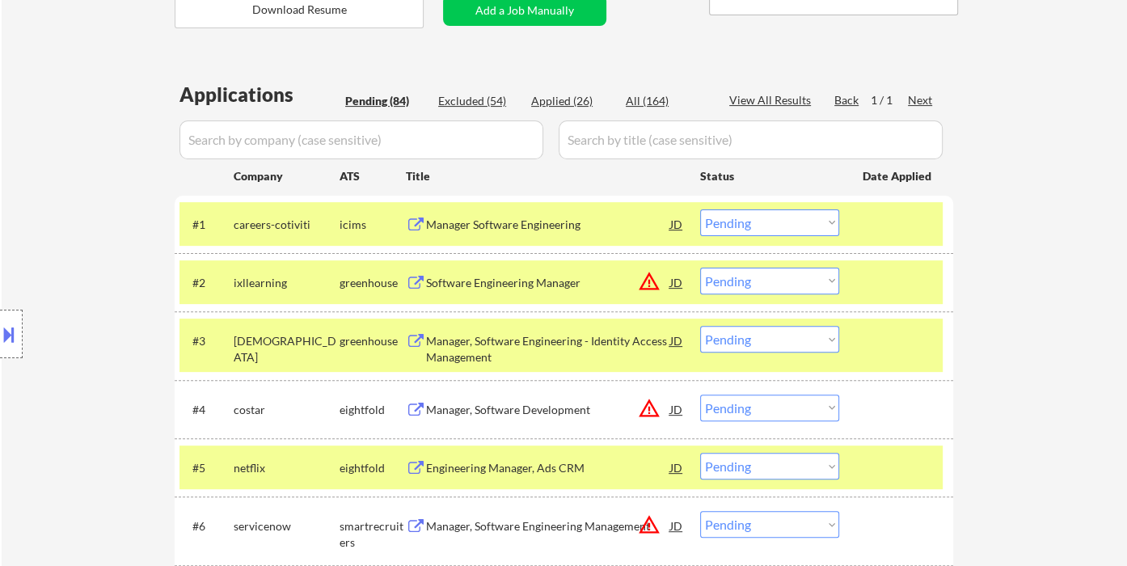
click at [491, 278] on div "Software Engineering Manager" at bounding box center [548, 283] width 244 height 16
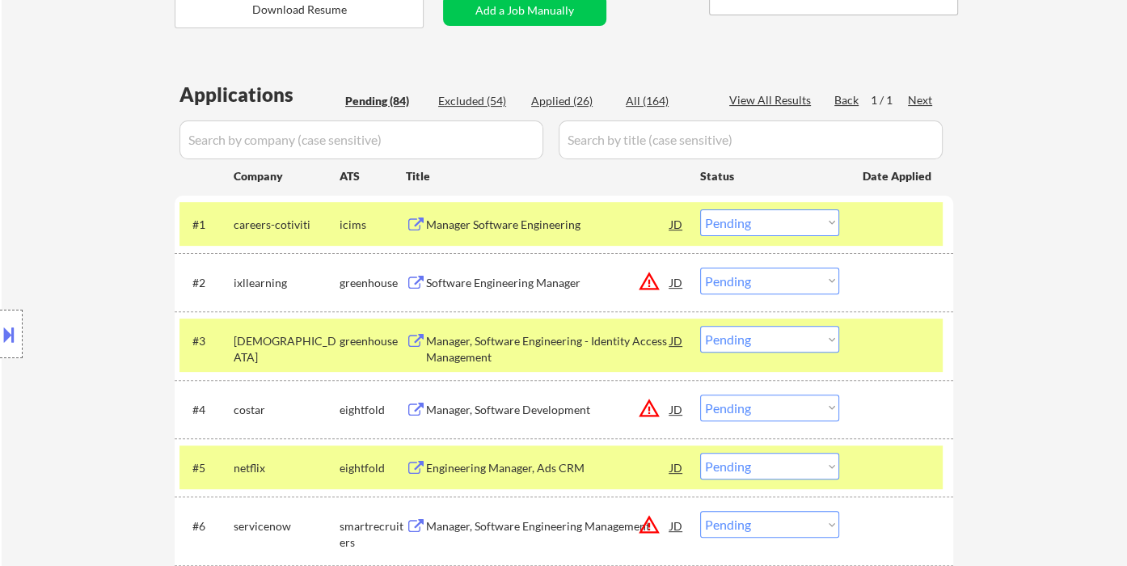
click at [12, 339] on button at bounding box center [9, 334] width 18 height 27
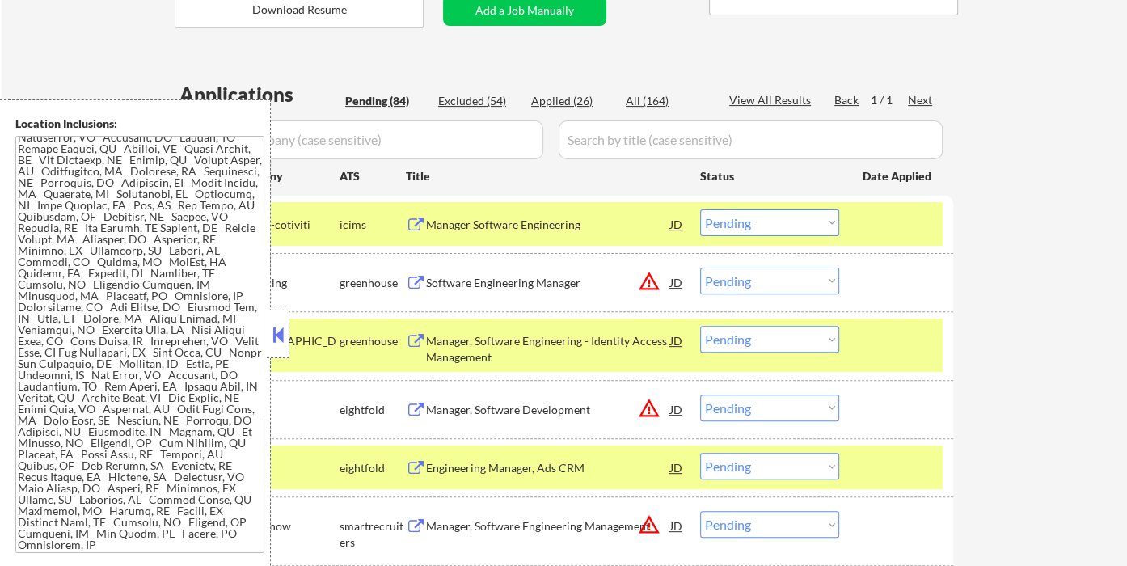
click at [280, 340] on button at bounding box center [278, 335] width 18 height 24
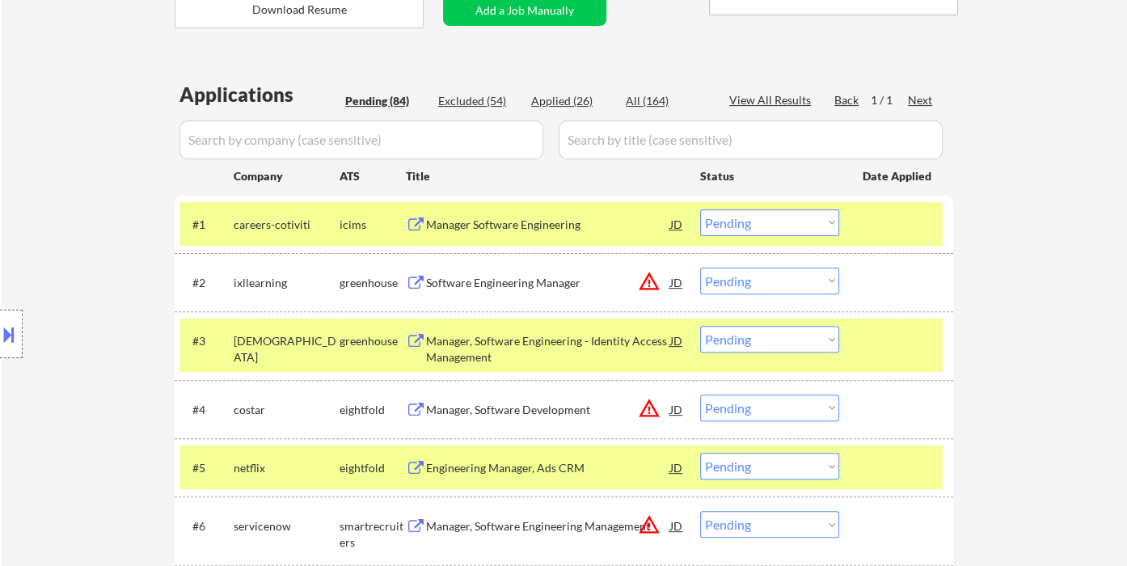
click at [807, 289] on select "Choose an option... Pending Applied Excluded (Questions) Excluded (Expired) Exc…" at bounding box center [769, 281] width 139 height 27
click at [700, 268] on select "Choose an option... Pending Applied Excluded (Questions) Excluded (Expired) Exc…" at bounding box center [769, 281] width 139 height 27
click at [515, 349] on div "Manager, Software Engineering - Identity Access Management" at bounding box center [548, 349] width 244 height 32
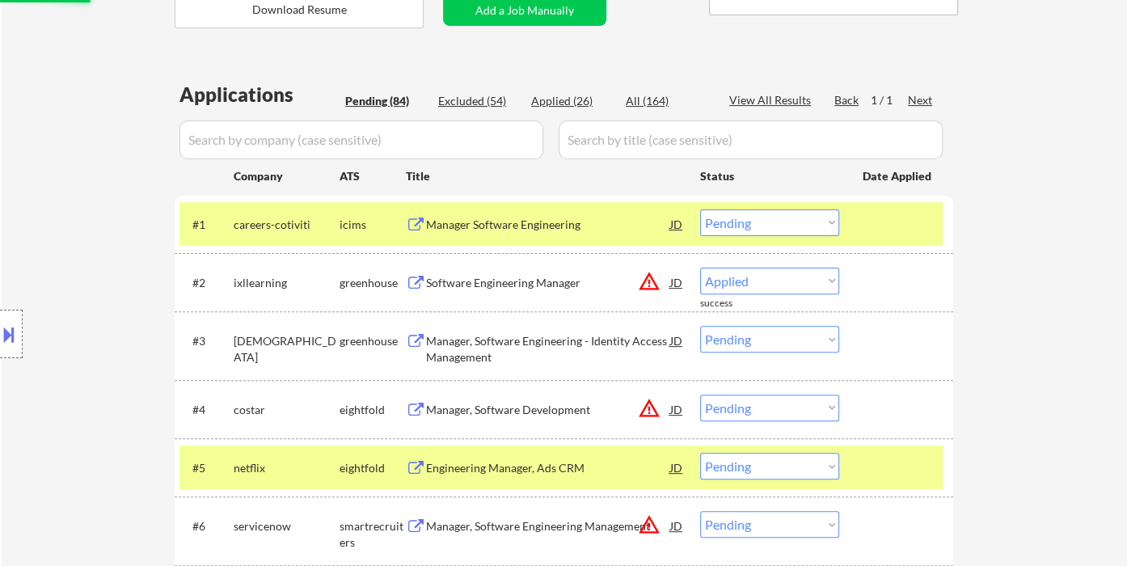
select select ""pending""
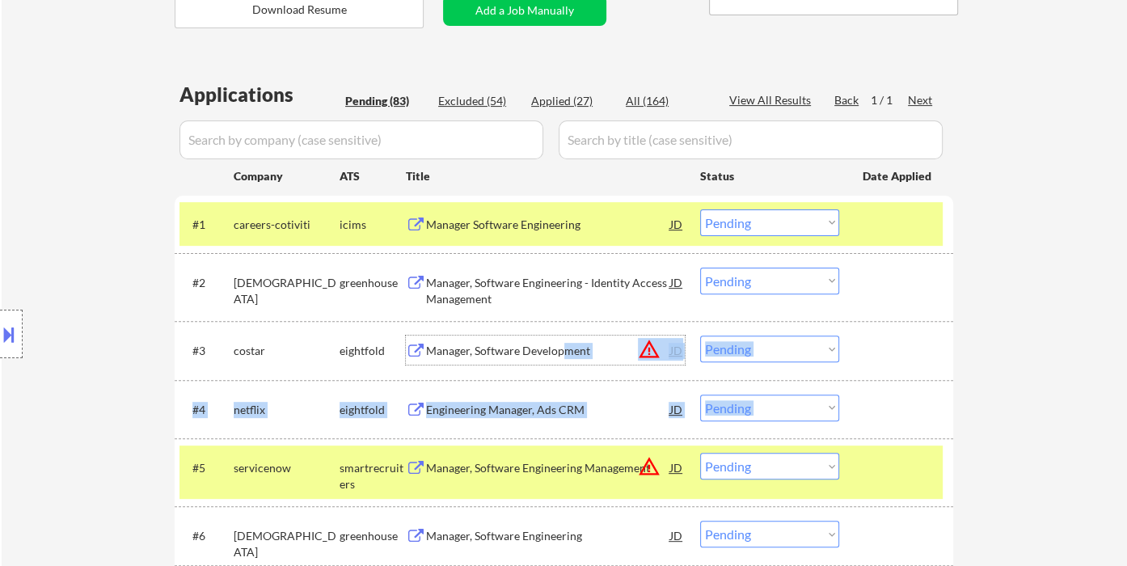
drag, startPoint x: 566, startPoint y: 355, endPoint x: 757, endPoint y: 373, distance: 192.5
click at [740, 378] on div "#3 costar eightfold Manager, Software Development JD warning_amber Choose an op…" at bounding box center [564, 350] width 778 height 58
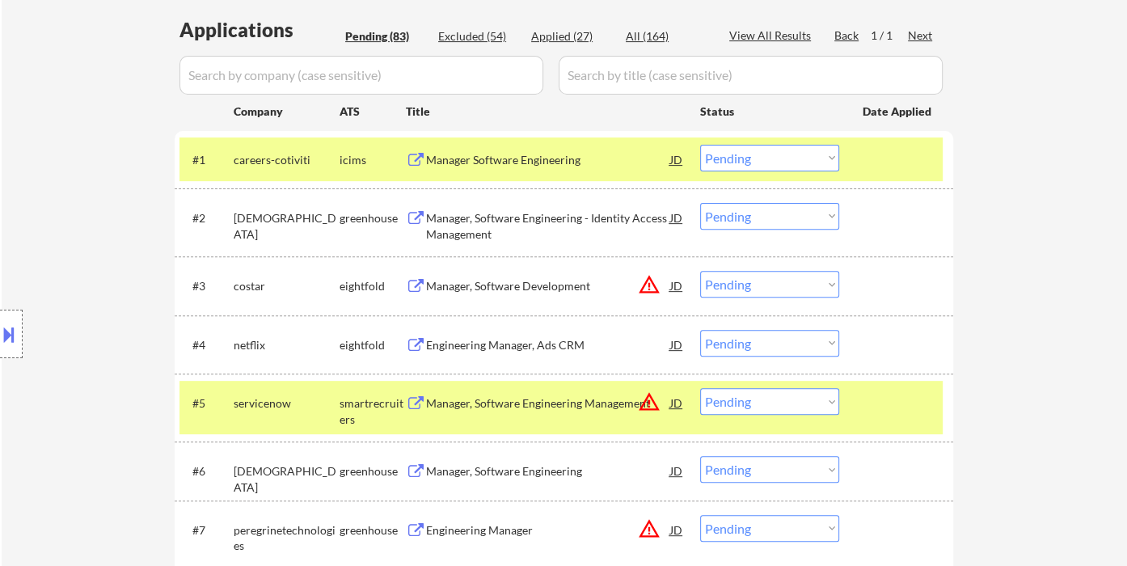
scroll to position [542, 0]
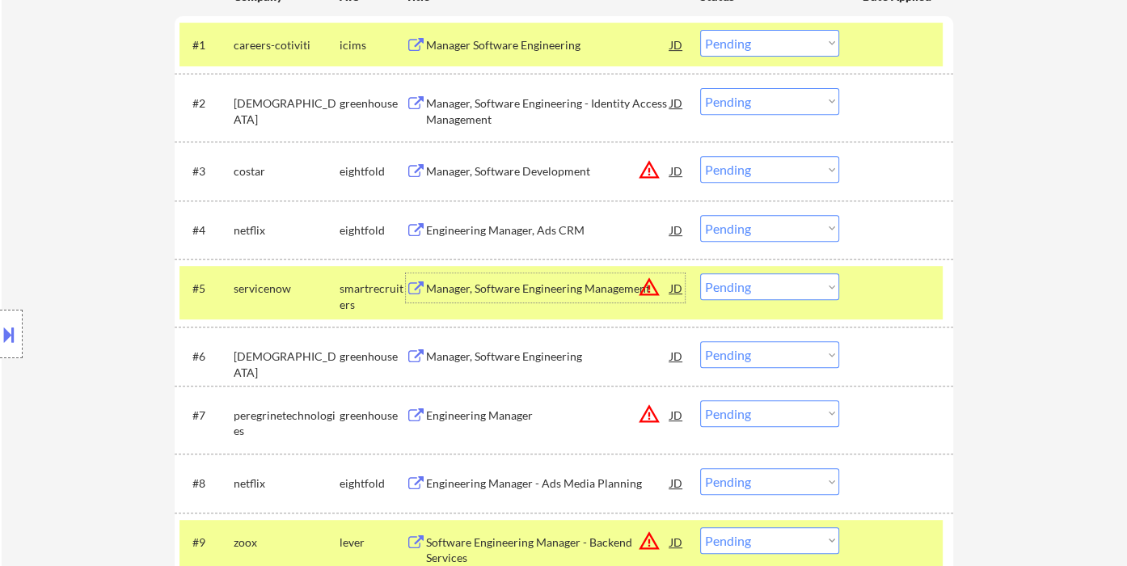
click at [494, 293] on div "Manager, Software Engineering Management" at bounding box center [548, 288] width 244 height 16
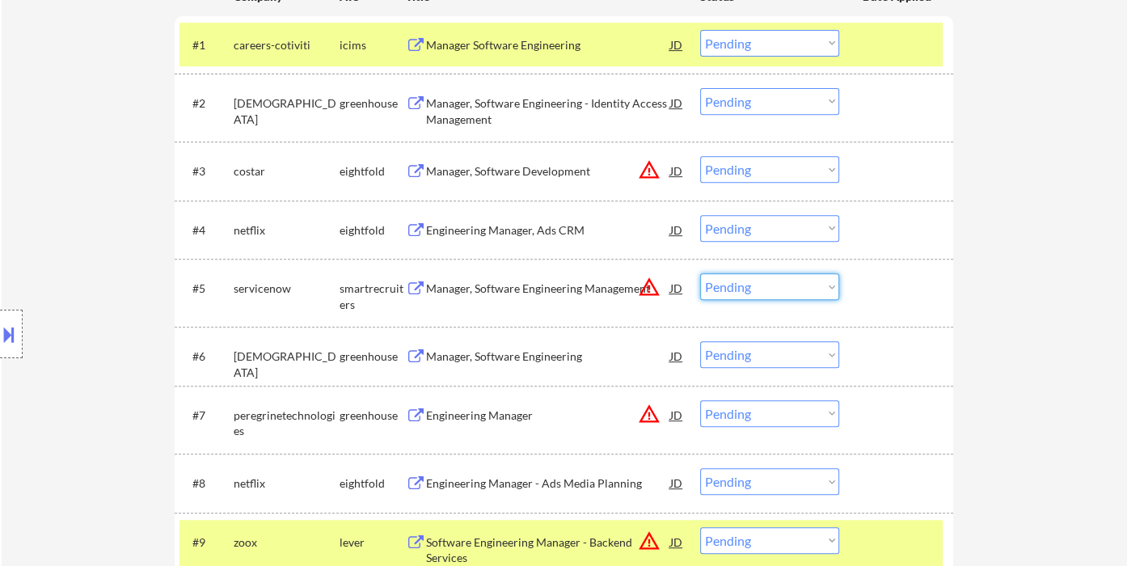
drag, startPoint x: 774, startPoint y: 289, endPoint x: 770, endPoint y: 297, distance: 8.3
click at [774, 289] on select "Choose an option... Pending Applied Excluded (Questions) Excluded (Expired) Exc…" at bounding box center [769, 286] width 139 height 27
click at [700, 273] on select "Choose an option... Pending Applied Excluded (Questions) Excluded (Expired) Exc…" at bounding box center [769, 286] width 139 height 27
click at [463, 355] on div "Manager, Software Engineering" at bounding box center [548, 356] width 244 height 16
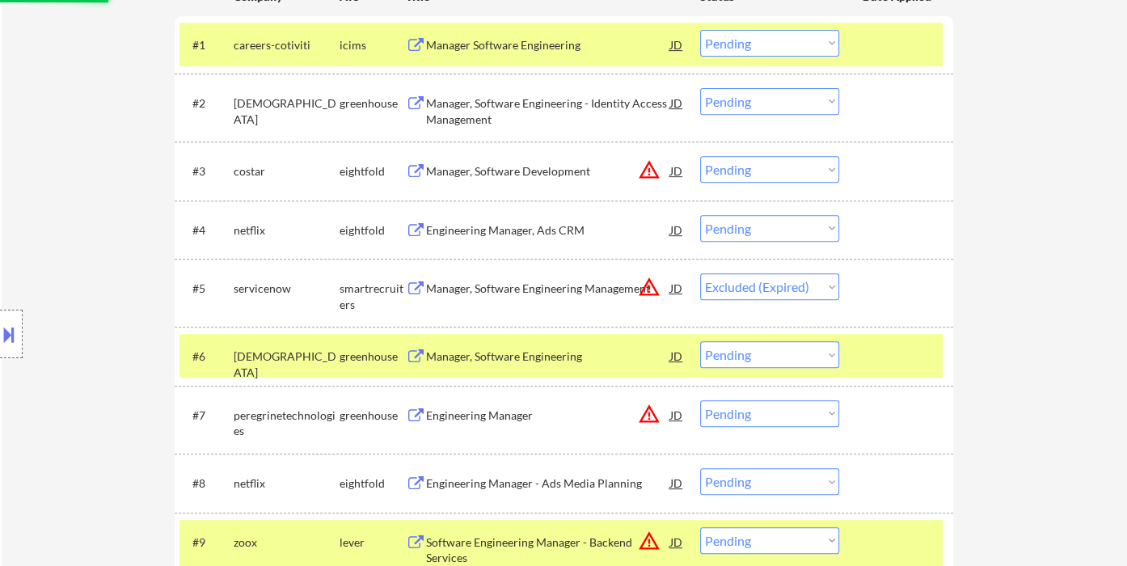
select select ""pending""
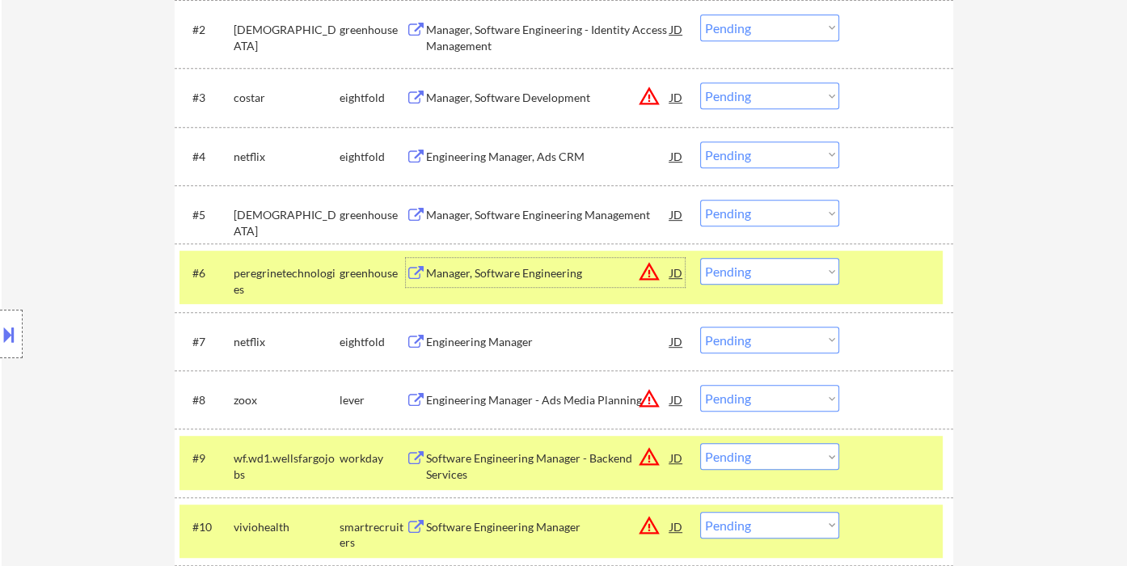
scroll to position [631, 0]
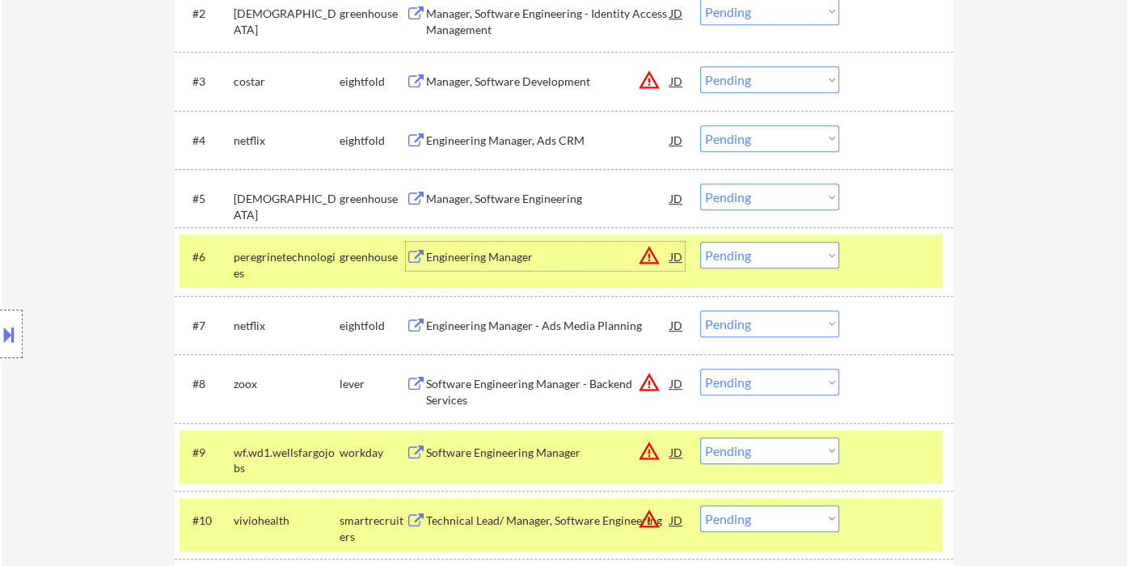
click at [508, 257] on div "Engineering Manager" at bounding box center [548, 257] width 244 height 16
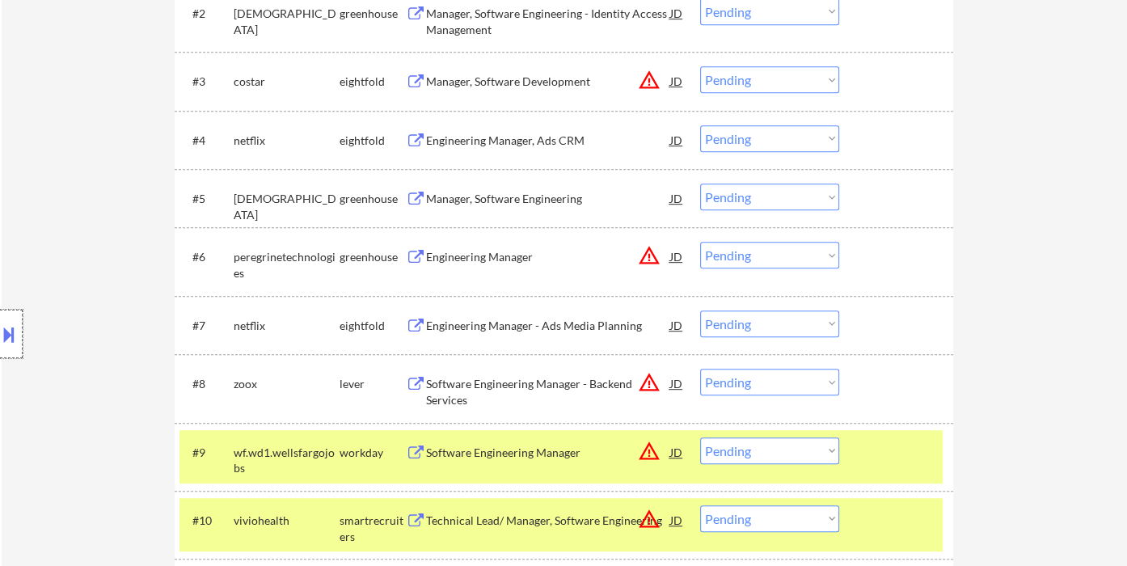
click at [20, 328] on div at bounding box center [11, 334] width 23 height 49
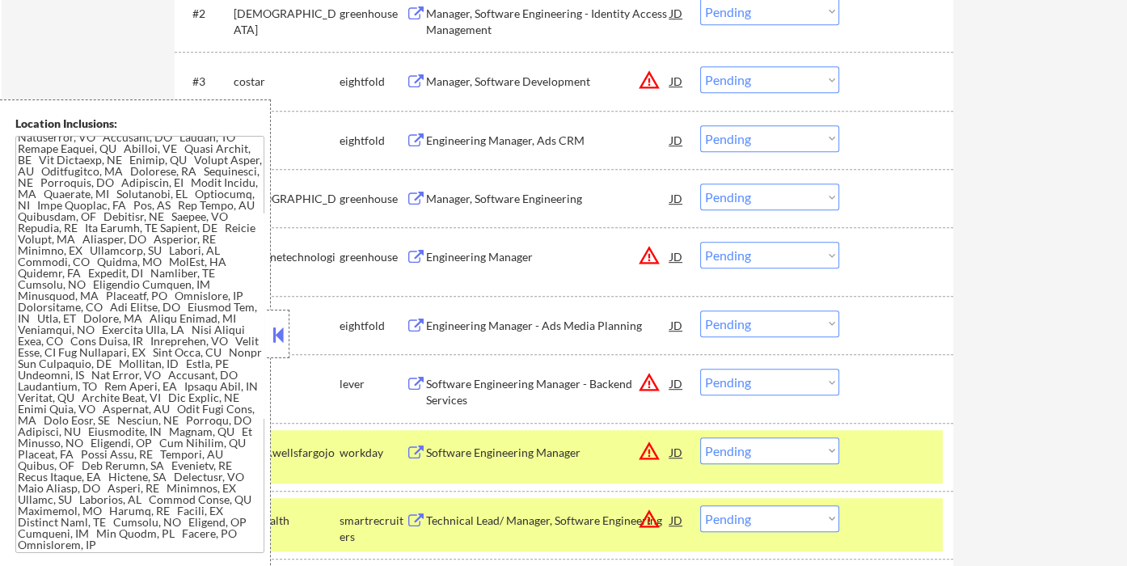
scroll to position [1811, 0]
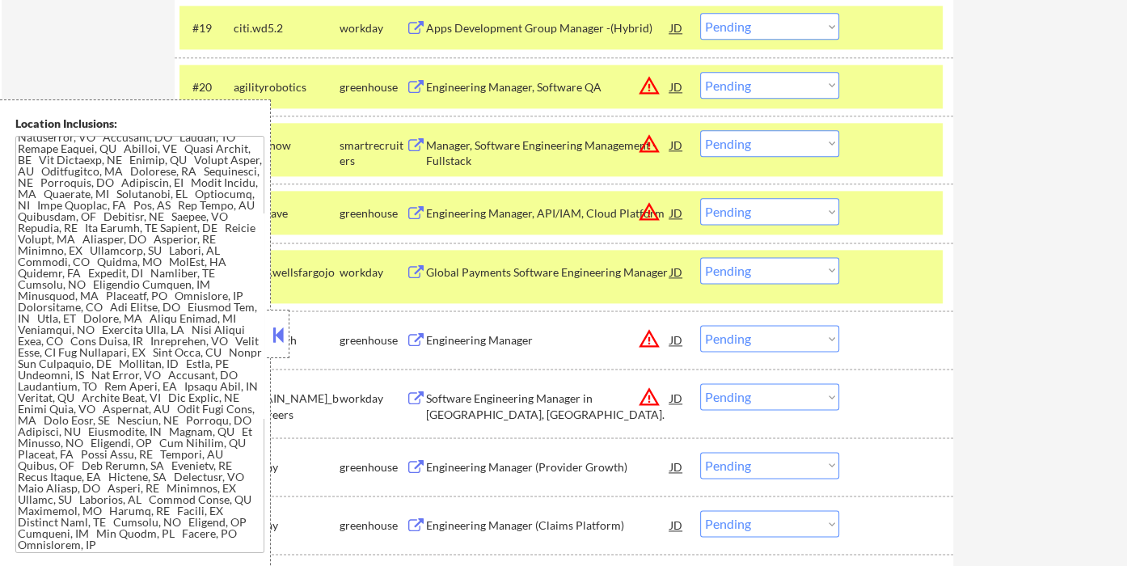
scroll to position [1542, 0]
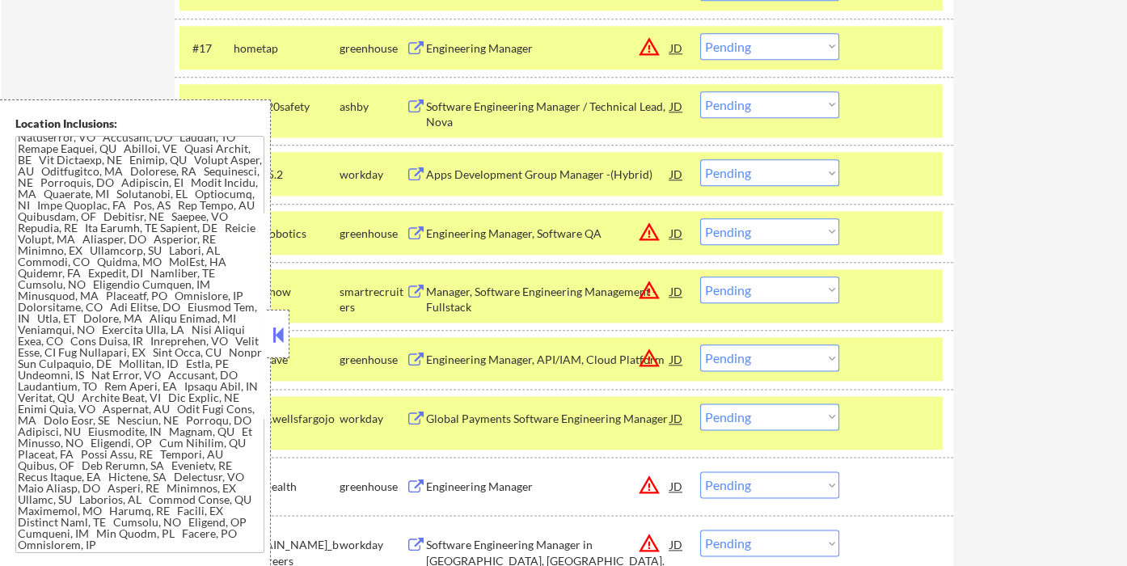
click at [276, 337] on button at bounding box center [278, 335] width 18 height 24
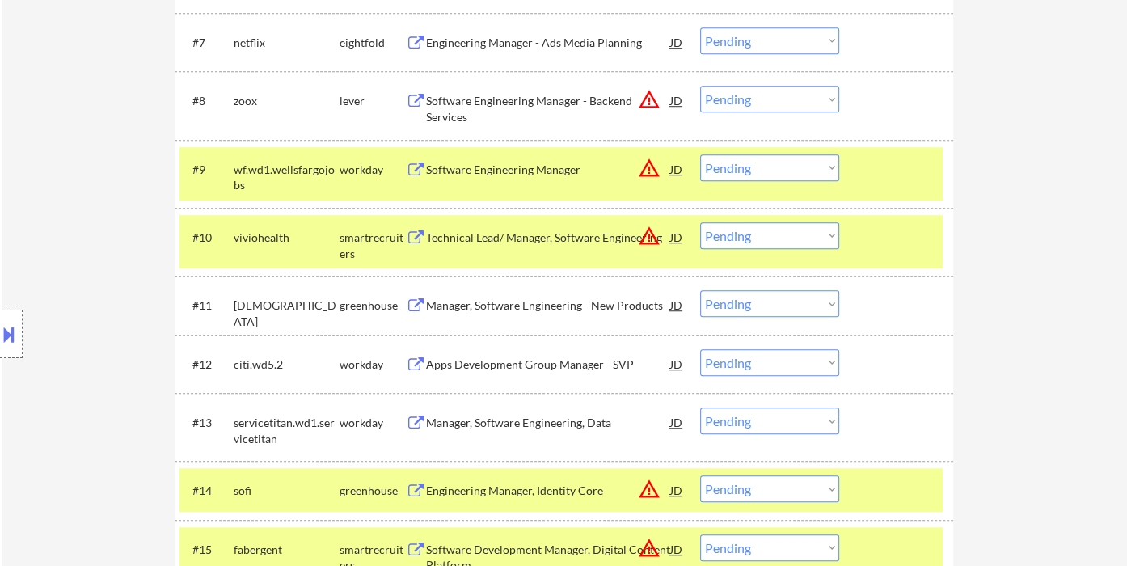
scroll to position [824, 0]
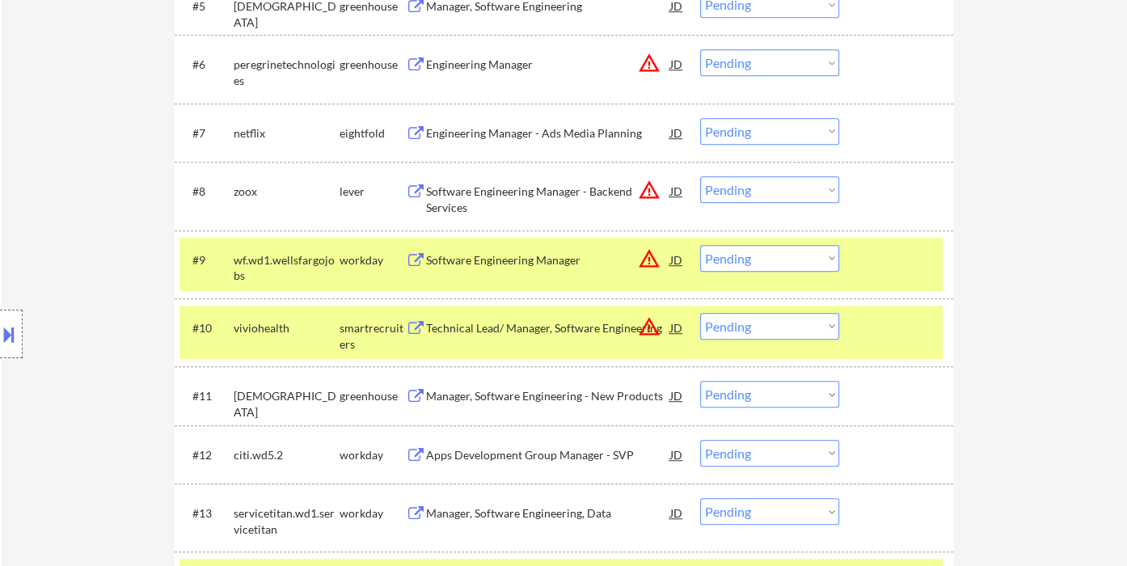
click at [757, 67] on select "Choose an option... Pending Applied Excluded (Questions) Excluded (Expired) Exc…" at bounding box center [769, 62] width 139 height 27
click at [700, 49] on select "Choose an option... Pending Applied Excluded (Questions) Excluded (Expired) Exc…" at bounding box center [769, 62] width 139 height 27
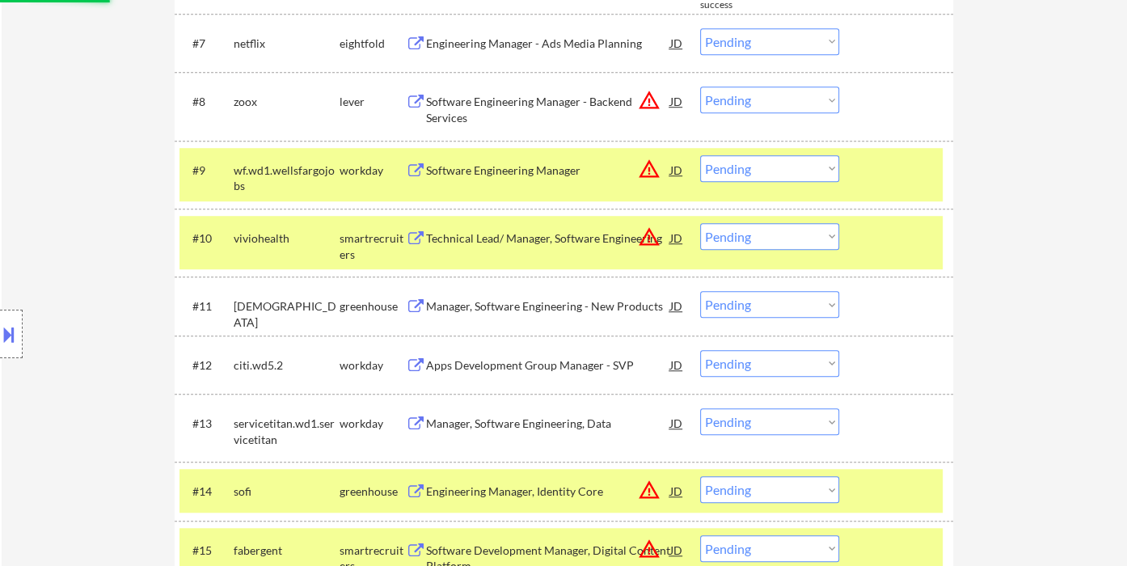
click at [520, 109] on div "Software Engineering Manager - Backend Services" at bounding box center [548, 110] width 244 height 32
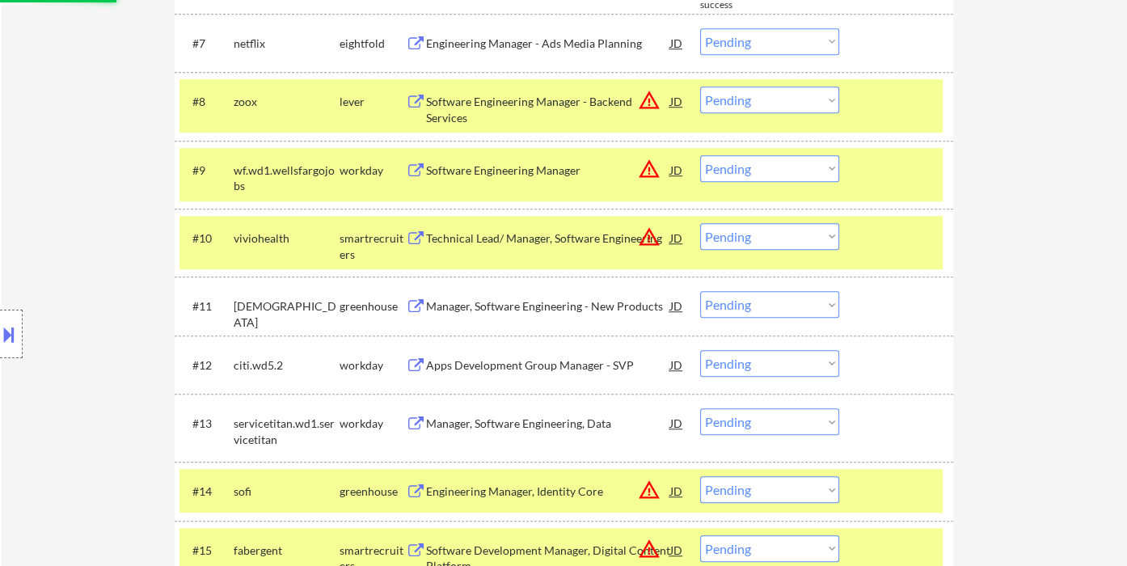
select select ""pending""
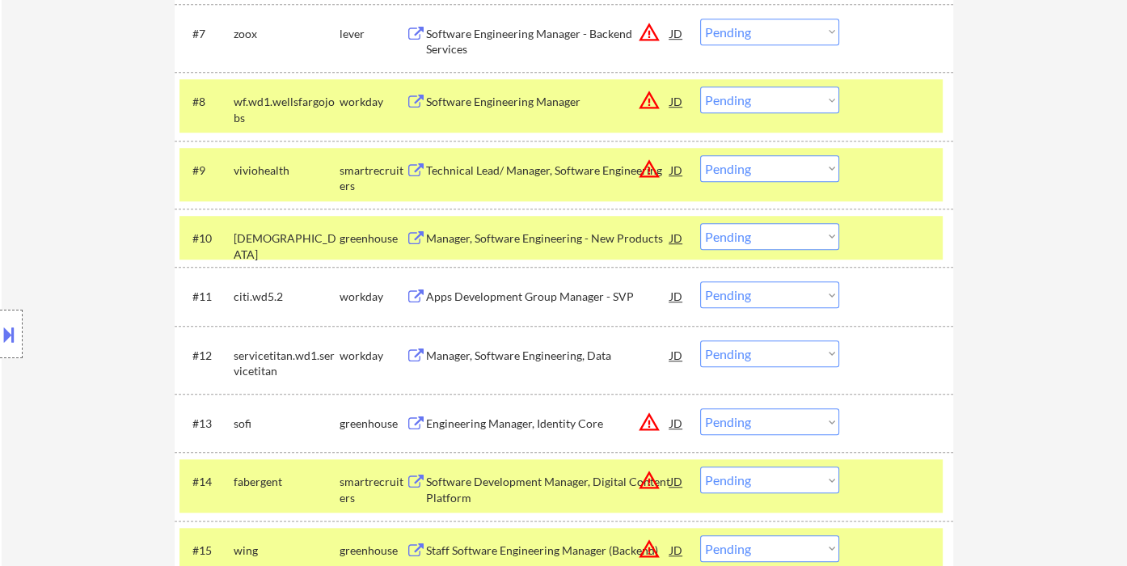
click at [12, 327] on button at bounding box center [9, 334] width 18 height 27
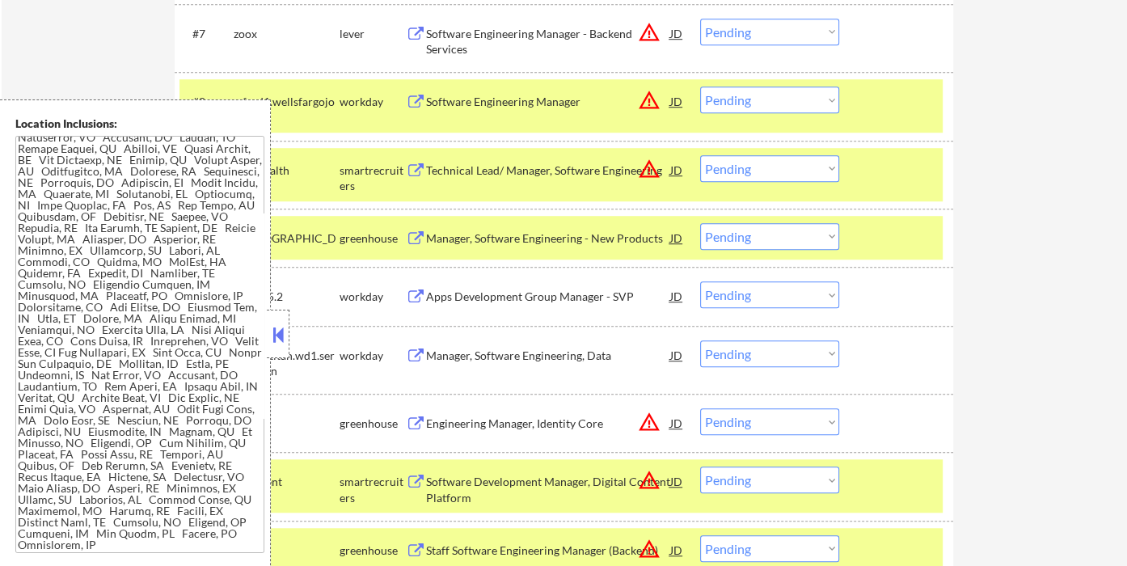
click at [278, 339] on button at bounding box center [278, 335] width 18 height 24
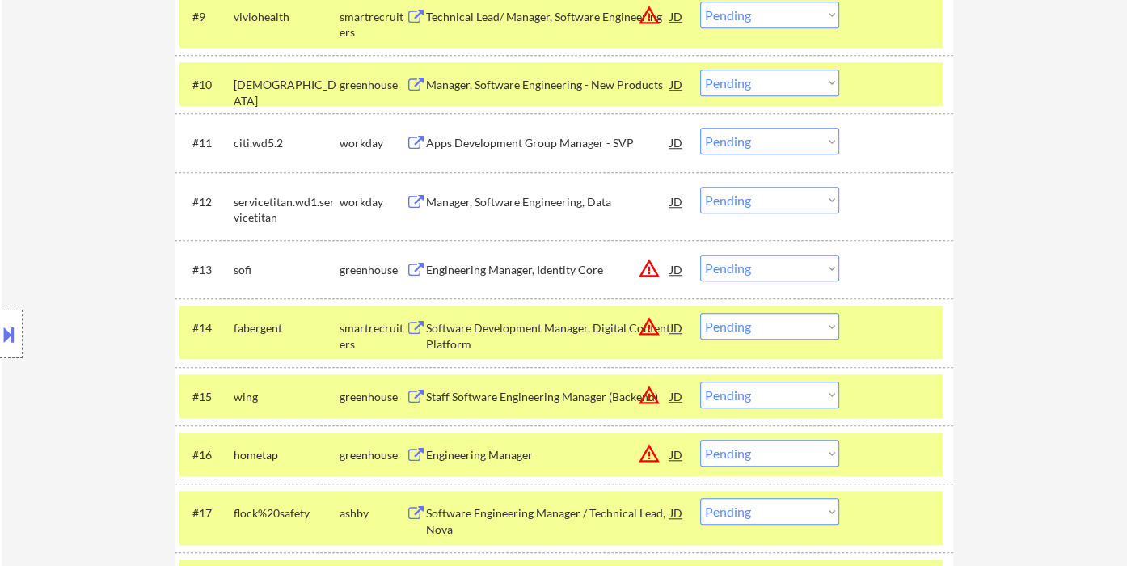
scroll to position [1093, 0]
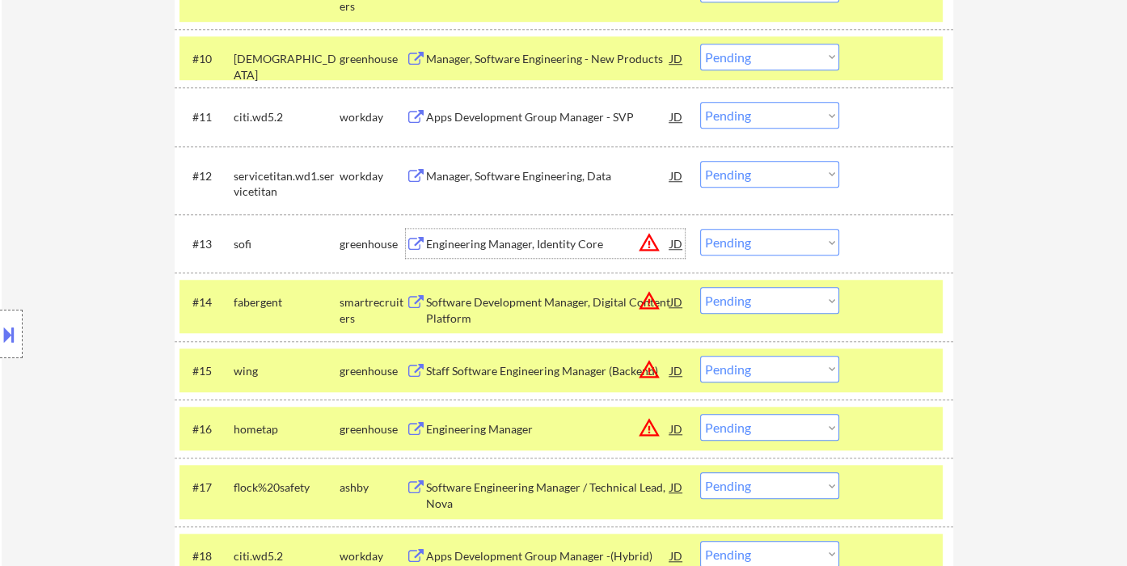
click at [511, 247] on div "Engineering Manager, Identity Core" at bounding box center [548, 244] width 244 height 16
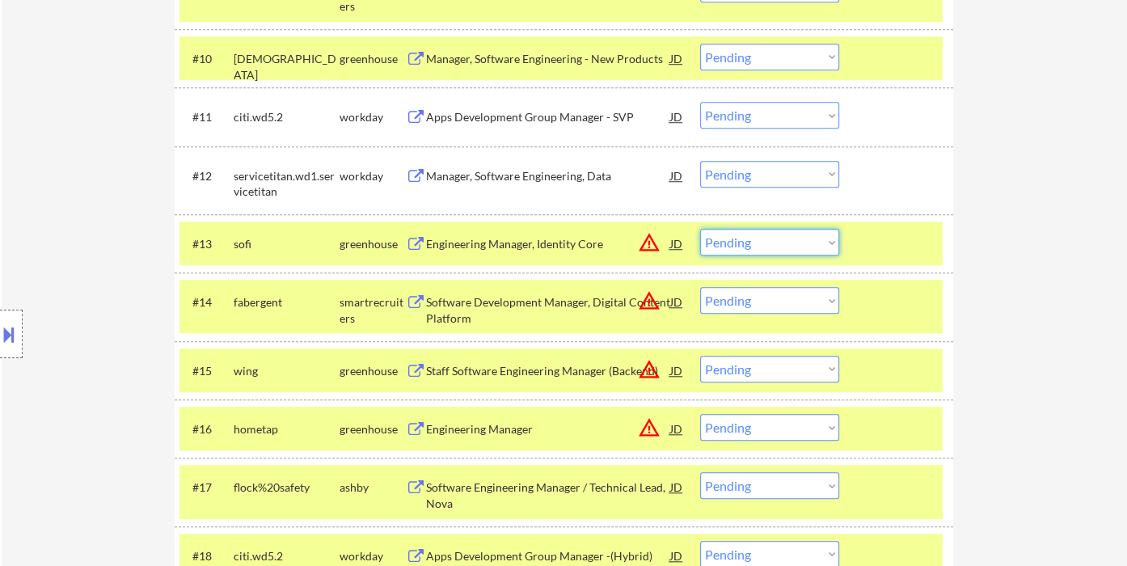
click at [727, 242] on select "Choose an option... Pending Applied Excluded (Questions) Excluded (Expired) Exc…" at bounding box center [769, 242] width 139 height 27
click at [700, 229] on select "Choose an option... Pending Applied Excluded (Questions) Excluded (Expired) Exc…" at bounding box center [769, 242] width 139 height 27
click at [537, 307] on div "Software Development Manager, Digital Content Platform" at bounding box center [548, 310] width 244 height 32
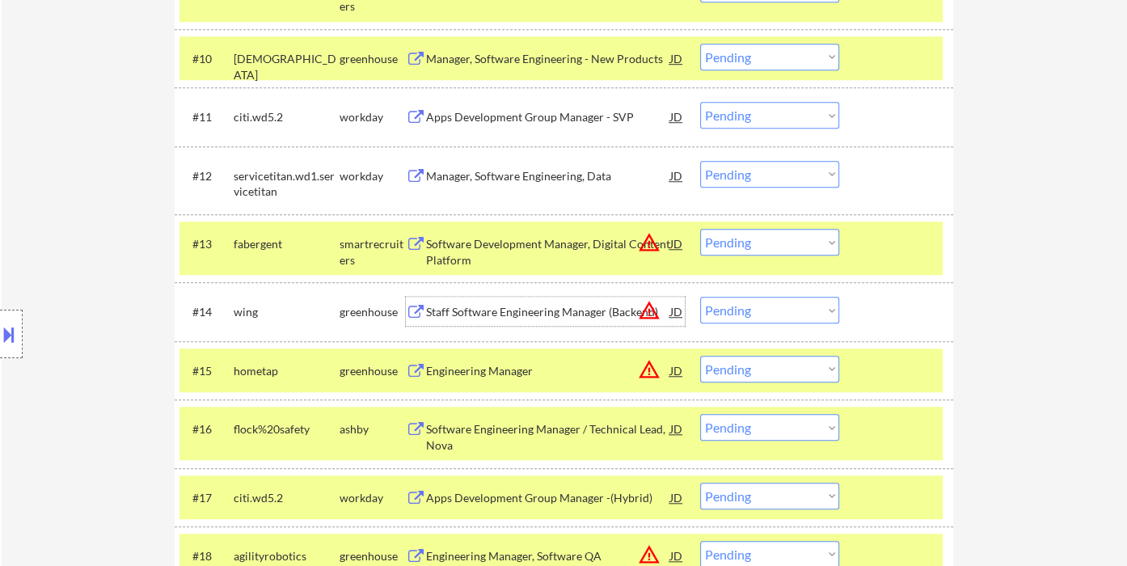
click at [731, 238] on select "Choose an option... Pending Applied Excluded (Questions) Excluded (Expired) Exc…" at bounding box center [769, 242] width 139 height 27
click at [700, 229] on select "Choose an option... Pending Applied Excluded (Questions) Excluded (Expired) Exc…" at bounding box center [769, 242] width 139 height 27
click at [521, 310] on div "Staff Software Engineering Manager (Backend)" at bounding box center [548, 312] width 244 height 16
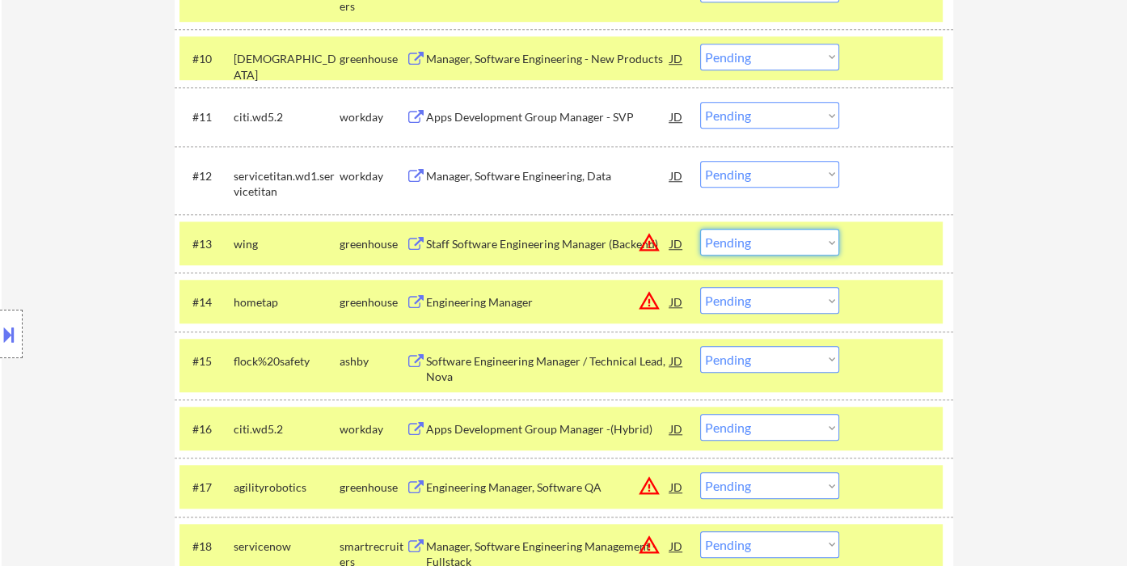
click at [753, 244] on select "Choose an option... Pending Applied Excluded (Questions) Excluded (Expired) Exc…" at bounding box center [769, 242] width 139 height 27
click at [700, 229] on select "Choose an option... Pending Applied Excluded (Questions) Excluded (Expired) Exc…" at bounding box center [769, 242] width 139 height 27
click at [524, 294] on div "Engineering Manager" at bounding box center [548, 302] width 244 height 16
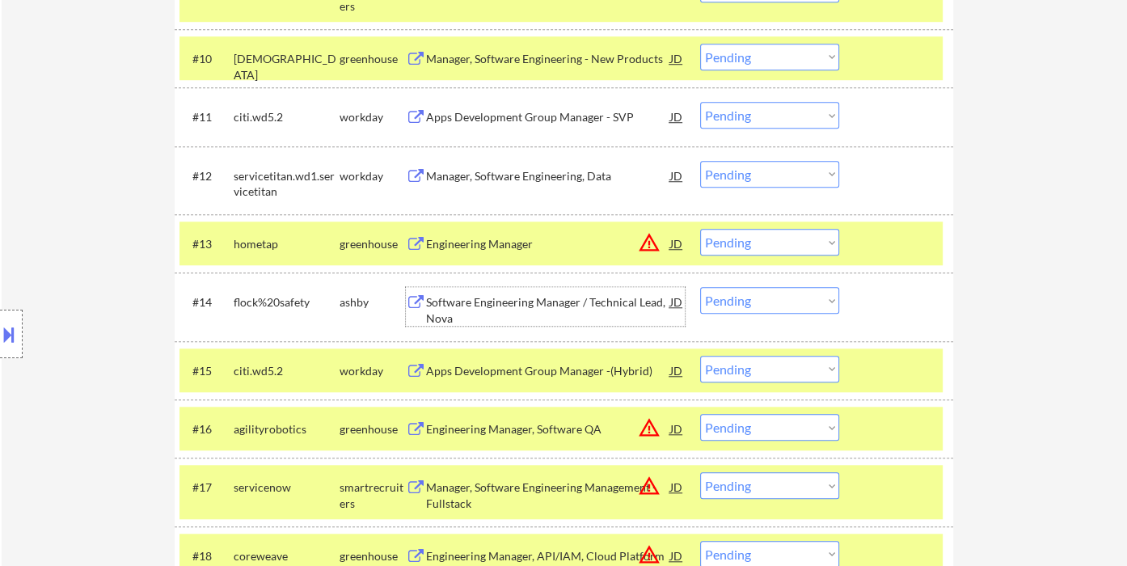
drag, startPoint x: 731, startPoint y: 242, endPoint x: 740, endPoint y: 243, distance: 9.0
click at [732, 241] on select "Choose an option... Pending Applied Excluded (Questions) Excluded (Expired) Exc…" at bounding box center [769, 242] width 139 height 27
click at [700, 229] on select "Choose an option... Pending Applied Excluded (Questions) Excluded (Expired) Exc…" at bounding box center [769, 242] width 139 height 27
click at [545, 302] on div "Software Engineering Manager / Technical Lead, Nova" at bounding box center [548, 310] width 244 height 32
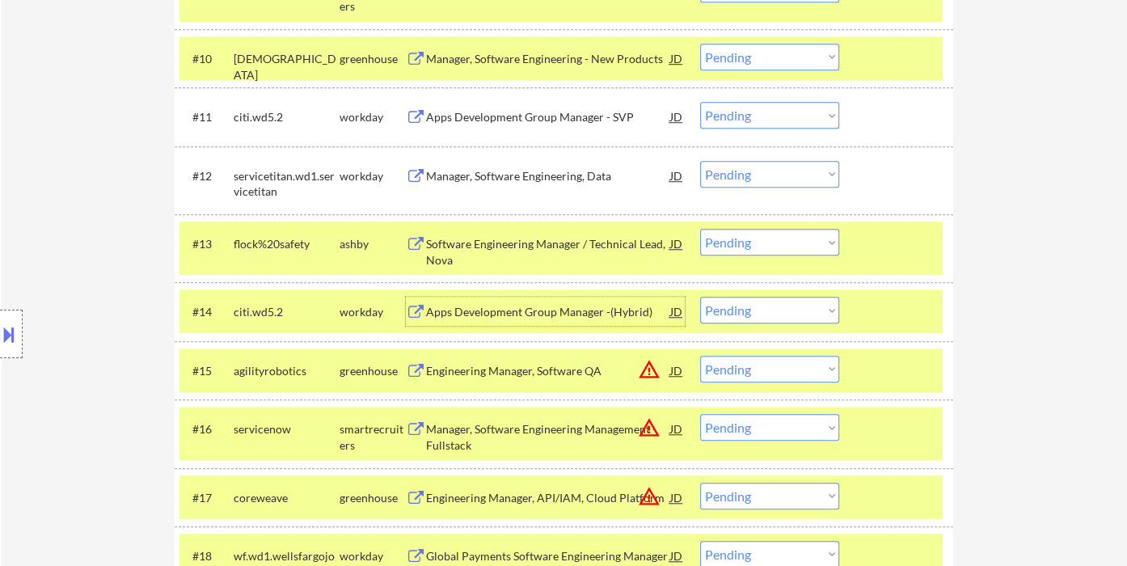
click at [752, 244] on select "Choose an option... Pending Applied Excluded (Questions) Excluded (Expired) Exc…" at bounding box center [769, 242] width 139 height 27
click at [700, 229] on select "Choose an option... Pending Applied Excluded (Questions) Excluded (Expired) Exc…" at bounding box center [769, 242] width 139 height 27
select select ""pending""
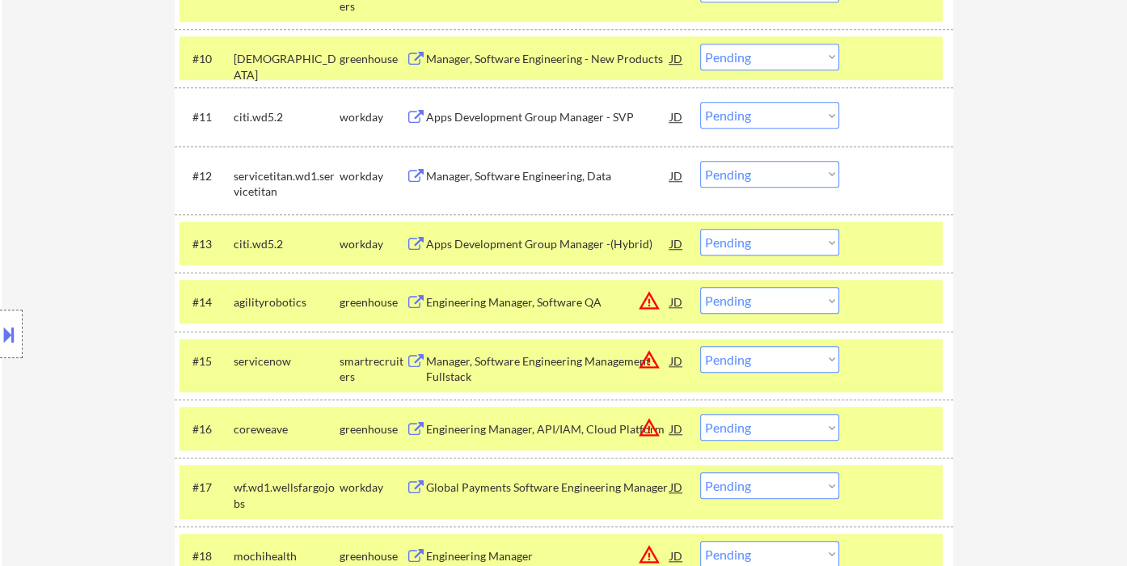
click at [483, 298] on div "Engineering Manager, Software QA" at bounding box center [548, 302] width 244 height 16
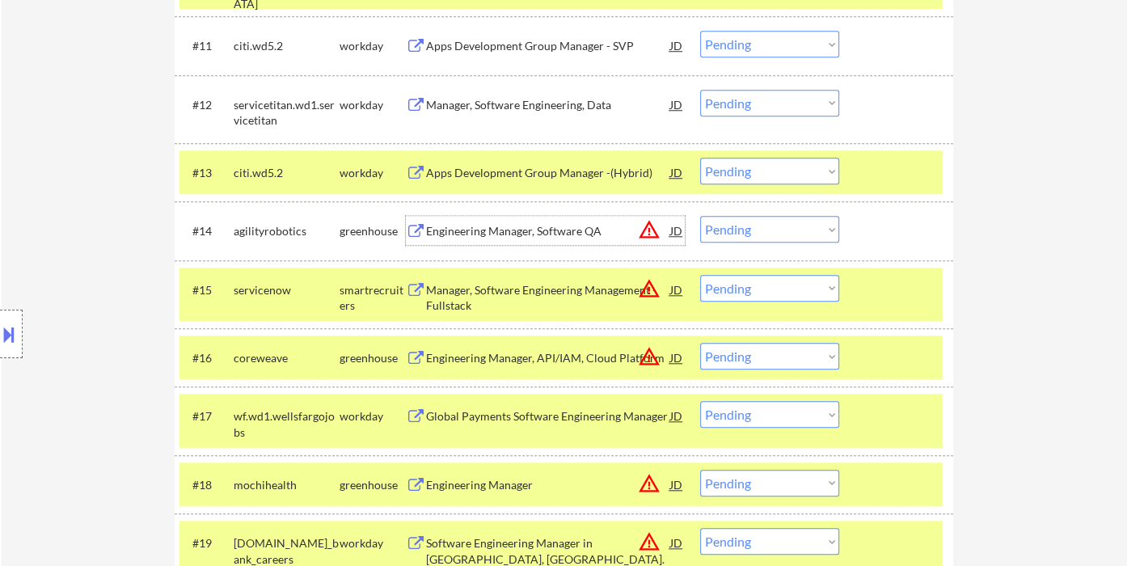
scroll to position [1183, 0]
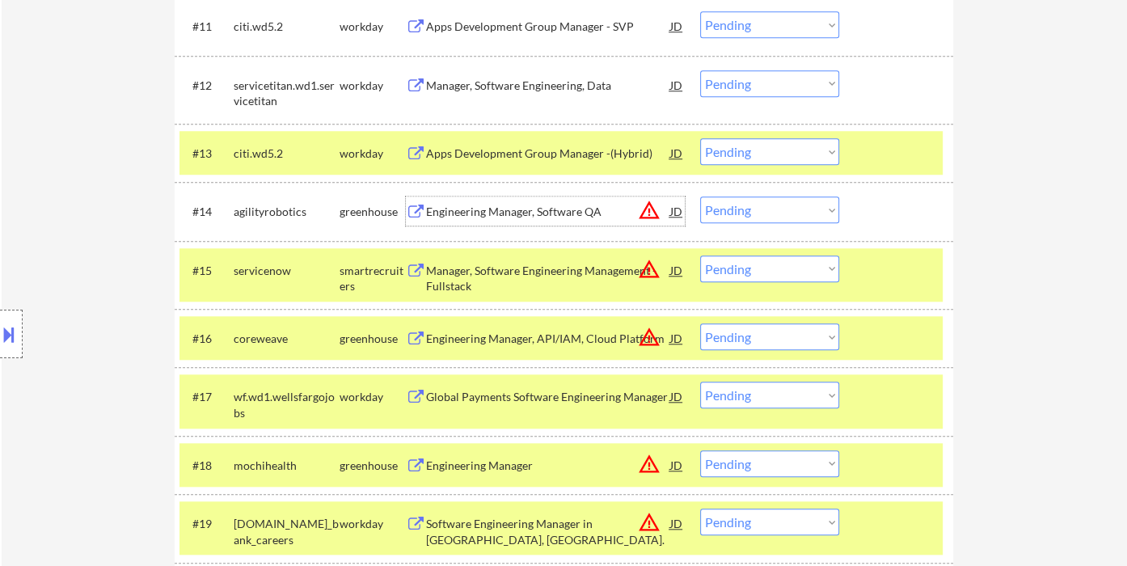
click at [770, 196] on select "Choose an option... Pending Applied Excluded (Questions) Excluded (Expired) Exc…" at bounding box center [769, 209] width 139 height 27
click at [700, 196] on select "Choose an option... Pending Applied Excluded (Questions) Excluded (Expired) Exc…" at bounding box center [769, 209] width 139 height 27
click at [537, 278] on div "Manager, Software Engineering Management - Fullstack" at bounding box center [548, 279] width 244 height 32
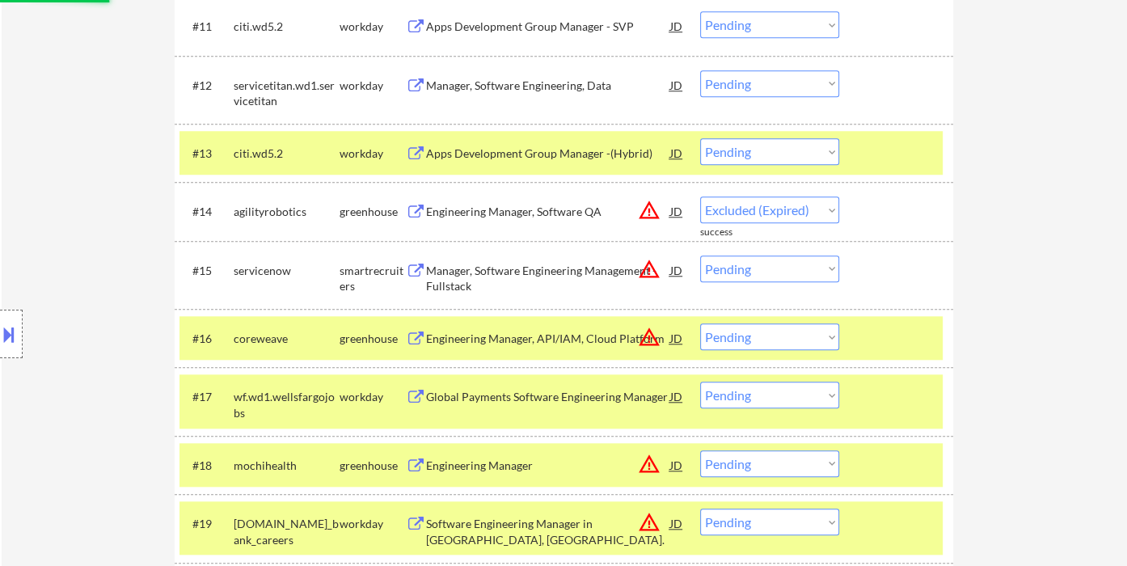
select select ""pending""
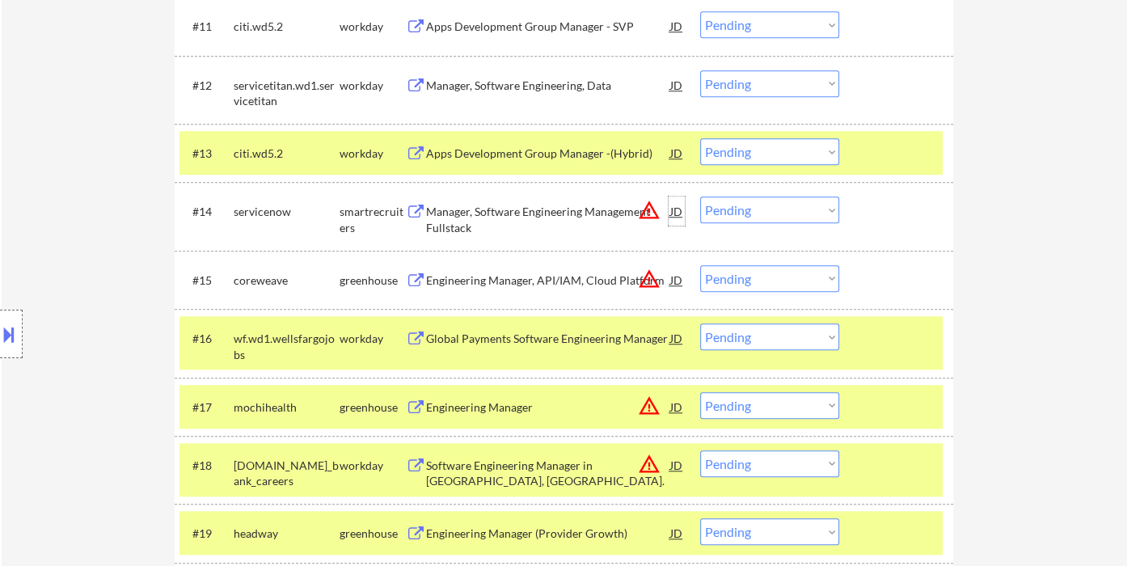
click at [675, 211] on div "JD" at bounding box center [676, 210] width 16 height 29
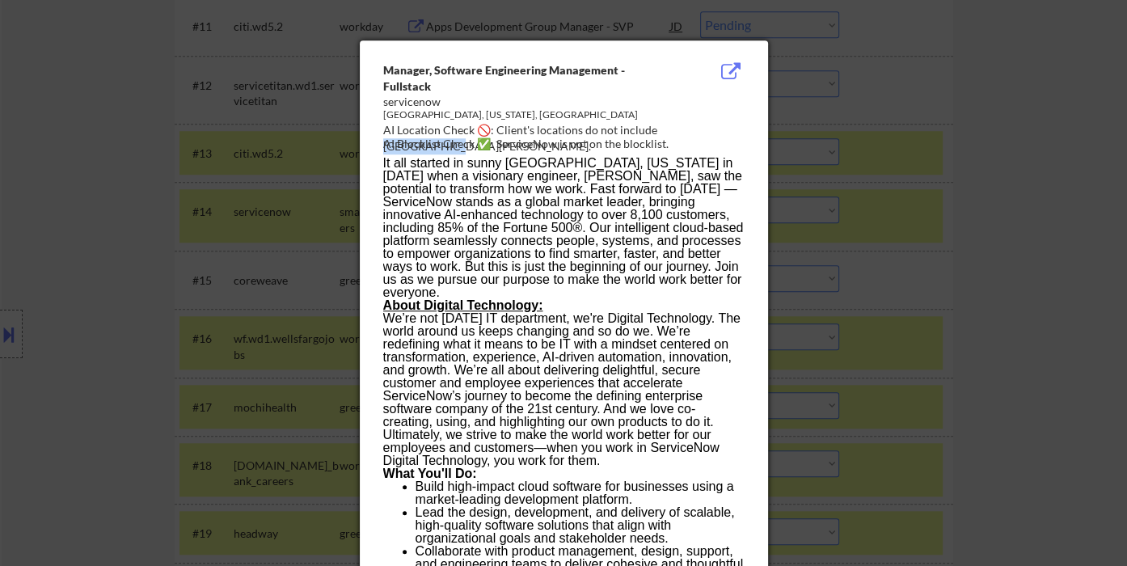
drag, startPoint x: 655, startPoint y: 127, endPoint x: 712, endPoint y: 129, distance: 57.4
click at [712, 129] on div "AI Location Check 🚫: Client's locations do not include [GEOGRAPHIC_DATA][PERSON…" at bounding box center [567, 138] width 368 height 32
copy div "anta Clara."
click at [82, 134] on div at bounding box center [563, 283] width 1127 height 566
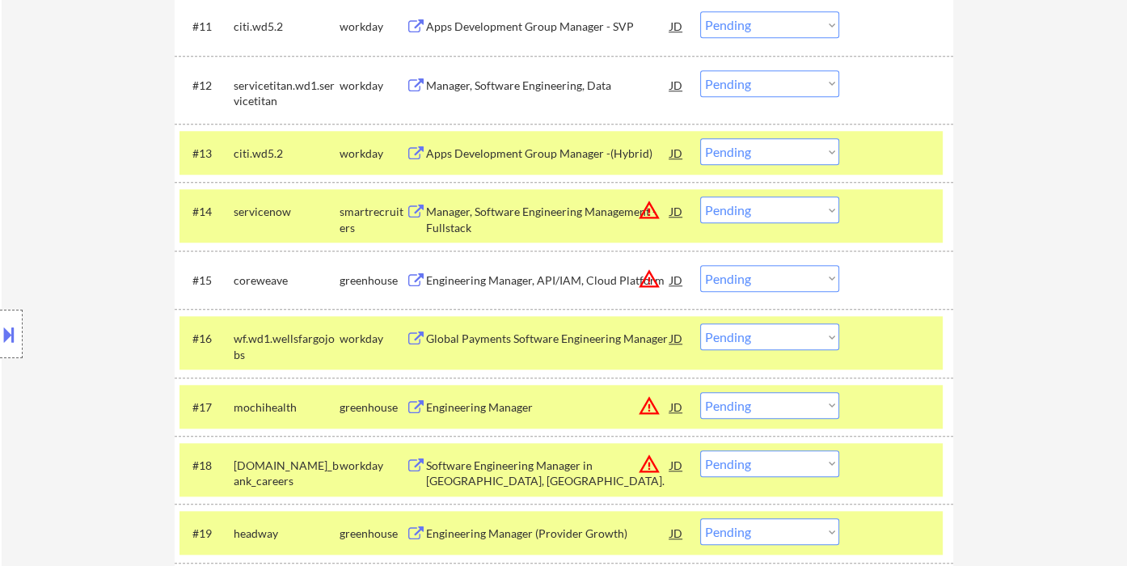
click at [10, 331] on button at bounding box center [9, 334] width 18 height 27
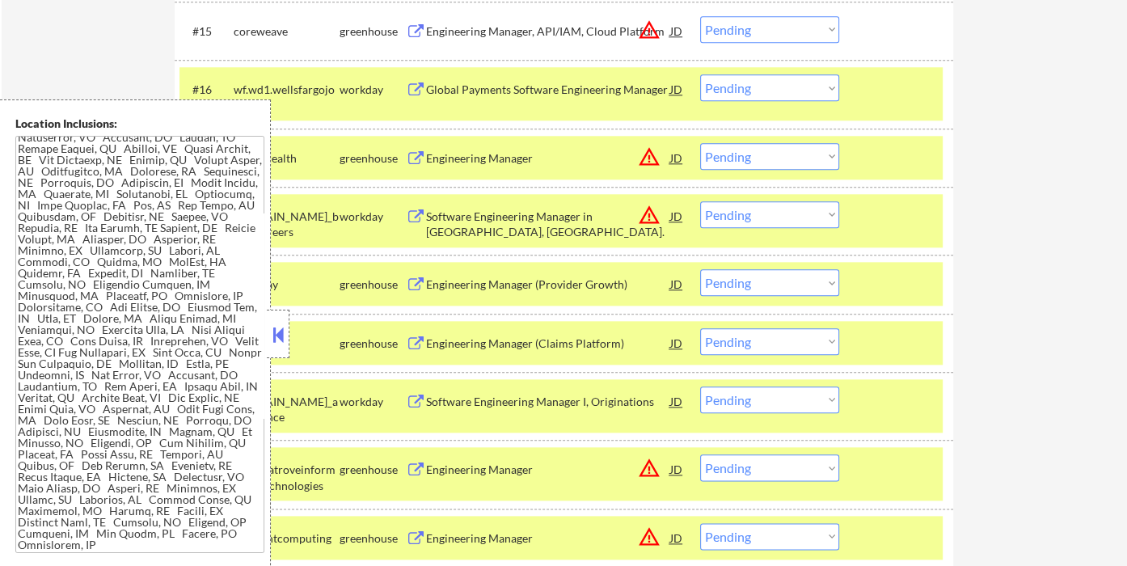
scroll to position [1542, 0]
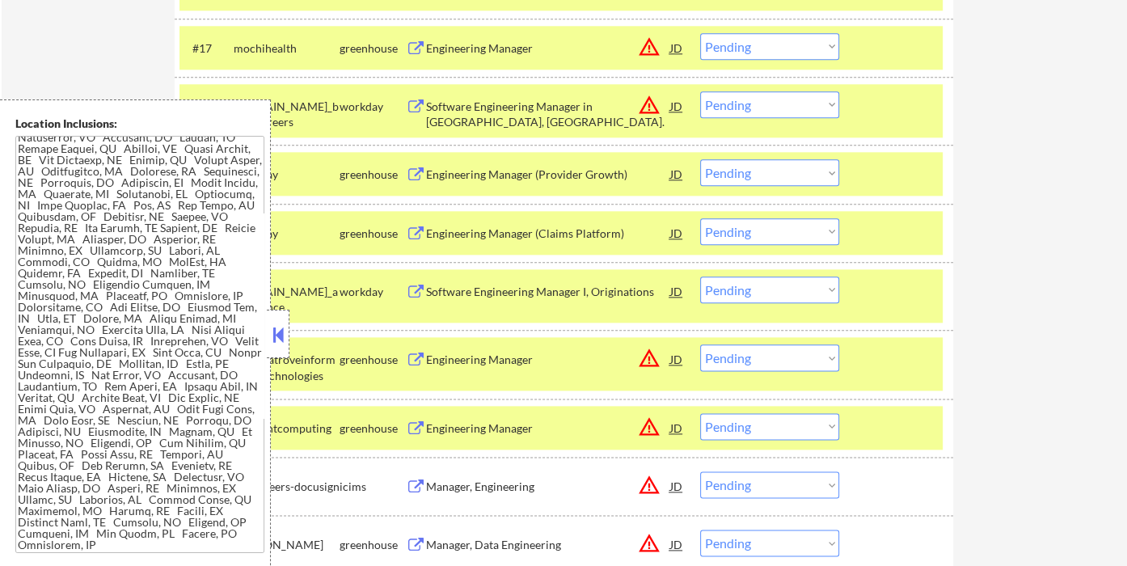
click at [280, 340] on button at bounding box center [278, 335] width 18 height 24
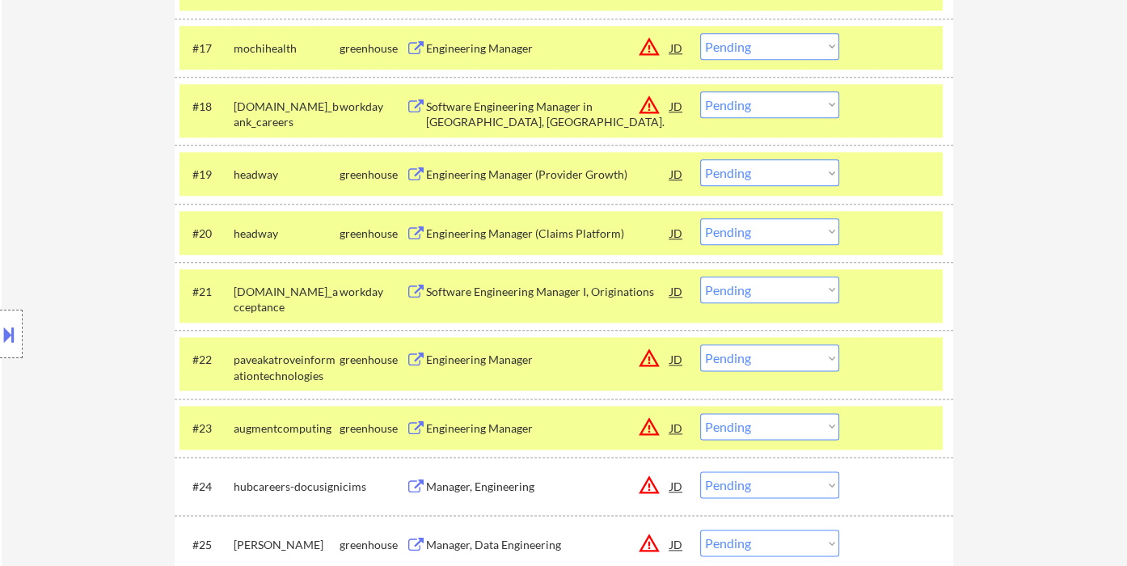
scroll to position [1632, 0]
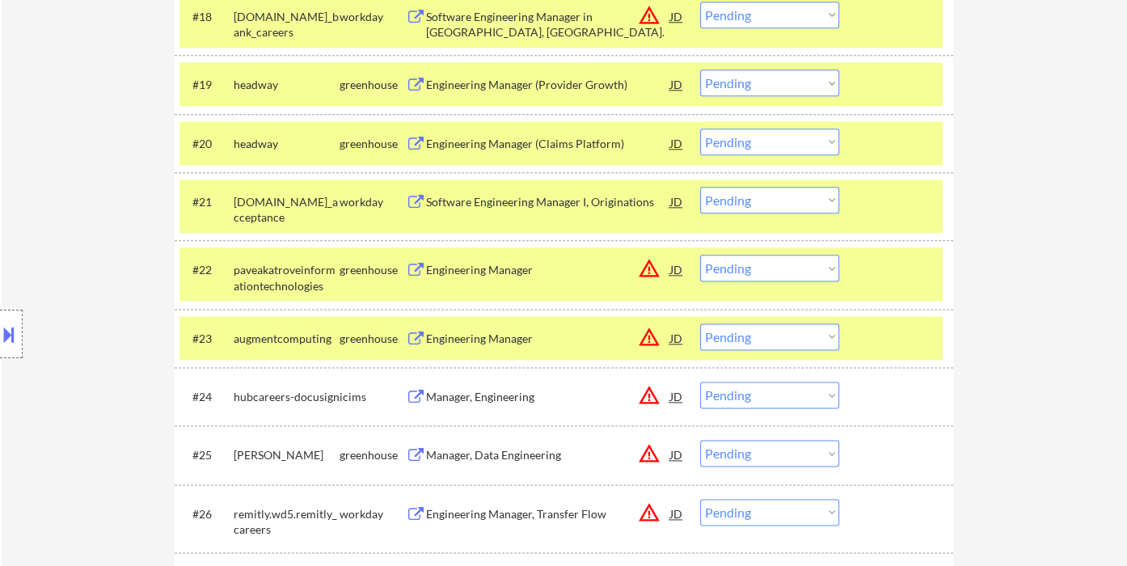
click at [478, 275] on div "Engineering Manager" at bounding box center [548, 270] width 244 height 16
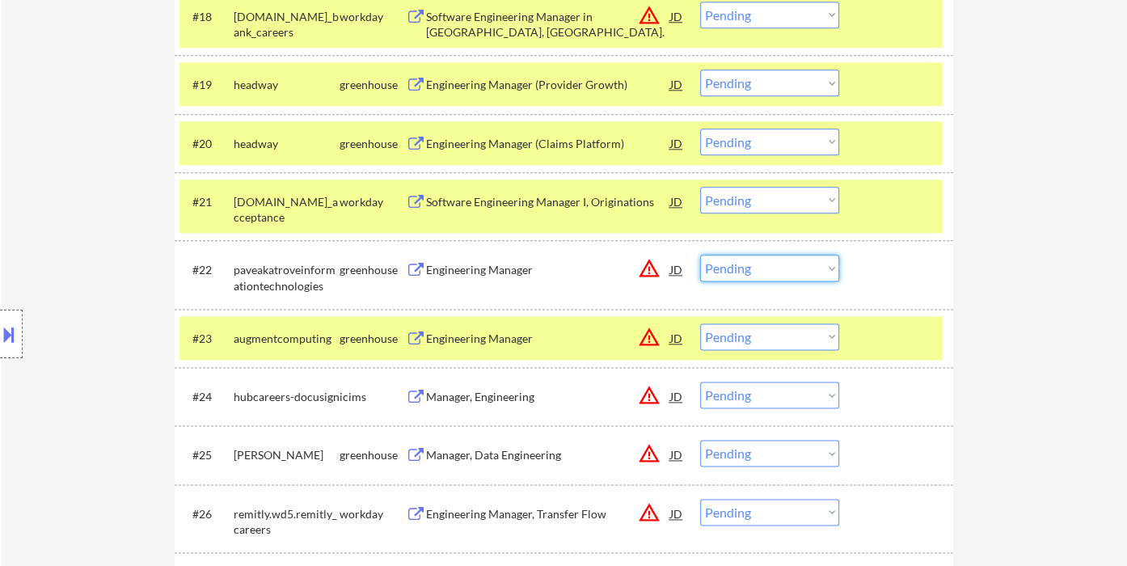
drag, startPoint x: 765, startPoint y: 267, endPoint x: 767, endPoint y: 277, distance: 10.8
click at [765, 267] on select "Choose an option... Pending Applied Excluded (Questions) Excluded (Expired) Exc…" at bounding box center [769, 268] width 139 height 27
click at [700, 255] on select "Choose an option... Pending Applied Excluded (Questions) Excluded (Expired) Exc…" at bounding box center [769, 268] width 139 height 27
click at [504, 339] on div "Engineering Manager" at bounding box center [548, 339] width 244 height 16
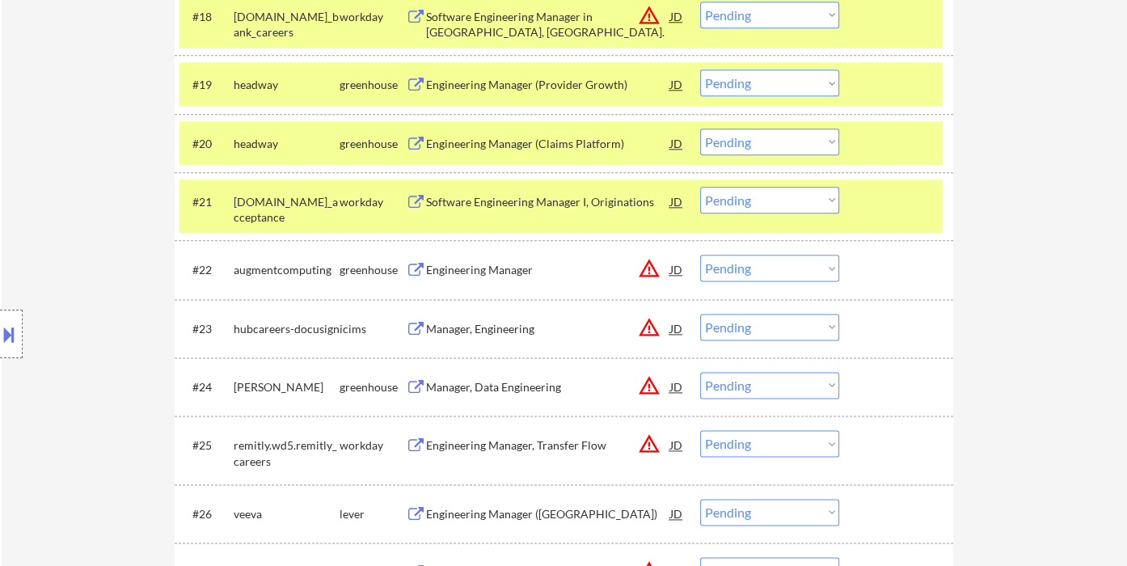
click at [13, 331] on button at bounding box center [9, 334] width 18 height 27
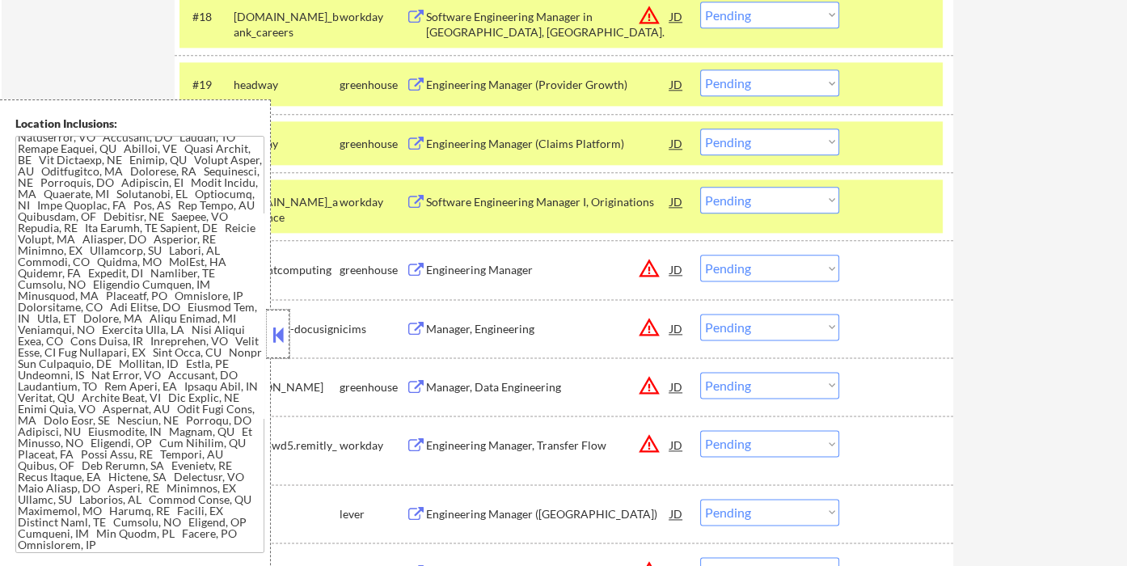
click at [281, 347] on div at bounding box center [278, 334] width 23 height 49
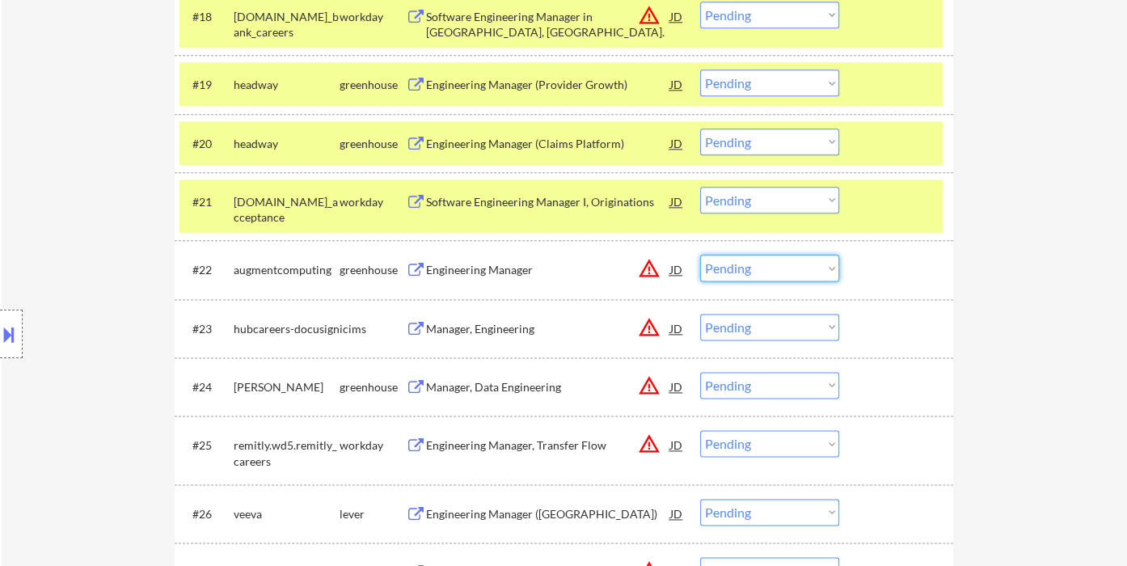
drag, startPoint x: 744, startPoint y: 266, endPoint x: 750, endPoint y: 276, distance: 12.3
click at [744, 266] on select "Choose an option... Pending Applied Excluded (Questions) Excluded (Expired) Exc…" at bounding box center [769, 268] width 139 height 27
click at [700, 255] on select "Choose an option... Pending Applied Excluded (Questions) Excluded (Expired) Exc…" at bounding box center [769, 268] width 139 height 27
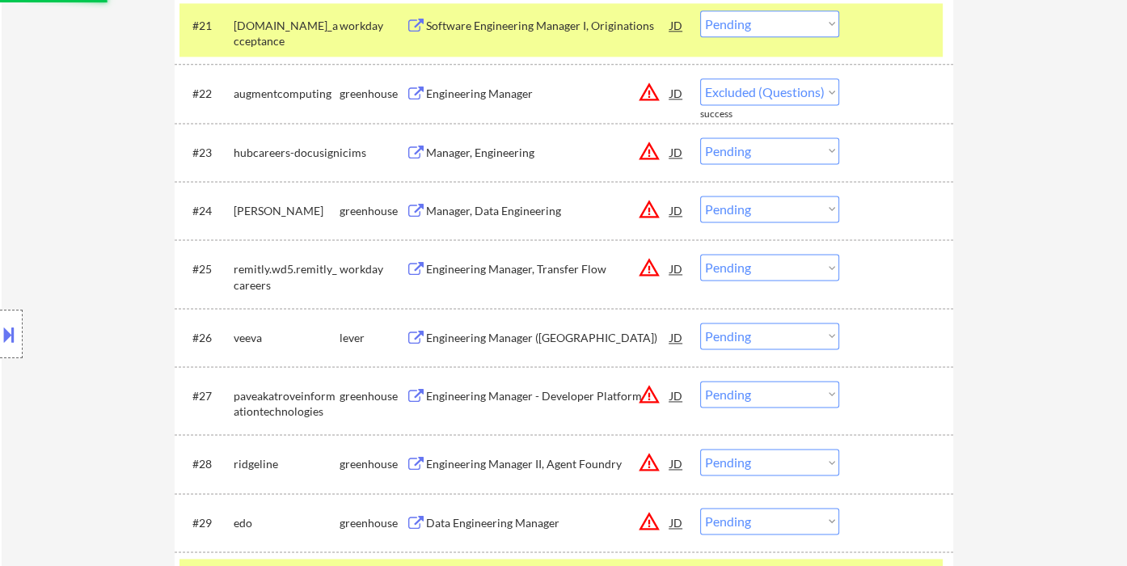
scroll to position [1811, 0]
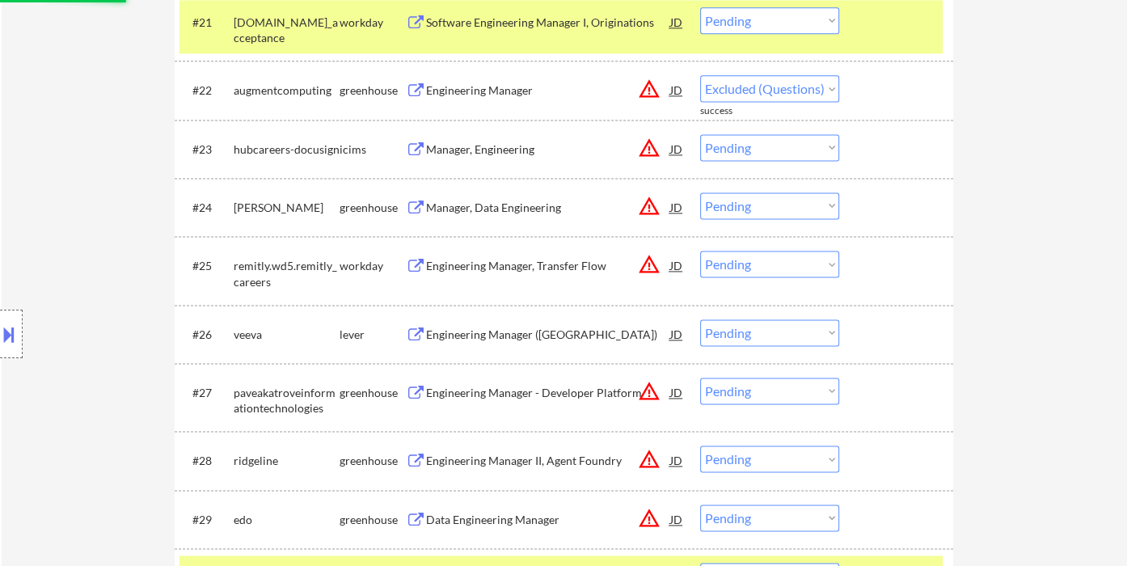
click at [489, 212] on div "Manager, Data Engineering" at bounding box center [548, 208] width 244 height 16
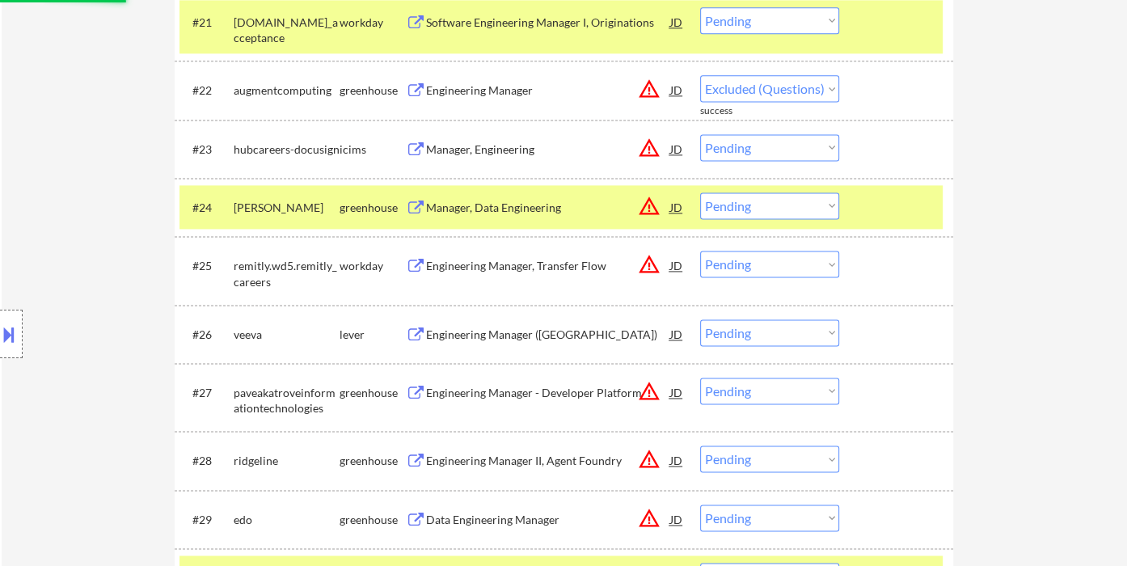
select select ""pending""
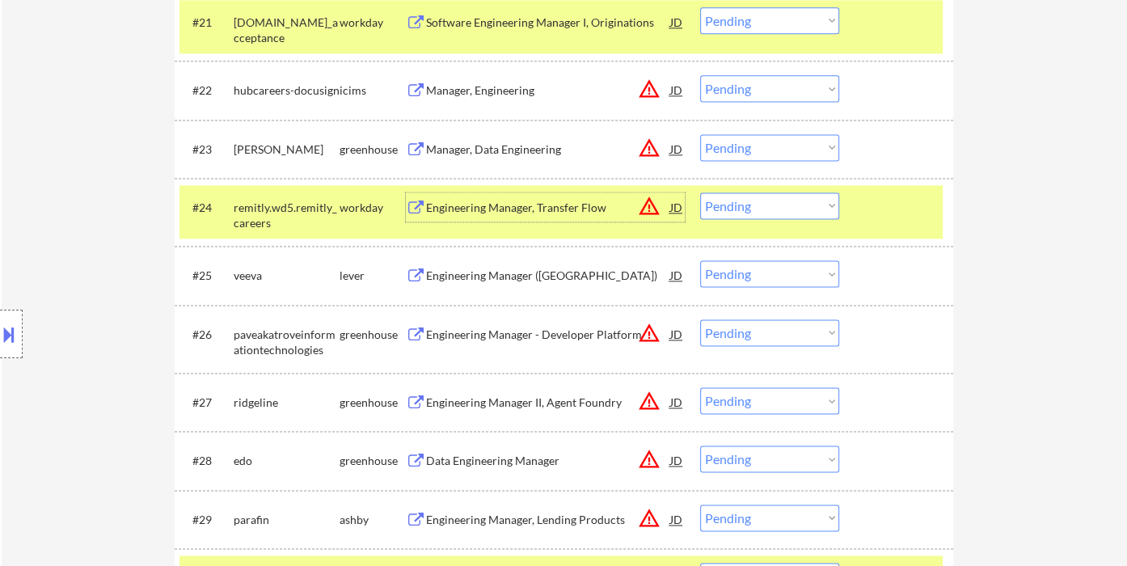
click at [729, 134] on select "Choose an option... Pending Applied Excluded (Questions) Excluded (Expired) Exc…" at bounding box center [769, 147] width 139 height 27
drag, startPoint x: 741, startPoint y: 146, endPoint x: 767, endPoint y: 160, distance: 29.3
click at [742, 147] on select "Choose an option... Pending Applied Excluded (Questions) Excluded (Expired) Exc…" at bounding box center [769, 147] width 139 height 27
click at [776, 147] on select "Choose an option... Pending Applied Excluded (Questions) Excluded (Expired) Exc…" at bounding box center [769, 147] width 139 height 27
select select ""excluded__expired_""
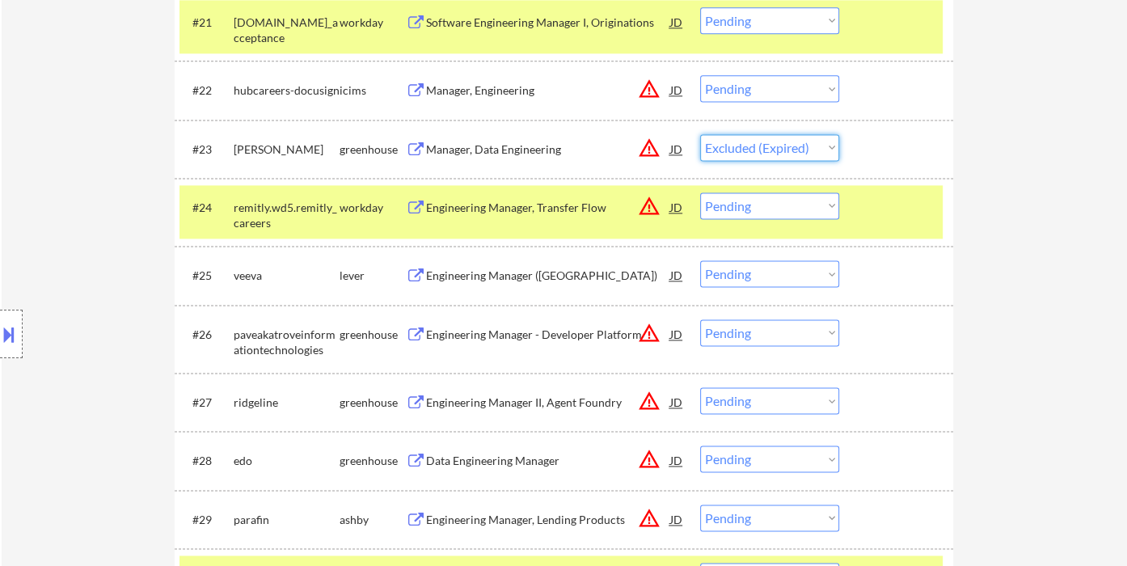
click at [700, 134] on select "Choose an option... Pending Applied Excluded (Questions) Excluded (Expired) Exc…" at bounding box center [769, 147] width 139 height 27
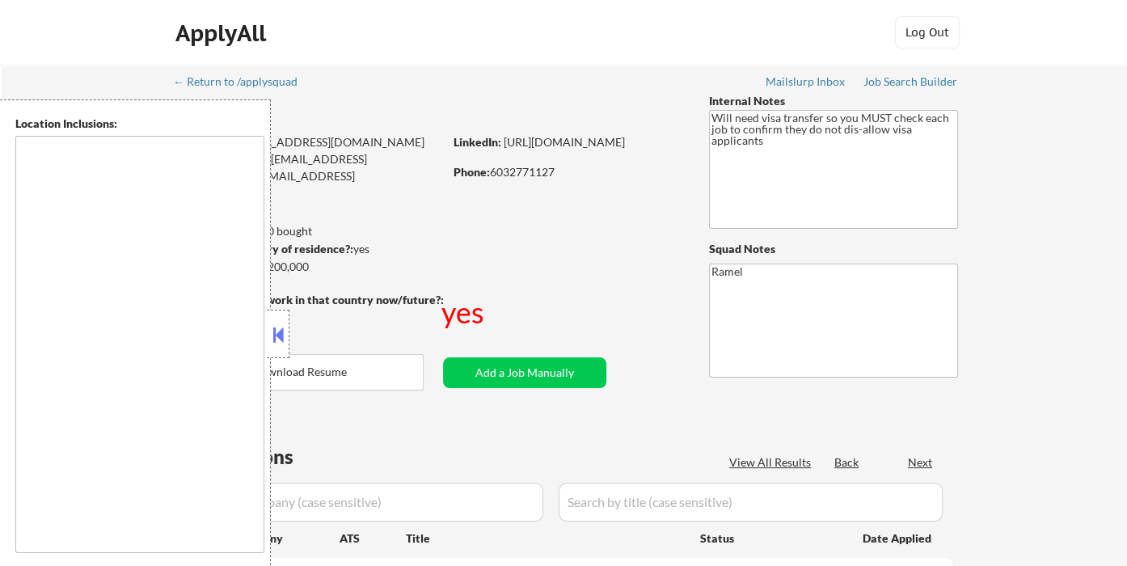
type textarea "[GEOGRAPHIC_DATA], [GEOGRAPHIC_DATA] [GEOGRAPHIC_DATA], [GEOGRAPHIC_DATA] [GEOG…"
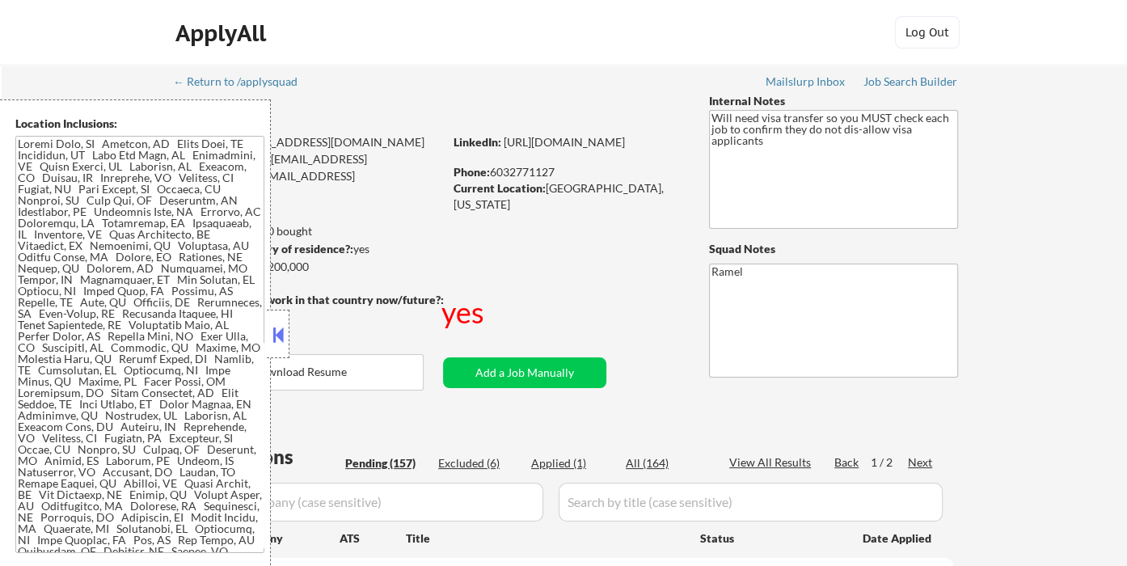
click at [280, 326] on button at bounding box center [278, 335] width 18 height 24
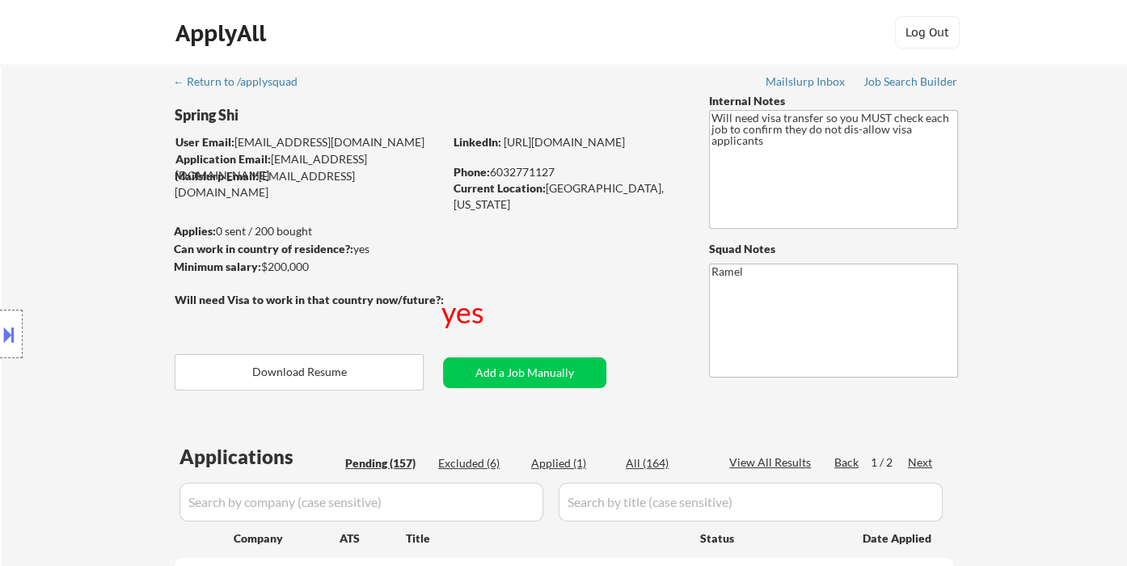
select select ""pending""
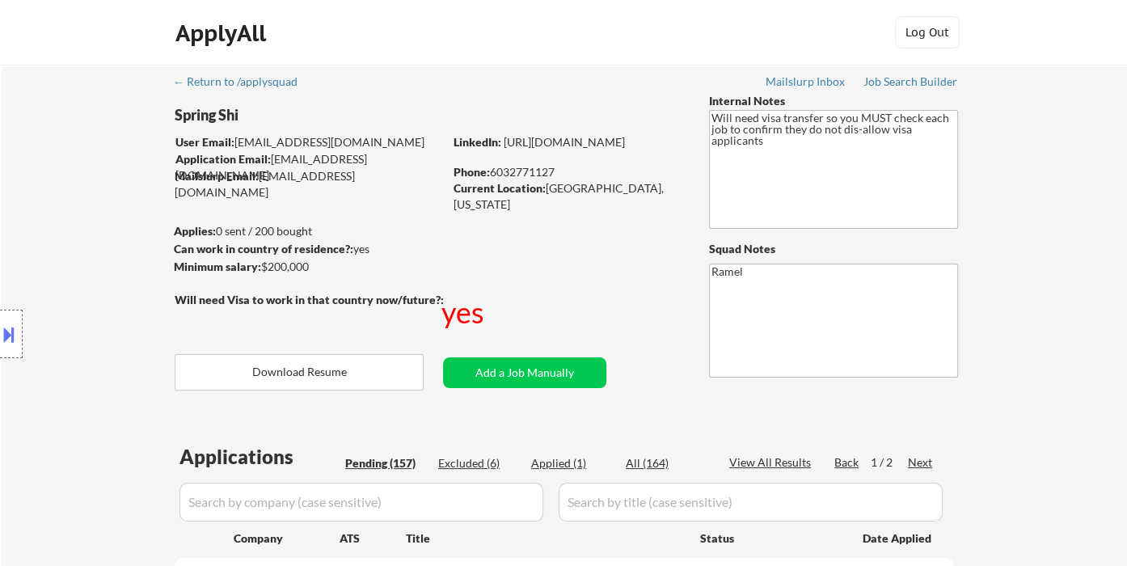
select select ""pending""
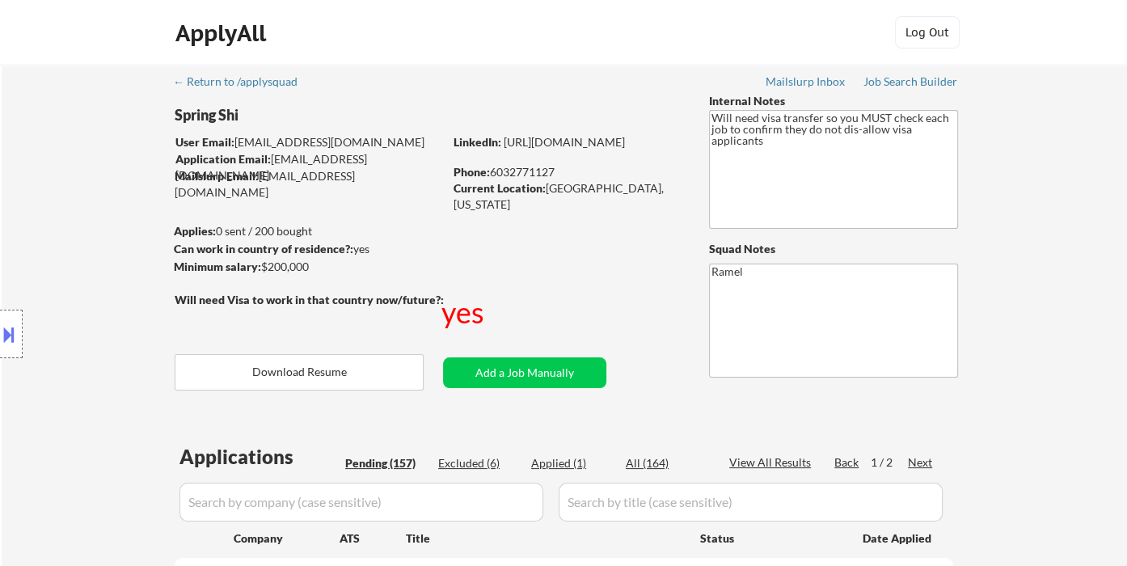
select select ""pending""
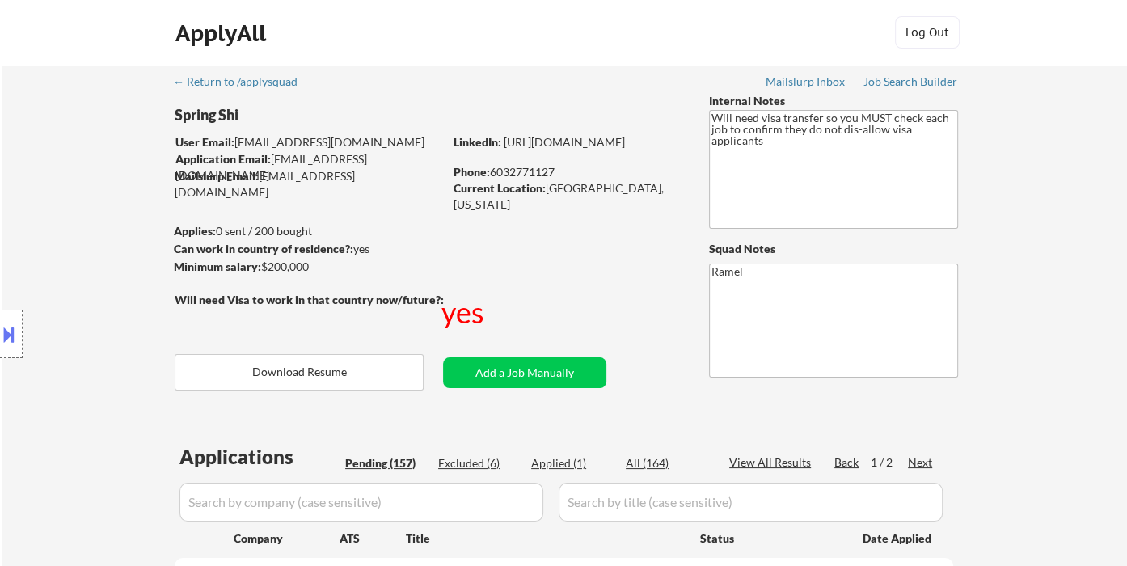
select select ""pending""
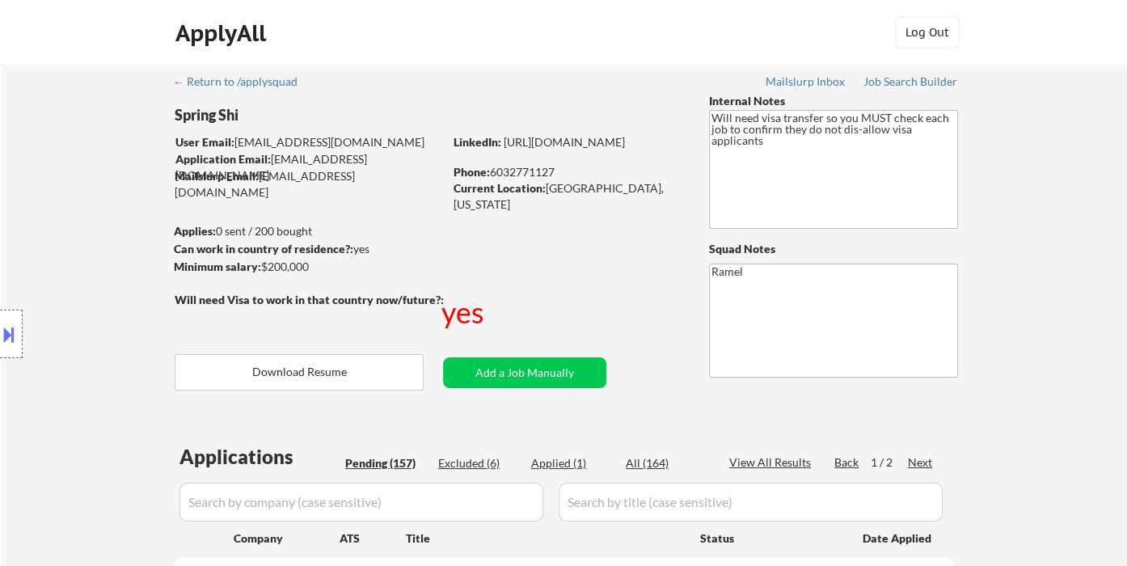
select select ""pending""
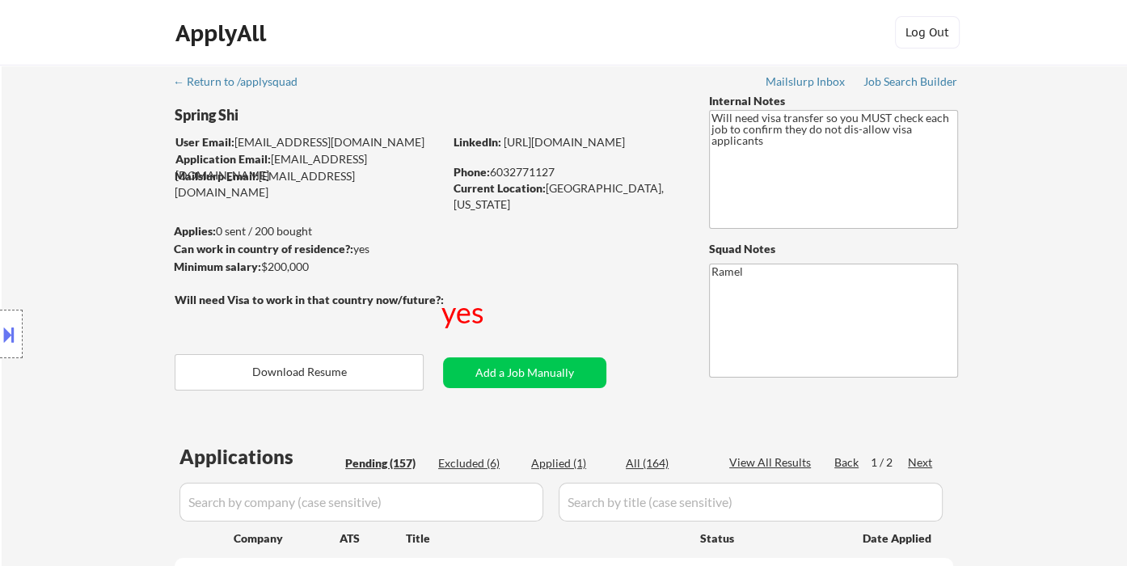
select select ""pending""
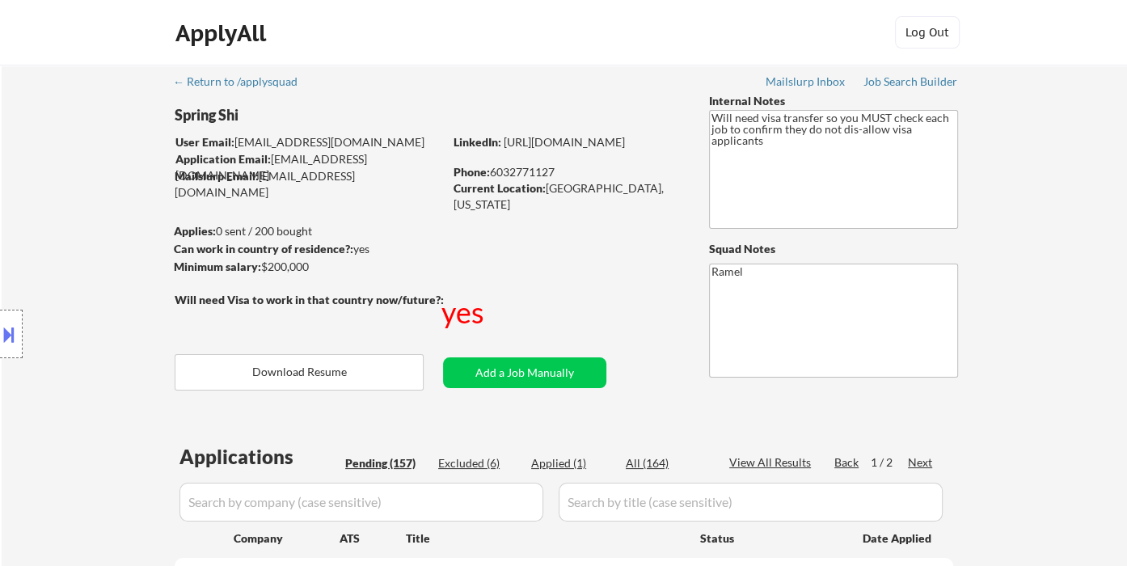
select select ""pending""
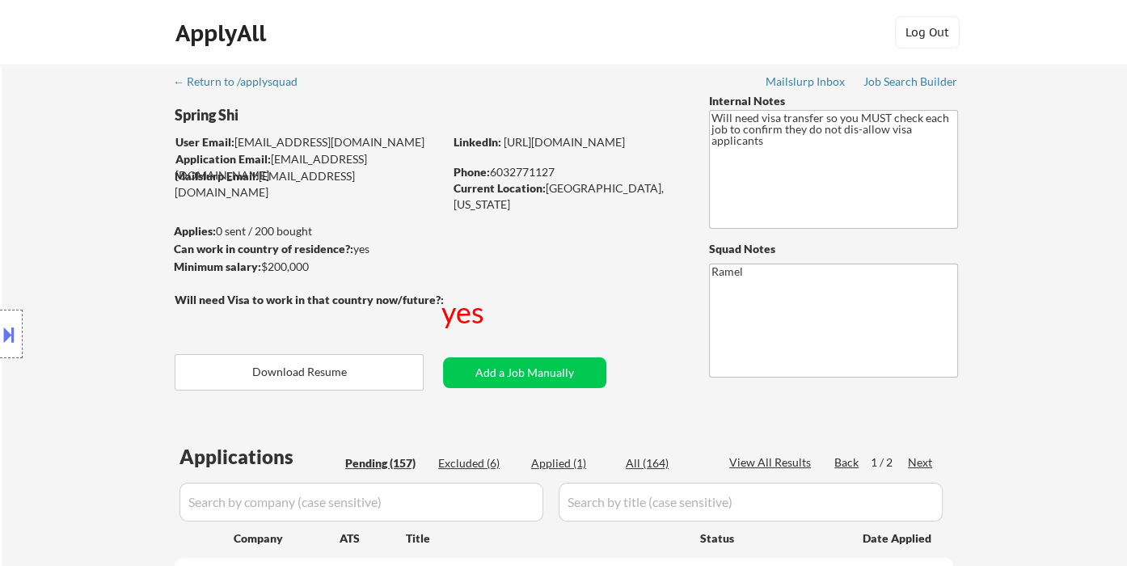
select select ""pending""
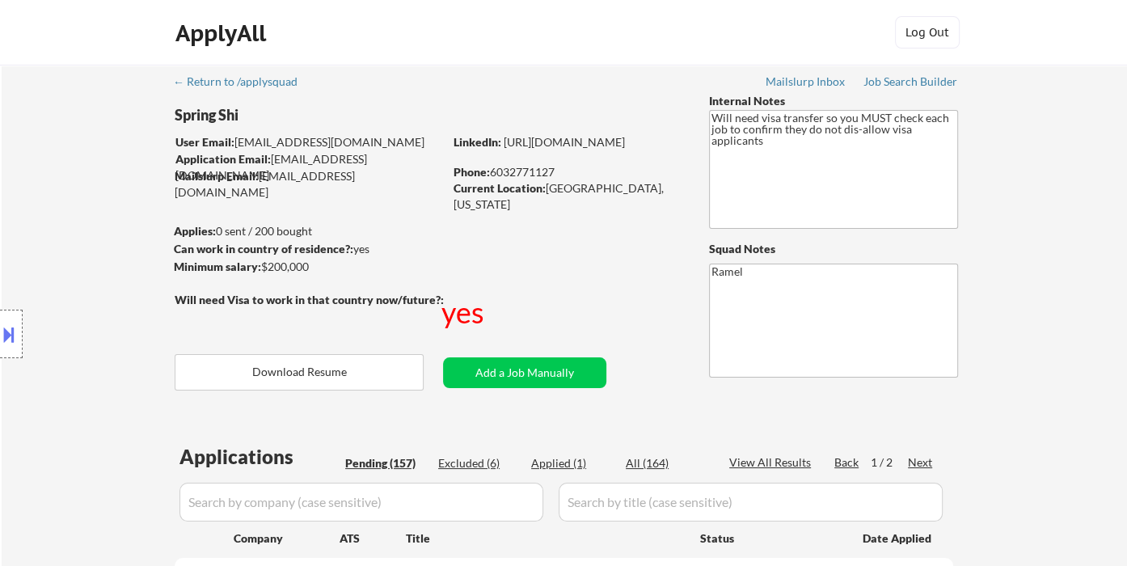
select select ""pending""
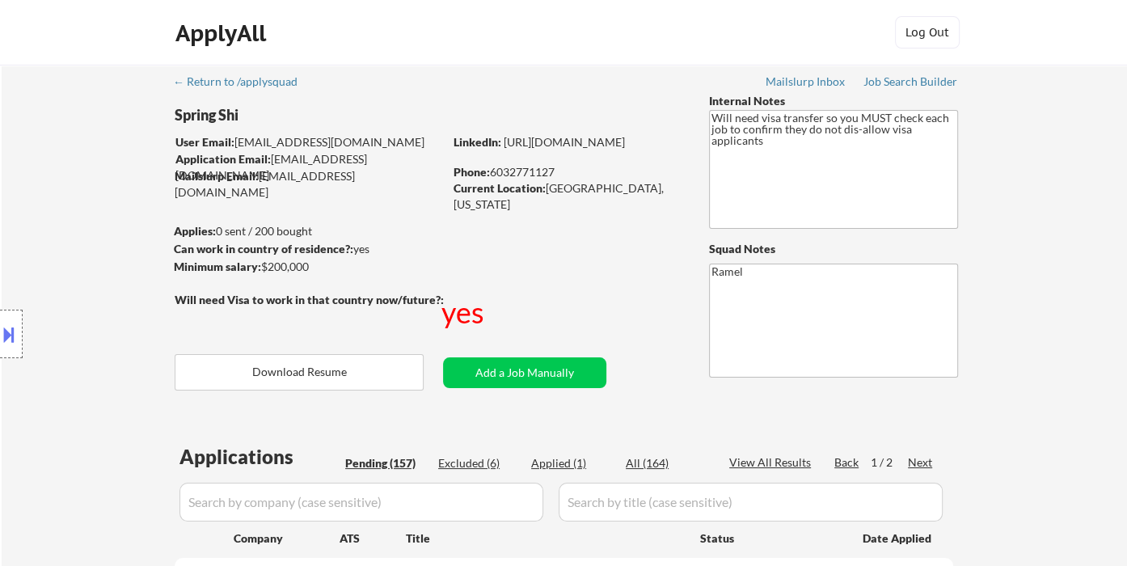
select select ""pending""
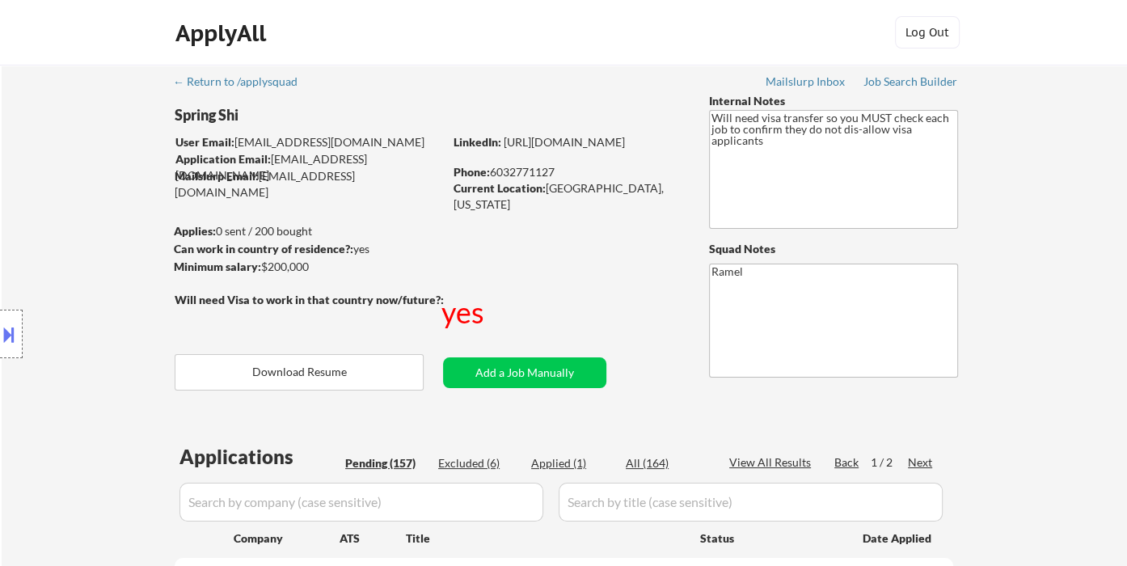
select select ""pending""
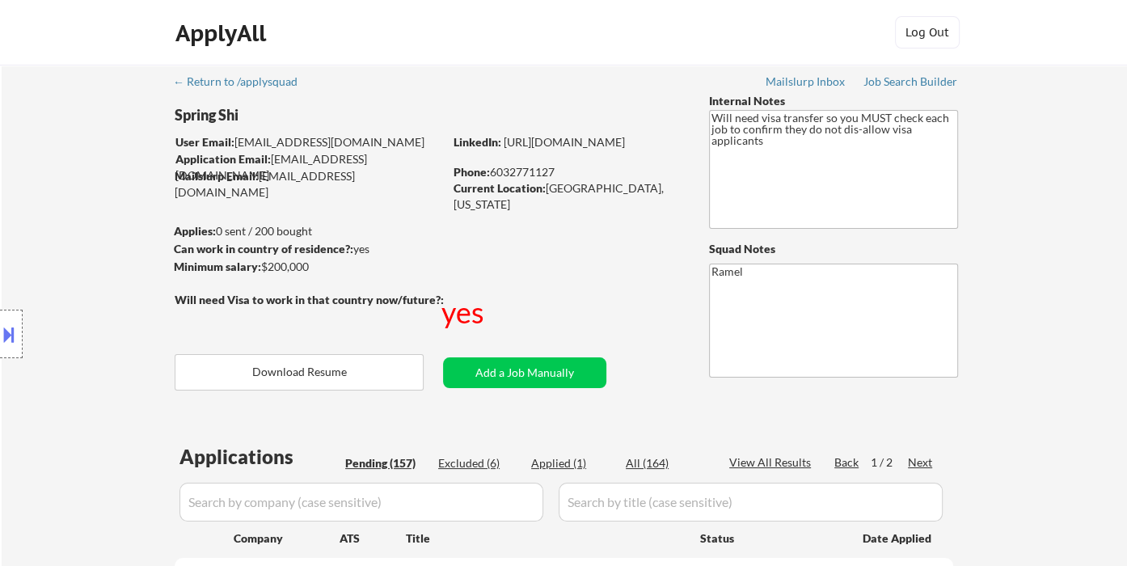
select select ""pending""
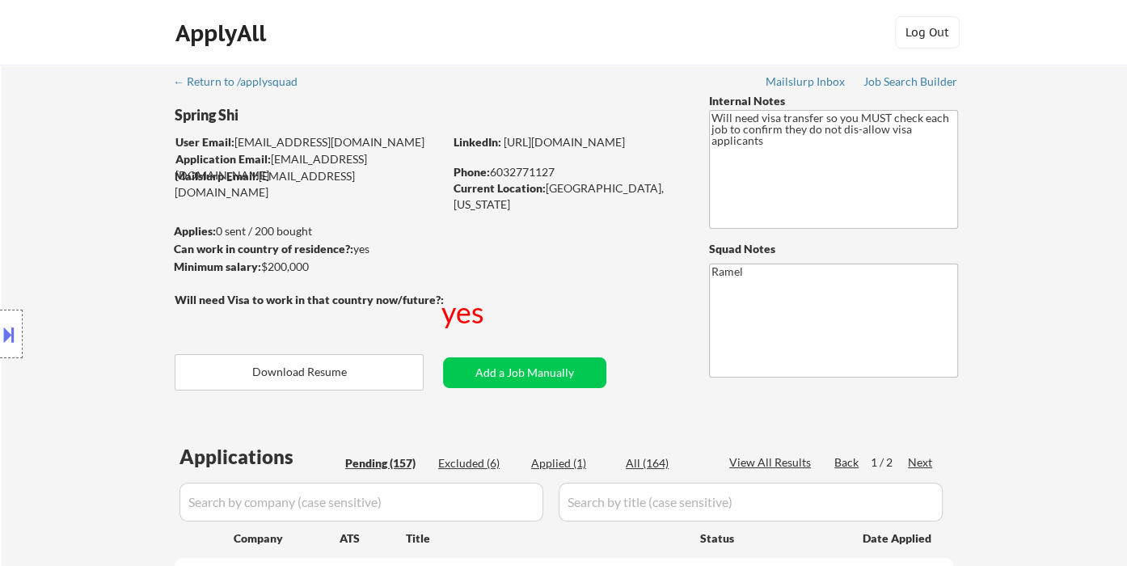
select select ""pending""
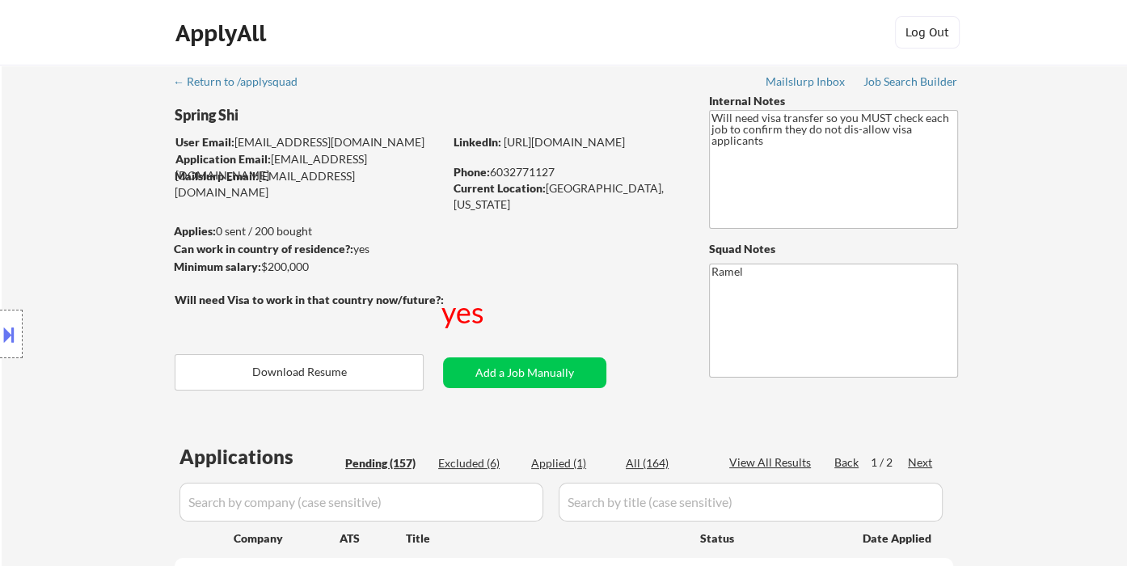
select select ""pending""
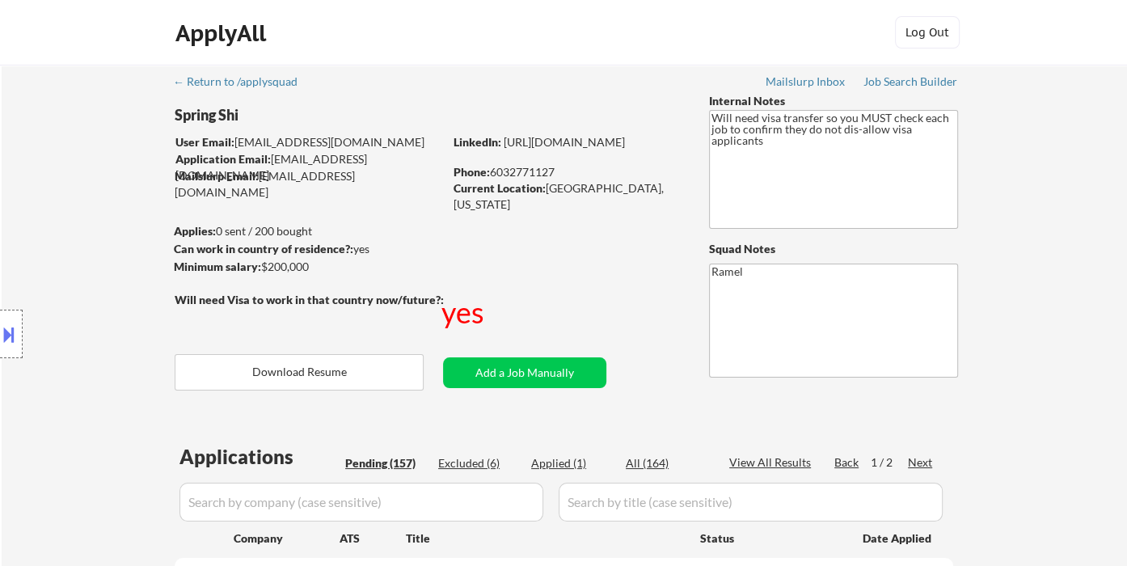
select select ""pending""
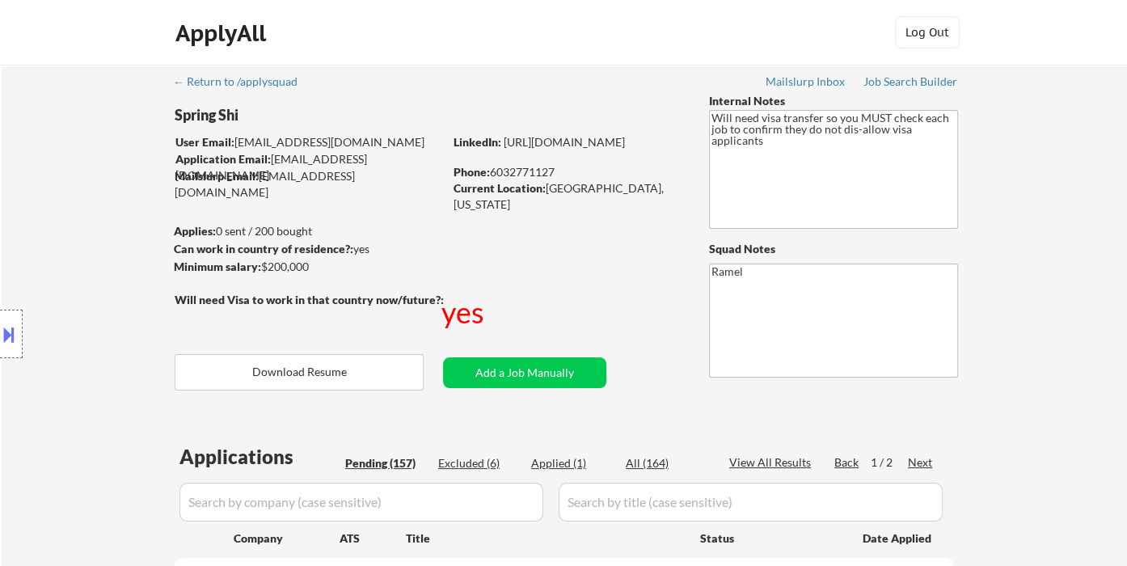
select select ""pending""
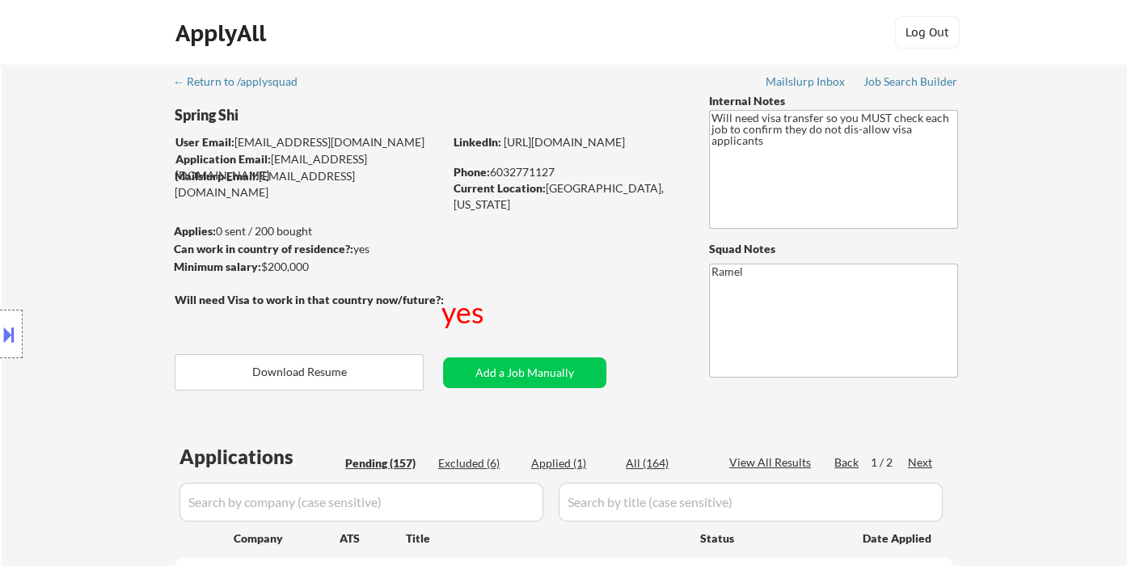
select select ""pending""
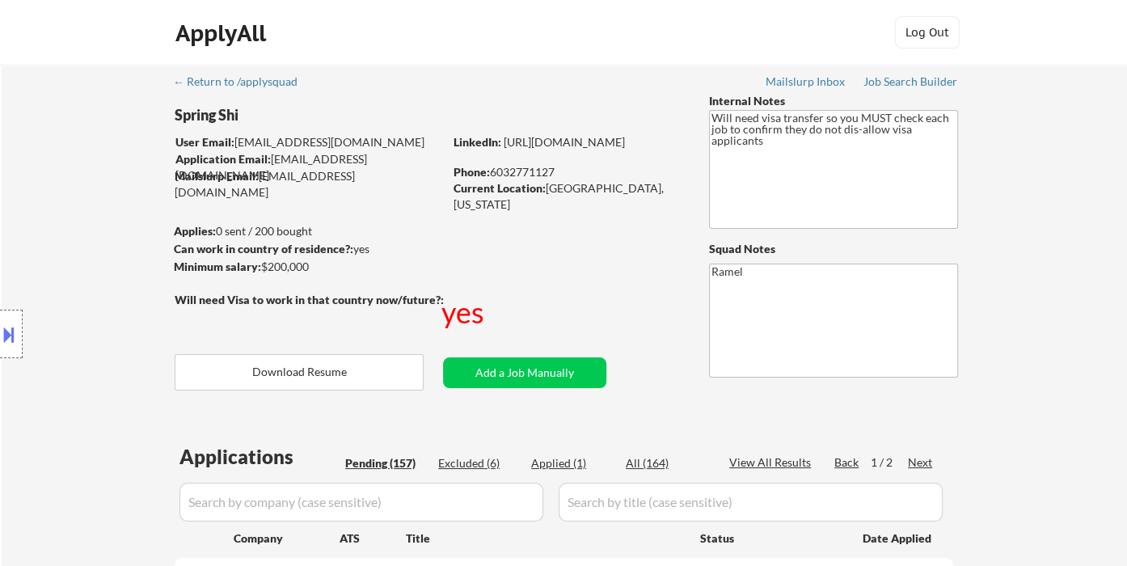
select select ""pending""
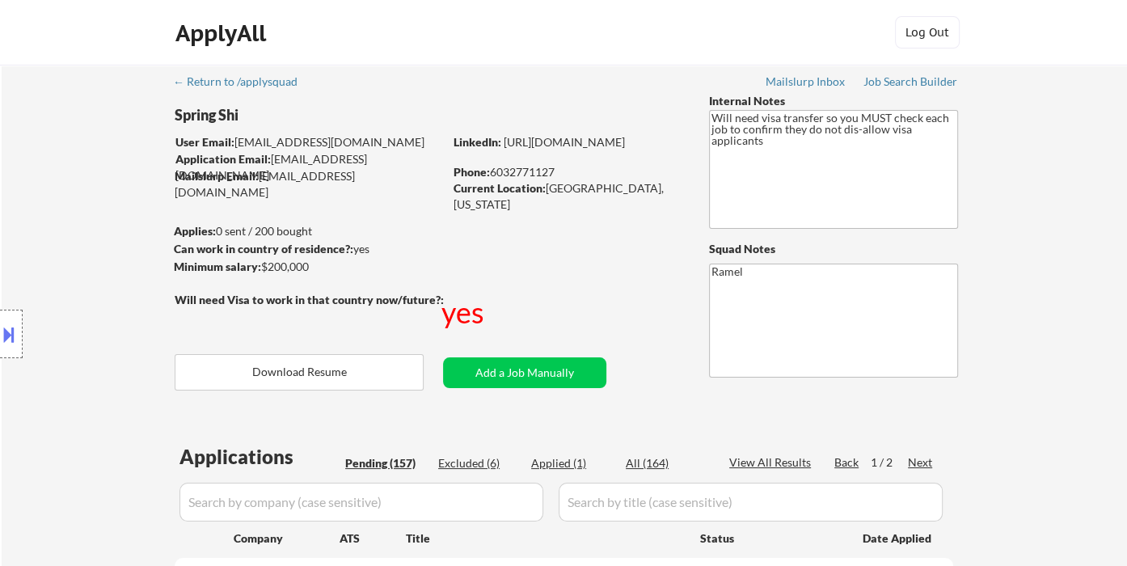
select select ""pending""
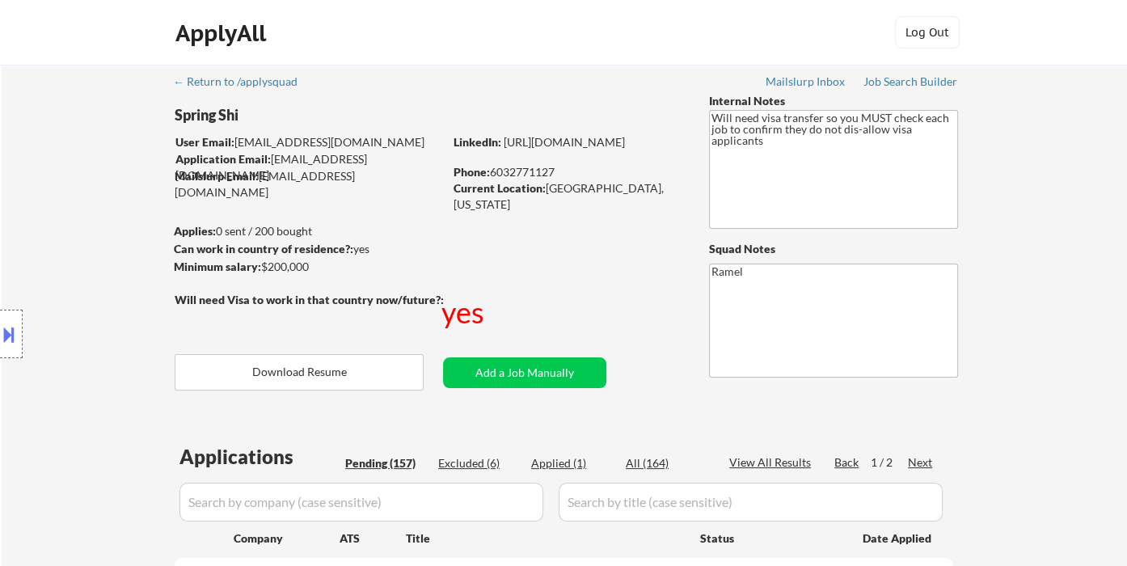
select select ""pending""
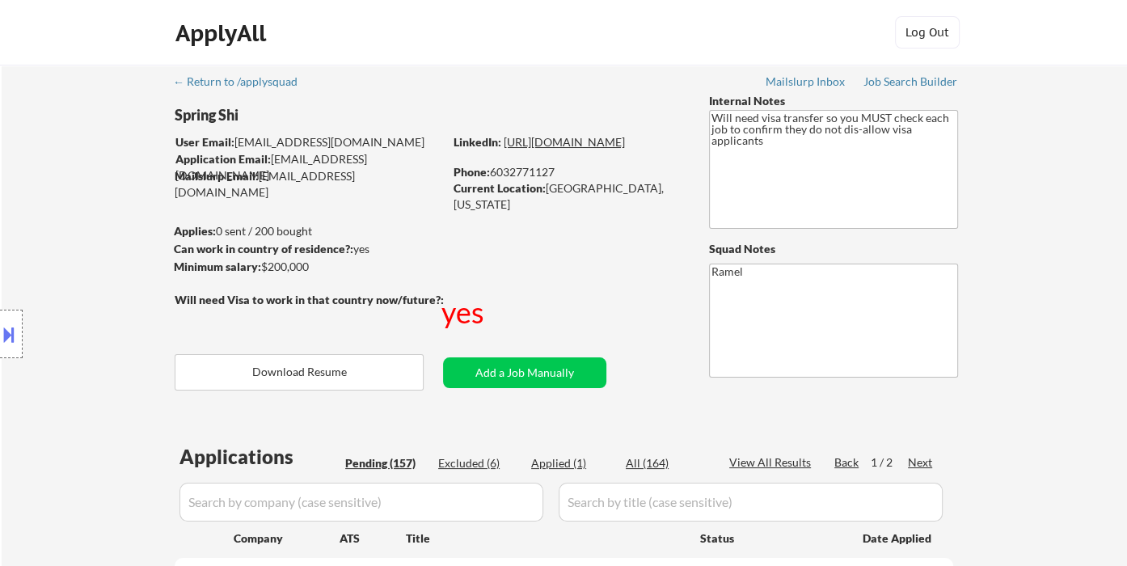
select select ""pending""
drag, startPoint x: 601, startPoint y: 186, endPoint x: 546, endPoint y: 185, distance: 55.0
click at [546, 185] on div "Current Location: Jersey City, New Jersey" at bounding box center [567, 196] width 229 height 32
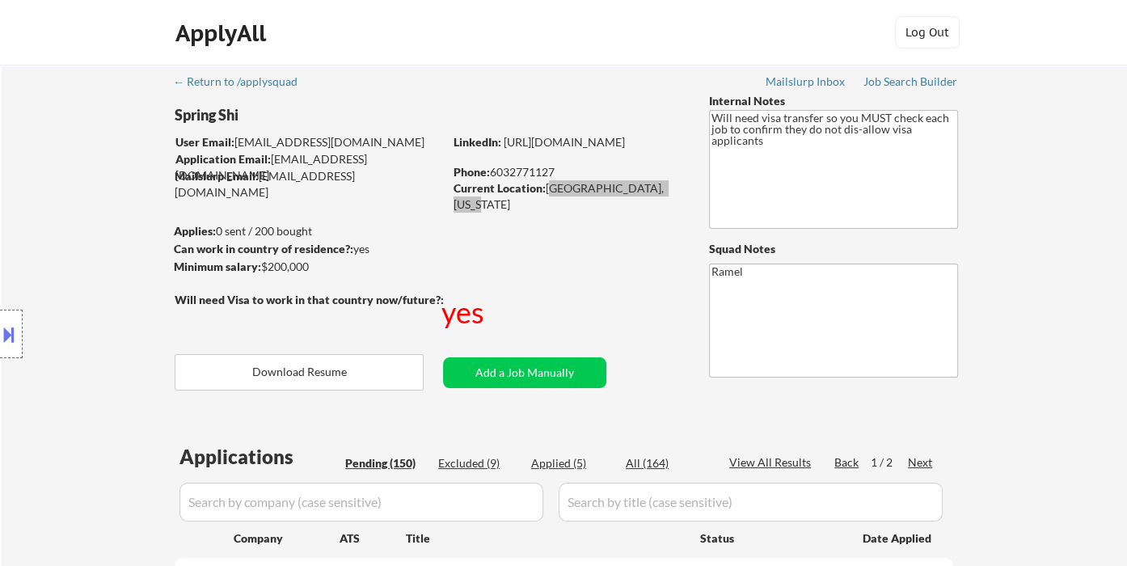
select select ""pending""
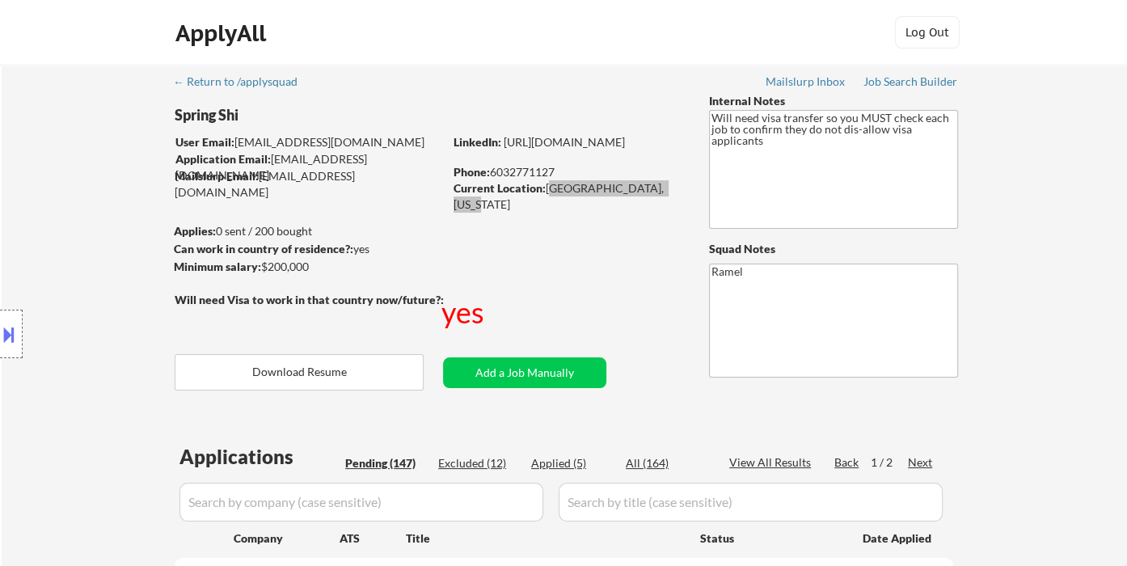
select select ""pending""
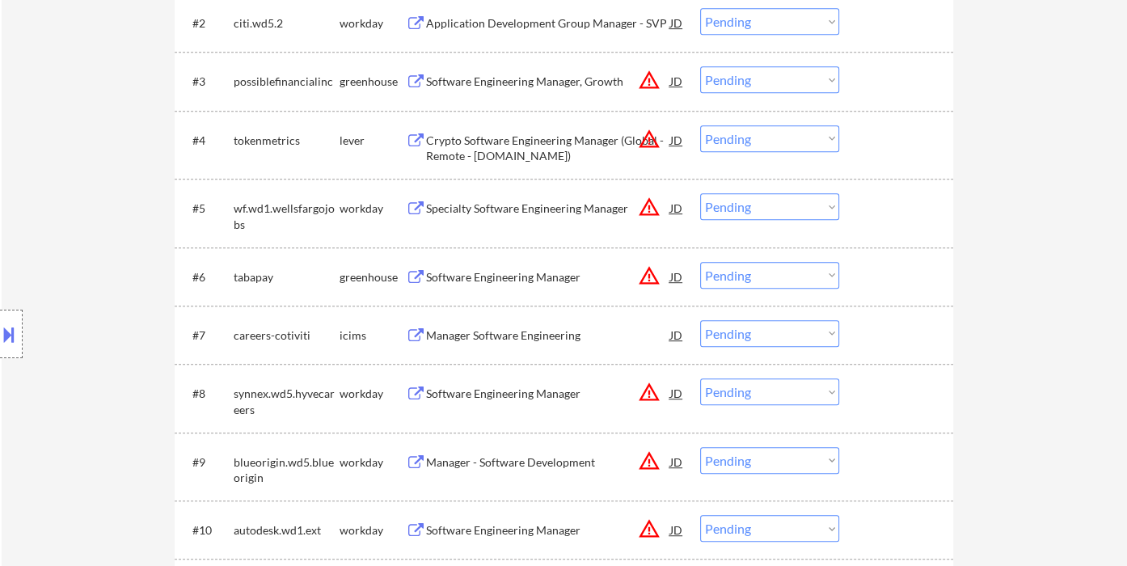
scroll to position [26, 0]
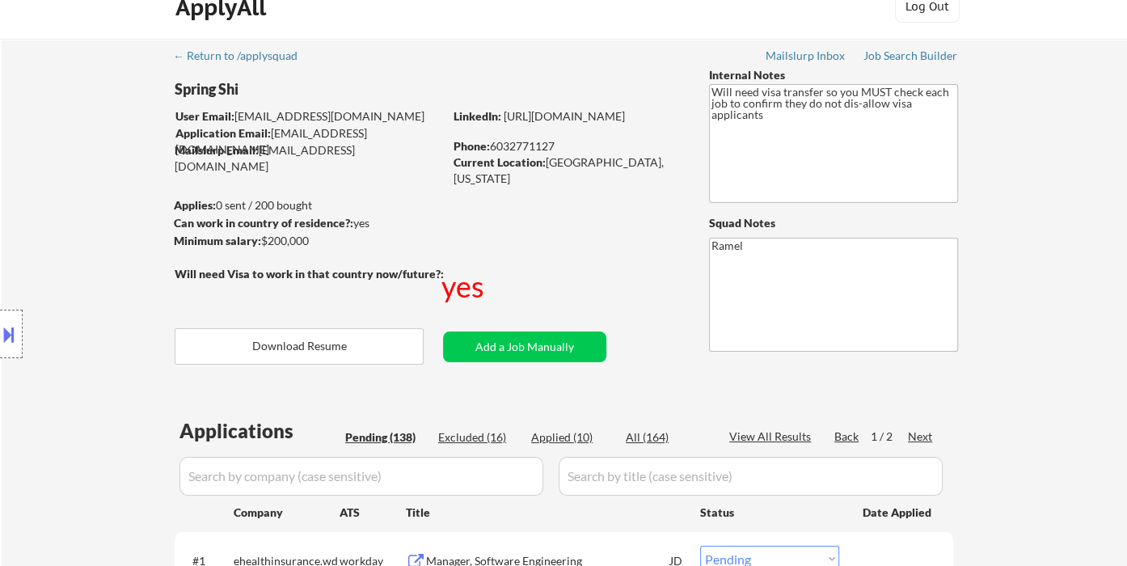
click at [576, 438] on div "Applied (10)" at bounding box center [571, 437] width 81 height 16
select select ""applied""
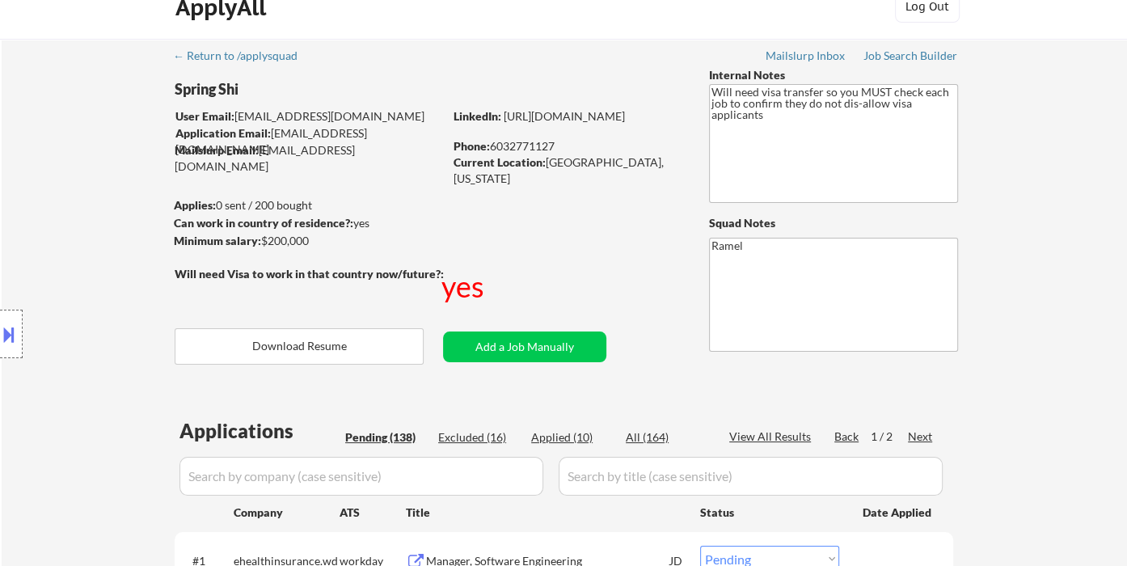
select select ""applied""
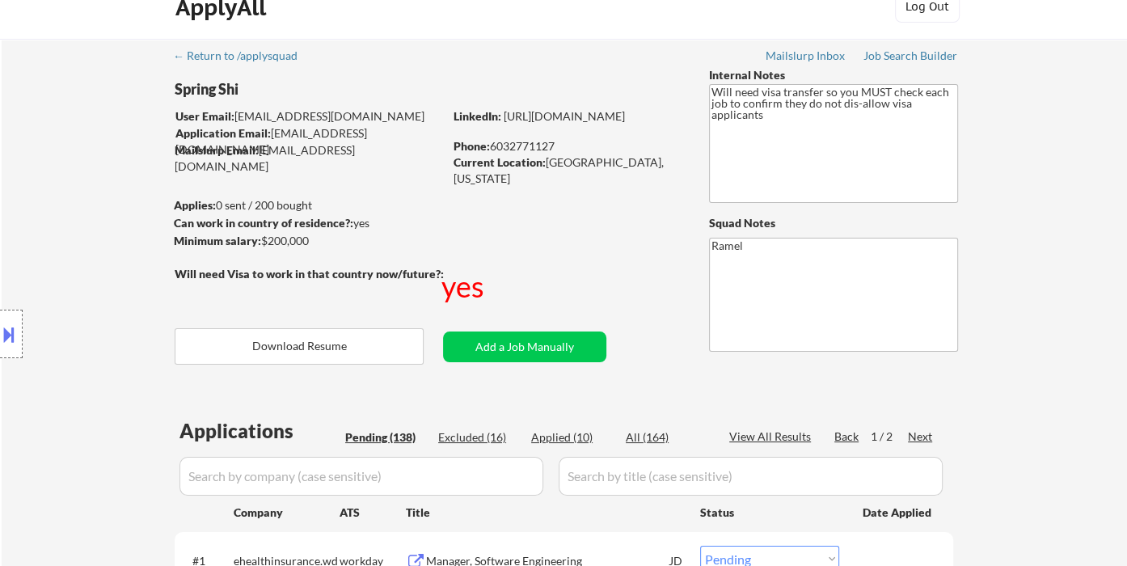
select select ""applied""
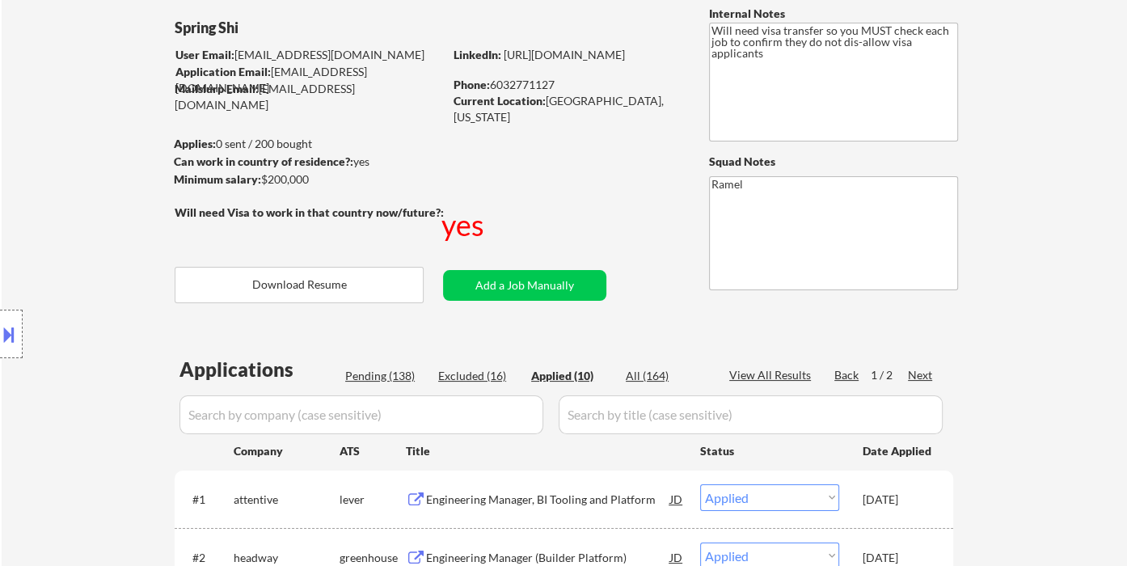
scroll to position [116, 0]
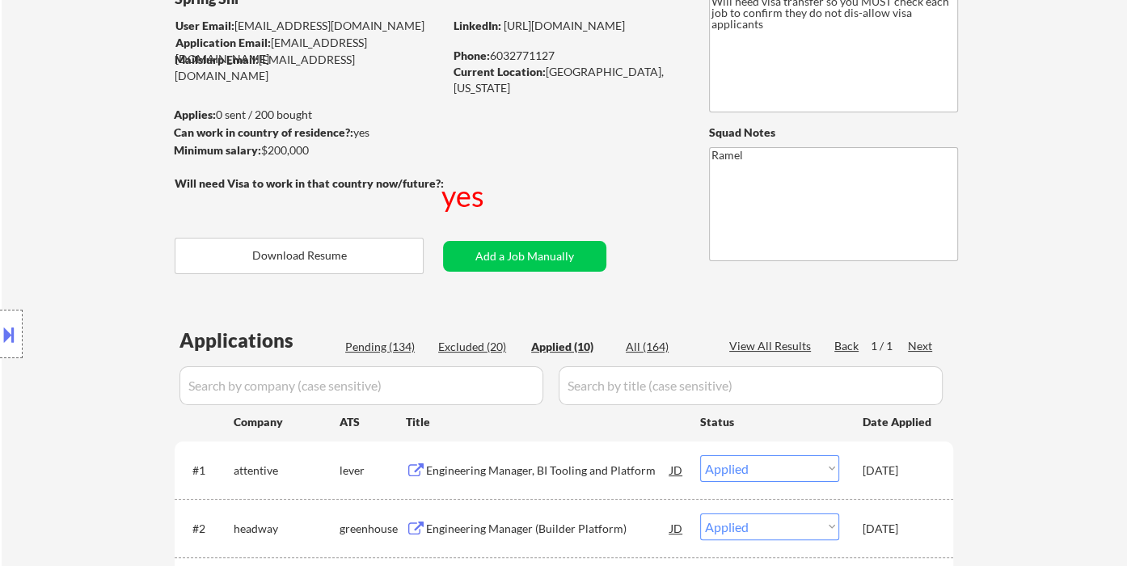
select select ""applied""
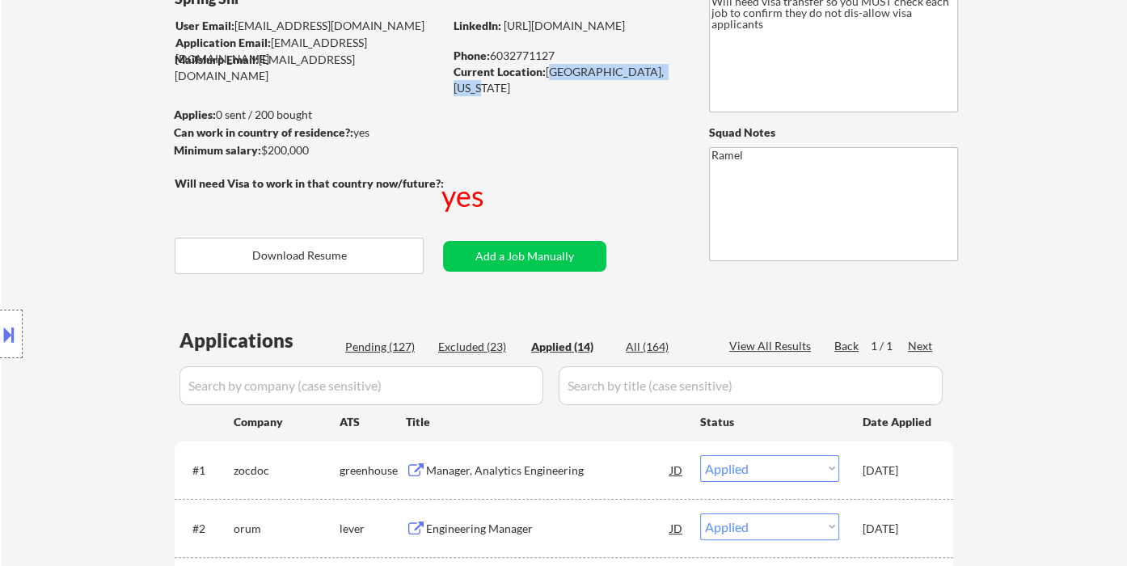
drag, startPoint x: 546, startPoint y: 71, endPoint x: 664, endPoint y: 69, distance: 117.2
click at [664, 69] on div "Current Location: Jersey City, New Jersey" at bounding box center [567, 80] width 229 height 32
copy div "[GEOGRAPHIC_DATA], [US_STATE]"
select select ""applied""
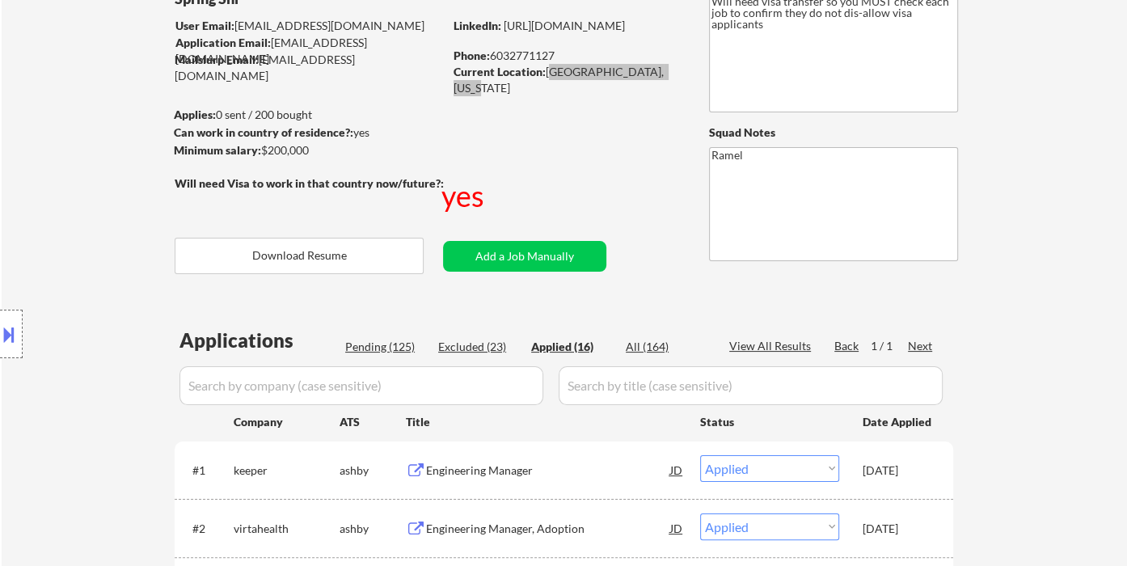
select select ""applied""
copy div "[GEOGRAPHIC_DATA], [US_STATE]"
select select ""applied""
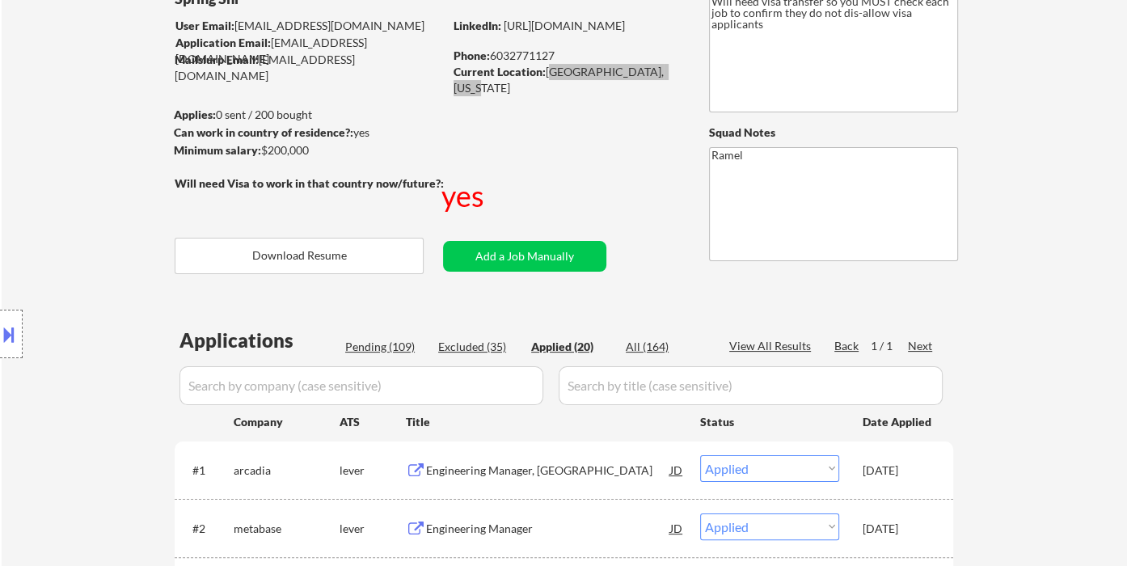
select select ""applied""
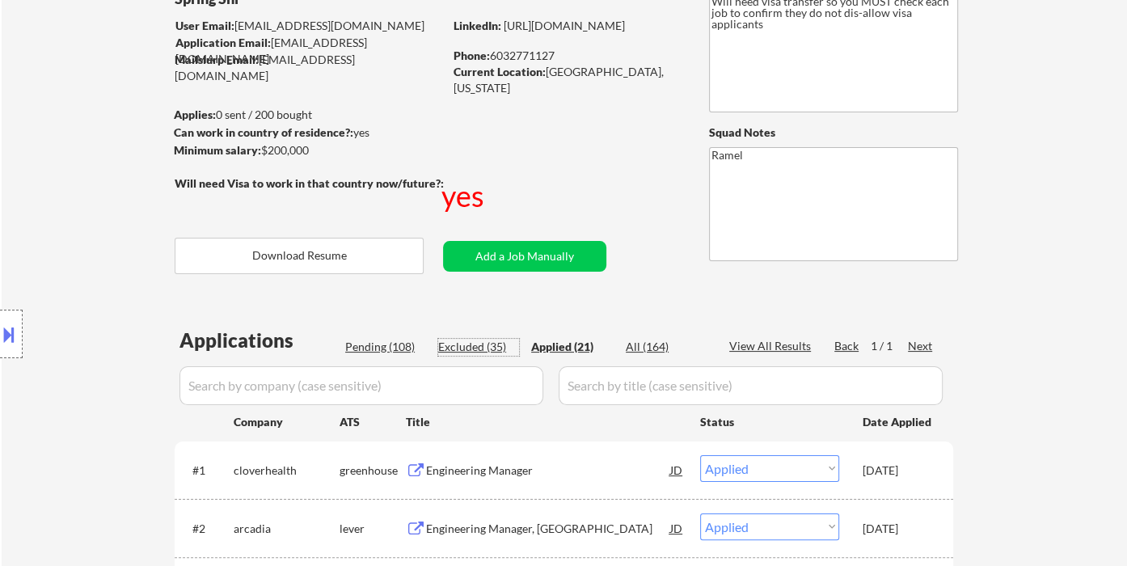
click at [477, 342] on div "Excluded (35)" at bounding box center [478, 347] width 81 height 16
select select ""excluded__bad_match_""
select select ""excluded__expired_""
select select ""excluded__other_""
select select ""excluded__location_""
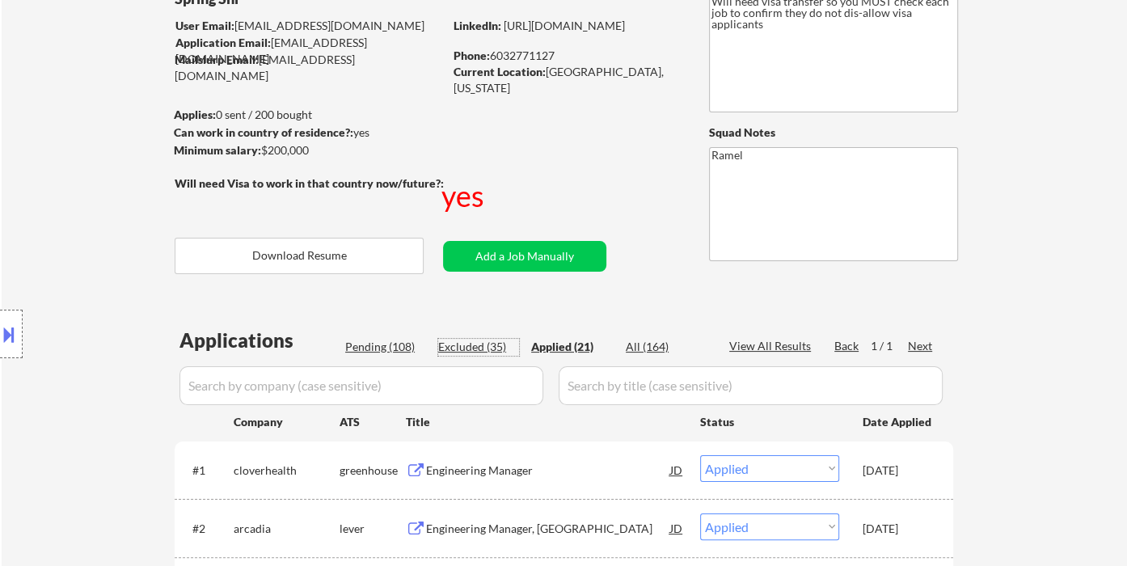
select select ""excluded__expired_""
select select ""excluded""
select select ""excluded__bad_match_""
select select ""excluded__expired_""
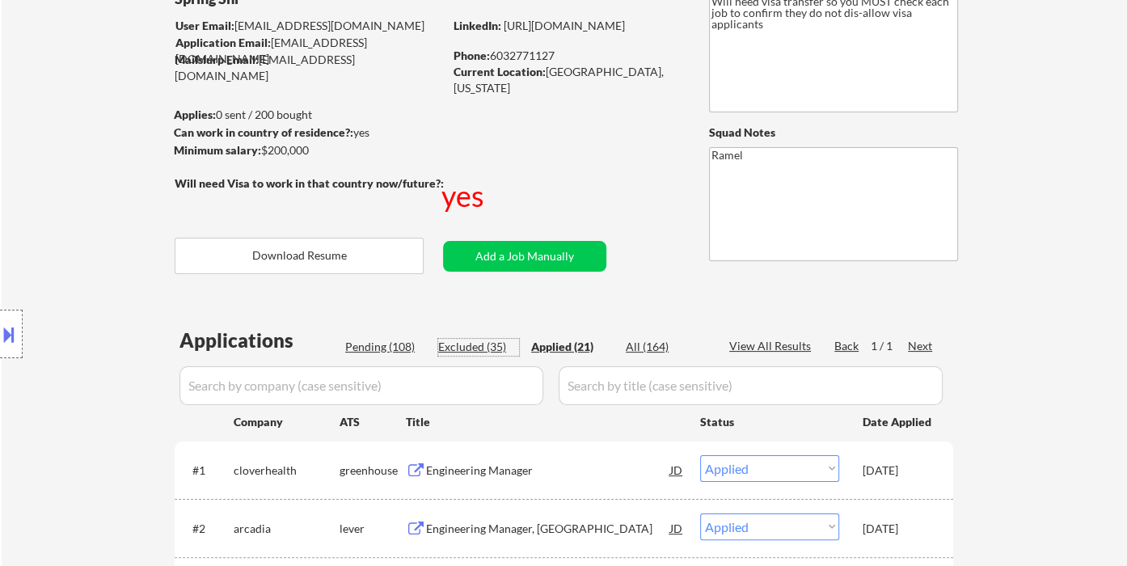
select select ""excluded__salary_""
select select ""excluded""
select select ""excluded__bad_match_""
select select ""excluded__salary_""
select select ""excluded__bad_match_""
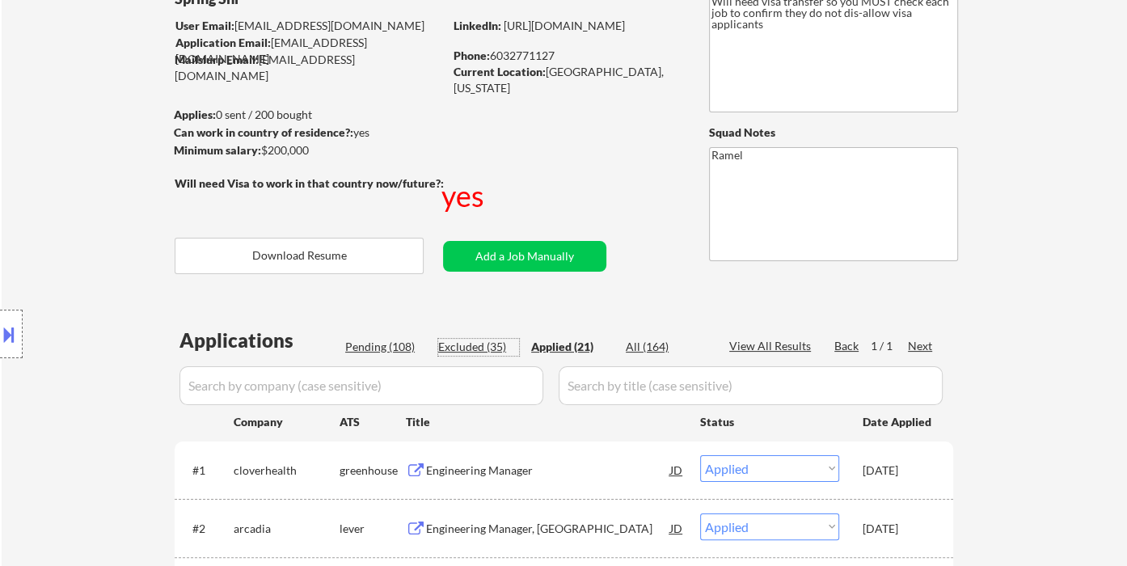
select select ""excluded__other_""
select select ""excluded""
select select ""excluded__salary_""
select select ""excluded__other_""
select select ""excluded__expired_""
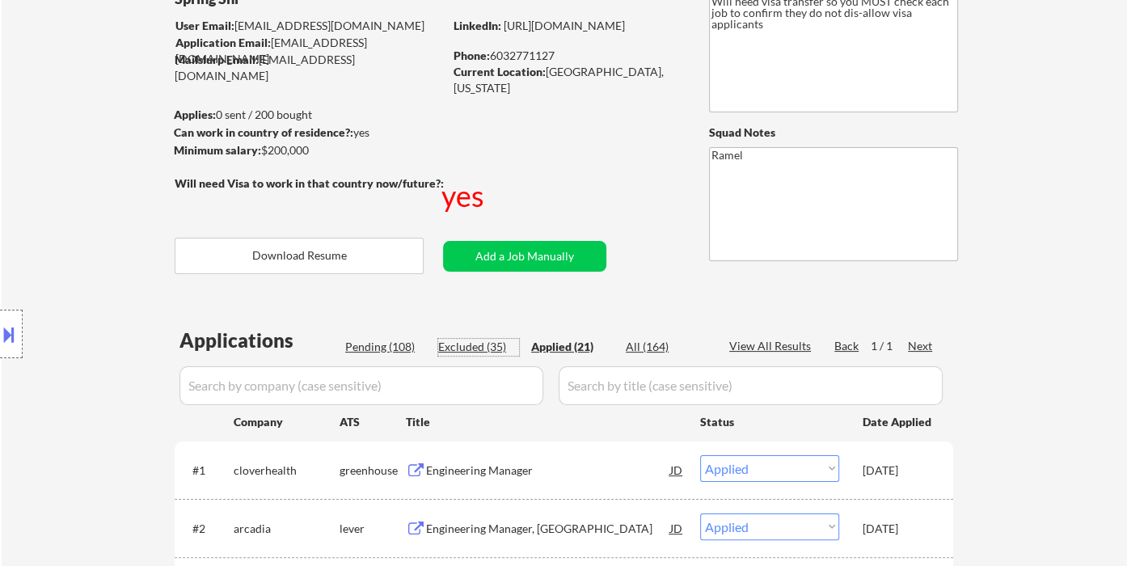
select select ""excluded__expired_""
select select ""excluded__salary_""
select select ""excluded__expired_""
select select ""excluded""
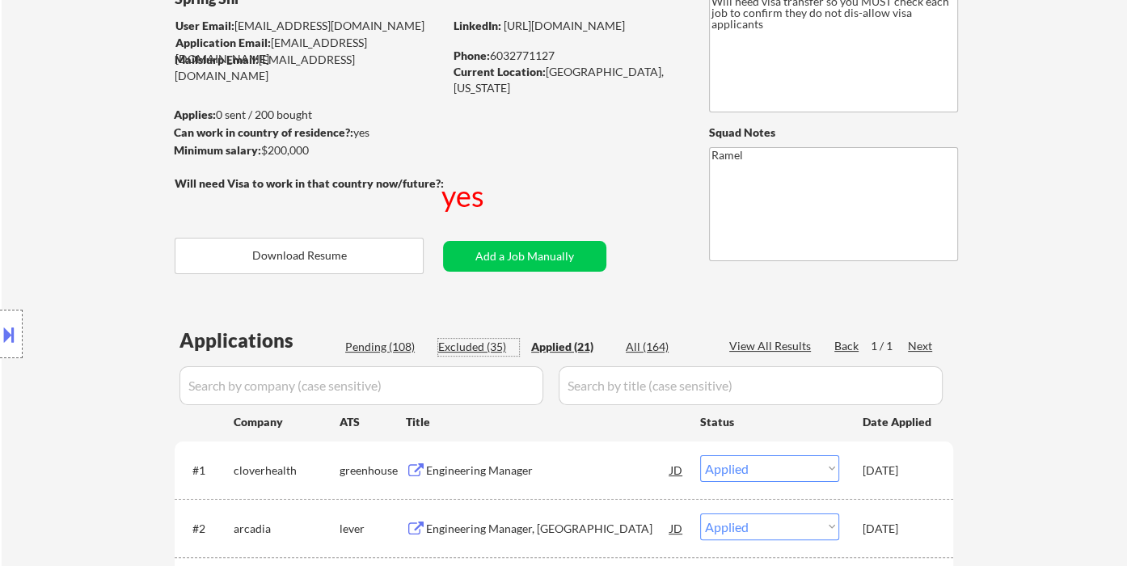
select select ""excluded__expired_""
select select ""excluded__other_""
select select ""excluded__expired_""
select select ""excluded""
select select ""excluded__expired_""
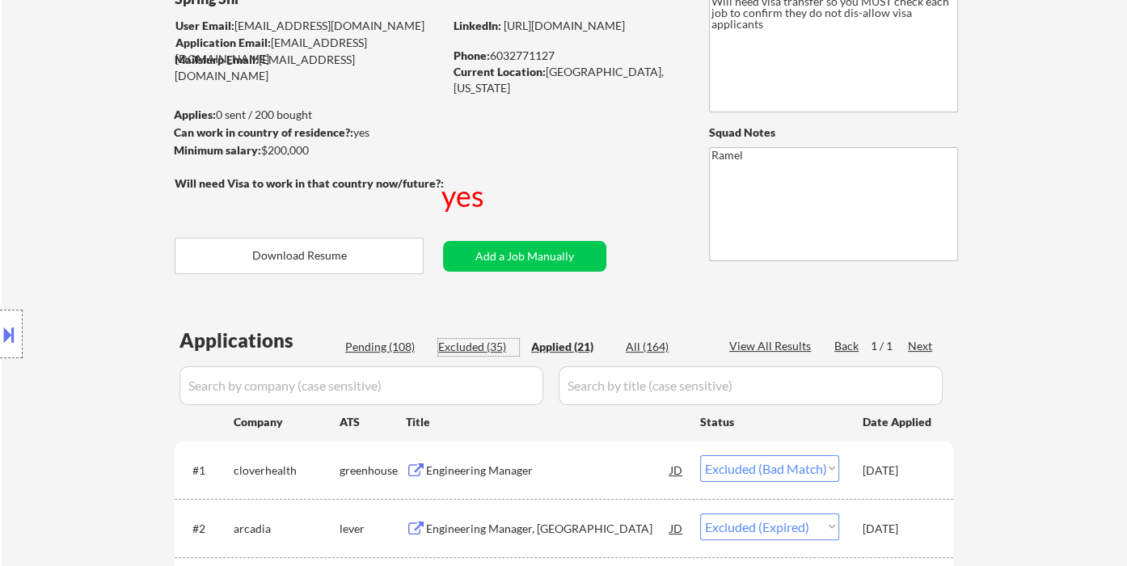
select select ""excluded""
select select ""excluded__expired_""
select select ""excluded__other_""
select select ""excluded__salary_""
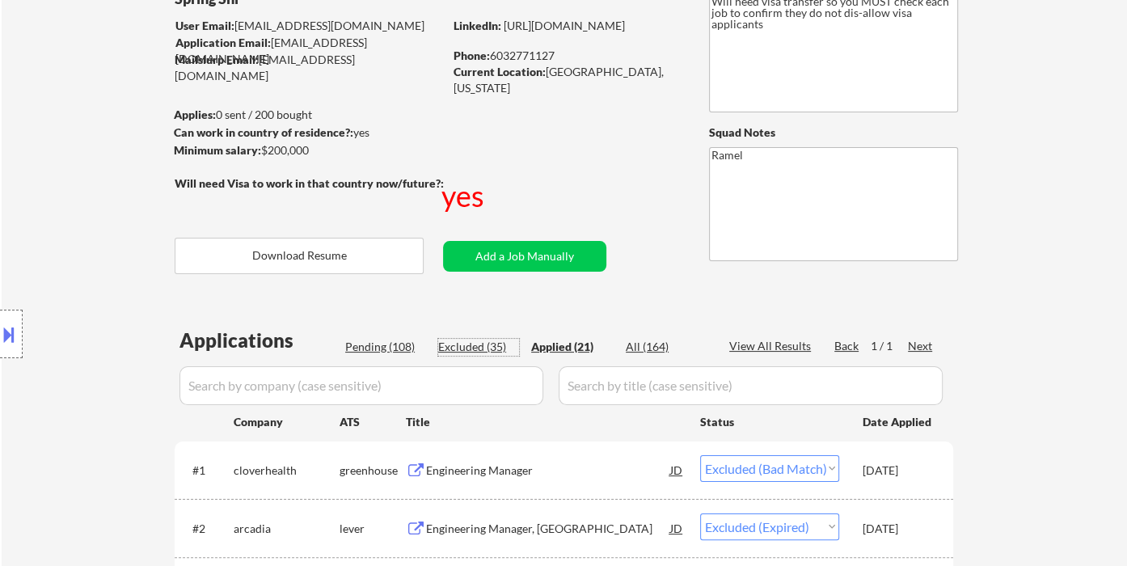
select select ""excluded__salary_""
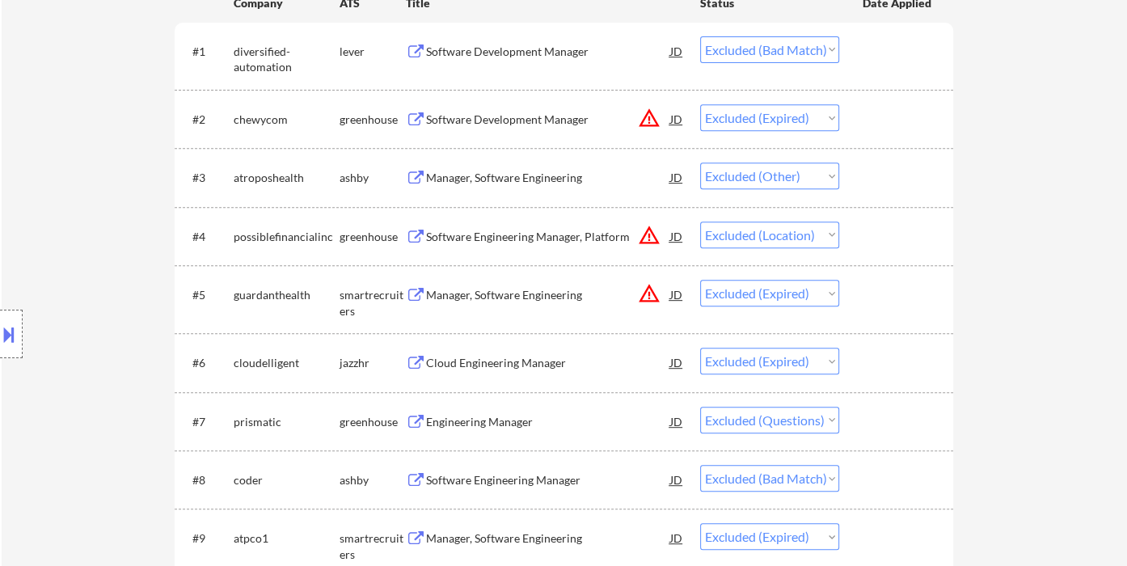
scroll to position [565, 0]
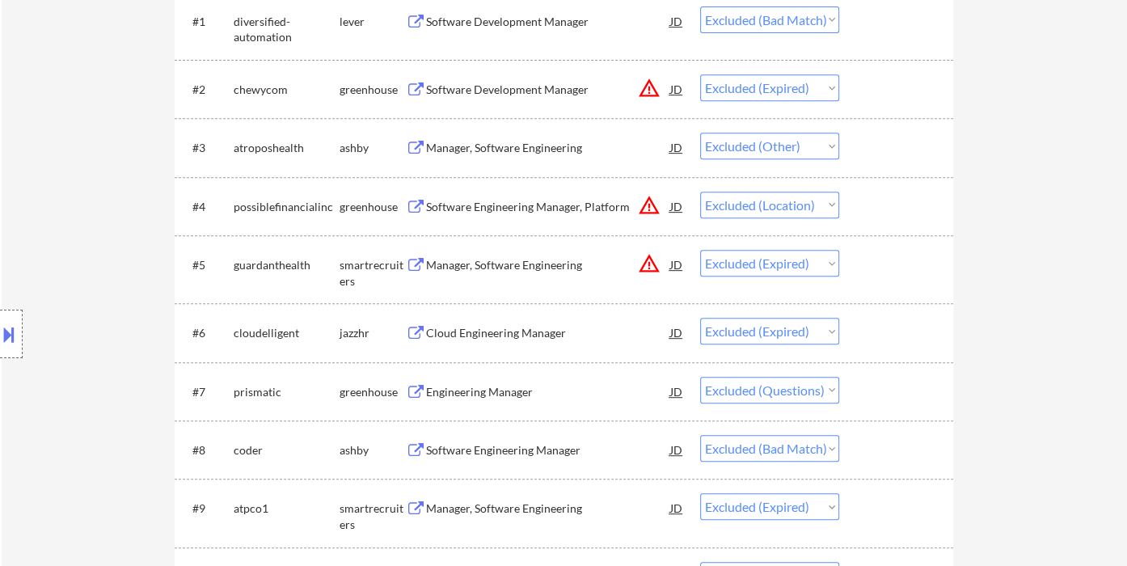
click at [505, 151] on div "Manager, Software Engineering" at bounding box center [548, 148] width 244 height 16
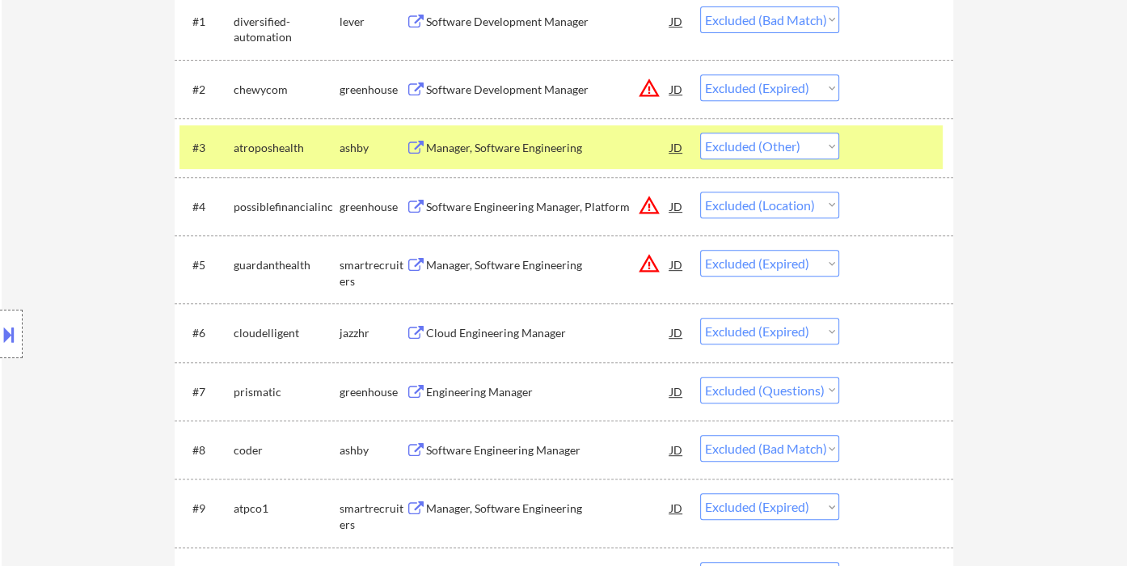
select select ""excluded__expired_""
select select ""excluded__other_""
select select ""excluded__bad_match_""
select select ""excluded__salary_""
select select ""excluded__expired_""
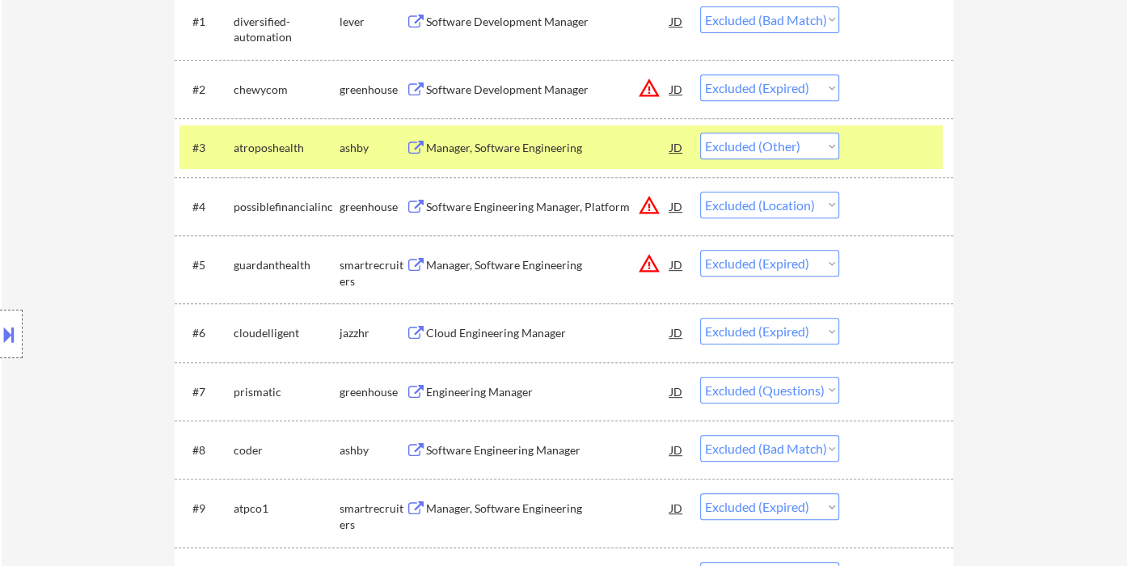
select select ""excluded__expired_""
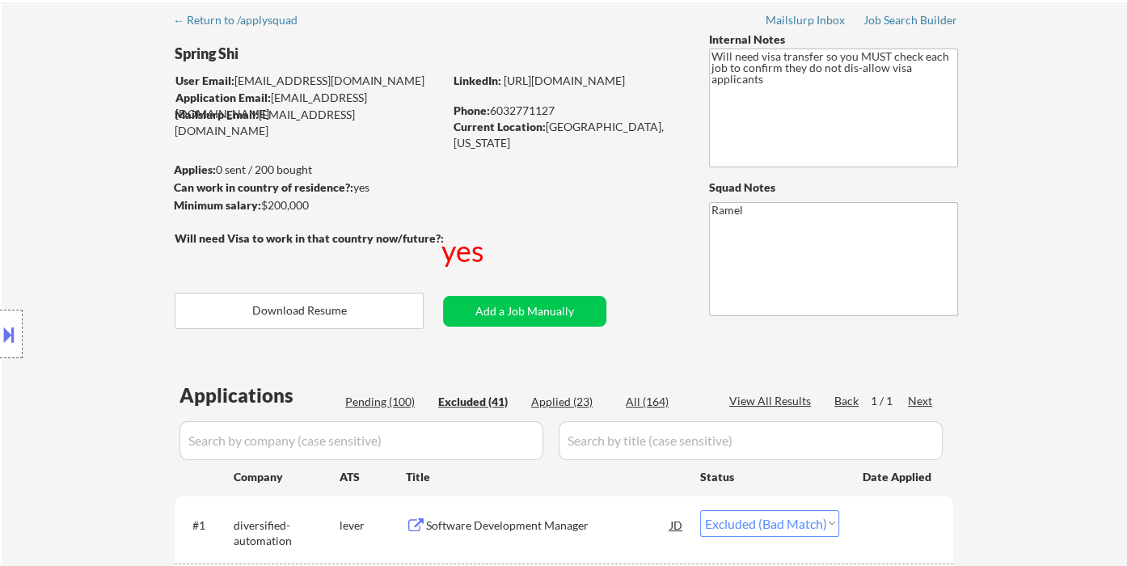
scroll to position [90, 0]
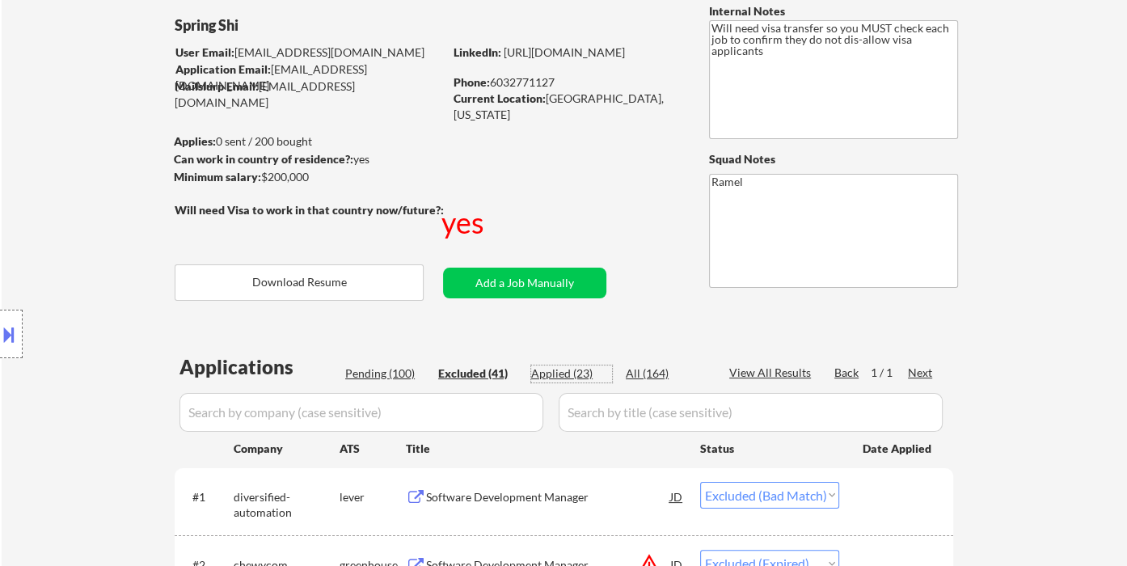
click at [574, 378] on div "Applied (23)" at bounding box center [571, 373] width 81 height 16
select select ""applied""
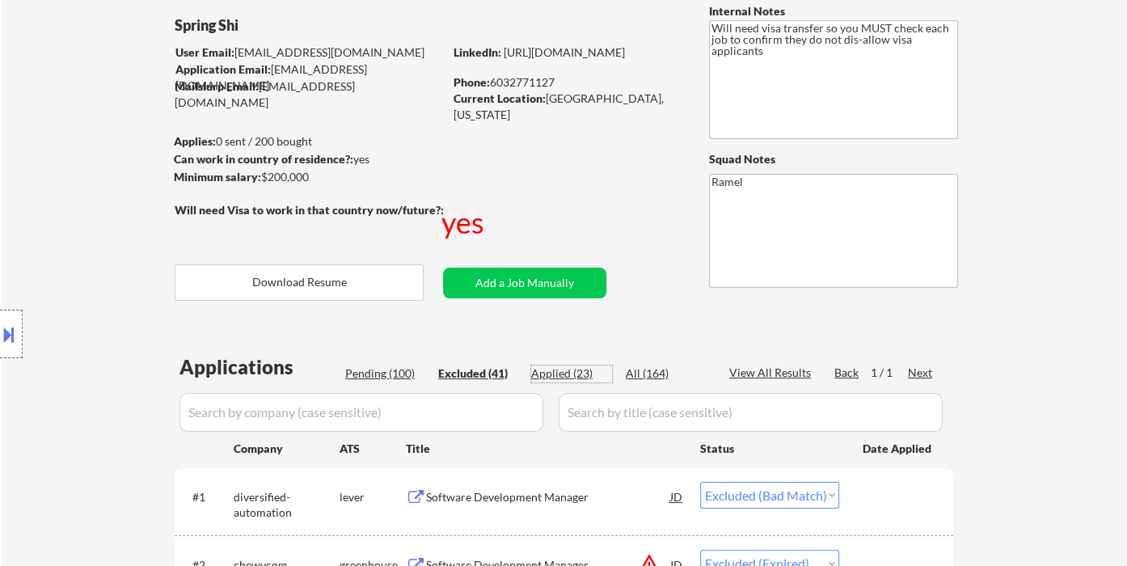
select select ""applied""
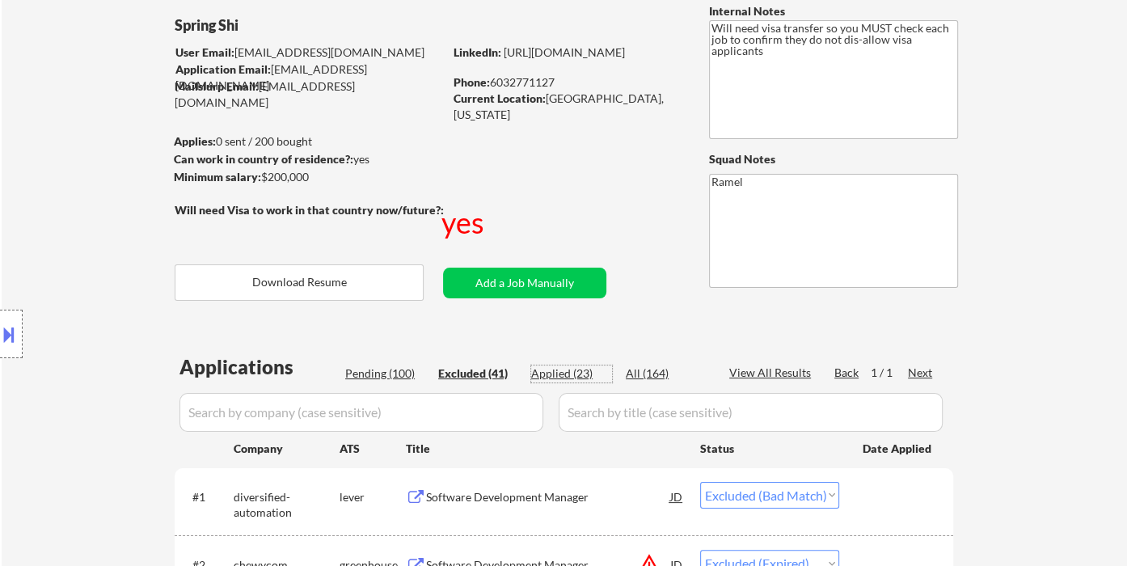
select select ""applied""
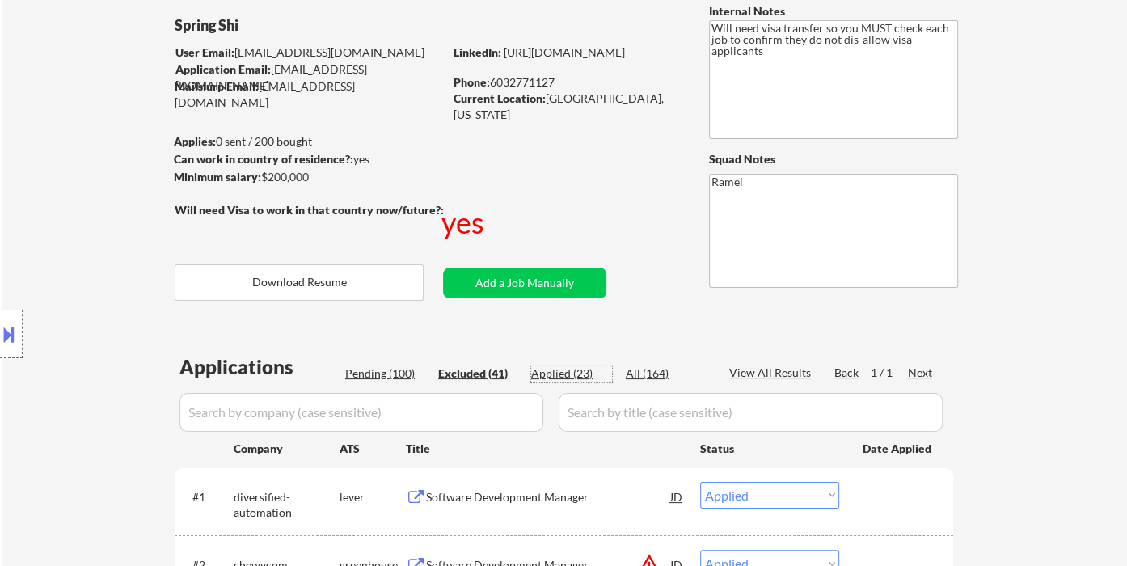
select select ""applied""
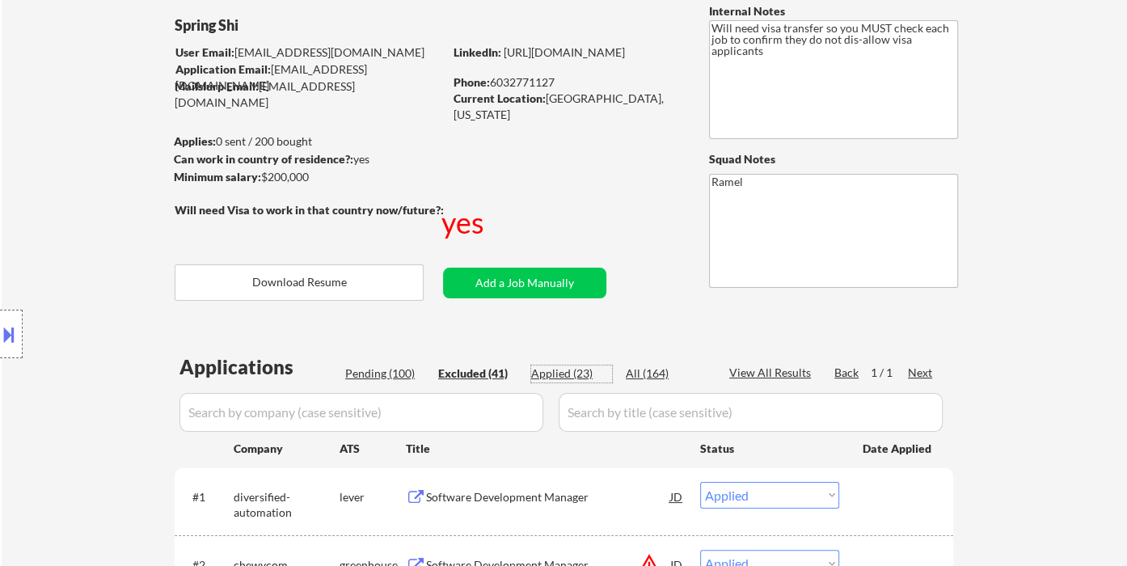
select select ""applied""
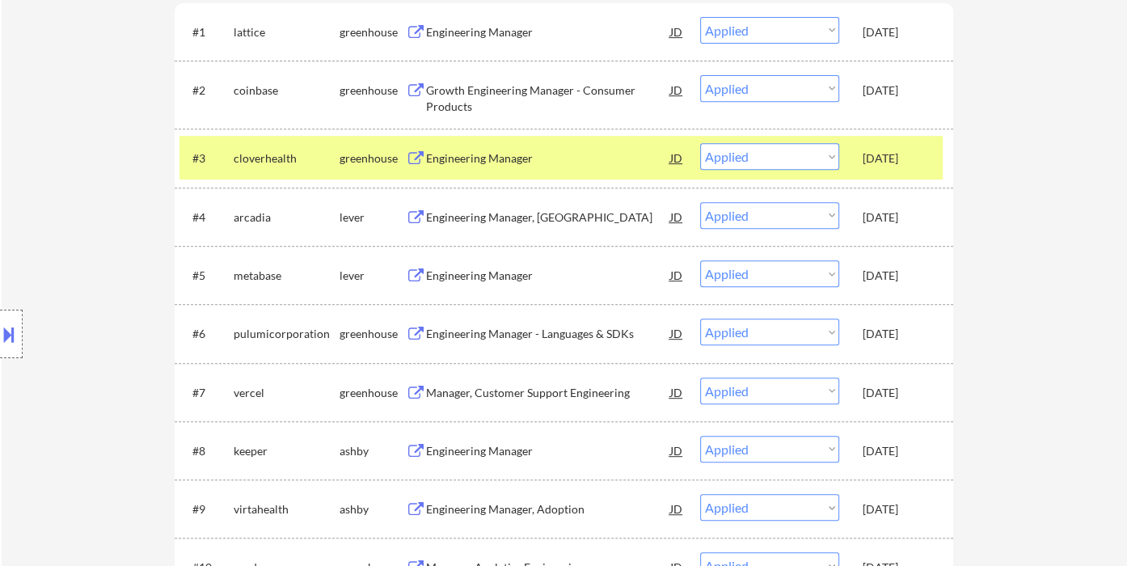
scroll to position [0, 0]
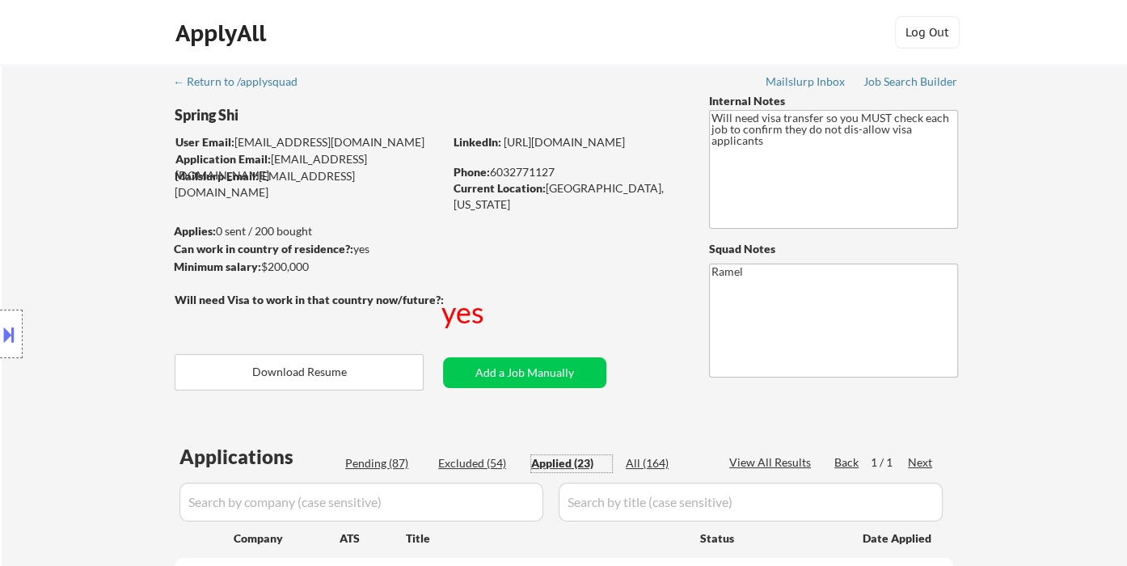
click at [511, 169] on div "Phone: 6032771127" at bounding box center [567, 172] width 229 height 16
copy div "6032771127"
select select ""applied""
drag, startPoint x: 89, startPoint y: 158, endPoint x: 114, endPoint y: 150, distance: 26.3
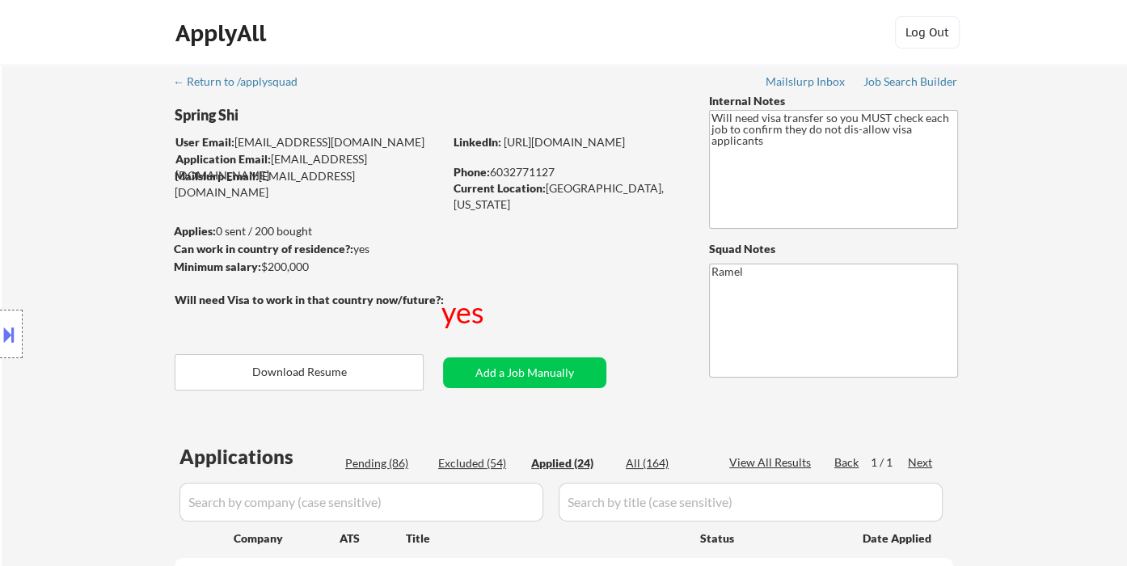
click at [89, 158] on div "Location Inclusions:" at bounding box center [144, 334] width 289 height 470
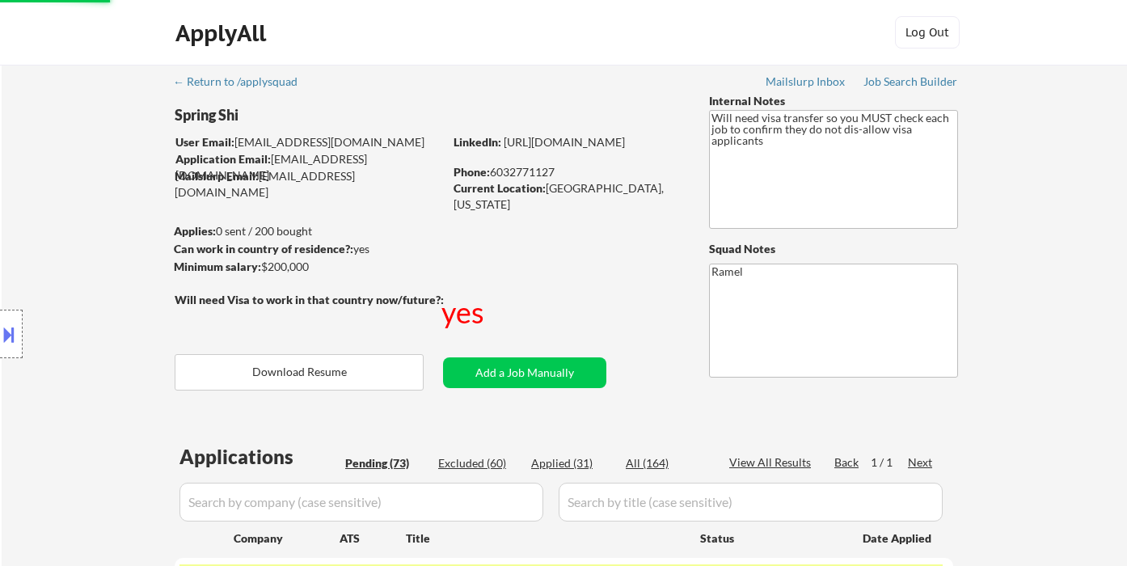
select select ""pending""
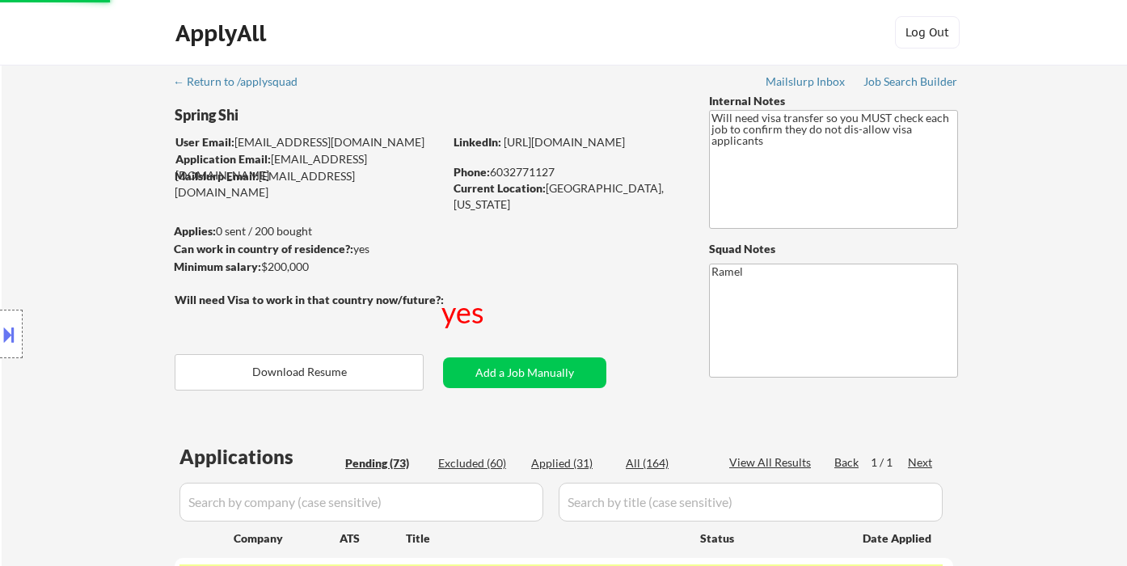
select select ""pending""
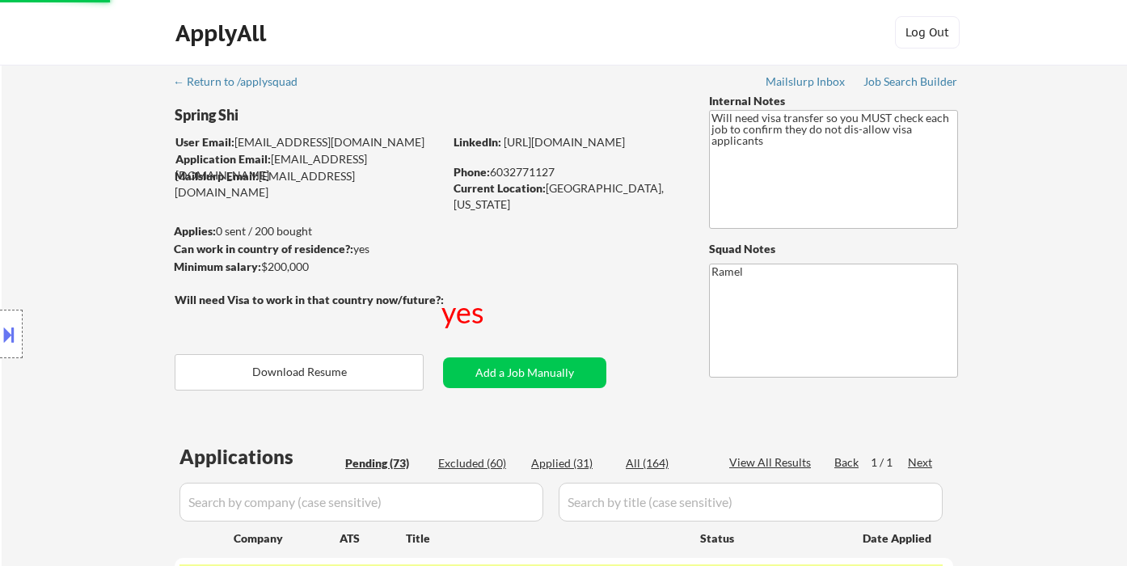
select select ""pending""
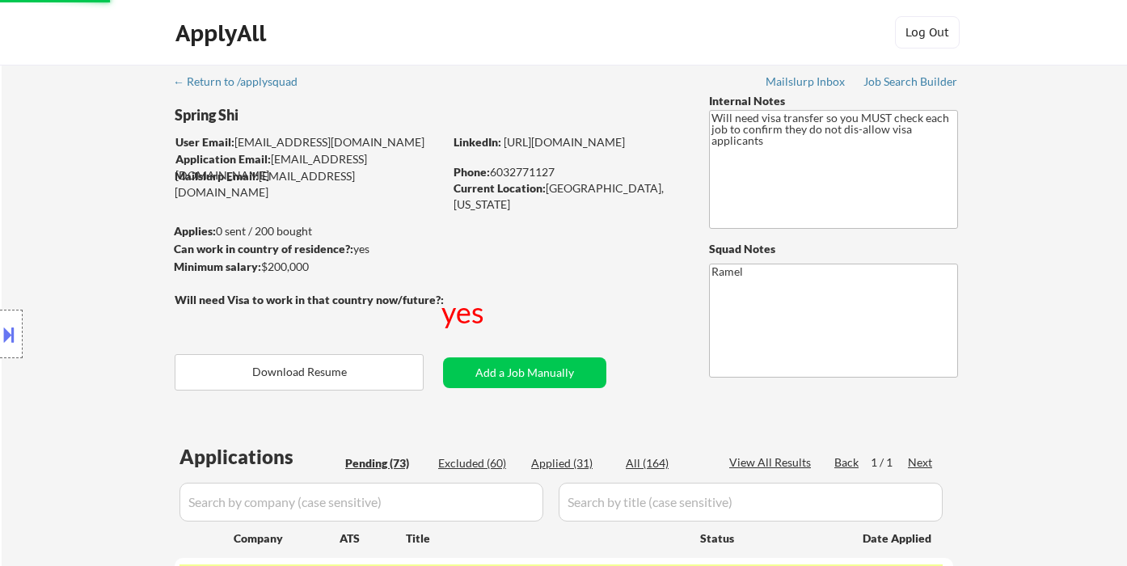
select select ""pending""
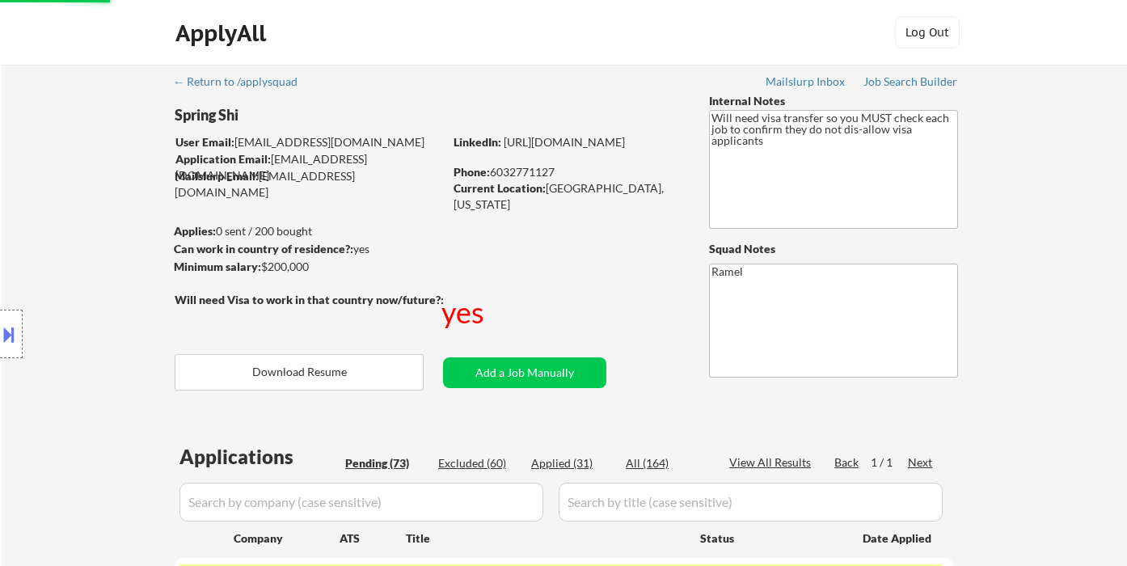
select select ""pending""
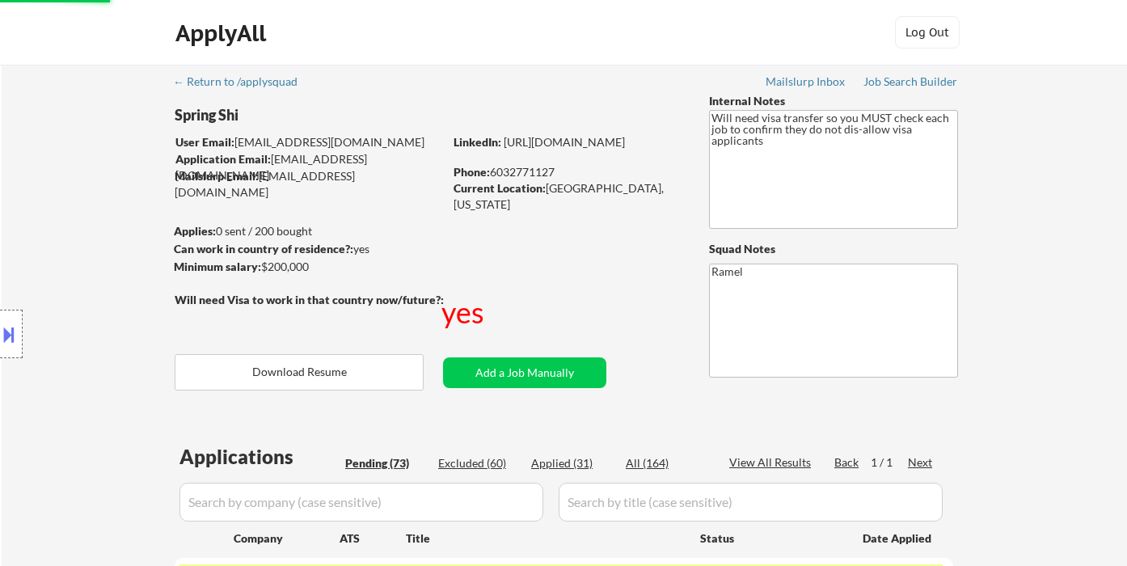
select select ""pending""
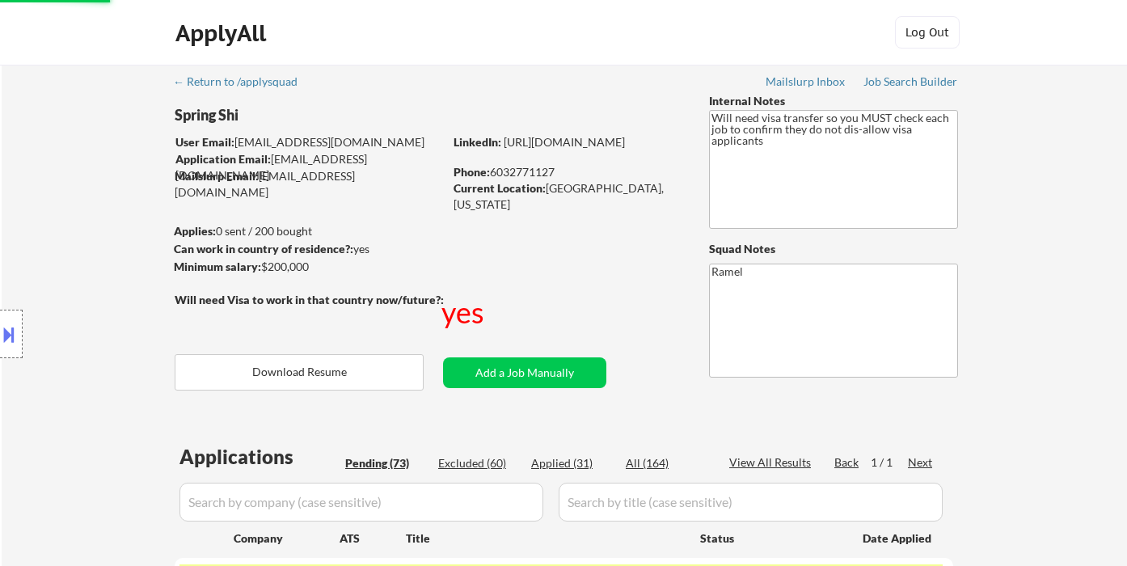
select select ""pending""
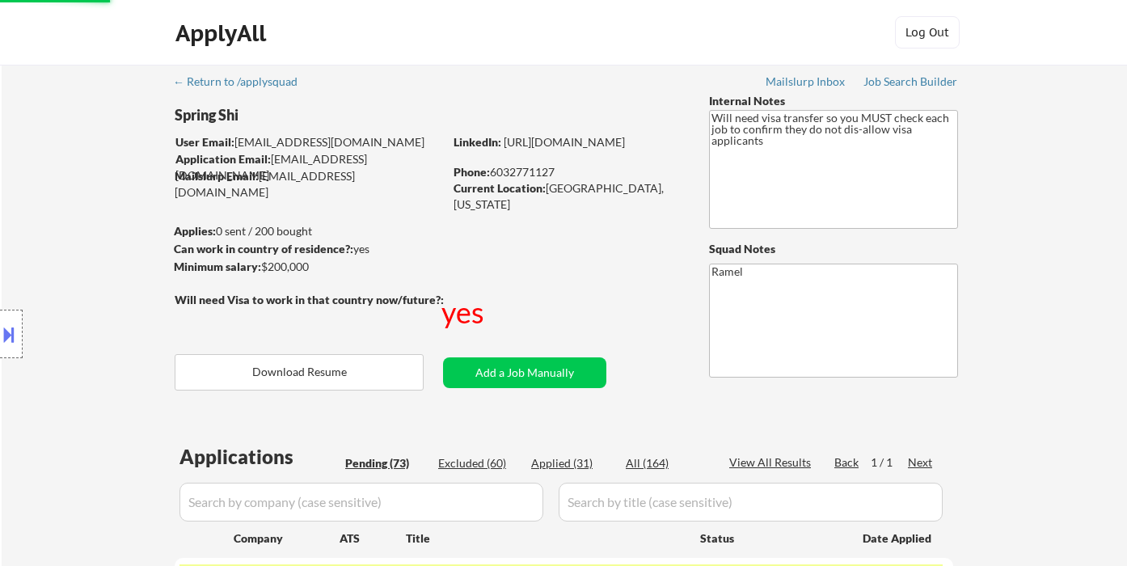
select select ""pending""
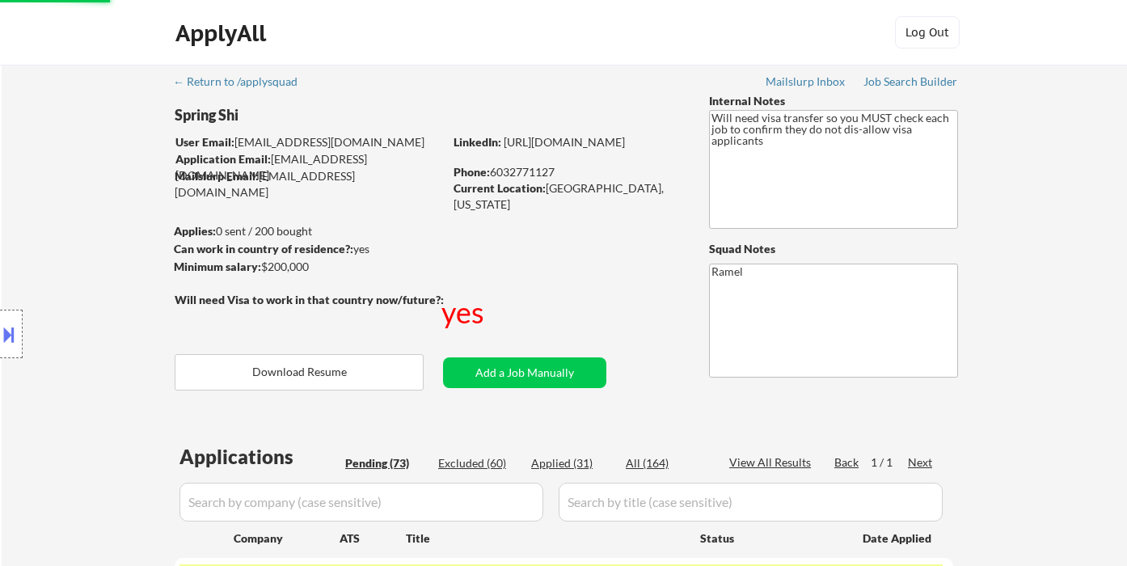
select select ""pending""
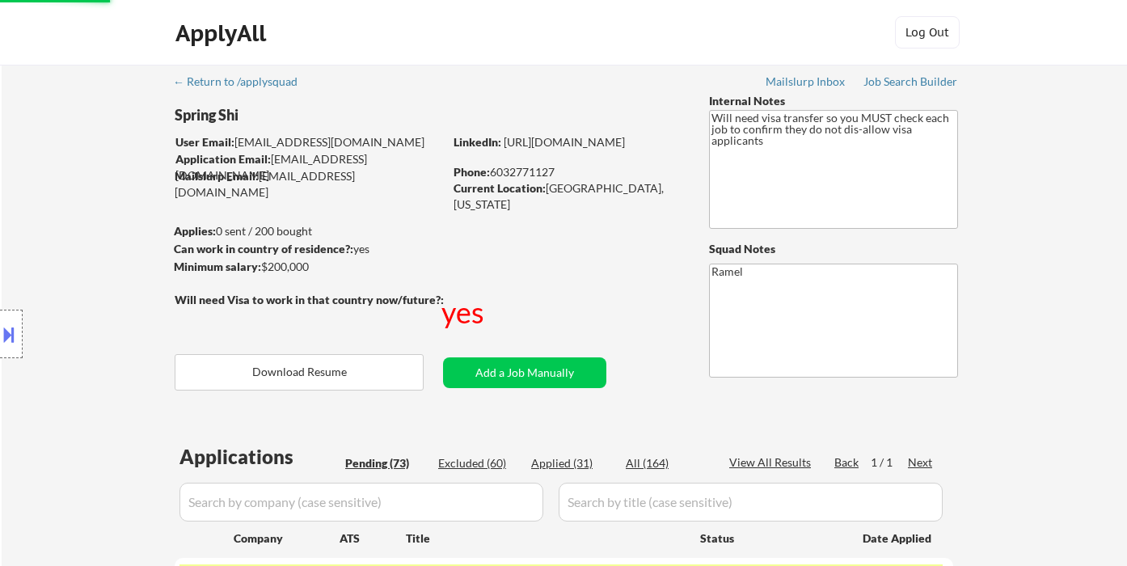
select select ""pending""
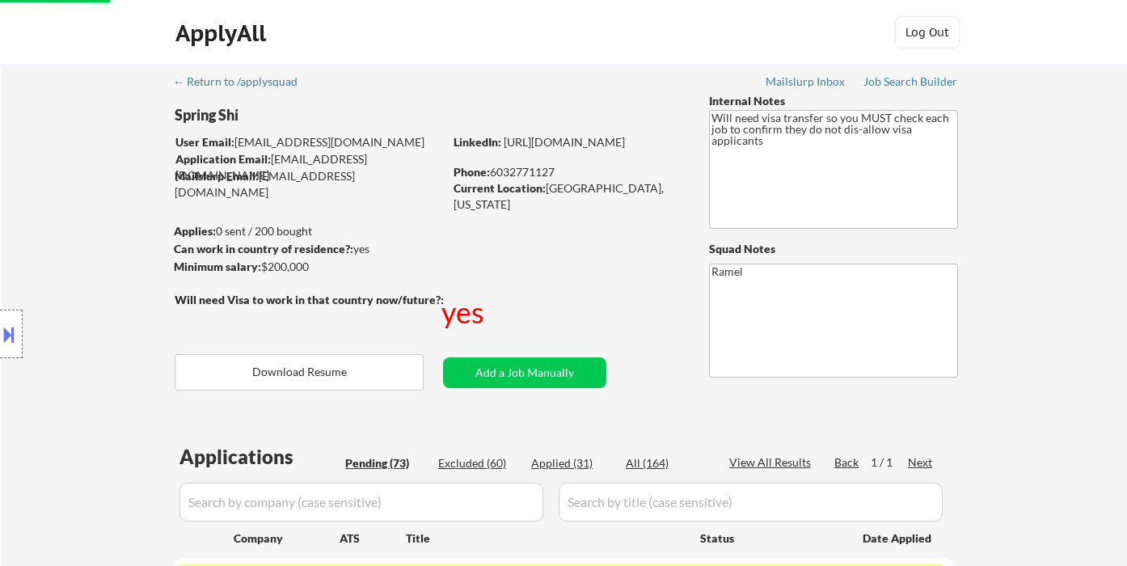
select select ""pending""
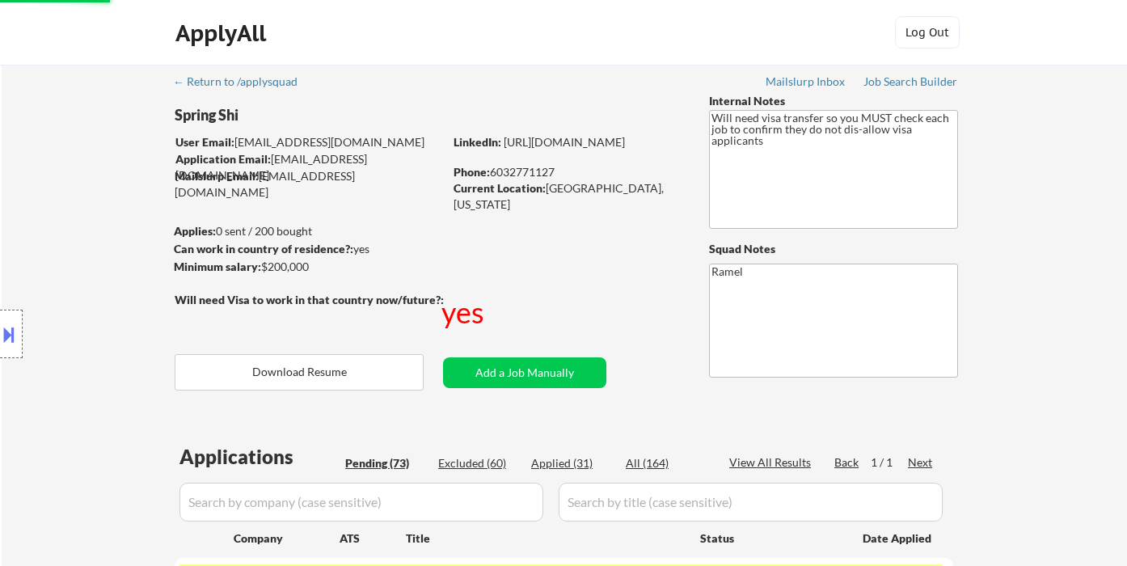
select select ""pending""
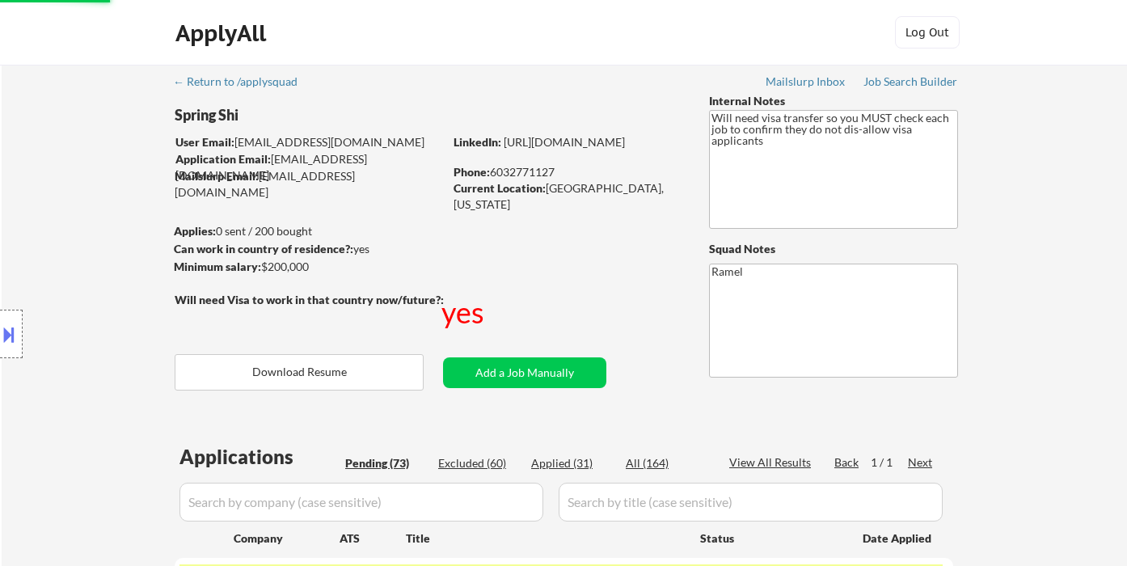
select select ""pending""
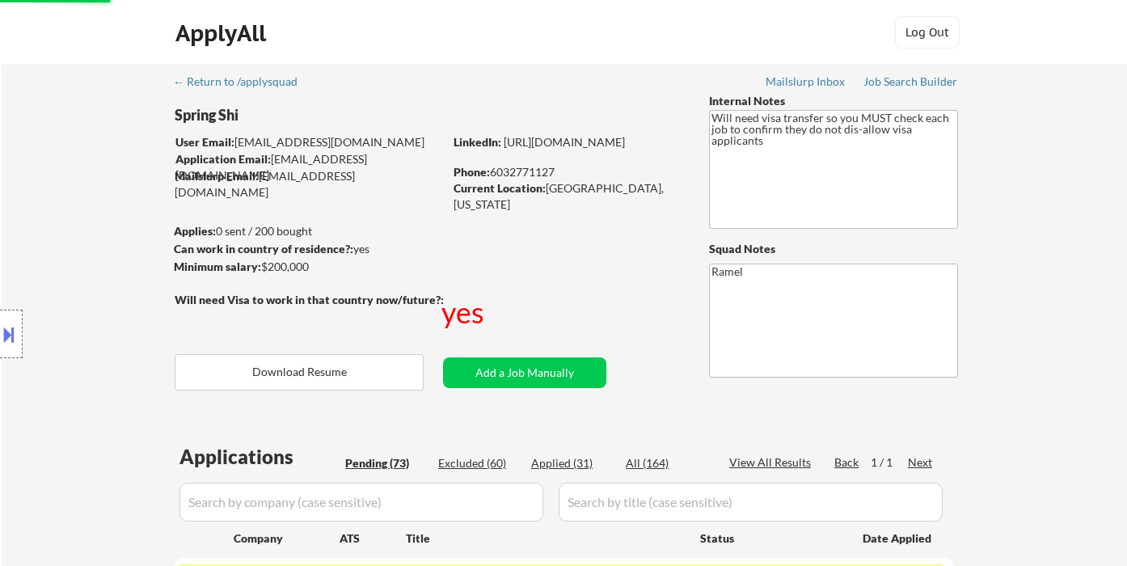
select select ""pending""
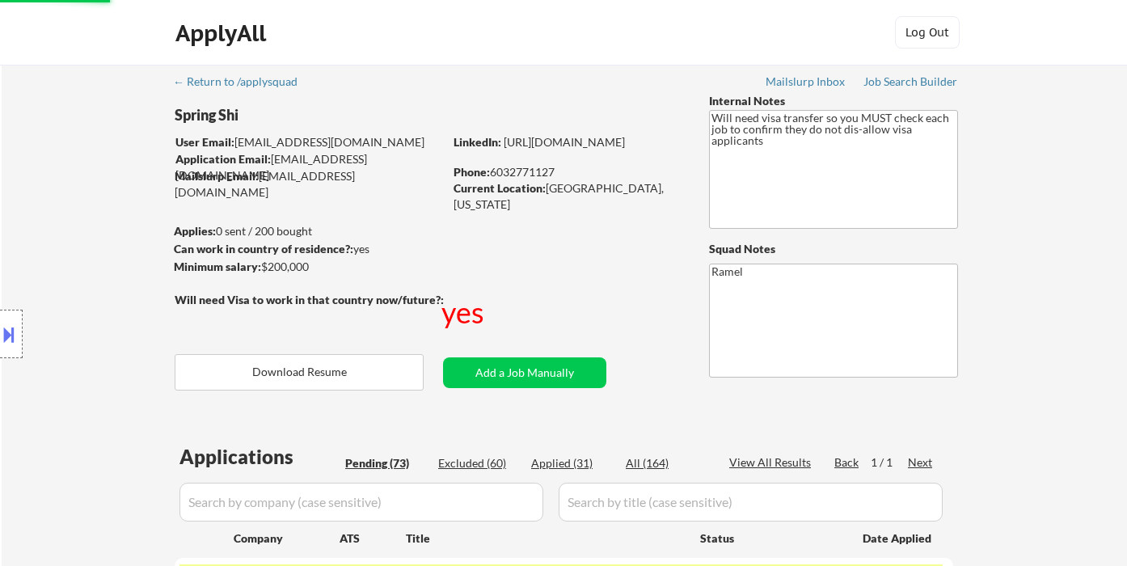
select select ""pending""
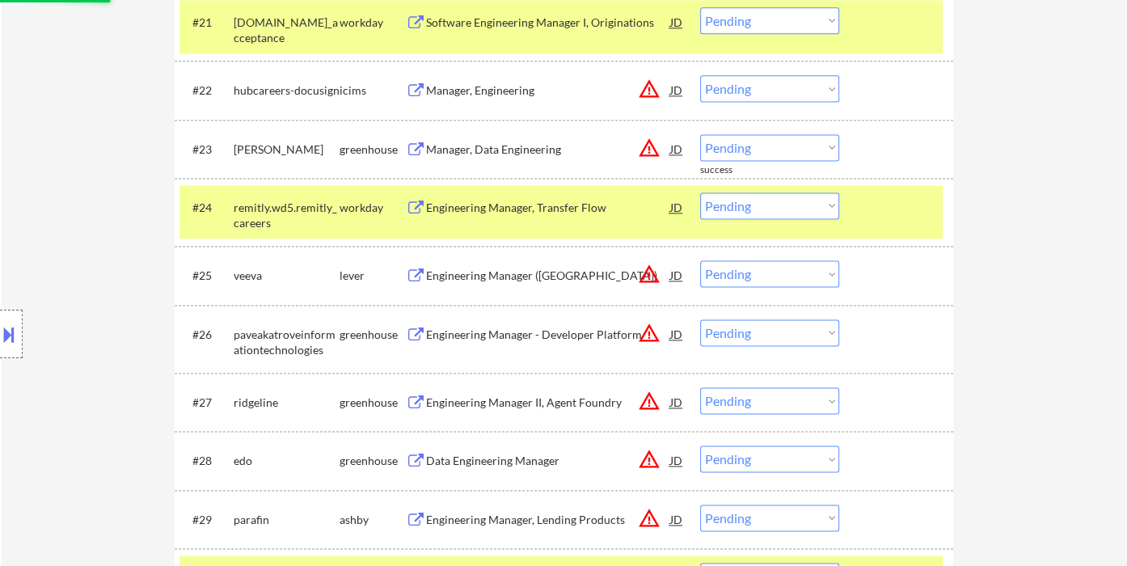
scroll to position [1811, 0]
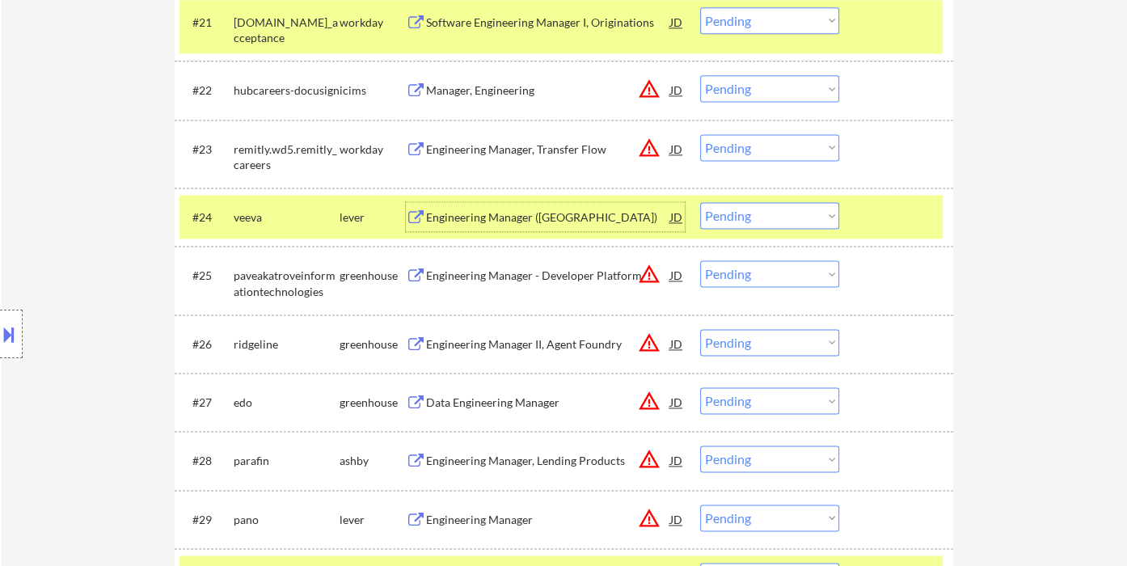
click at [519, 213] on div "Engineering Manager ([GEOGRAPHIC_DATA])" at bounding box center [548, 217] width 244 height 16
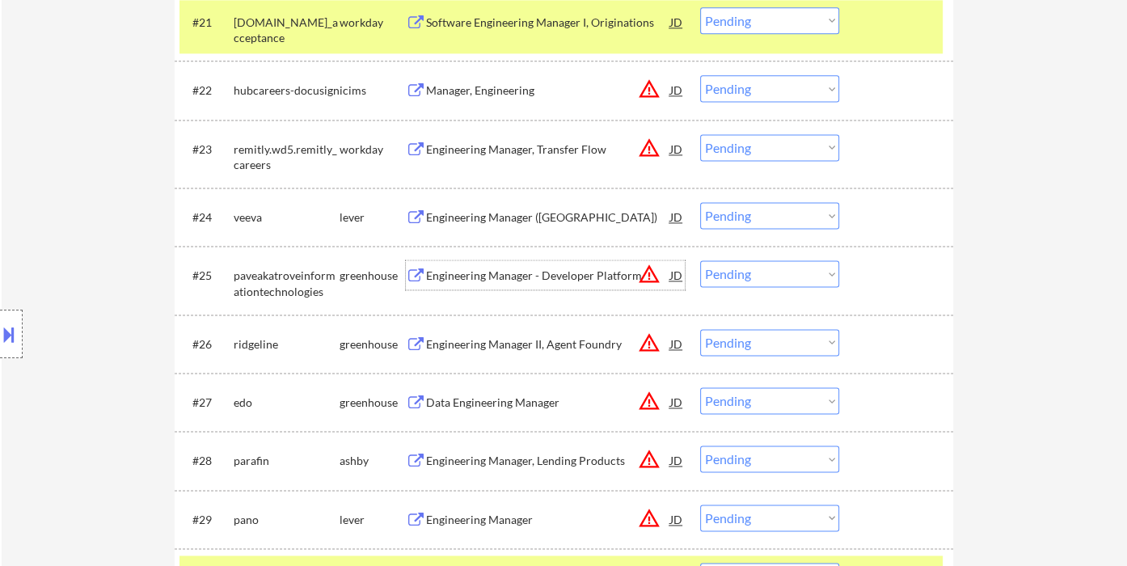
click at [495, 272] on div "Engineering Manager - Developer Platform" at bounding box center [548, 276] width 244 height 16
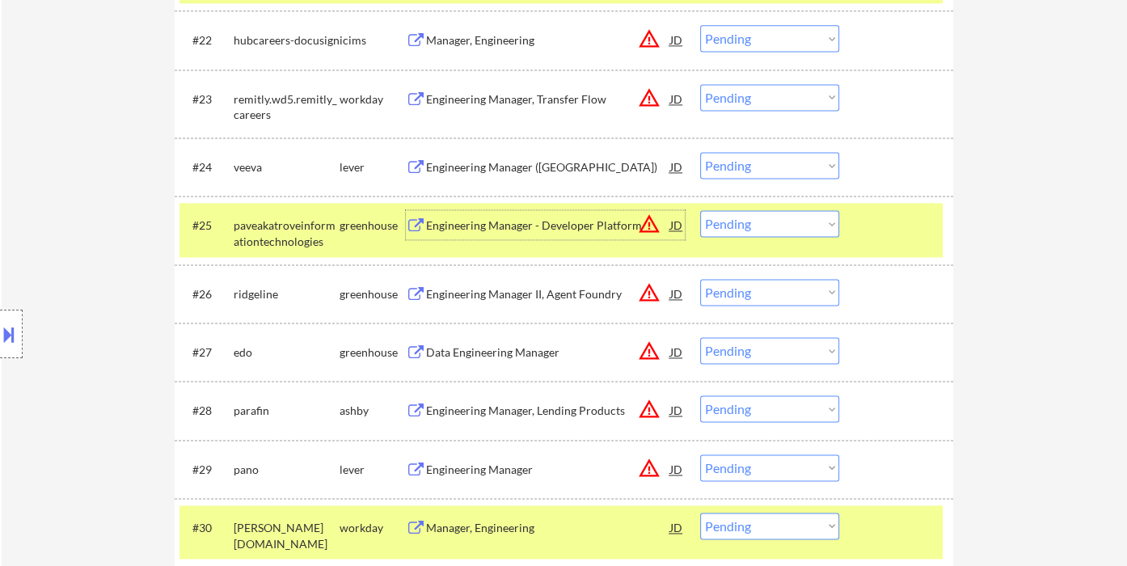
scroll to position [1992, 0]
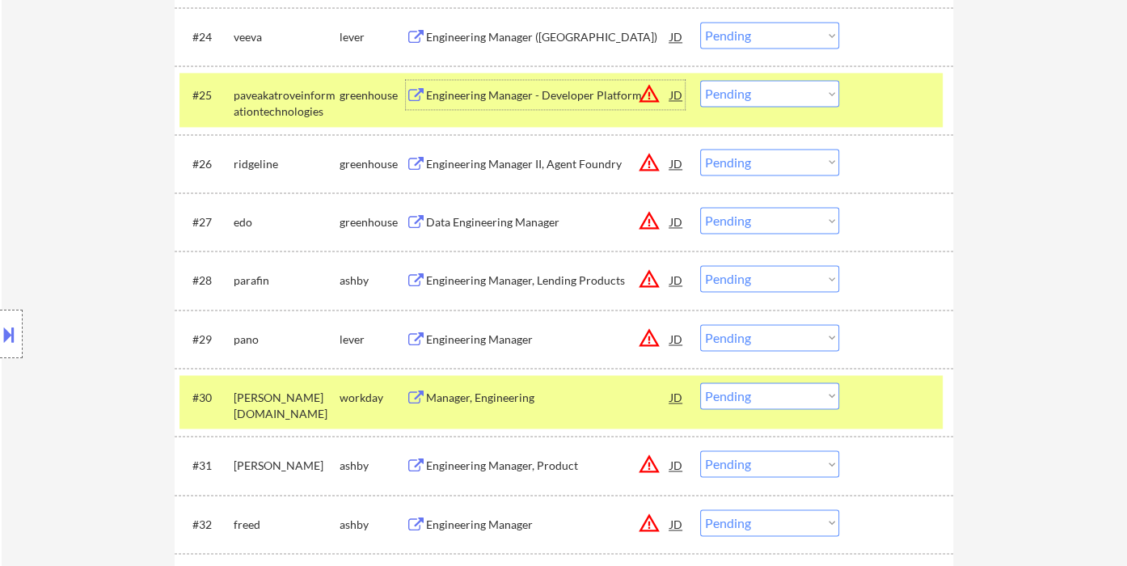
click at [496, 105] on div "Engineering Manager - Developer Platform" at bounding box center [548, 94] width 244 height 29
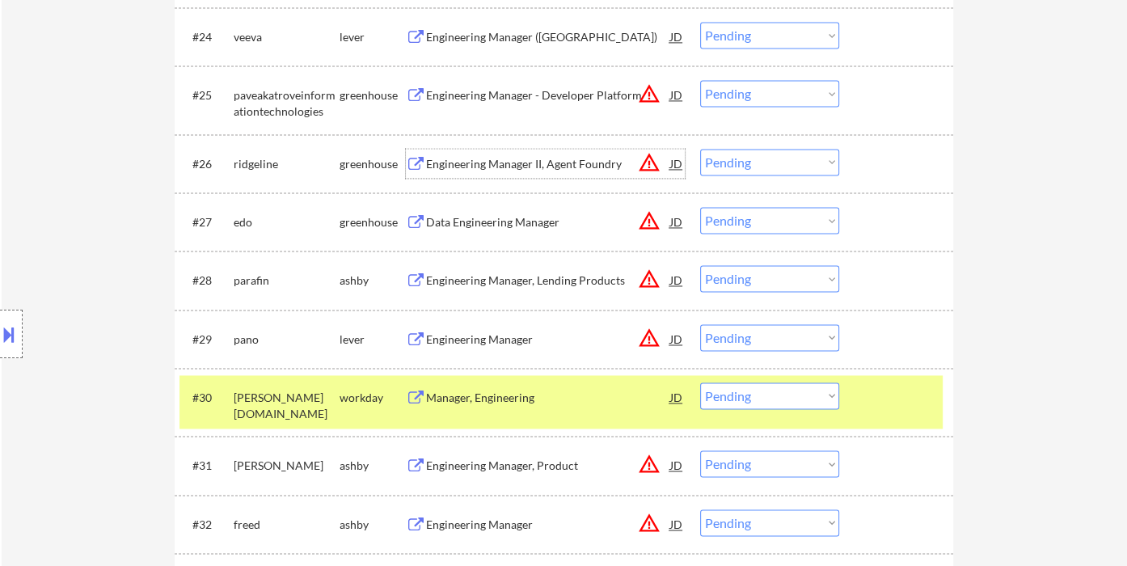
click at [491, 162] on div "Engineering Manager II, Agent Foundry" at bounding box center [548, 164] width 244 height 16
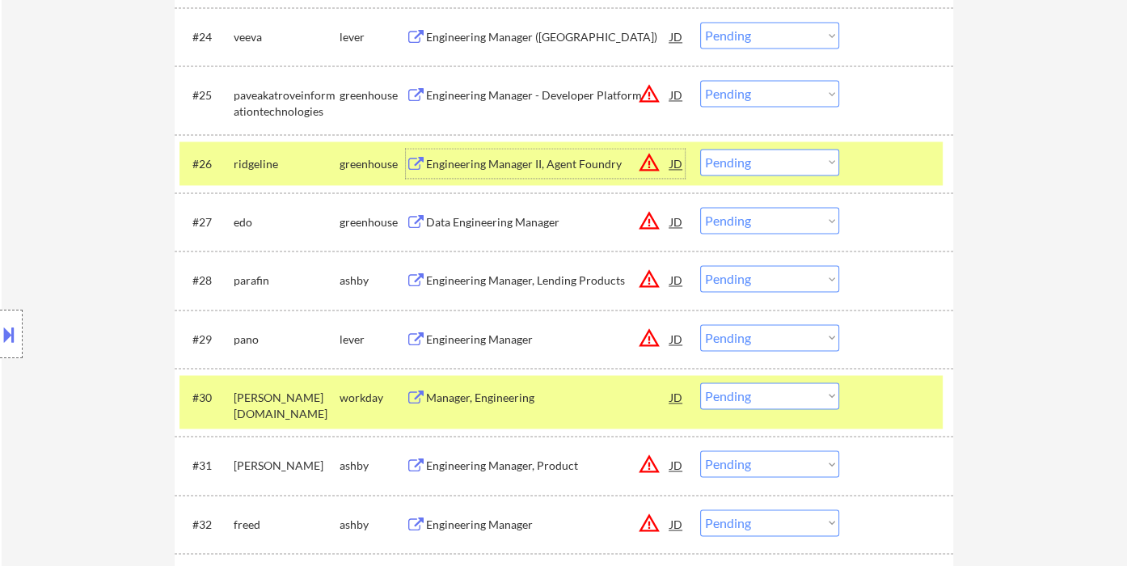
click at [4, 327] on button at bounding box center [9, 334] width 18 height 27
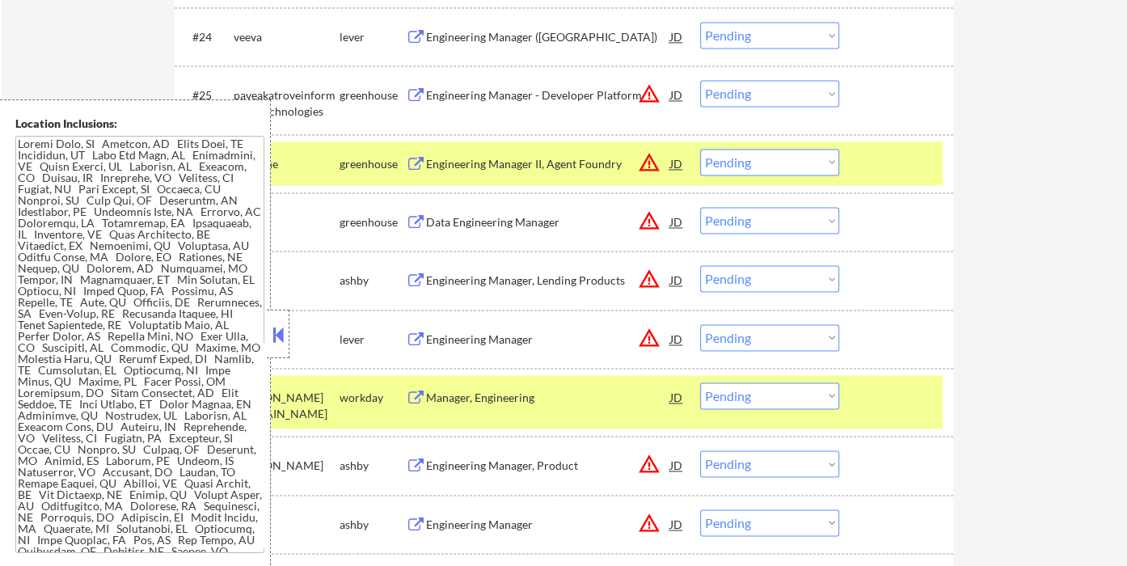
click at [281, 338] on button at bounding box center [278, 335] width 18 height 24
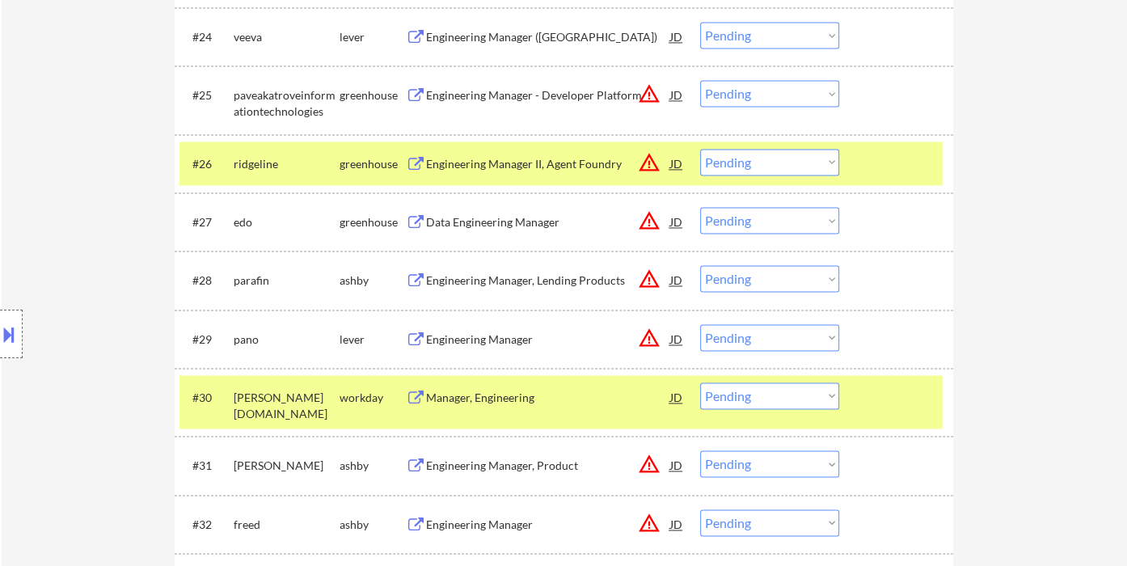
drag, startPoint x: 750, startPoint y: 159, endPoint x: 770, endPoint y: 171, distance: 22.9
click at [750, 159] on select "Choose an option... Pending Applied Excluded (Questions) Excluded (Expired) Exc…" at bounding box center [769, 162] width 139 height 27
click at [700, 149] on select "Choose an option... Pending Applied Excluded (Questions) Excluded (Expired) Exc…" at bounding box center [769, 162] width 139 height 27
select select ""pending""
